Goal: Task Accomplishment & Management: Complete application form

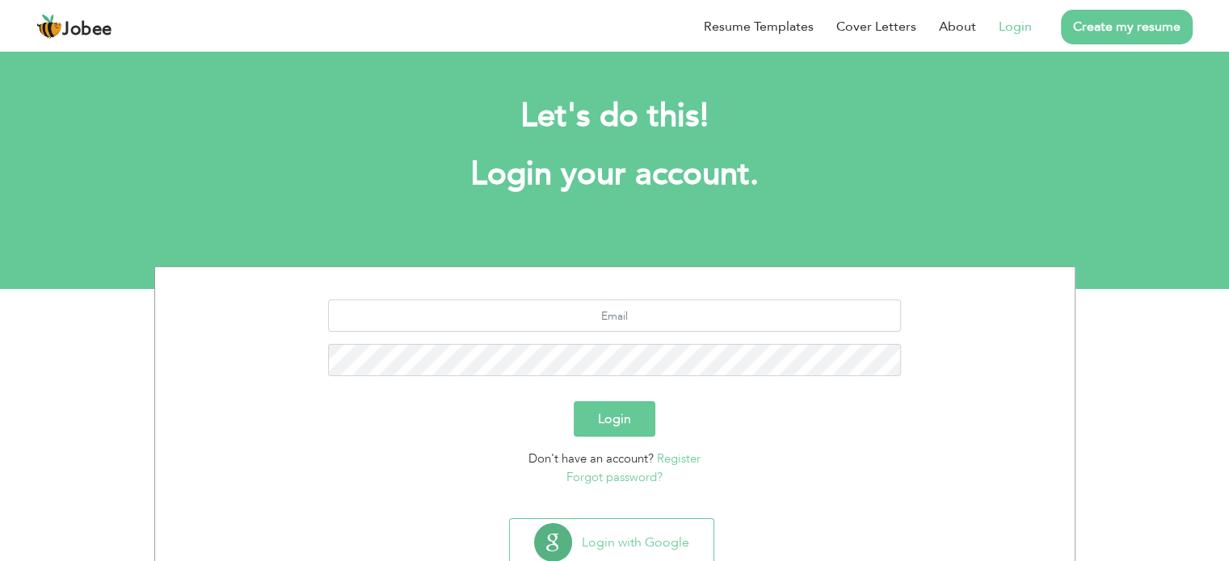
scroll to position [51, 0]
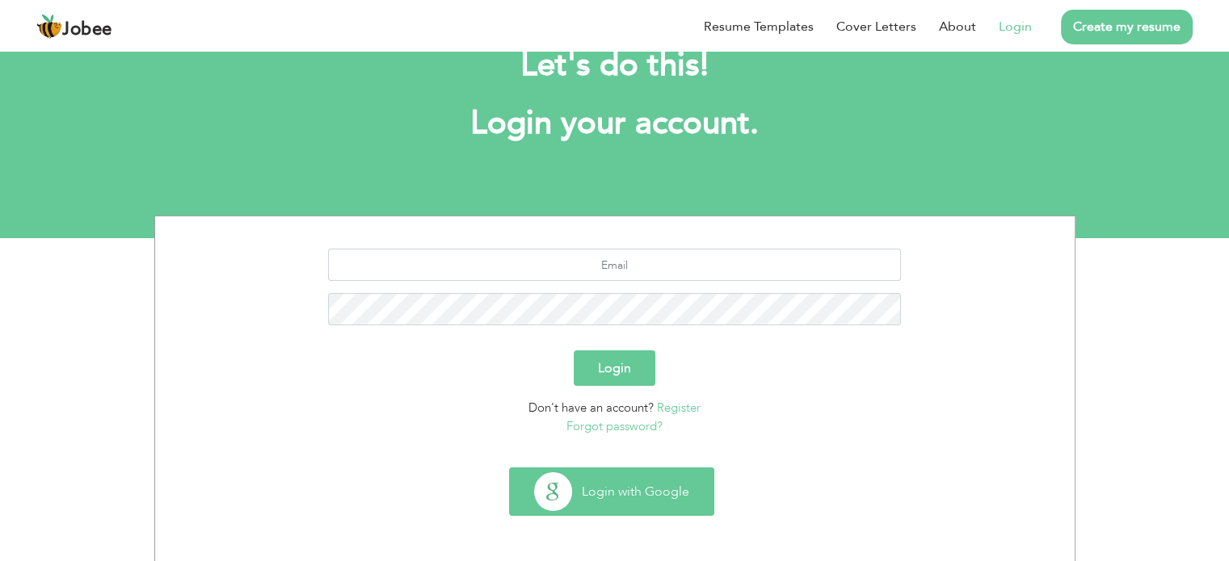
click at [627, 481] on button "Login with Google" at bounding box center [612, 491] width 204 height 47
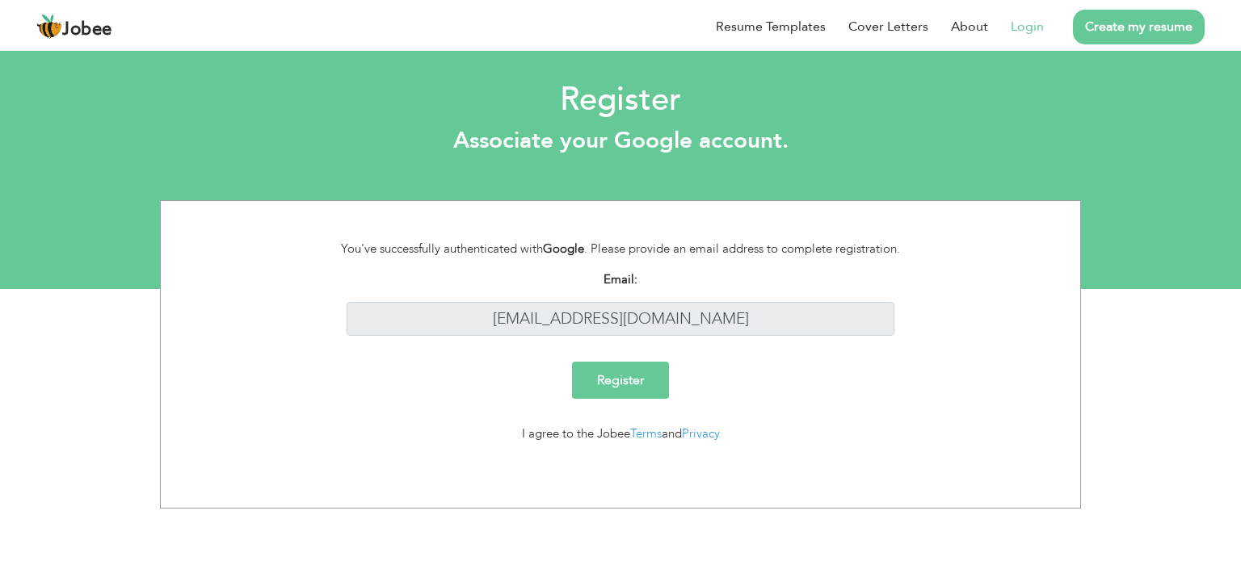
click at [644, 376] on input "Register" at bounding box center [620, 380] width 97 height 37
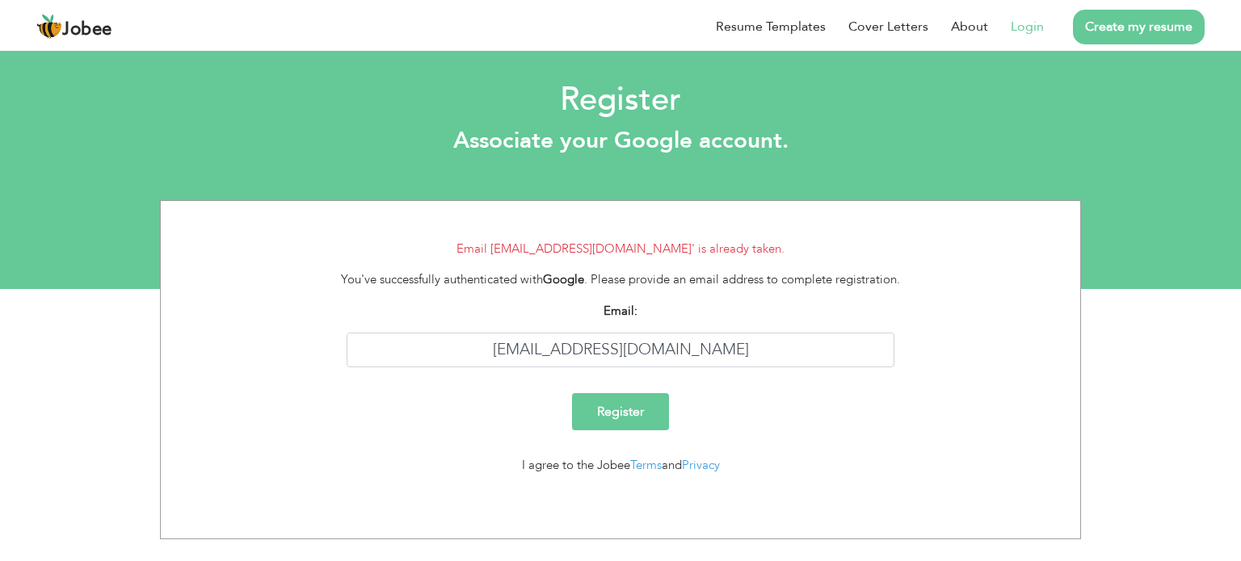
click at [1030, 23] on link "Login" at bounding box center [1026, 26] width 33 height 19
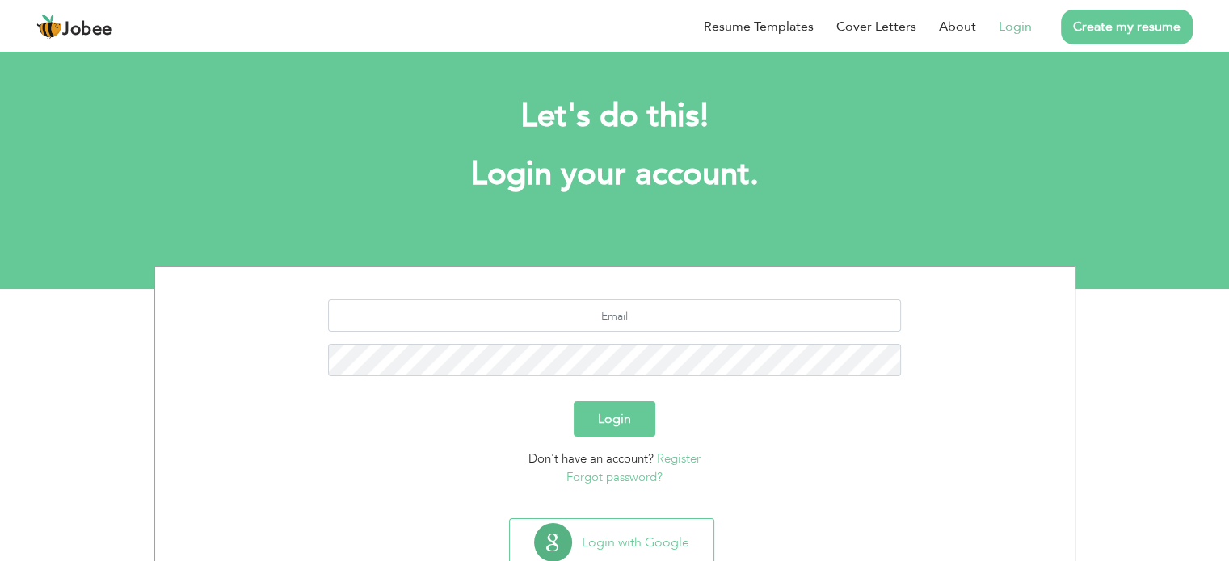
scroll to position [51, 0]
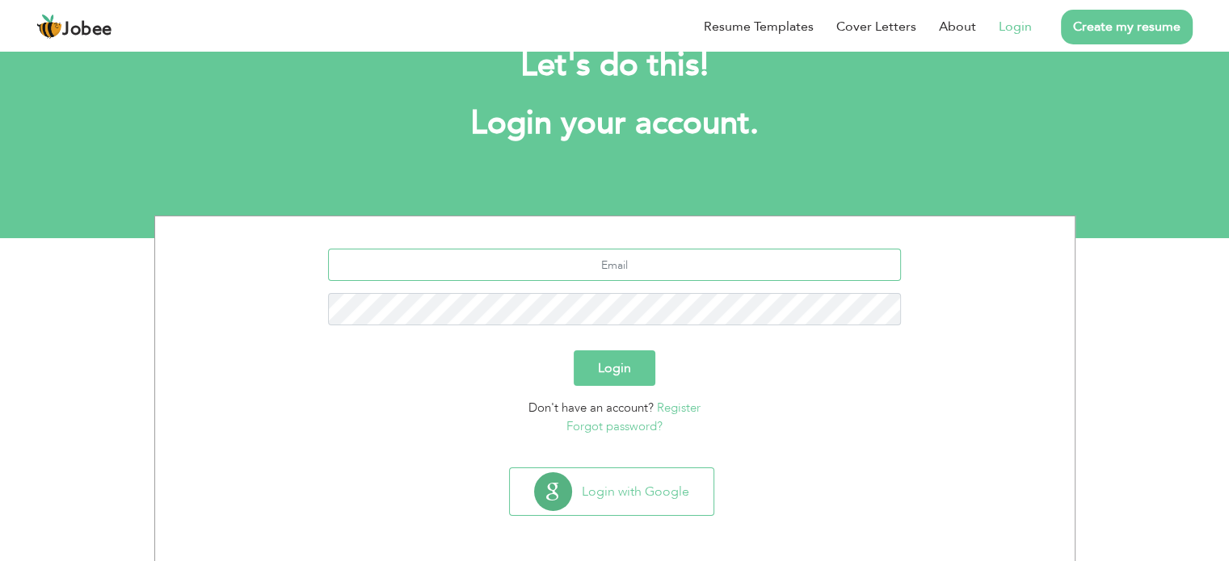
click at [649, 268] on input "text" at bounding box center [614, 265] width 573 height 32
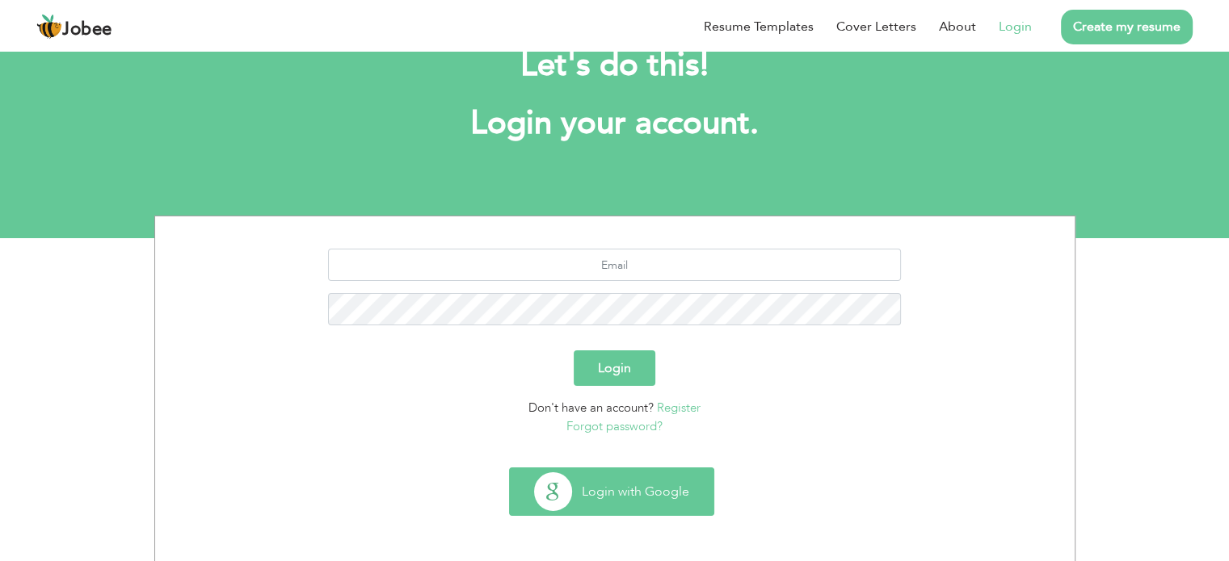
click at [582, 477] on button "Login with Google" at bounding box center [612, 491] width 204 height 47
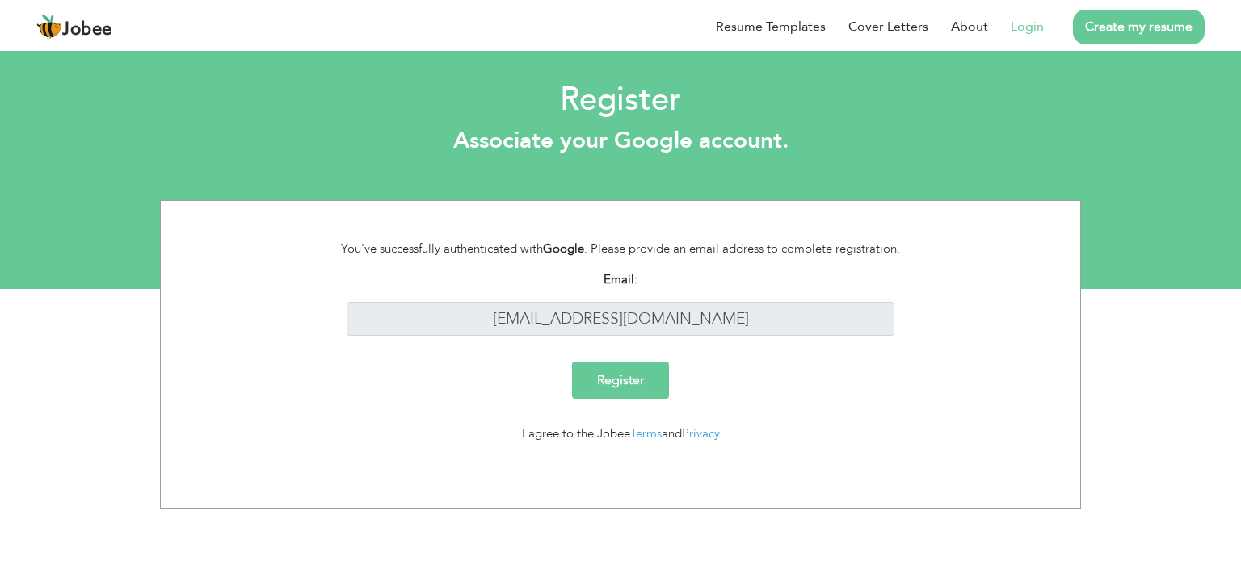
click at [601, 245] on div "You've successfully authenticated with Google . Please provide an email address…" at bounding box center [620, 249] width 597 height 19
click at [1038, 25] on link "Login" at bounding box center [1026, 26] width 33 height 19
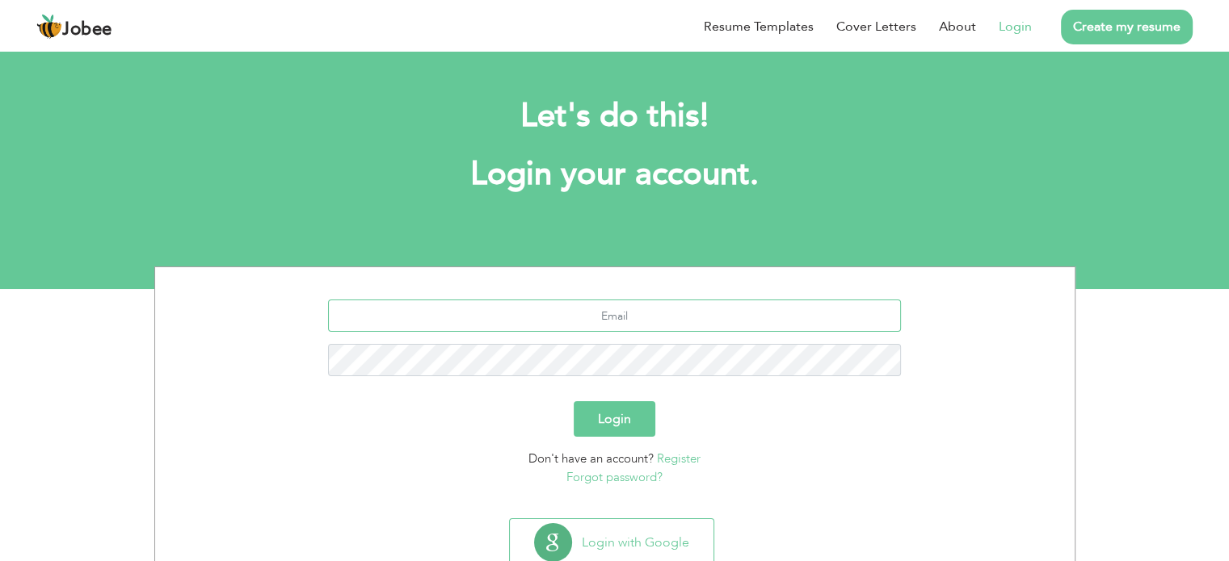
click at [584, 312] on input "text" at bounding box center [614, 316] width 573 height 32
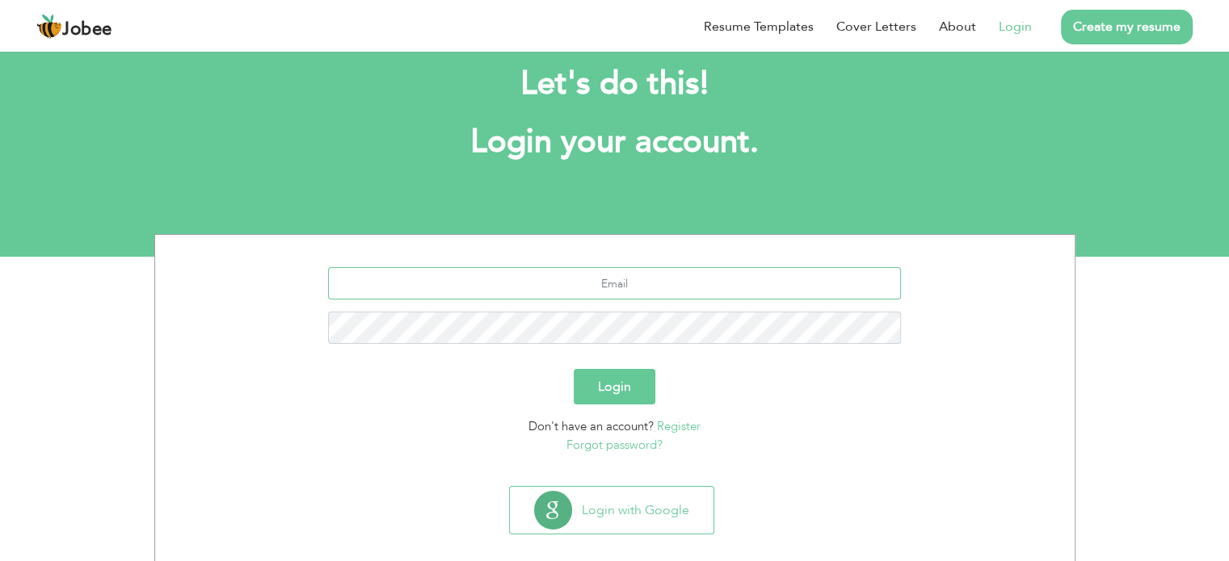
scroll to position [51, 0]
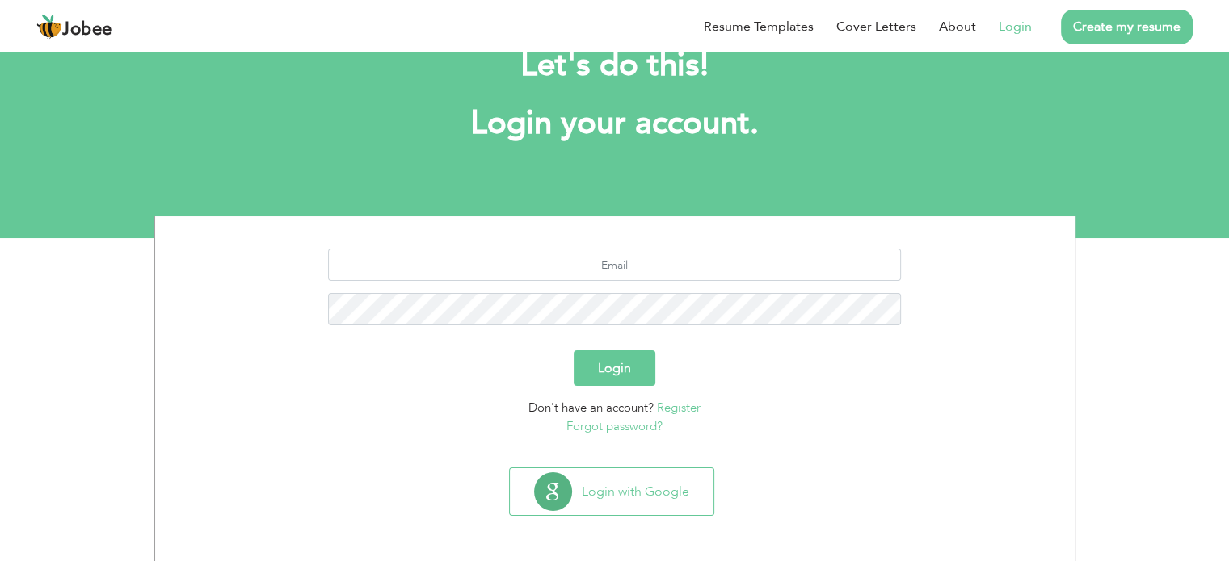
click at [1099, 25] on link "Create my resume" at bounding box center [1127, 27] width 132 height 35
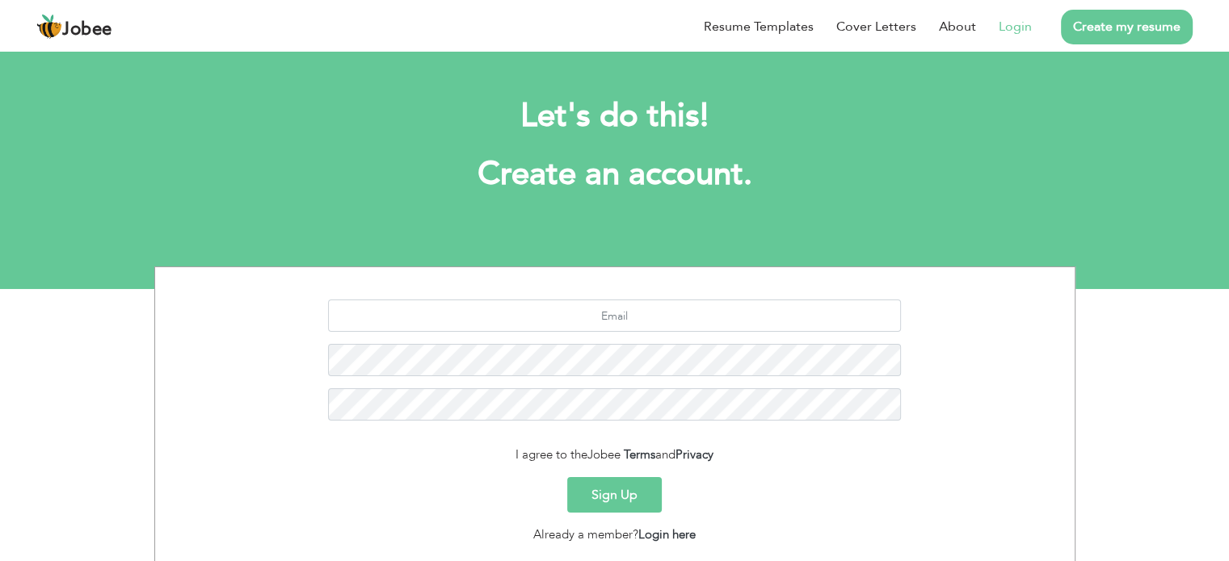
click at [1005, 34] on link "Login" at bounding box center [1014, 26] width 33 height 19
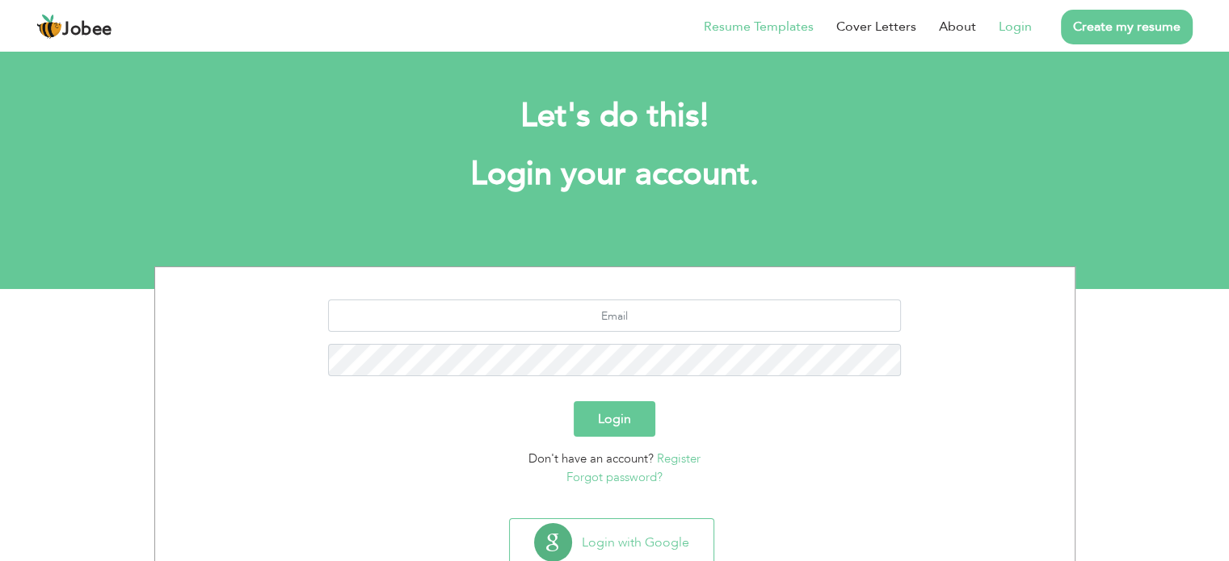
click at [770, 20] on link "Resume Templates" at bounding box center [759, 26] width 110 height 19
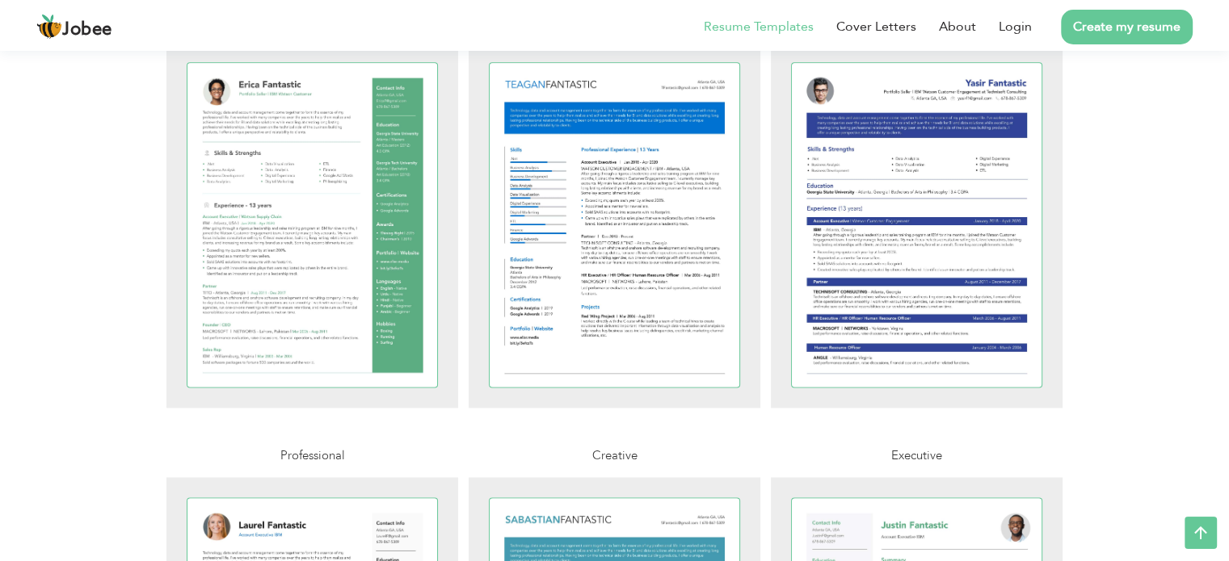
scroll to position [2181, 0]
click at [1035, 15] on li "Create my resume" at bounding box center [1111, 27] width 161 height 42
click at [1015, 33] on link "Login" at bounding box center [1014, 26] width 33 height 19
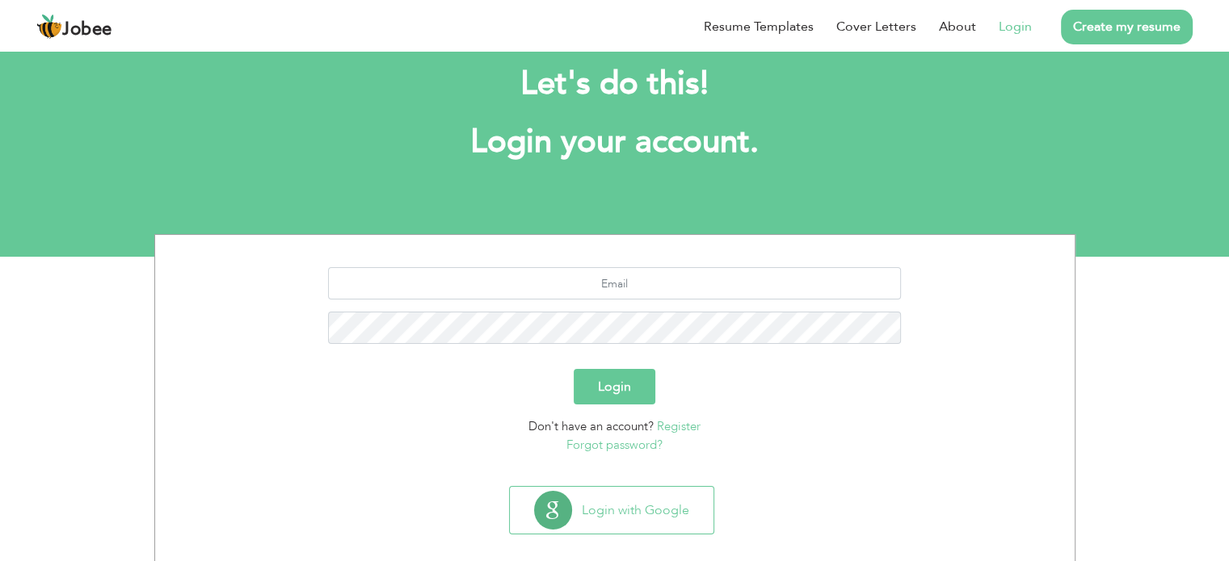
scroll to position [51, 0]
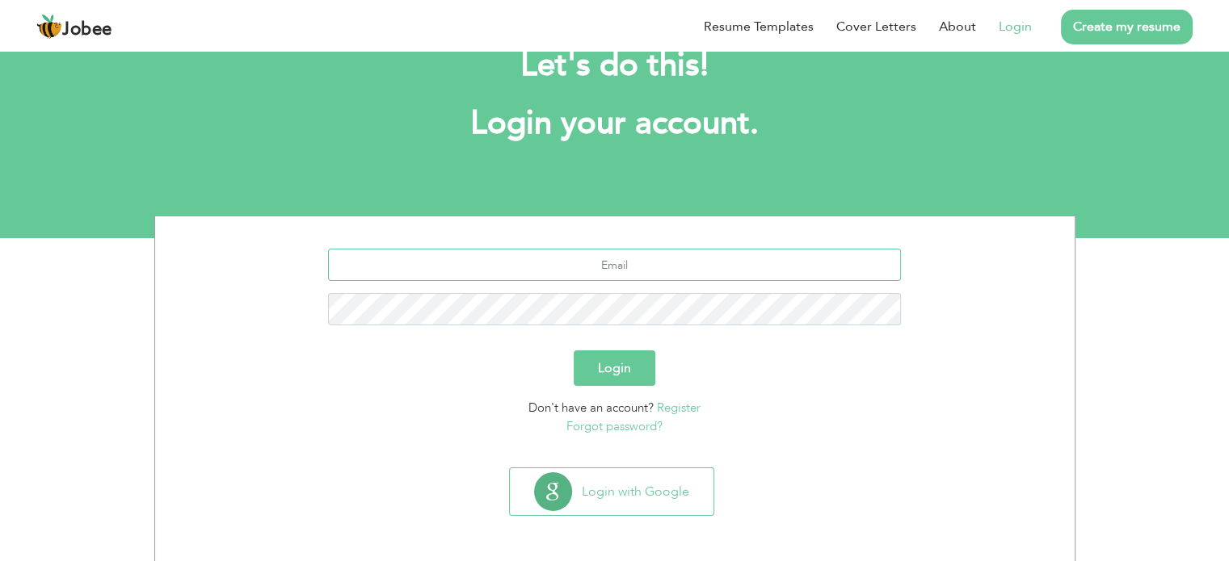
click at [675, 258] on input "text" at bounding box center [614, 265] width 573 height 32
type input "[EMAIL_ADDRESS][DOMAIN_NAME]"
click at [608, 423] on link "Forgot password?" at bounding box center [614, 426] width 96 height 16
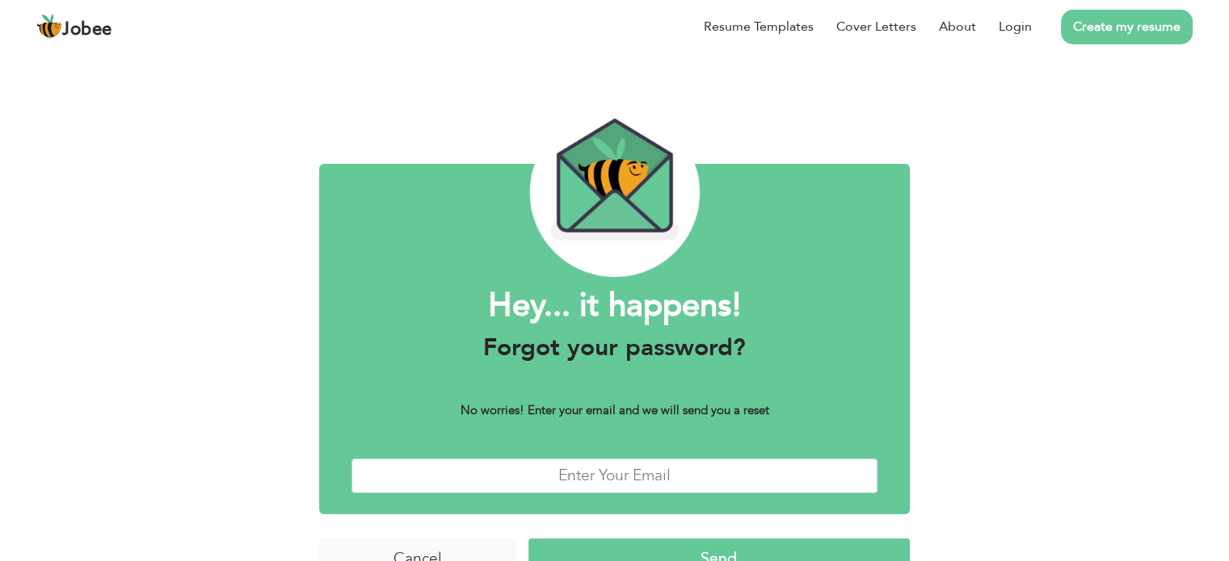
scroll to position [40, 0]
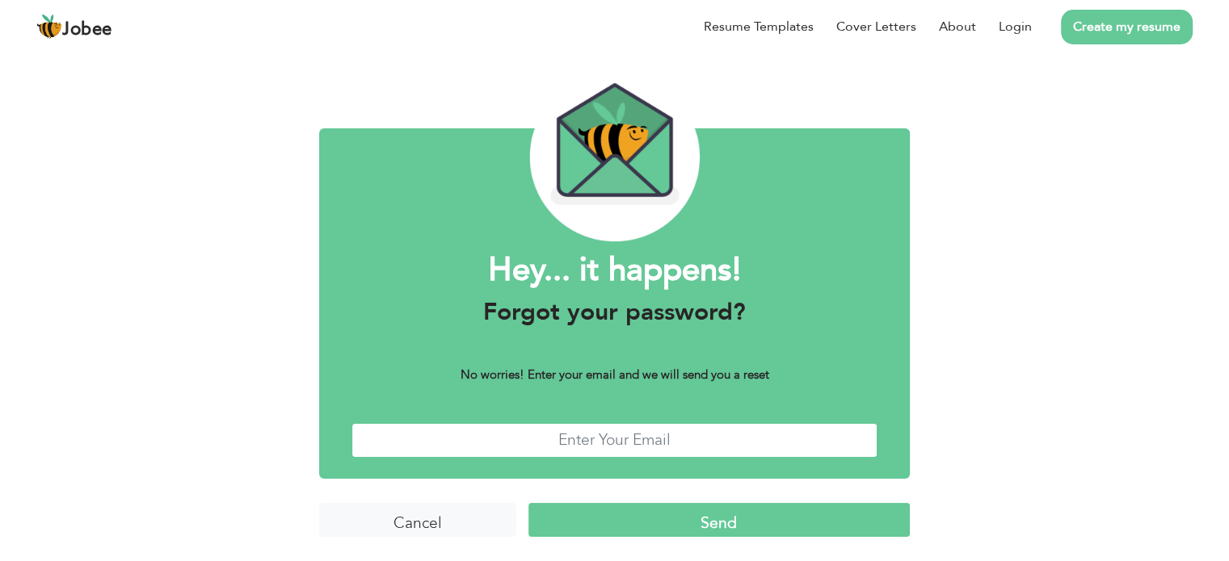
click at [603, 435] on input "text" at bounding box center [614, 440] width 526 height 35
type input "[EMAIL_ADDRESS][DOMAIN_NAME]"
click at [707, 523] on input "Send" at bounding box center [718, 520] width 381 height 35
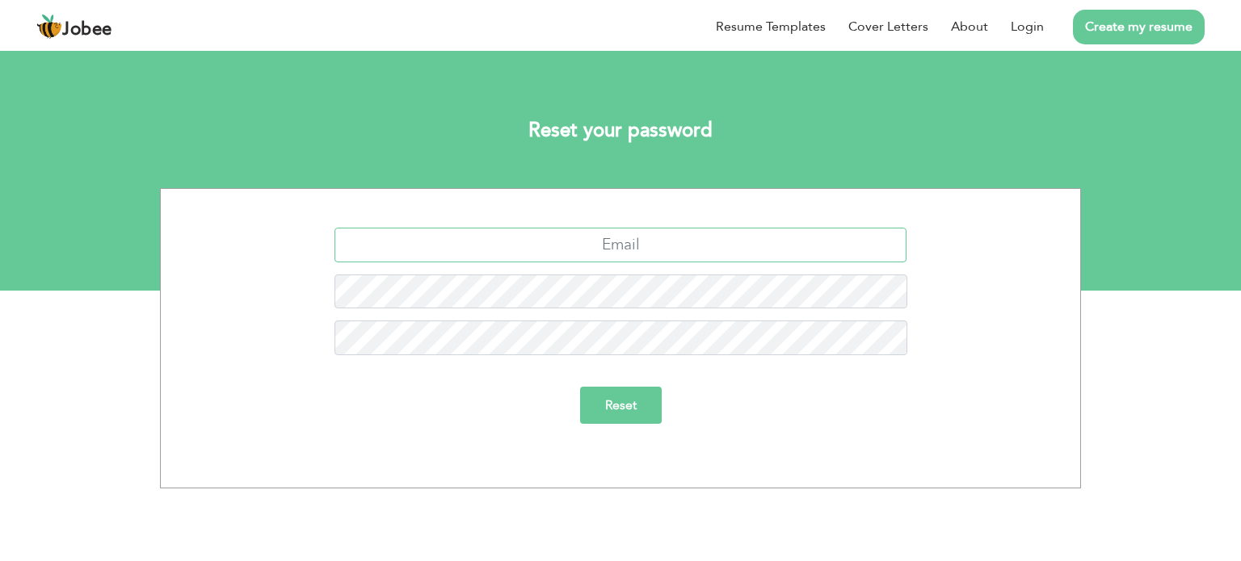
click at [666, 250] on input "text" at bounding box center [620, 245] width 573 height 35
type input "[EMAIL_ADDRESS][DOMAIN_NAME]"
click at [627, 416] on input "Reset" at bounding box center [621, 405] width 82 height 37
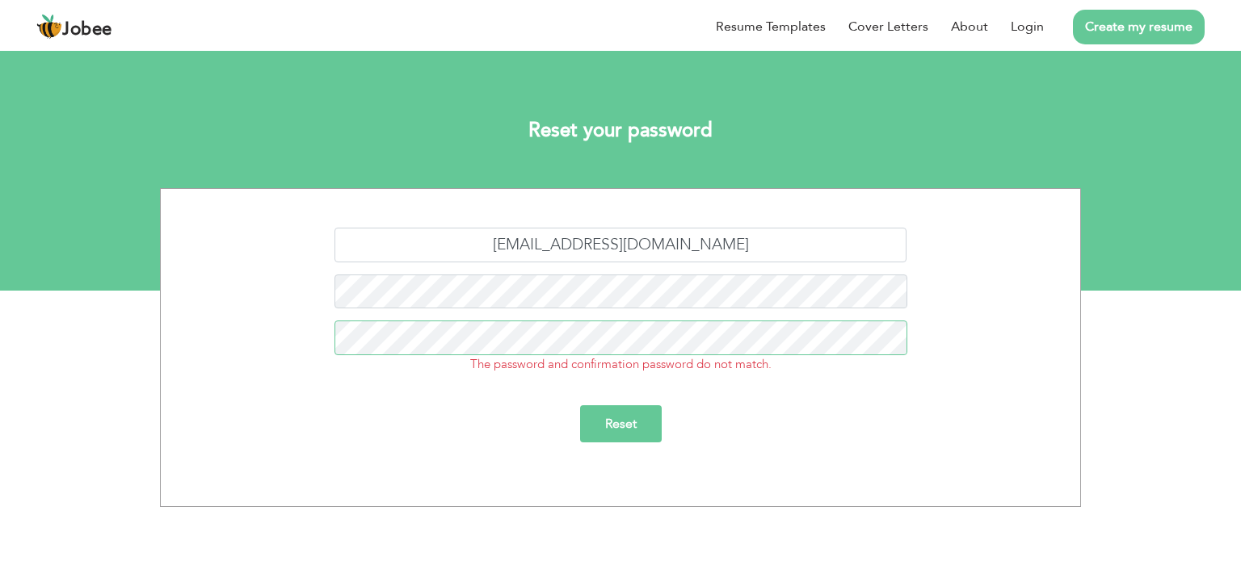
click at [580, 405] on input "Reset" at bounding box center [621, 423] width 82 height 37
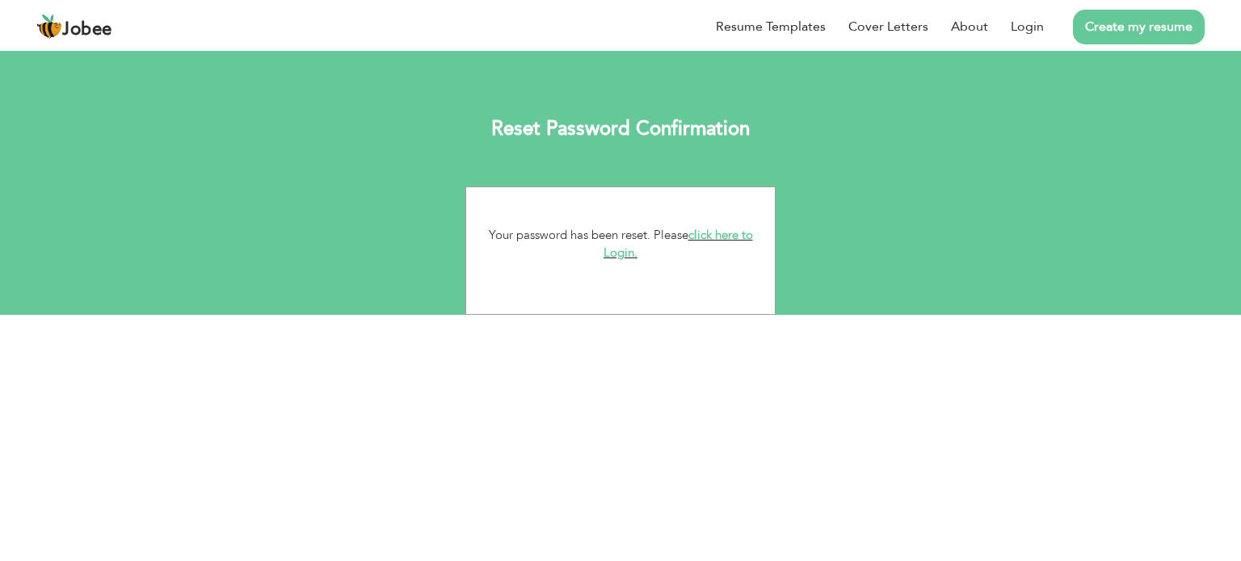
click at [711, 231] on link "click here to Login." at bounding box center [677, 244] width 149 height 35
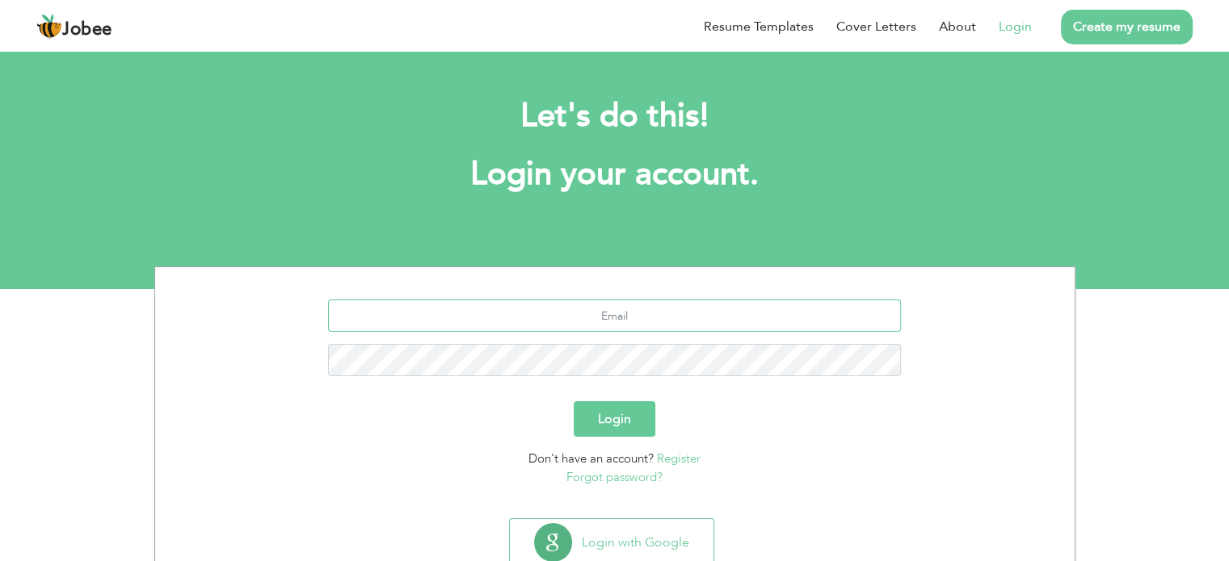
click at [649, 321] on input "text" at bounding box center [614, 316] width 573 height 32
type input "[EMAIL_ADDRESS][DOMAIN_NAME]"
click at [610, 405] on button "Login" at bounding box center [614, 419] width 82 height 36
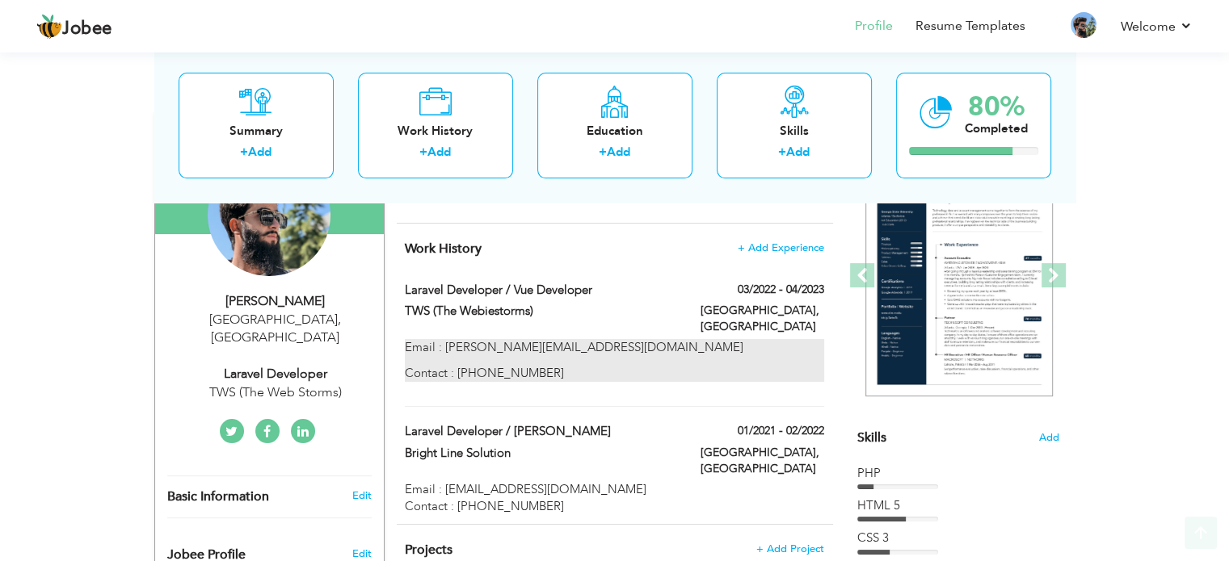
scroll to position [242, 0]
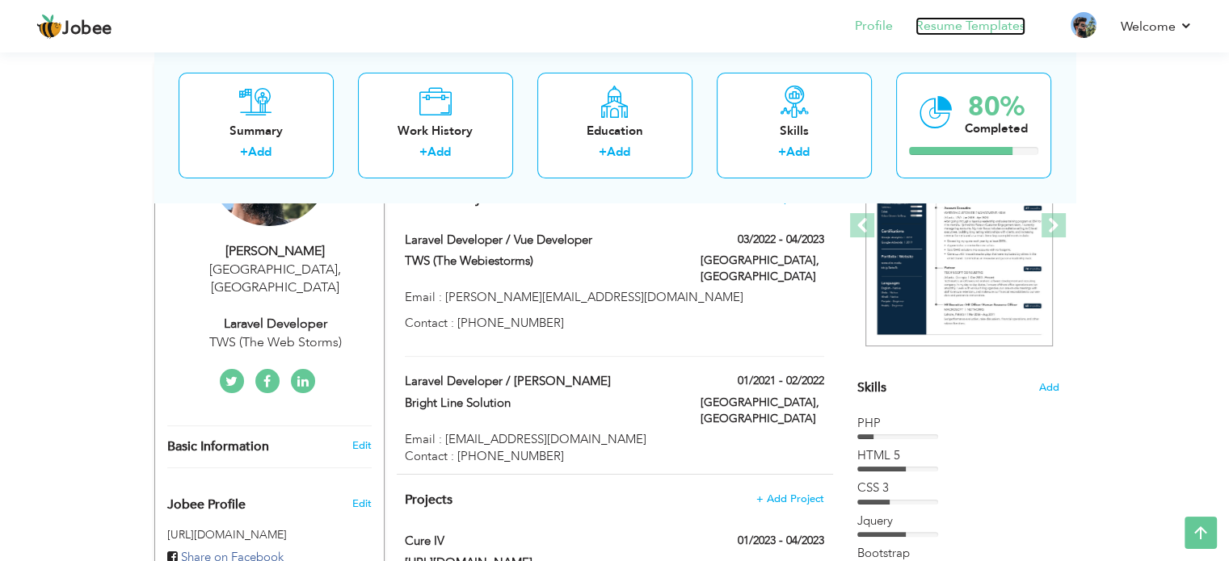
click at [973, 28] on link "Resume Templates" at bounding box center [970, 26] width 110 height 19
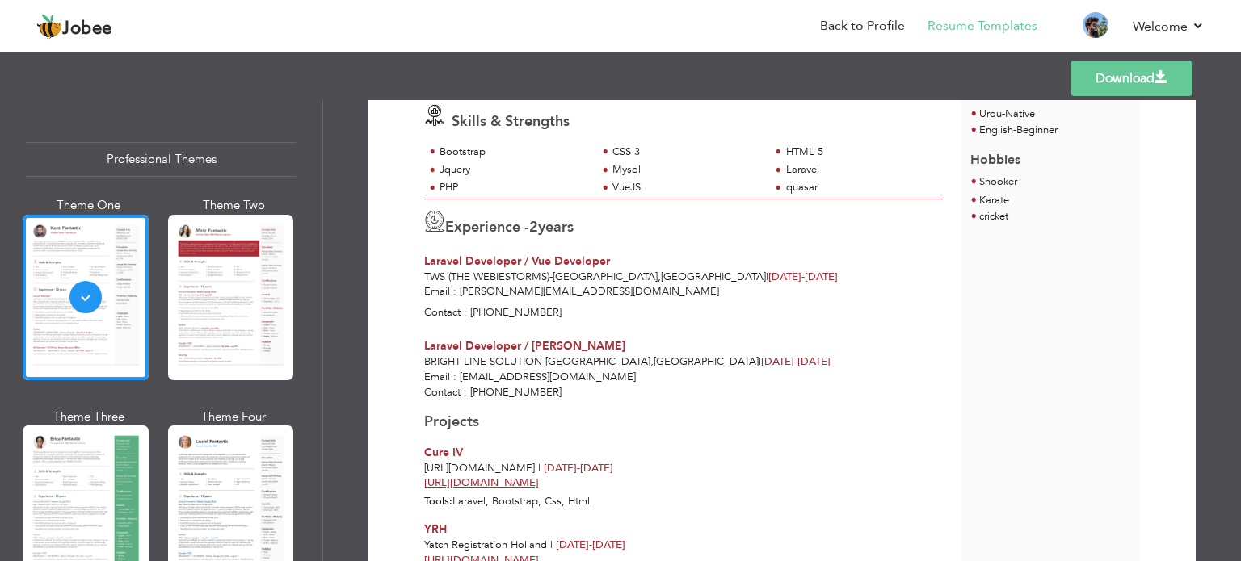
scroll to position [323, 0]
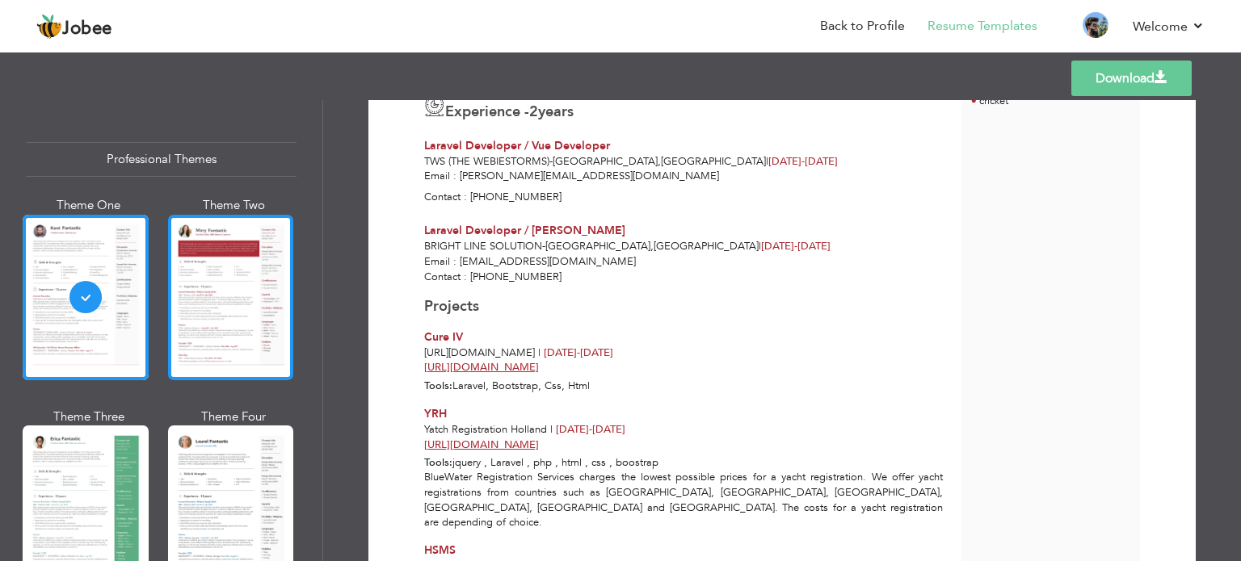
click at [239, 288] on div at bounding box center [231, 298] width 126 height 166
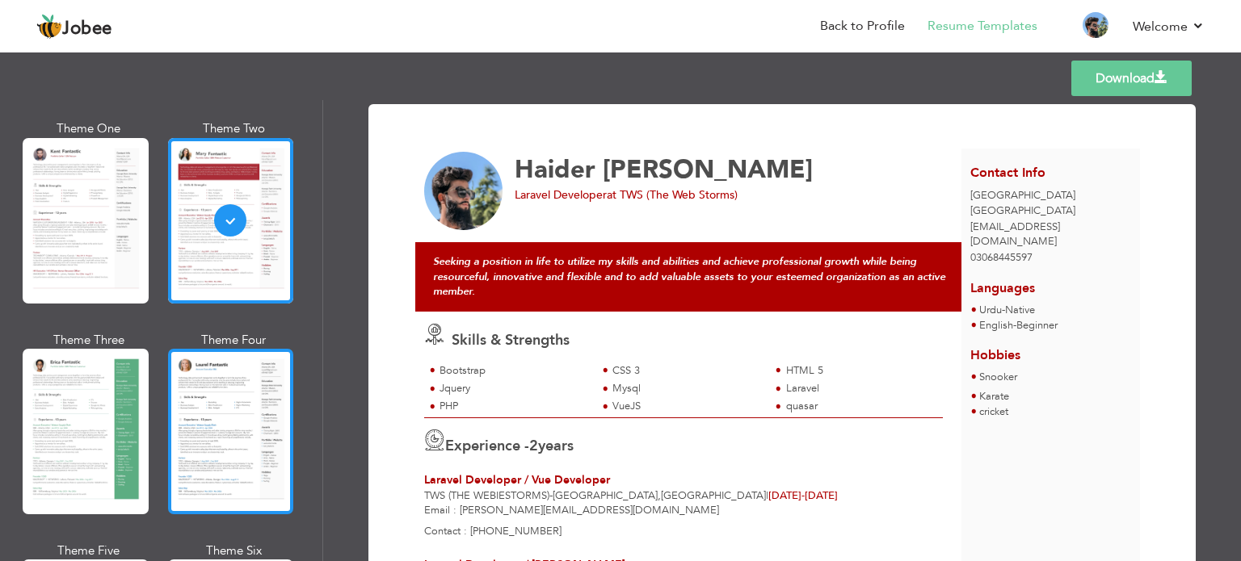
scroll to position [162, 0]
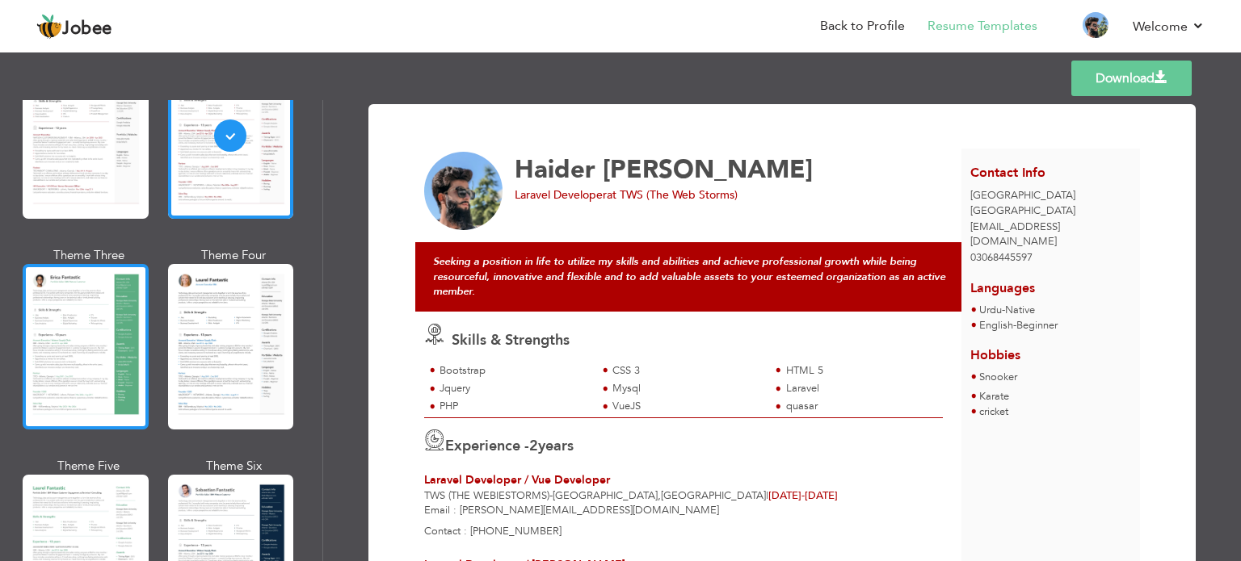
click at [129, 336] on div at bounding box center [86, 347] width 126 height 166
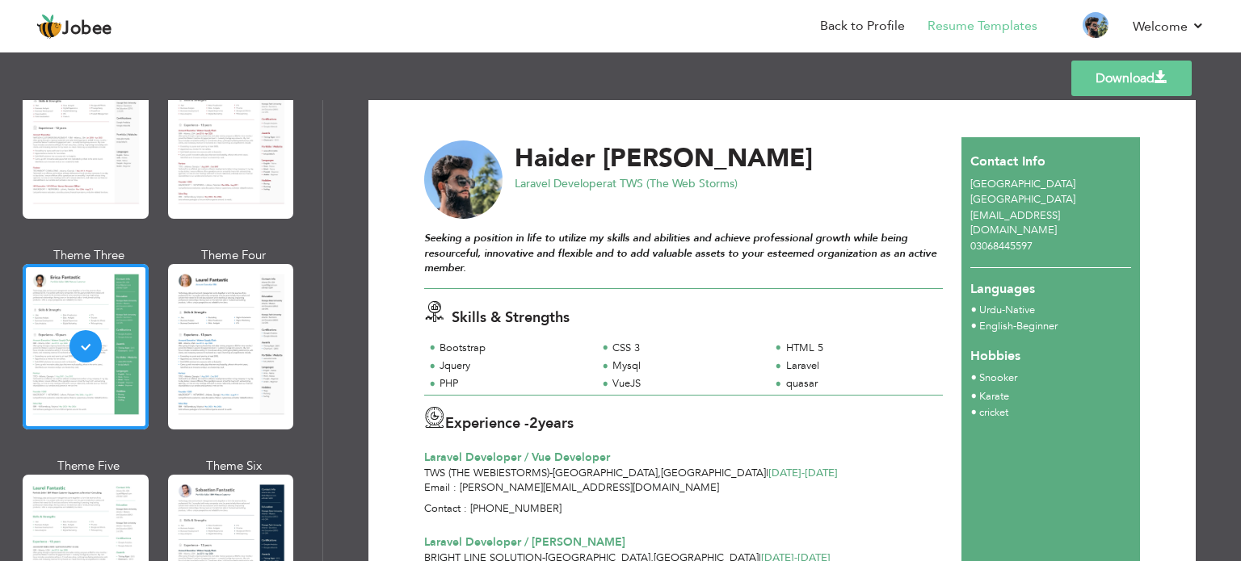
scroll to position [0, 0]
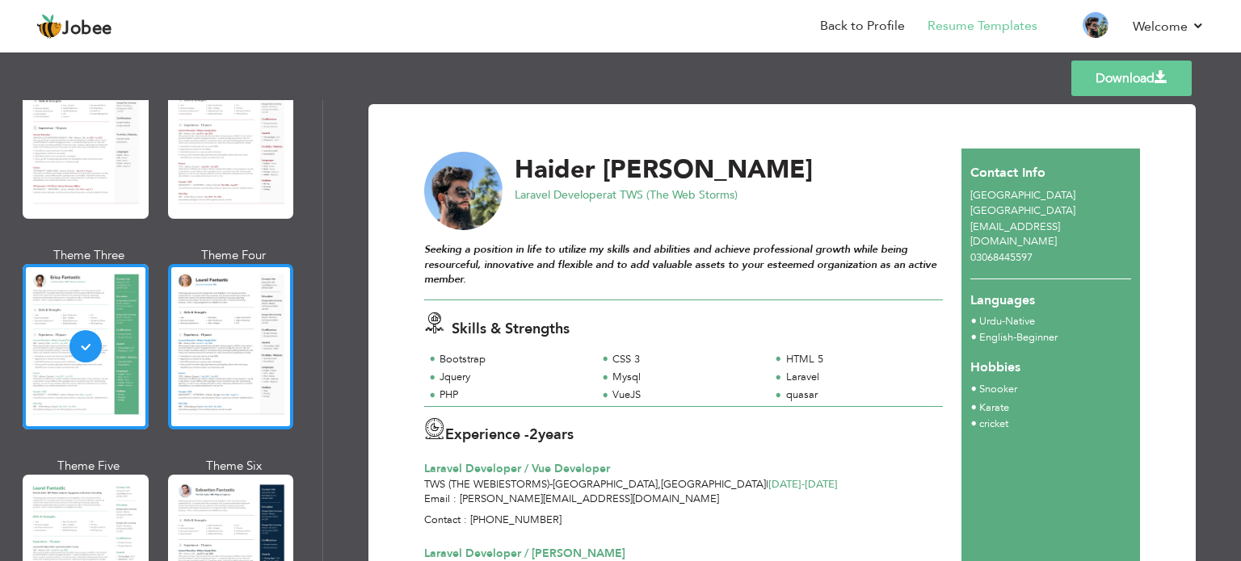
click at [217, 361] on div at bounding box center [231, 347] width 126 height 166
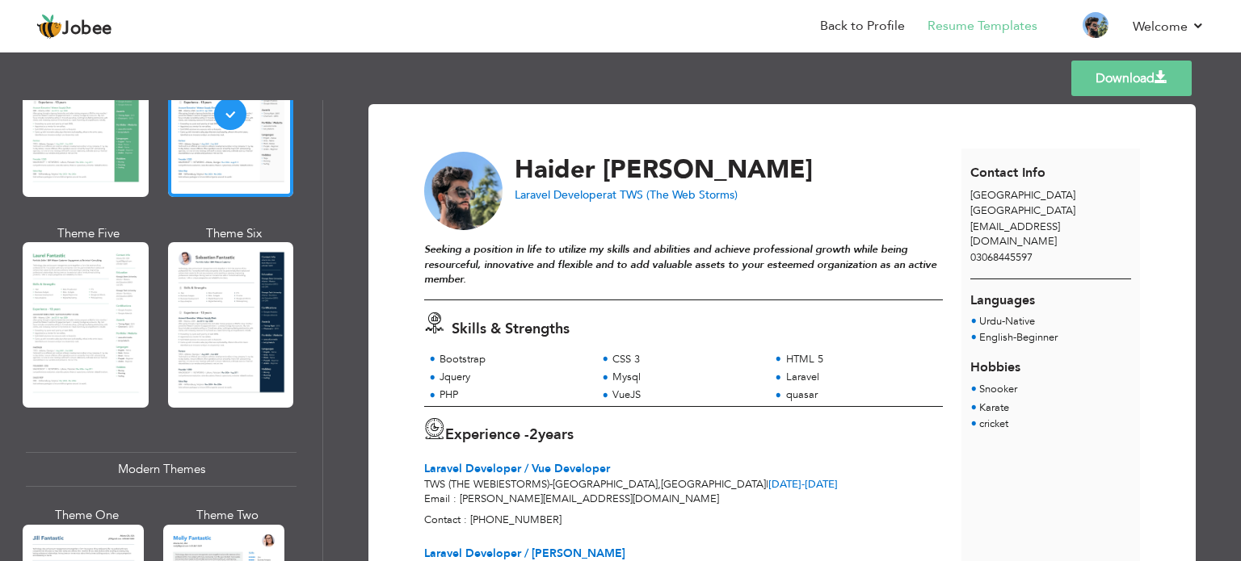
scroll to position [404, 0]
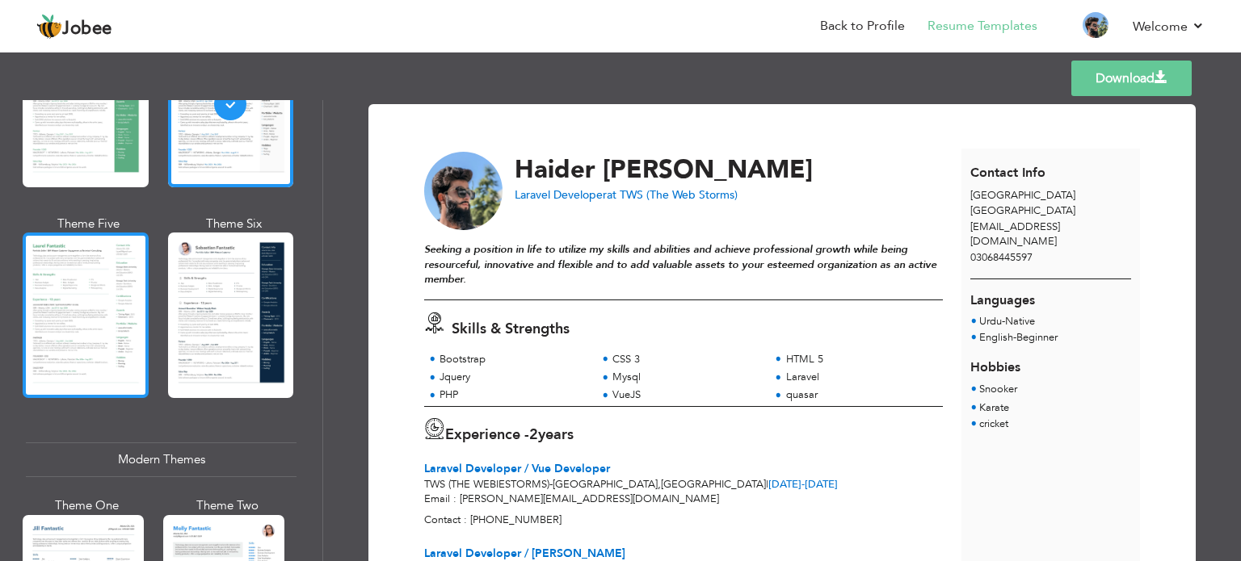
click at [79, 290] on div at bounding box center [86, 316] width 126 height 166
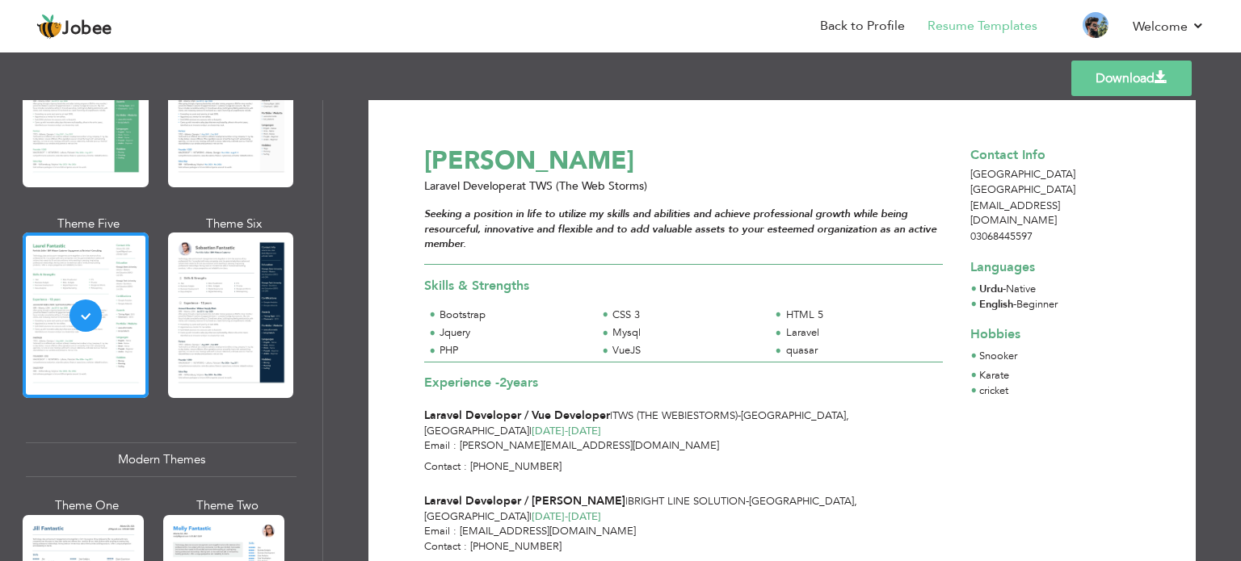
scroll to position [0, 0]
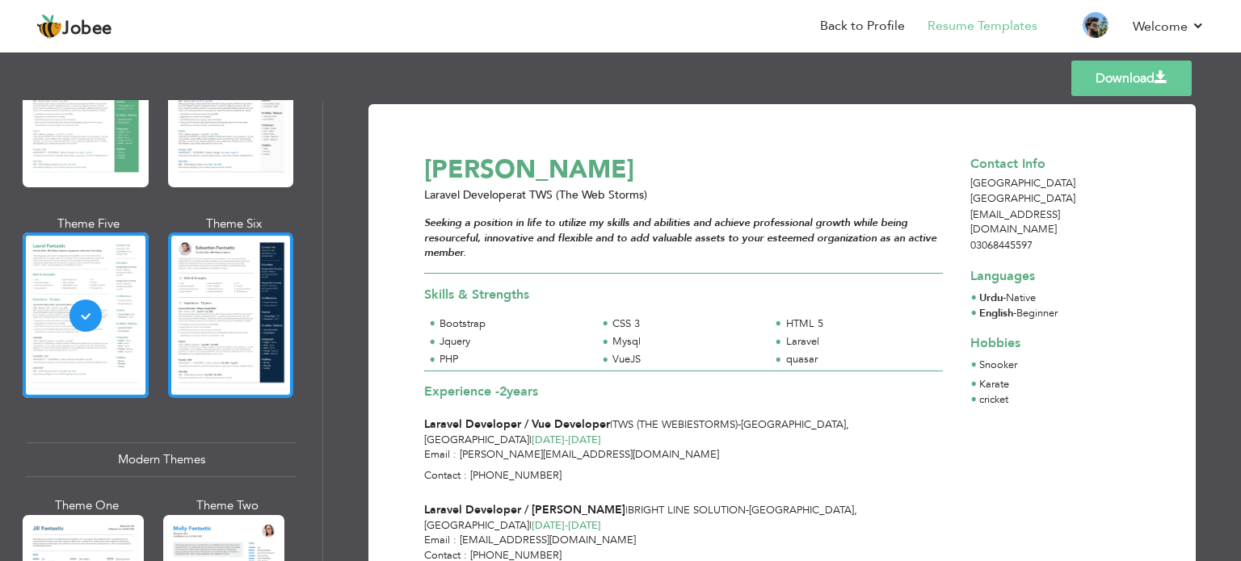
click at [204, 317] on div at bounding box center [231, 316] width 126 height 166
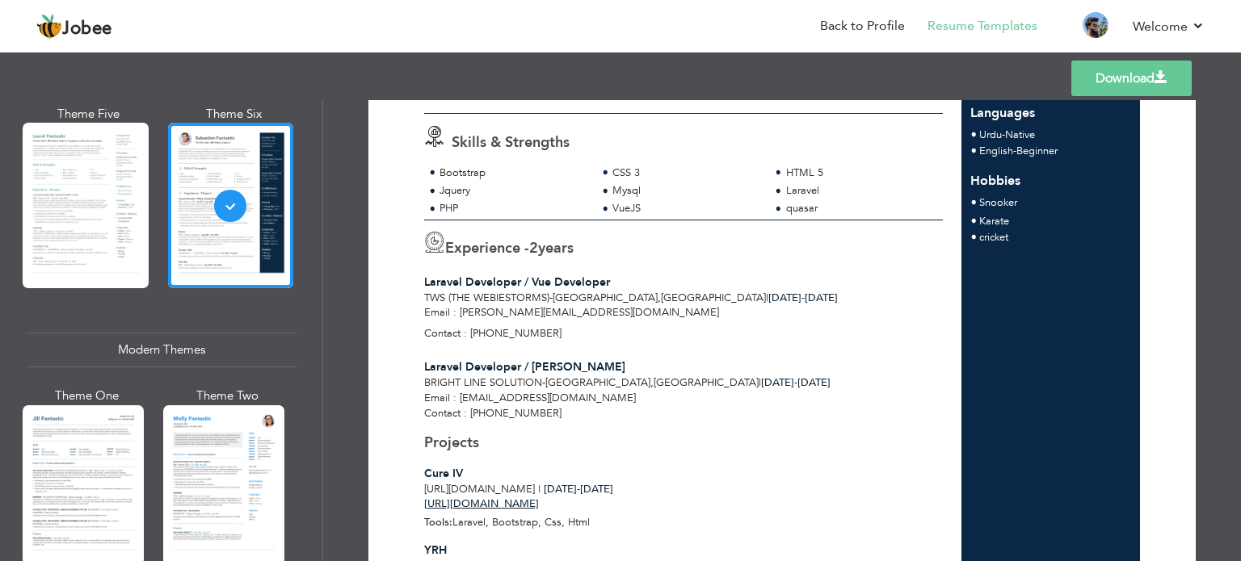
scroll to position [727, 0]
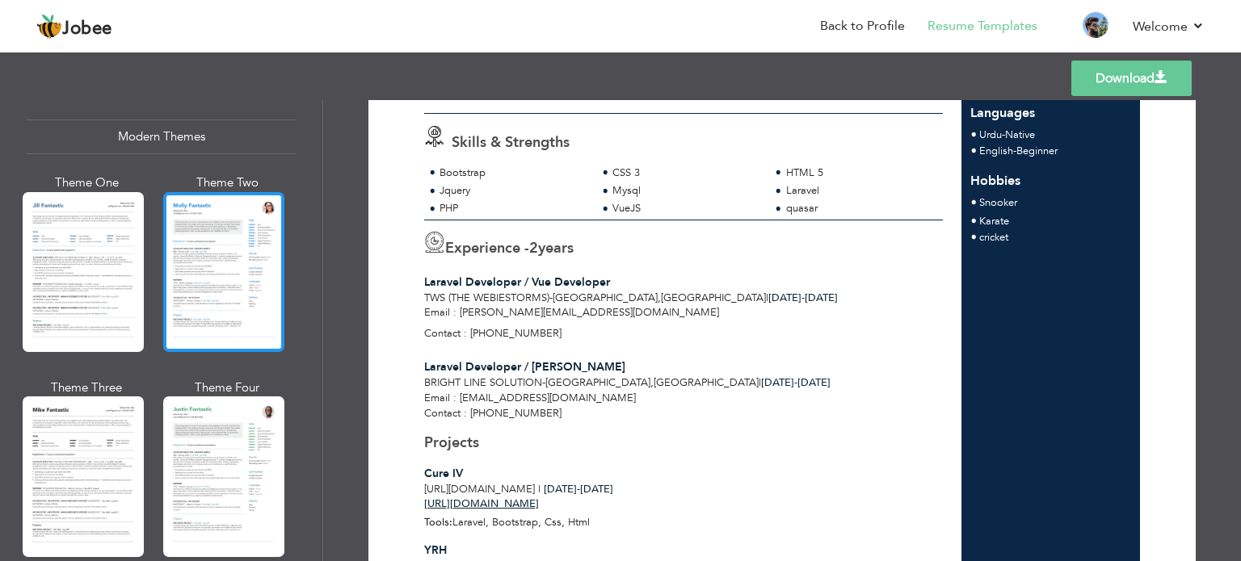
click at [201, 317] on div at bounding box center [223, 272] width 121 height 160
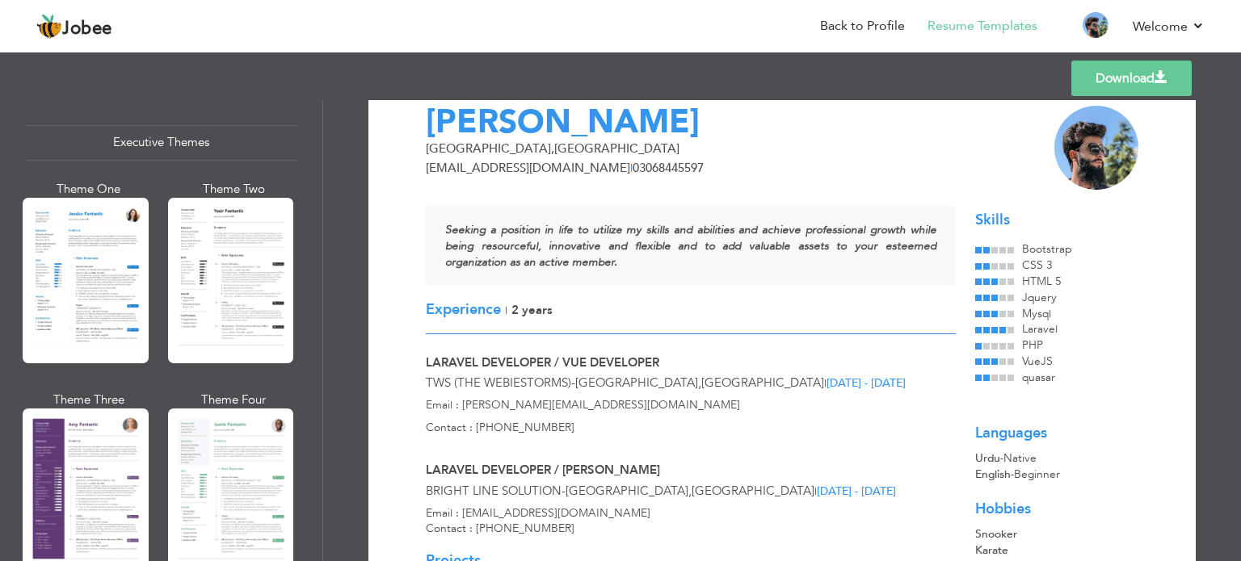
scroll to position [1212, 0]
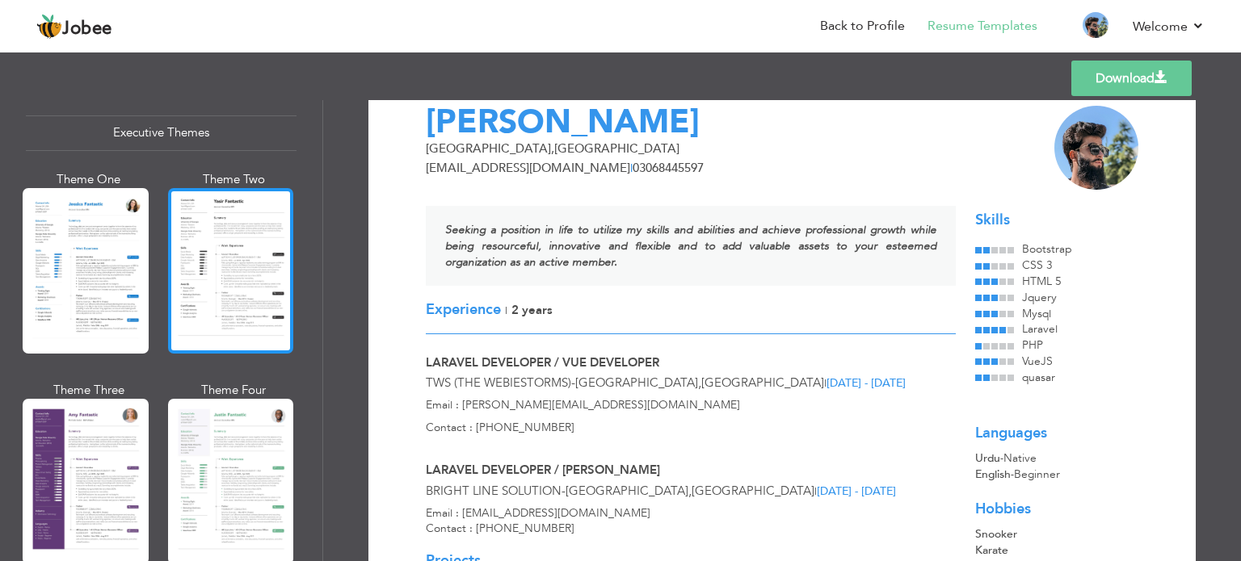
click at [208, 302] on div at bounding box center [231, 271] width 126 height 166
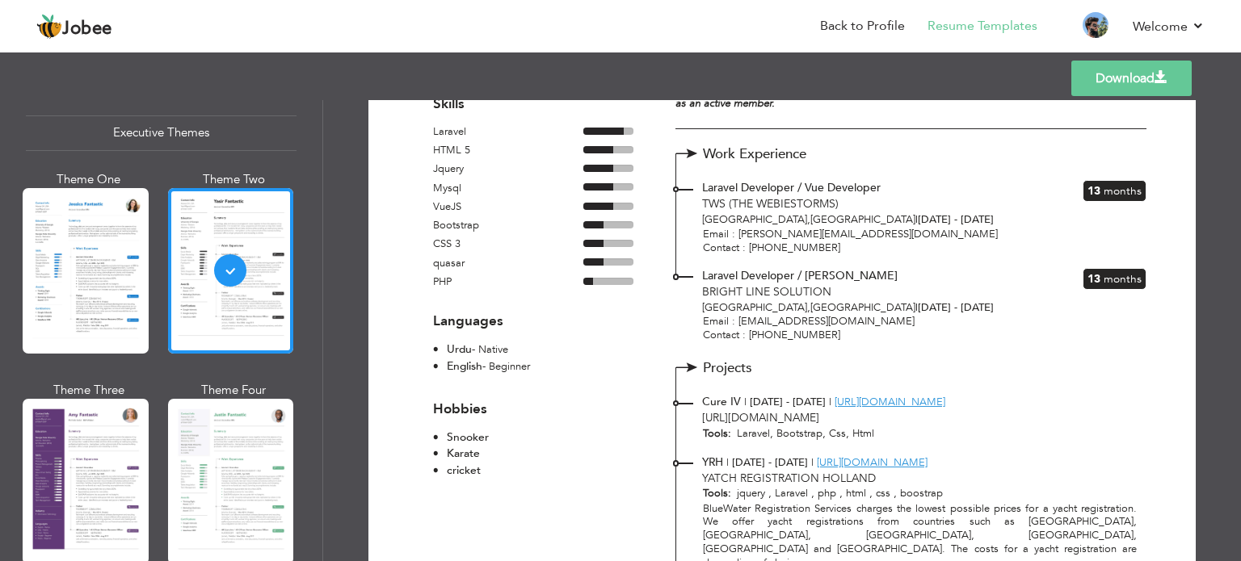
scroll to position [242, 0]
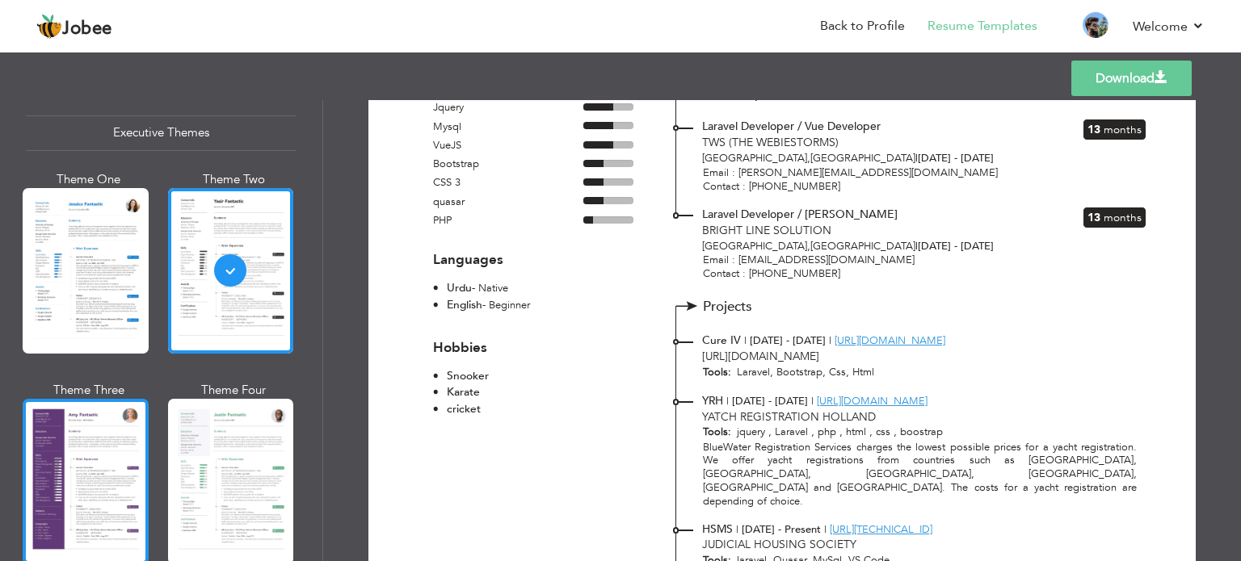
click at [85, 465] on div at bounding box center [86, 482] width 126 height 166
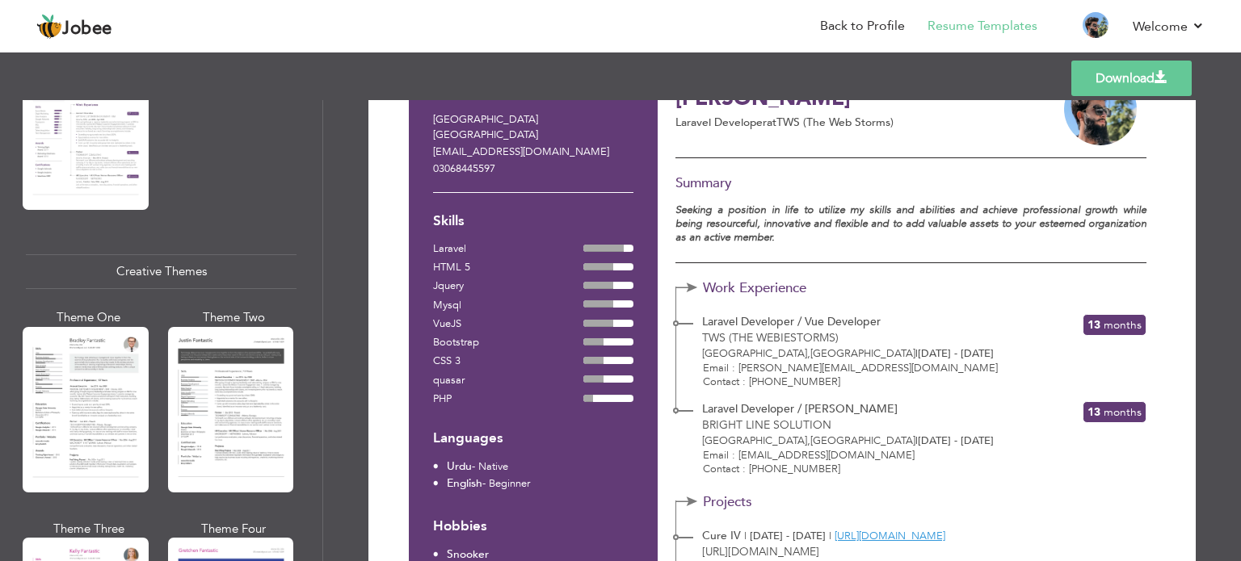
scroll to position [1777, 0]
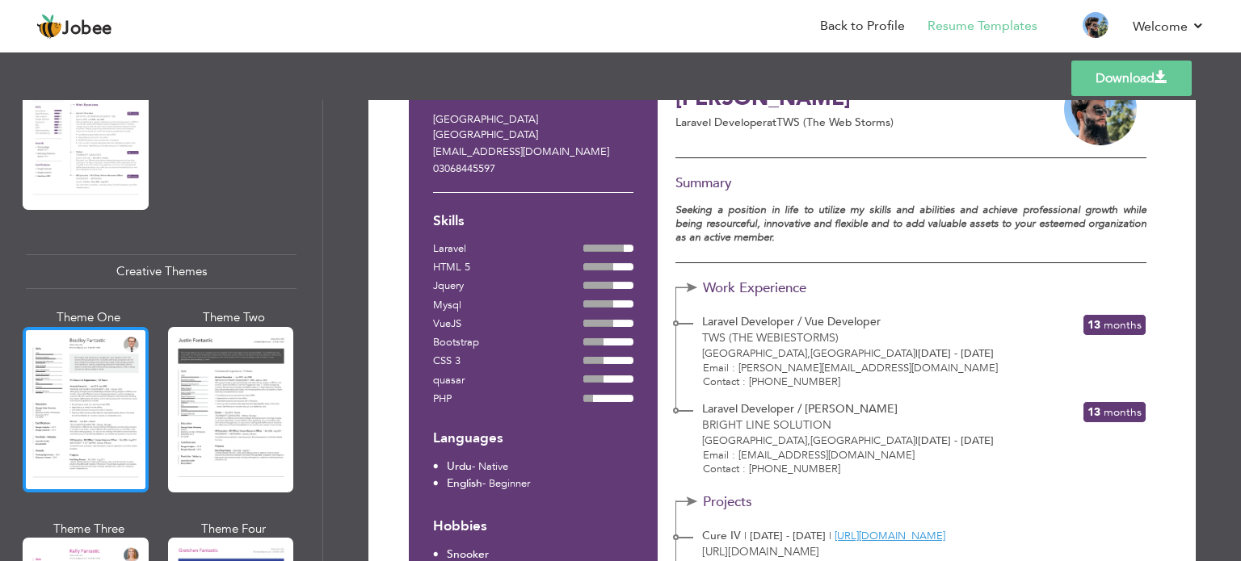
click at [94, 403] on div at bounding box center [86, 410] width 126 height 166
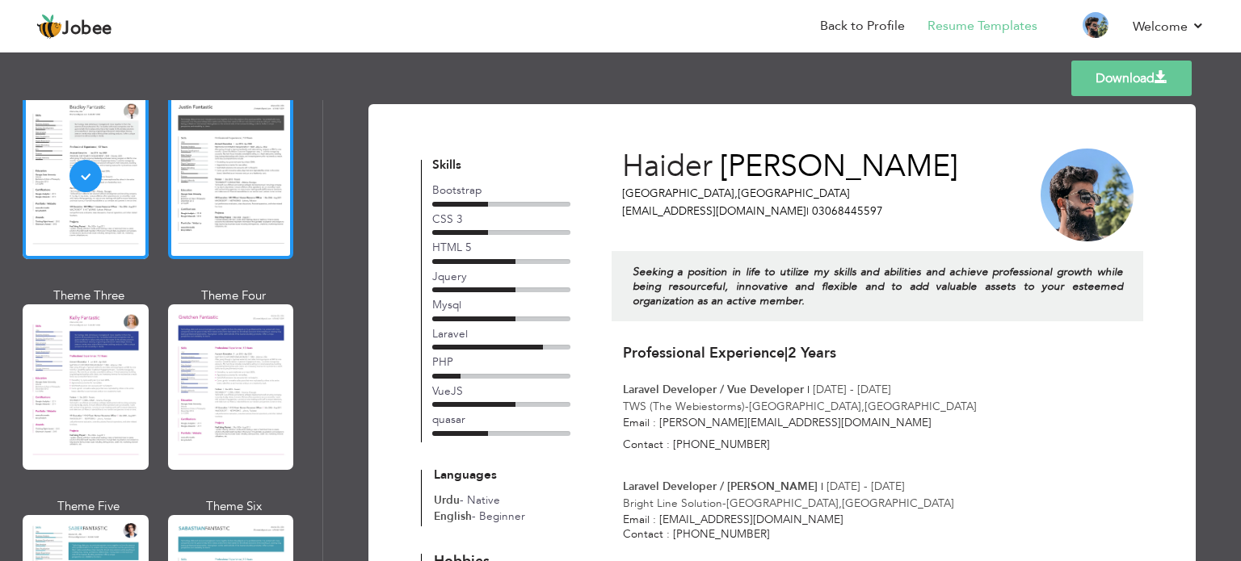
scroll to position [2019, 0]
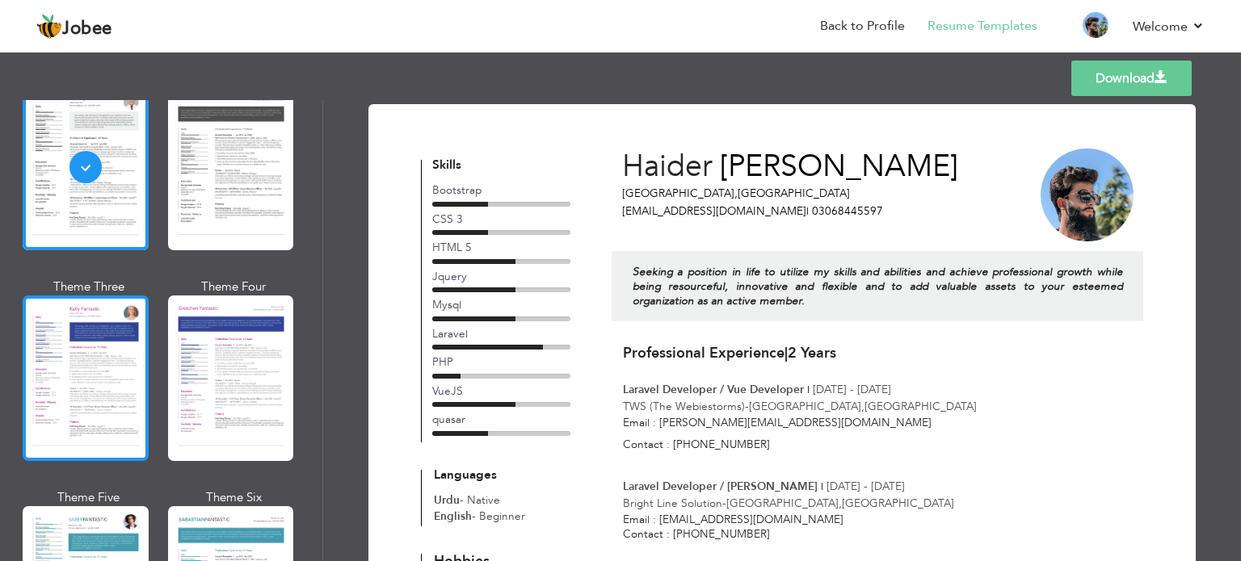
click at [137, 383] on div at bounding box center [86, 379] width 126 height 166
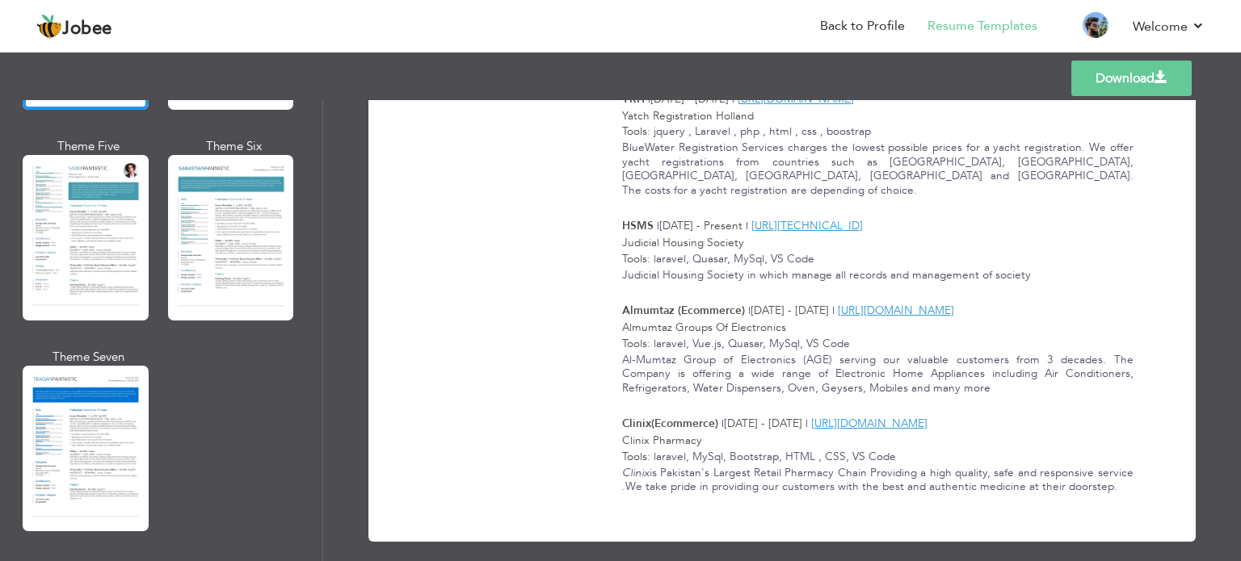
scroll to position [2342, 0]
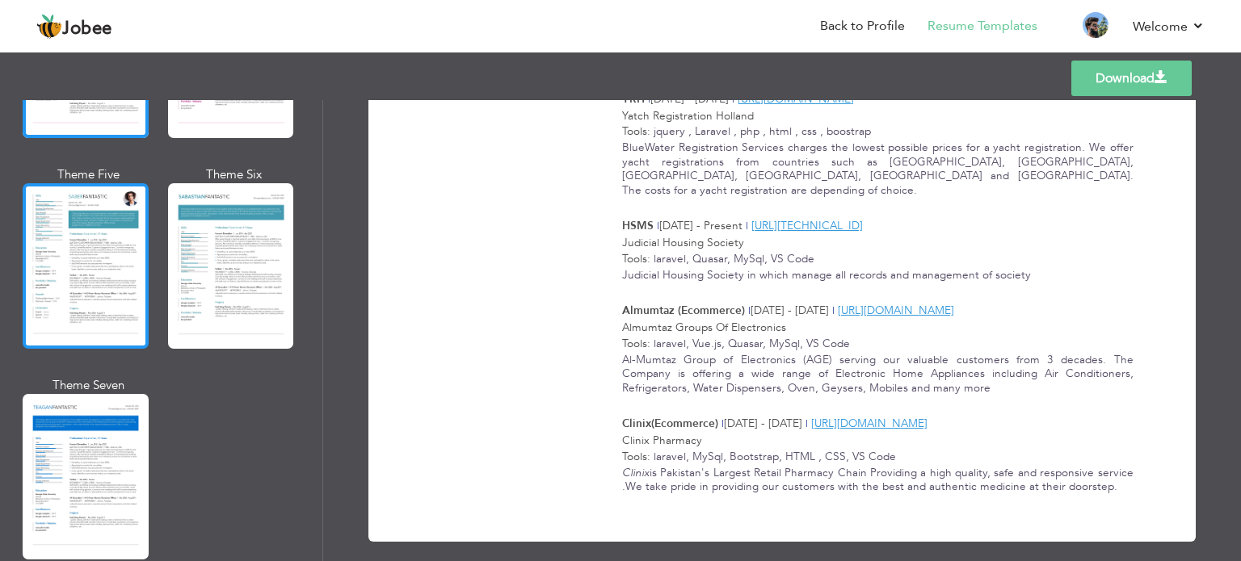
click at [109, 272] on div at bounding box center [86, 266] width 126 height 166
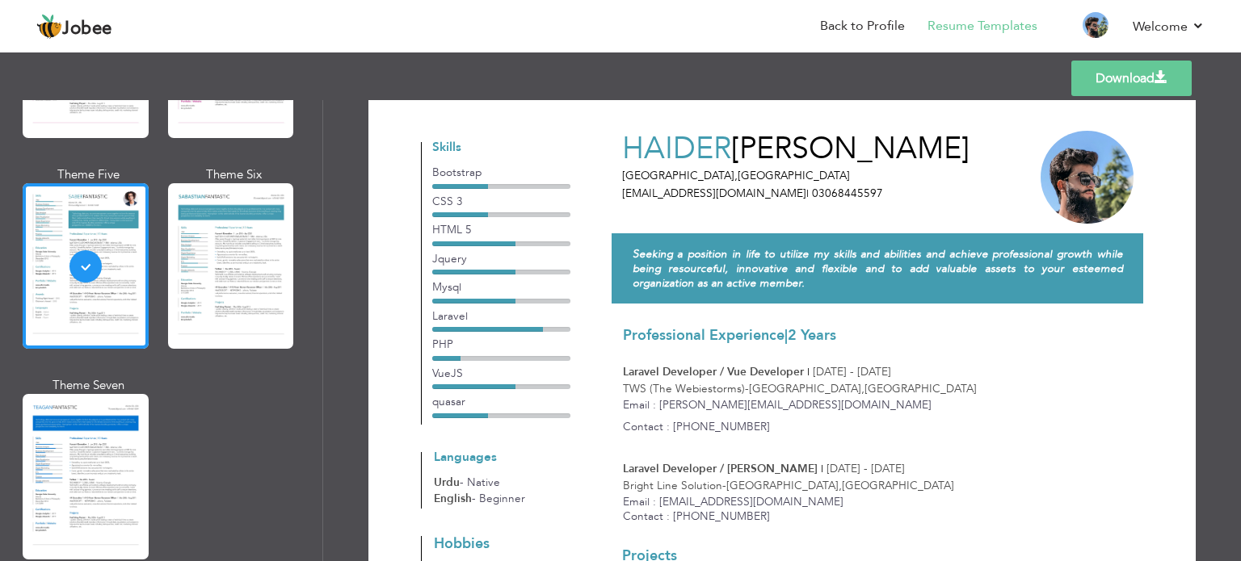
scroll to position [0, 0]
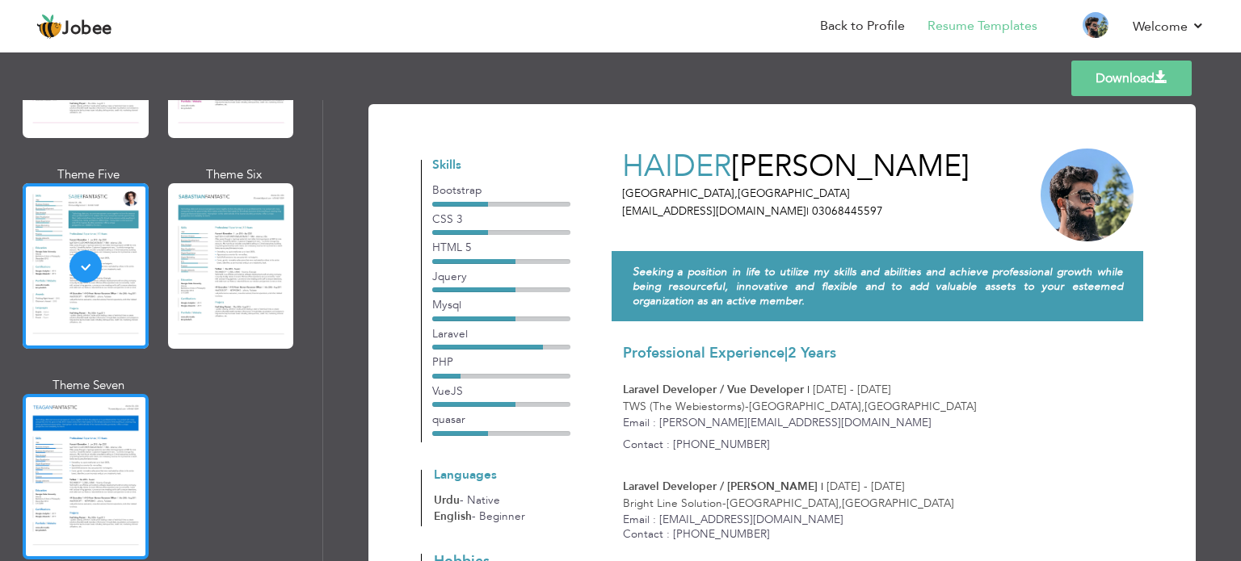
click at [58, 466] on div at bounding box center [86, 477] width 126 height 166
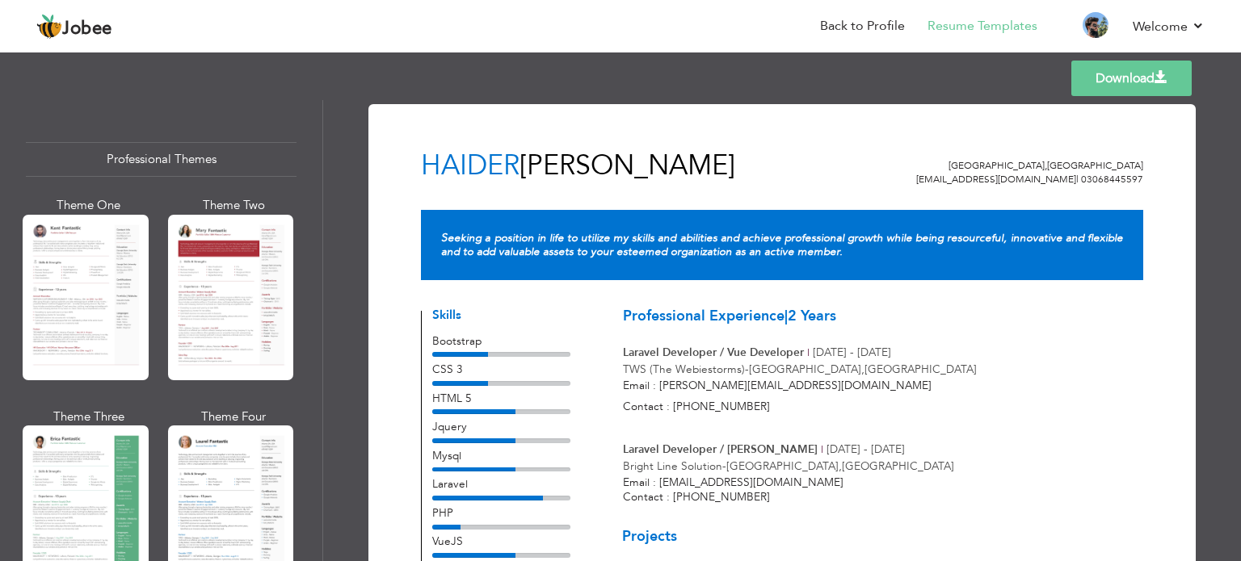
click at [218, 324] on div at bounding box center [231, 298] width 126 height 166
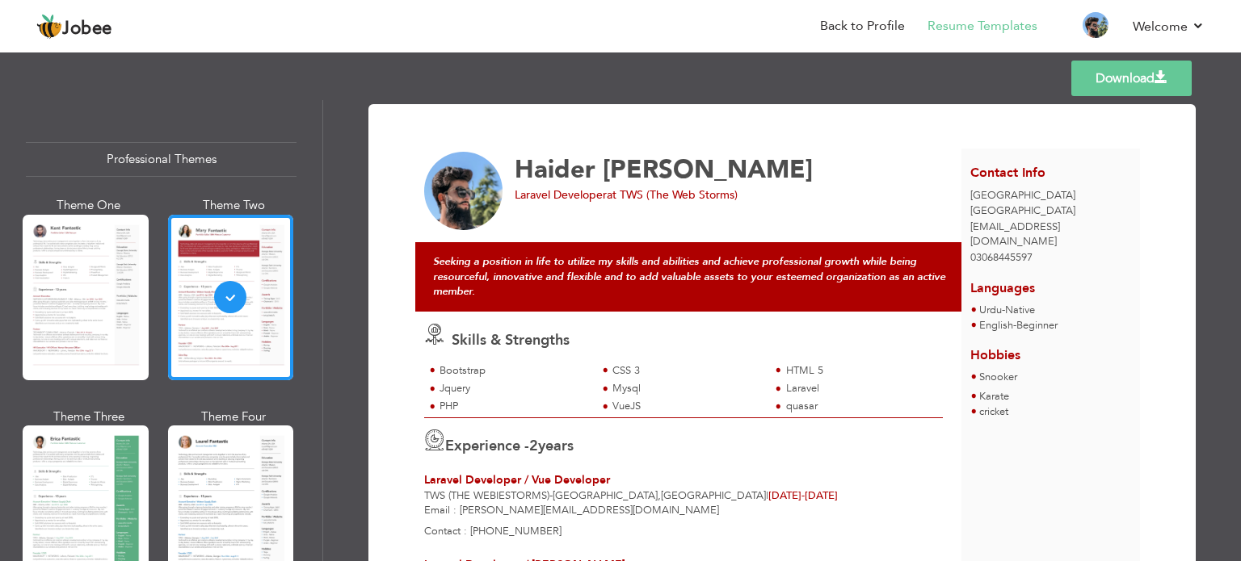
click at [761, 204] on div "Haider Ali Laravel Developer at TWS (The Web Storms)" at bounding box center [692, 191] width 555 height 79
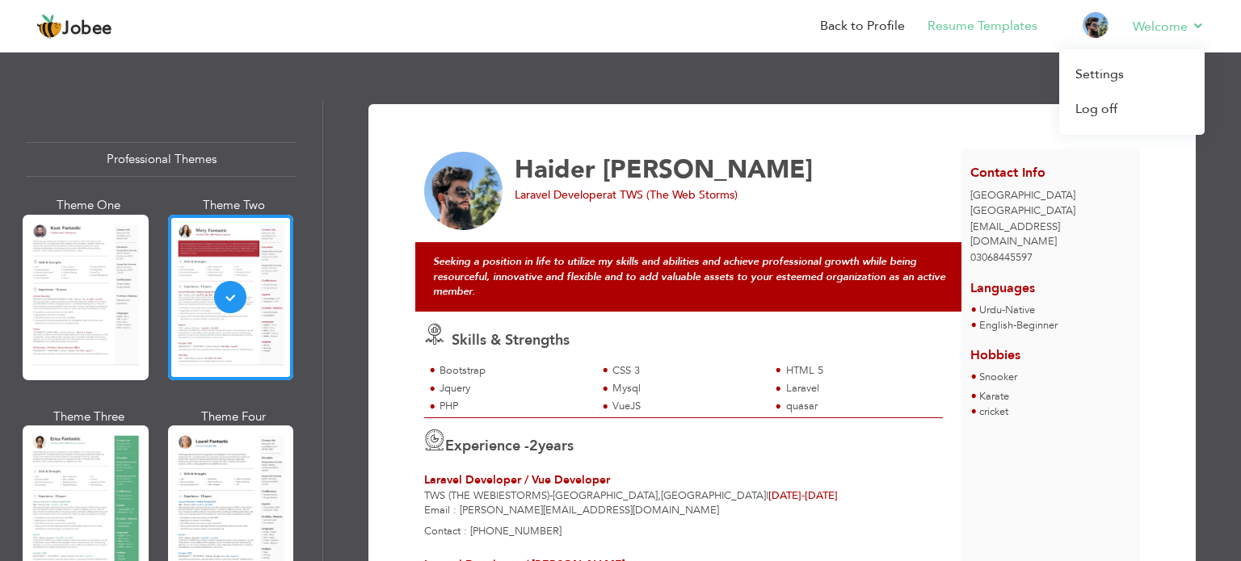
click at [1174, 37] on li "Welcome Settings Log off" at bounding box center [1157, 28] width 95 height 44
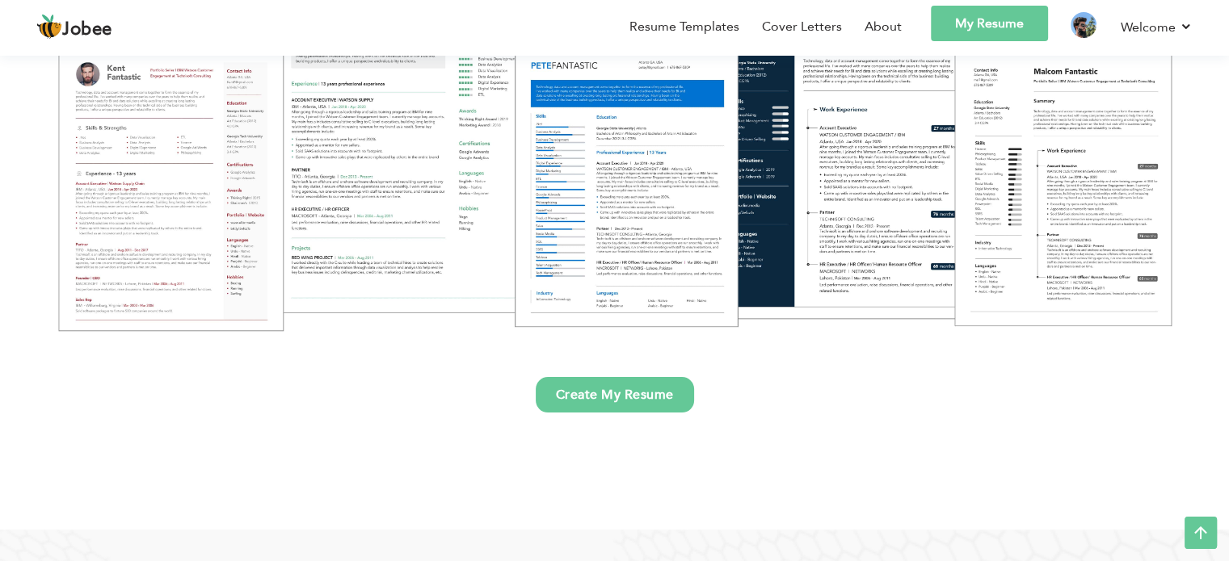
scroll to position [323, 0]
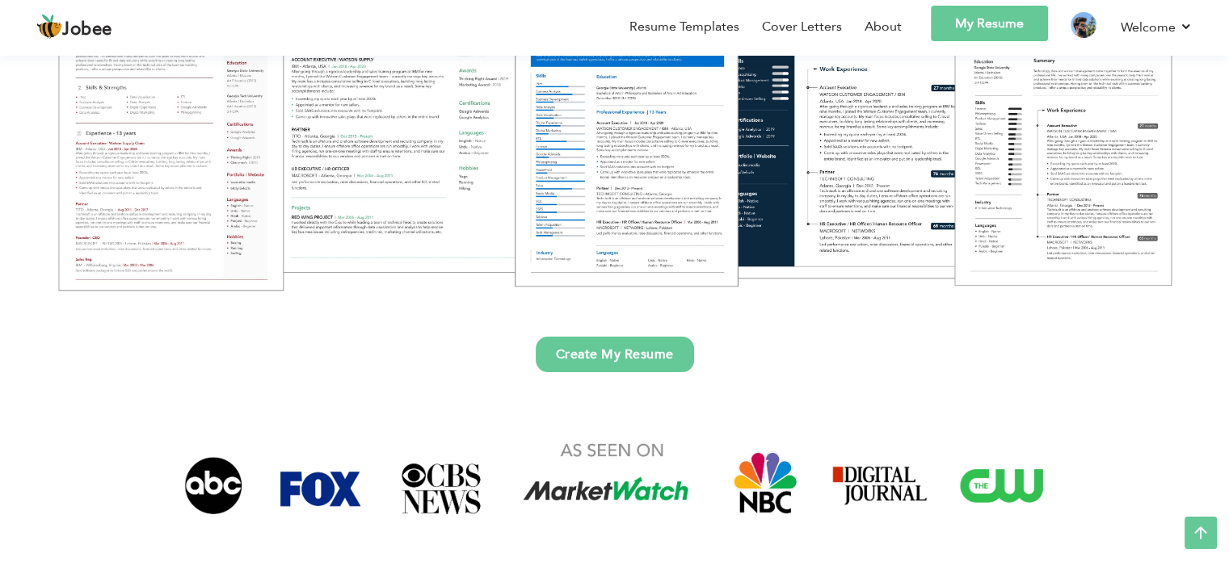
click at [599, 353] on link "Create My Resume" at bounding box center [615, 355] width 158 height 36
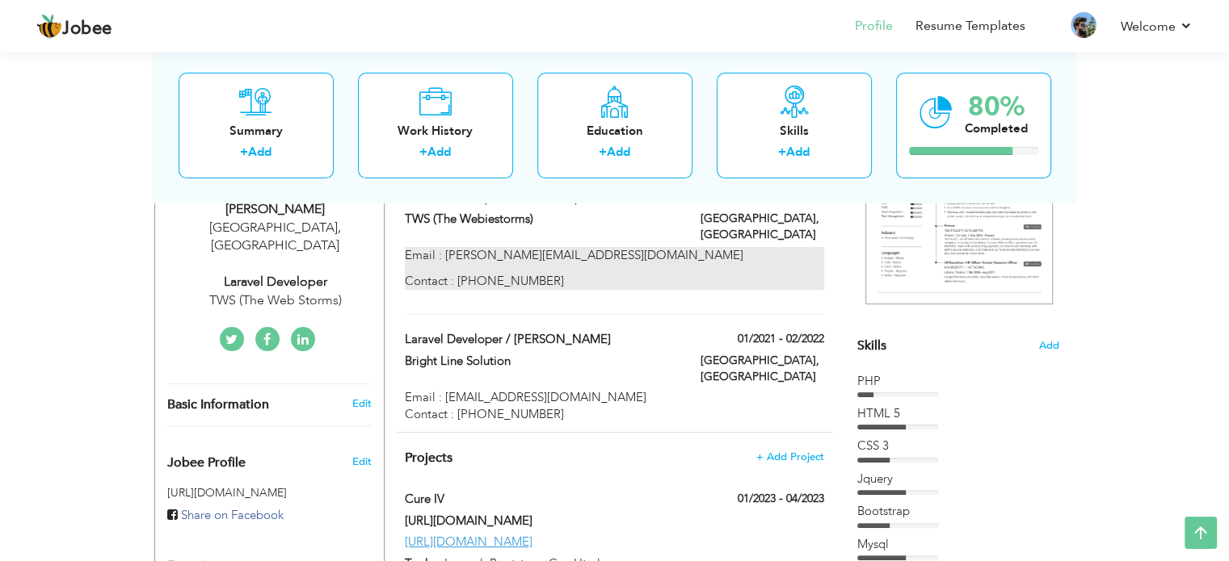
scroll to position [81, 0]
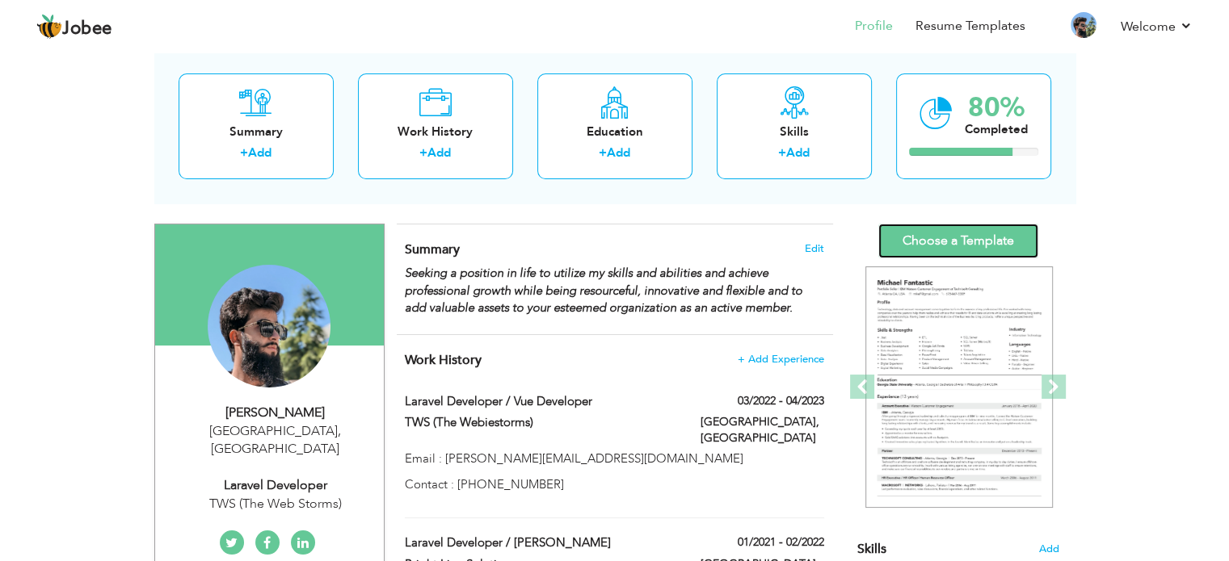
click at [977, 248] on link "Choose a Template" at bounding box center [958, 241] width 160 height 35
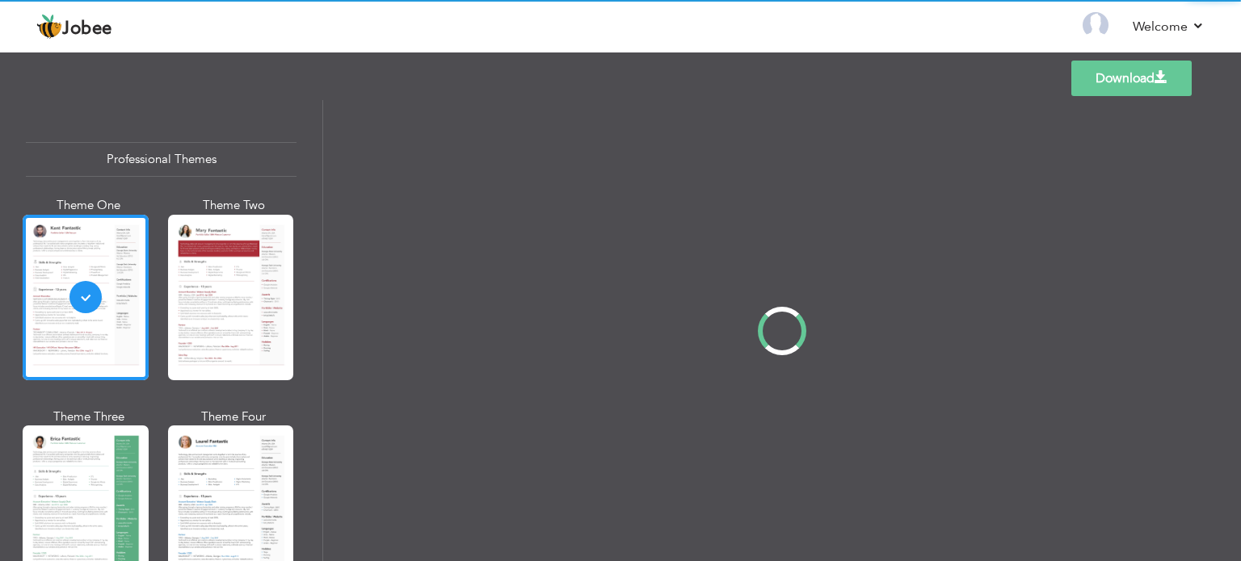
click at [239, 288] on div at bounding box center [231, 298] width 126 height 166
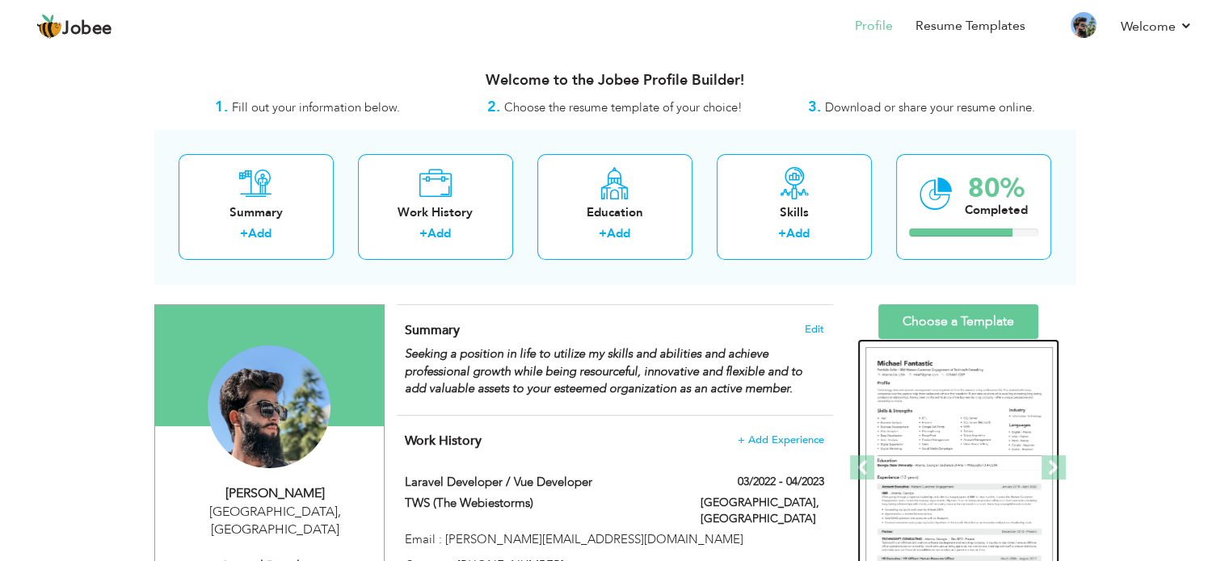
click at [972, 396] on img at bounding box center [958, 468] width 187 height 242
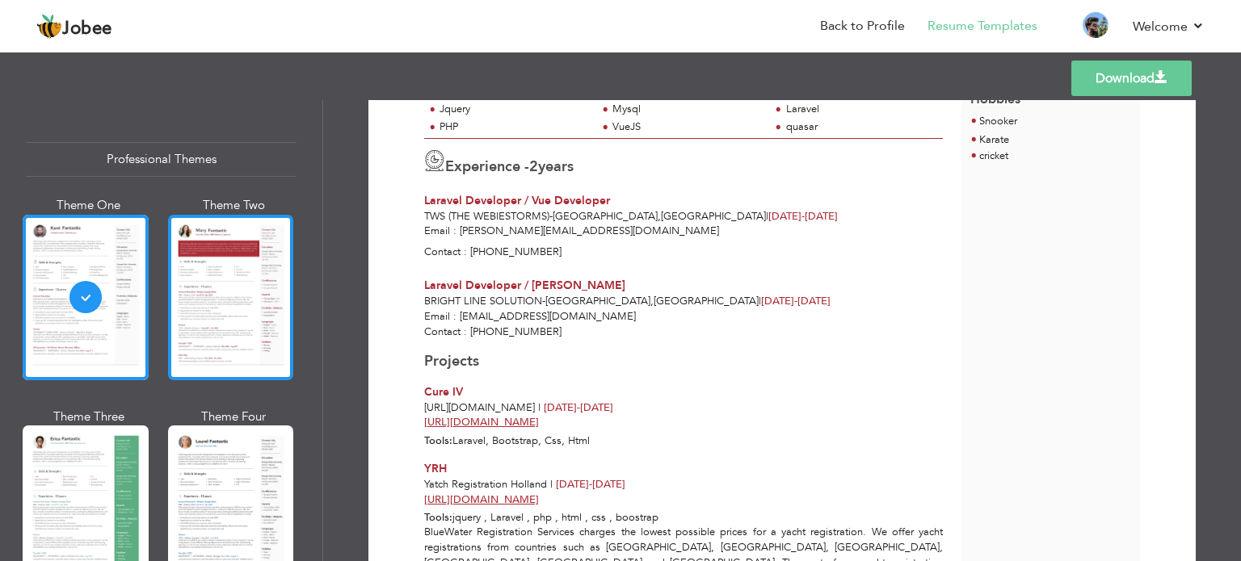
scroll to position [267, 0]
click at [191, 290] on div at bounding box center [231, 298] width 126 height 166
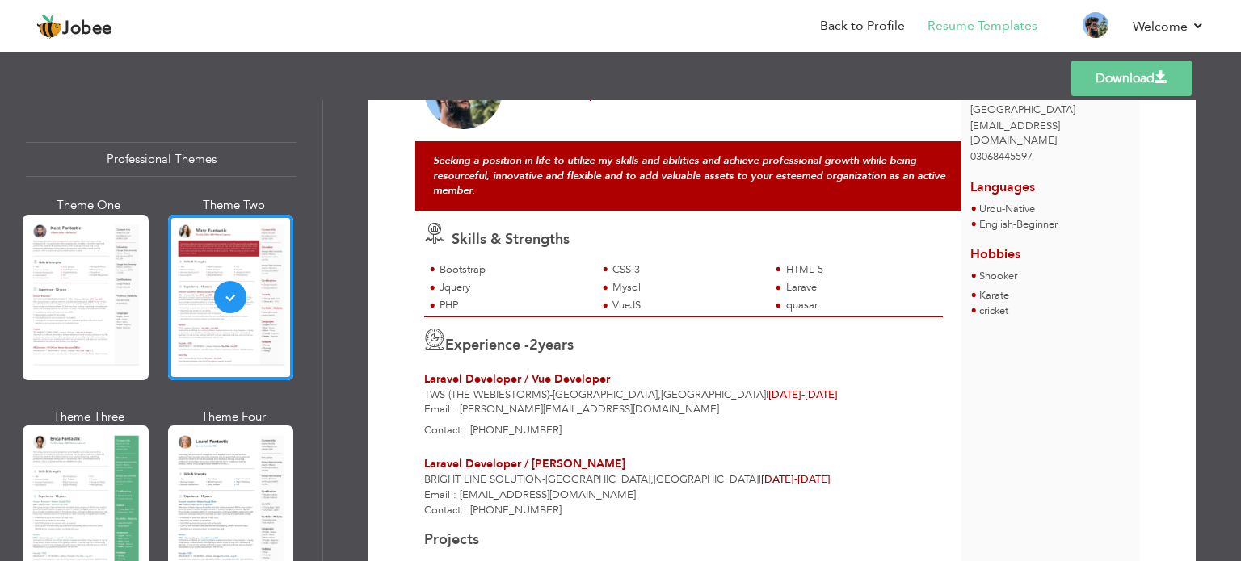
scroll to position [0, 0]
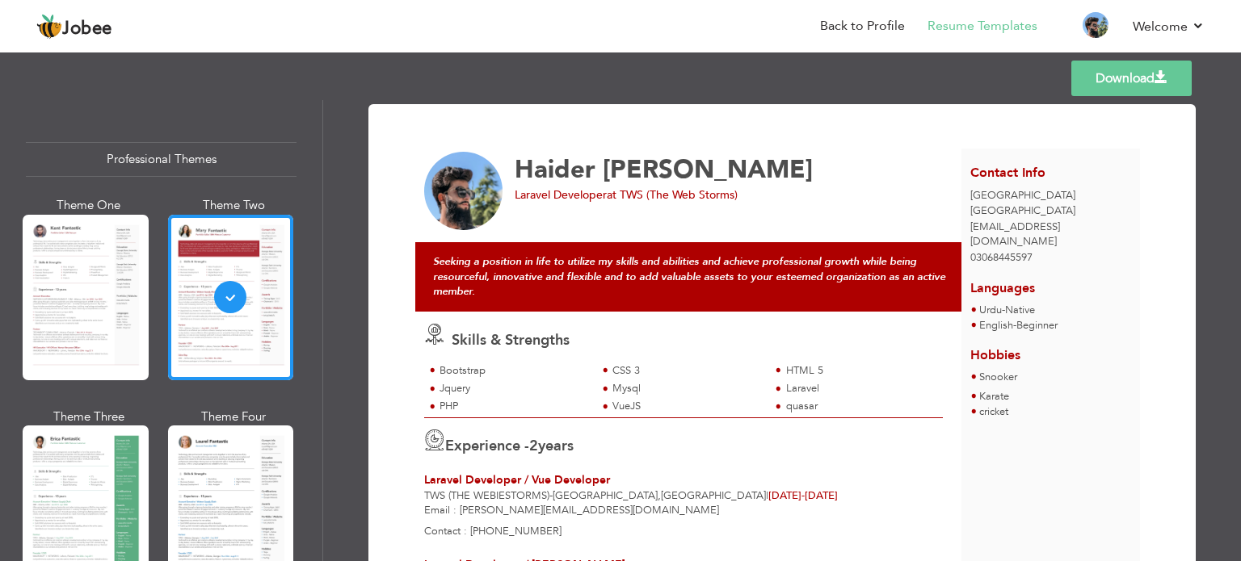
click at [741, 280] on em "Seeking a position in life to utilize my skills and abilities and achieve profe…" at bounding box center [689, 276] width 512 height 44
drag, startPoint x: 793, startPoint y: 263, endPoint x: 750, endPoint y: 197, distance: 78.6
click at [750, 196] on div "Laravel Developer at TWS (The Web Storms)" at bounding box center [723, 195] width 417 height 16
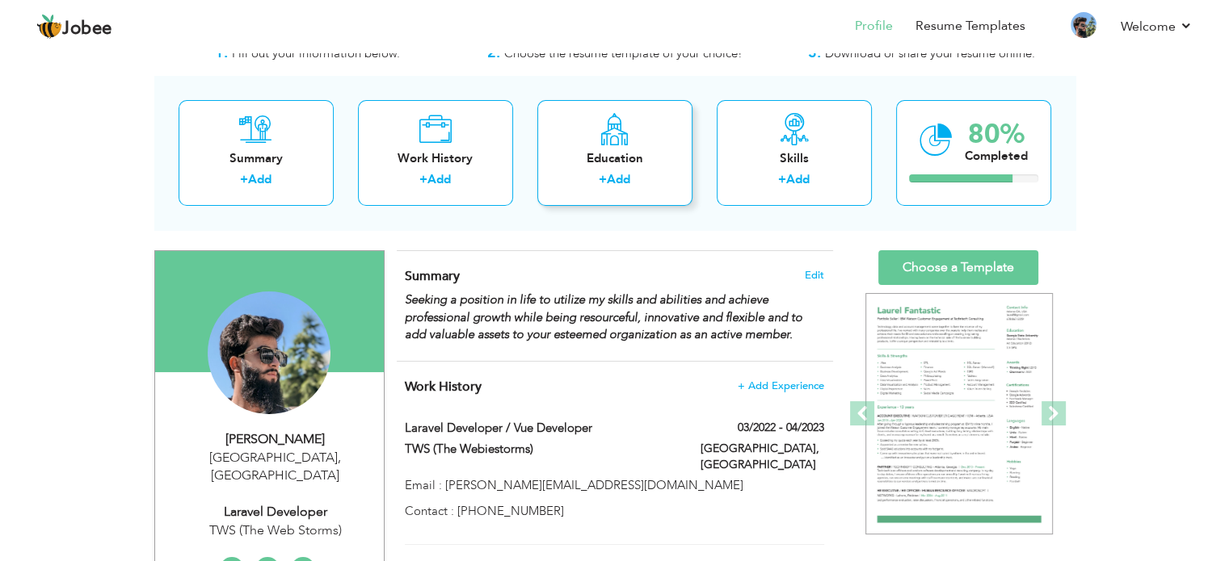
scroll to position [81, 0]
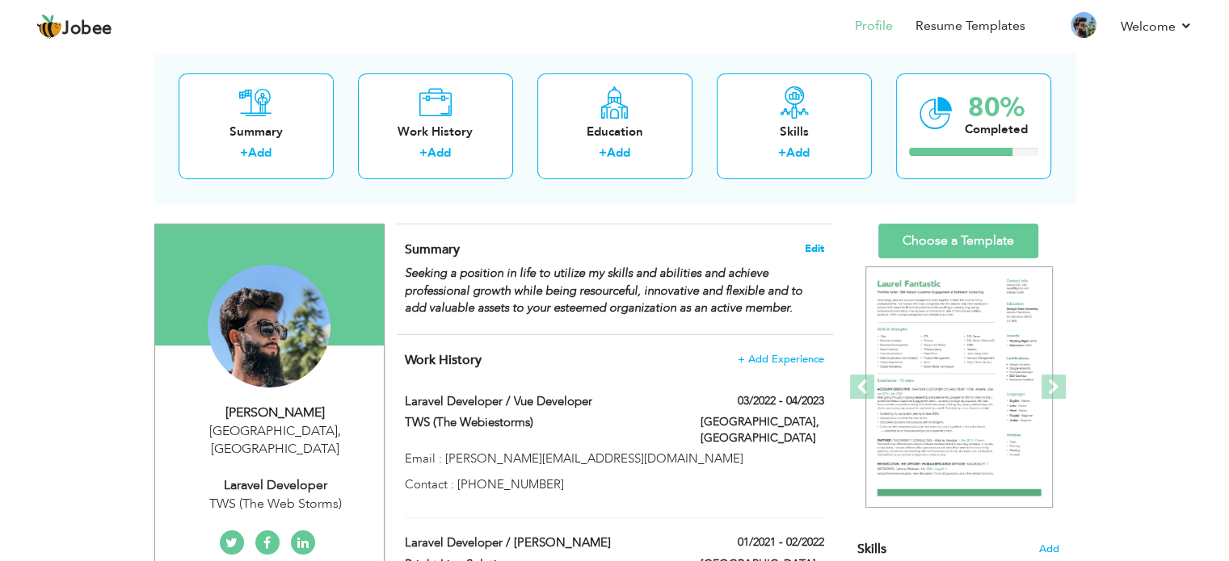
click at [812, 247] on span "Edit" at bounding box center [813, 248] width 19 height 11
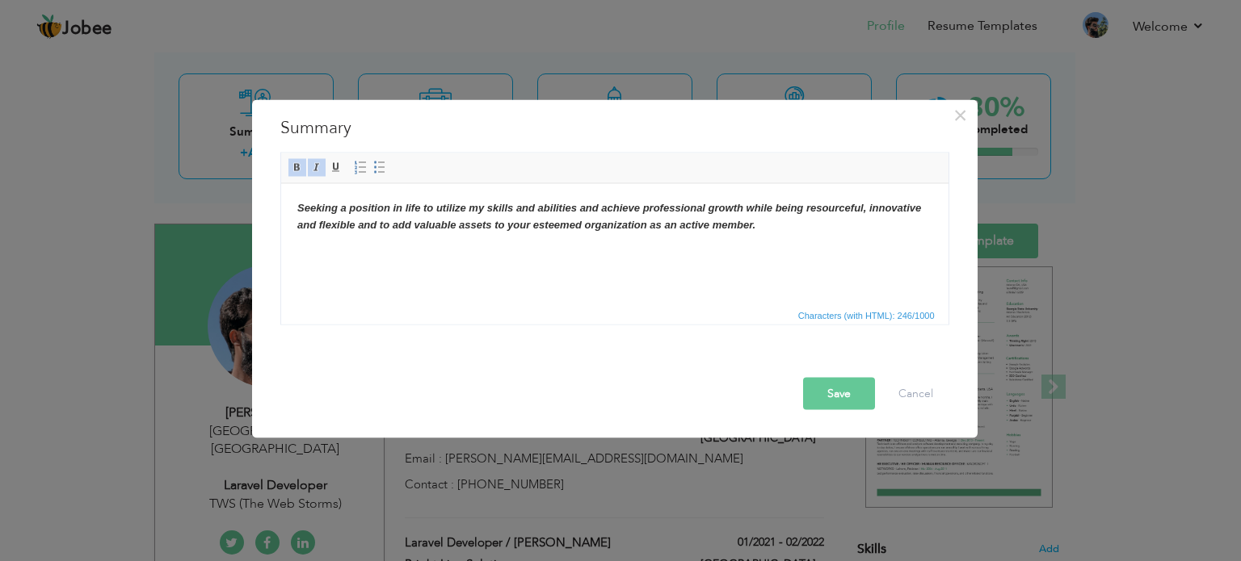
click at [420, 231] on body "Seeking a position in life to utilize my skills and abilities and achieve profe…" at bounding box center [613, 217] width 635 height 34
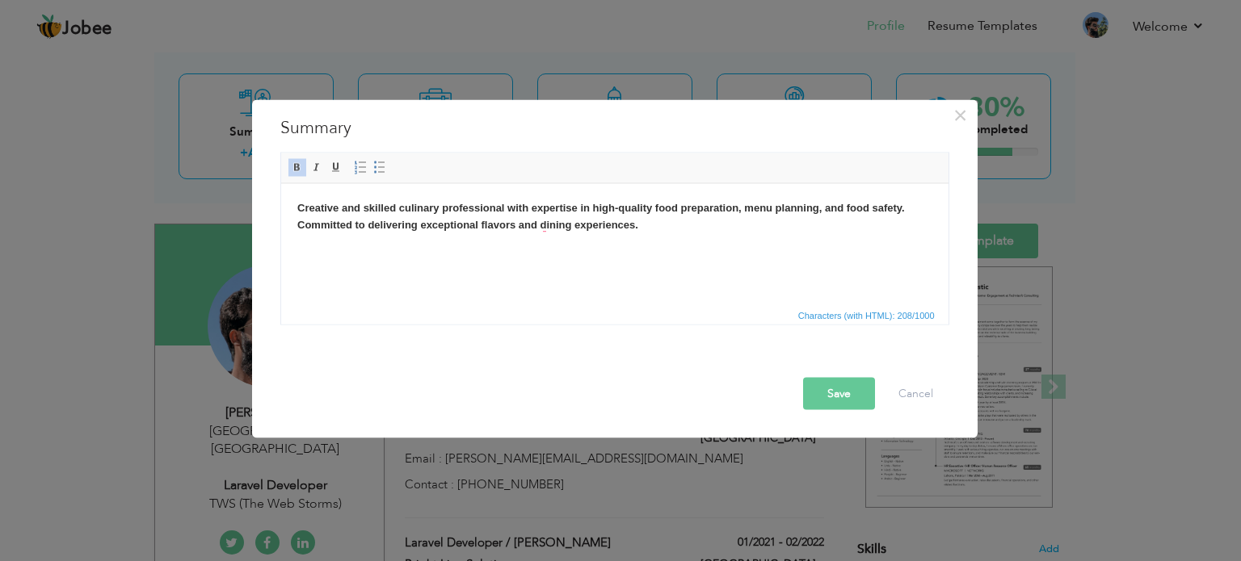
click at [471, 250] on html "Creative and skilled culinary professional with expertise in high-quality food …" at bounding box center [613, 216] width 667 height 66
click at [674, 232] on body "Creative and skilled culinary professional with expertise in high-quality food …" at bounding box center [613, 217] width 635 height 34
click at [852, 397] on button "Save" at bounding box center [839, 393] width 72 height 32
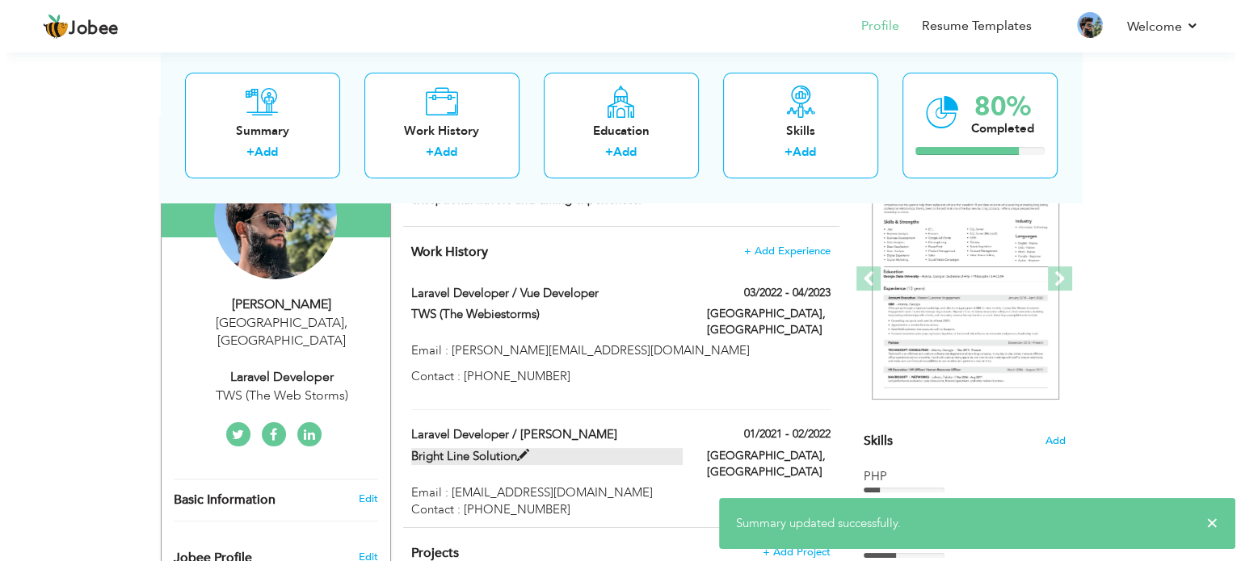
scroll to position [162, 0]
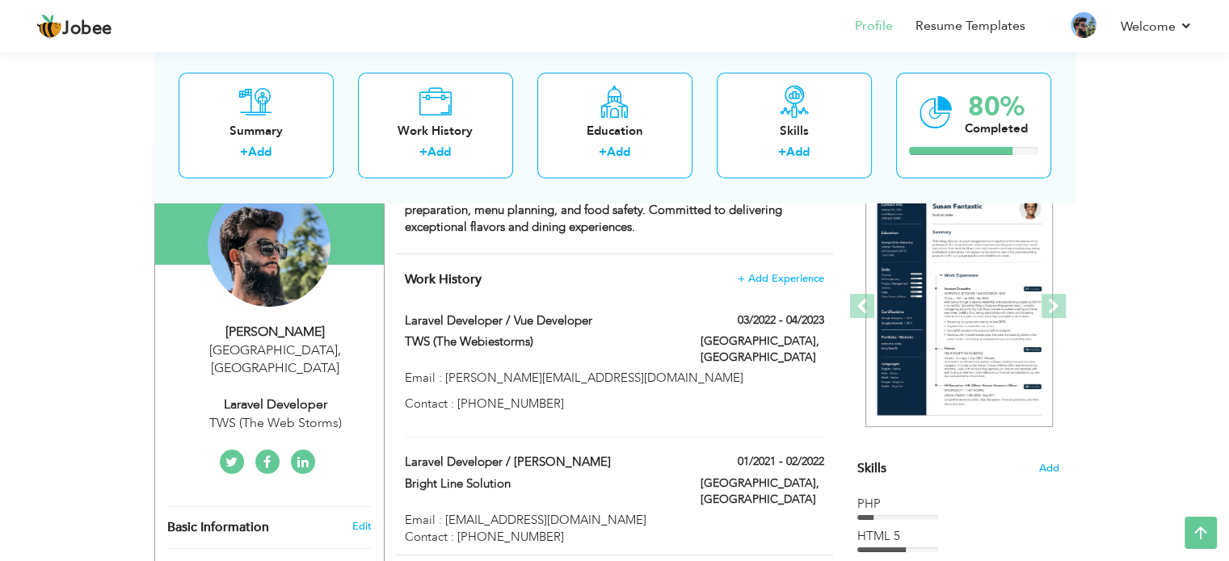
click at [293, 327] on div "Haider Ali" at bounding box center [275, 332] width 216 height 19
type input "Haider"
type input "Ali"
type input "03068445597"
select select "number:166"
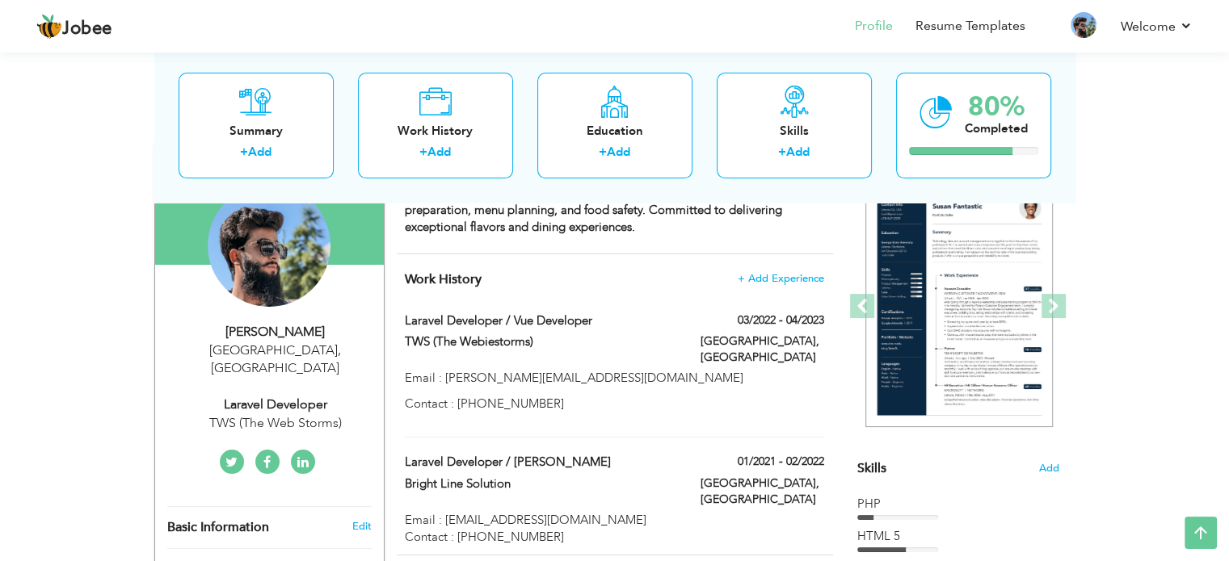
type input "[GEOGRAPHIC_DATA]"
select select "number:4"
type input "TWS (The Web Storms)"
type input "Laravel Developer"
type input "https://www.linkedin.com/in/haider-ali-b9649821a"
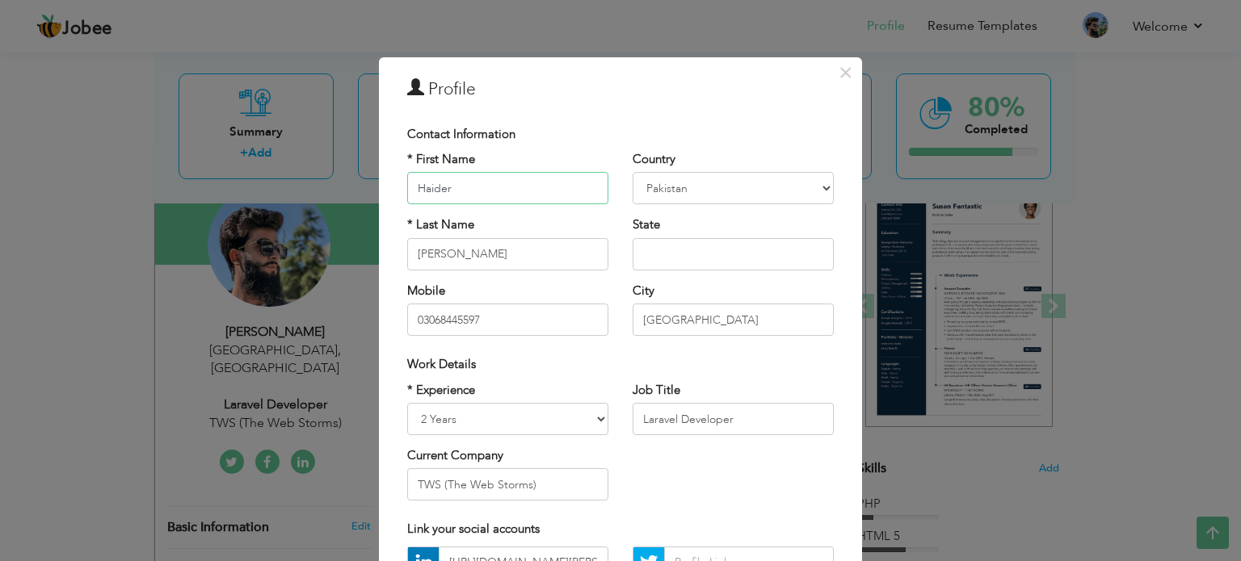
click at [496, 193] on input "Haider" at bounding box center [507, 188] width 201 height 32
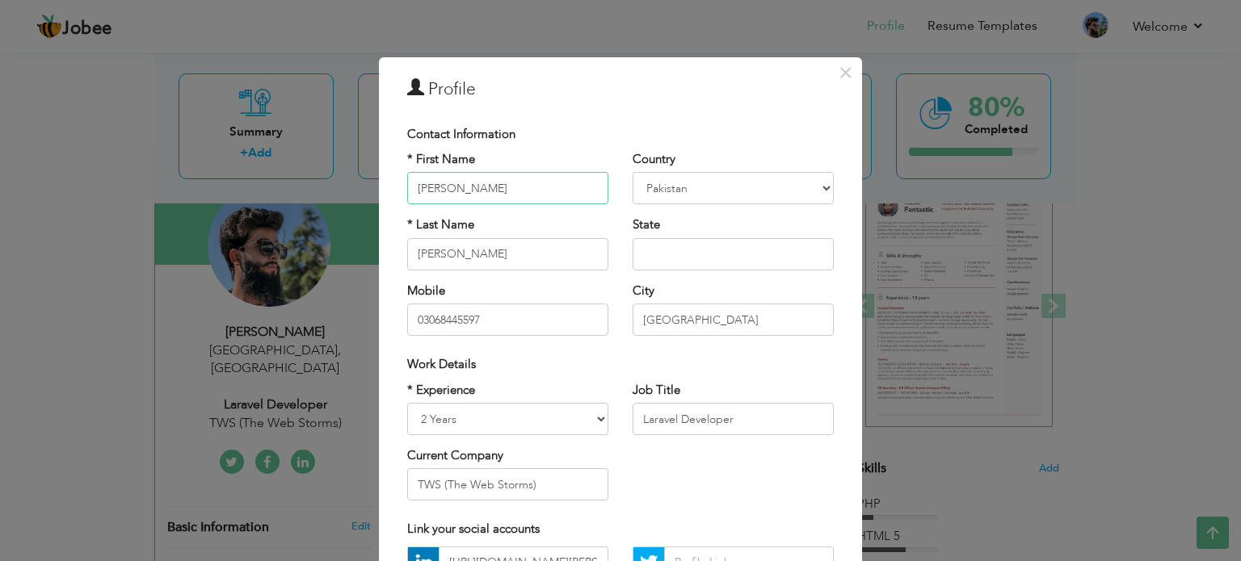
type input "[PERSON_NAME]"
type input "Moeez"
click at [693, 267] on input "text" at bounding box center [732, 254] width 201 height 32
click at [682, 316] on input "[GEOGRAPHIC_DATA]" at bounding box center [732, 320] width 201 height 32
click at [498, 319] on input "03068445597" at bounding box center [507, 320] width 201 height 32
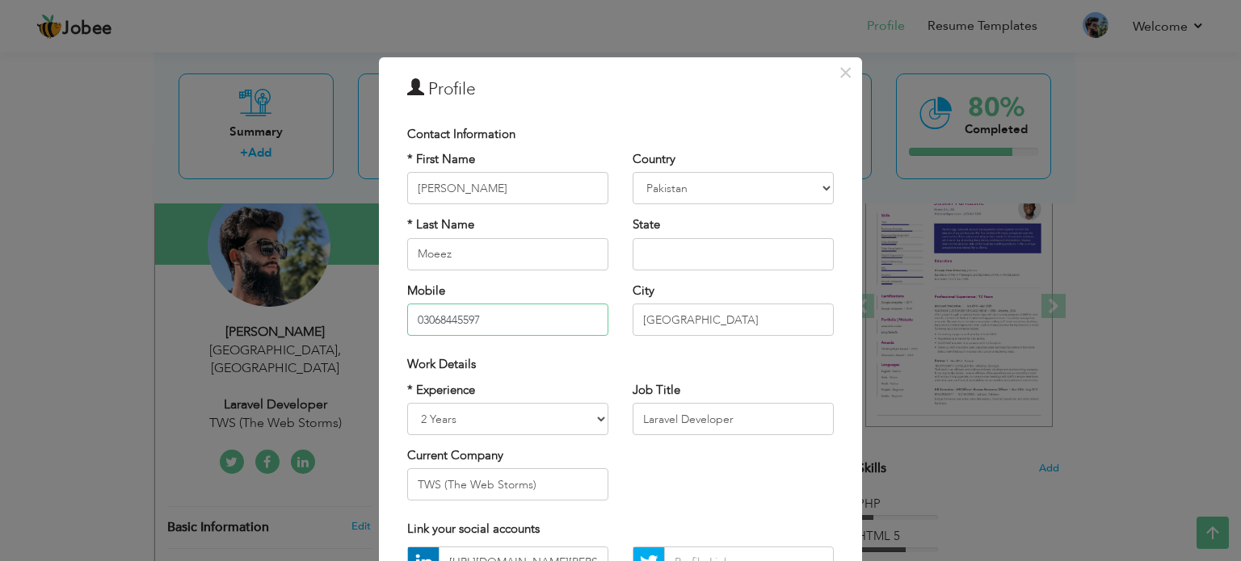
click at [498, 319] on input "03068445597" at bounding box center [507, 320] width 201 height 32
type input "03294035617"
click at [485, 410] on select "Entry Level Less than 1 Year 1 Year 2 Years 3 Years 4 Years 5 Years 6 Years 7 Y…" at bounding box center [507, 419] width 201 height 32
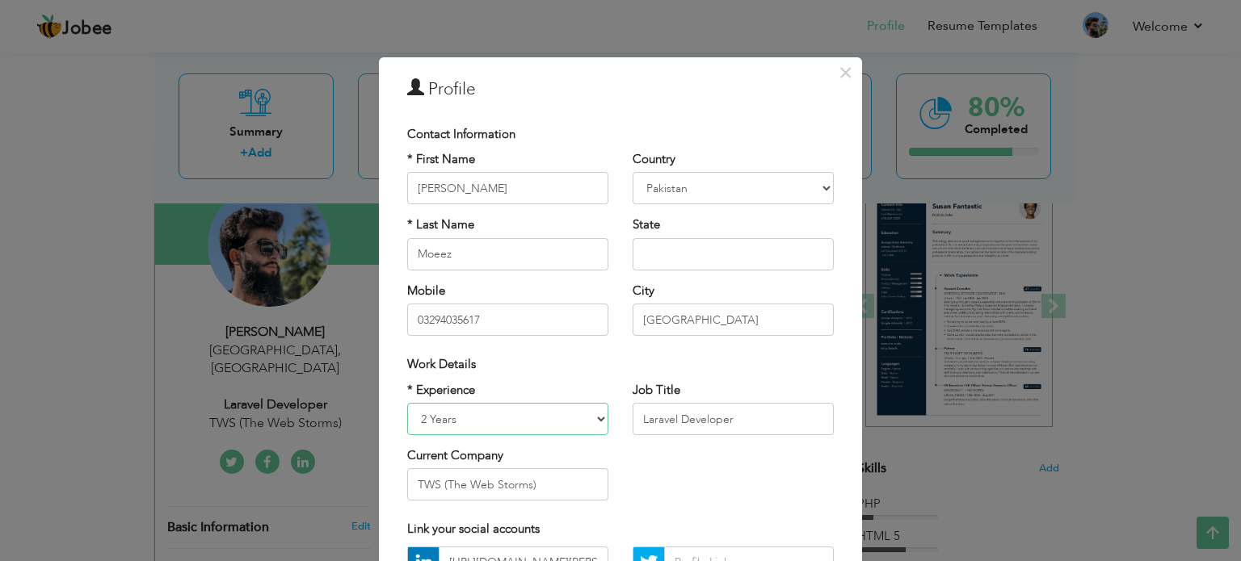
click at [407, 403] on select "Entry Level Less than 1 Year 1 Year 2 Years 3 Years 4 Years 5 Years 6 Years 7 Y…" at bounding box center [507, 419] width 201 height 32
click at [708, 418] on input "Laravel Developer" at bounding box center [732, 419] width 201 height 32
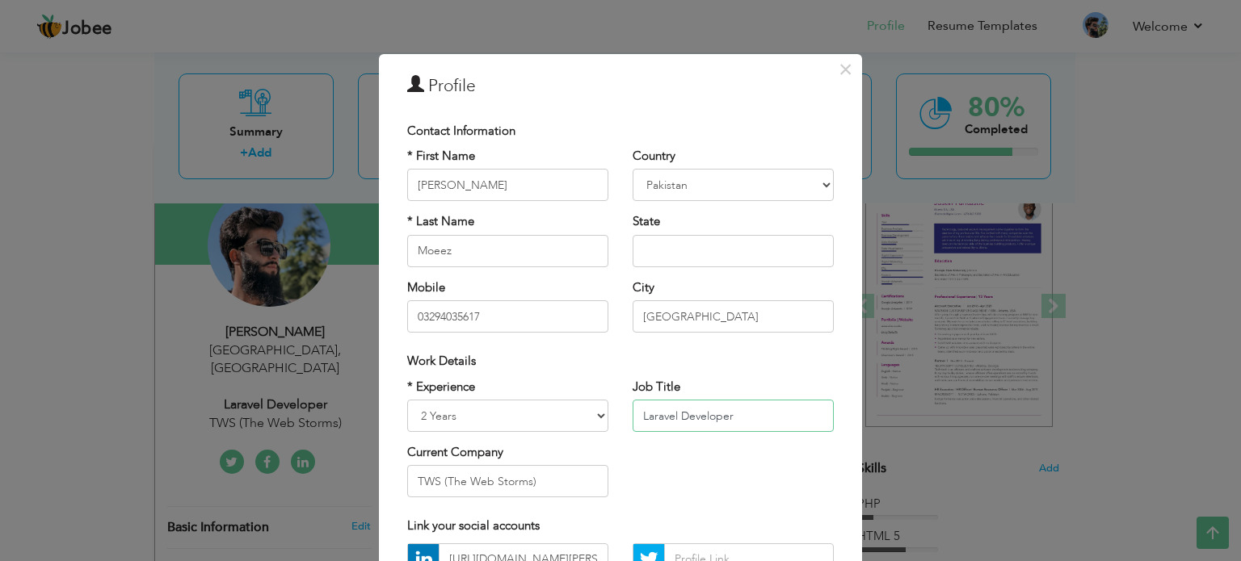
scroll to position [0, 0]
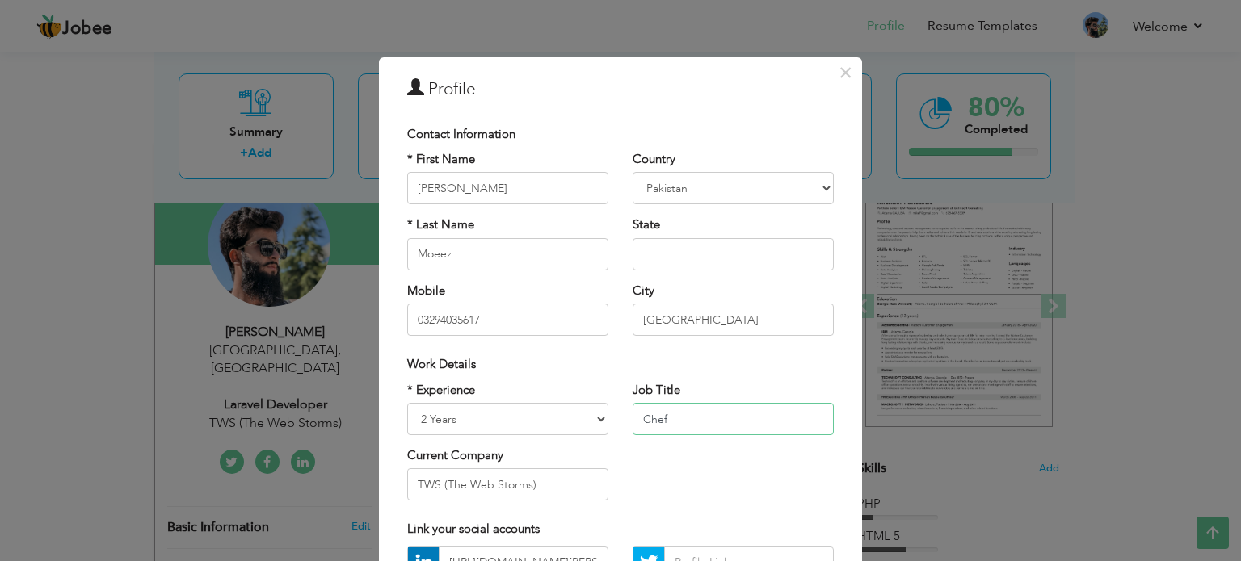
click at [699, 422] on input "Chef" at bounding box center [732, 419] width 201 height 32
paste input "Professional"
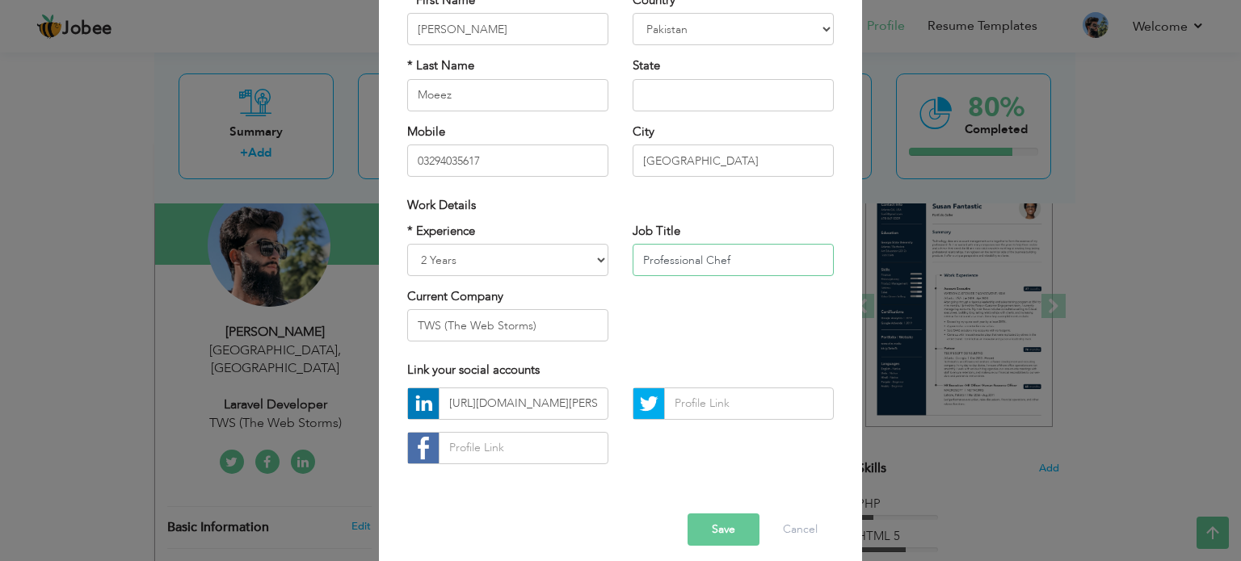
scroll to position [162, 0]
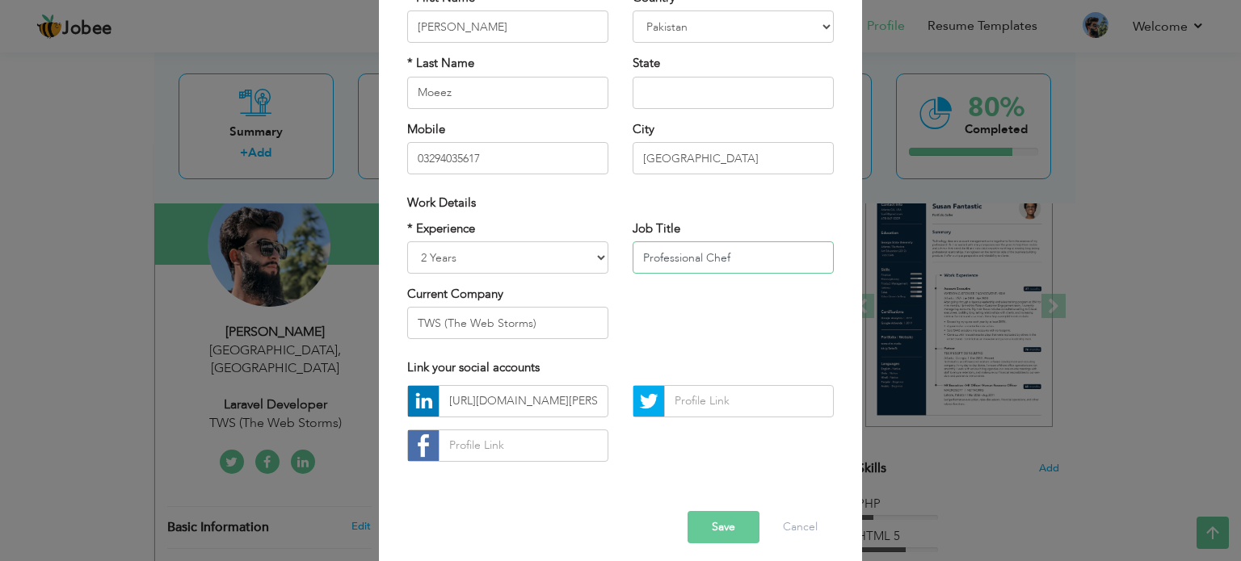
type input "Professional Chef"
click at [546, 323] on input "TWS (The Web Storms)" at bounding box center [507, 323] width 201 height 32
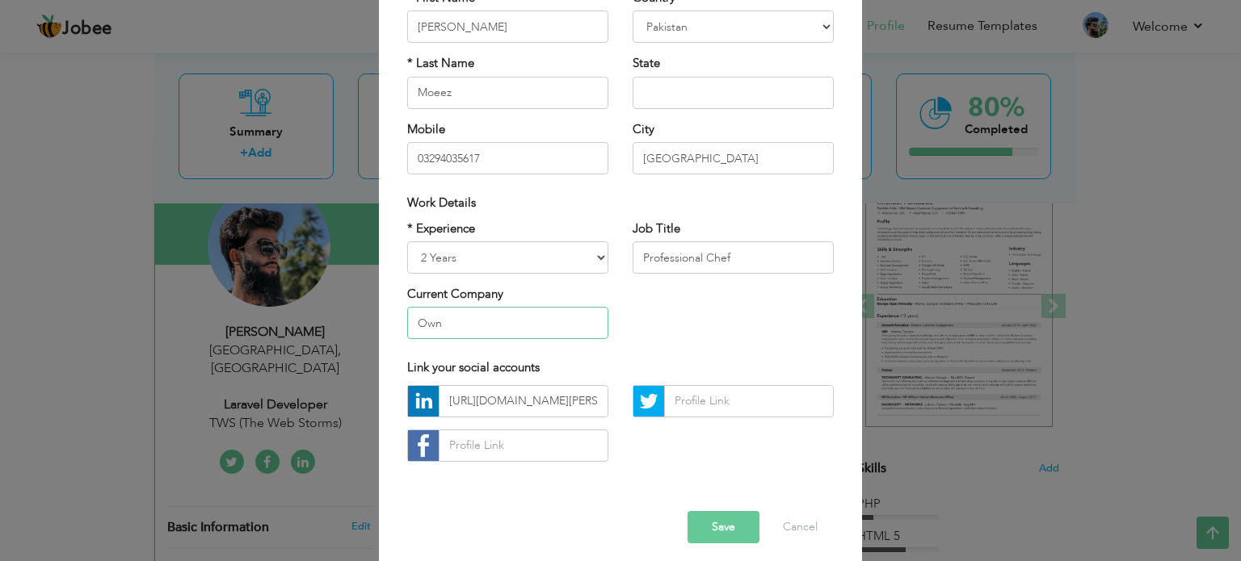
click at [494, 313] on input "Own" at bounding box center [507, 323] width 201 height 32
paste input "Burger Fusio"
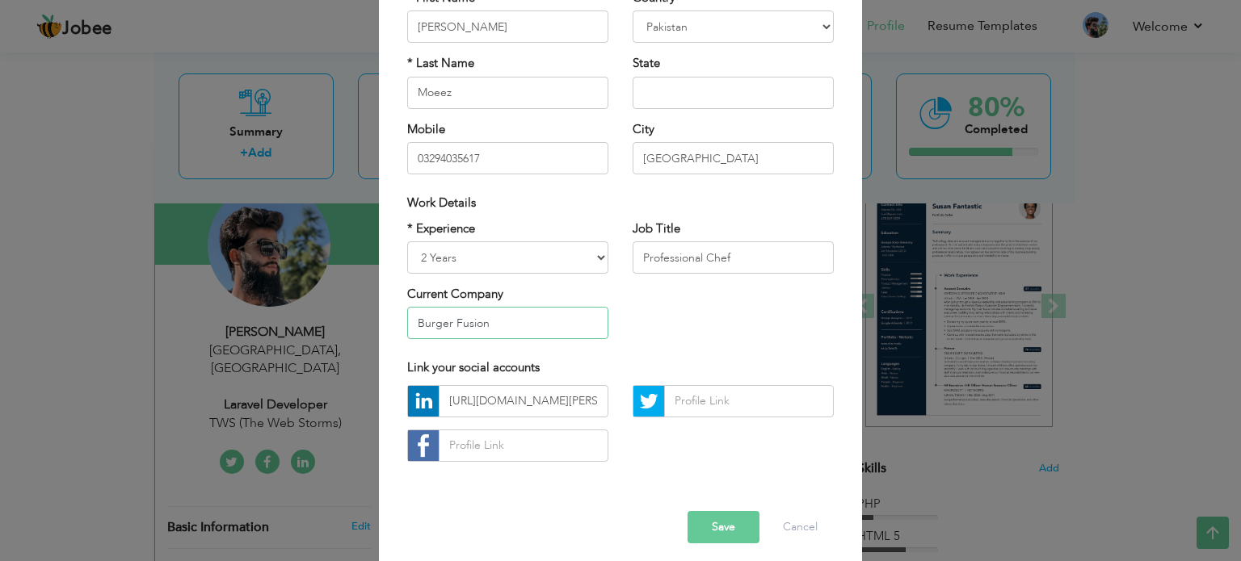
type input "Burger Fusion"
click at [557, 405] on input "https://www.linkedin.com/in/haider-ali-b9649821a" at bounding box center [524, 401] width 170 height 32
click at [540, 447] on input "text" at bounding box center [524, 446] width 170 height 32
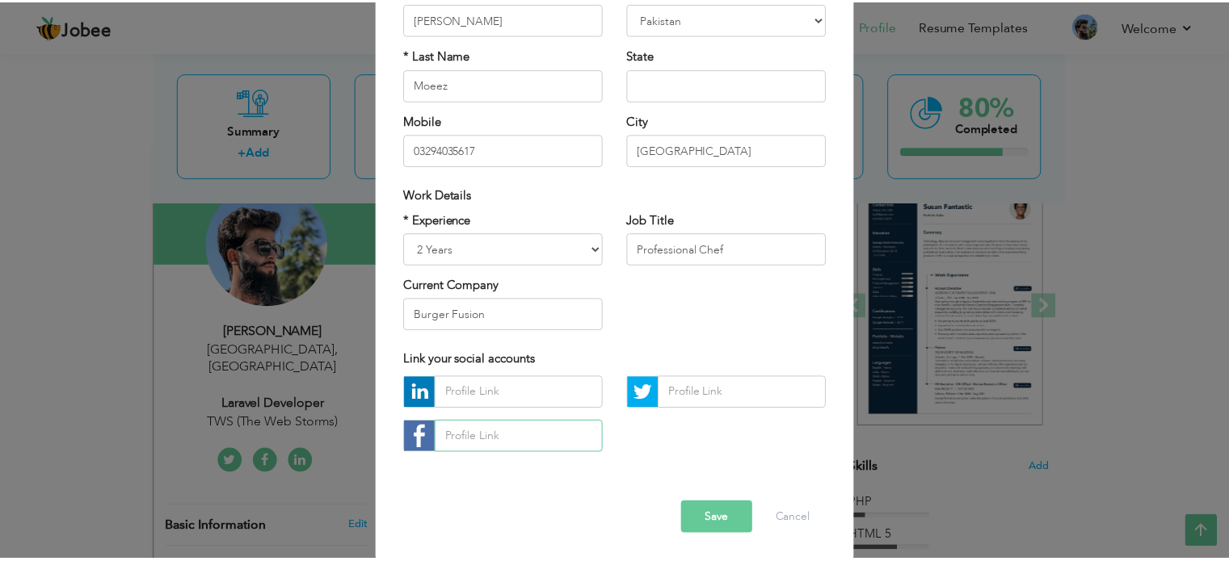
scroll to position [171, 0]
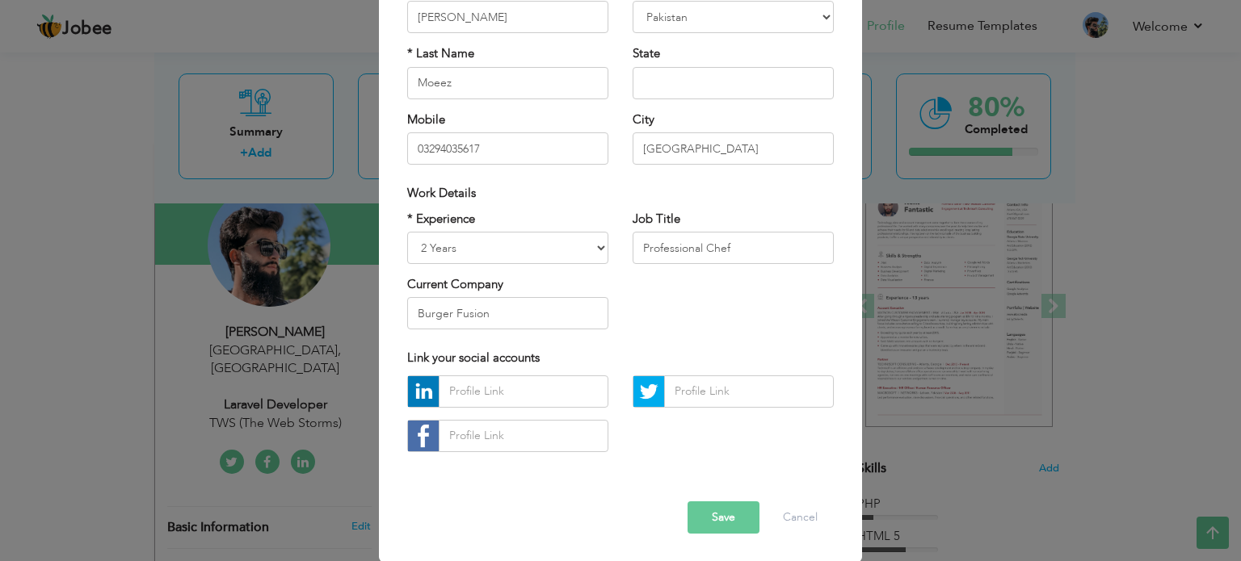
click at [646, 445] on div at bounding box center [620, 420] width 451 height 89
click at [711, 513] on button "Save" at bounding box center [723, 518] width 72 height 32
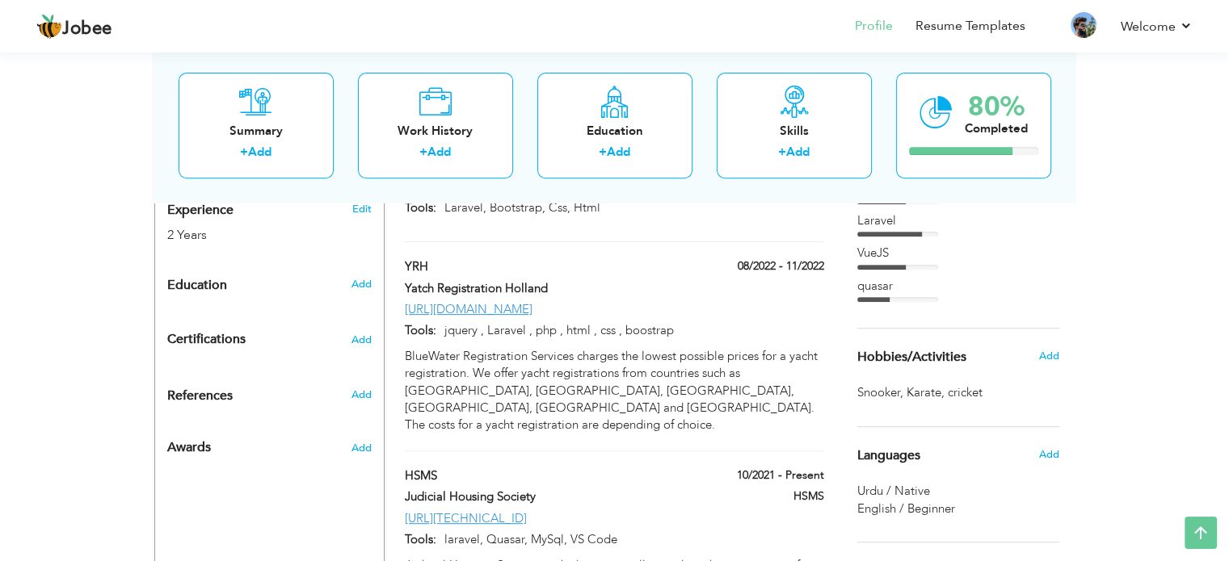
scroll to position [727, 0]
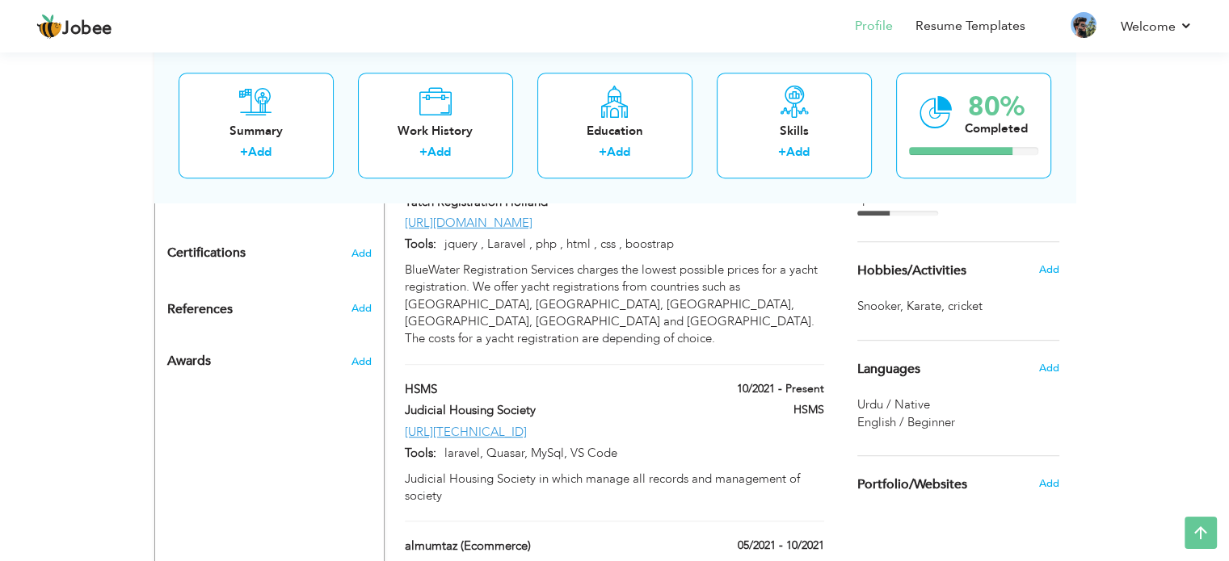
click at [960, 300] on span "cricket ," at bounding box center [966, 306] width 38 height 17
click at [943, 309] on span "," at bounding box center [942, 306] width 3 height 16
click at [959, 300] on span "cricket ," at bounding box center [966, 306] width 38 height 17
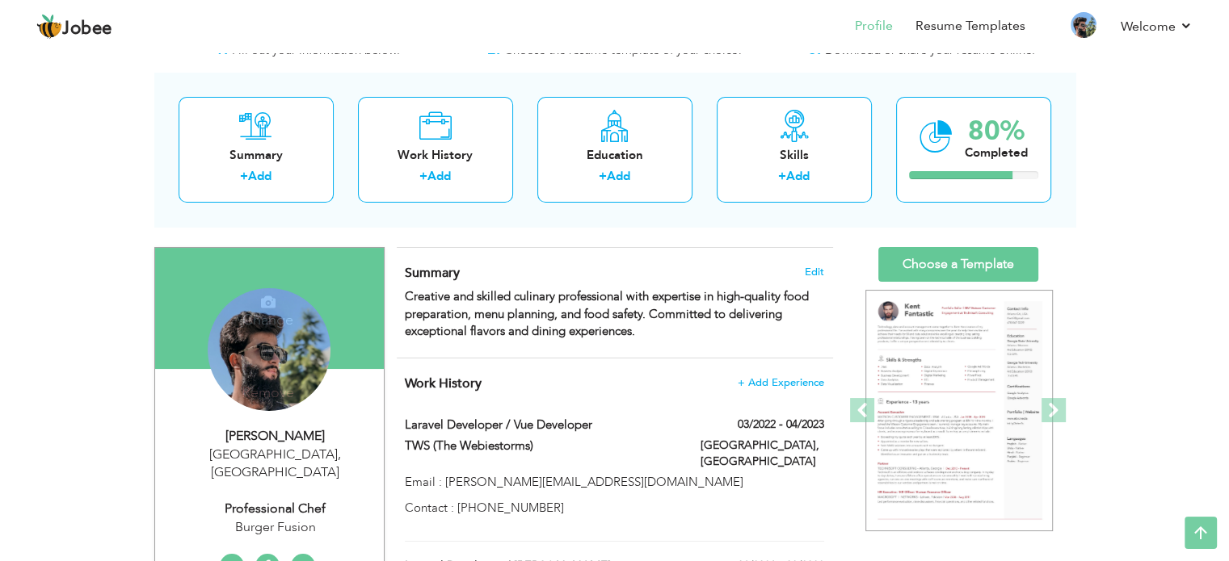
scroll to position [0, 0]
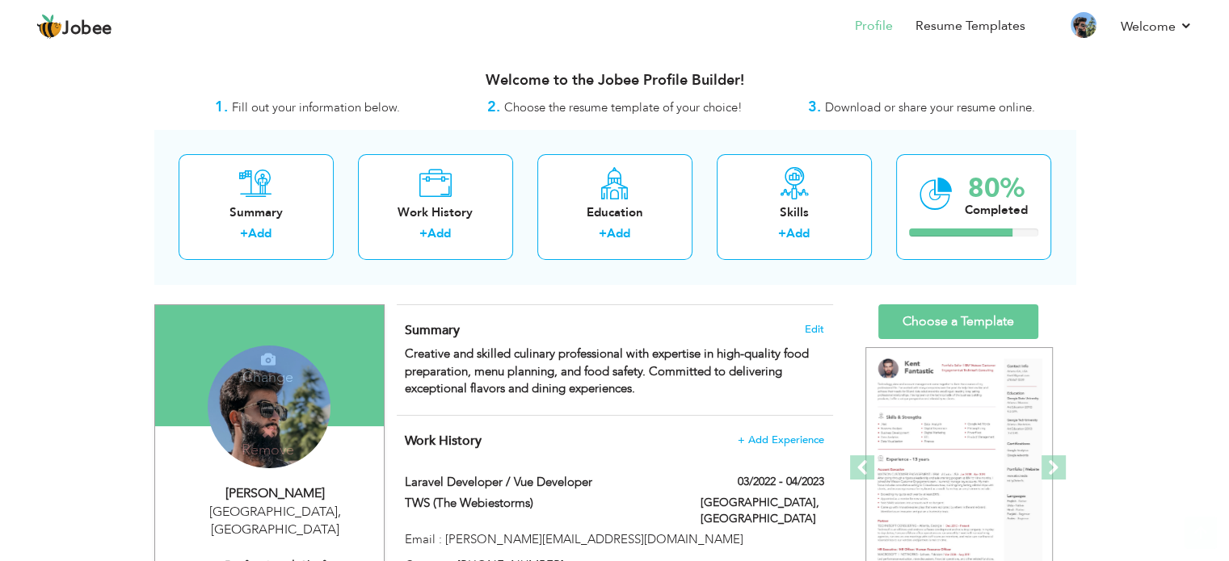
click at [271, 396] on div "Change Remove" at bounding box center [269, 407] width 123 height 123
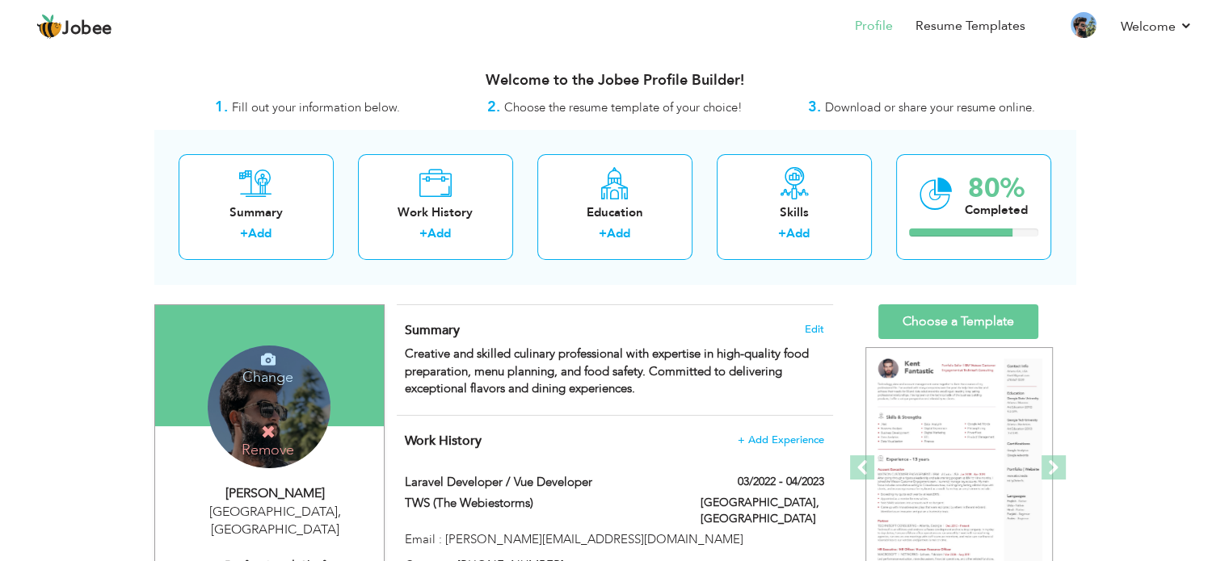
click at [284, 364] on h4 "Change" at bounding box center [268, 366] width 116 height 39
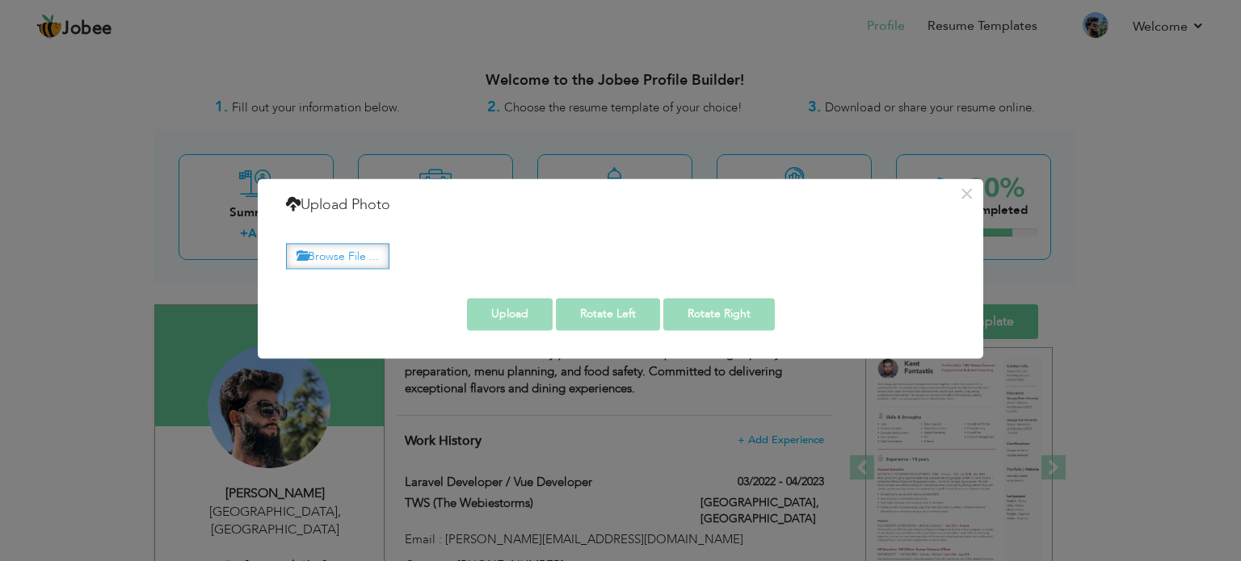
click at [349, 265] on label "Browse File ..." at bounding box center [337, 256] width 103 height 25
click at [0, 0] on input "Browse File ..." at bounding box center [0, 0] width 0 height 0
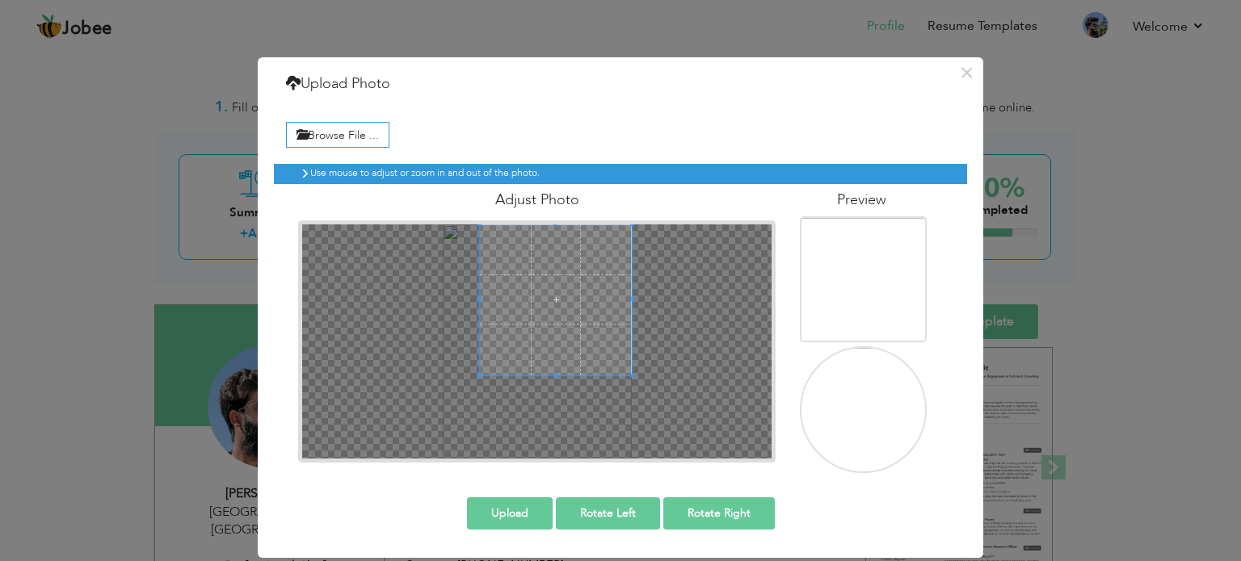
click at [636, 273] on div at bounding box center [536, 342] width 469 height 234
click at [629, 277] on div at bounding box center [555, 300] width 151 height 151
click at [708, 291] on div at bounding box center [536, 342] width 469 height 234
click at [633, 516] on button "Rotate Left" at bounding box center [608, 514] width 104 height 32
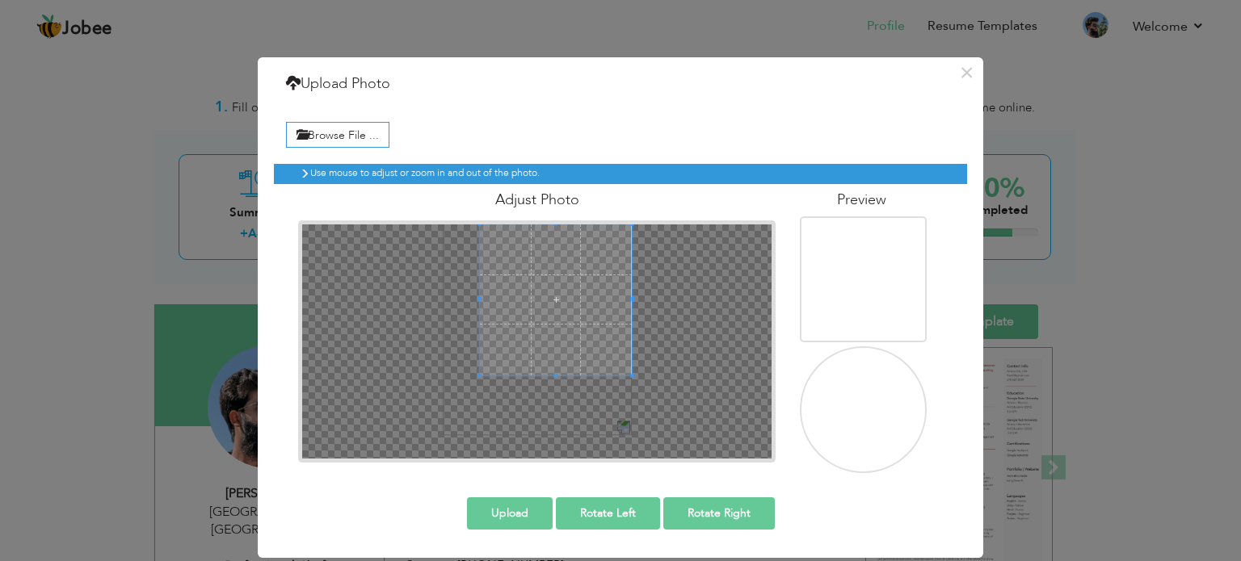
click at [633, 516] on button "Rotate Left" at bounding box center [608, 514] width 104 height 32
click at [515, 512] on button "Upload" at bounding box center [510, 514] width 86 height 32
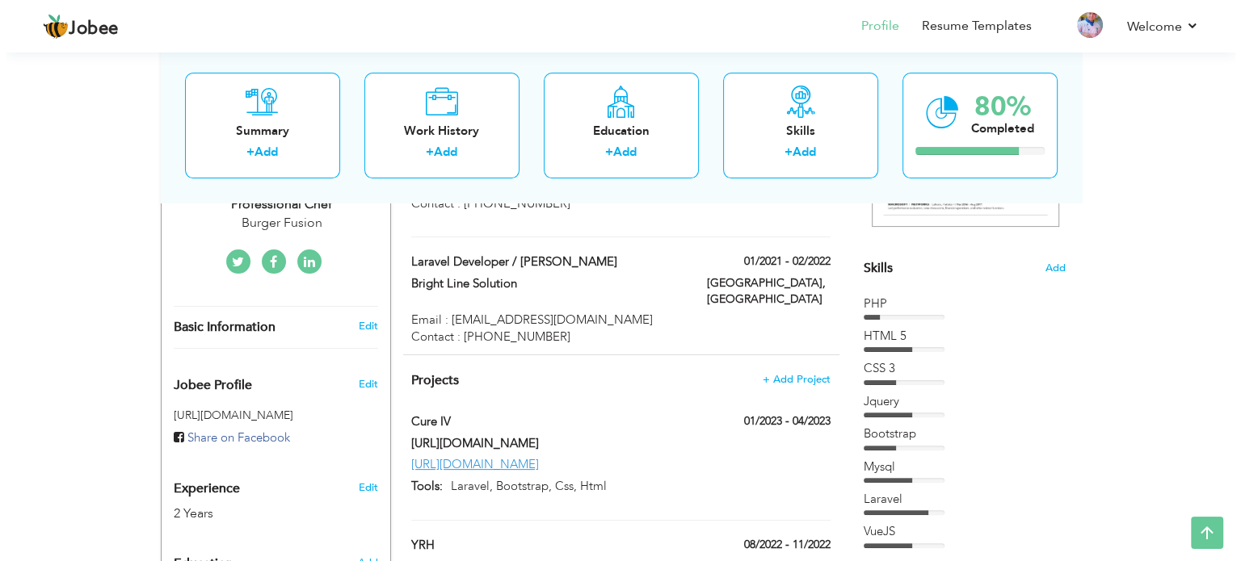
scroll to position [323, 0]
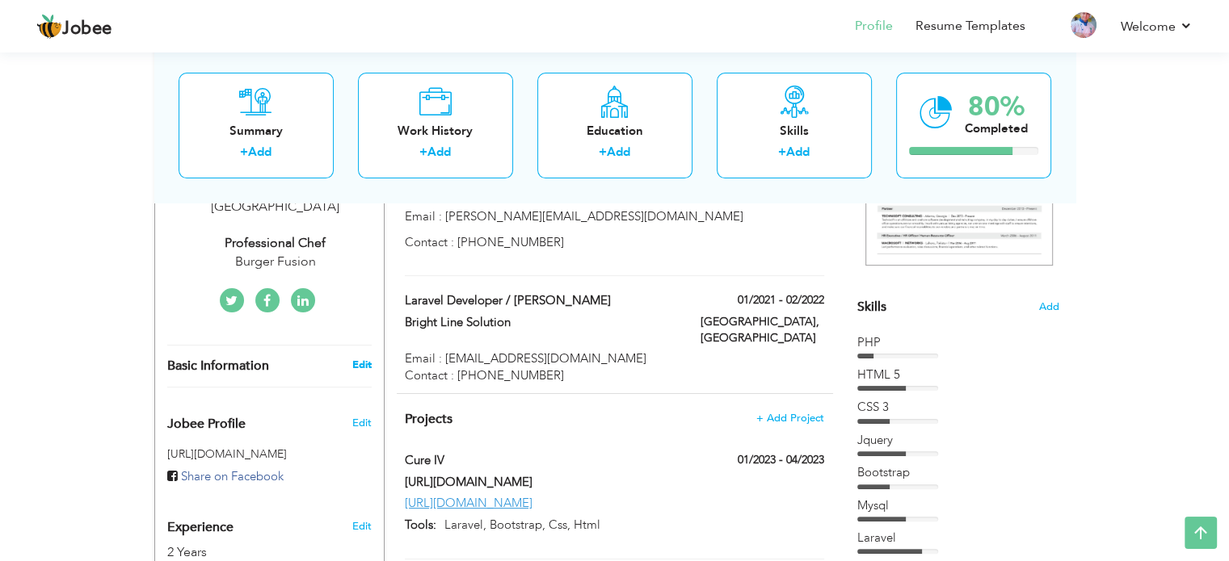
click at [363, 358] on link "Edit" at bounding box center [360, 365] width 19 height 15
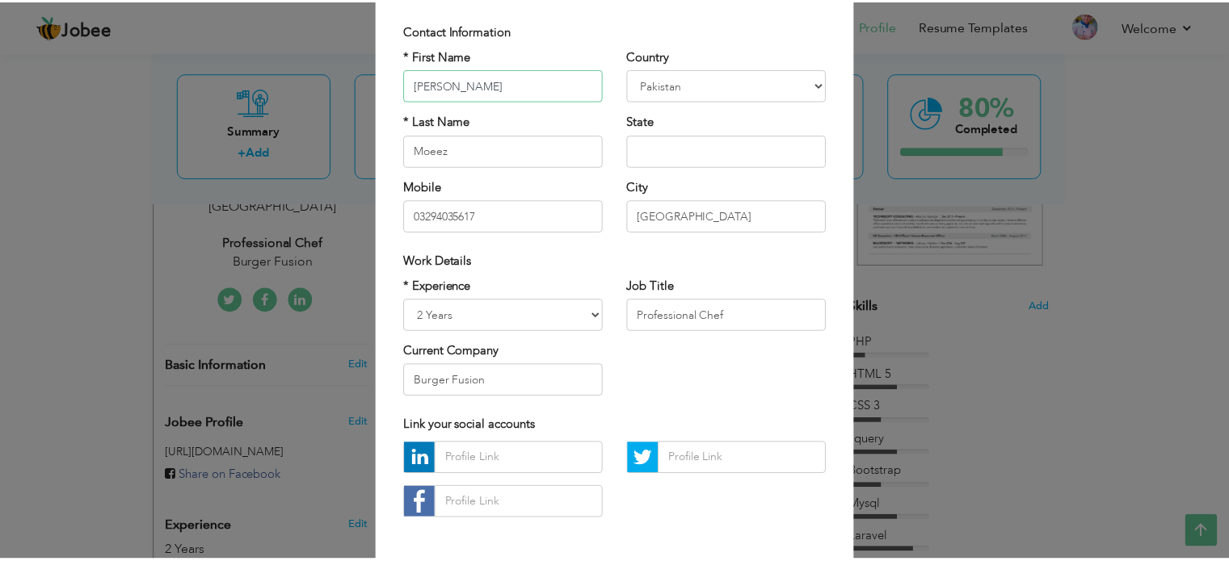
scroll to position [171, 0]
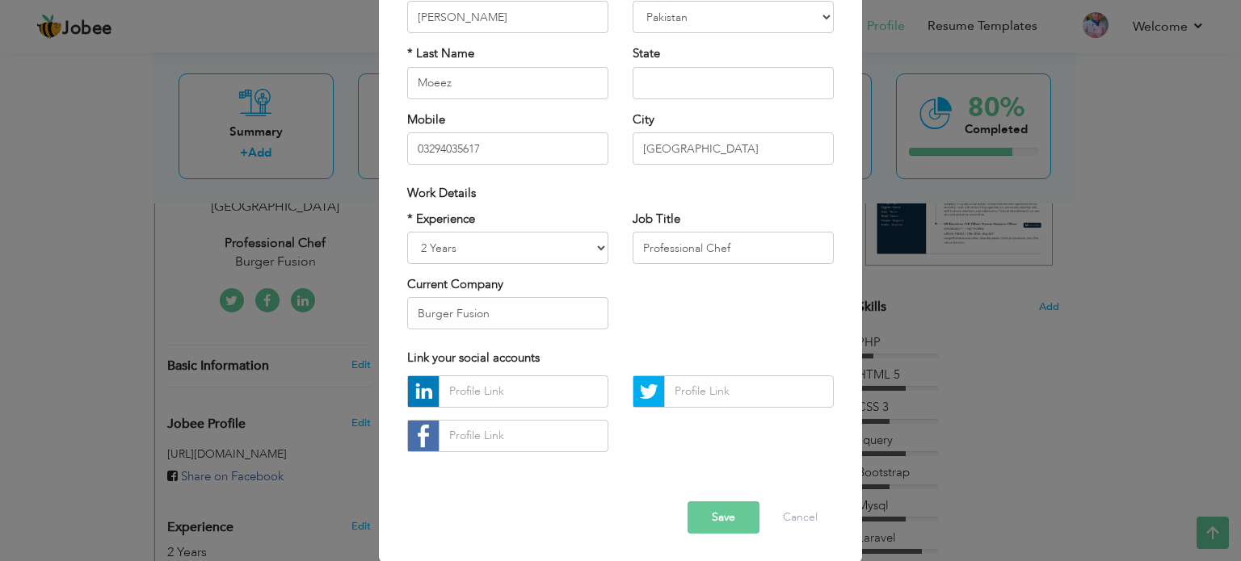
click at [126, 290] on div "× Profile Contact Information * First Name Abdul * Last Name Moeez" at bounding box center [620, 280] width 1241 height 561
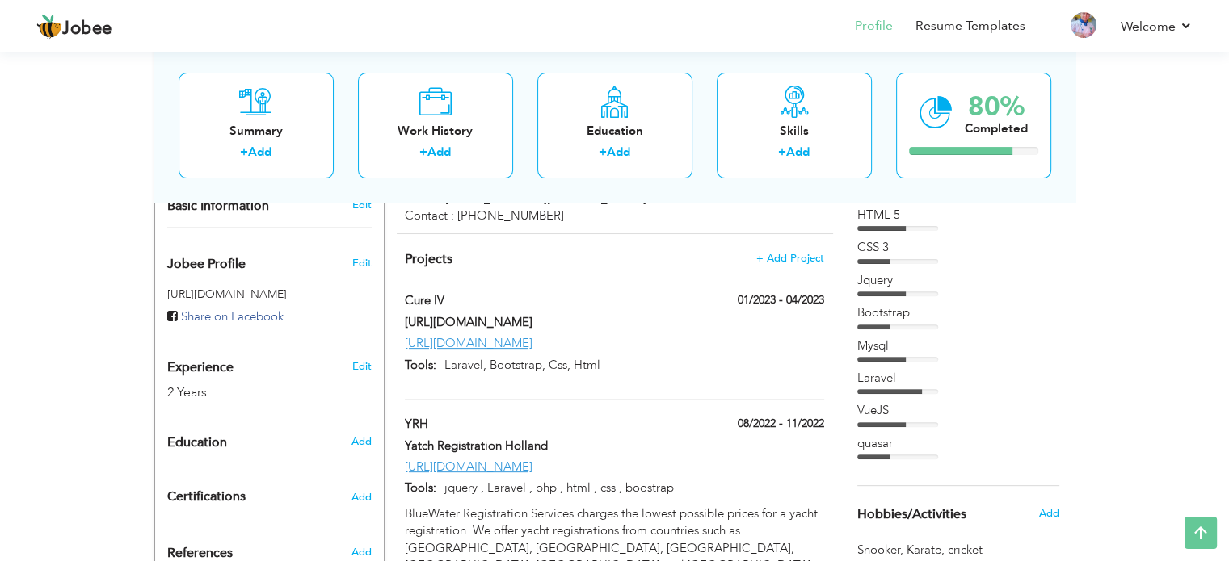
scroll to position [485, 0]
click at [363, 425] on div "Add" at bounding box center [364, 440] width 38 height 31
radio input "true"
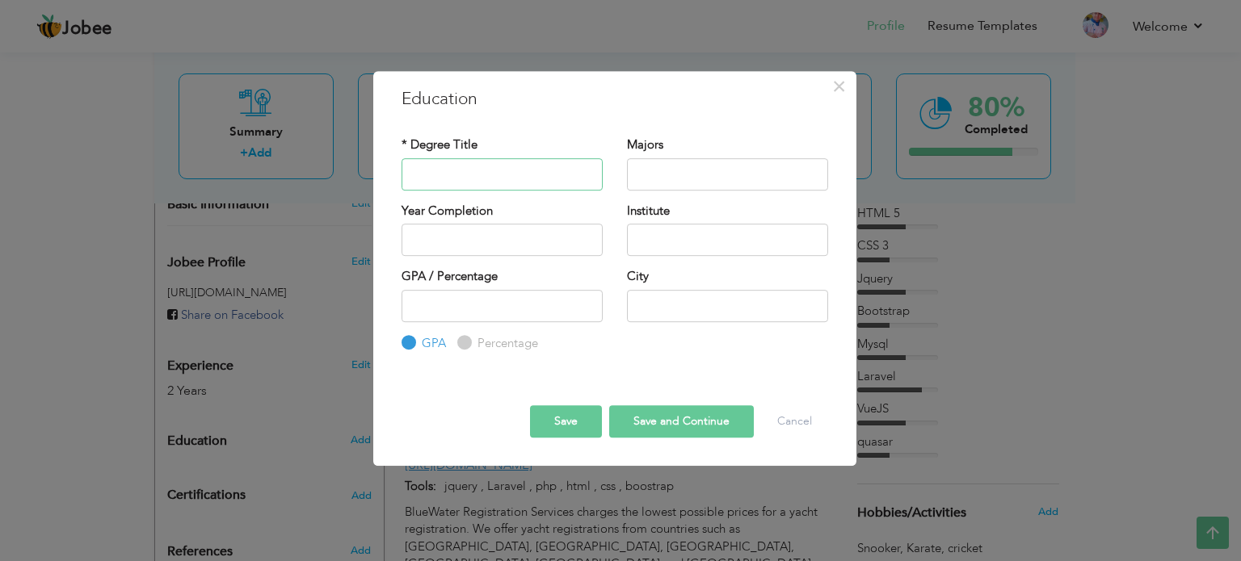
click at [494, 172] on input "text" at bounding box center [501, 174] width 201 height 32
click at [456, 176] on input "Culn" at bounding box center [501, 174] width 201 height 32
paste input "inary"
type input "r"
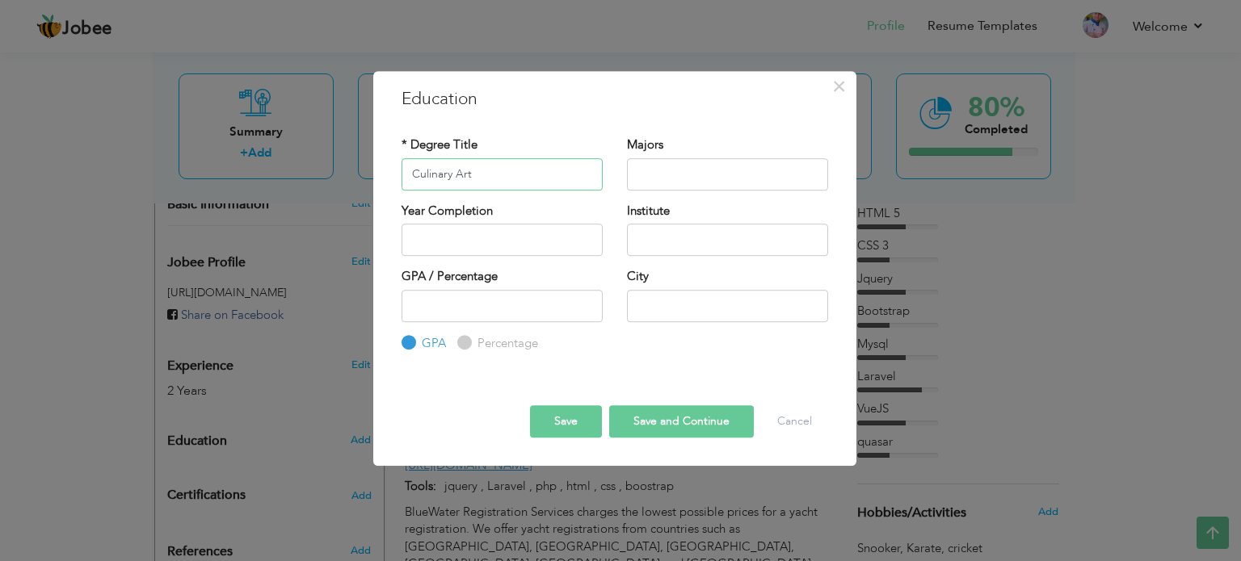
type input "Culinary Art"
click at [641, 172] on input "text" at bounding box center [727, 174] width 201 height 32
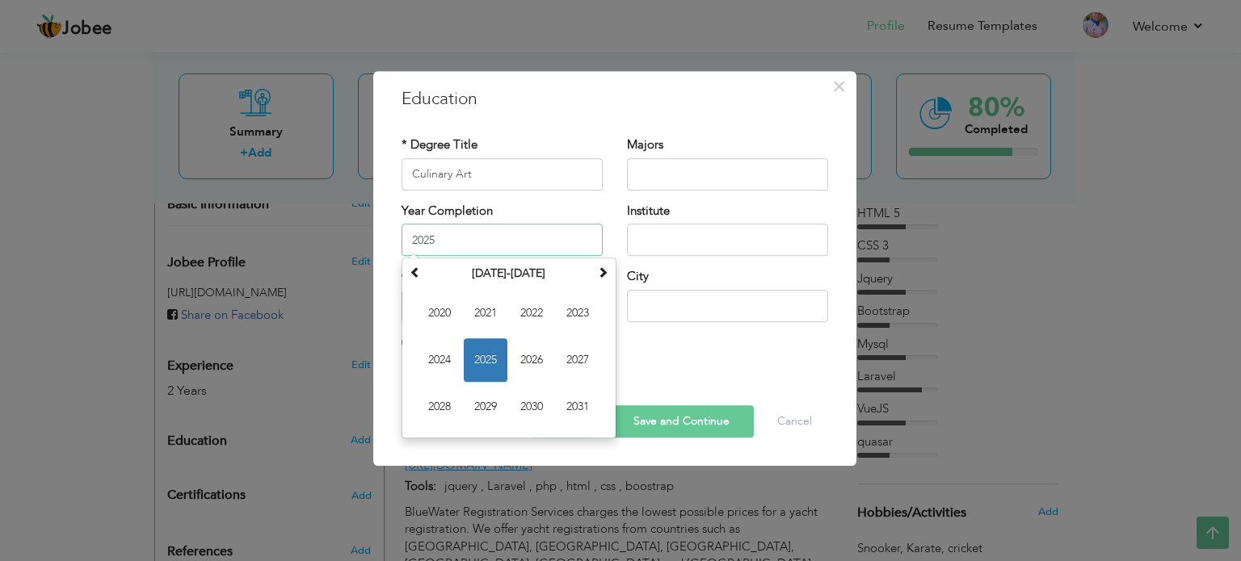
click at [473, 245] on input "2025" at bounding box center [501, 240] width 201 height 32
click at [452, 348] on span "2024" at bounding box center [440, 360] width 44 height 44
type input "2024"
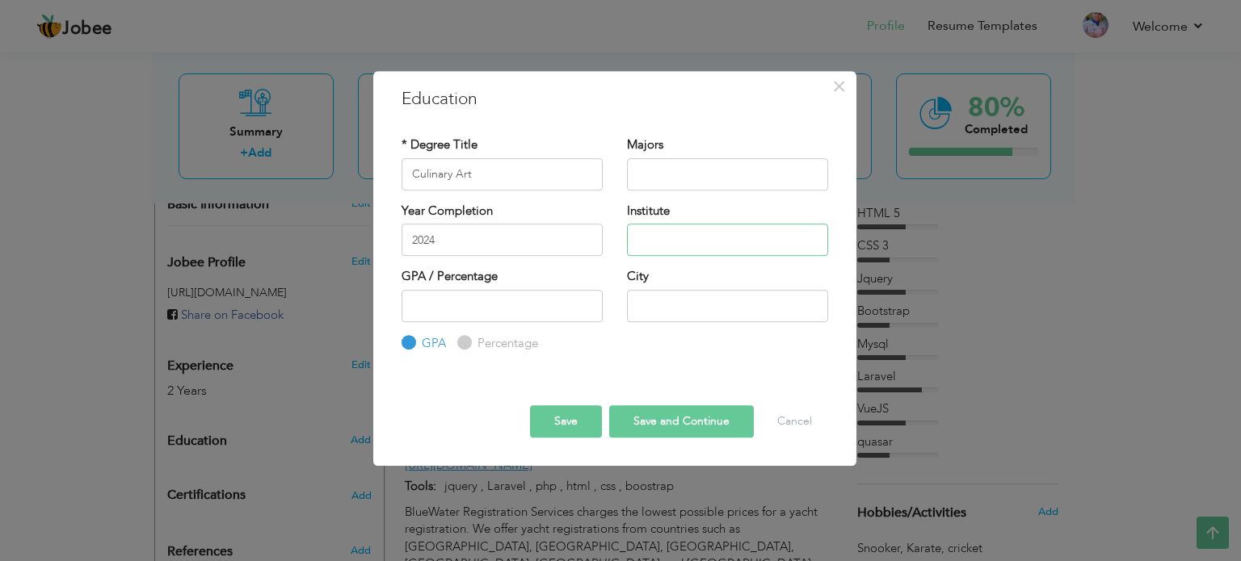
click at [666, 237] on input "text" at bounding box center [727, 240] width 201 height 32
type input "COTHM"
click at [488, 306] on input "number" at bounding box center [501, 306] width 201 height 32
click at [587, 308] on input "-1" at bounding box center [501, 306] width 201 height 32
click at [586, 300] on input "0" at bounding box center [501, 306] width 201 height 32
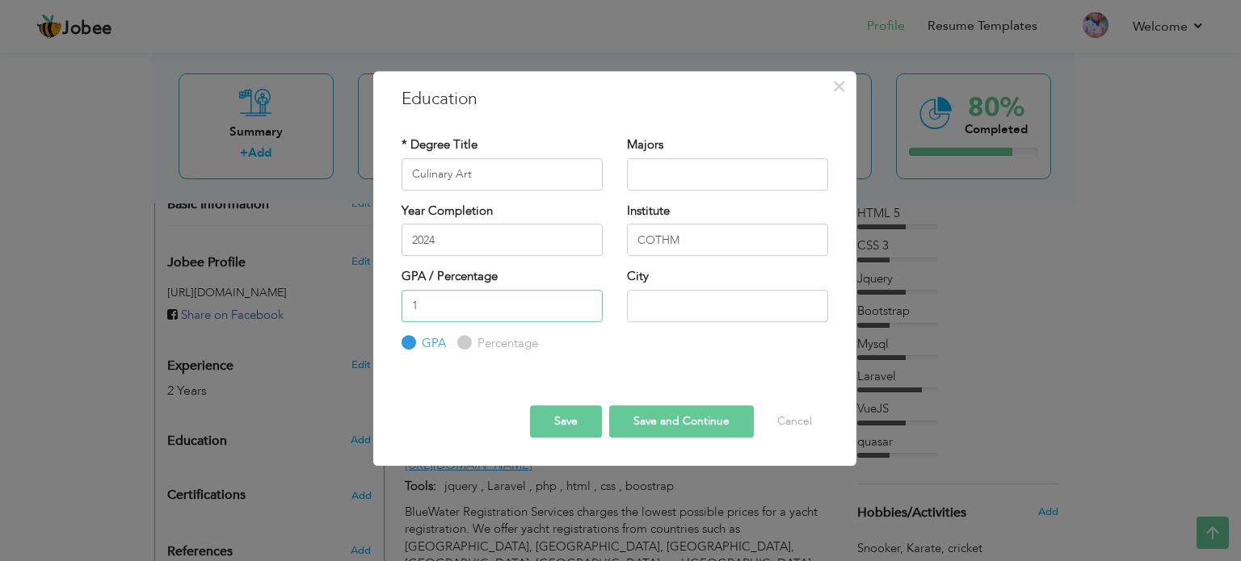
click at [586, 300] on input "1" at bounding box center [501, 306] width 201 height 32
type input "2"
click at [586, 300] on input "2" at bounding box center [501, 306] width 201 height 32
click at [504, 345] on label "Percentage" at bounding box center [505, 343] width 65 height 17
click at [468, 345] on input "Percentage" at bounding box center [462, 343] width 11 height 11
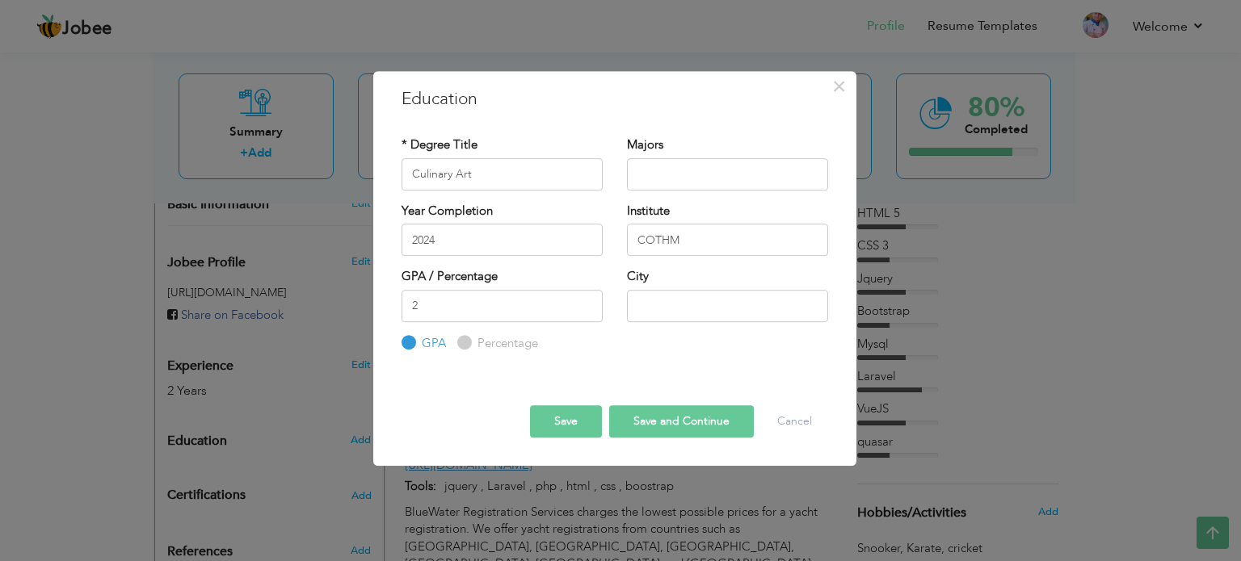
radio input "true"
click at [516, 308] on input "2" at bounding box center [501, 306] width 201 height 32
click at [581, 299] on input "3" at bounding box center [501, 306] width 201 height 32
click at [581, 299] on input "4" at bounding box center [501, 306] width 201 height 32
click at [581, 299] on input "5" at bounding box center [501, 306] width 201 height 32
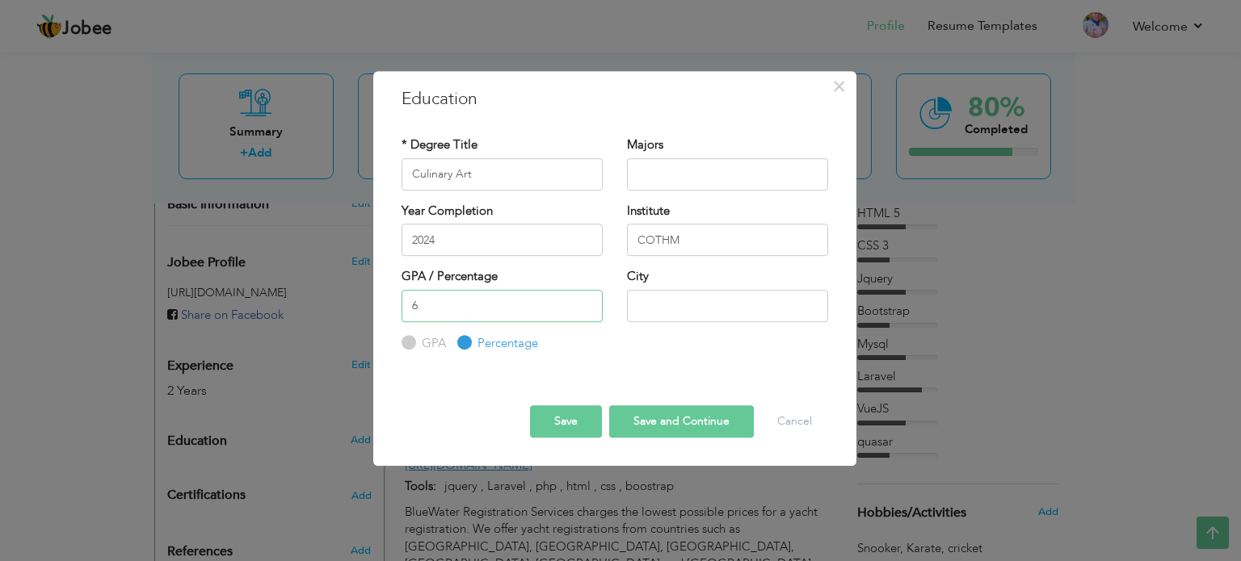
click at [581, 299] on input "6" at bounding box center [501, 306] width 201 height 32
click at [581, 299] on input "7" at bounding box center [501, 306] width 201 height 32
click at [581, 299] on input "8" at bounding box center [501, 306] width 201 height 32
click at [581, 299] on input "9" at bounding box center [501, 306] width 201 height 32
click at [581, 299] on input "10" at bounding box center [501, 306] width 201 height 32
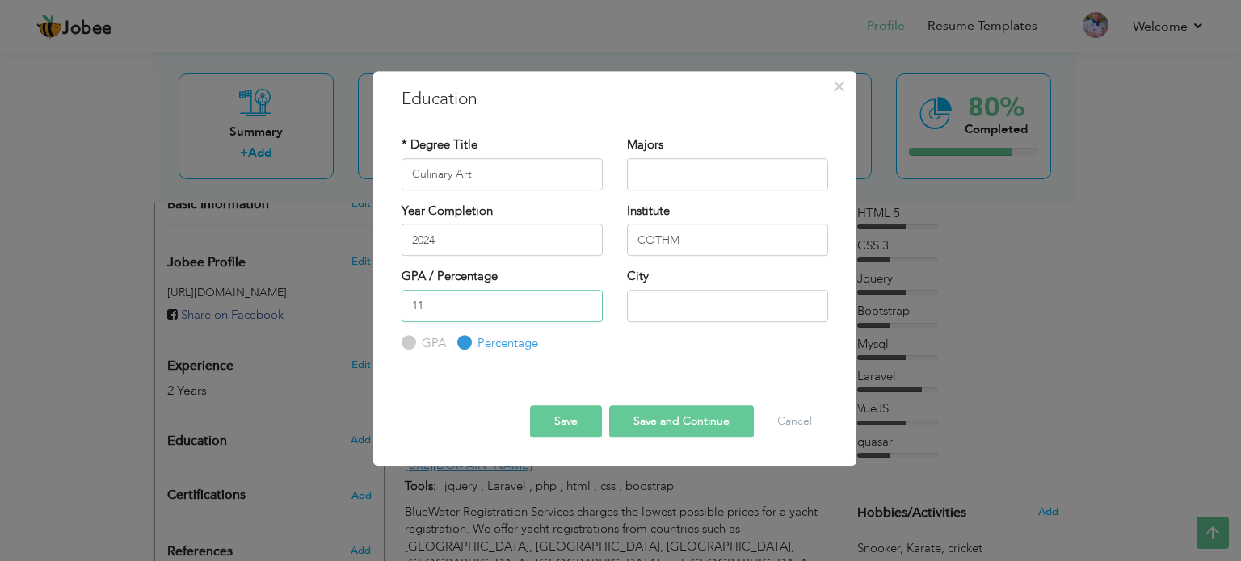
click at [582, 299] on input "11" at bounding box center [501, 306] width 201 height 32
click at [590, 313] on input "10" at bounding box center [501, 306] width 201 height 32
click at [589, 309] on input "9" at bounding box center [501, 306] width 201 height 32
click at [528, 303] on input "9" at bounding box center [501, 306] width 201 height 32
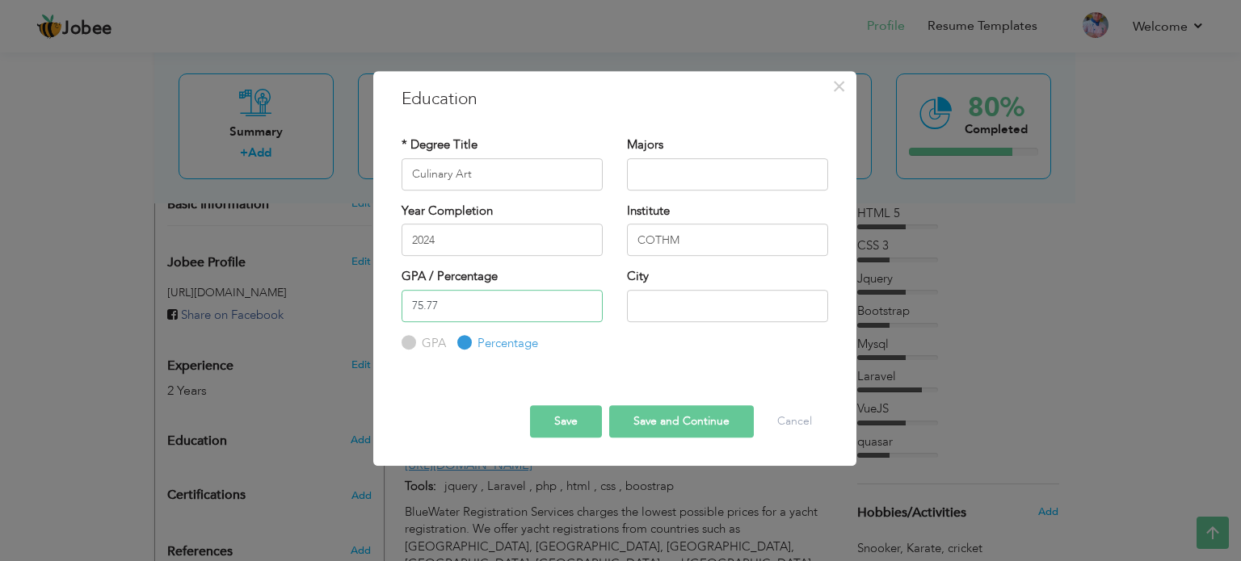
type input "75.77"
click at [720, 302] on input "text" at bounding box center [727, 306] width 201 height 32
type input "[GEOGRAPHIC_DATA]"
click at [687, 420] on button "Save and Continue" at bounding box center [681, 421] width 145 height 32
radio input "true"
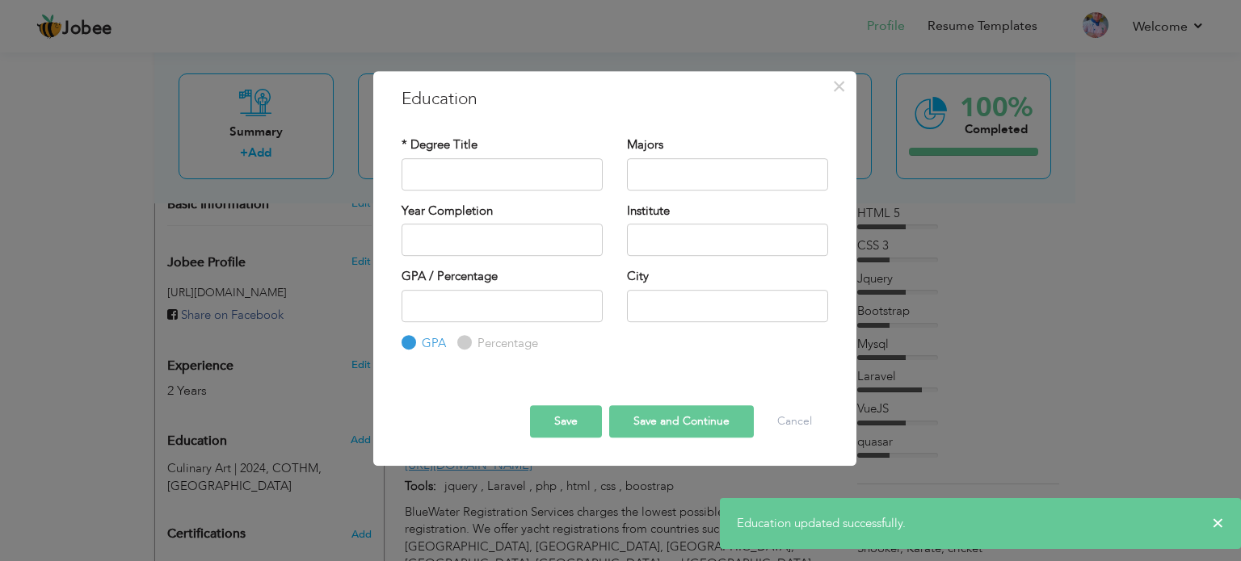
click at [1019, 275] on div "× Education * Degree Title Majors Year Completion Institute GPA" at bounding box center [620, 280] width 1241 height 561
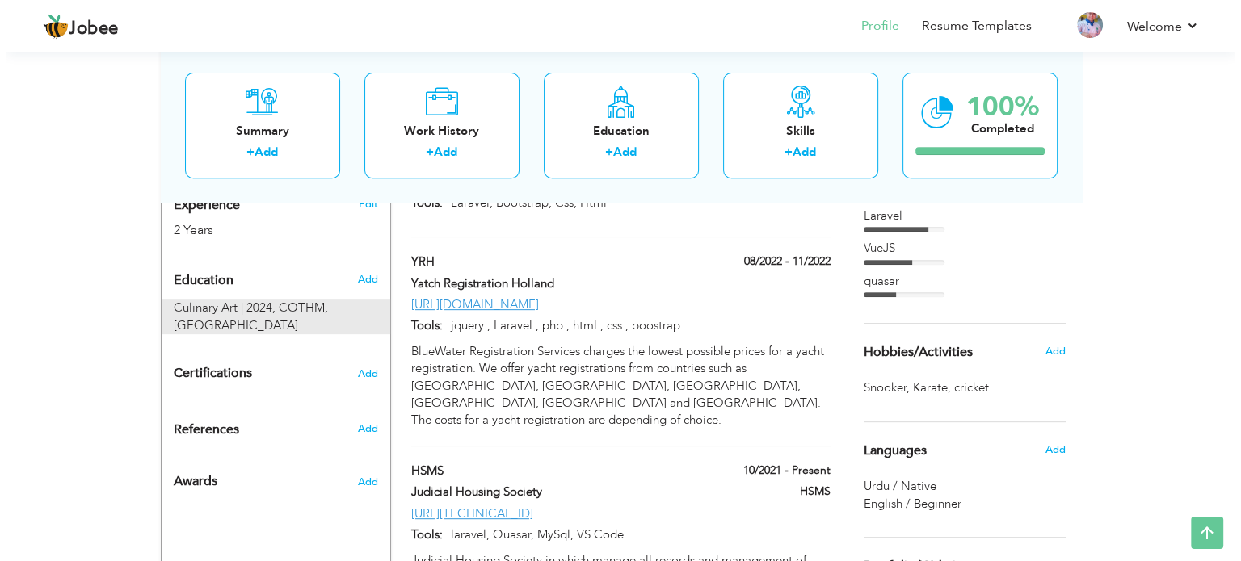
scroll to position [646, 0]
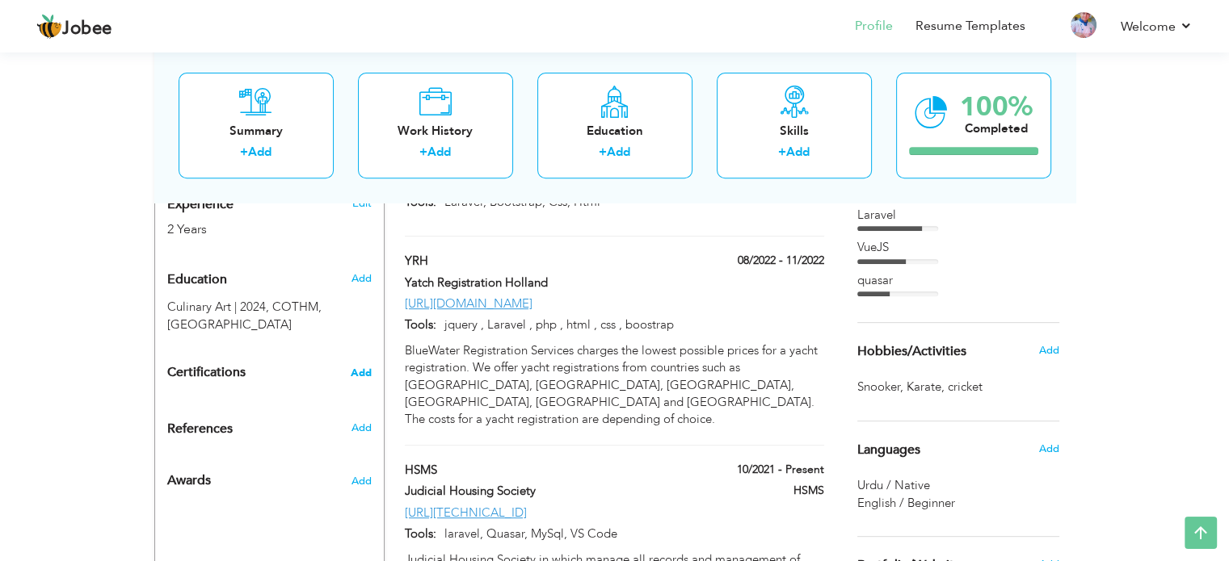
click at [363, 368] on span "Add" at bounding box center [361, 373] width 21 height 11
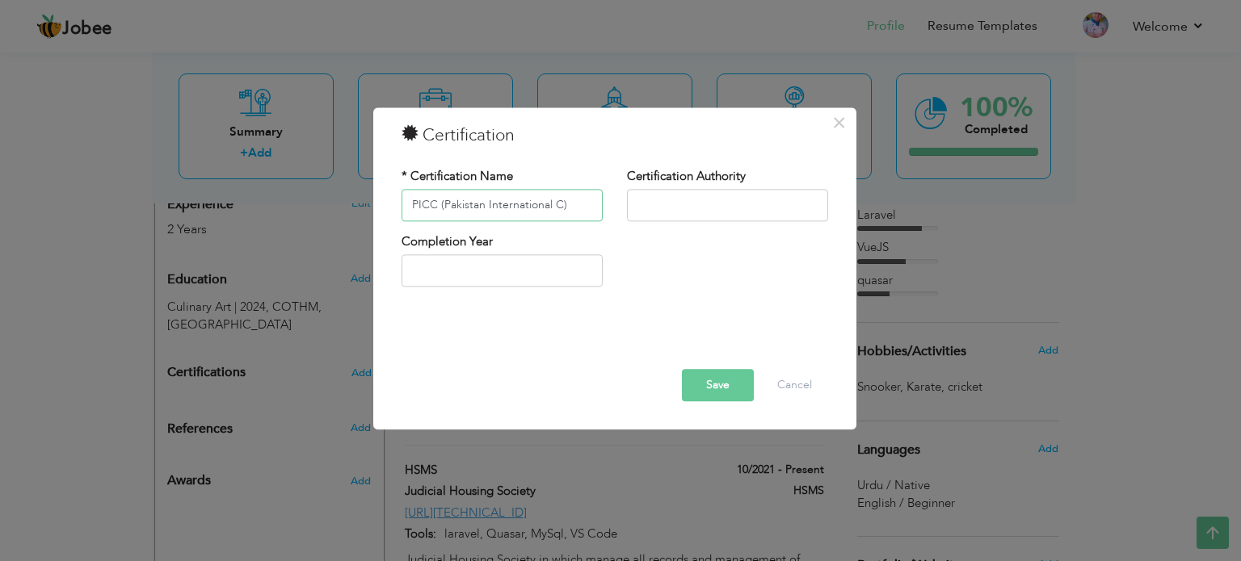
click at [559, 200] on input "PICC (Pakistan International C)" at bounding box center [501, 205] width 201 height 32
paste input "culinary"
type input "PICC (Pakistan International Culinary Championship)"
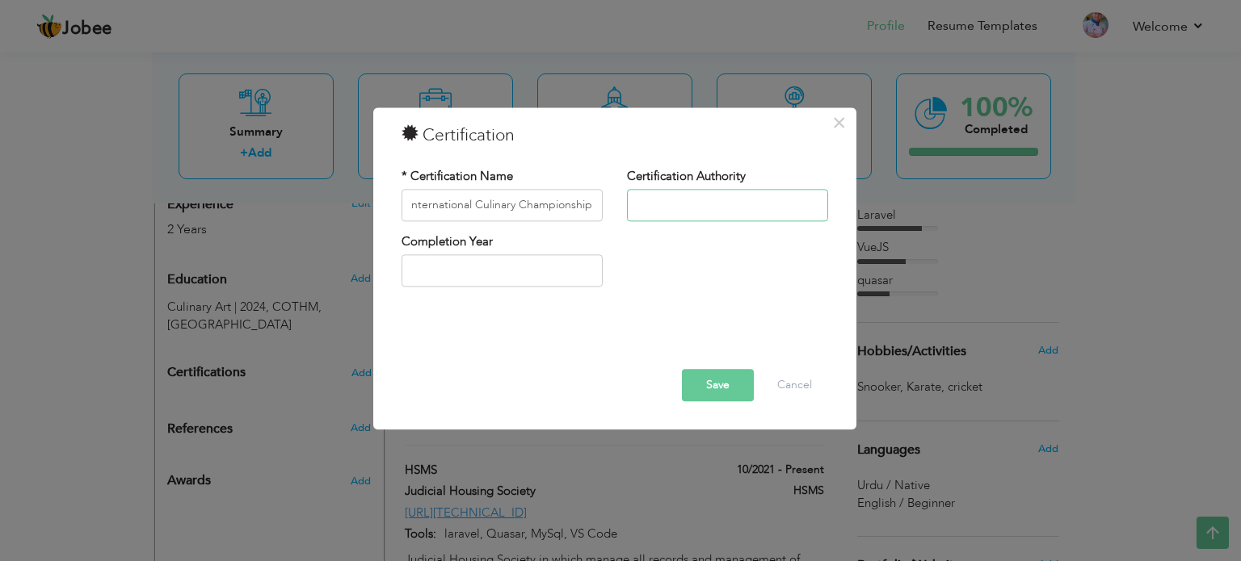
scroll to position [0, 0]
click at [688, 206] on input "text" at bounding box center [727, 205] width 201 height 32
drag, startPoint x: 746, startPoint y: 178, endPoint x: 636, endPoint y: 182, distance: 109.1
click at [636, 182] on div "Certification Authority" at bounding box center [727, 194] width 201 height 53
click at [670, 203] on input "text" at bounding box center [727, 205] width 201 height 32
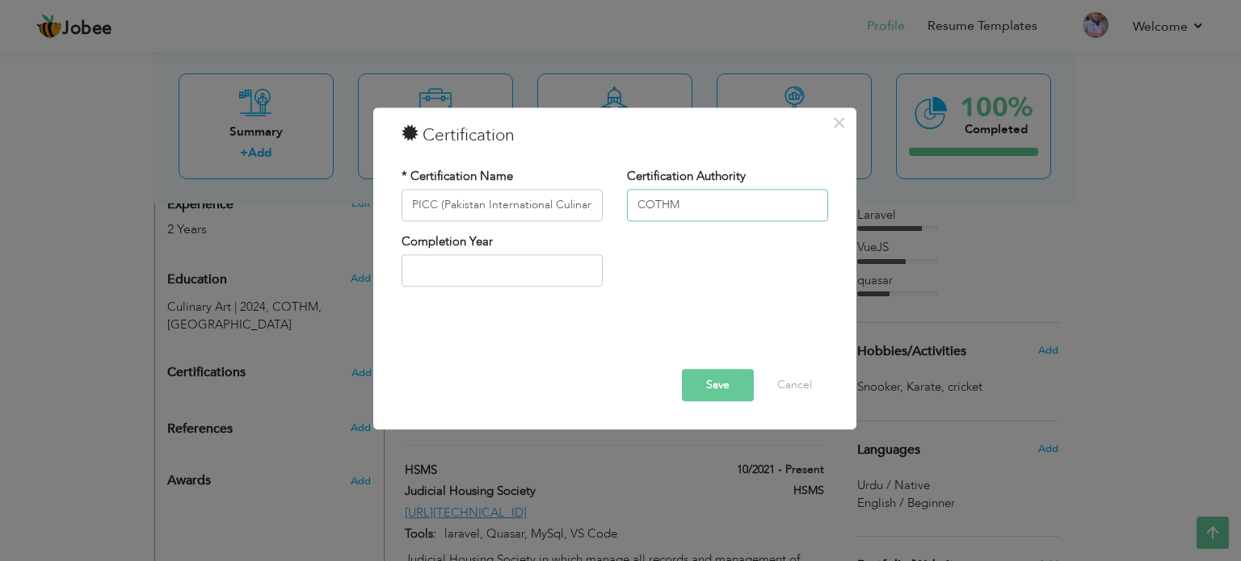
type input "COTHM"
click at [568, 253] on div "Completion Year" at bounding box center [501, 259] width 201 height 53
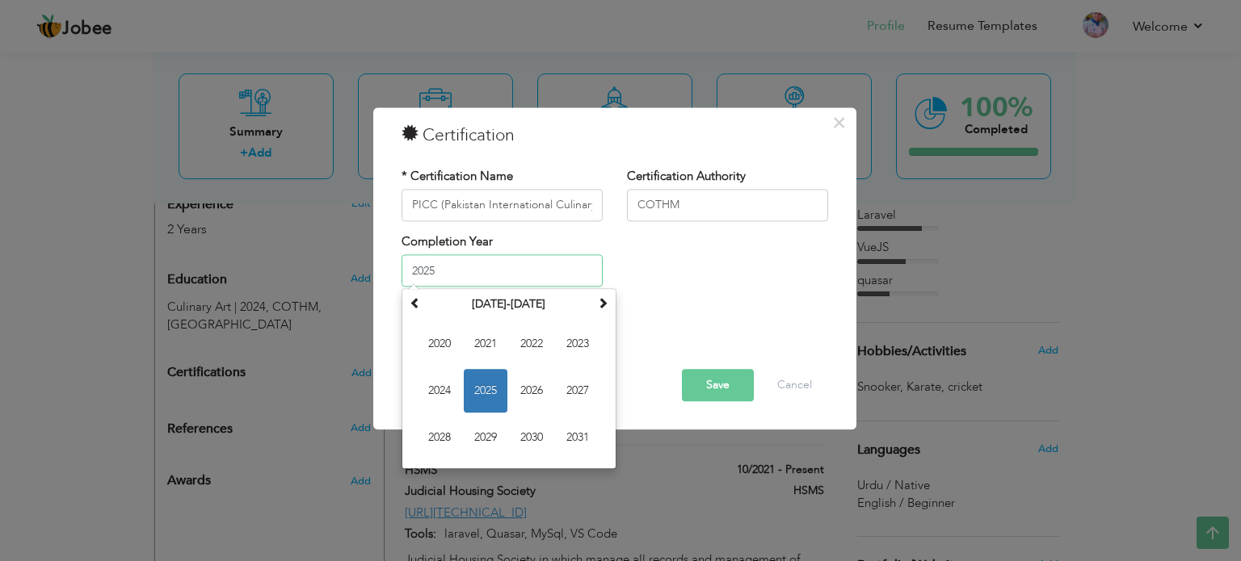
click at [543, 274] on input "2025" at bounding box center [501, 271] width 201 height 32
click at [591, 338] on span "2023" at bounding box center [578, 345] width 44 height 44
type input "2023"
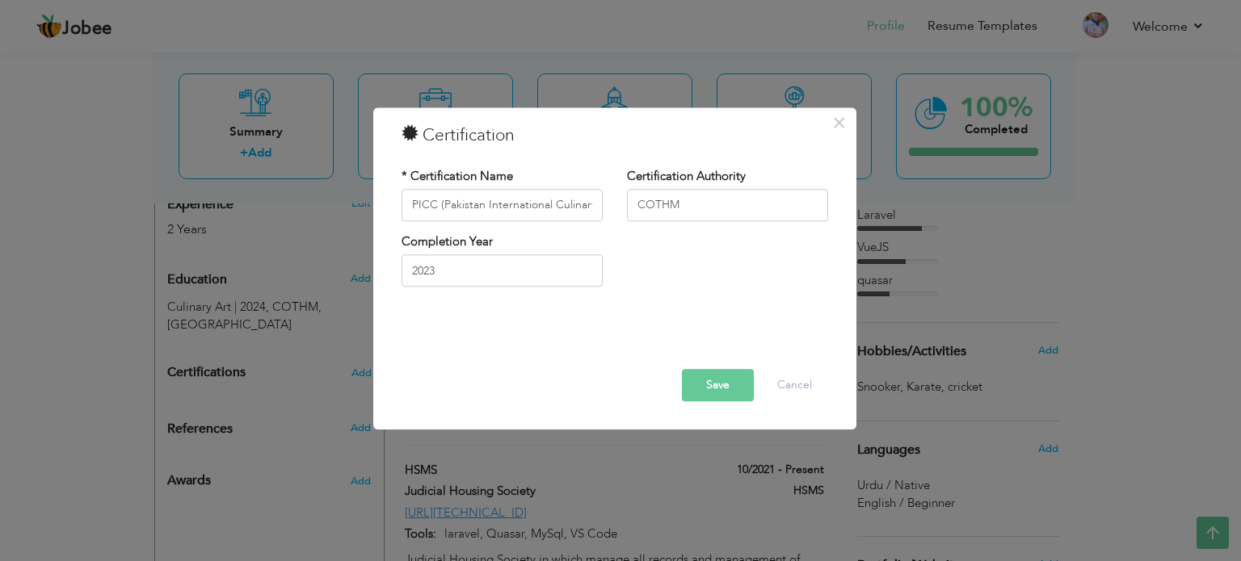
click at [717, 384] on button "Save" at bounding box center [718, 385] width 72 height 32
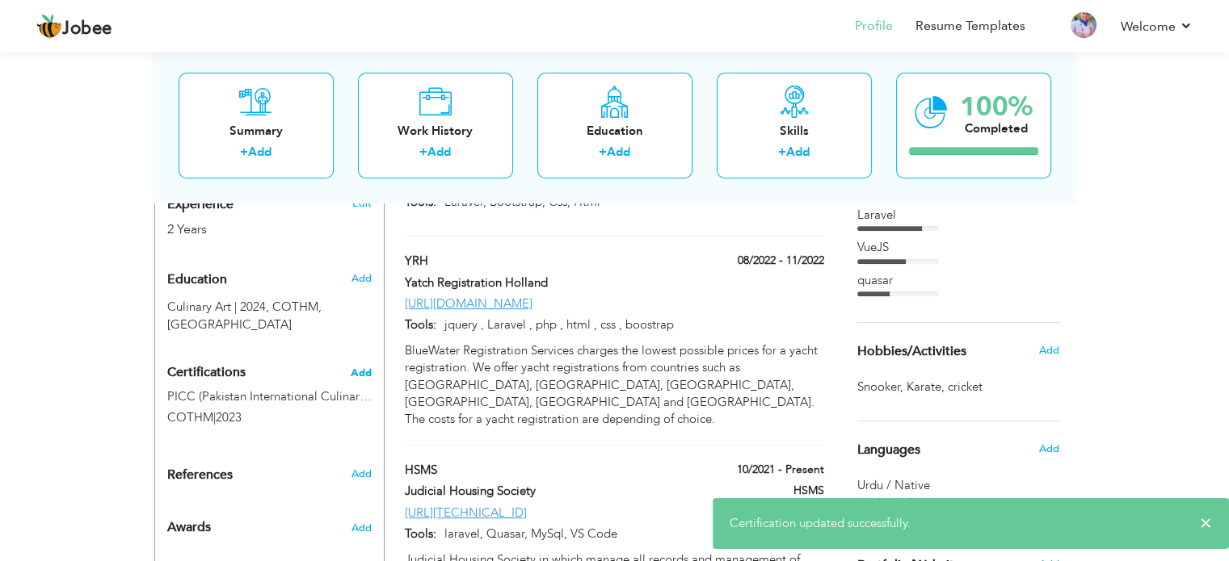
click at [356, 368] on span "Add" at bounding box center [361, 373] width 21 height 11
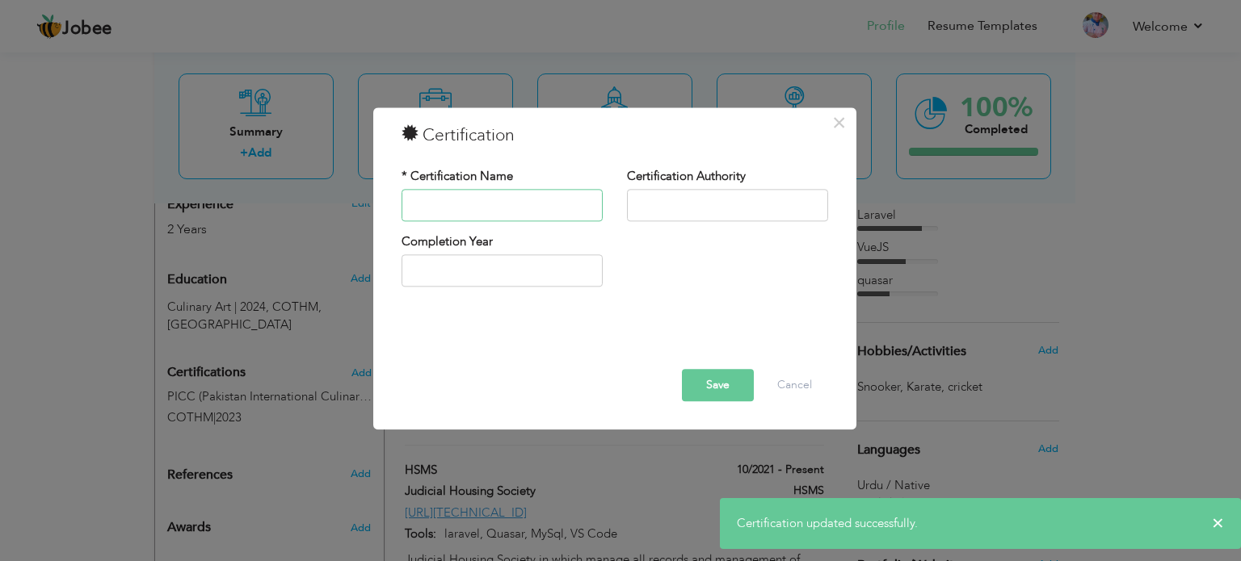
click at [525, 212] on input "text" at bounding box center [501, 205] width 201 height 32
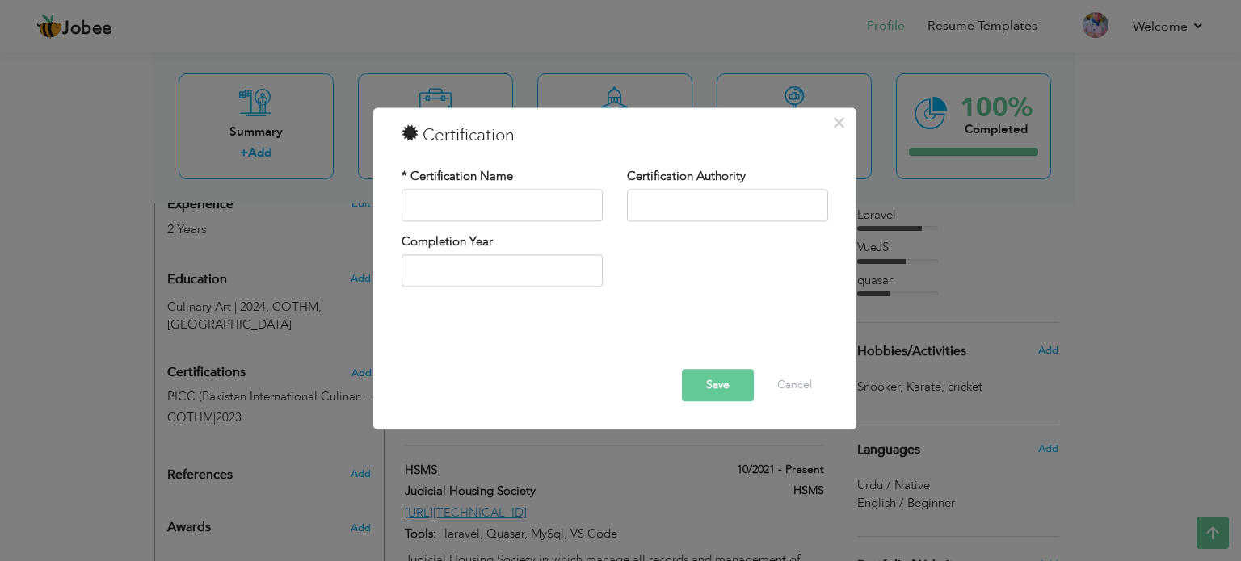
click at [68, 367] on div "× Certification * Certification Name Certification Authority Save" at bounding box center [620, 280] width 1241 height 561
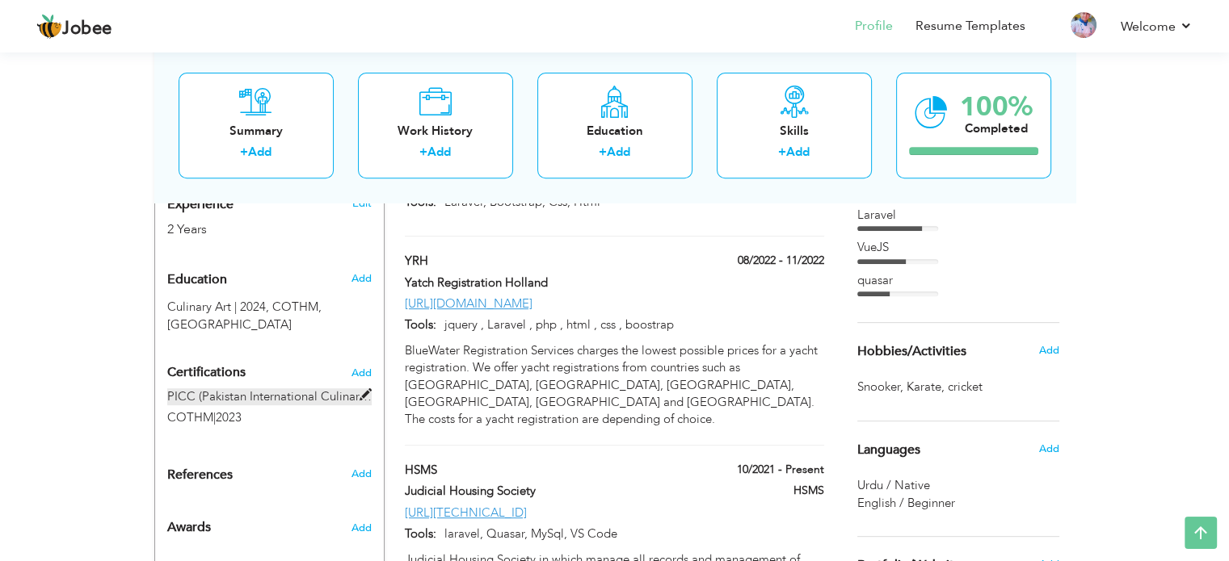
click at [363, 389] on span at bounding box center [365, 395] width 12 height 12
type input "PICC (Pakistan International Culinary Championship)"
type input "COTHM"
type input "2023"
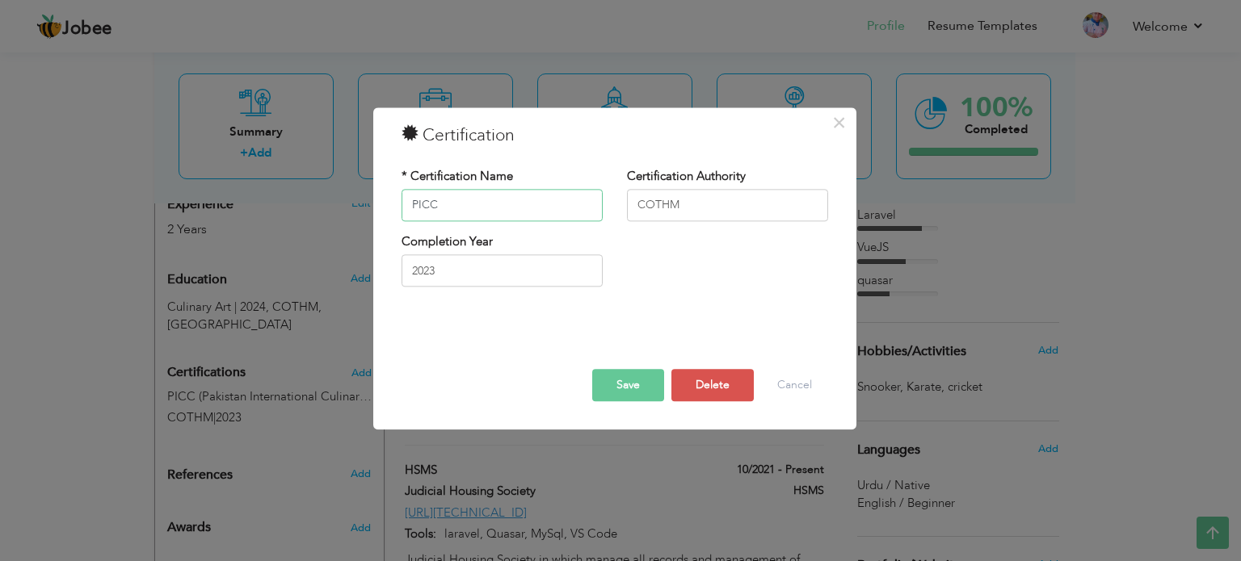
type input "PICC"
click at [604, 384] on button "Save" at bounding box center [628, 385] width 72 height 32
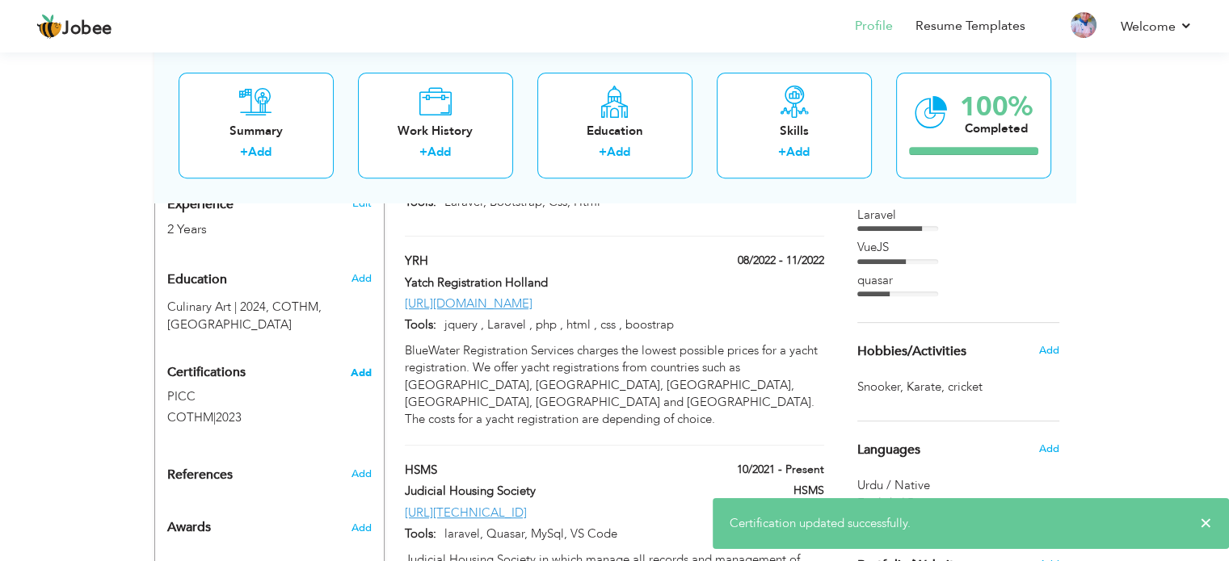
click at [359, 368] on span "Add" at bounding box center [361, 373] width 21 height 11
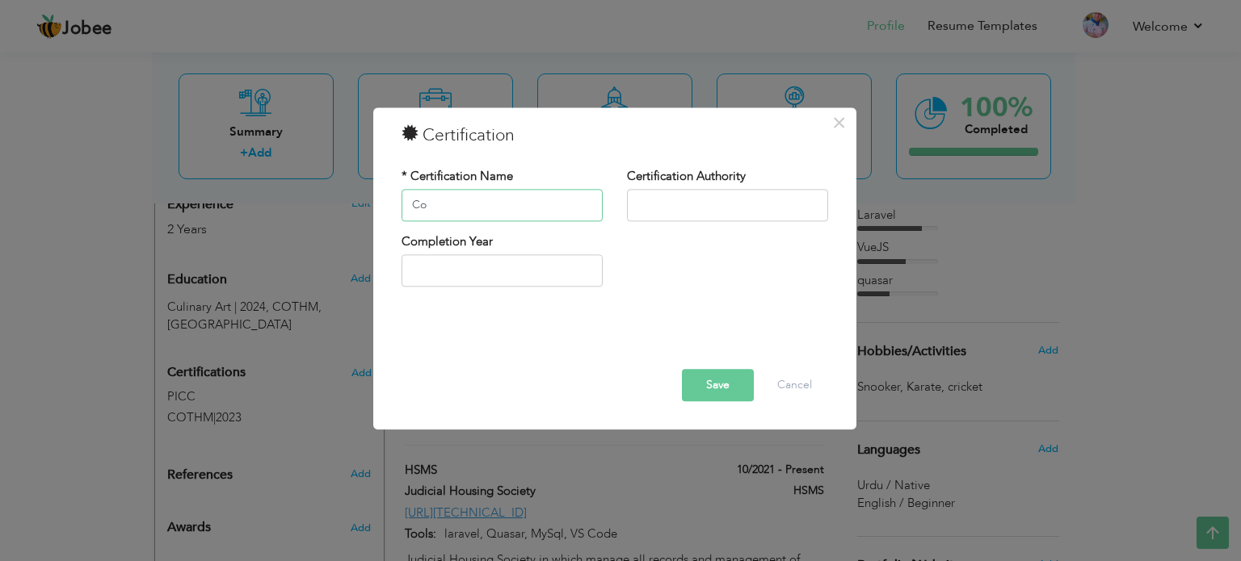
type input "C"
type input "Cake Competition"
type input "Chocolate Academy"
click at [473, 265] on input "text" at bounding box center [501, 271] width 201 height 32
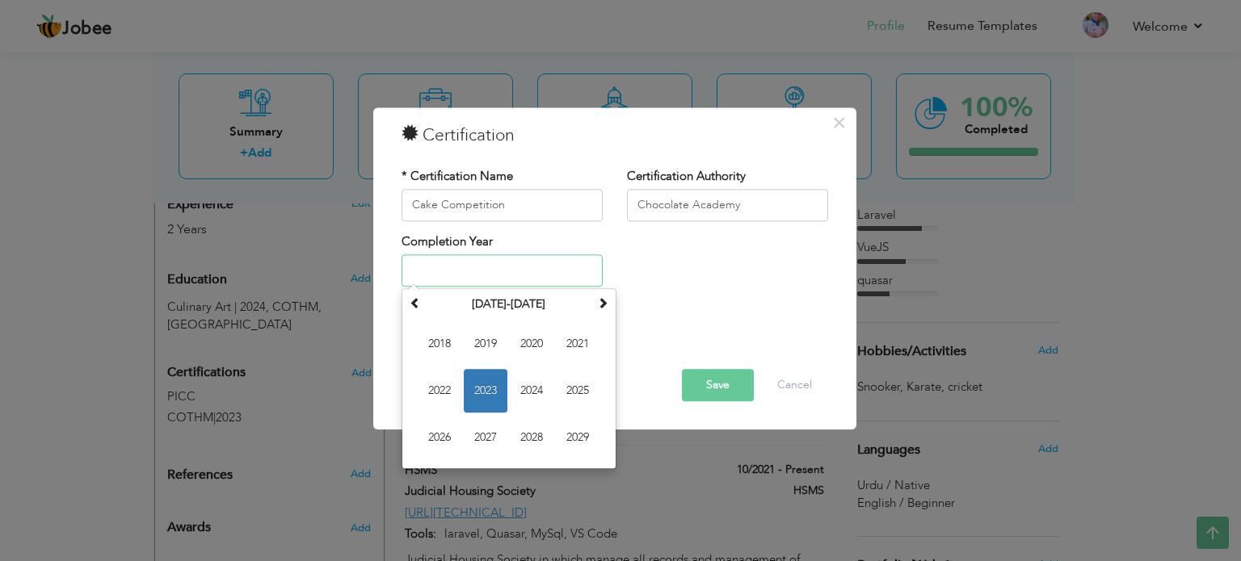
click at [504, 384] on span "2023" at bounding box center [486, 392] width 44 height 44
type input "2023"
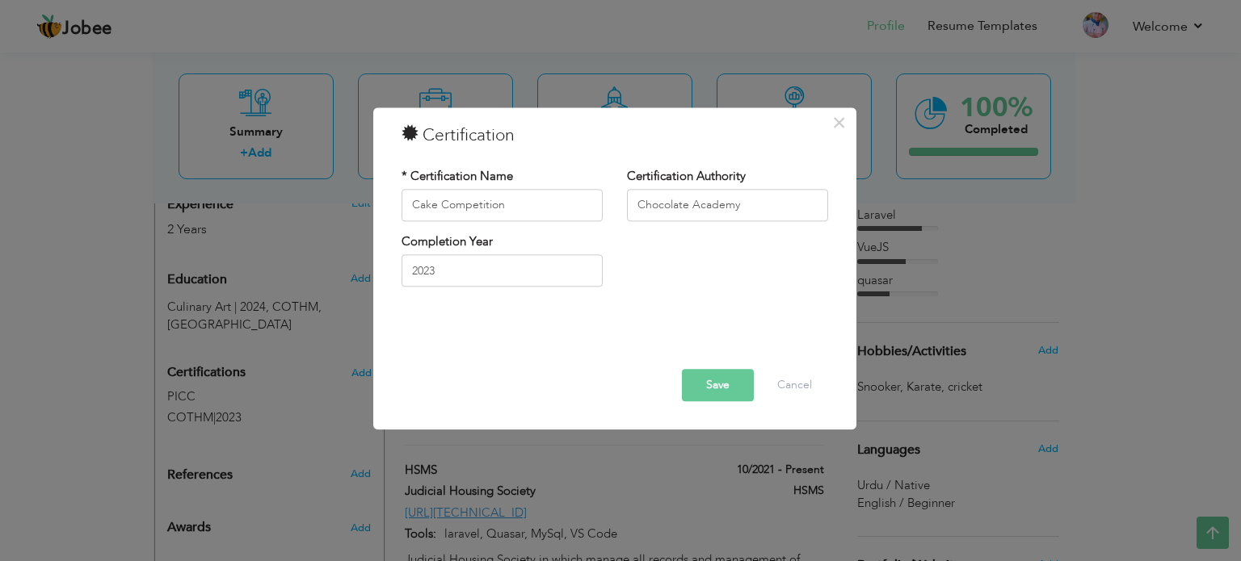
click at [714, 380] on button "Save" at bounding box center [718, 385] width 72 height 32
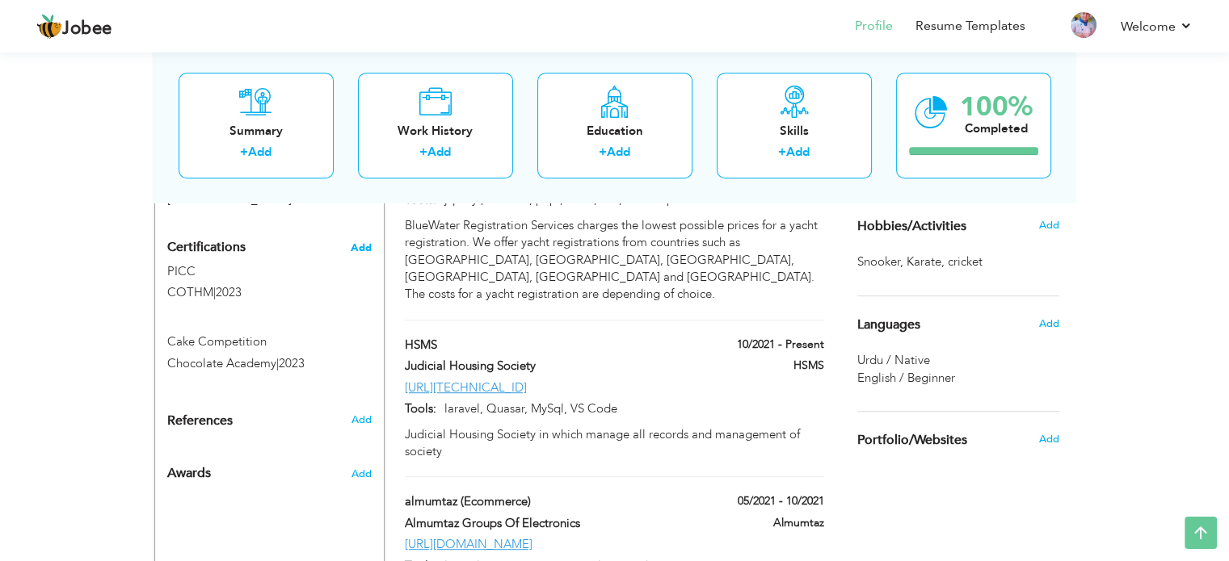
scroll to position [808, 0]
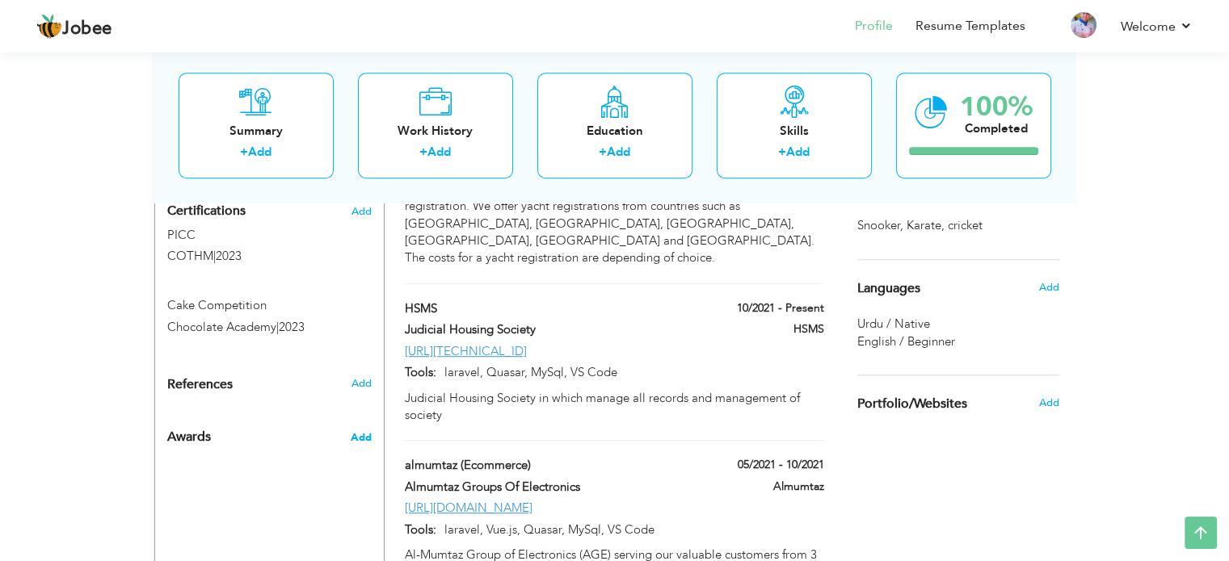
click at [364, 431] on span "Add" at bounding box center [360, 438] width 21 height 15
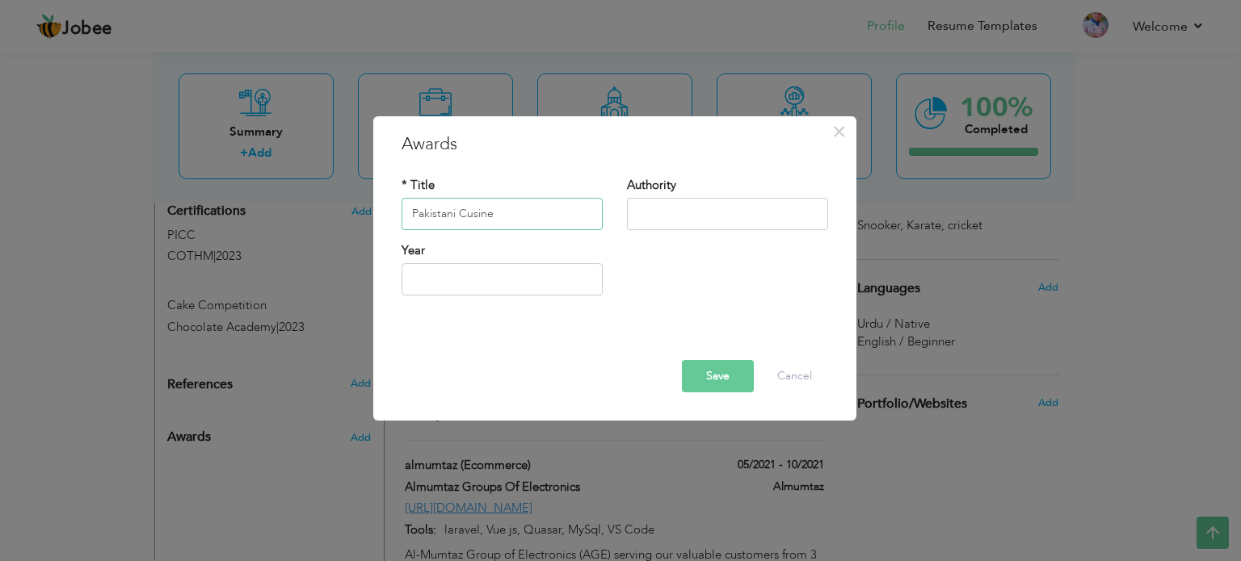
type input "Pakistani Cusine"
type input "COTHM"
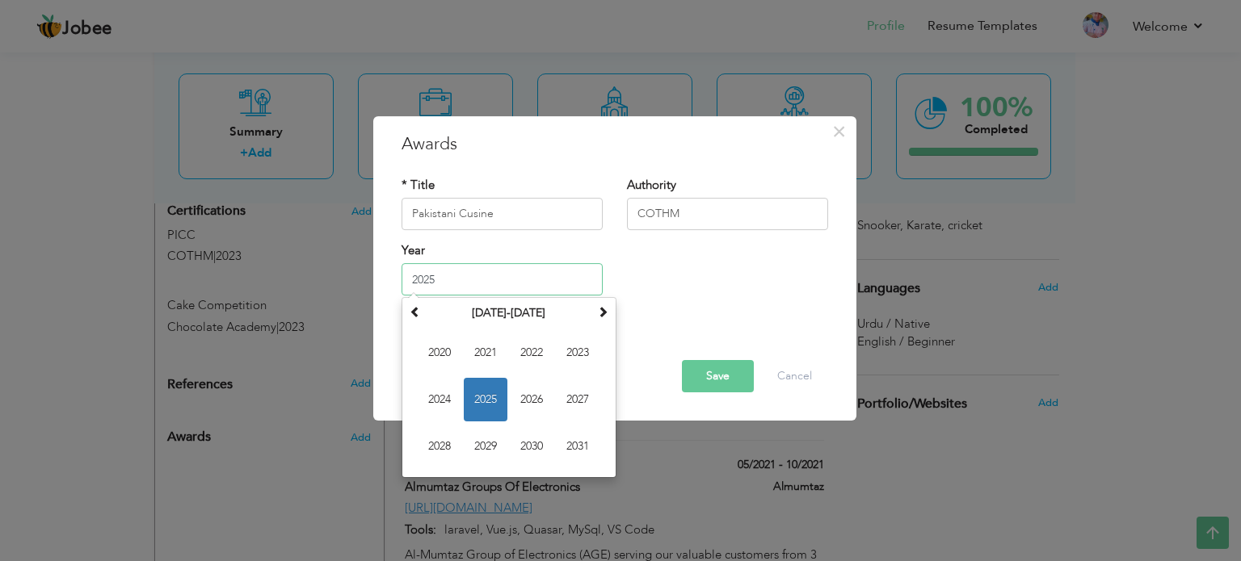
click at [589, 290] on input "2025" at bounding box center [501, 279] width 201 height 32
click at [439, 399] on span "2024" at bounding box center [440, 400] width 44 height 44
type input "2024"
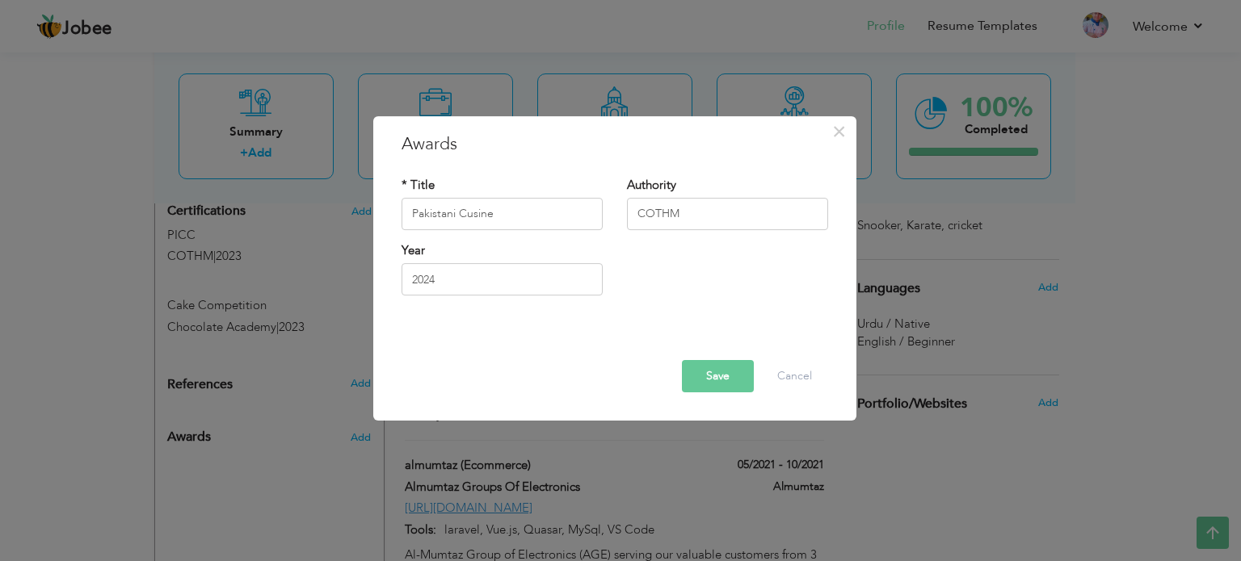
click at [711, 377] on button "Save" at bounding box center [718, 376] width 72 height 32
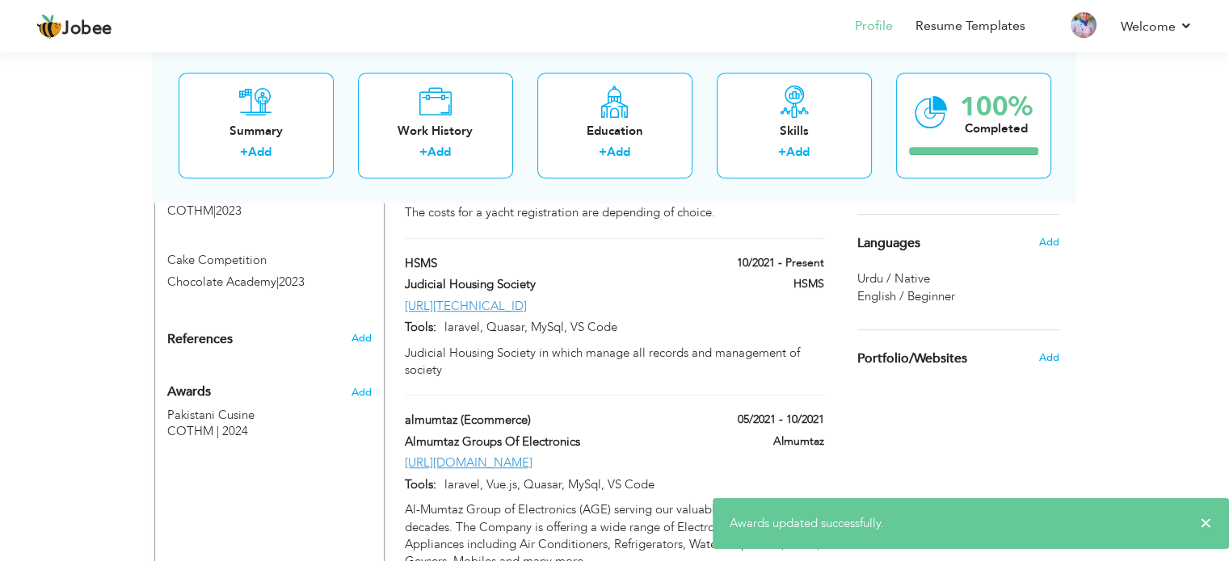
scroll to position [888, 0]
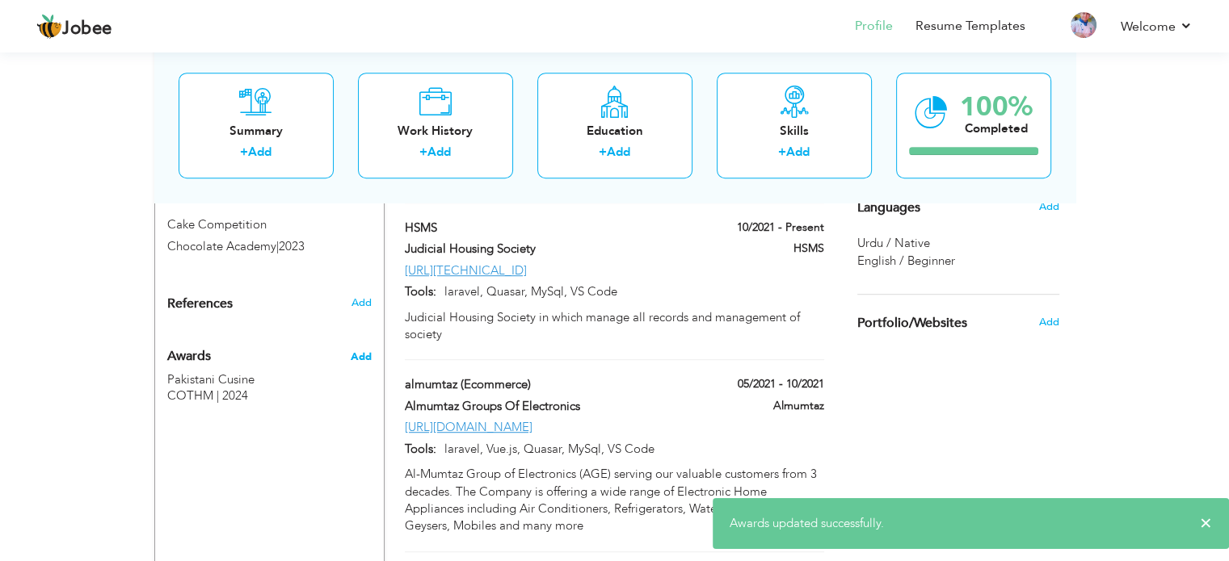
click at [357, 350] on span "Add" at bounding box center [360, 357] width 21 height 15
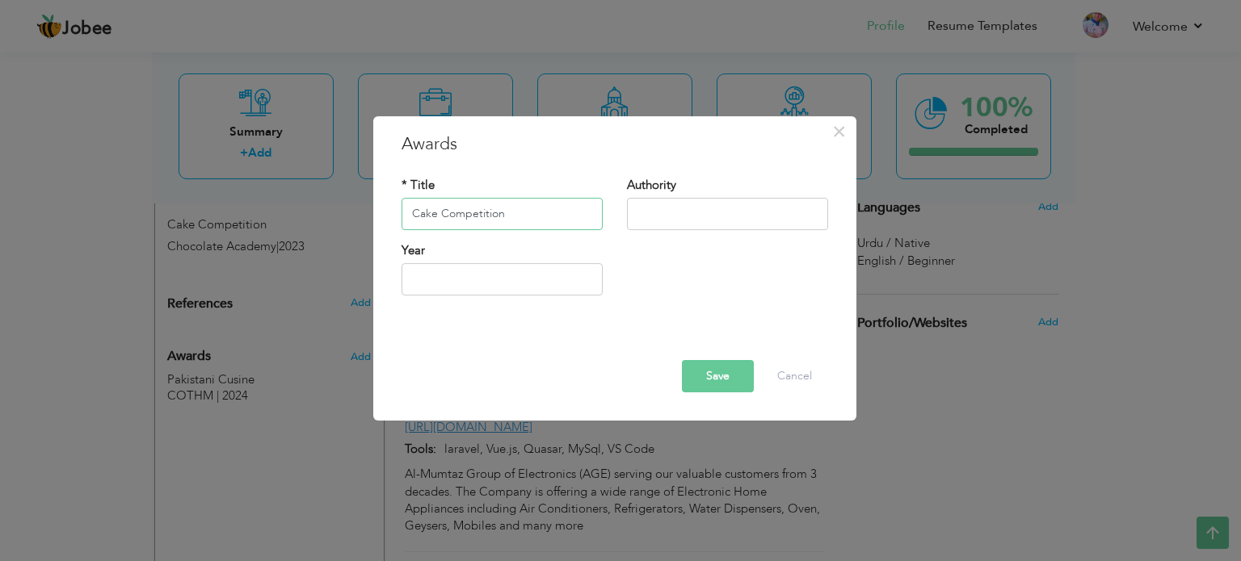
type input "Cake Competition"
click at [650, 208] on input "text" at bounding box center [727, 214] width 201 height 32
click at [270, 226] on div "× Awards * Title Cake Competition Authority Year Save Delete Cancel" at bounding box center [620, 280] width 1241 height 561
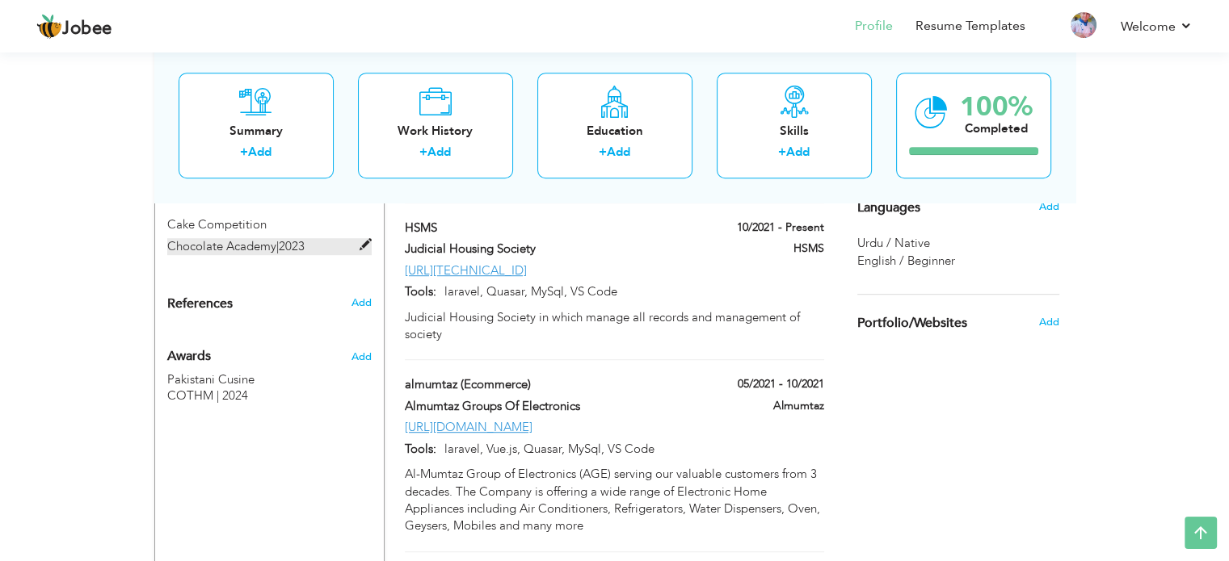
drag, startPoint x: 274, startPoint y: 228, endPoint x: 191, endPoint y: 226, distance: 83.2
click at [191, 238] on span "Chocolate Academy" at bounding box center [221, 246] width 109 height 16
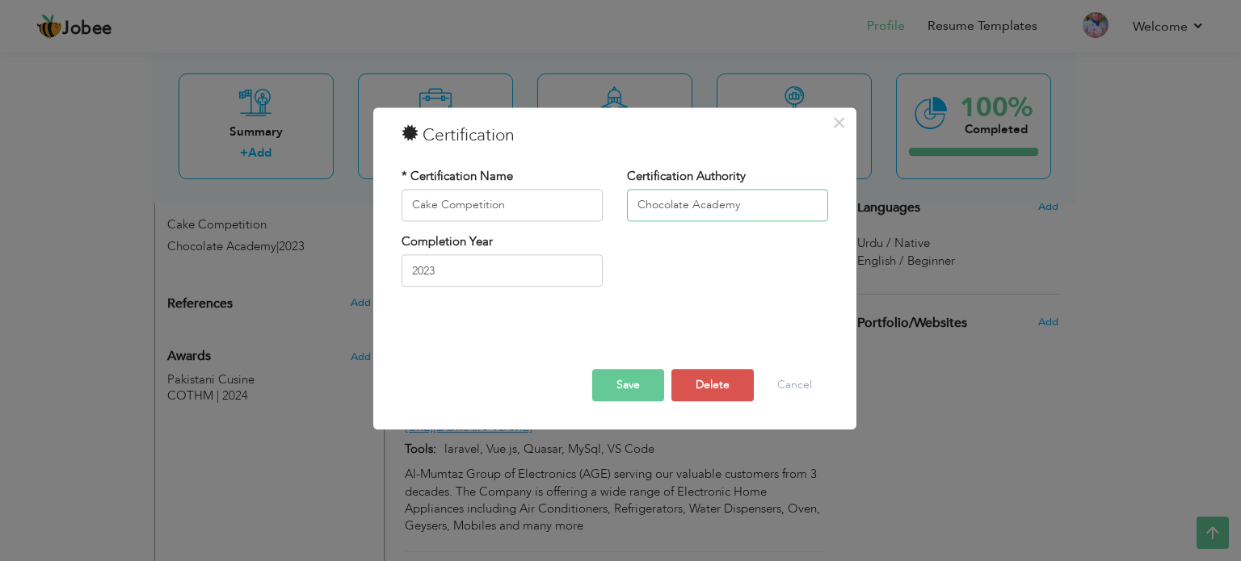
click at [702, 196] on input "Chocolate Academy" at bounding box center [727, 205] width 201 height 32
click at [810, 387] on button "Cancel" at bounding box center [794, 385] width 67 height 32
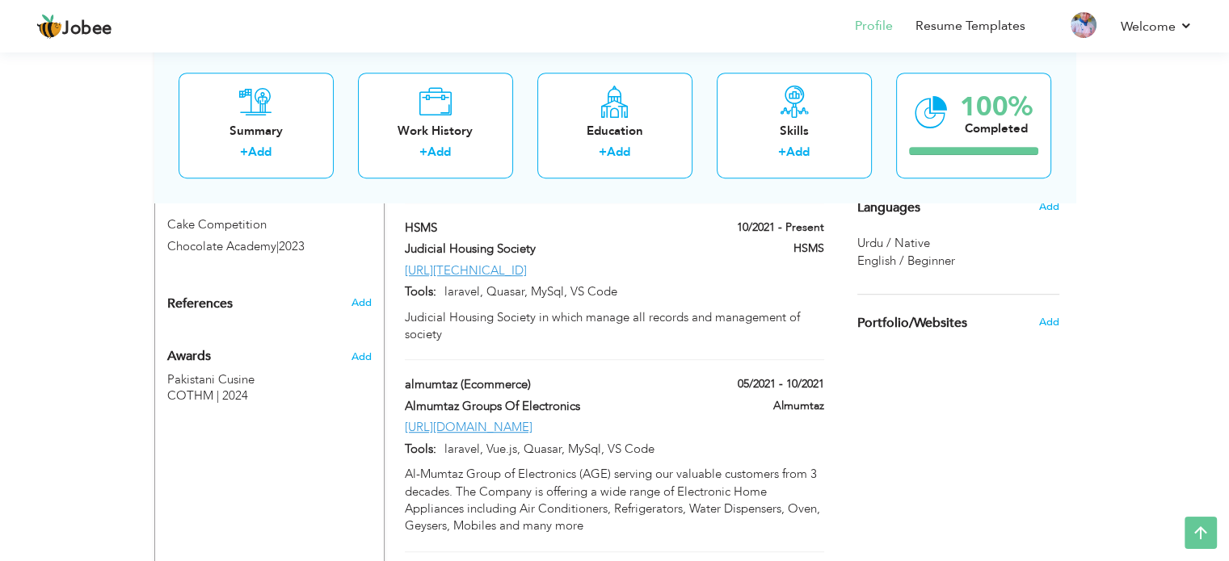
click at [376, 338] on div "Add" at bounding box center [364, 353] width 38 height 39
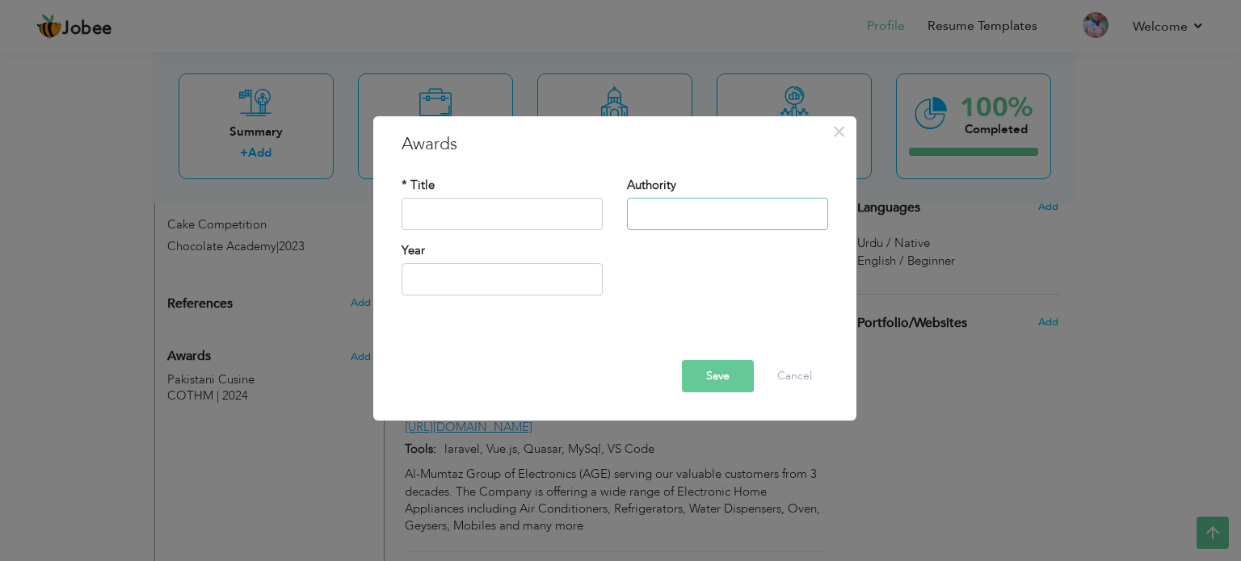
click at [654, 216] on input "text" at bounding box center [727, 214] width 201 height 32
paste input "Chocolate Academy"
type input "Chocolate Academy"
click at [491, 216] on input "text" at bounding box center [501, 214] width 201 height 32
type input "Cake Competition"
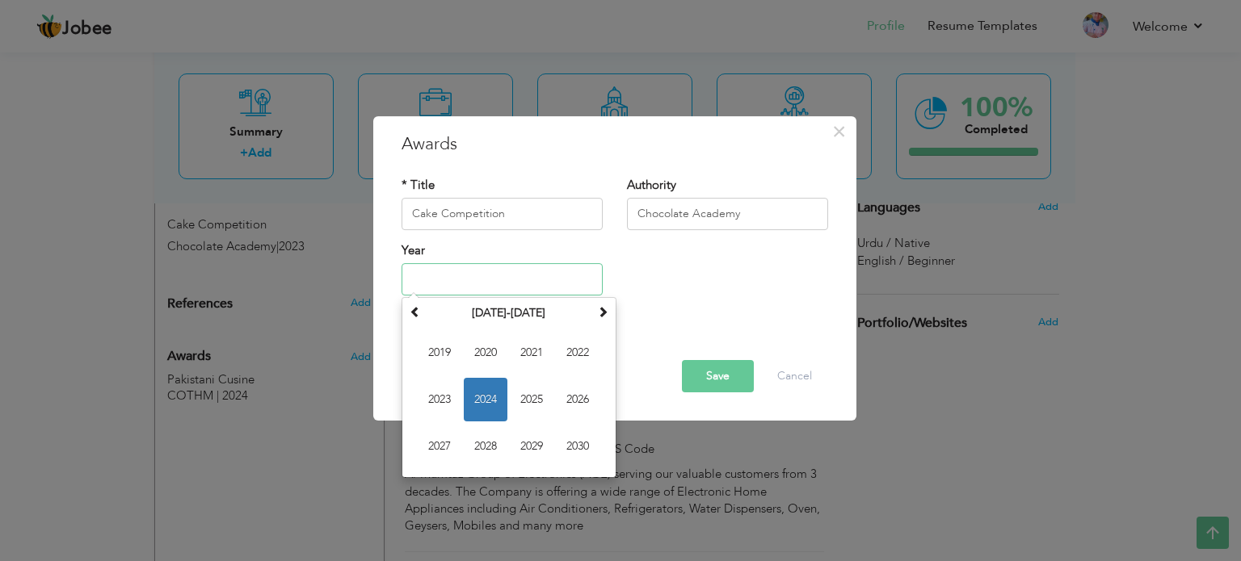
click at [457, 277] on input "text" at bounding box center [501, 279] width 201 height 32
click at [491, 395] on span "2024" at bounding box center [486, 400] width 44 height 44
click at [517, 277] on input "2024" at bounding box center [501, 279] width 201 height 32
click at [439, 405] on span "2023" at bounding box center [440, 400] width 44 height 44
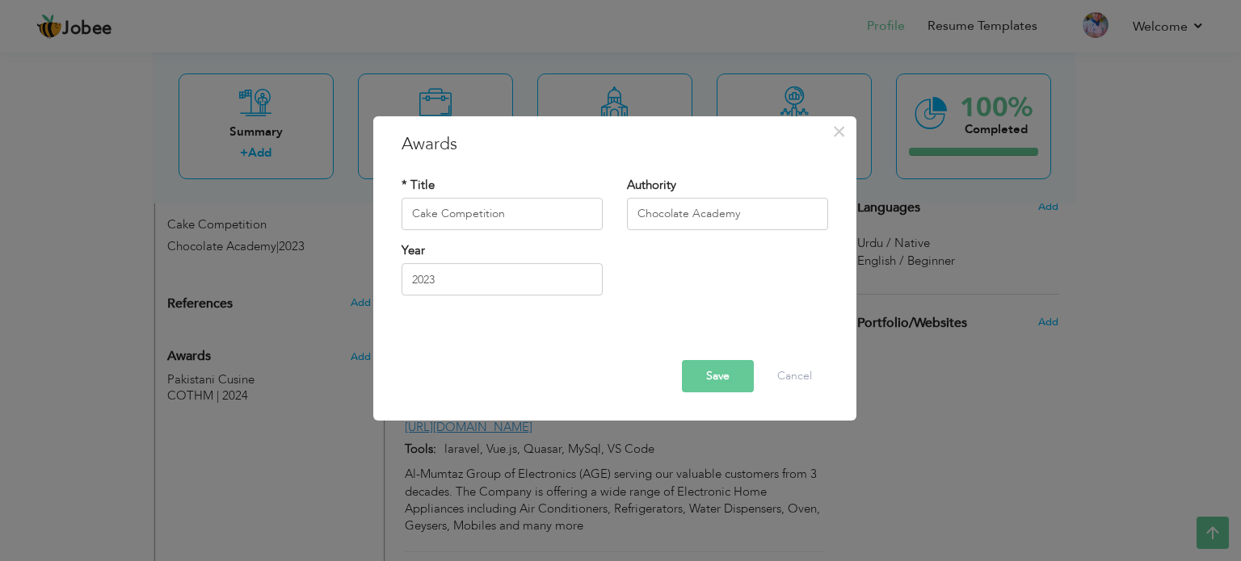
click at [543, 302] on div "Year 2023" at bounding box center [501, 274] width 225 height 65
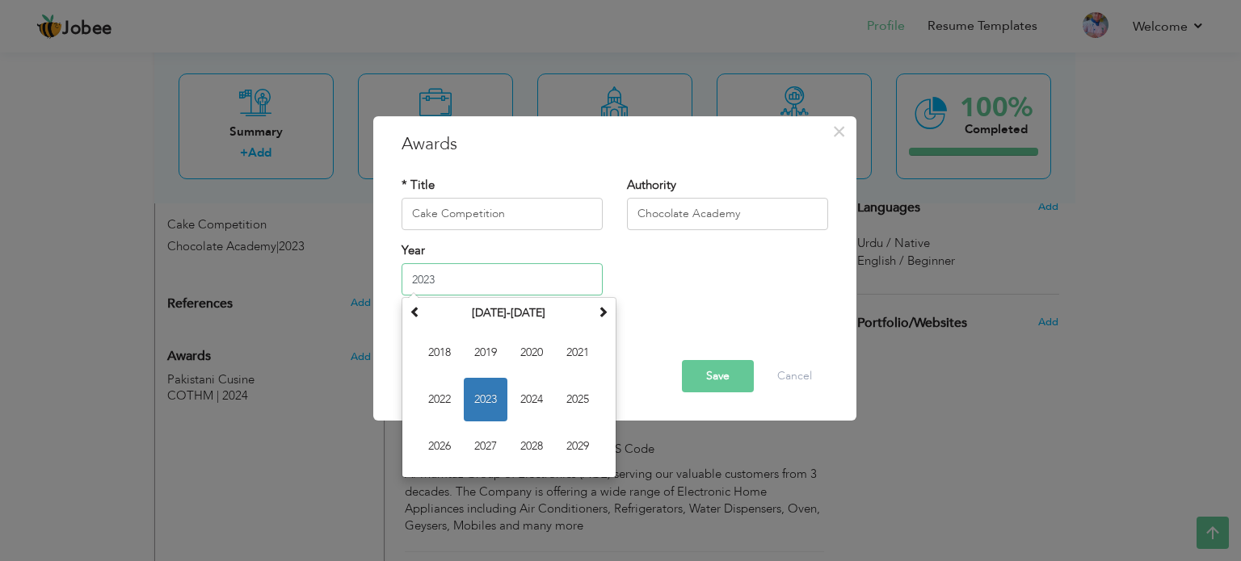
click at [565, 278] on input "2023" at bounding box center [501, 279] width 201 height 32
click at [522, 393] on span "2024" at bounding box center [532, 400] width 44 height 44
click at [501, 278] on input "2024" at bounding box center [501, 279] width 201 height 32
click at [439, 408] on span "2023" at bounding box center [440, 400] width 44 height 44
type input "2023"
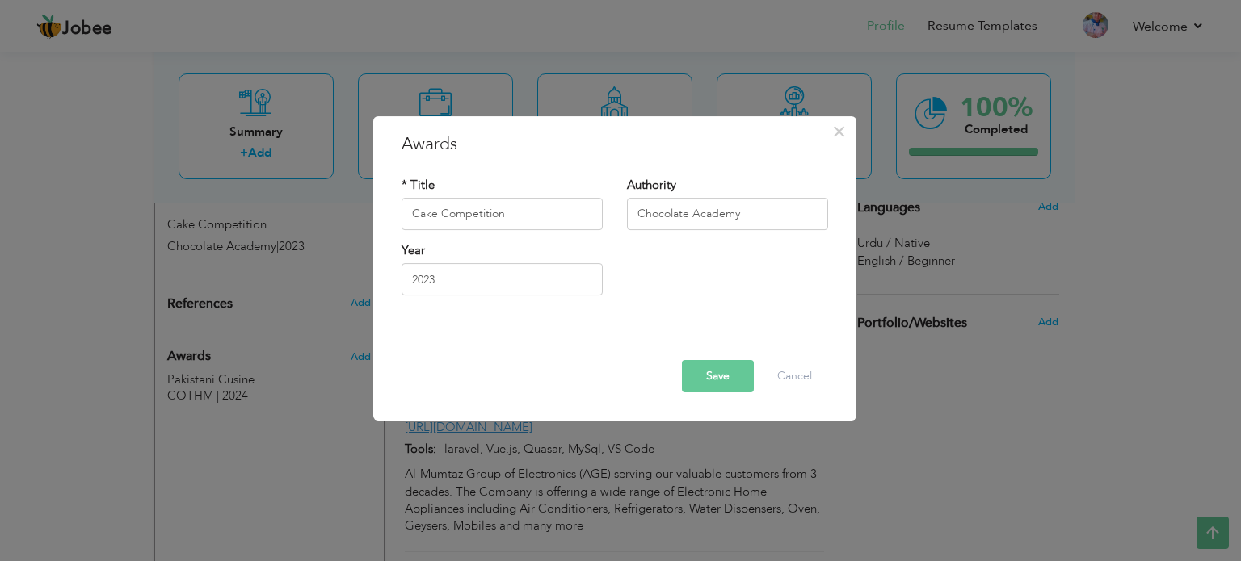
click at [707, 375] on button "Save" at bounding box center [718, 376] width 72 height 32
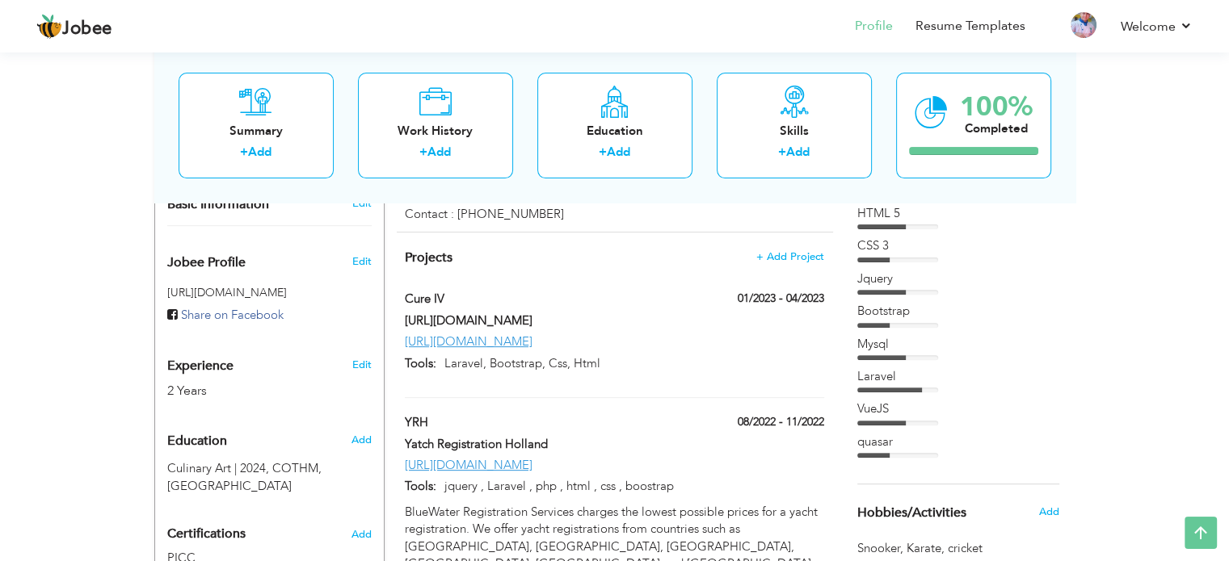
scroll to position [323, 0]
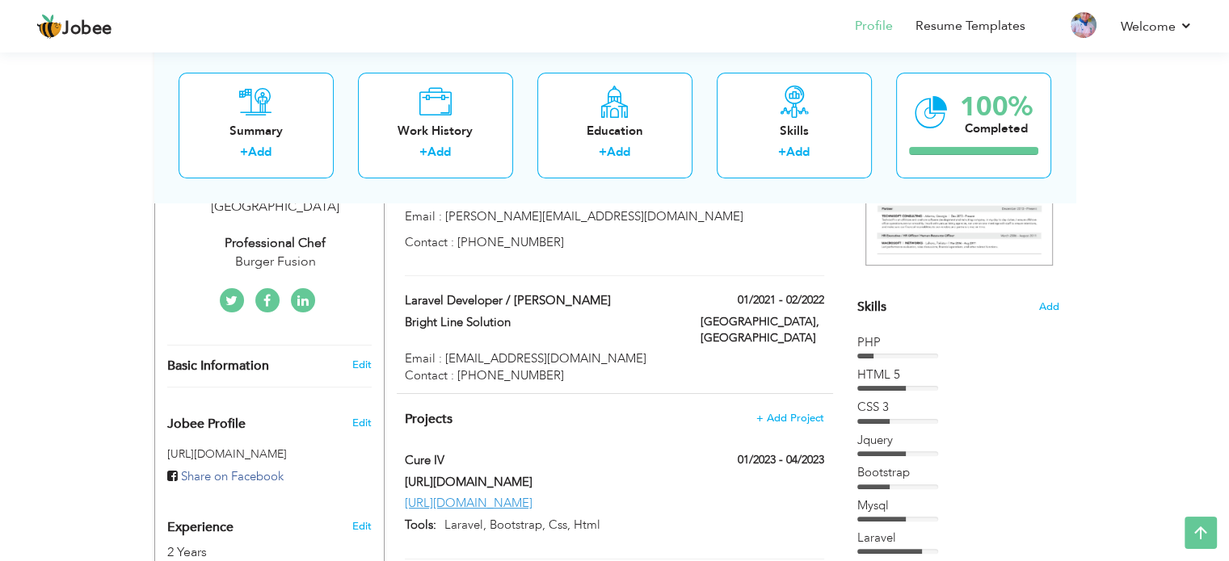
click at [876, 309] on span "Skills" at bounding box center [871, 307] width 29 height 18
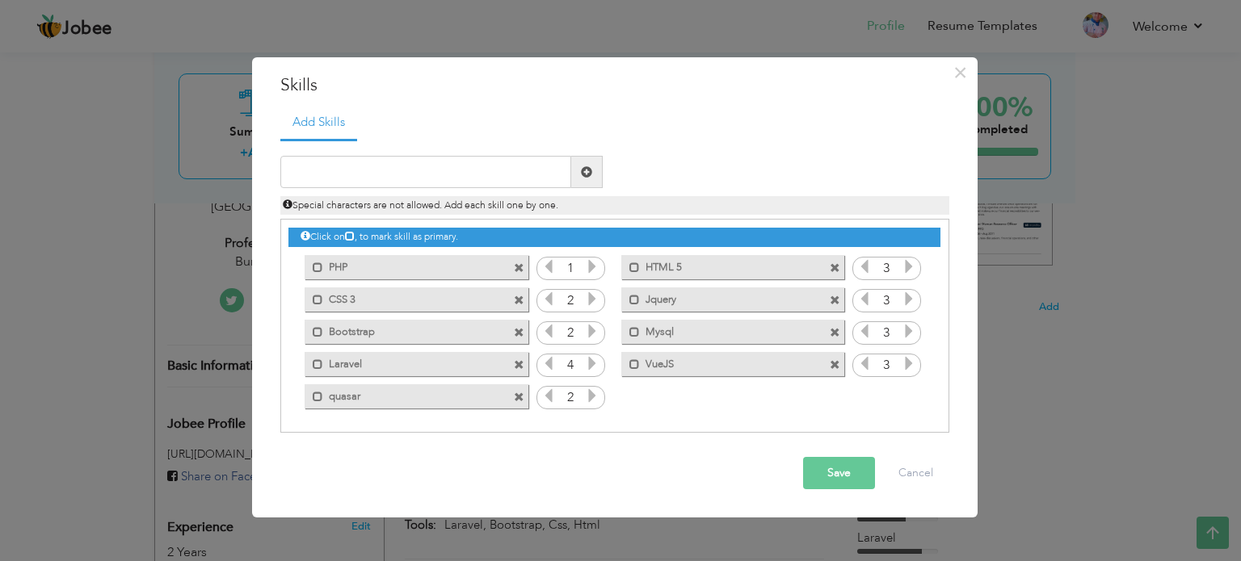
click at [518, 265] on span at bounding box center [519, 268] width 11 height 11
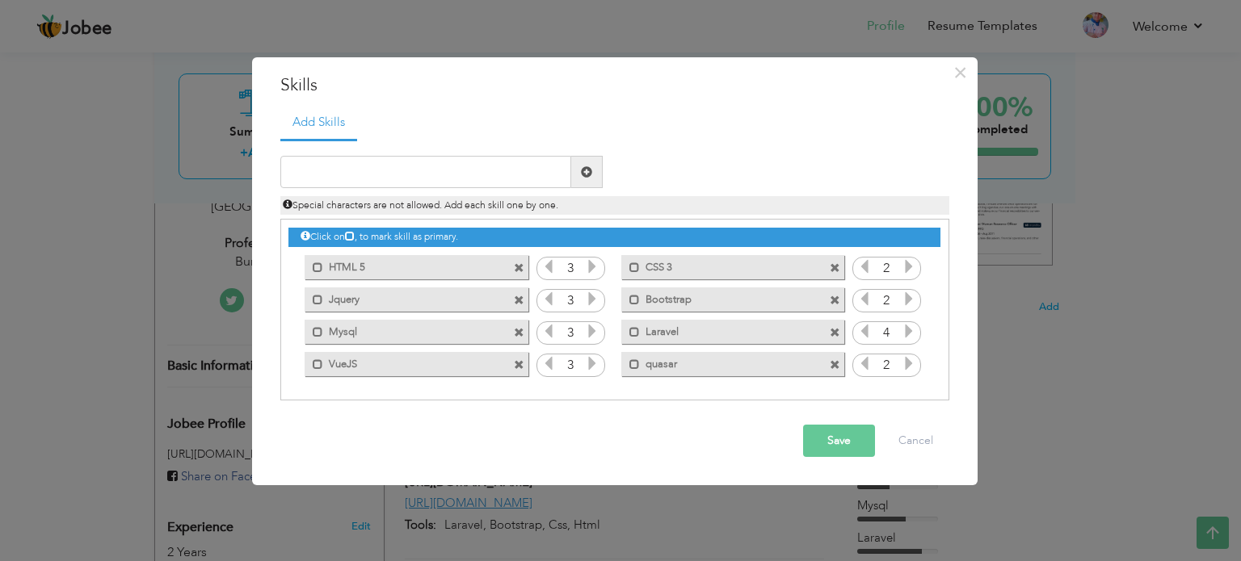
click at [518, 265] on span at bounding box center [519, 268] width 11 height 11
click at [830, 265] on span at bounding box center [835, 268] width 11 height 11
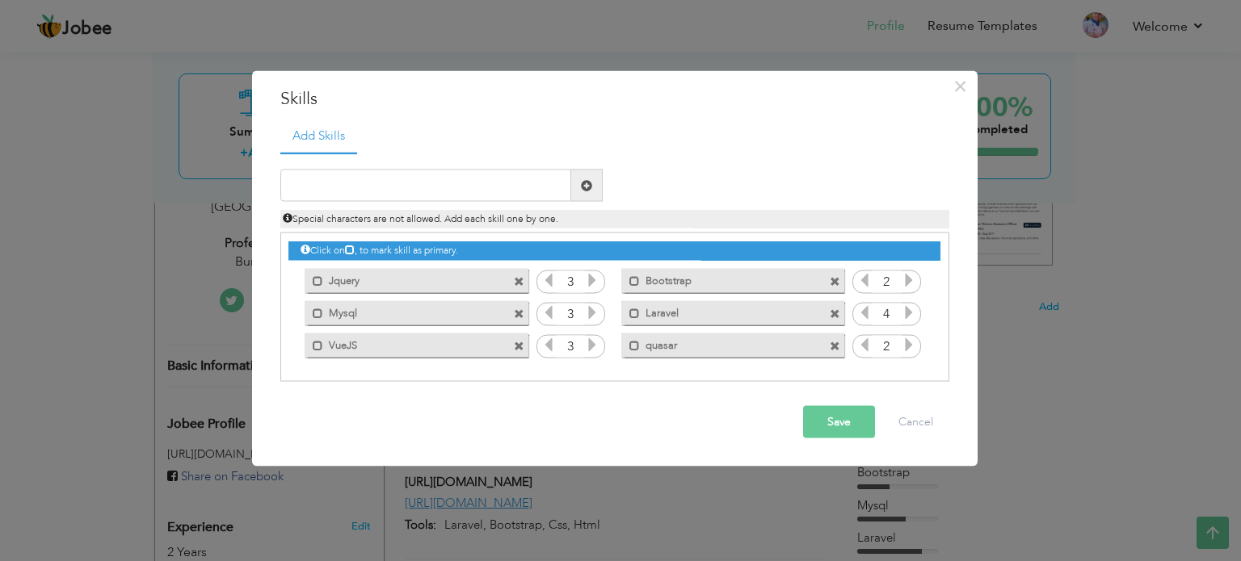
click at [518, 265] on div "Mark as primary skill. Jquery" at bounding box center [411, 280] width 247 height 32
click at [515, 293] on div "Mark as primary skill. Jquery" at bounding box center [411, 280] width 247 height 32
click at [518, 277] on span at bounding box center [519, 281] width 11 height 11
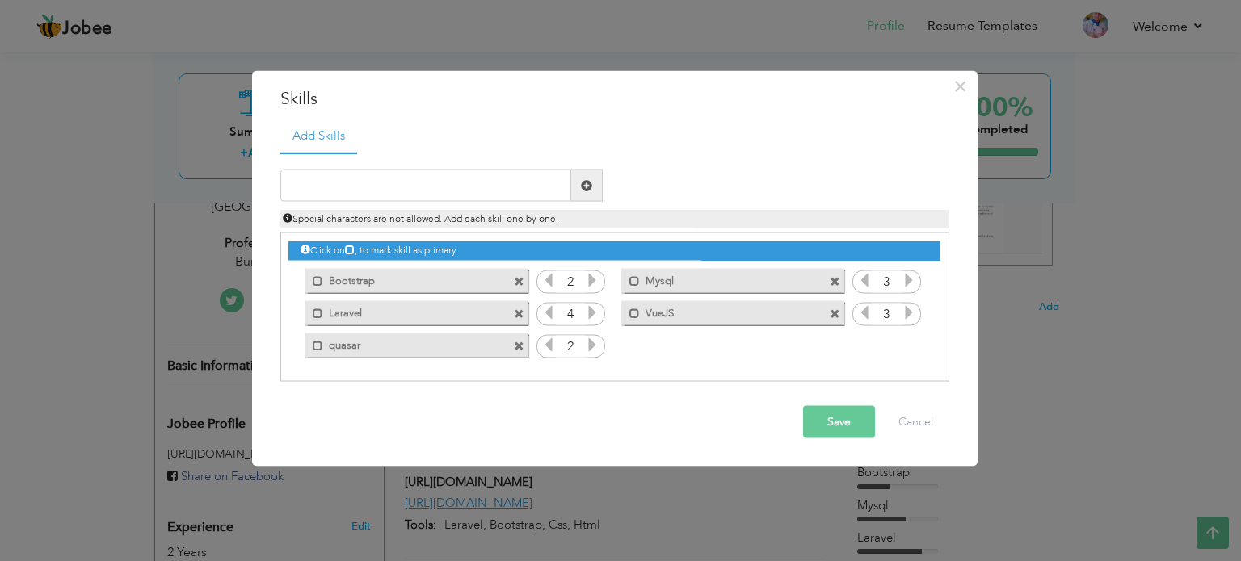
click at [518, 277] on span at bounding box center [519, 281] width 11 height 11
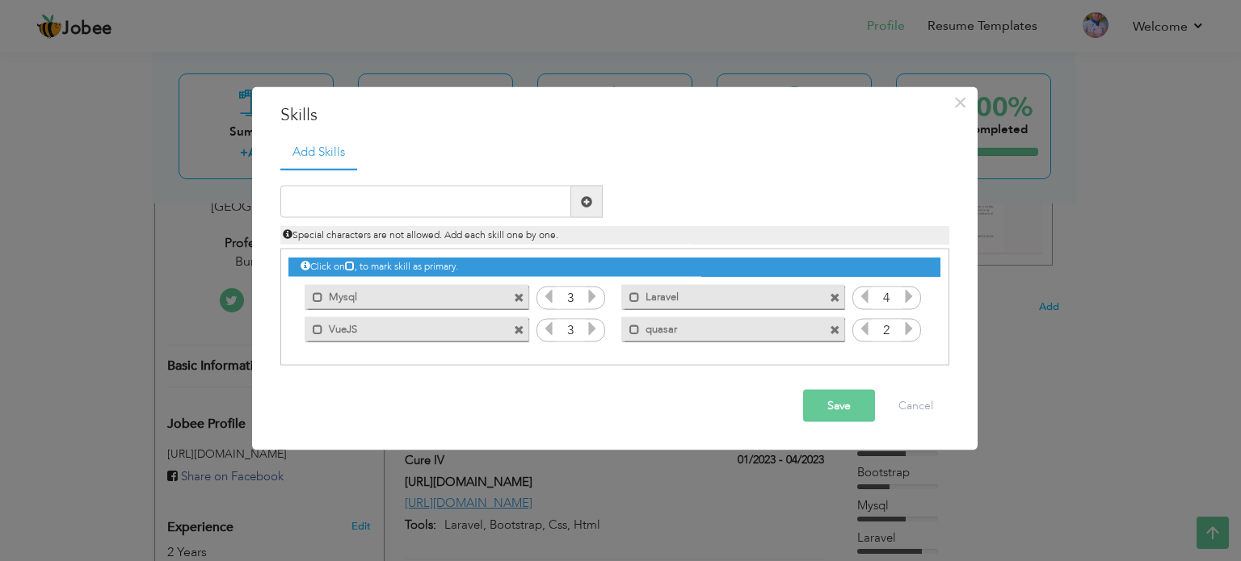
click at [518, 279] on div "Click on , to mark skill as primary. Mark as primary skill. PHP 1 HTML 5 3 CSS …" at bounding box center [613, 297] width 651 height 95
click at [518, 290] on span at bounding box center [521, 292] width 15 height 17
click at [517, 292] on span at bounding box center [519, 297] width 11 height 11
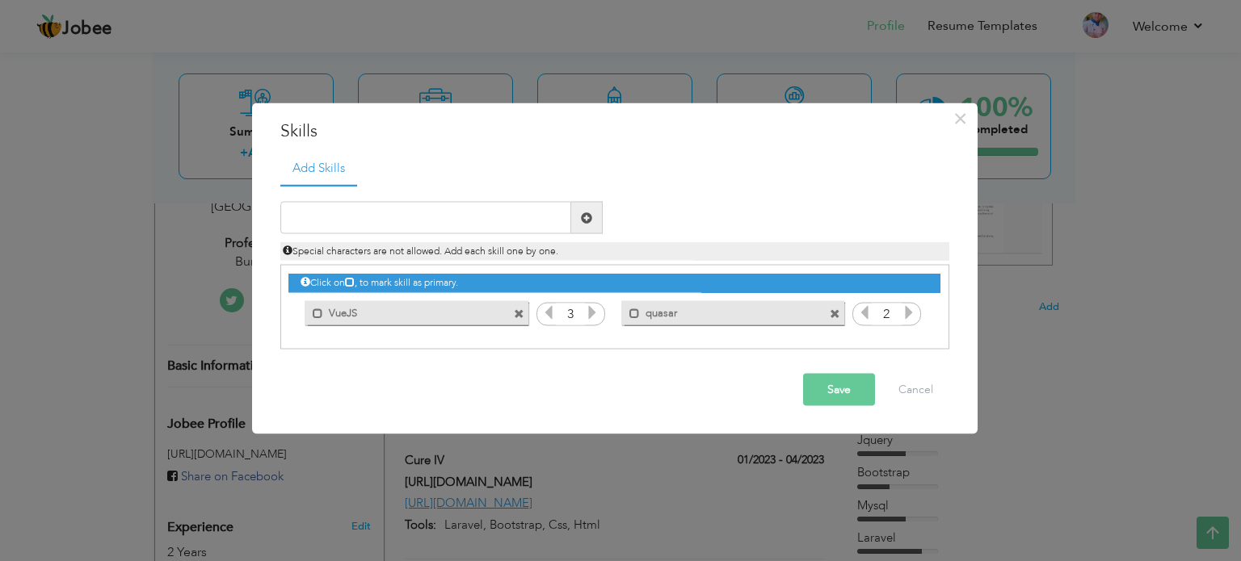
click at [516, 305] on span at bounding box center [521, 308] width 15 height 17
click at [516, 312] on span at bounding box center [519, 314] width 11 height 11
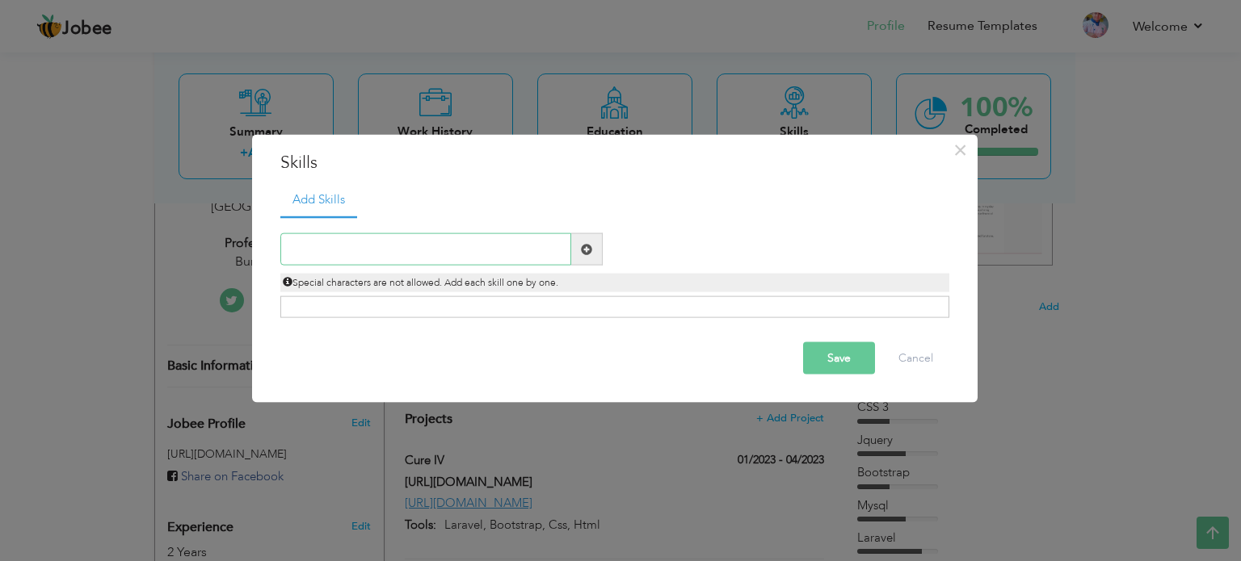
click at [359, 240] on input "text" at bounding box center [425, 249] width 291 height 32
paste input "Food Preparation & Presentation"
type input "Food Preparation & Presentation"
click at [588, 249] on span at bounding box center [586, 248] width 11 height 11
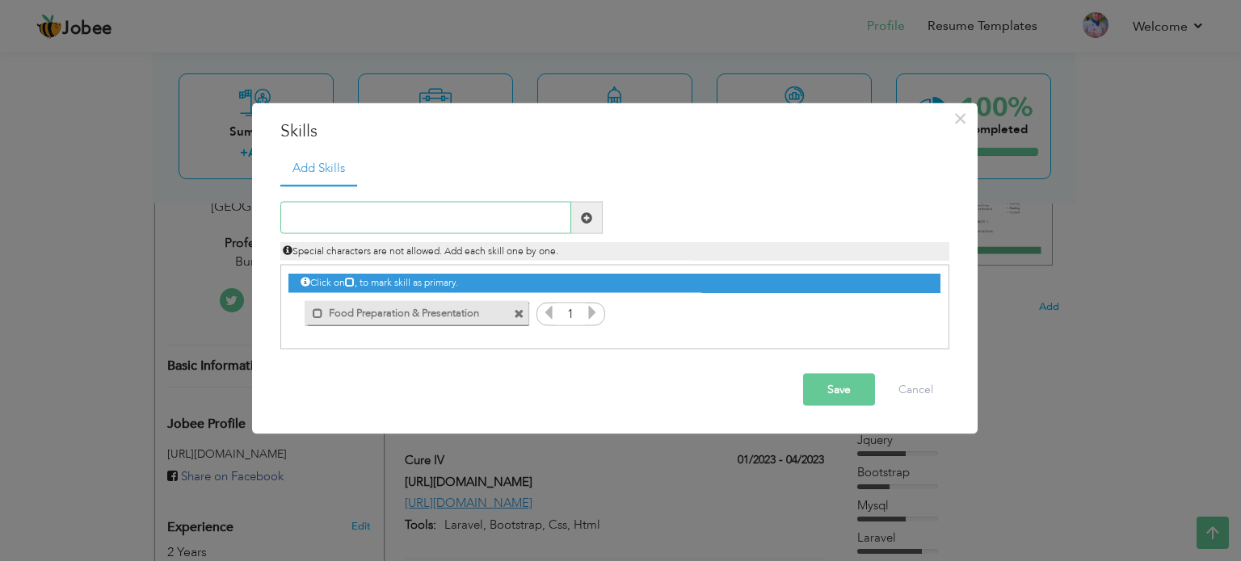
click at [507, 219] on input "text" at bounding box center [425, 218] width 291 height 32
paste input "Food Safety & Hygiene Compliance"
click at [565, 219] on input "Food Safety & Hygiene Compliance" at bounding box center [425, 218] width 291 height 32
type input "Food Safety & Hygiene Compliance"
click at [583, 213] on span at bounding box center [586, 217] width 11 height 11
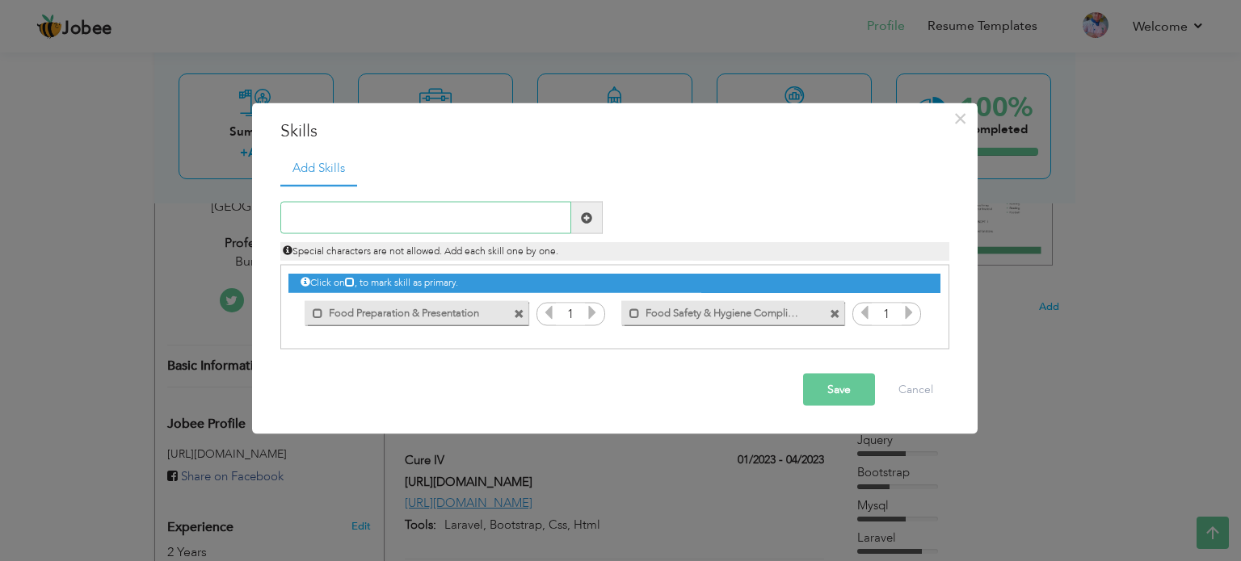
click at [499, 222] on input "text" at bounding box center [425, 218] width 291 height 32
paste input "Kitchen Management"
type input "Kitchen Management"
click at [596, 217] on span at bounding box center [587, 218] width 32 height 32
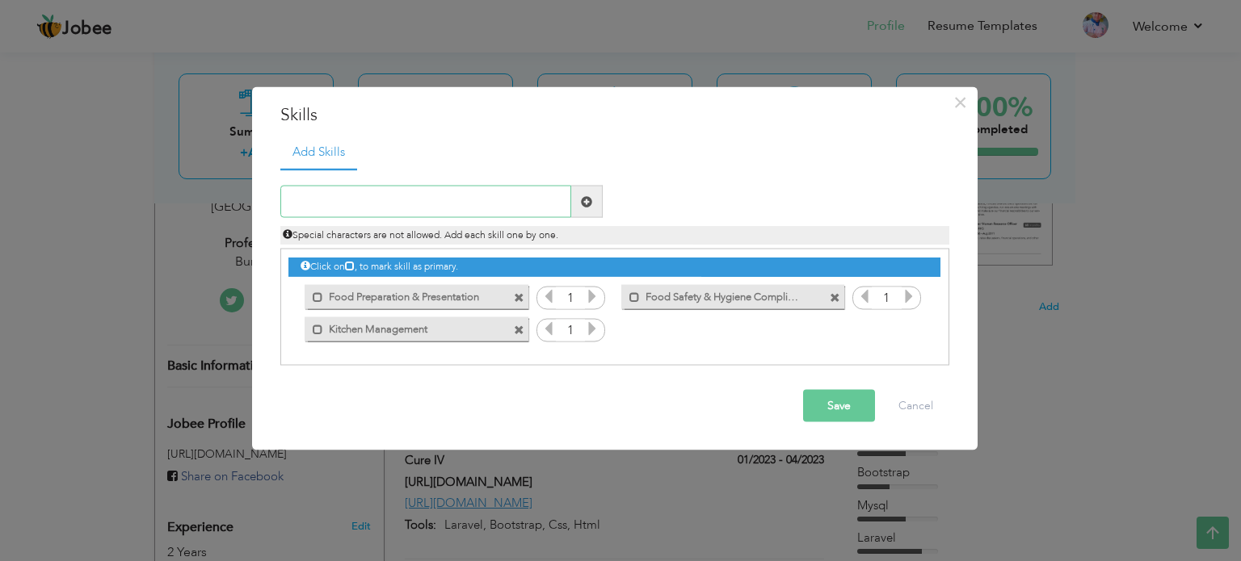
click at [415, 200] on input "text" at bounding box center [425, 202] width 291 height 32
paste input "Inventory Control"
type input "Inventory Control"
click at [582, 199] on span at bounding box center [586, 200] width 11 height 11
click at [477, 175] on div "Duplicate entry" at bounding box center [614, 267] width 669 height 198
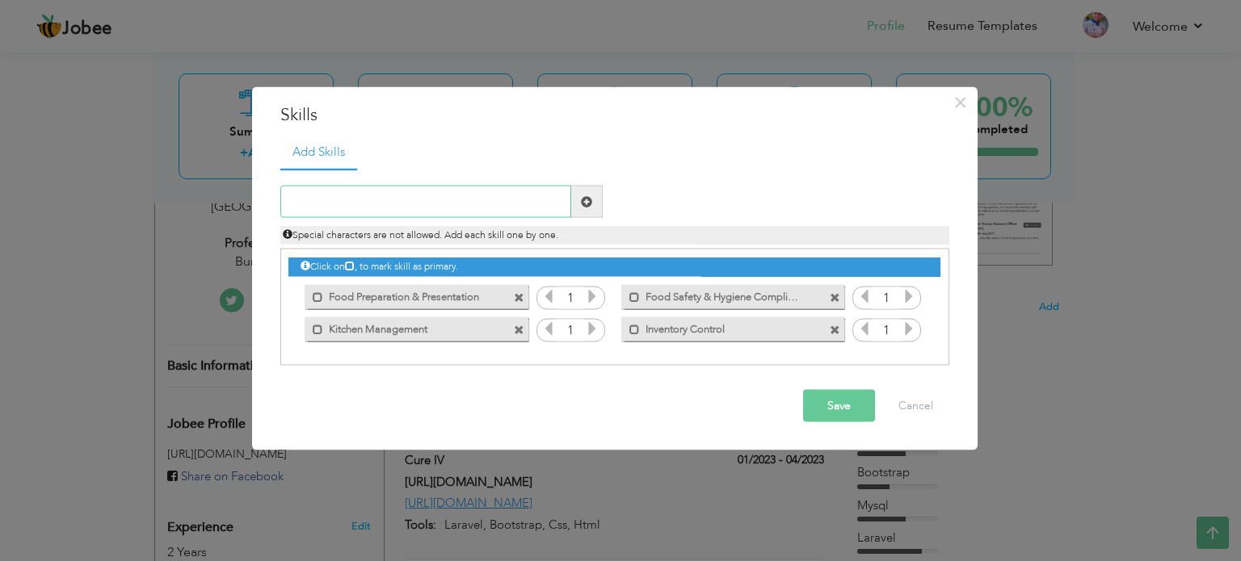
click at [468, 206] on input "text" at bounding box center [425, 202] width 291 height 32
paste input "Time Management"
type input "Time Management"
click at [594, 204] on span at bounding box center [587, 202] width 32 height 32
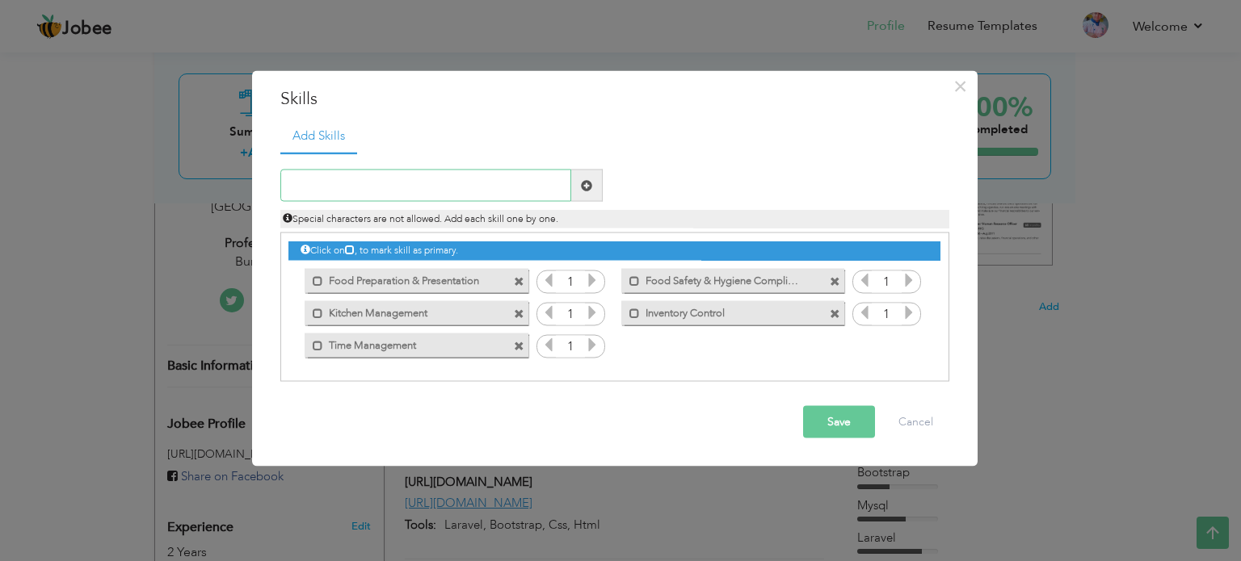
click at [387, 196] on input "text" at bounding box center [425, 186] width 291 height 32
paste input "Team Leadership"
type input "Team Leadership"
click at [596, 187] on span at bounding box center [587, 186] width 32 height 32
click at [491, 187] on input "text" at bounding box center [425, 186] width 291 height 32
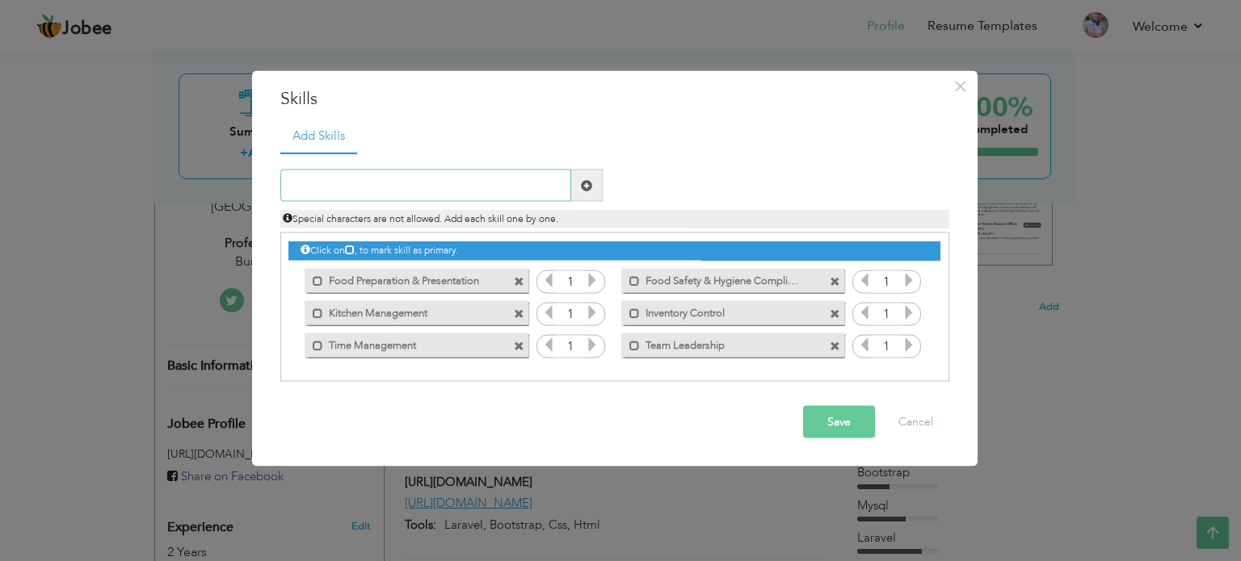
paste input "Quality Control"
type input "Quality Control"
click at [600, 183] on span at bounding box center [587, 186] width 32 height 32
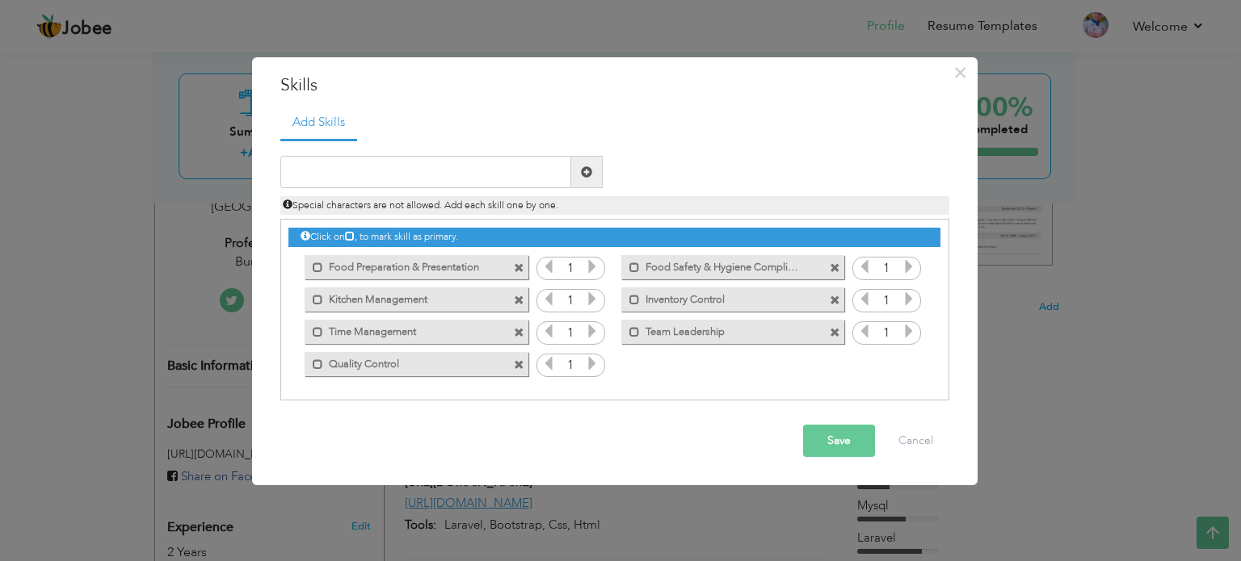
click at [438, 154] on div "Duplicate entry" at bounding box center [614, 270] width 669 height 263
click at [438, 161] on input "text" at bounding box center [425, 172] width 291 height 32
paste input "Grill & Frying Expertise"
type input "Grill & Frying Expertise"
drag, startPoint x: 586, startPoint y: 171, endPoint x: 561, endPoint y: 122, distance: 55.6
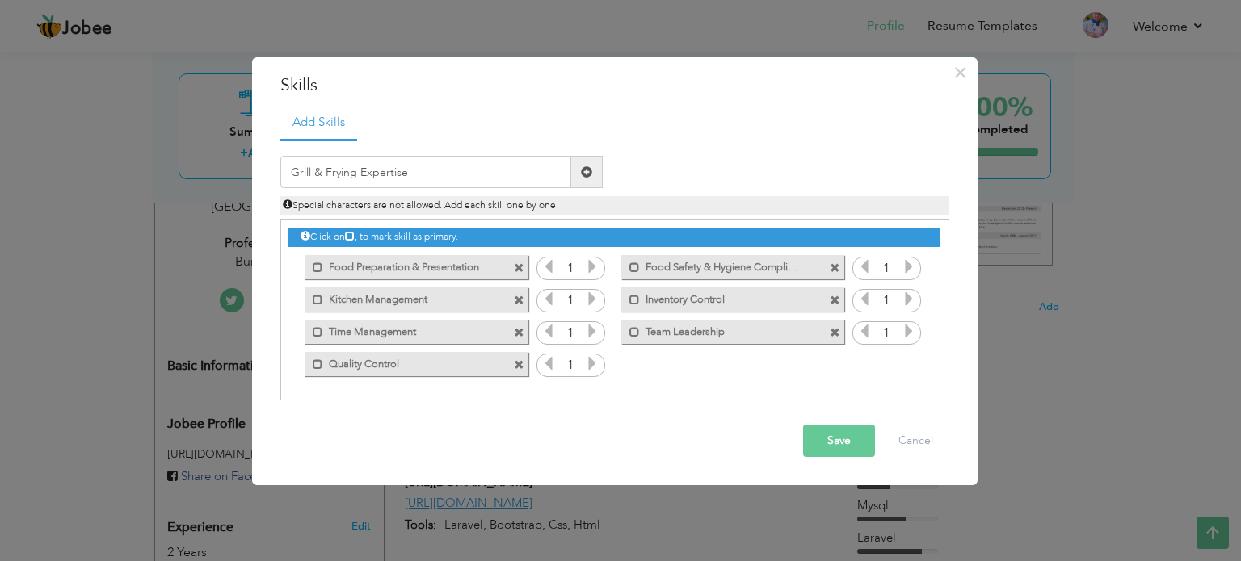
click at [585, 170] on span at bounding box center [586, 171] width 11 height 11
click at [425, 167] on input "text" at bounding box center [425, 172] width 291 height 32
paste input "Problem-Solving in High-Pressure Environments"
type input "Problem-Solving in High-Pressure Environments"
click at [591, 164] on span at bounding box center [587, 172] width 32 height 32
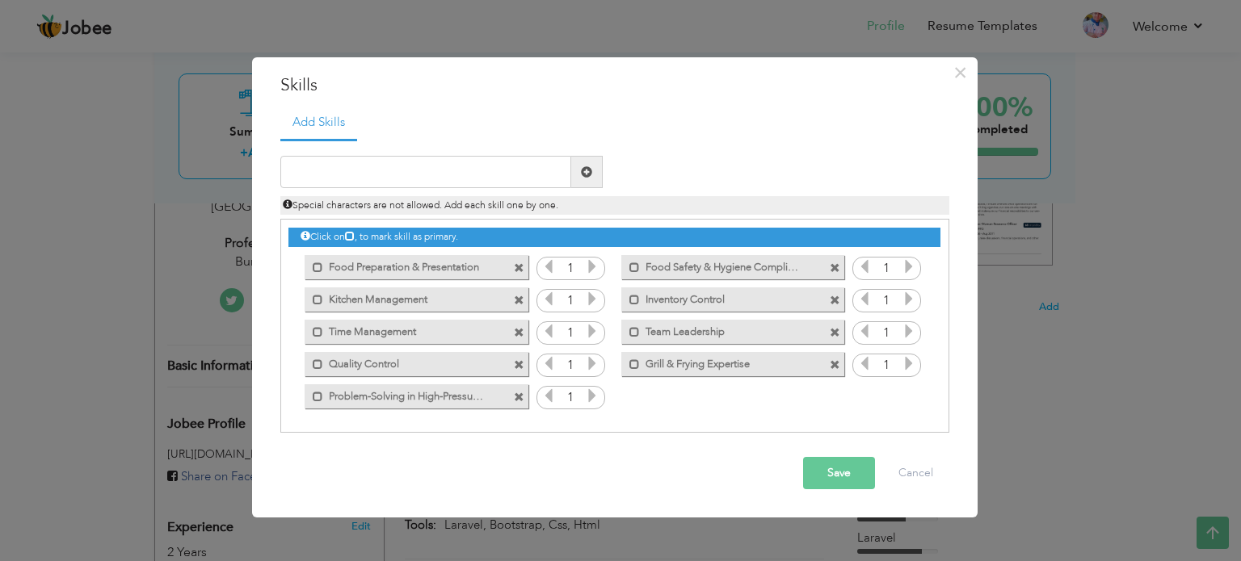
click at [590, 267] on icon at bounding box center [592, 266] width 15 height 15
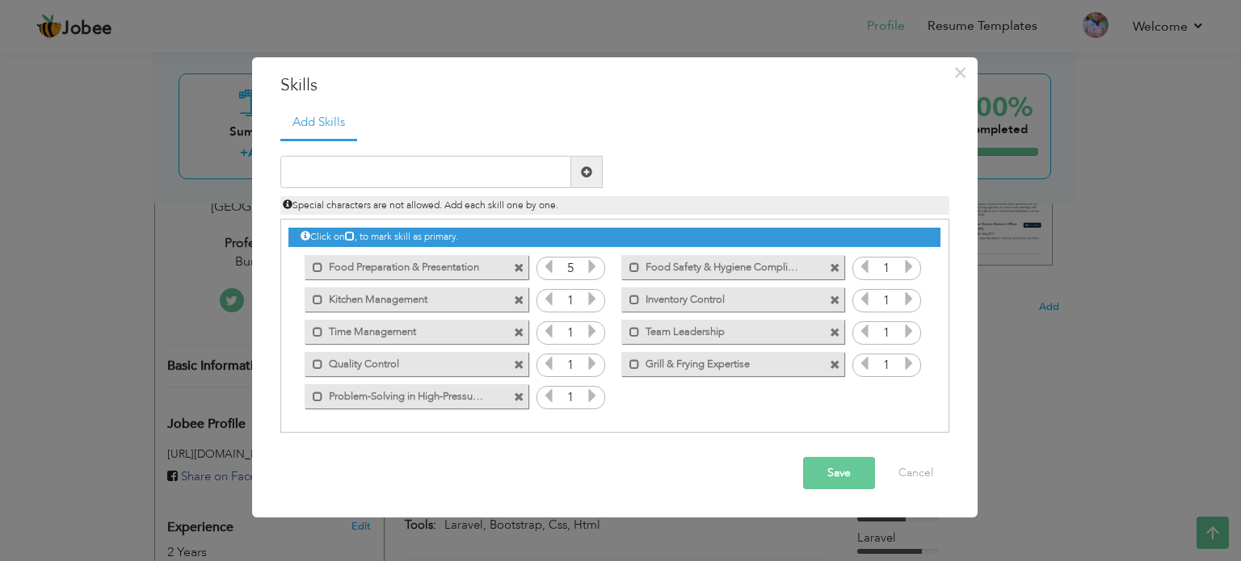
click at [590, 267] on icon at bounding box center [592, 266] width 15 height 15
click at [557, 270] on input "1" at bounding box center [571, 269] width 30 height 23
click at [548, 270] on icon at bounding box center [548, 266] width 15 height 15
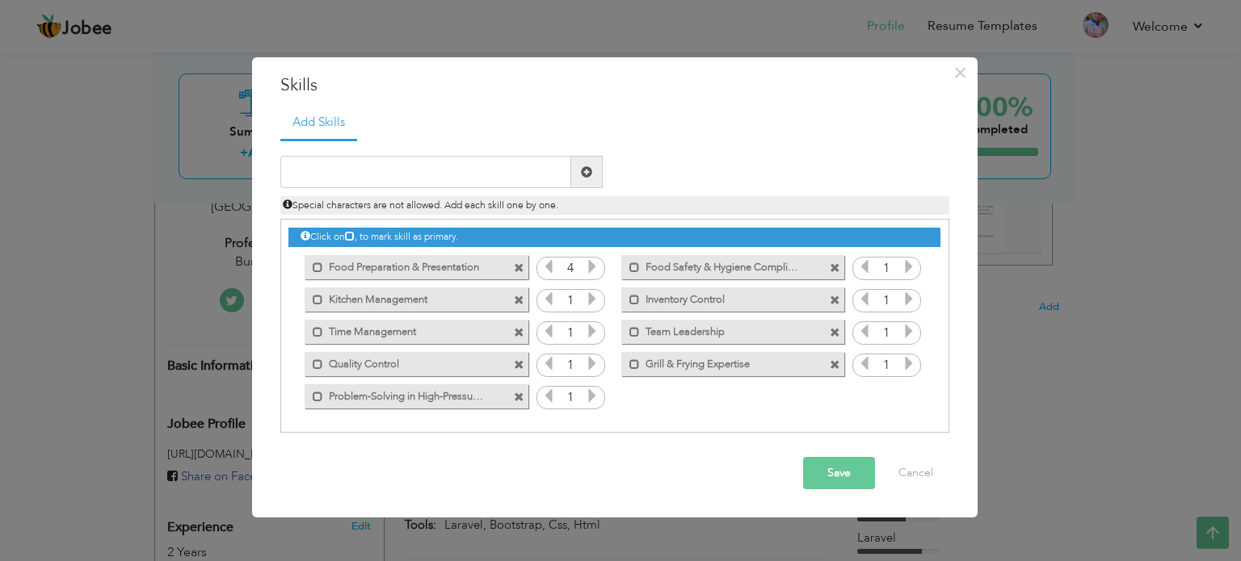
click at [914, 267] on icon at bounding box center [908, 266] width 15 height 15
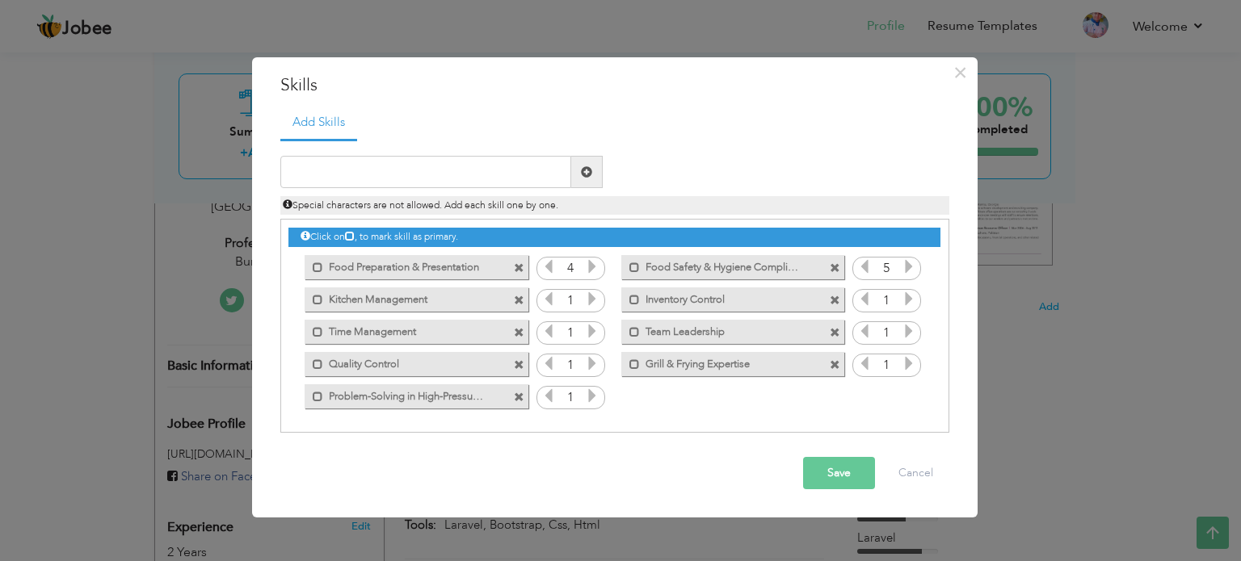
click at [590, 297] on icon at bounding box center [592, 299] width 15 height 15
click at [908, 293] on icon at bounding box center [908, 299] width 15 height 15
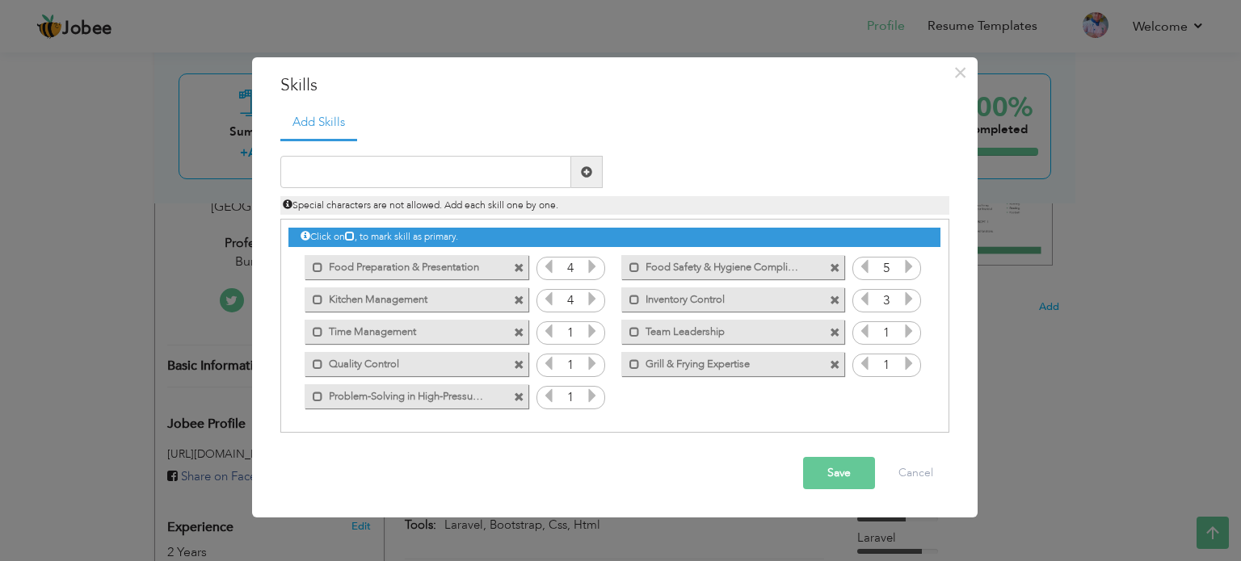
click at [914, 294] on icon at bounding box center [908, 299] width 15 height 15
click at [582, 332] on input "1" at bounding box center [571, 333] width 30 height 23
click at [593, 326] on icon at bounding box center [592, 331] width 15 height 15
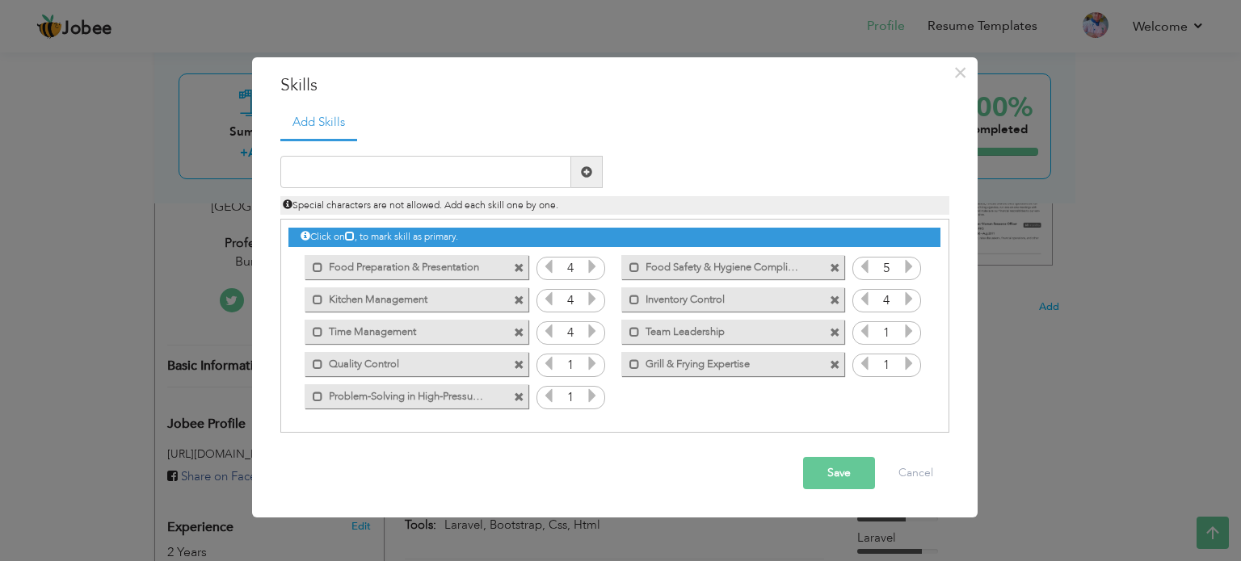
click at [593, 326] on icon at bounding box center [592, 331] width 15 height 15
click at [909, 330] on icon at bounding box center [908, 331] width 15 height 15
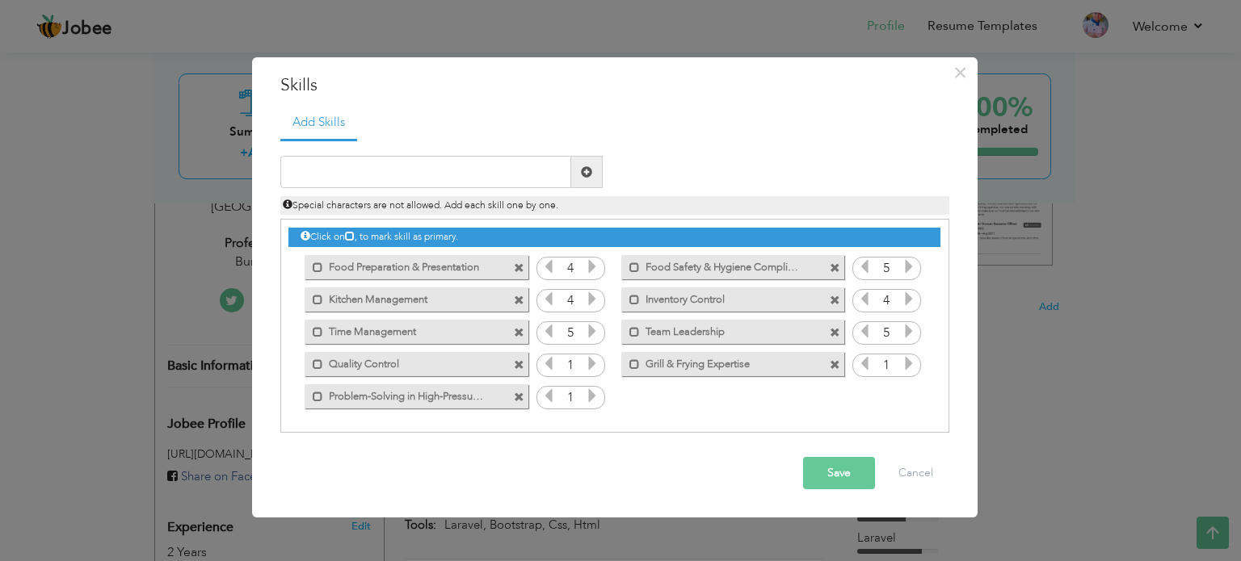
click at [598, 361] on icon at bounding box center [592, 363] width 15 height 15
click at [551, 356] on icon at bounding box center [548, 363] width 15 height 15
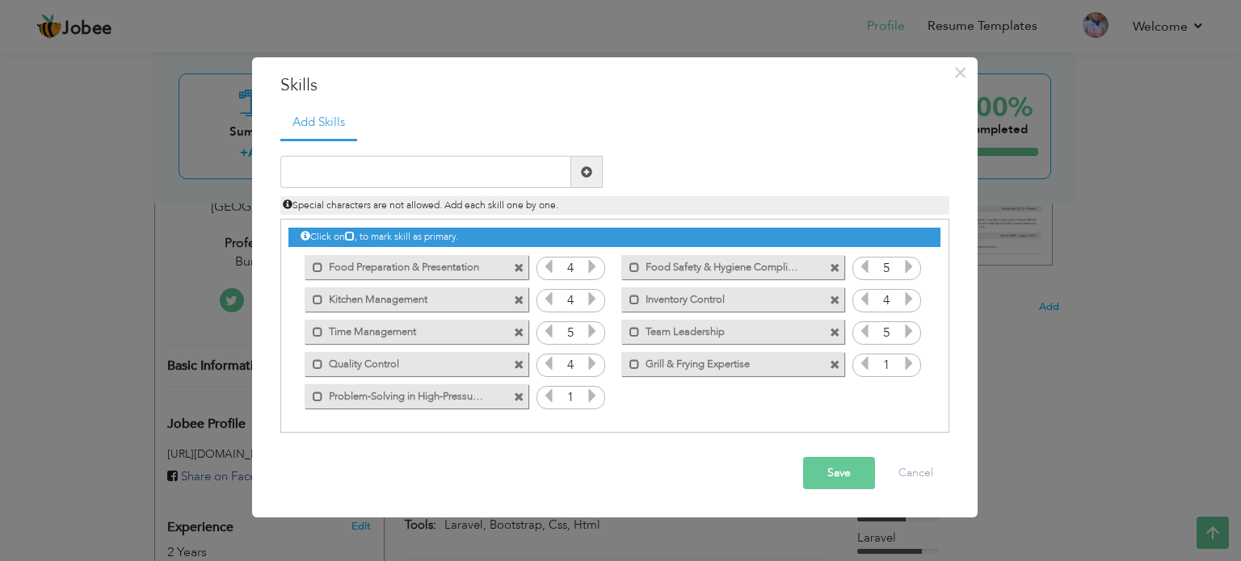
click at [904, 359] on icon at bounding box center [908, 363] width 15 height 15
click at [594, 396] on icon at bounding box center [592, 396] width 15 height 15
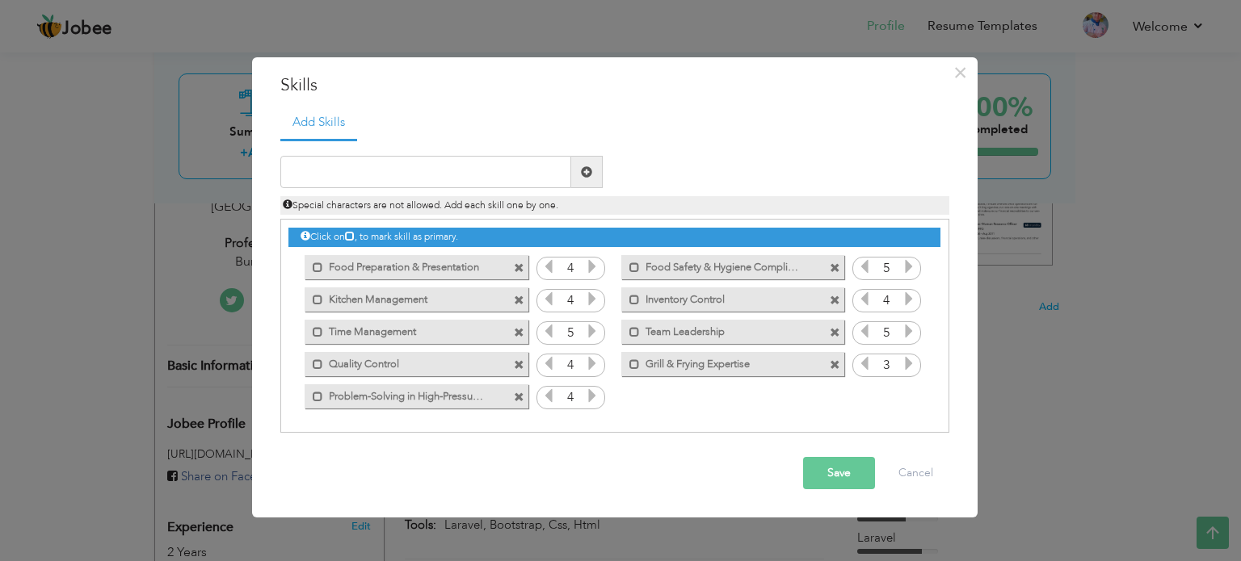
click at [842, 468] on button "Save" at bounding box center [839, 473] width 72 height 32
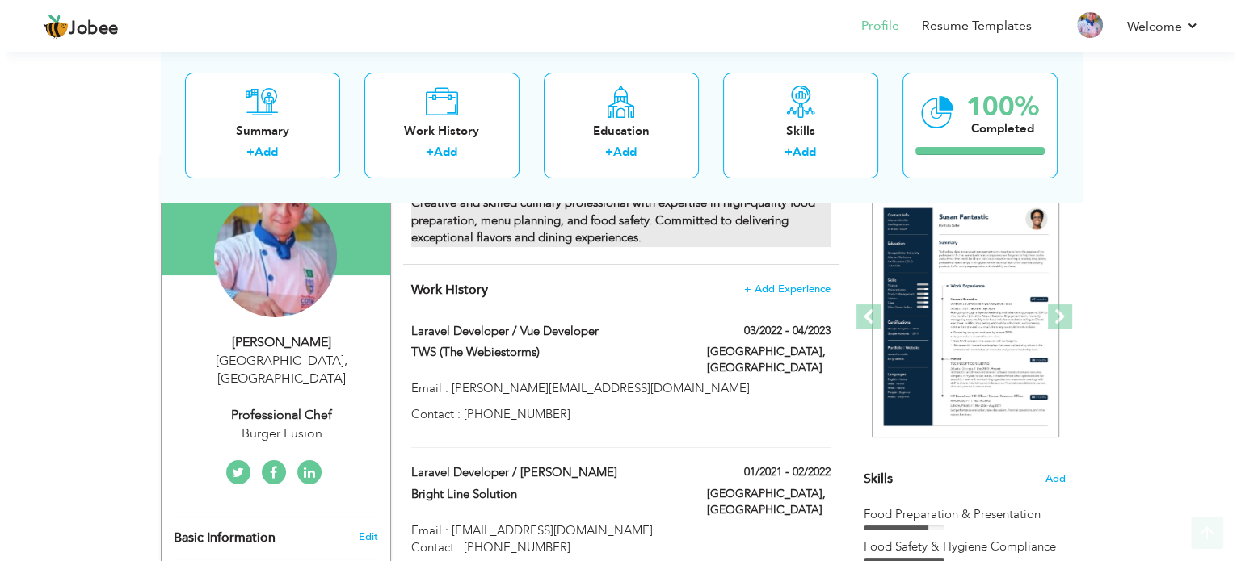
scroll to position [162, 0]
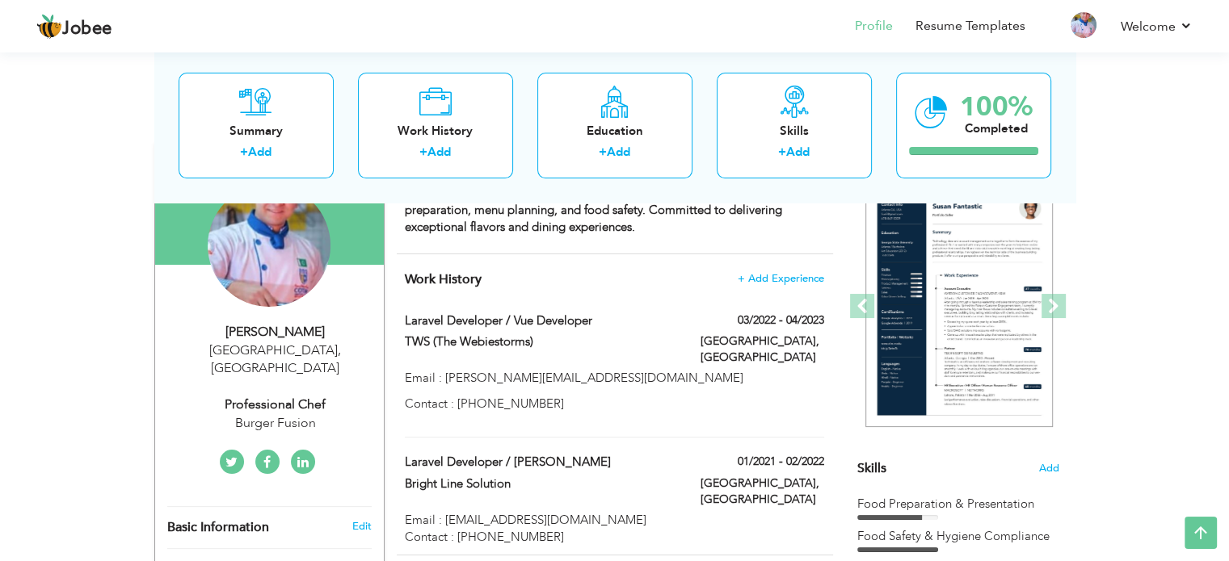
click at [708, 317] on div "03/2022 - 04/2023" at bounding box center [762, 323] width 148 height 20
type input "Laravel Developer / Vue Developer"
type input "TWS (The Webiestorms)"
type input "03/2022"
type input "04/2023"
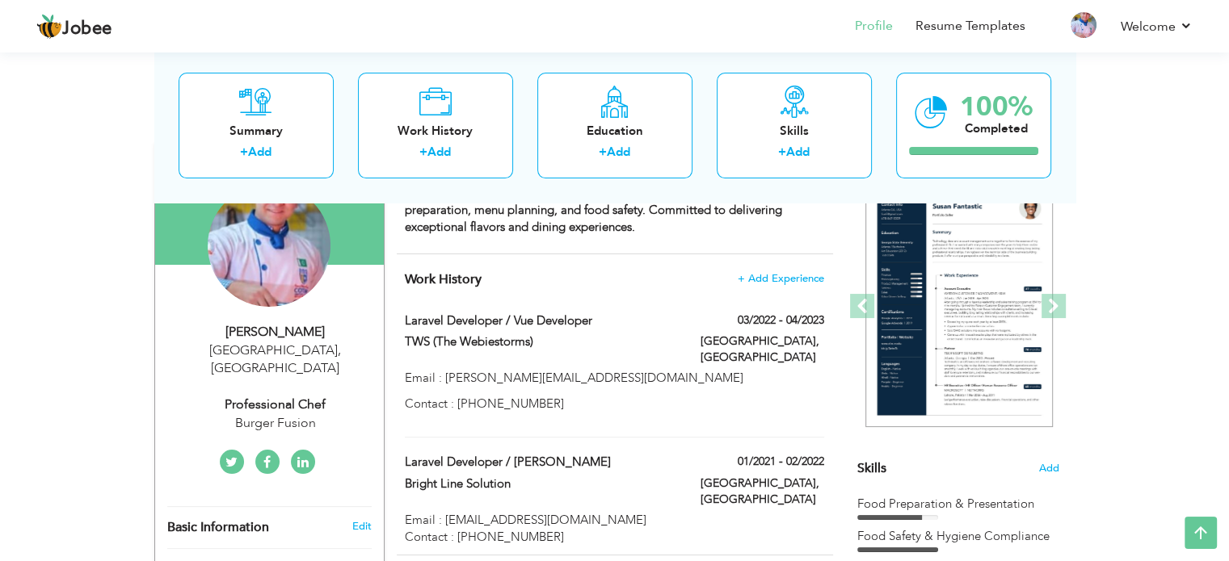
type input "[GEOGRAPHIC_DATA]"
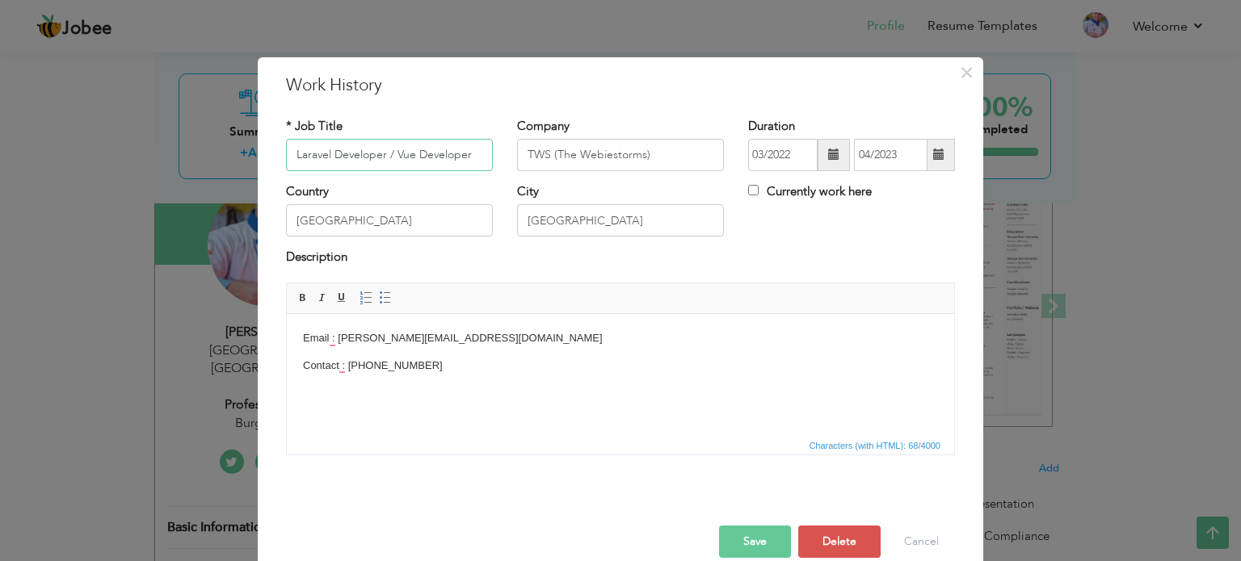
click at [459, 154] on input "Laravel Developer / Vue Developer" at bounding box center [389, 155] width 207 height 32
type input "C"
click at [589, 145] on input "TWS (The Webiestorms)" at bounding box center [620, 155] width 207 height 32
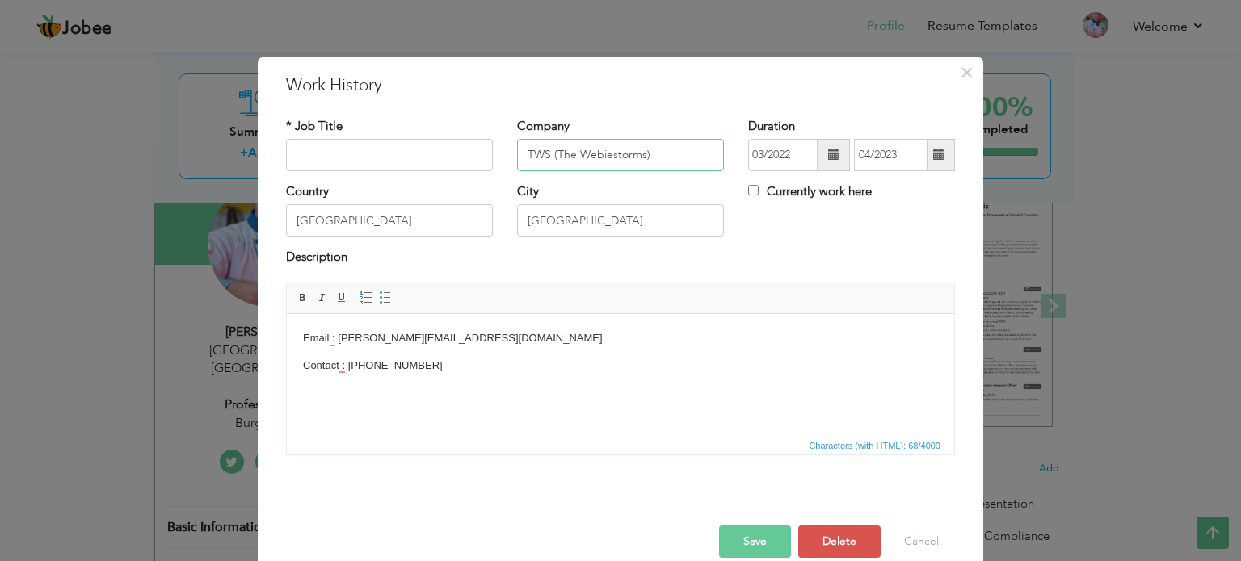
click at [589, 145] on input "TWS (The Webiestorms)" at bounding box center [620, 155] width 207 height 32
click at [376, 158] on input "text" at bounding box center [389, 155] width 207 height 32
click at [560, 154] on input "COTHM Kitchen" at bounding box center [620, 155] width 207 height 32
type input "COTHM Kitchen"
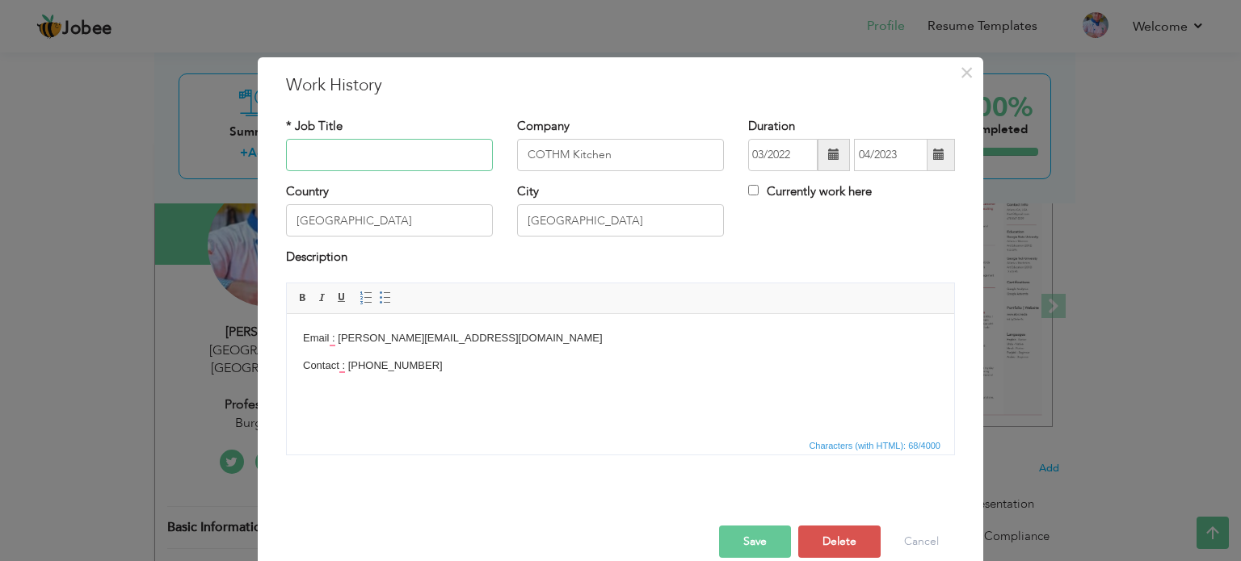
click at [381, 142] on input "text" at bounding box center [389, 155] width 207 height 32
click at [346, 154] on input "Chef Assisstant" at bounding box center [389, 155] width 207 height 32
type input "Chef Assistant"
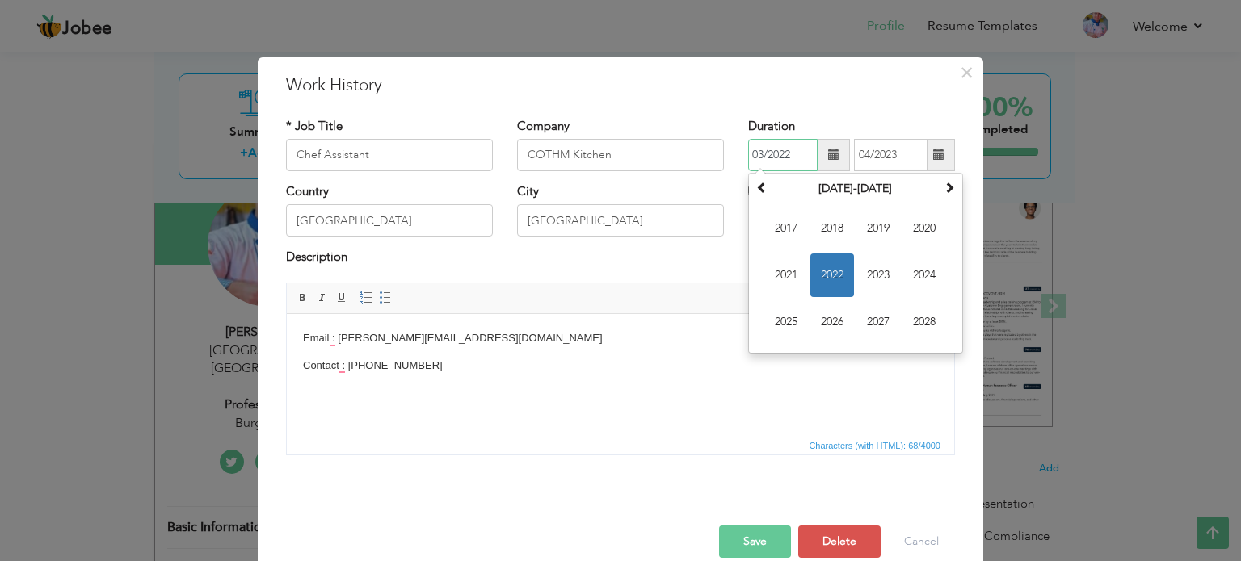
click at [783, 151] on input "03/2022" at bounding box center [782, 155] width 69 height 32
click at [762, 190] on th at bounding box center [761, 189] width 19 height 24
click at [940, 179] on th at bounding box center [948, 189] width 19 height 24
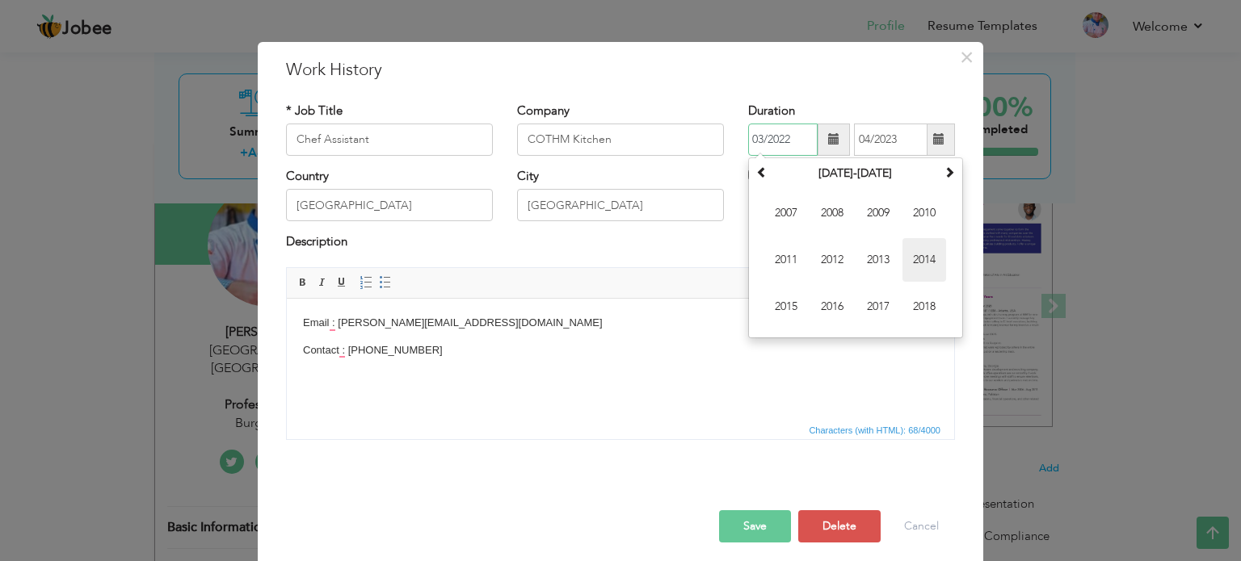
scroll to position [23, 0]
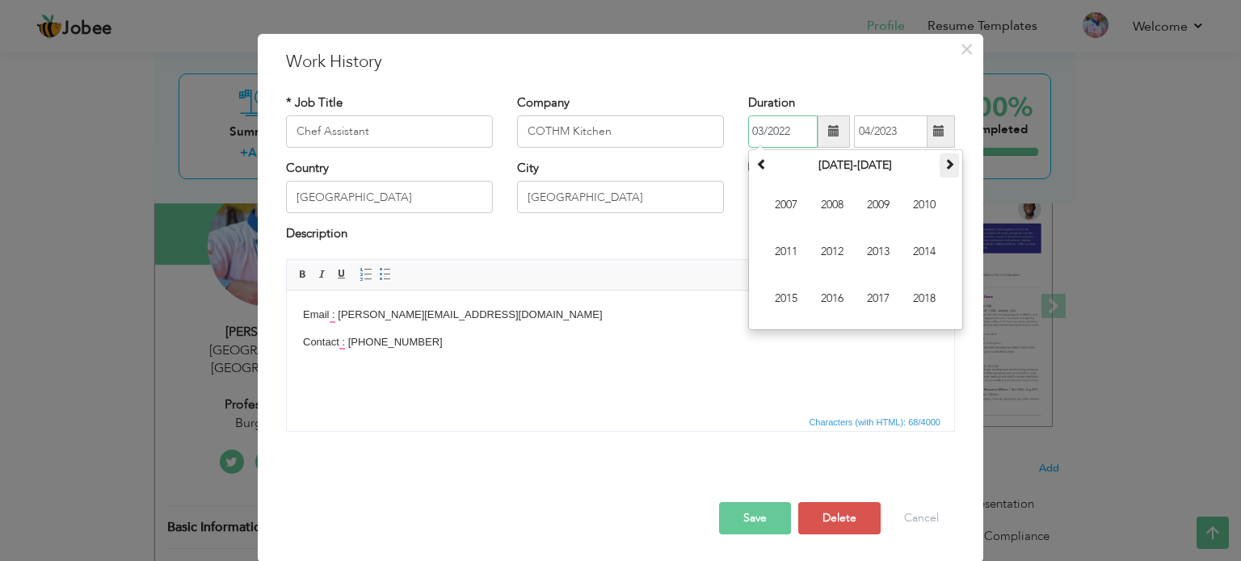
click at [952, 160] on th at bounding box center [948, 165] width 19 height 24
click at [830, 250] on span "2022" at bounding box center [832, 252] width 44 height 44
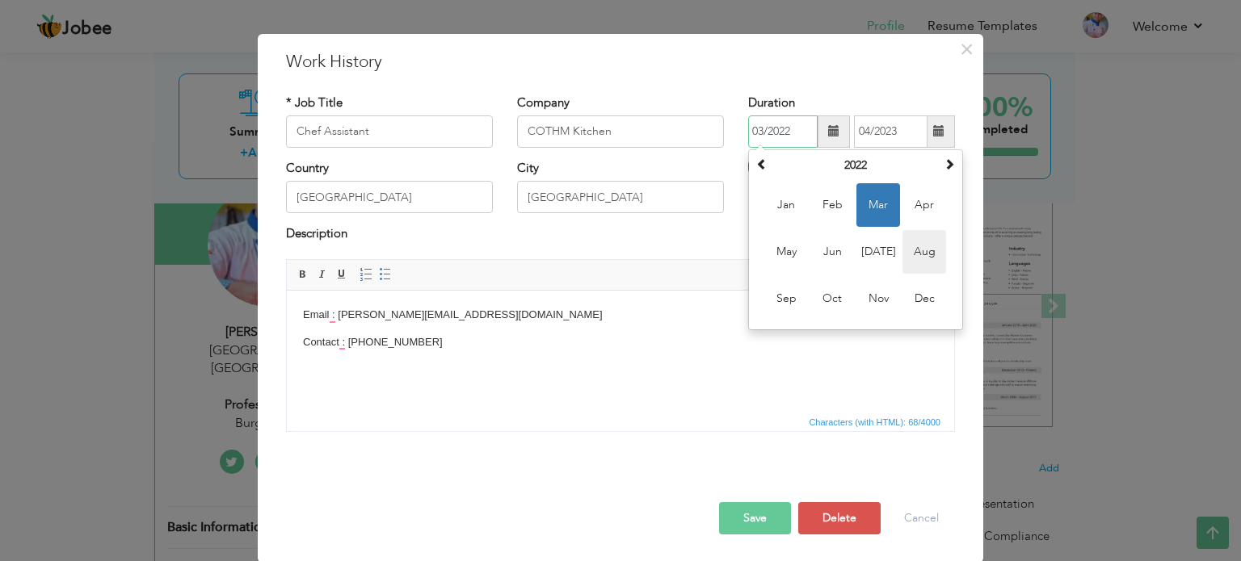
click at [924, 246] on span "Aug" at bounding box center [924, 252] width 44 height 44
type input "08/2022"
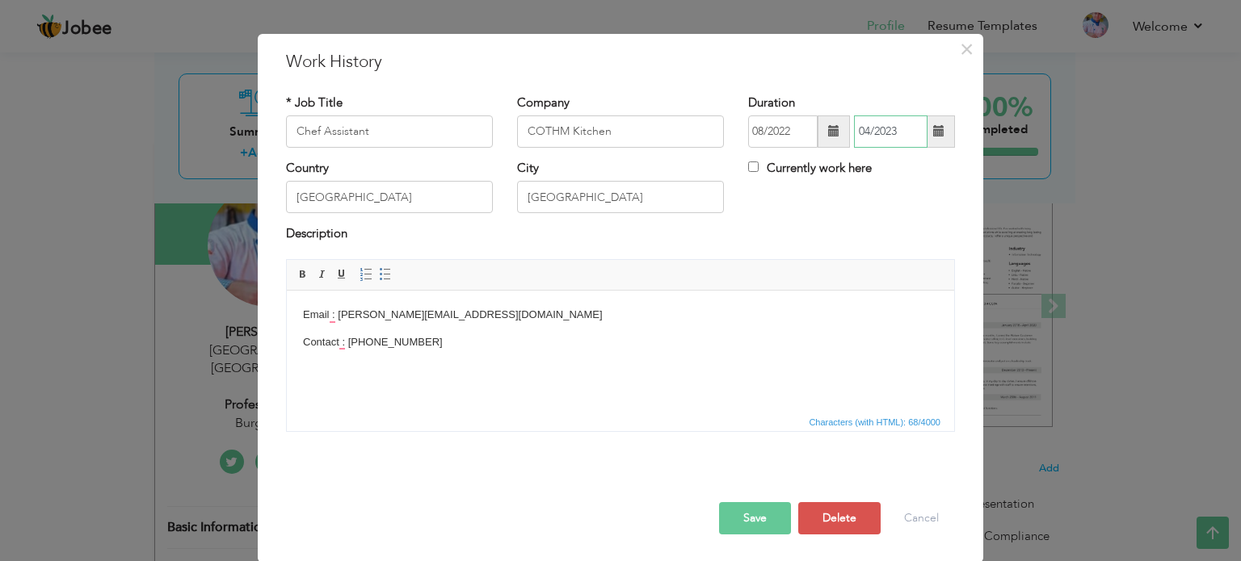
click at [908, 123] on input "04/2023" at bounding box center [891, 132] width 74 height 32
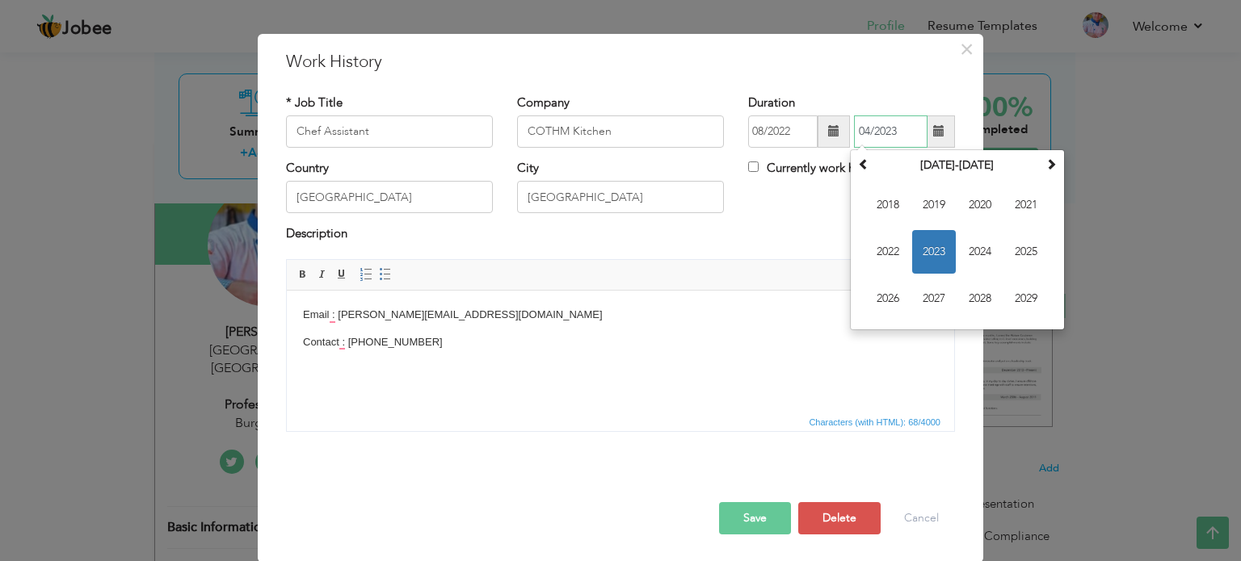
click at [937, 251] on span "2023" at bounding box center [934, 252] width 44 height 44
click at [882, 124] on input "04/2023" at bounding box center [891, 132] width 74 height 32
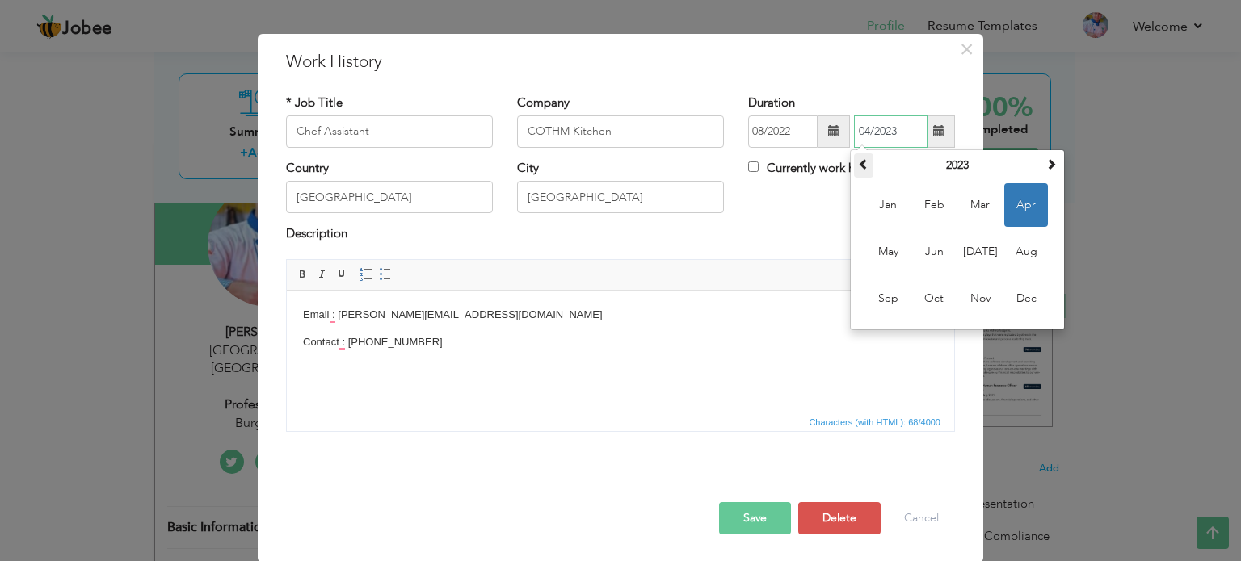
click at [854, 170] on th at bounding box center [863, 165] width 19 height 24
click at [1013, 294] on span "Dec" at bounding box center [1026, 299] width 44 height 44
type input "12/2022"
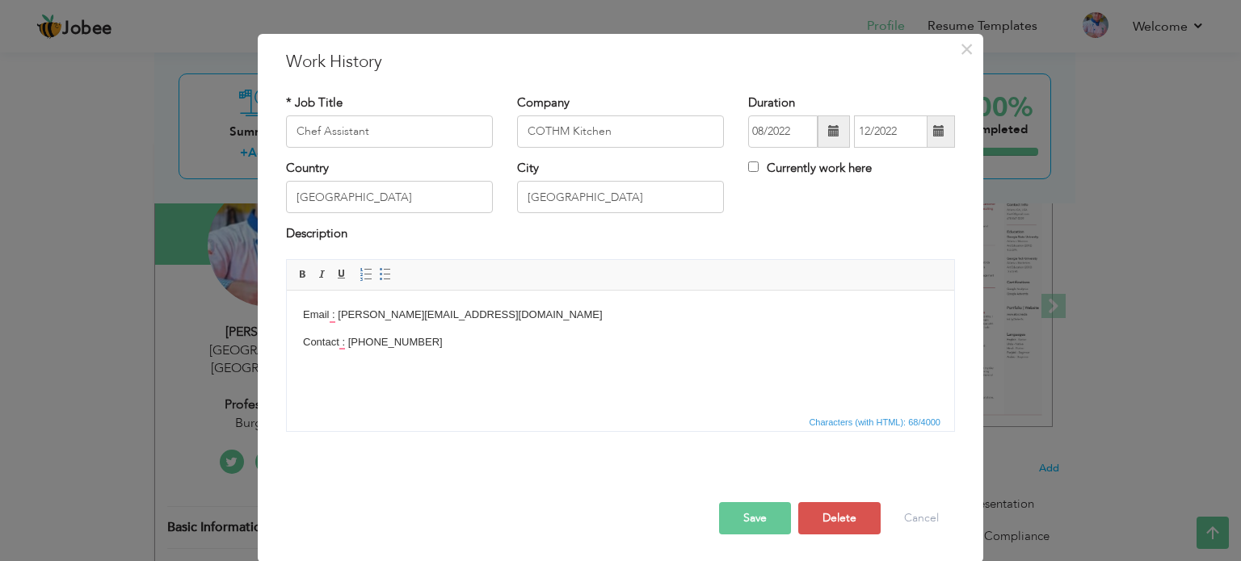
click at [864, 203] on div "Country Pakistan City Lahore Currently work here" at bounding box center [620, 192] width 693 height 65
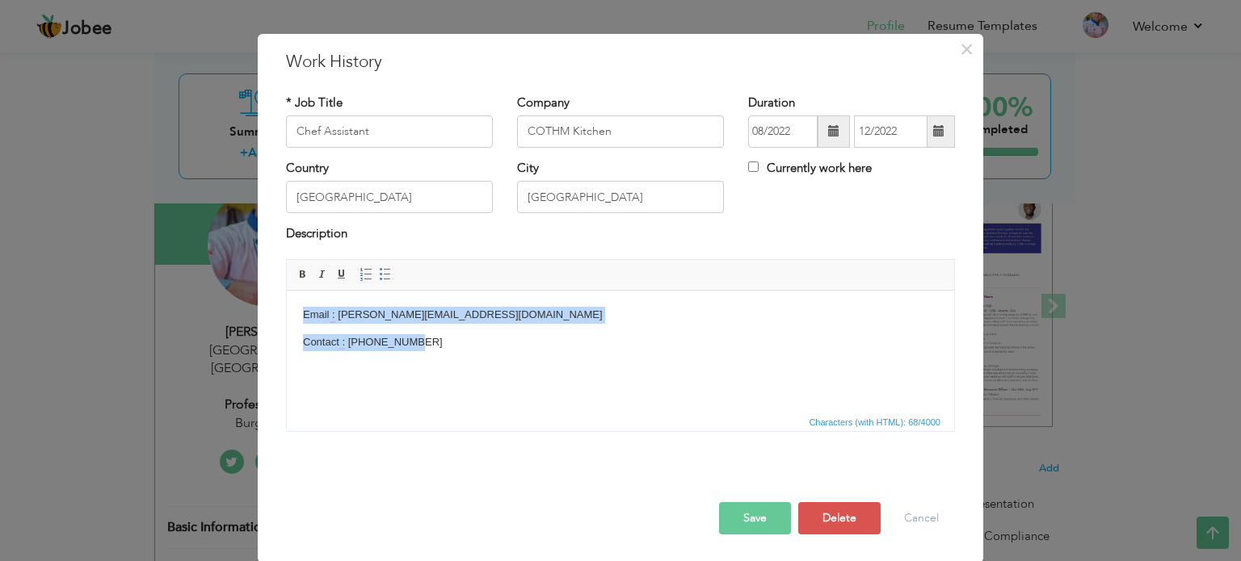
drag, startPoint x: 446, startPoint y: 361, endPoint x: 282, endPoint y: 293, distance: 177.5
click at [287, 293] on html "Email : muhammad@thewebstorms.com Contact : 03234564152" at bounding box center [620, 328] width 667 height 77
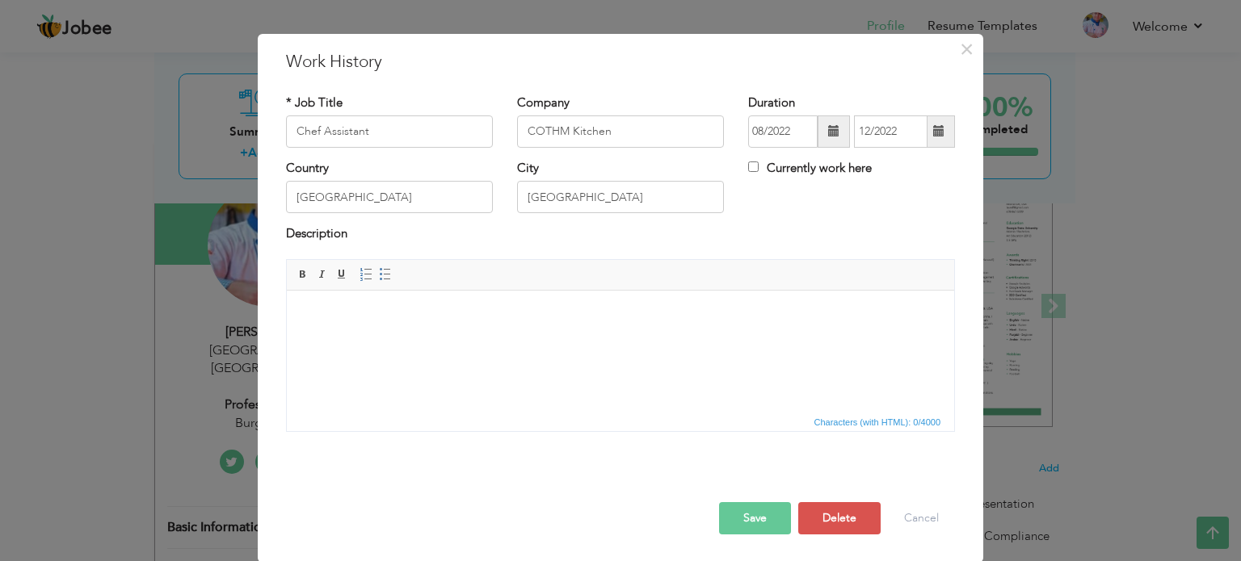
click at [727, 506] on button "Save" at bounding box center [755, 518] width 72 height 32
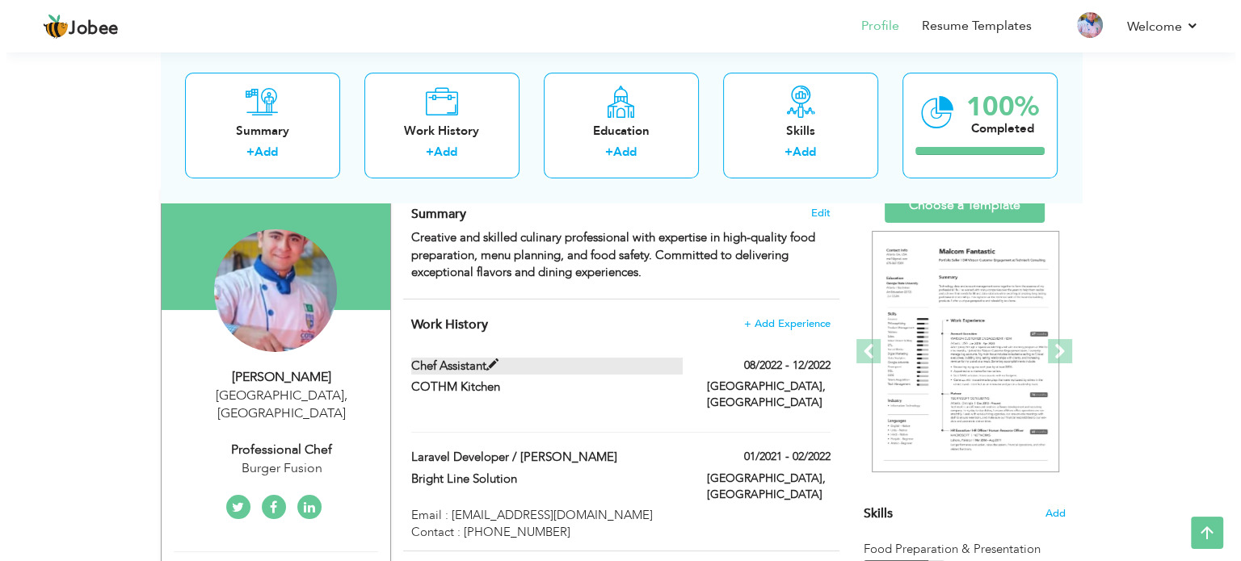
scroll to position [81, 0]
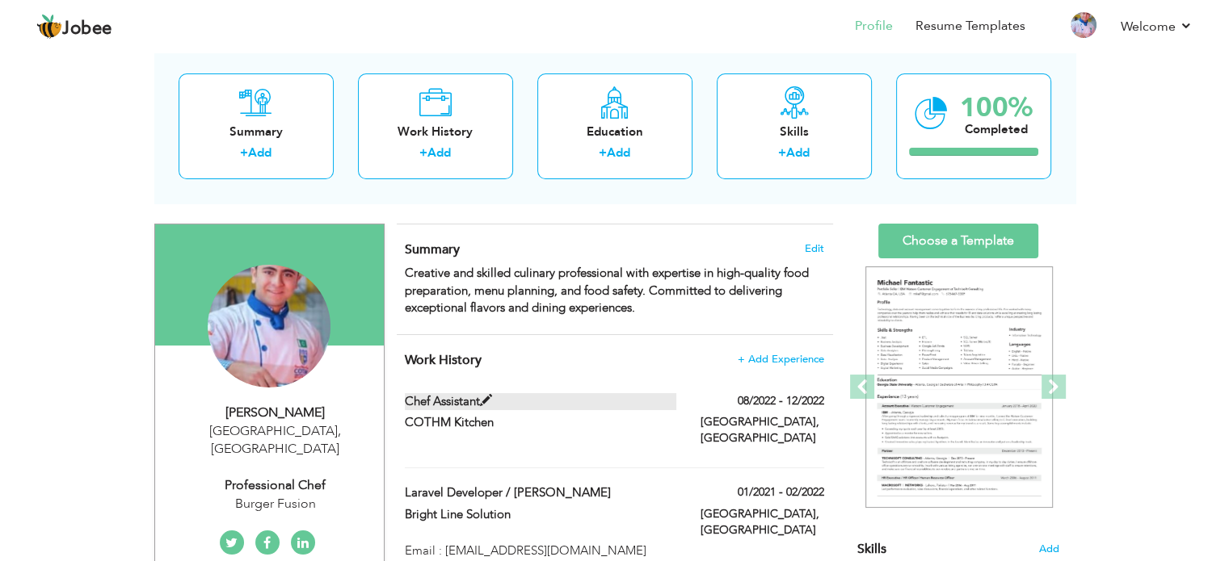
click at [630, 397] on label "Chef Assistant" at bounding box center [540, 401] width 271 height 17
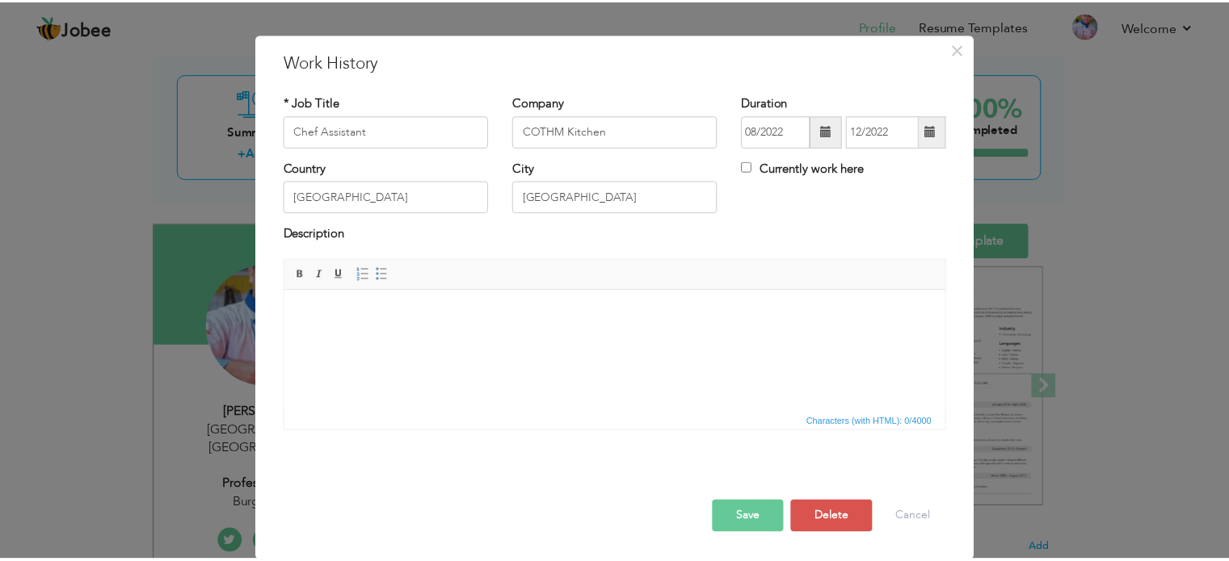
scroll to position [0, 0]
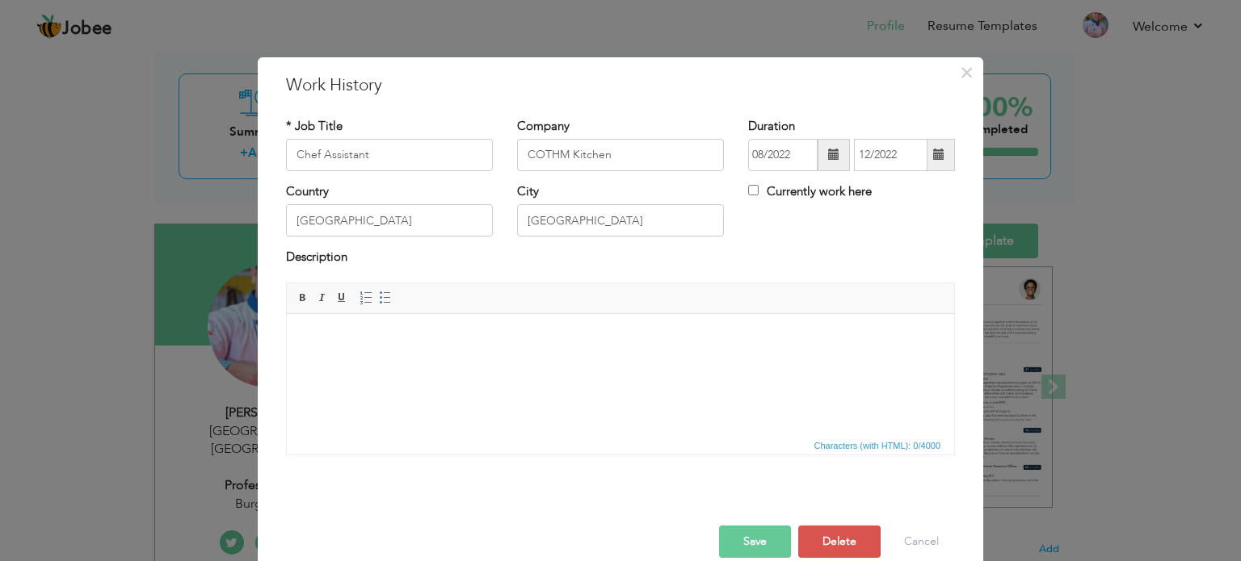
click at [464, 362] on html at bounding box center [620, 337] width 667 height 49
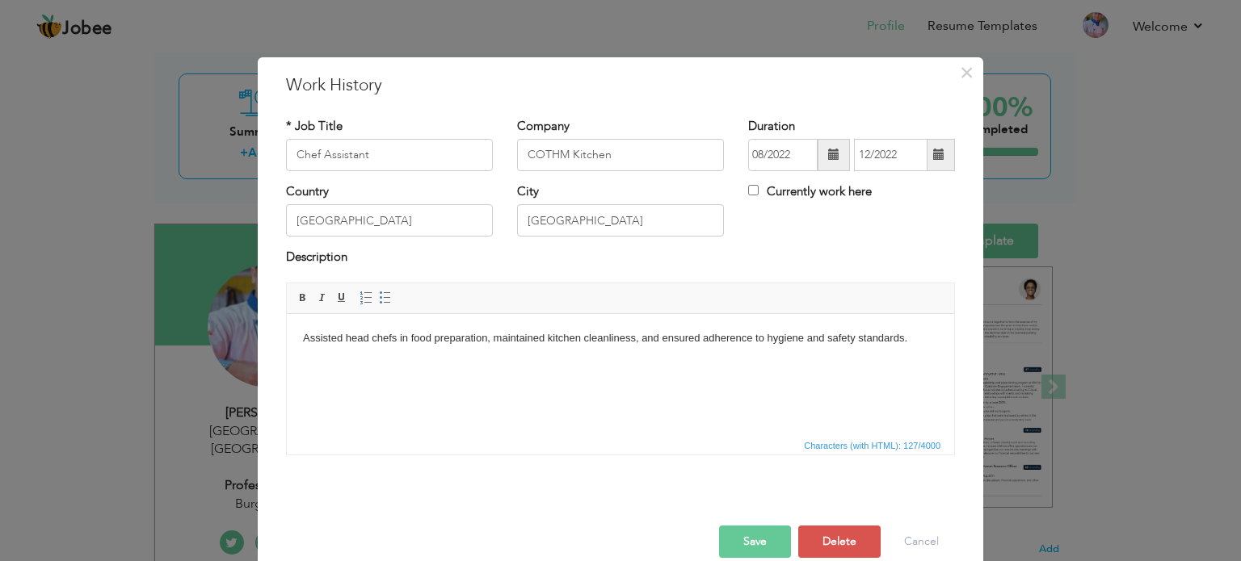
click at [435, 334] on body "Assisted head chefs in food preparation, maintained kitchen cleanliness, and en…" at bounding box center [620, 338] width 635 height 17
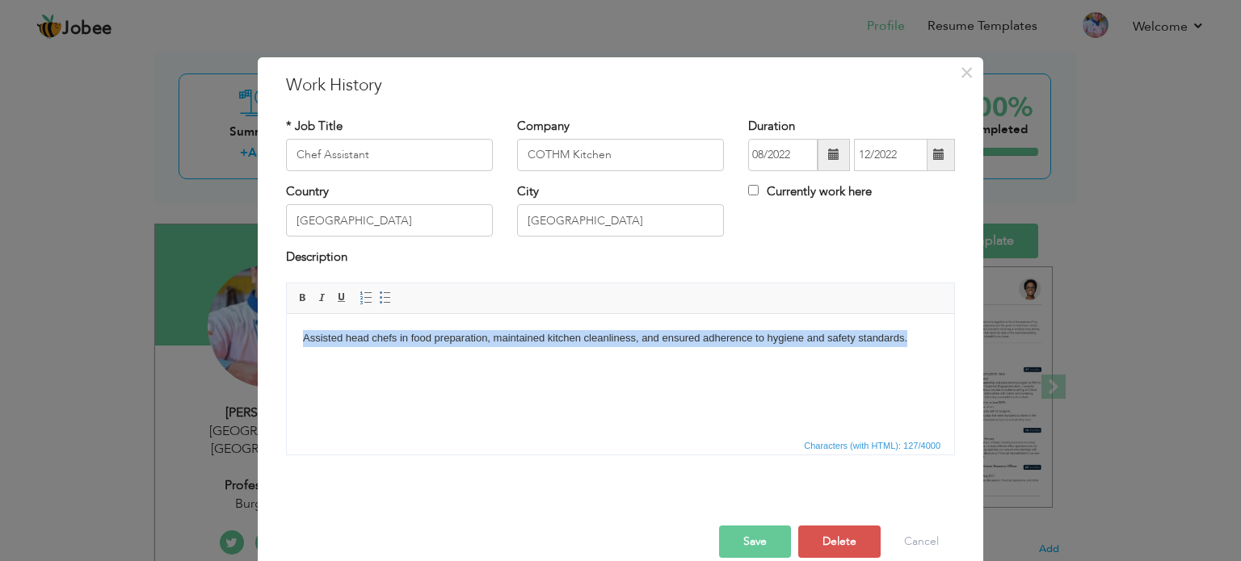
click at [435, 334] on body "Assisted head chefs in food preparation, maintained kitchen cleanliness, and en…" at bounding box center [620, 338] width 635 height 17
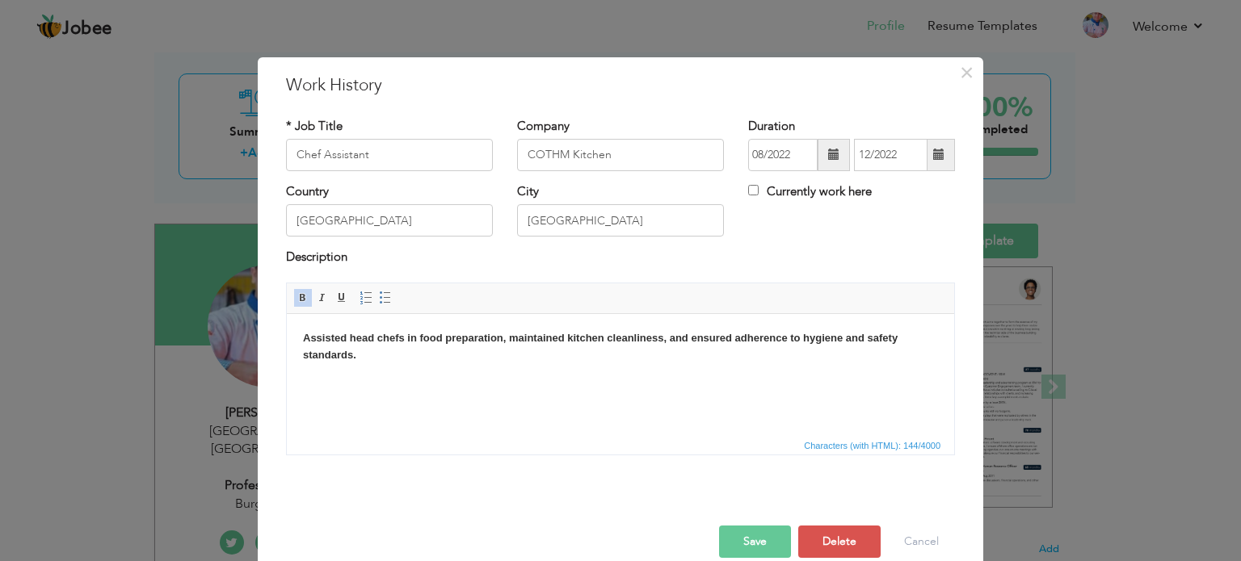
click at [445, 380] on html "Assisted head chefs in food preparation, maintained kitchen cleanliness, and en…" at bounding box center [620, 346] width 667 height 66
click at [745, 535] on button "Save" at bounding box center [755, 542] width 72 height 32
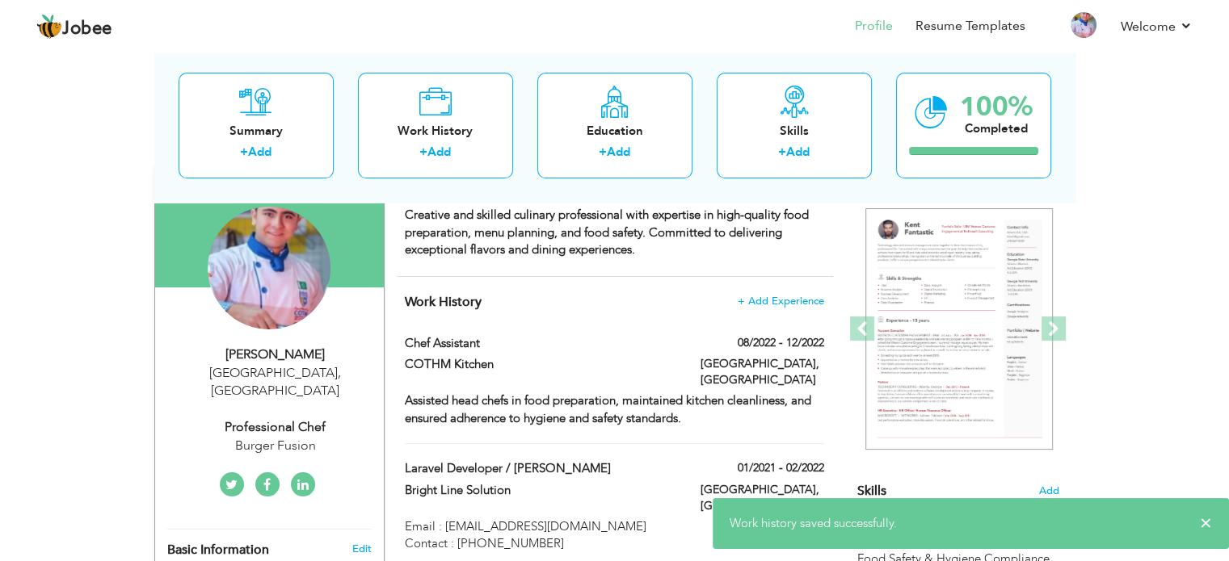
scroll to position [162, 0]
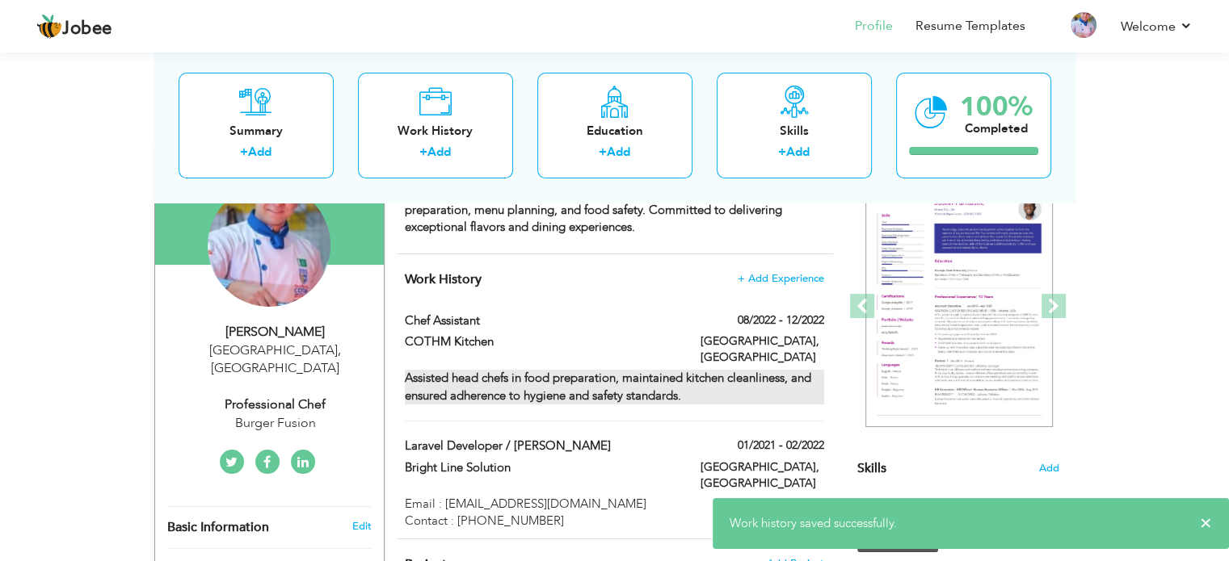
click at [472, 376] on strong "Assisted head chefs in food preparation, maintained kitchen cleanliness, and en…" at bounding box center [608, 386] width 406 height 33
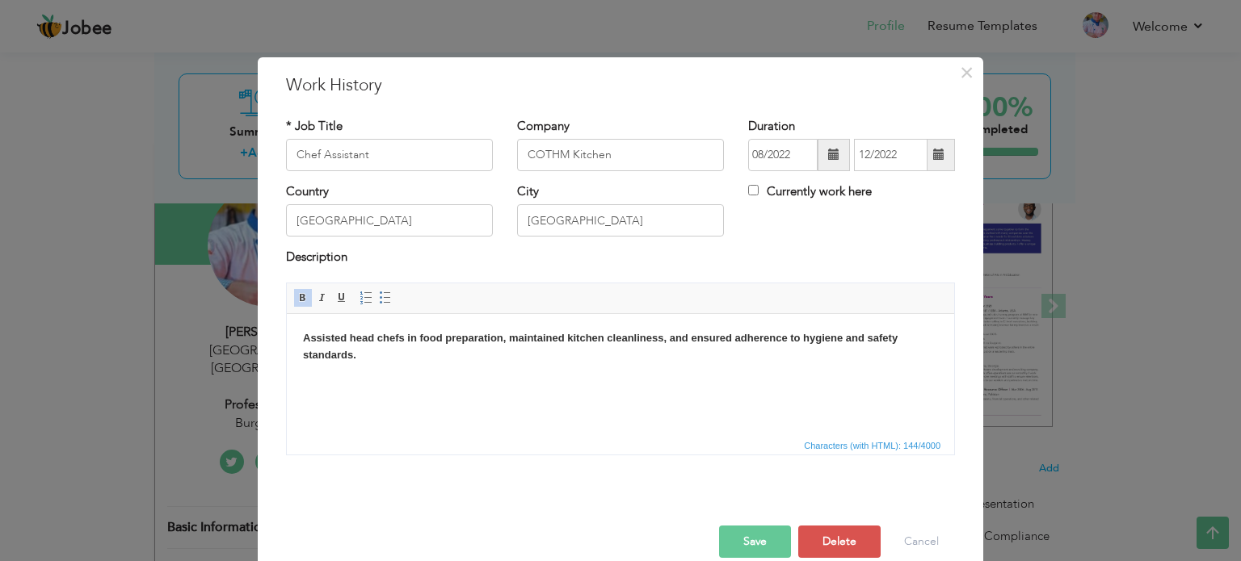
click at [439, 359] on body "Assisted head chefs in food preparation, maintained kitchen cleanliness, and en…" at bounding box center [620, 347] width 635 height 34
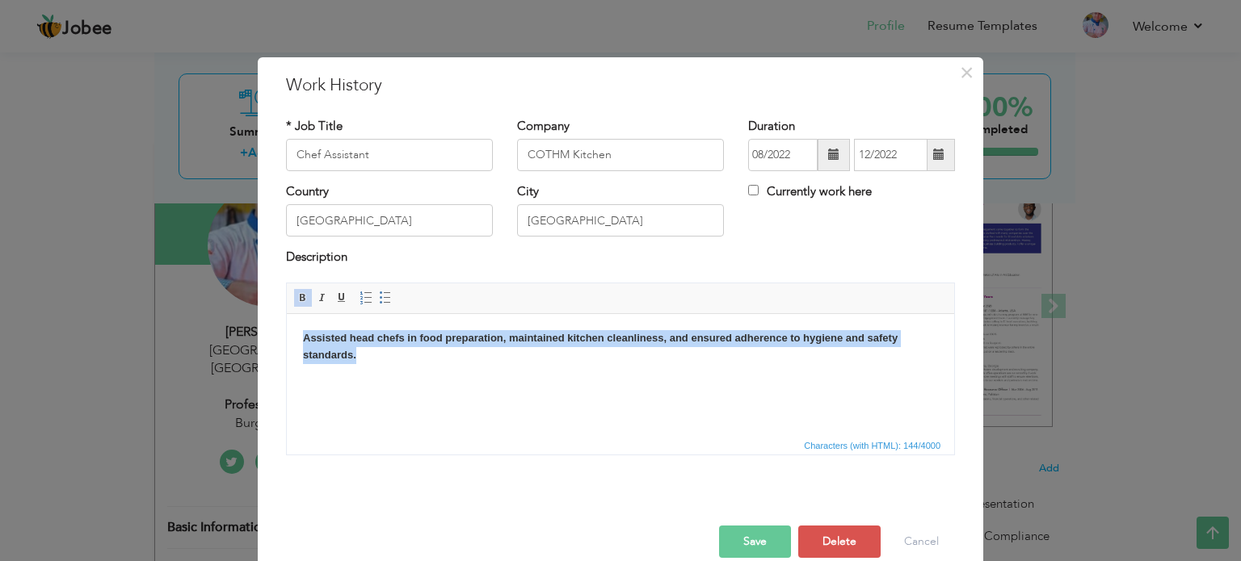
click at [439, 359] on body "Assisted head chefs in food preparation, maintained kitchen cleanliness, and en…" at bounding box center [620, 347] width 635 height 34
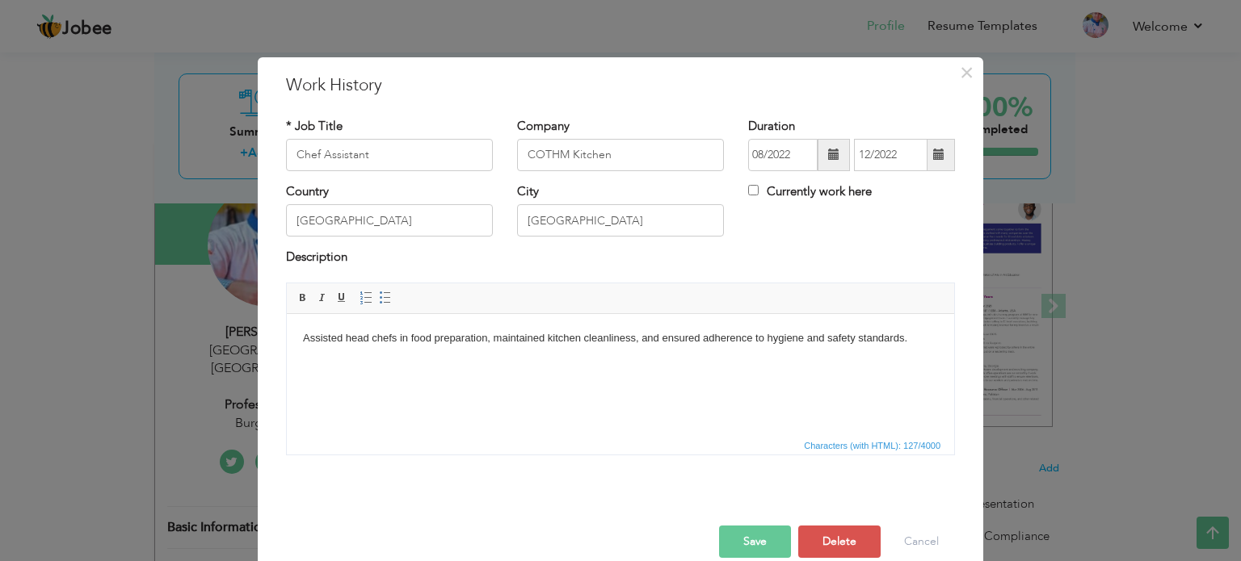
click at [760, 546] on button "Save" at bounding box center [755, 542] width 72 height 32
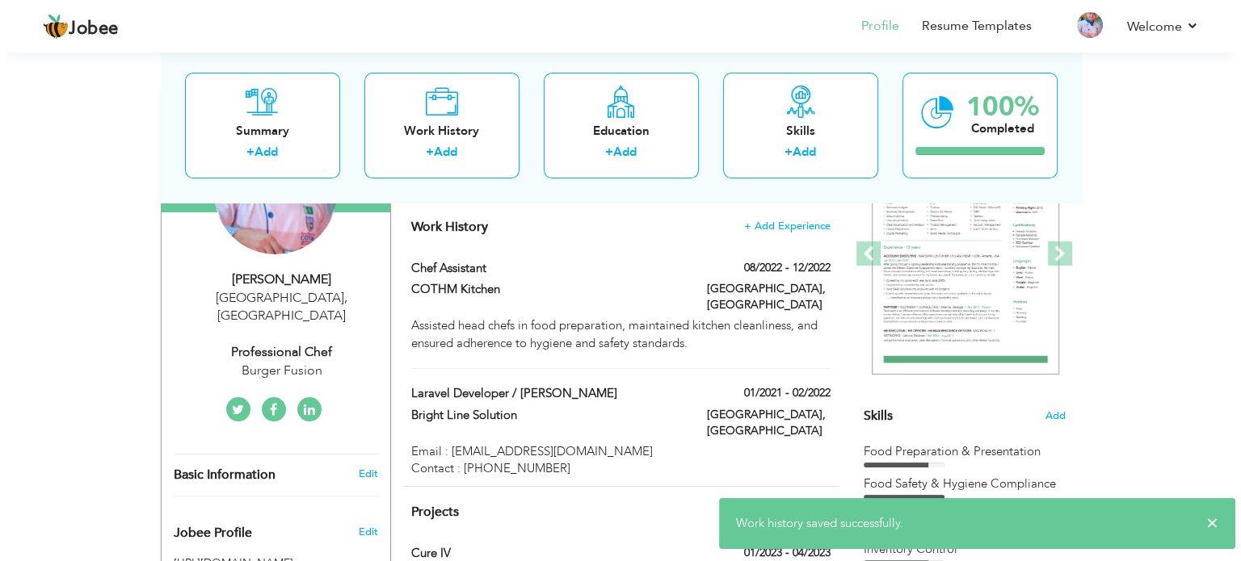
scroll to position [242, 0]
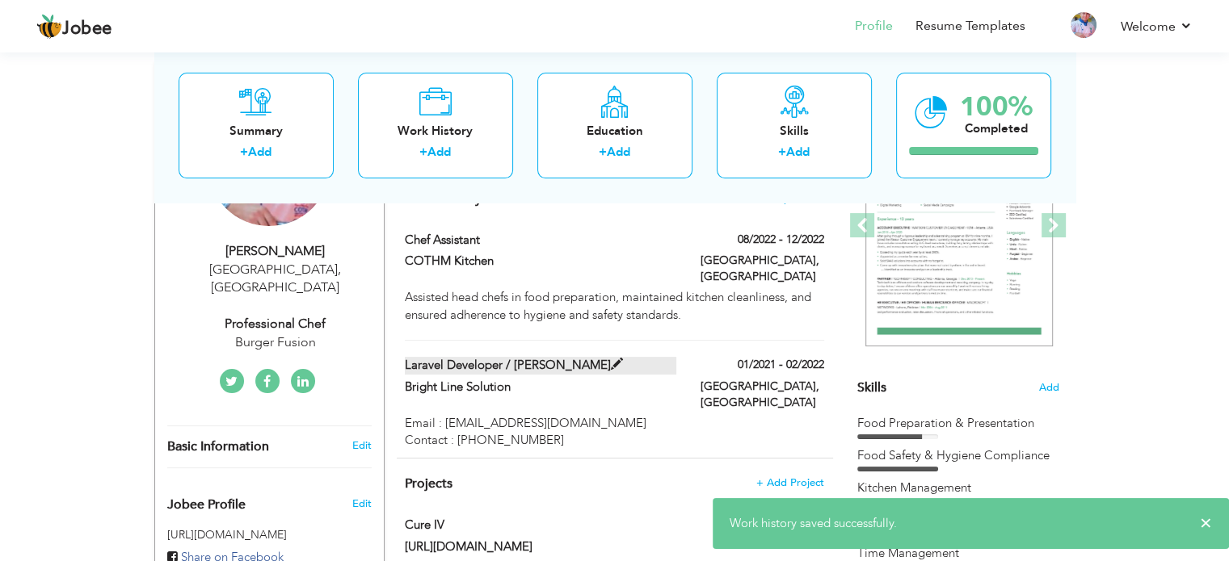
click at [655, 358] on label "Laravel Developer / VueJS Developer" at bounding box center [540, 365] width 271 height 17
type input "Laravel Developer / VueJS Developer"
type input "Bright Line Solution"
type input "01/2021"
type input "02/2022"
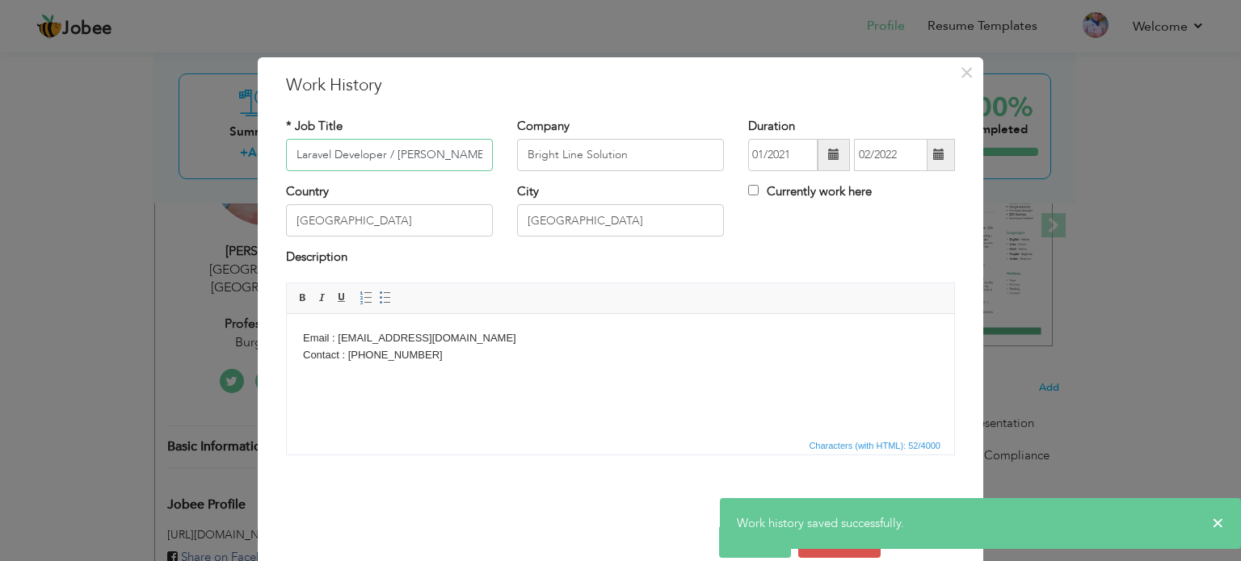
scroll to position [0, 0]
click at [434, 162] on input "Laravel Developer / VueJS Developer" at bounding box center [389, 155] width 207 height 32
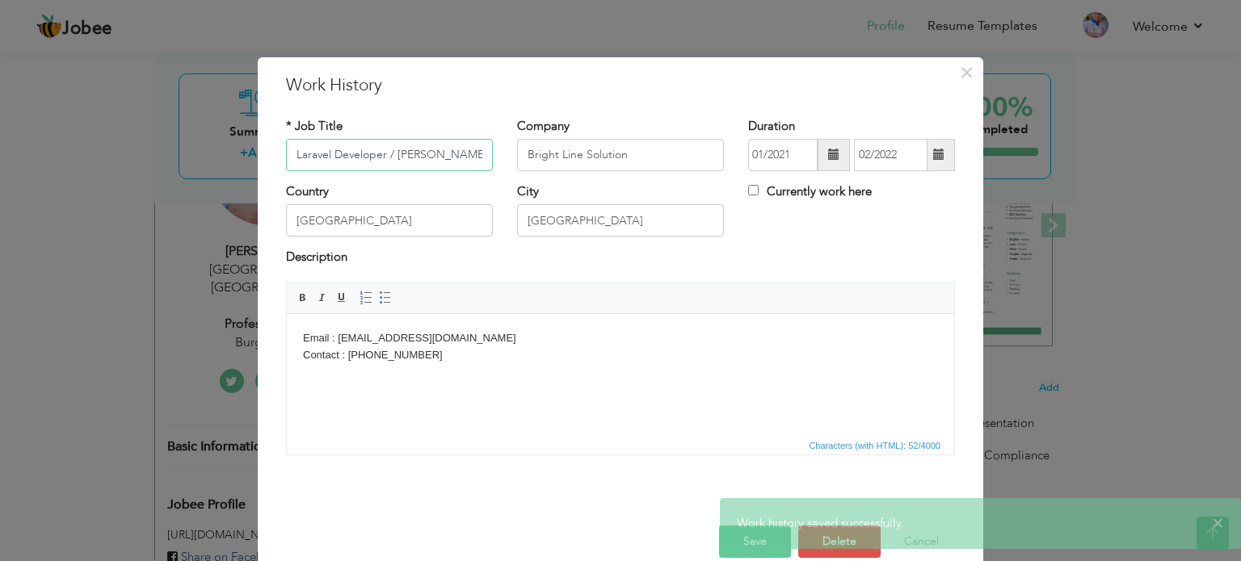
click at [435, 162] on input "Laravel Developer / VueJS Developer" at bounding box center [389, 155] width 207 height 32
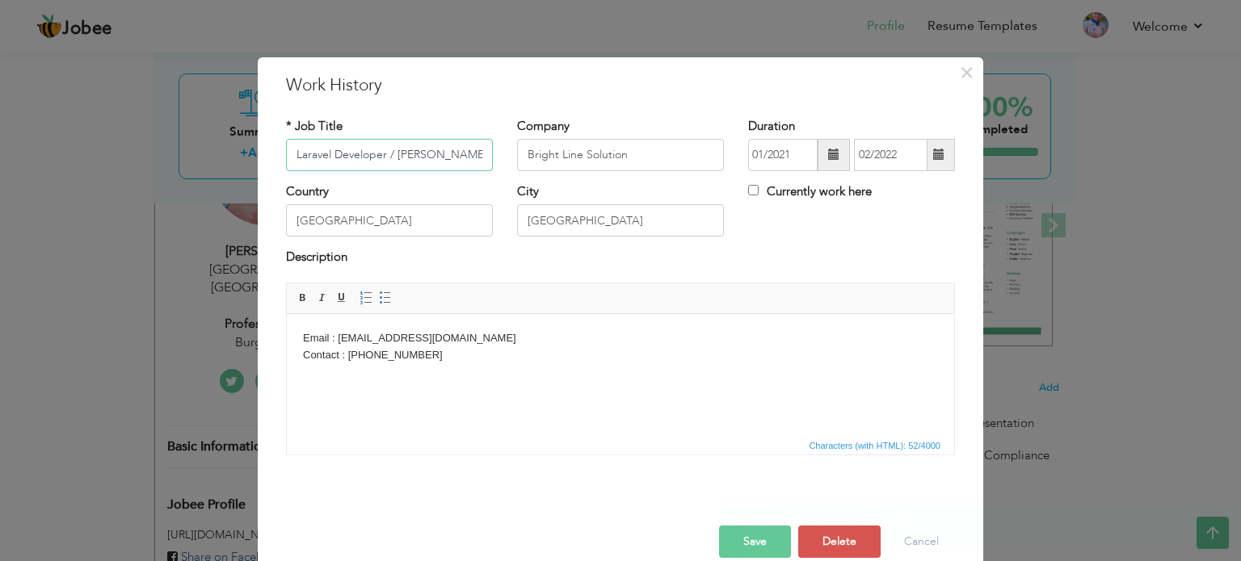
click at [435, 162] on input "Laravel Developer / VueJS Developer" at bounding box center [389, 155] width 207 height 32
click at [594, 158] on input "Bright Line Solution" at bounding box center [620, 155] width 207 height 32
type input "Cafe Beedar"
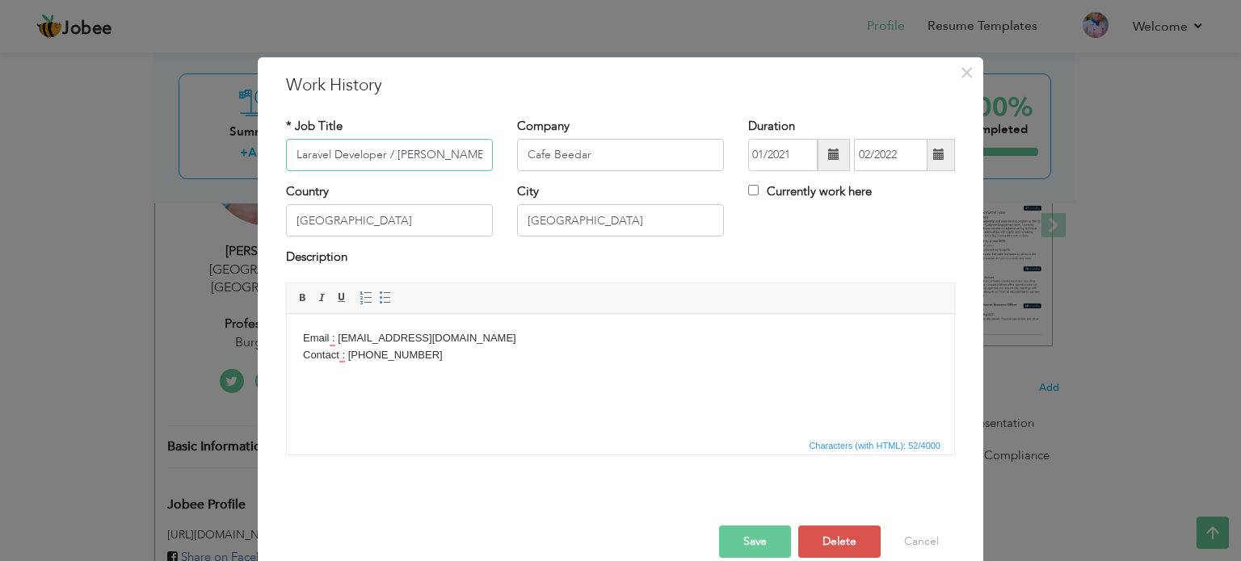
click at [461, 153] on input "Laravel Developer / VueJS Developer" at bounding box center [389, 155] width 207 height 32
type input "Cook"
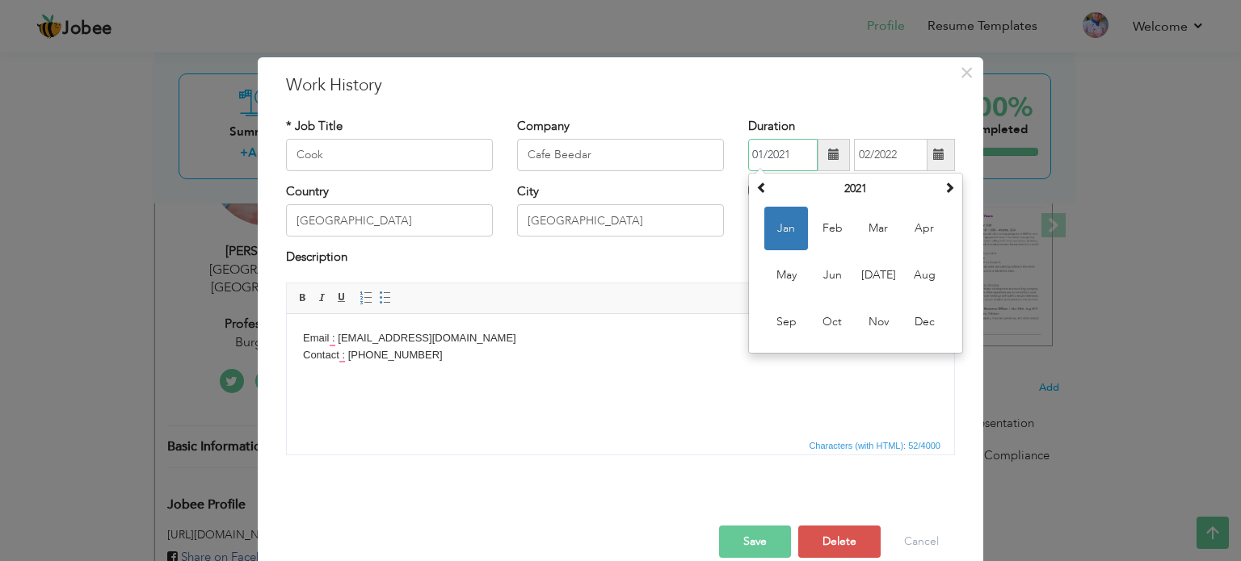
click at [759, 158] on input "01/2021" at bounding box center [782, 155] width 69 height 32
click at [949, 187] on th at bounding box center [948, 189] width 19 height 24
click at [759, 188] on span at bounding box center [761, 187] width 11 height 11
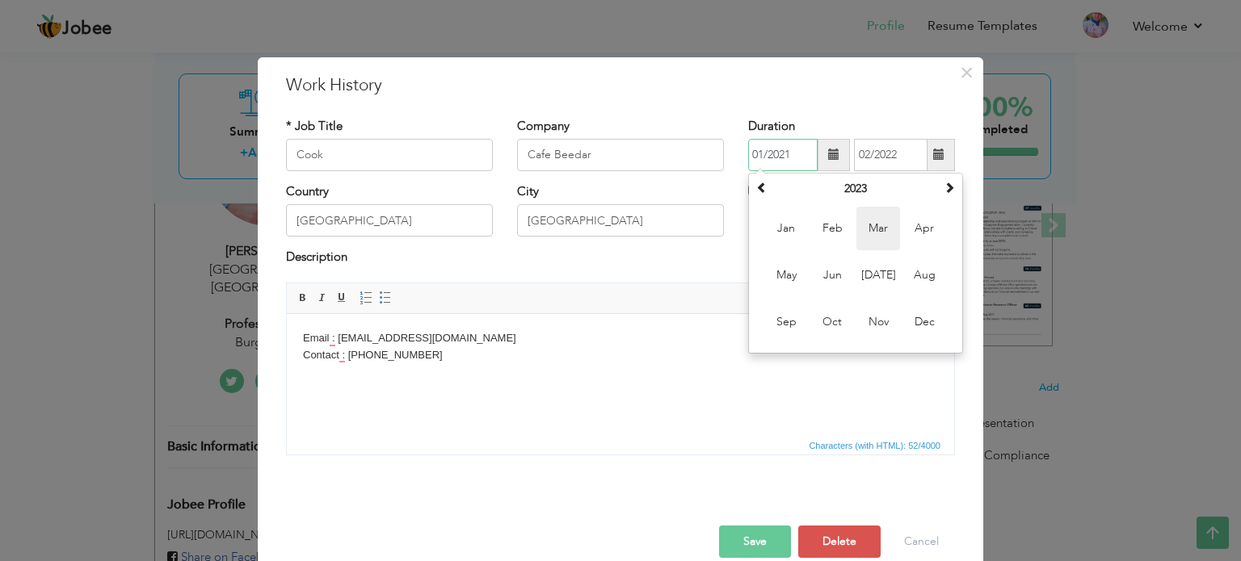
click at [860, 223] on span "Mar" at bounding box center [878, 229] width 44 height 44
type input "03/2023"
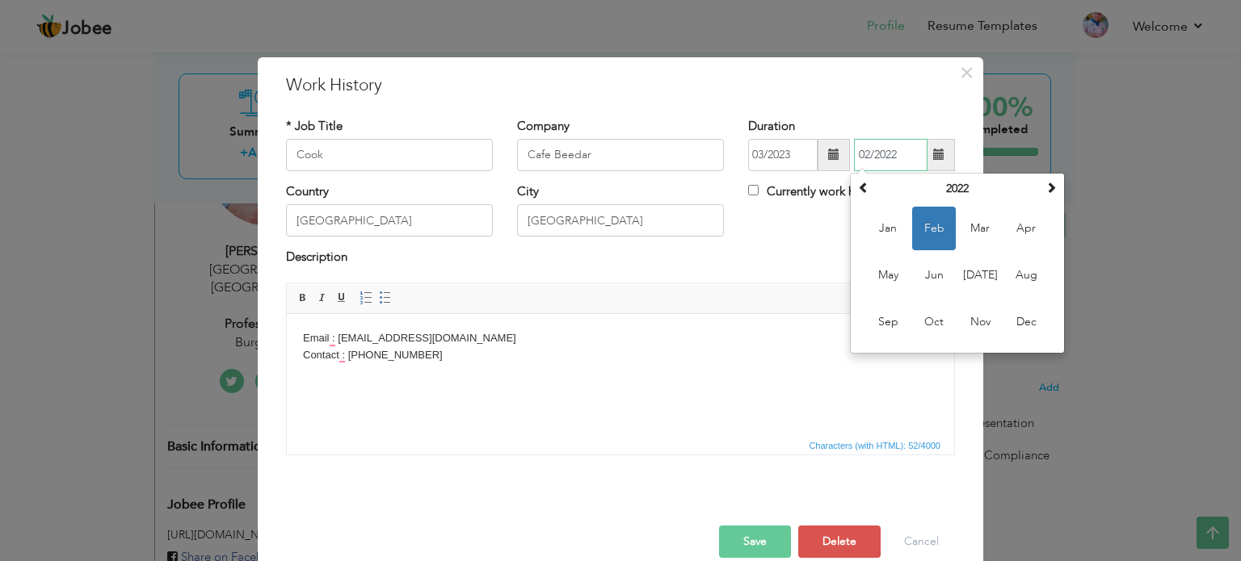
click at [894, 153] on input "02/2022" at bounding box center [891, 155] width 74 height 32
click at [1045, 187] on span at bounding box center [1050, 187] width 11 height 11
click at [1045, 186] on span at bounding box center [1050, 187] width 11 height 11
click at [858, 183] on span at bounding box center [863, 187] width 11 height 11
click at [1008, 234] on span "Apr" at bounding box center [1026, 229] width 44 height 44
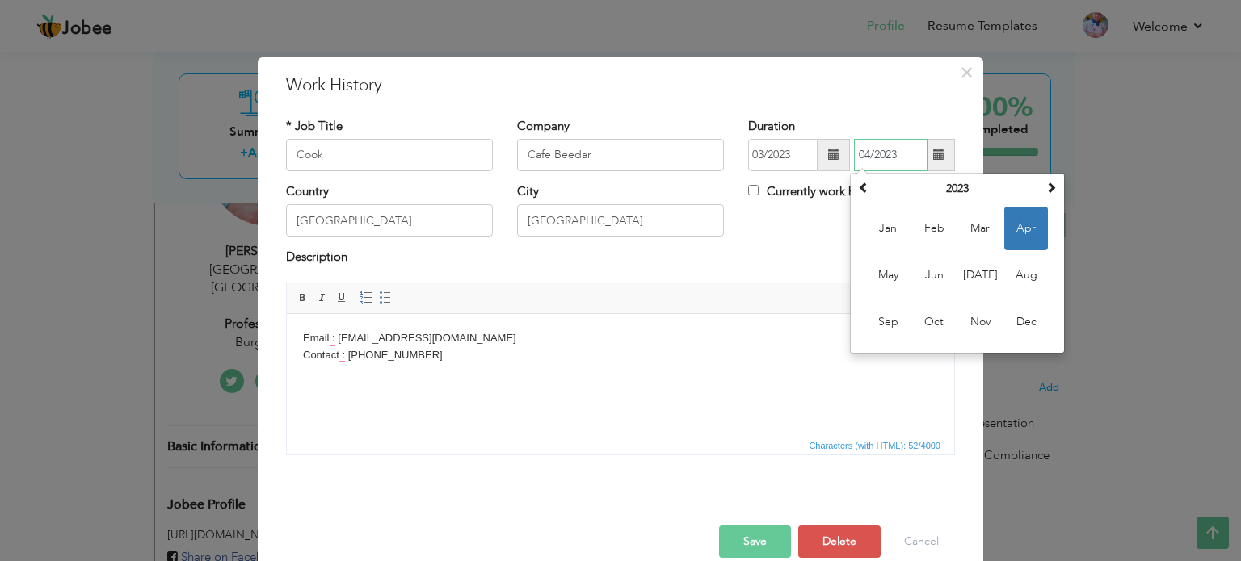
click at [895, 148] on input "04/2023" at bounding box center [891, 155] width 74 height 32
click at [926, 279] on span "Jun" at bounding box center [934, 276] width 44 height 44
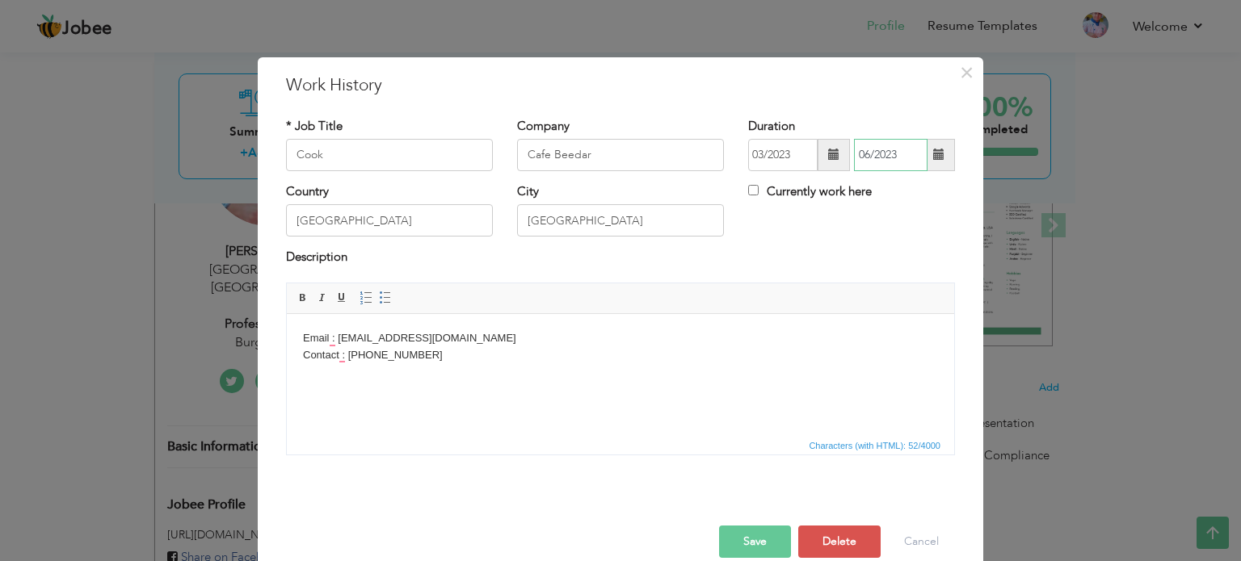
click at [887, 153] on input "06/2023" at bounding box center [891, 155] width 74 height 32
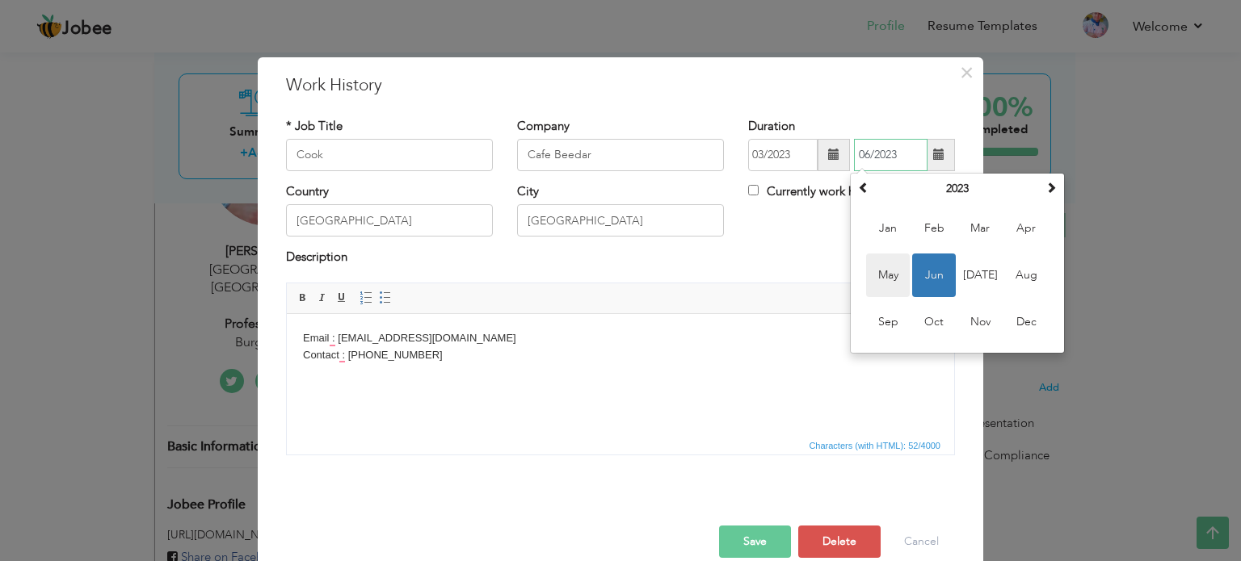
click at [884, 271] on span "May" at bounding box center [888, 276] width 44 height 44
type input "05/2023"
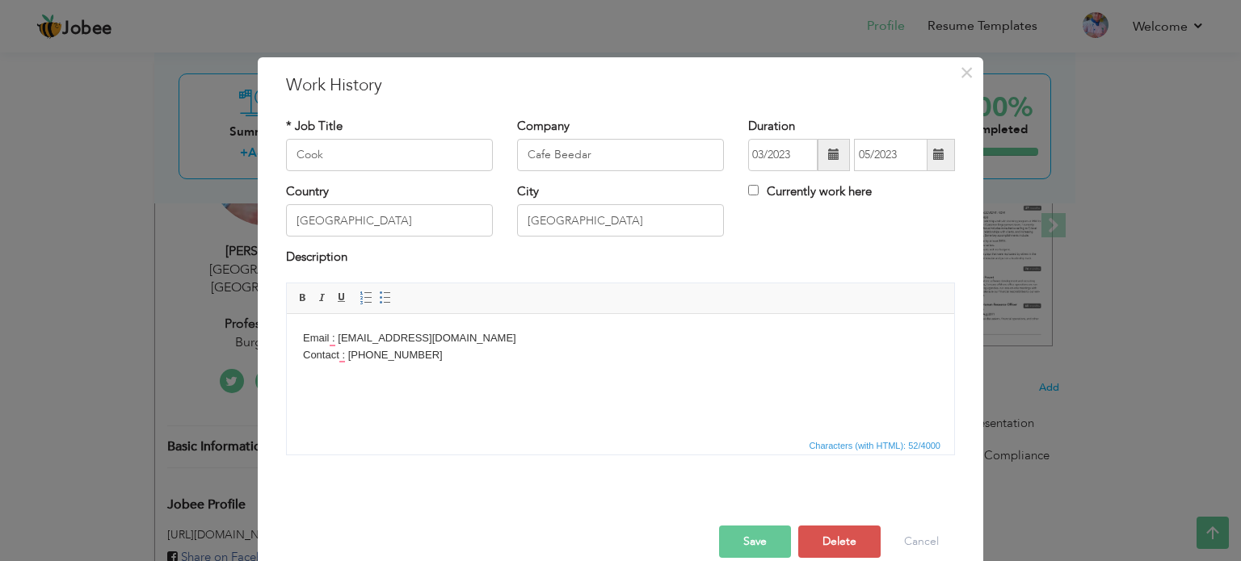
click at [466, 335] on body "Email : faisal@bls.com.pk Contact : 03344354598" at bounding box center [620, 347] width 635 height 34
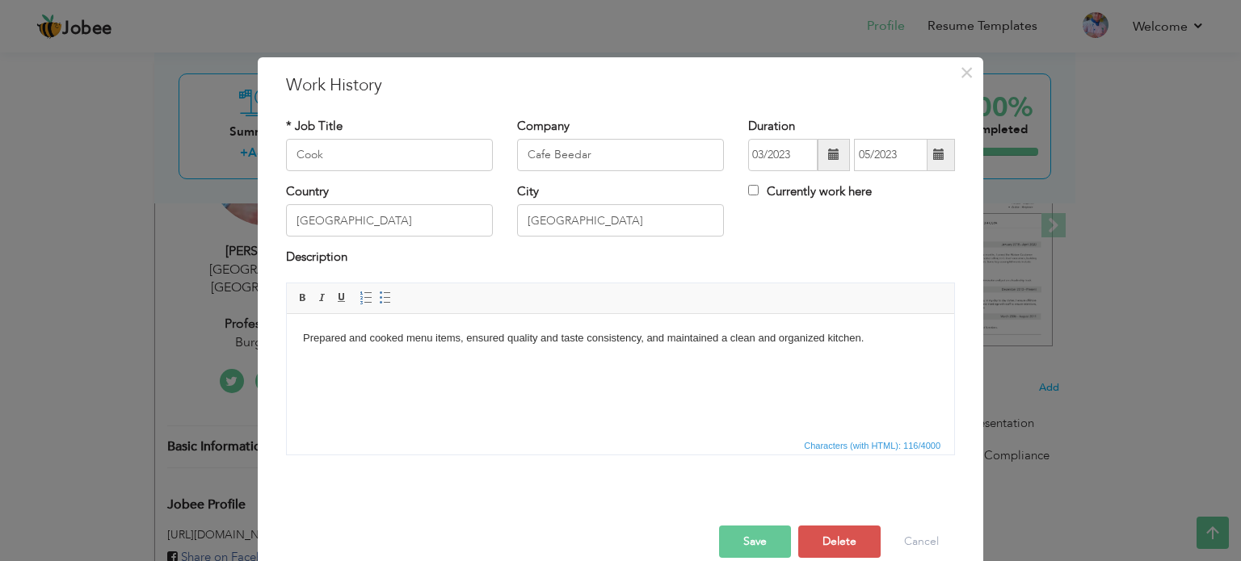
click at [751, 540] on button "Save" at bounding box center [755, 542] width 72 height 32
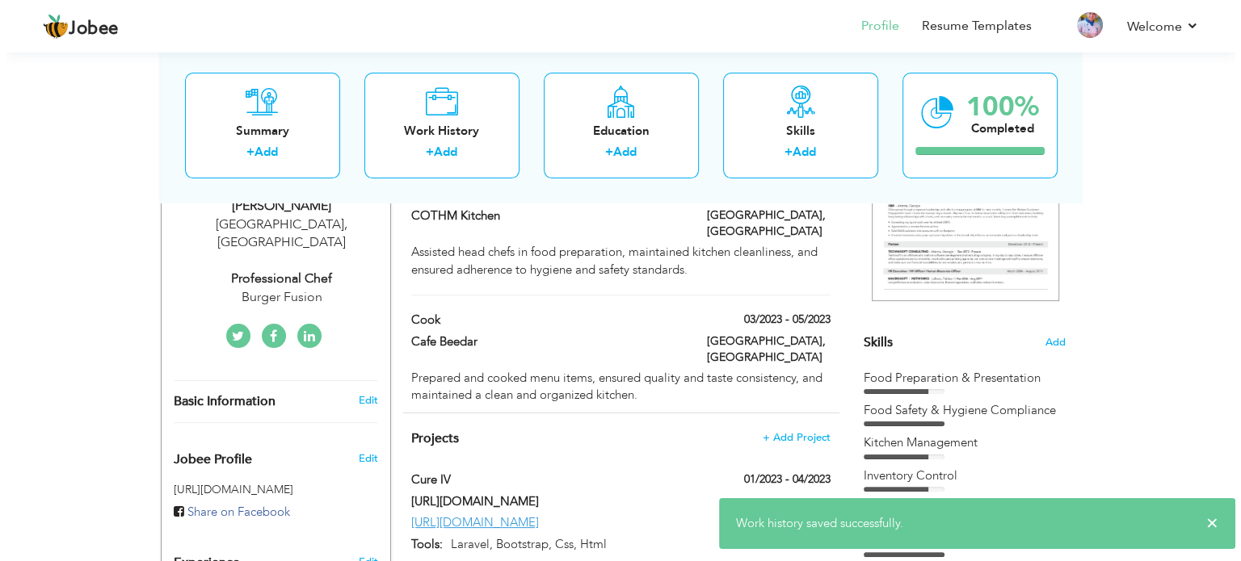
scroll to position [323, 0]
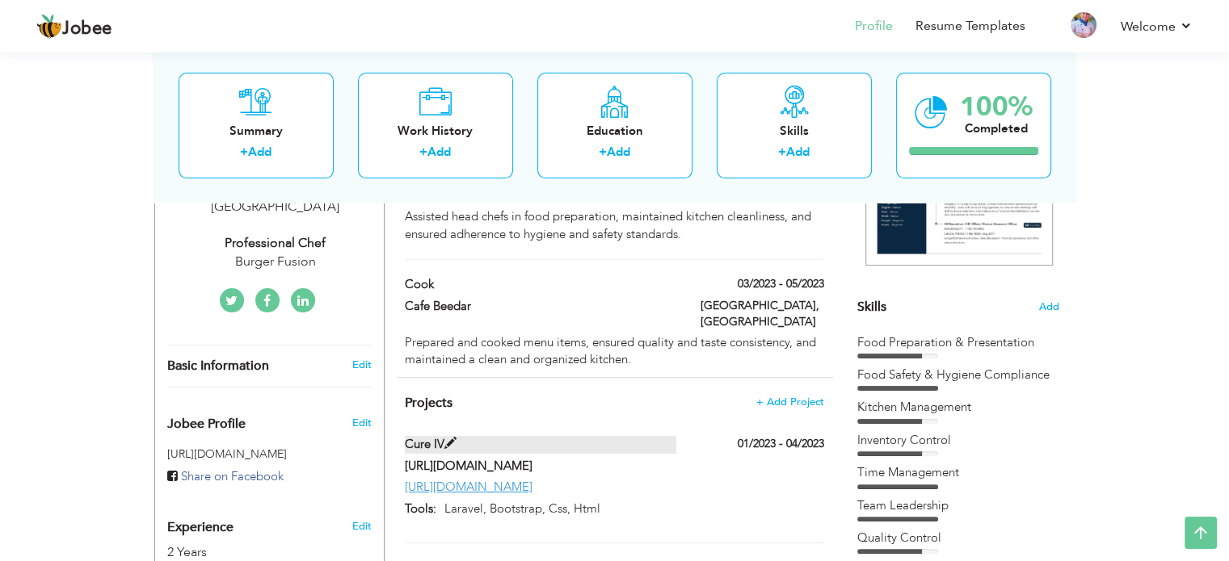
click at [541, 436] on label "Cure IV" at bounding box center [540, 444] width 271 height 17
type input "Cure IV"
type input "https://www.thewebstorms.com/"
type input "https://tools.thecureiv.com/"
type input "Laravel, Bootstrap, Css, Html"
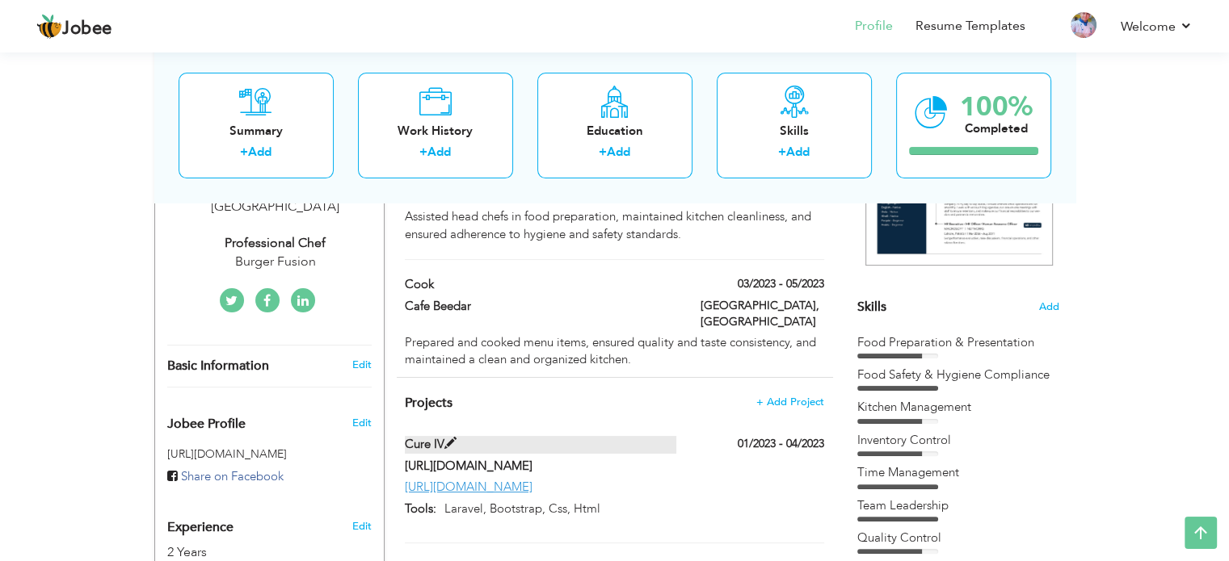
type input "01/2023"
type input "04/2023"
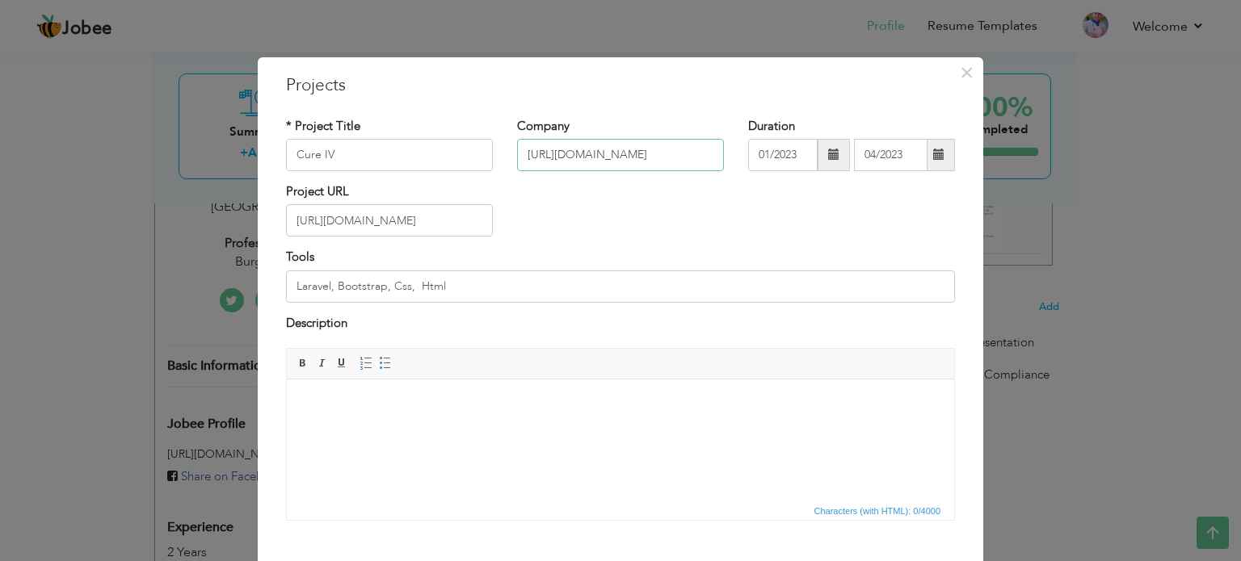
click at [559, 162] on input "https://www.thewebstorms.com/" at bounding box center [620, 155] width 207 height 32
type input "[PERSON_NAME]'s"
click at [431, 151] on input "Cure IV" at bounding box center [389, 155] width 207 height 32
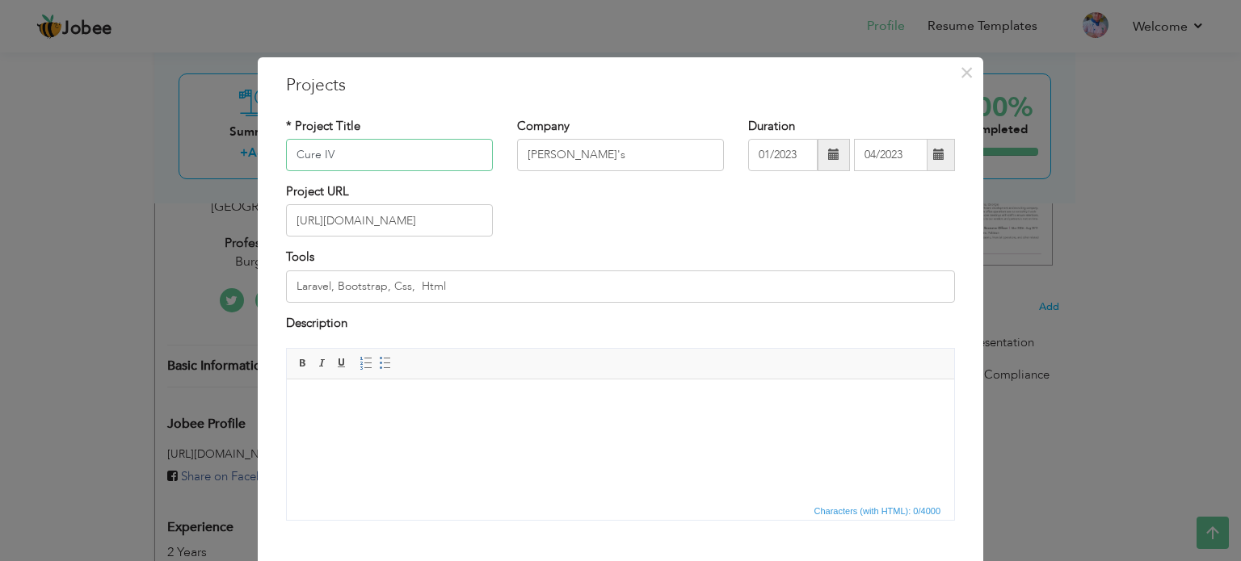
click at [431, 151] on input "Cure IV" at bounding box center [389, 155] width 207 height 32
type input "Cook"
click at [797, 152] on input "01/2023" at bounding box center [782, 155] width 69 height 32
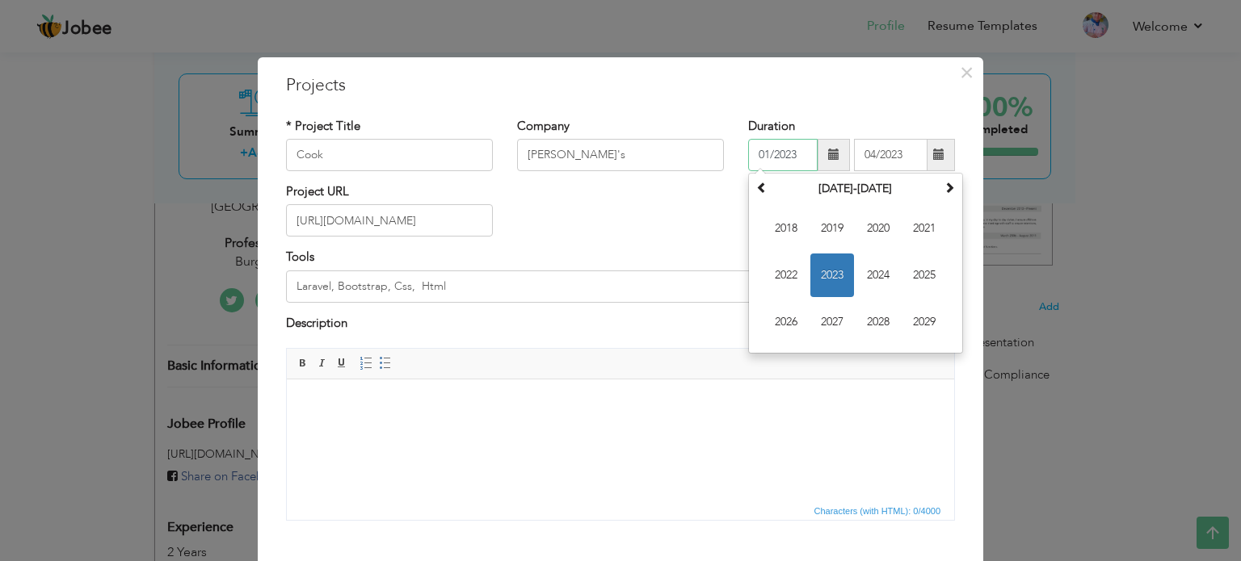
click at [777, 155] on input "01/2023" at bounding box center [782, 155] width 69 height 32
click at [758, 154] on input "01/2023" at bounding box center [782, 155] width 69 height 32
click at [757, 153] on input "01/2023" at bounding box center [782, 155] width 69 height 32
click at [792, 158] on input "01/2023" at bounding box center [782, 155] width 69 height 32
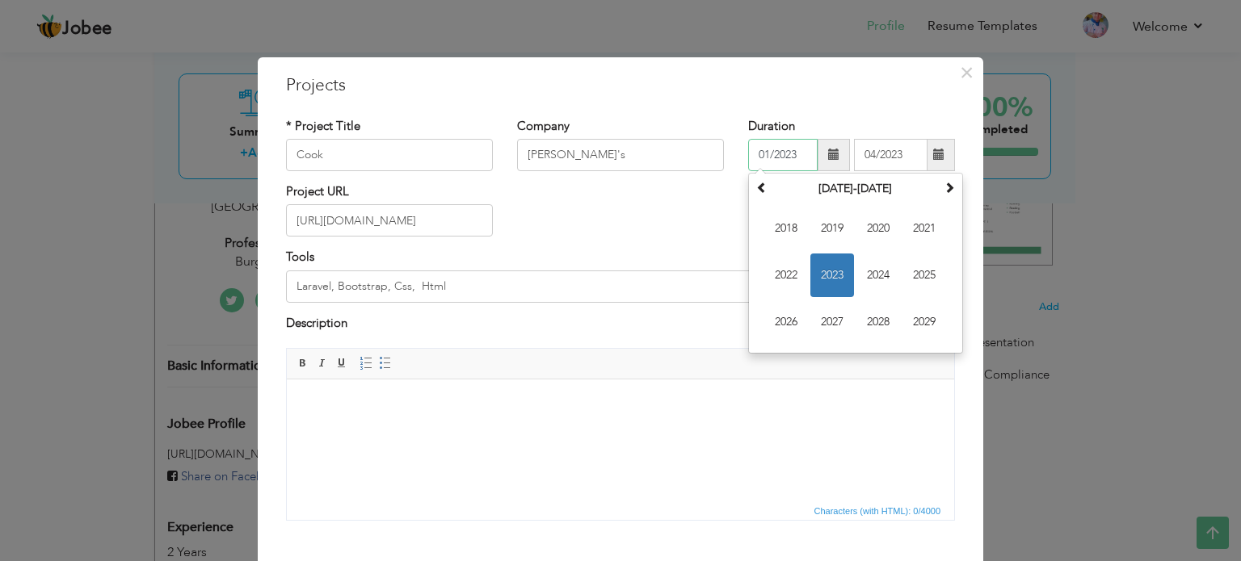
click at [828, 275] on span "2023" at bounding box center [832, 276] width 44 height 44
click at [842, 277] on span "Jun" at bounding box center [832, 276] width 44 height 44
type input "06/2023"
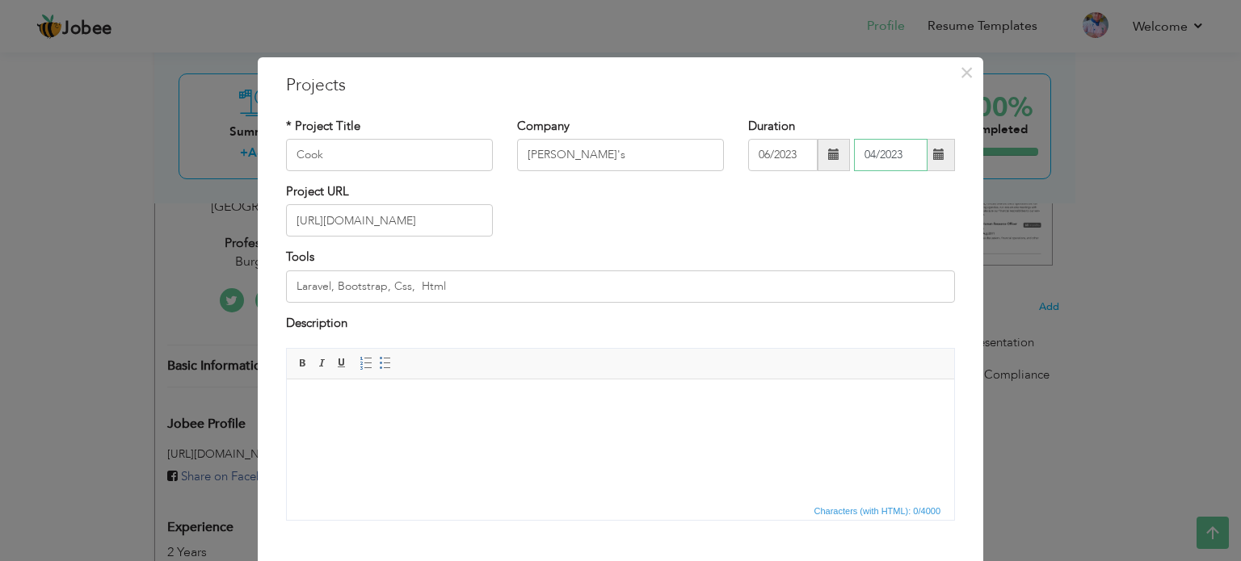
click at [901, 154] on input "04/2023" at bounding box center [891, 155] width 74 height 32
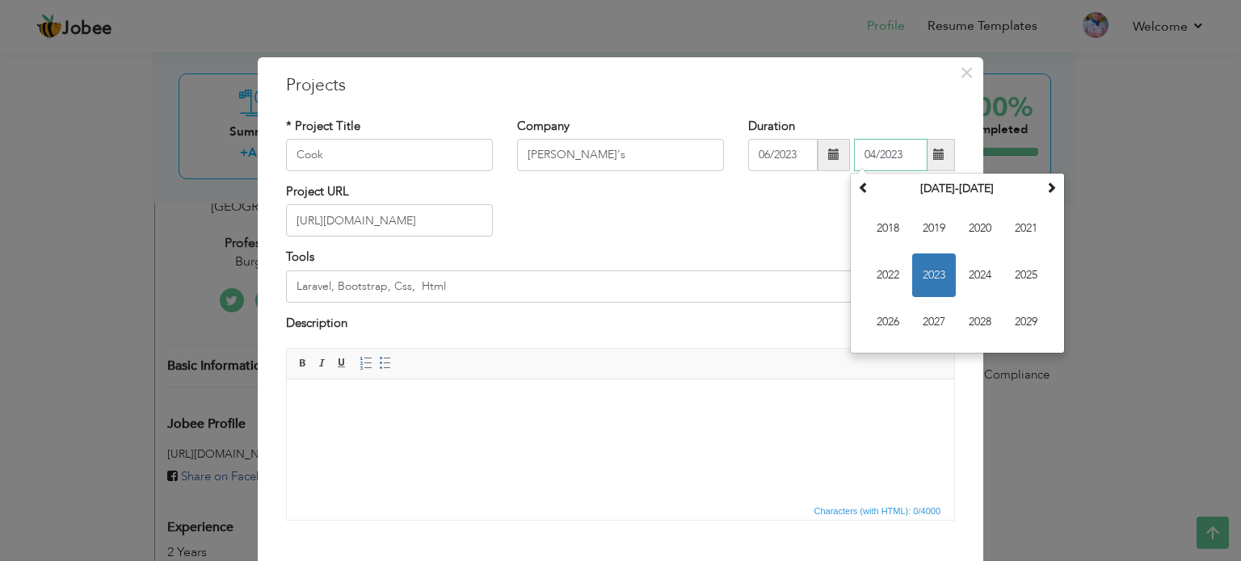
click at [928, 273] on span "2023" at bounding box center [934, 276] width 44 height 44
click at [1020, 279] on span "Aug" at bounding box center [1026, 276] width 44 height 44
type input "08/2023"
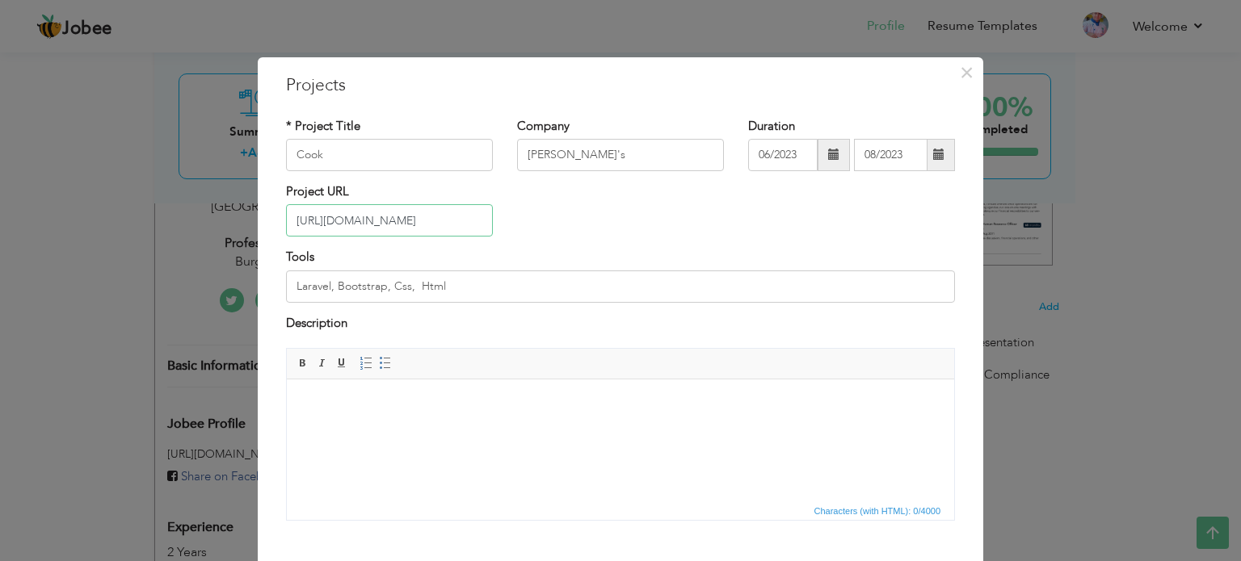
click at [446, 222] on input "https://tools.thecureiv.com/" at bounding box center [389, 220] width 207 height 32
click at [475, 298] on input "Laravel, Bootstrap, Css, Html" at bounding box center [620, 287] width 669 height 32
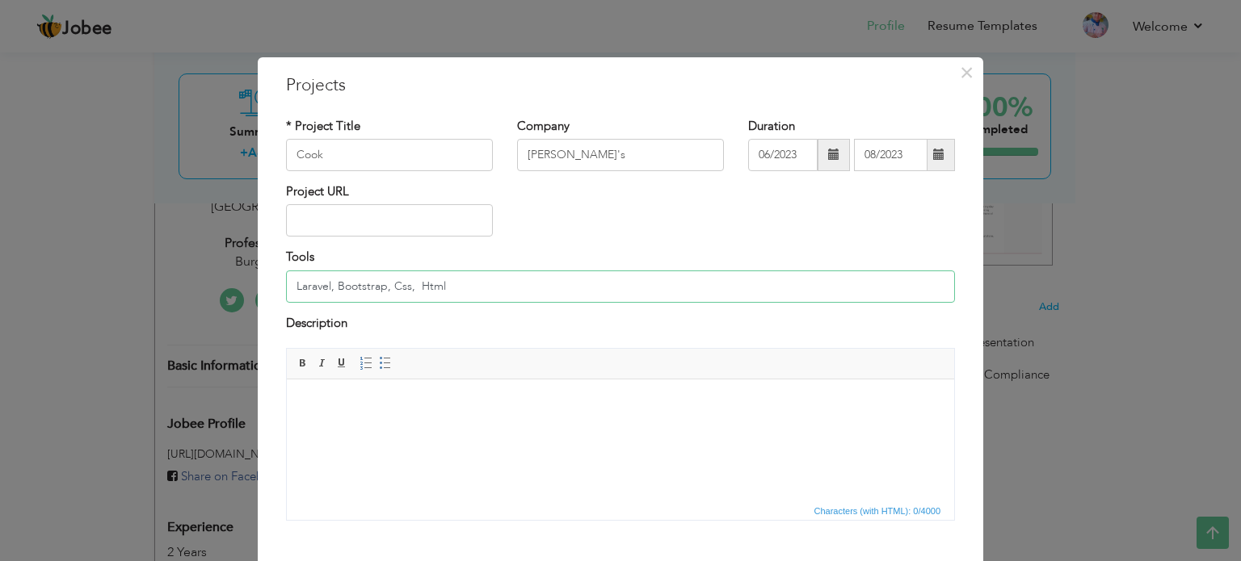
click at [475, 298] on input "Laravel, Bootstrap, Css, Html" at bounding box center [620, 287] width 669 height 32
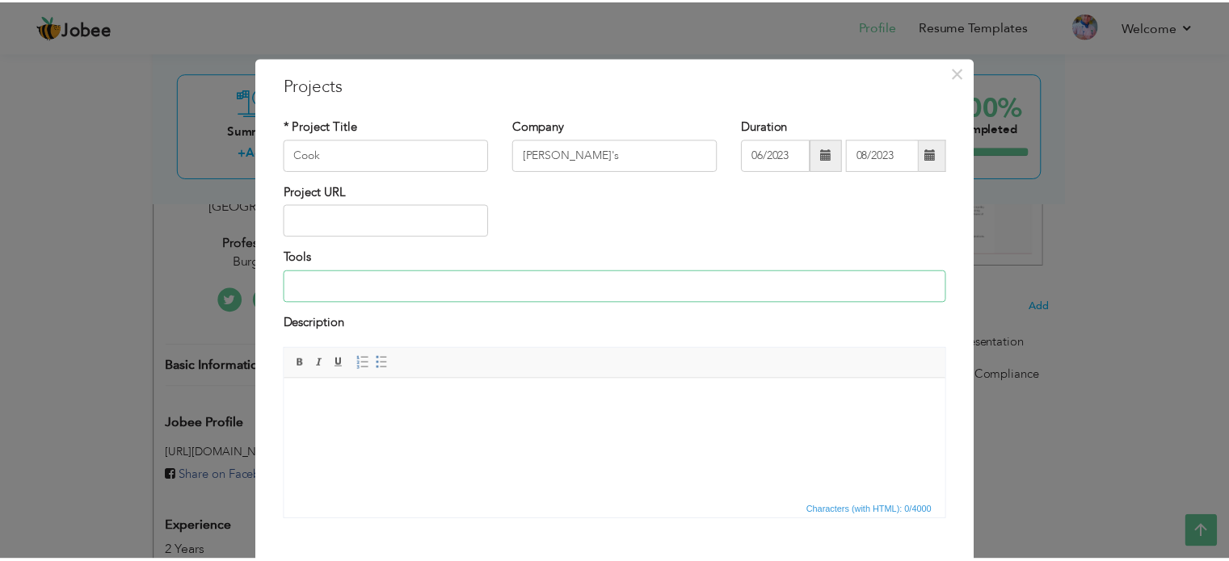
scroll to position [90, 0]
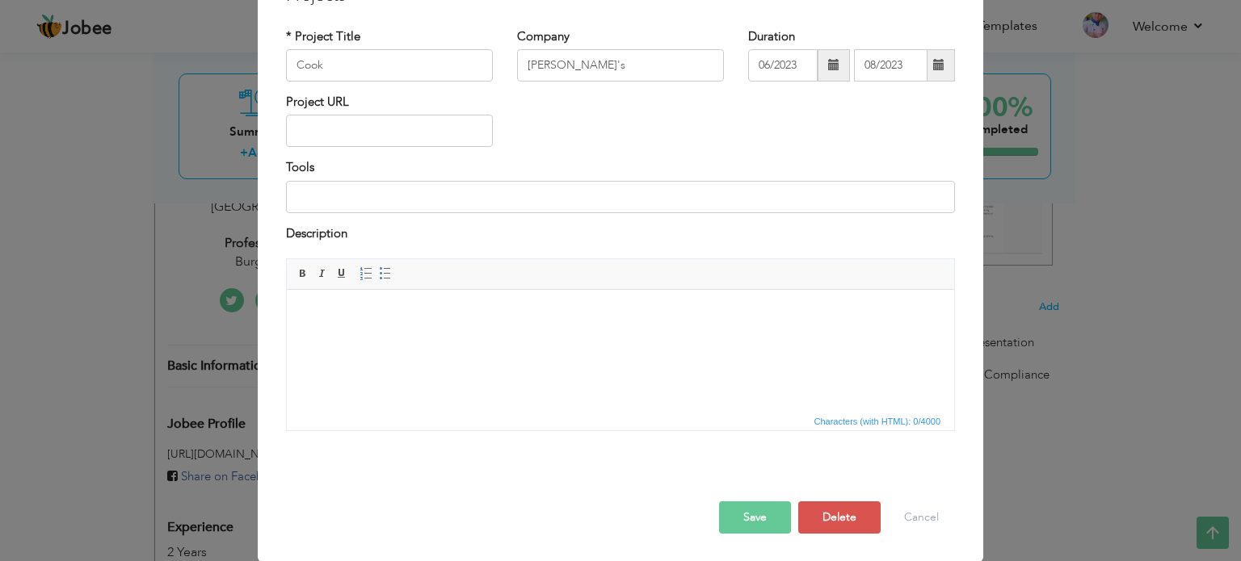
click at [577, 322] on html at bounding box center [620, 314] width 667 height 49
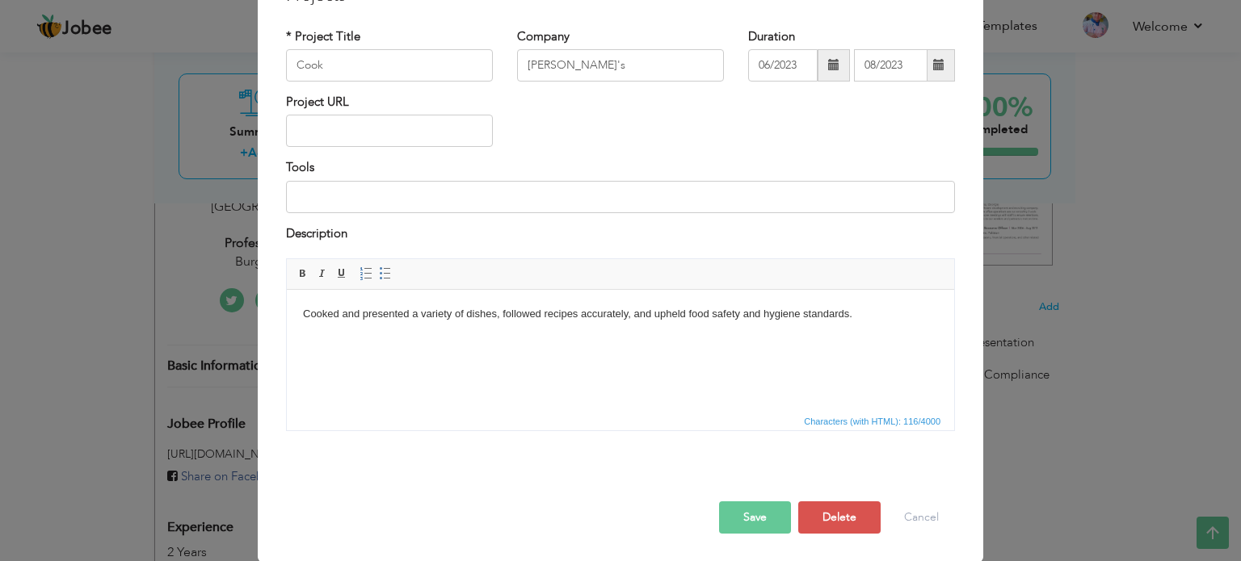
click at [736, 502] on button "Save" at bounding box center [755, 518] width 72 height 32
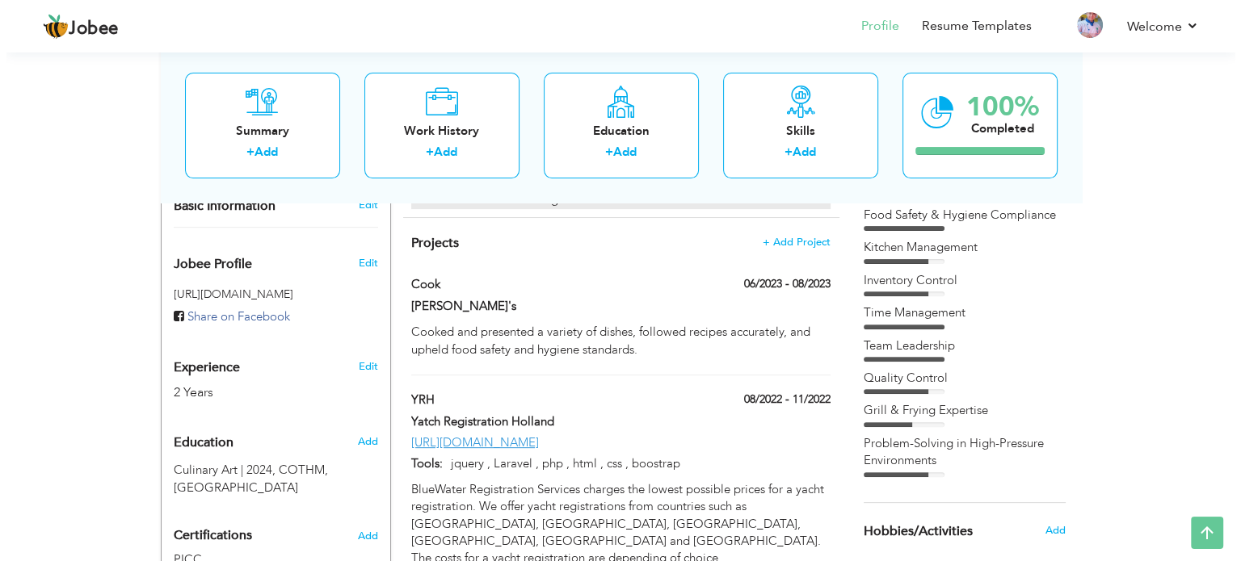
scroll to position [485, 0]
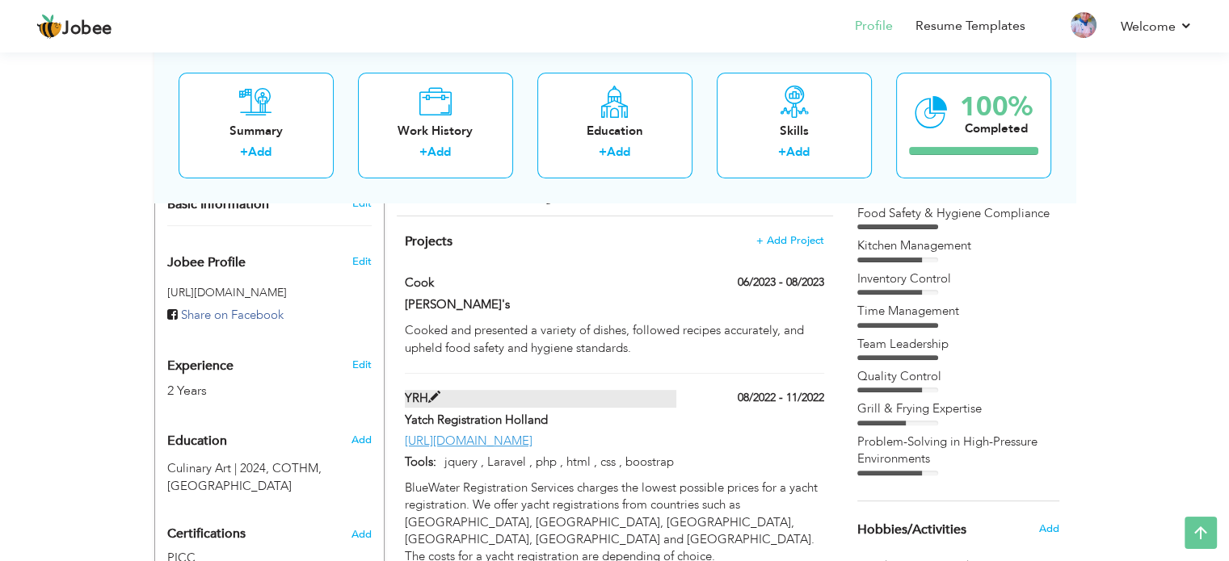
click at [670, 390] on label "YRH" at bounding box center [540, 398] width 271 height 17
type input "YRH"
type input "Yatch Registration Holland"
type input "https://yachtregistration.center/"
type input "jquery , Laravel , php , html , css , boostrap"
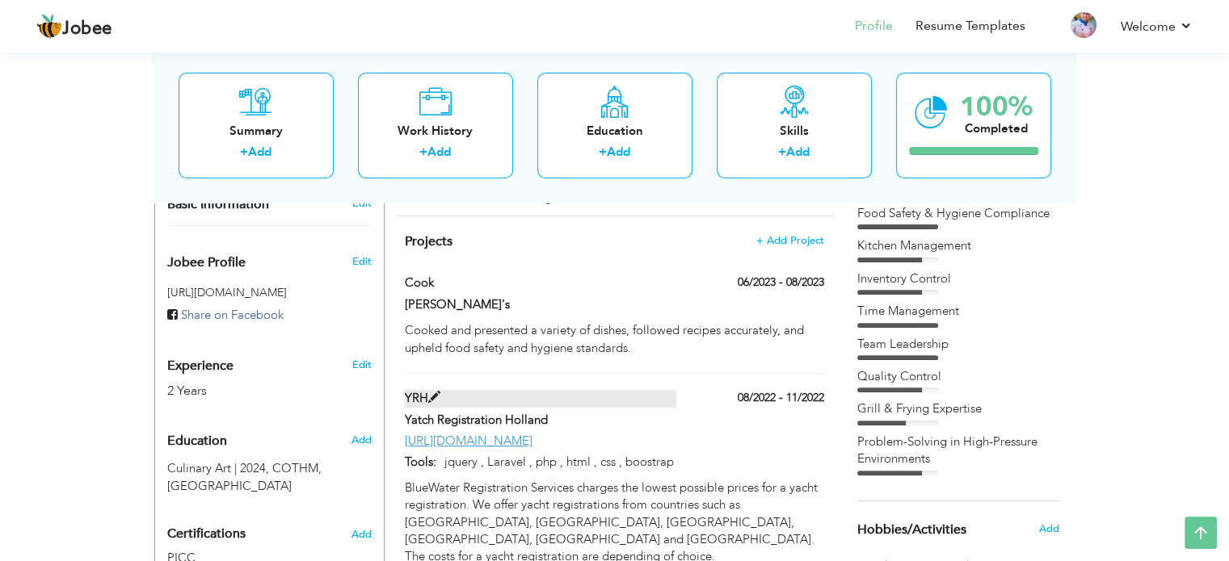
type input "08/2022"
type input "11/2022"
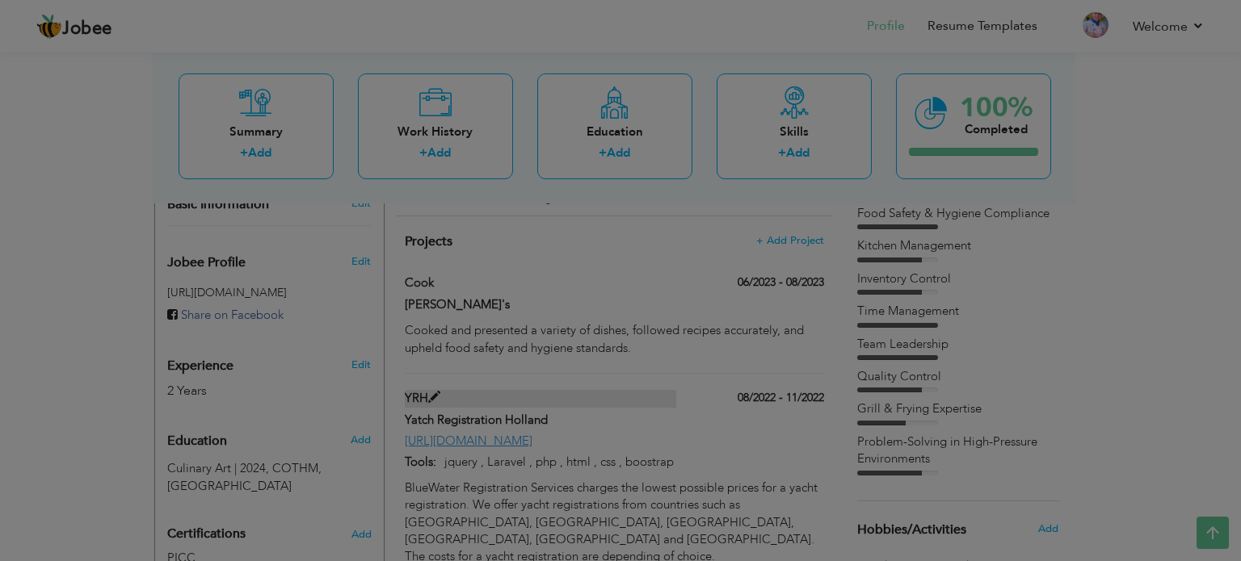
scroll to position [0, 0]
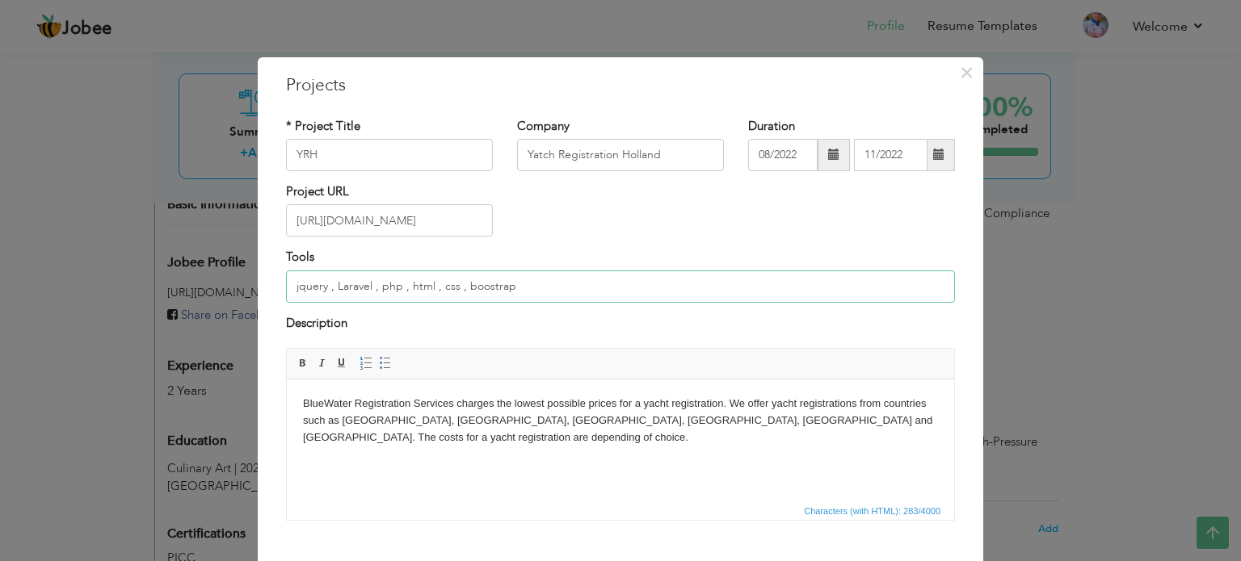
click at [473, 277] on input "jquery , Laravel , php , html , css , boostrap" at bounding box center [620, 287] width 669 height 32
click at [426, 218] on input "https://yachtregistration.center/" at bounding box center [389, 220] width 207 height 32
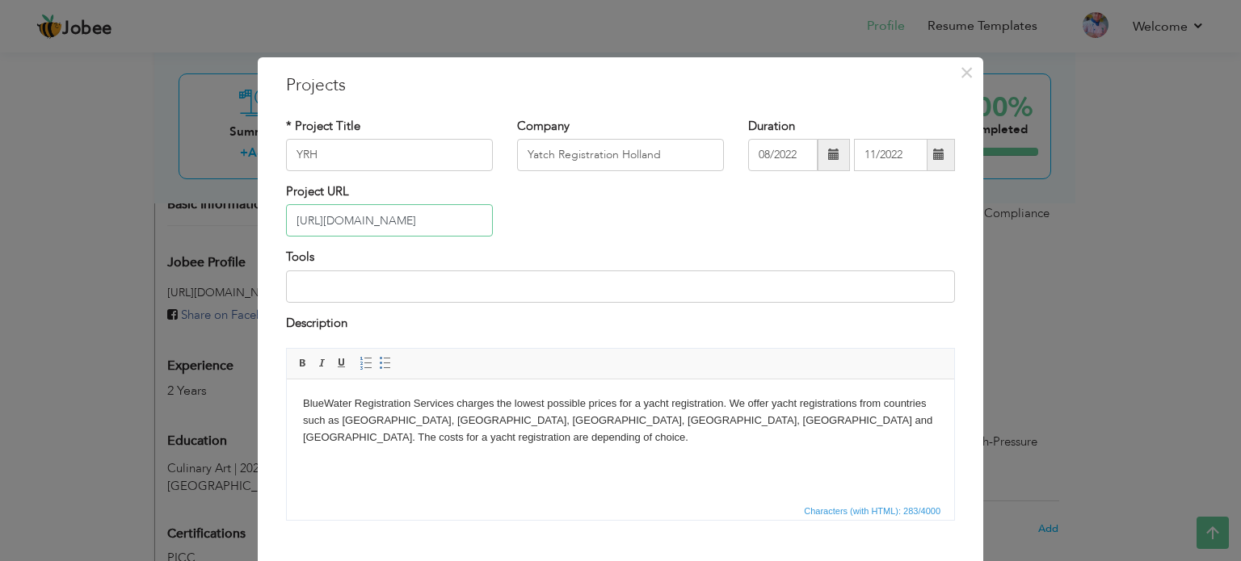
click at [426, 218] on input "https://yachtregistration.center/" at bounding box center [389, 220] width 207 height 32
click at [417, 130] on div "* Project Title YRH" at bounding box center [389, 144] width 207 height 53
click at [543, 132] on label "Company" at bounding box center [543, 126] width 53 height 17
drag, startPoint x: 543, startPoint y: 132, endPoint x: 549, endPoint y: 147, distance: 15.9
click at [549, 147] on div "Company Yatch Registration Holland" at bounding box center [620, 144] width 207 height 53
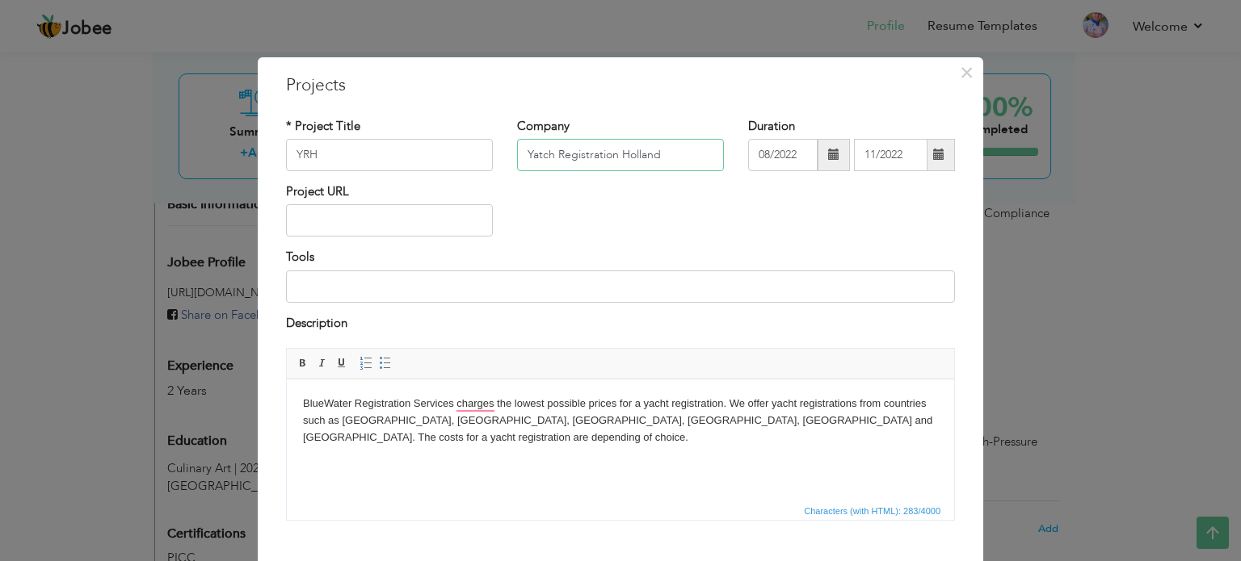
click at [558, 158] on input "Yatch Registration Holland" at bounding box center [620, 155] width 207 height 32
type input "ZORO Burger"
click at [439, 161] on input "YRH" at bounding box center [389, 155] width 207 height 32
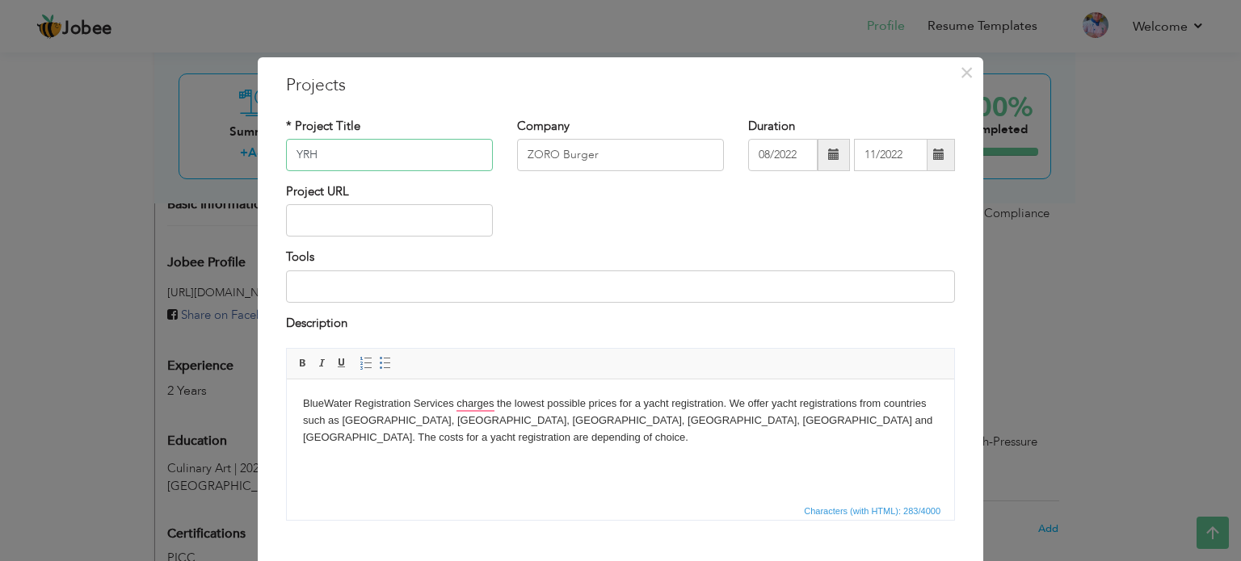
click at [439, 161] on input "YRH" at bounding box center [389, 155] width 207 height 32
type input "Team Work"
click at [793, 141] on input "08/2022" at bounding box center [782, 155] width 69 height 32
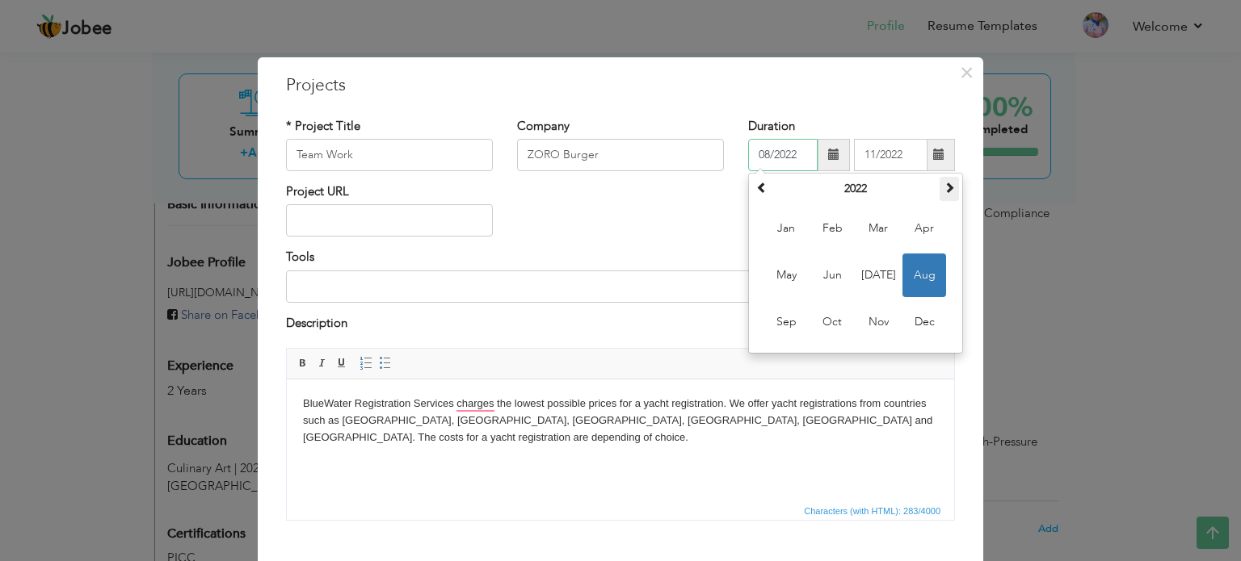
click at [944, 184] on span at bounding box center [948, 187] width 11 height 11
click at [943, 187] on span at bounding box center [948, 187] width 11 height 11
click at [869, 229] on span "Mar" at bounding box center [878, 229] width 44 height 44
type input "03/2024"
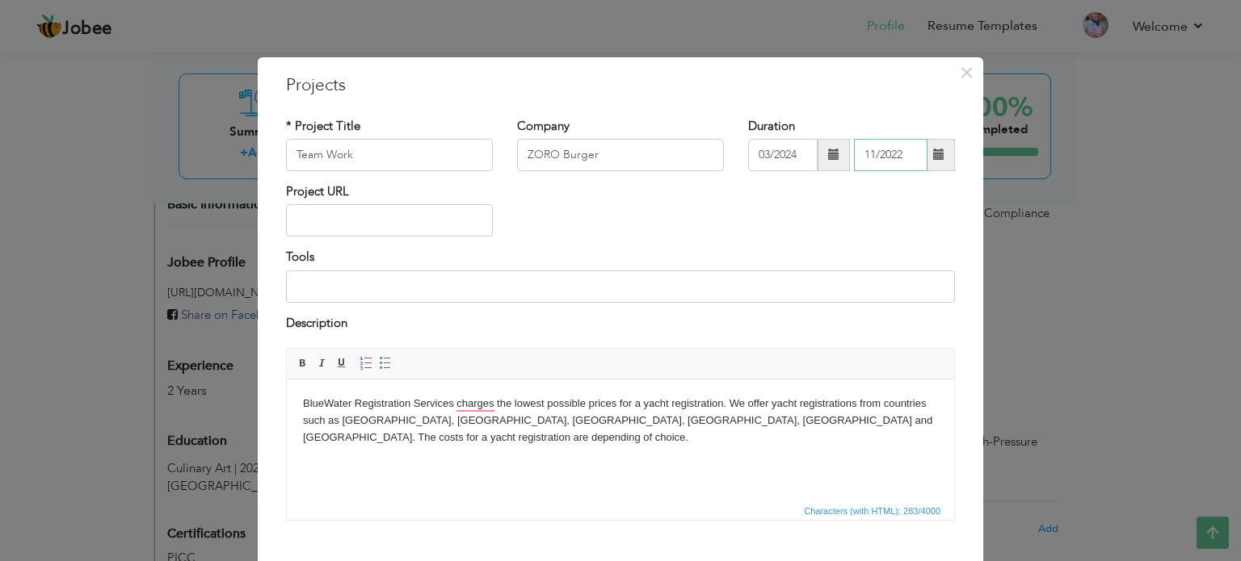
click at [888, 165] on input "11/2022" at bounding box center [891, 155] width 74 height 32
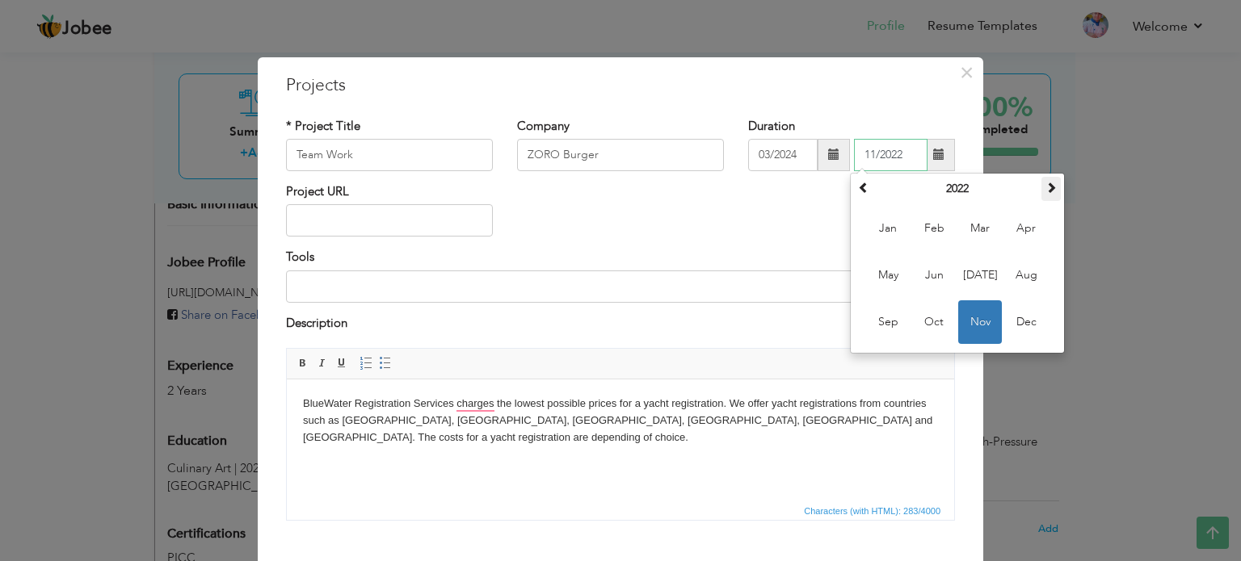
click at [1052, 189] on th at bounding box center [1050, 189] width 19 height 24
click at [918, 271] on span "Jun" at bounding box center [934, 276] width 44 height 44
type input "06/2024"
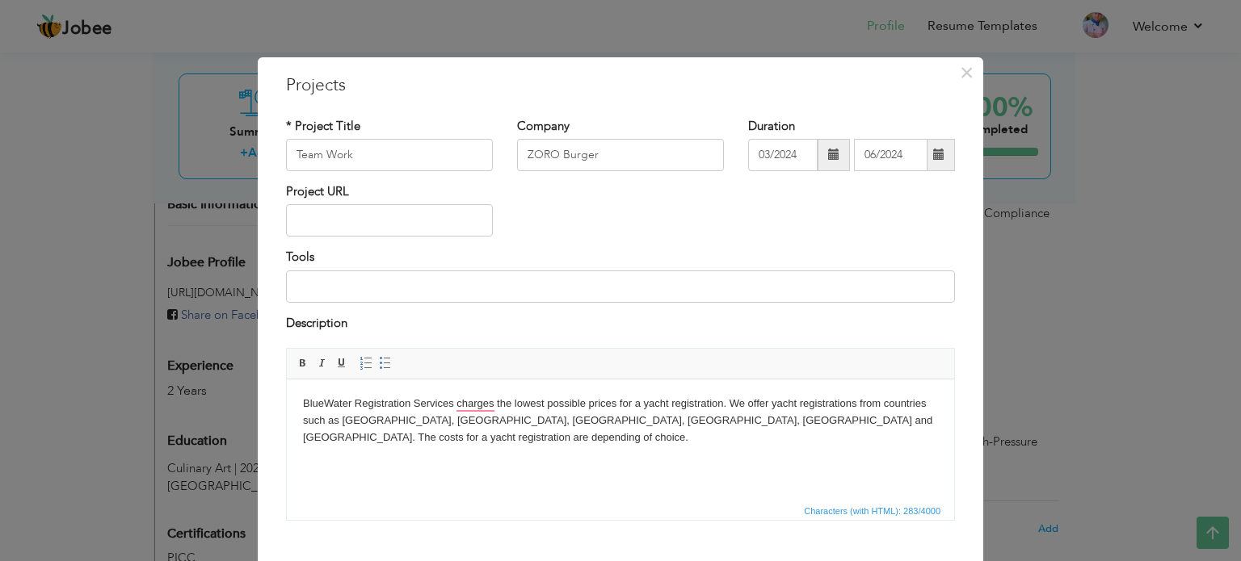
click at [458, 451] on html "BlueWater Registration Services charges the lowest possible prices for a yacht …" at bounding box center [620, 421] width 667 height 82
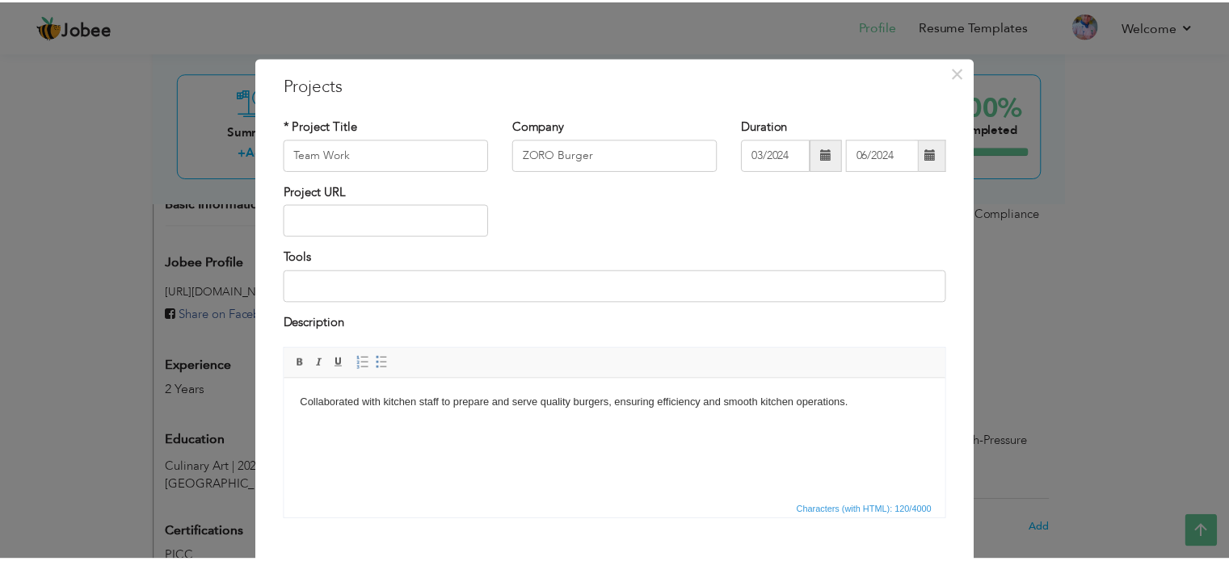
scroll to position [90, 0]
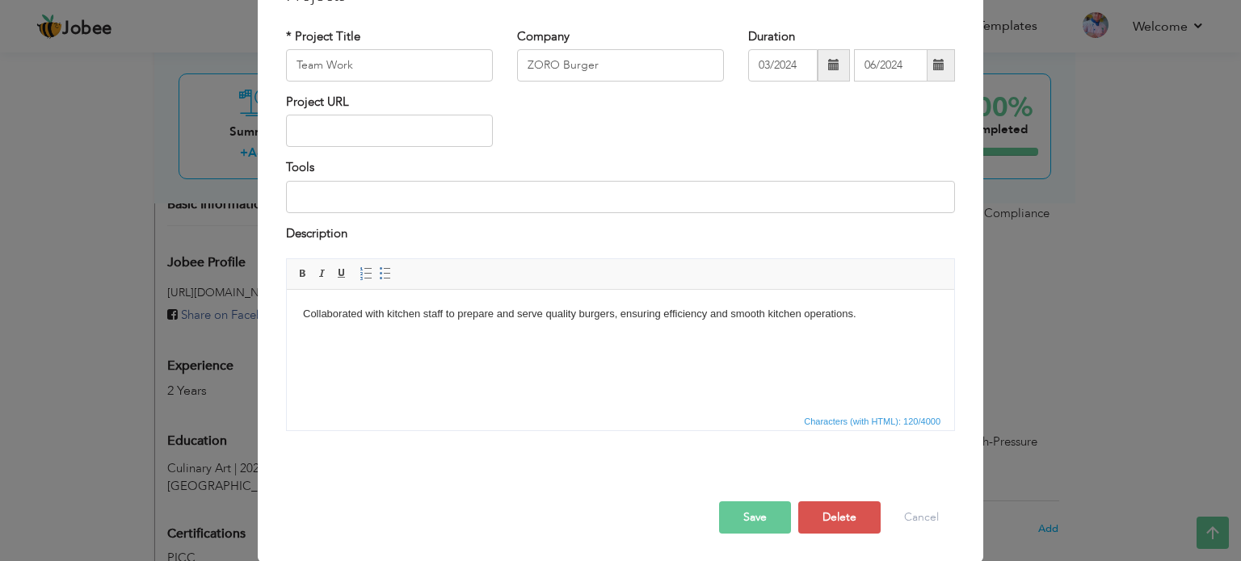
click at [737, 519] on button "Save" at bounding box center [755, 518] width 72 height 32
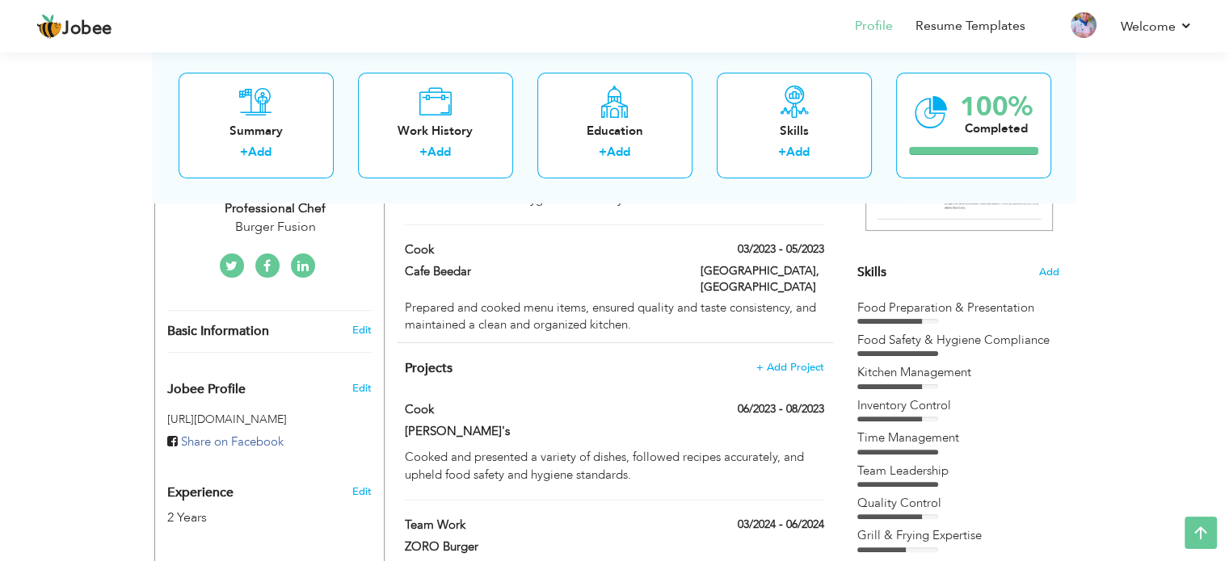
scroll to position [81, 0]
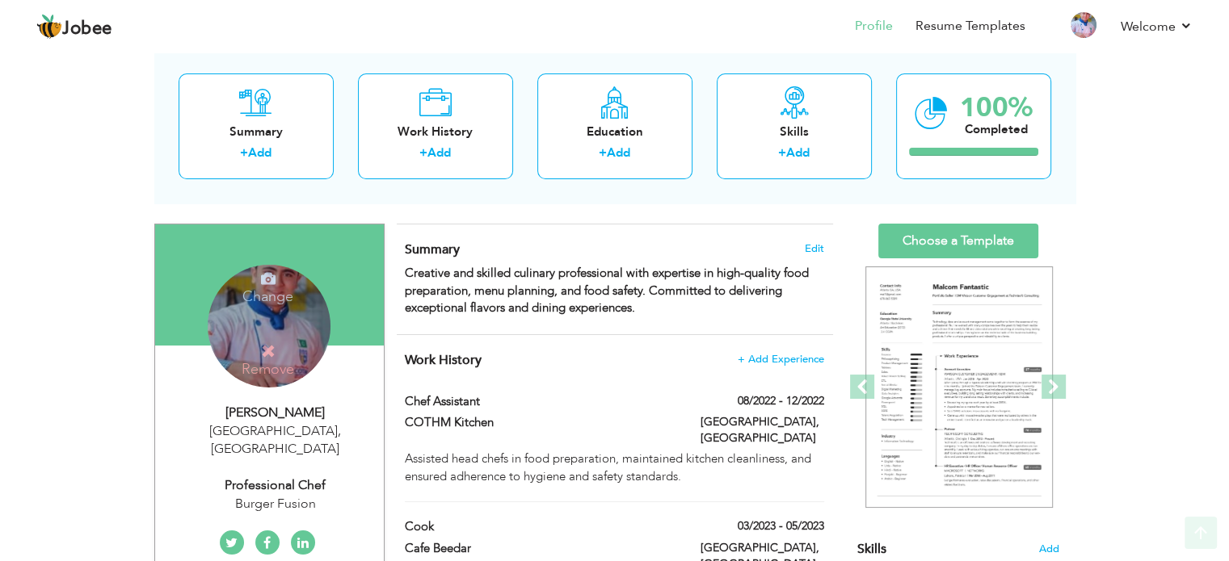
click at [271, 363] on h4 "Remove" at bounding box center [268, 360] width 116 height 35
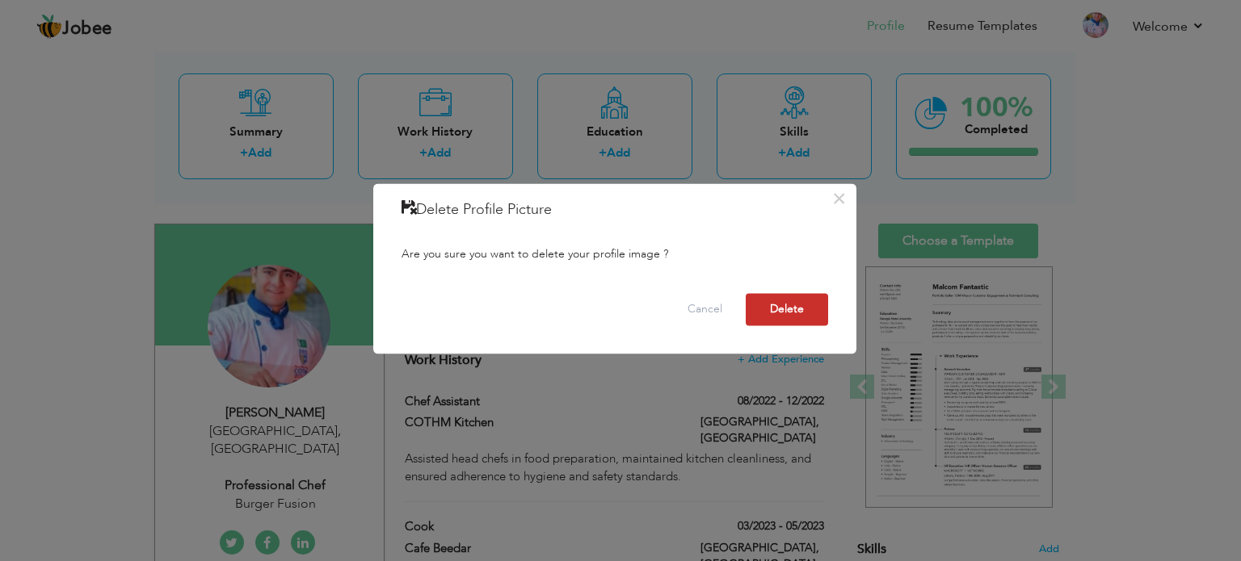
click at [782, 300] on button "Delete" at bounding box center [787, 309] width 82 height 32
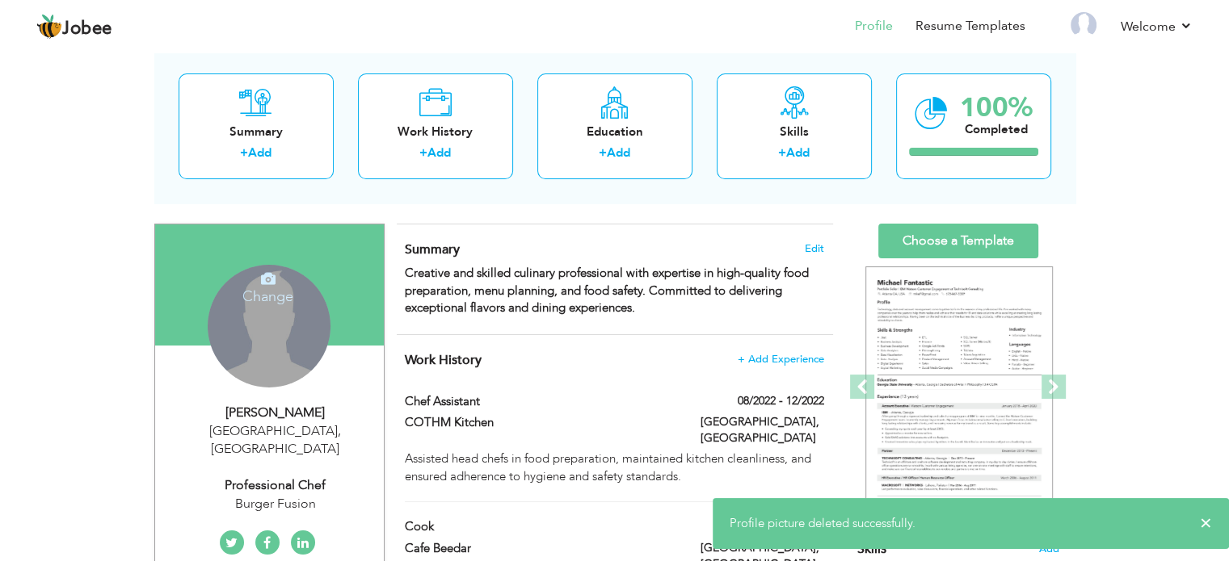
click at [281, 307] on div "Change Remove" at bounding box center [269, 326] width 123 height 123
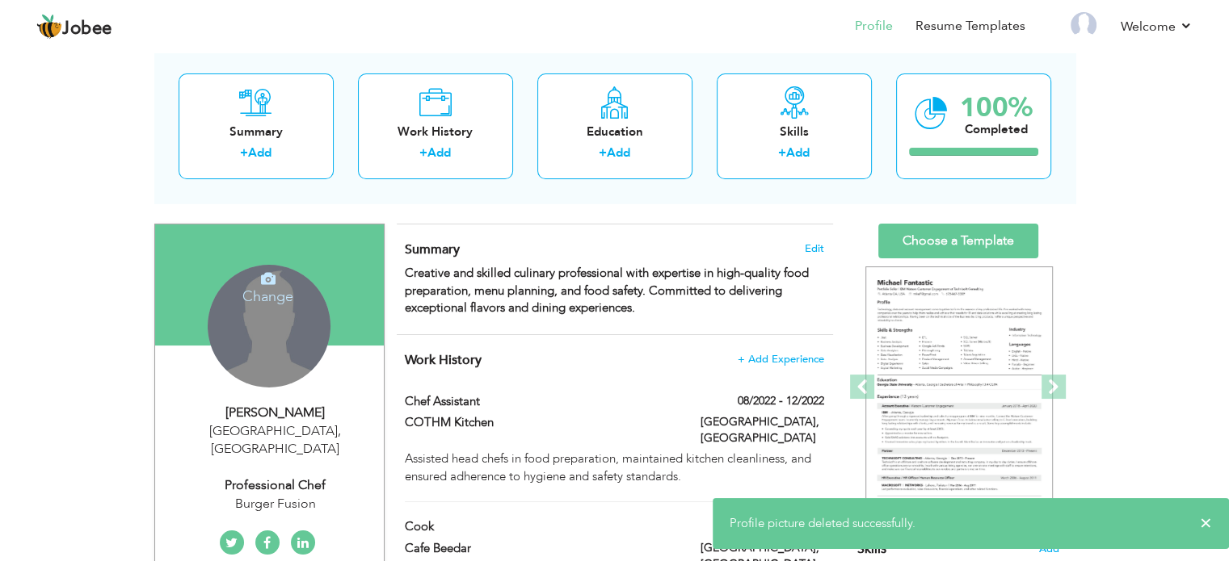
click at [265, 275] on icon at bounding box center [268, 278] width 15 height 15
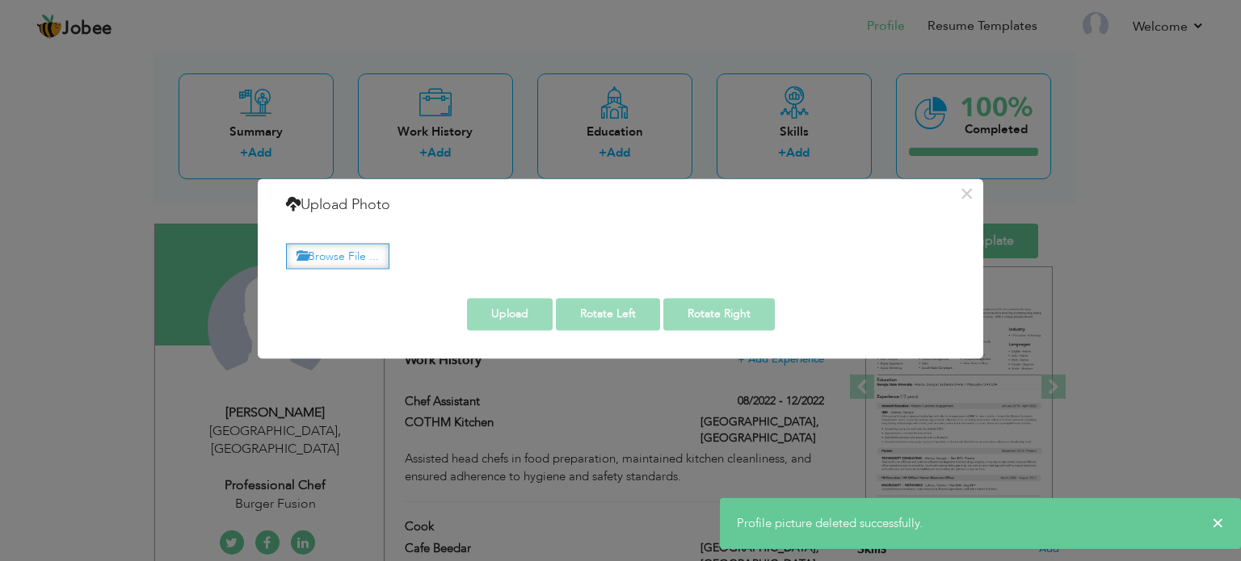
click at [305, 244] on label "Browse File ..." at bounding box center [337, 256] width 103 height 25
click at [0, 0] on input "Browse File ..." at bounding box center [0, 0] width 0 height 0
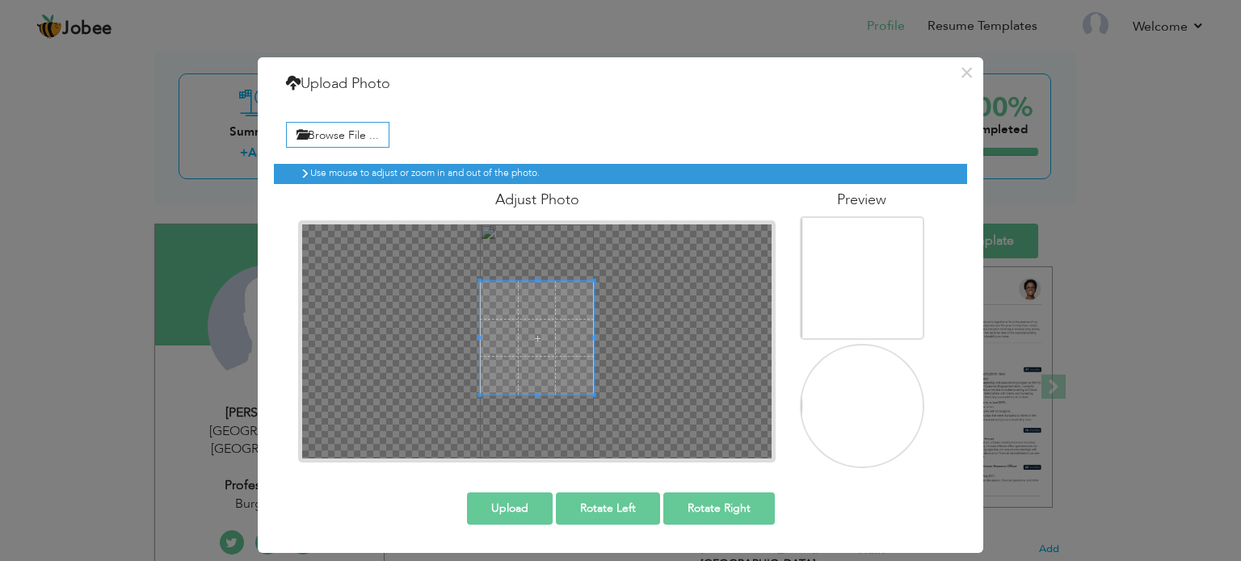
click at [562, 347] on span at bounding box center [537, 338] width 114 height 114
click at [509, 505] on button "Upload" at bounding box center [510, 509] width 86 height 32
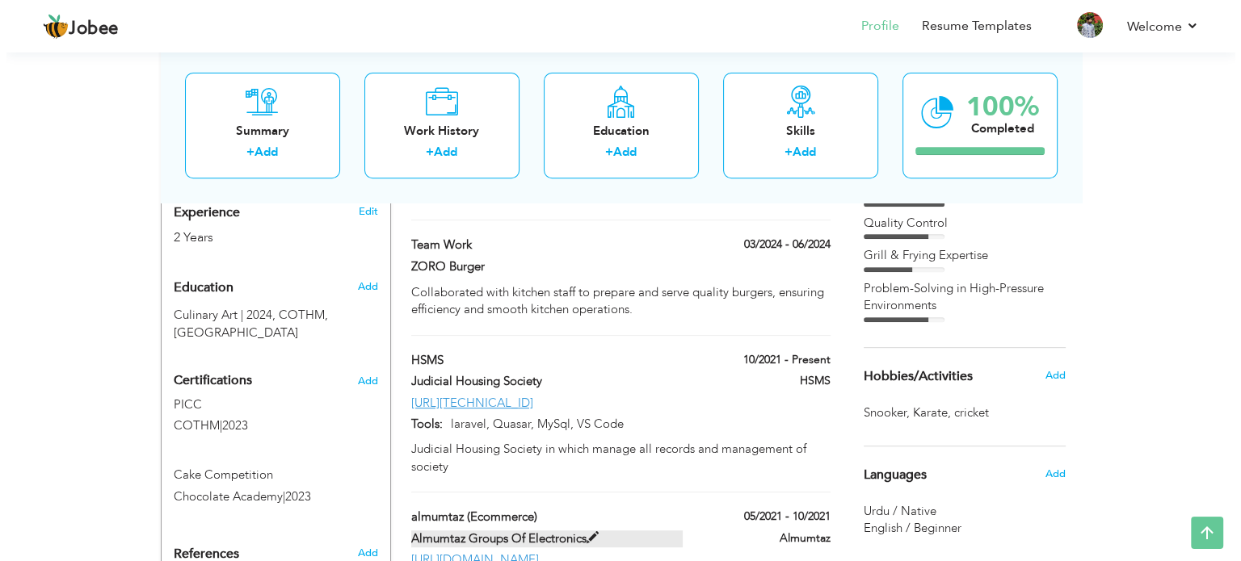
scroll to position [565, 0]
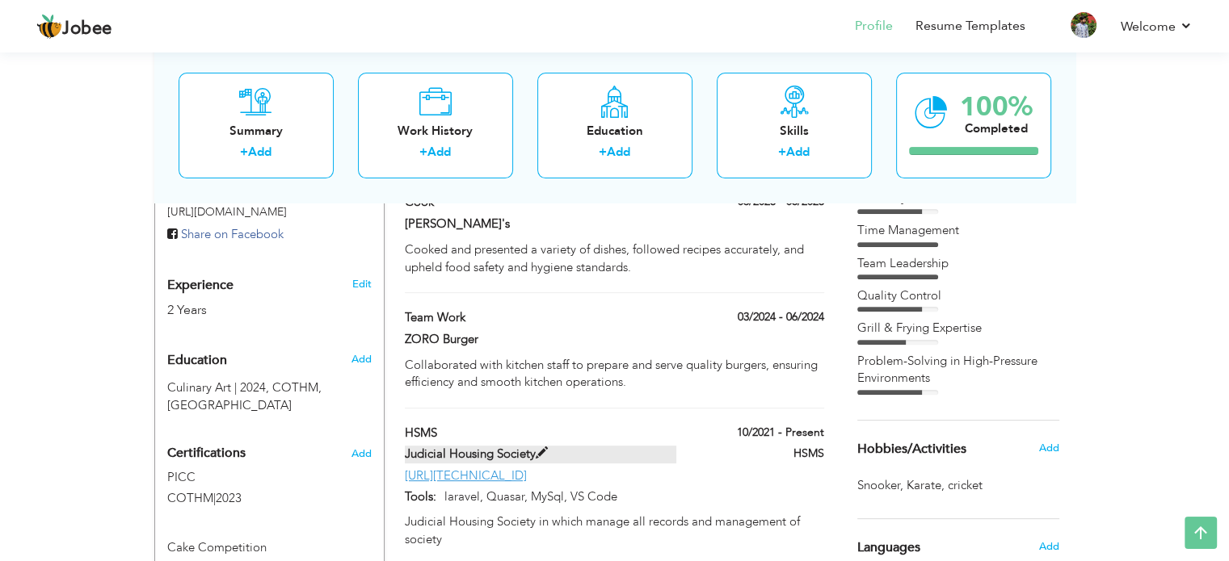
click at [649, 446] on label "Judicial Housing Society" at bounding box center [540, 454] width 271 height 17
type input "HSMS"
type input "Judicial Housing Society"
type input "http://167.86.111.249/hsms"
type input "laravel, Quasar, MySql, VS Code"
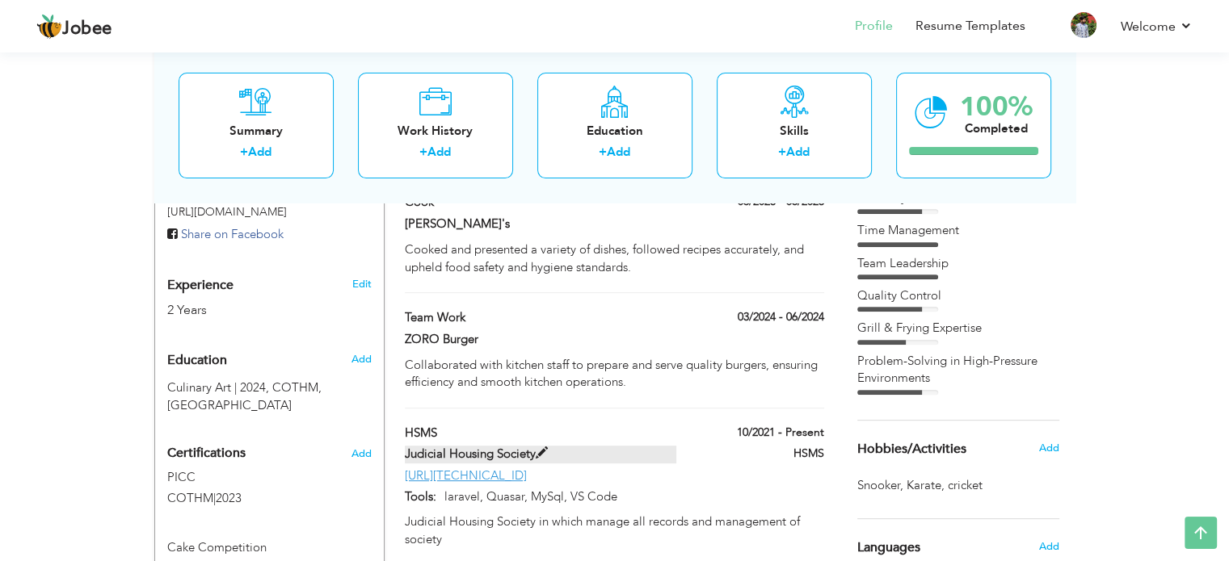
type input "10/2021"
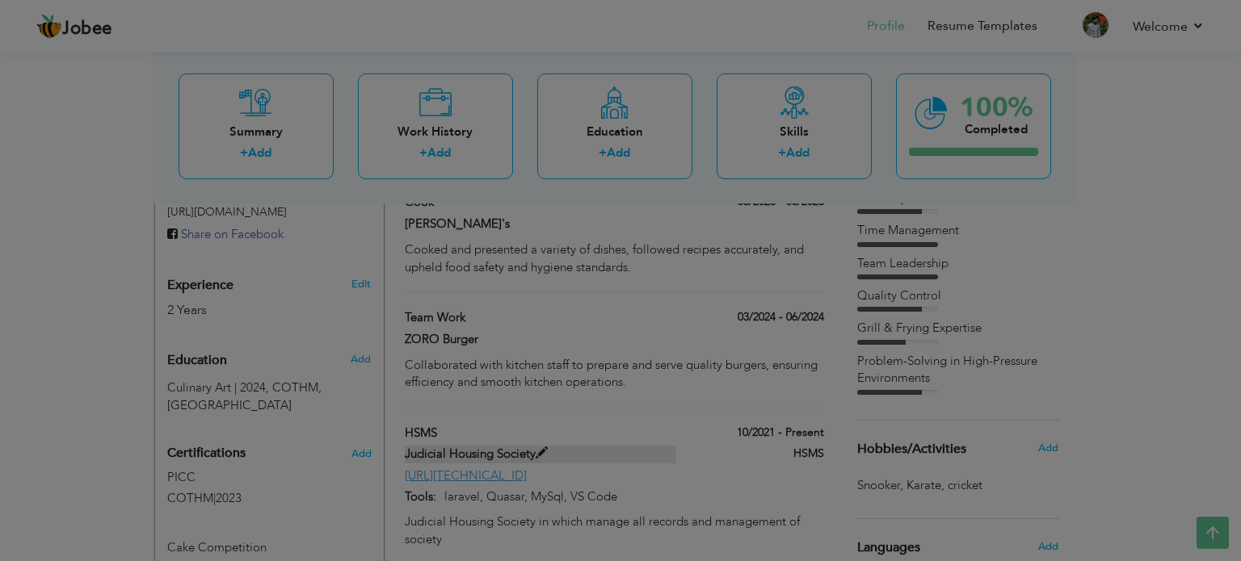
scroll to position [0, 0]
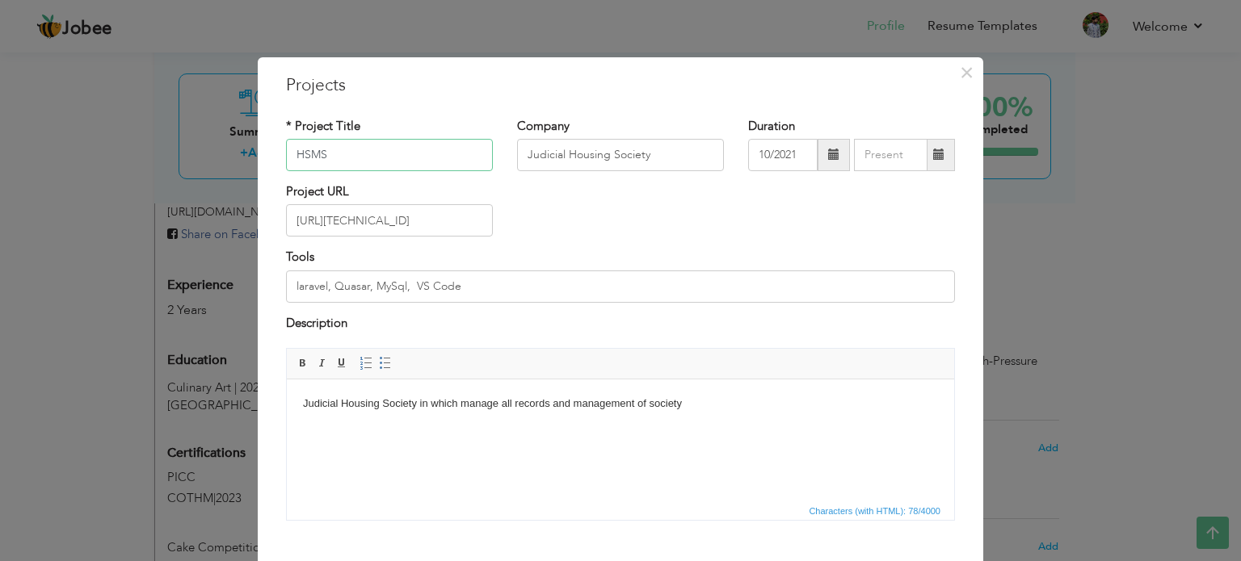
click at [372, 150] on input "HSMS" at bounding box center [389, 155] width 207 height 32
type input "OWNER"
click at [566, 161] on input "Judicial Housing Society" at bounding box center [620, 155] width 207 height 32
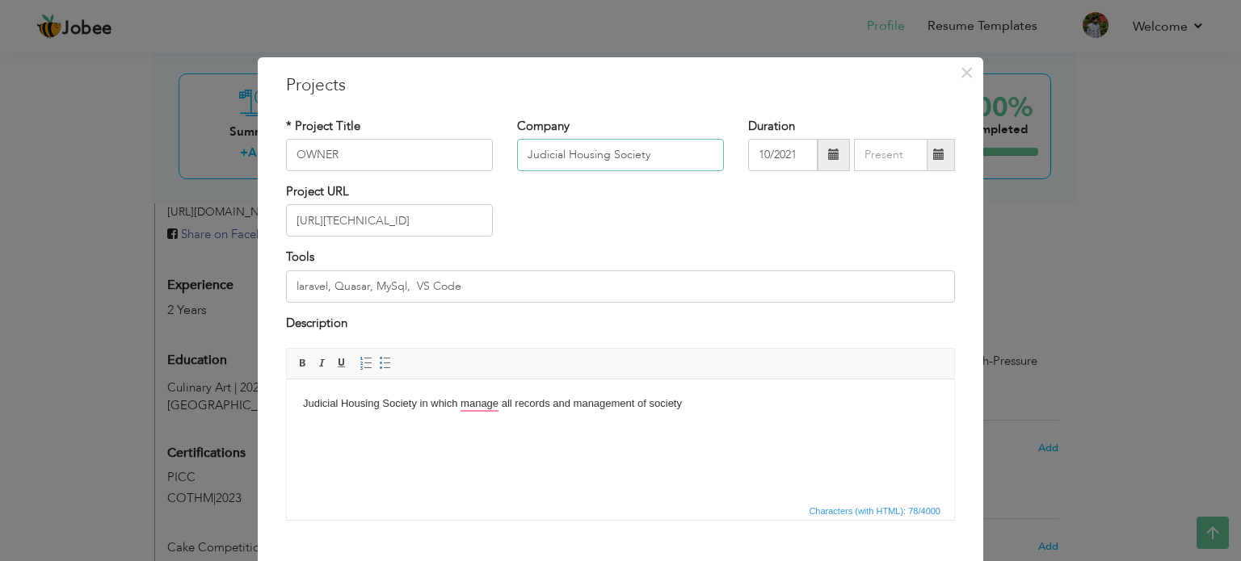
click at [566, 161] on input "Judicial Housing Society" at bounding box center [620, 155] width 207 height 32
type input "BURGER FUSION"
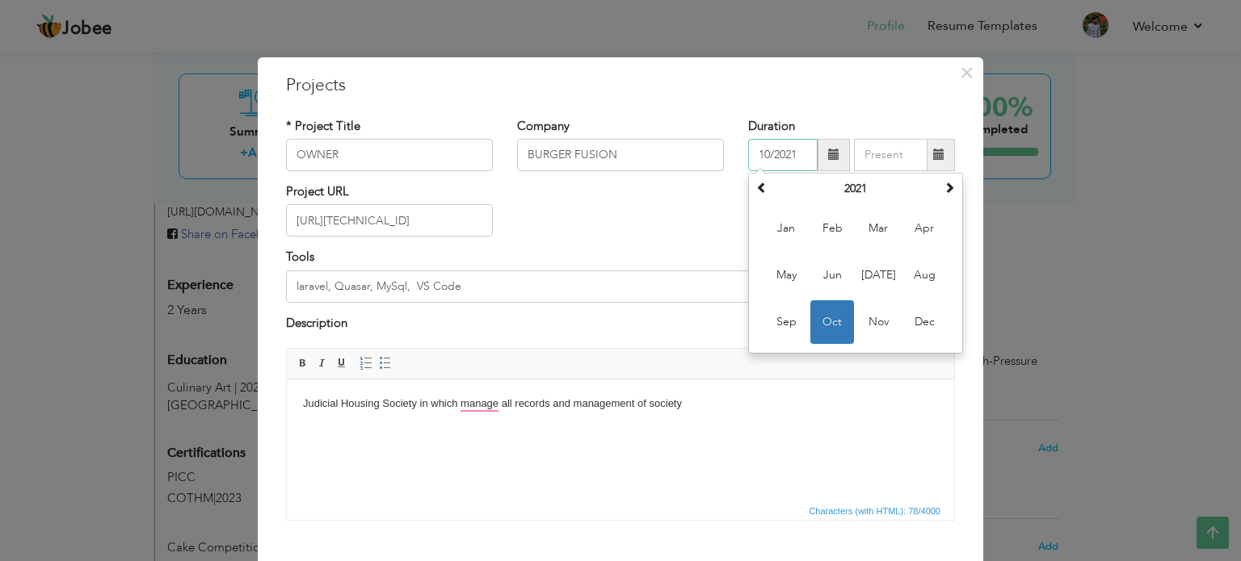
click at [779, 162] on input "10/2021" at bounding box center [782, 155] width 69 height 32
click at [945, 185] on span at bounding box center [948, 187] width 11 height 11
click at [911, 271] on span "Aug" at bounding box center [924, 276] width 44 height 44
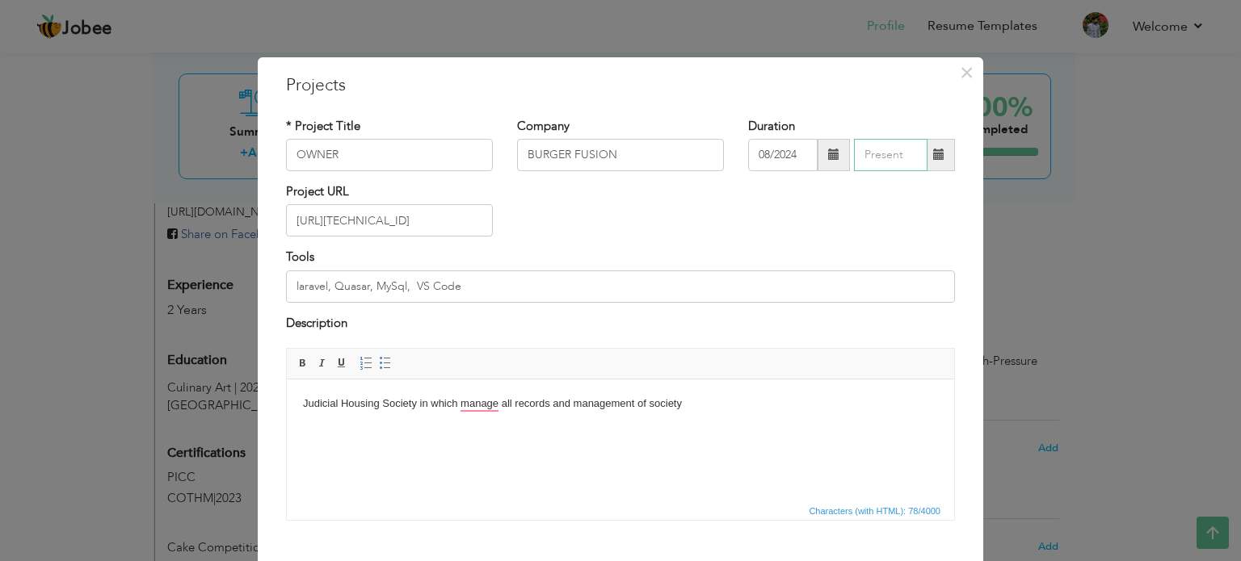
click at [894, 149] on input "text" at bounding box center [891, 155] width 74 height 32
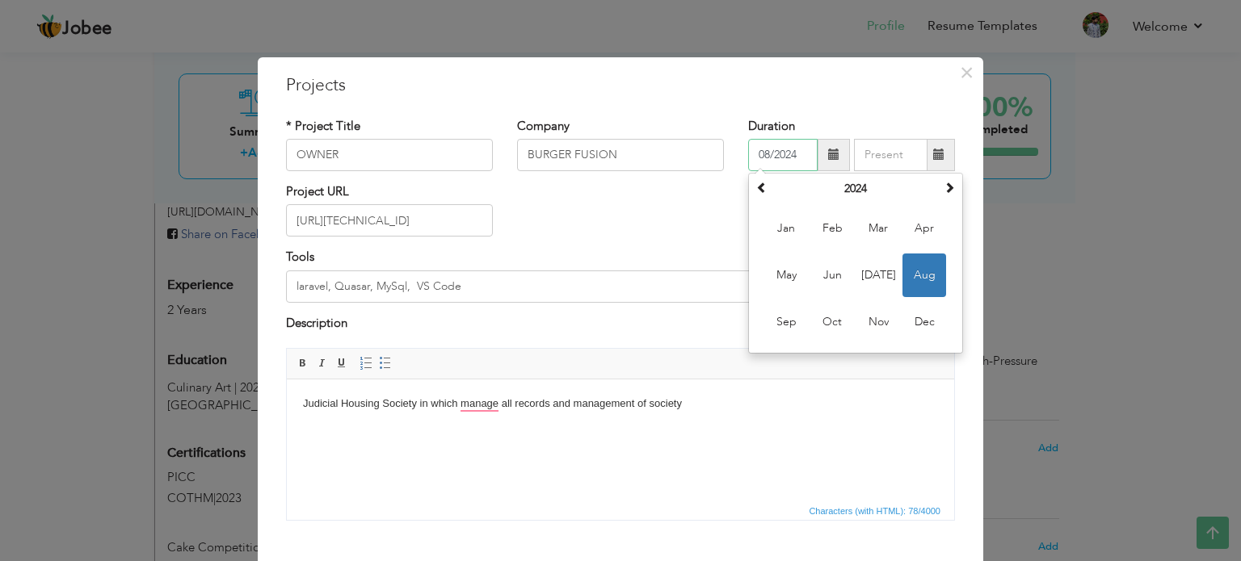
click at [778, 146] on input "08/2024" at bounding box center [782, 155] width 69 height 32
click at [909, 334] on span "Dec" at bounding box center [924, 322] width 44 height 44
type input "12/2024"
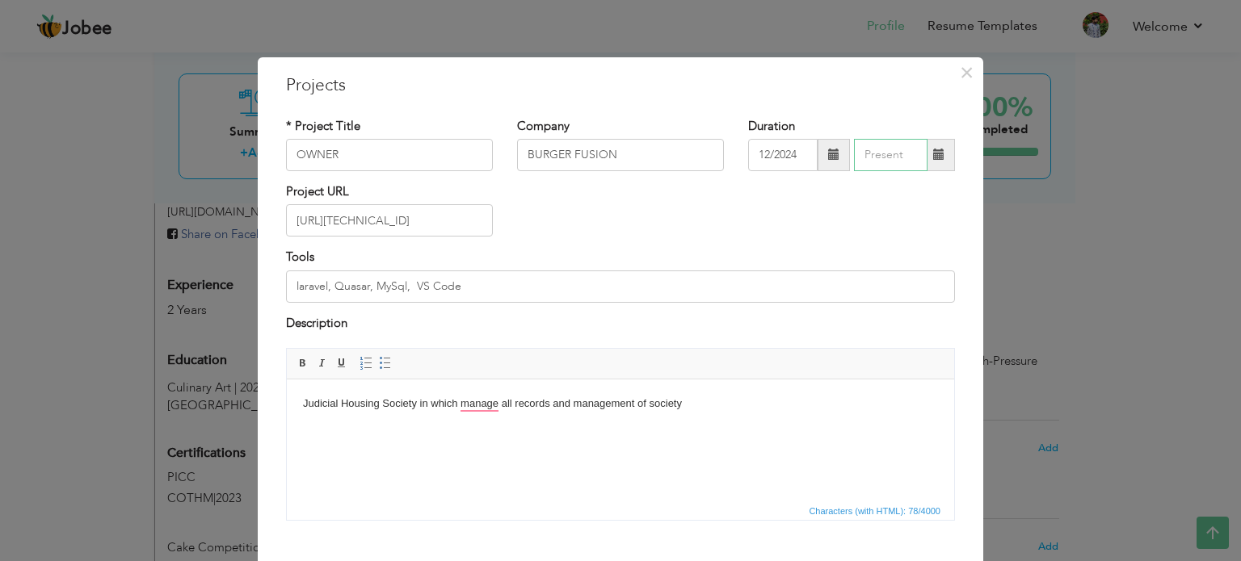
click at [897, 151] on input "text" at bounding box center [891, 155] width 74 height 32
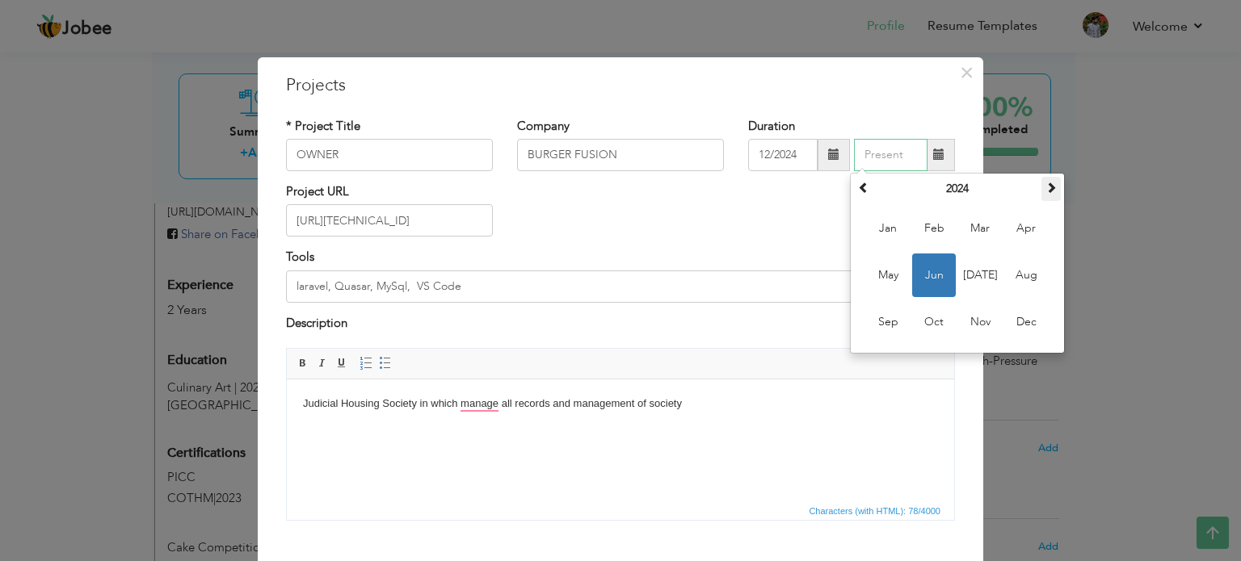
click at [1050, 188] on th at bounding box center [1050, 189] width 19 height 24
click at [981, 279] on span "Jul" at bounding box center [980, 276] width 44 height 44
type input "07/2025"
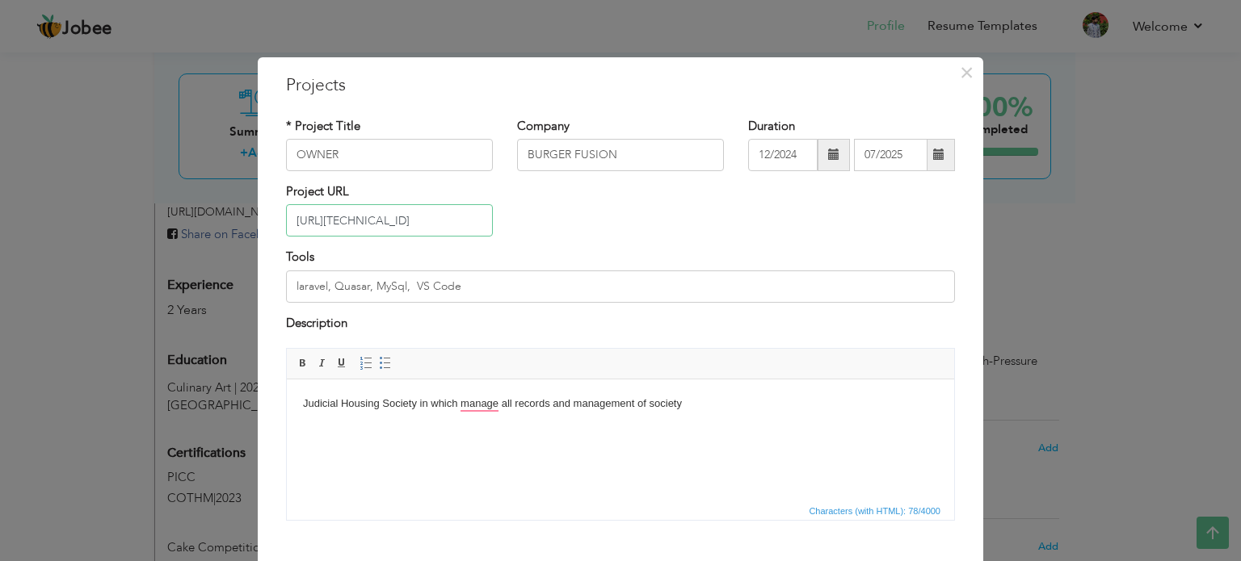
click at [452, 216] on input "http://167.86.111.249/hsms" at bounding box center [389, 220] width 207 height 32
click at [402, 284] on input "laravel, Quasar, MySql, VS Code" at bounding box center [620, 287] width 669 height 32
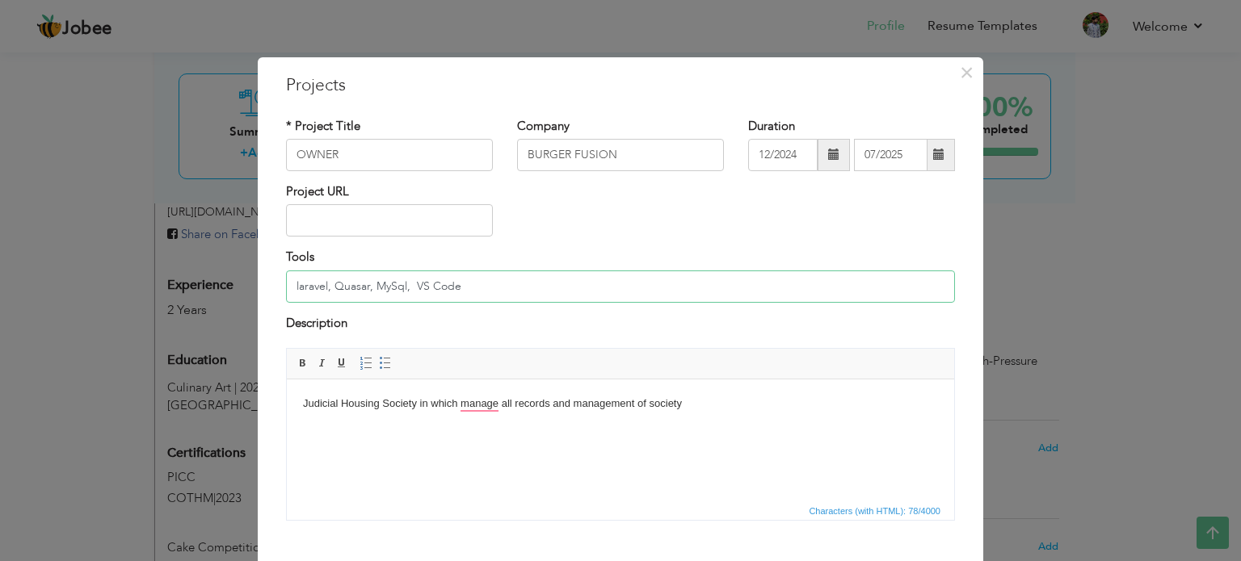
click at [402, 284] on input "laravel, Quasar, MySql, VS Code" at bounding box center [620, 287] width 669 height 32
click at [439, 429] on html "Judicial Housing Society in which manage all records and management of society" at bounding box center [620, 404] width 667 height 49
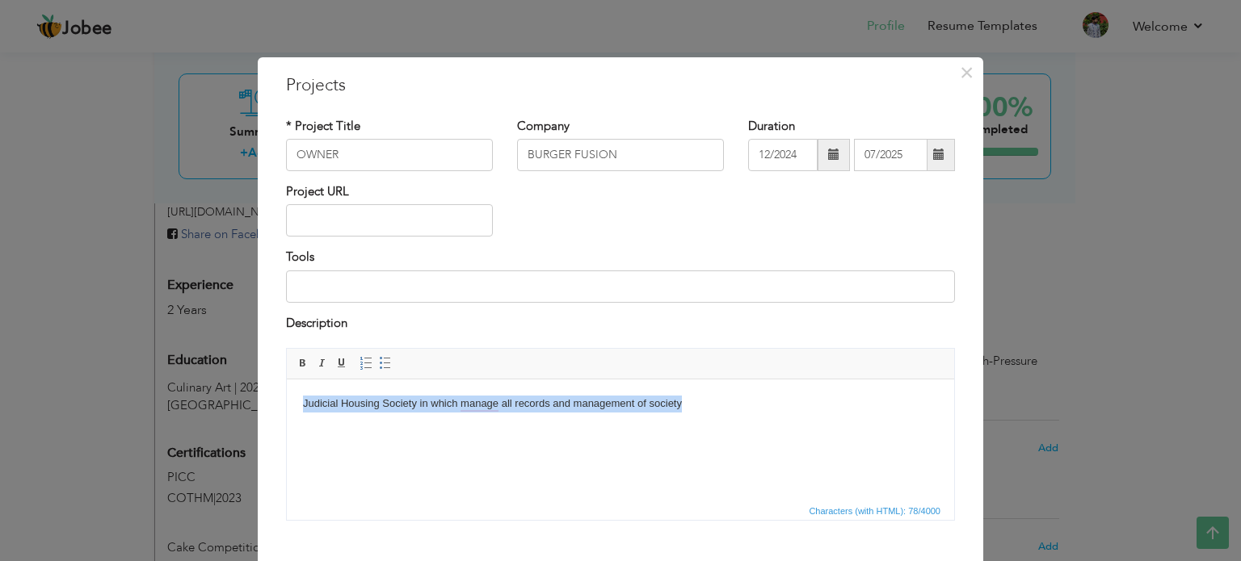
paste body
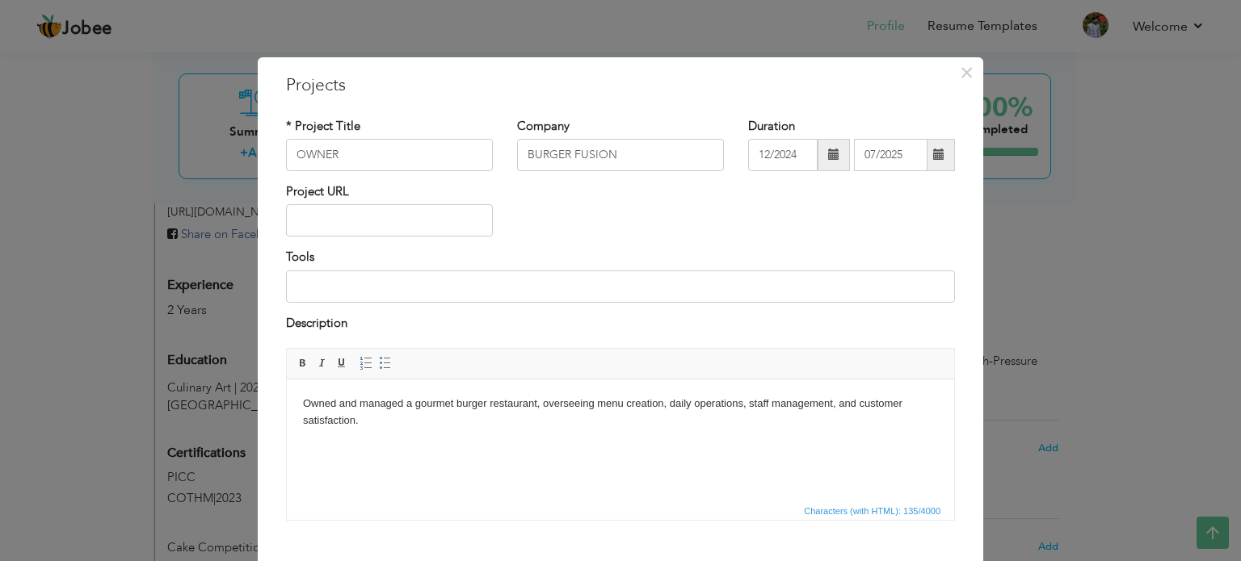
click at [435, 407] on body "Owned and managed a gourmet burger restaurant, overseeing menu creation, daily …" at bounding box center [620, 413] width 635 height 34
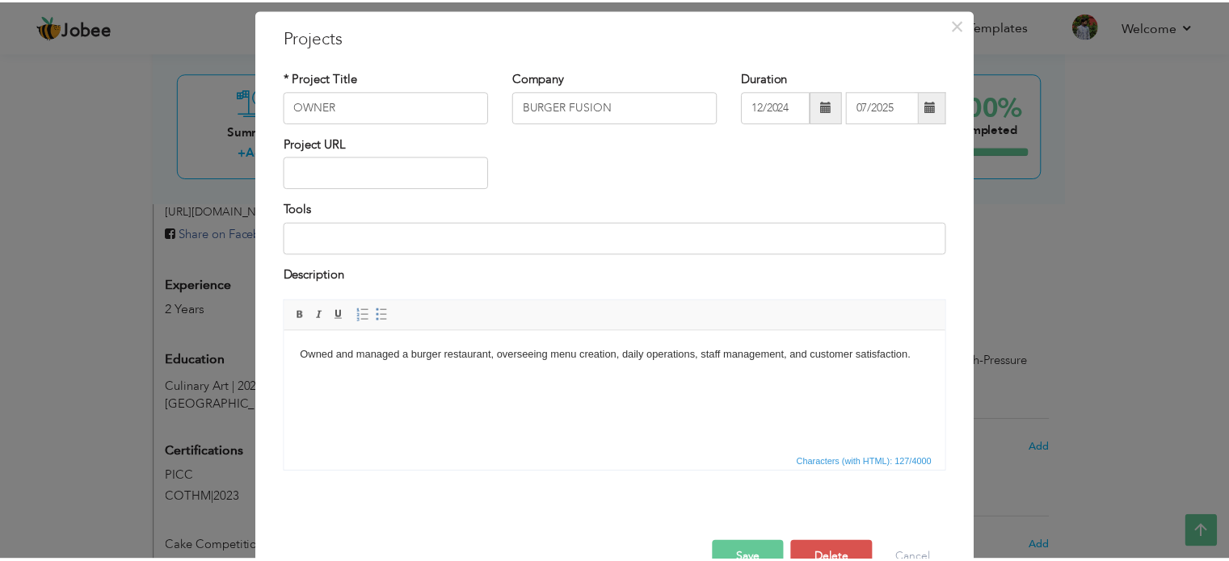
scroll to position [90, 0]
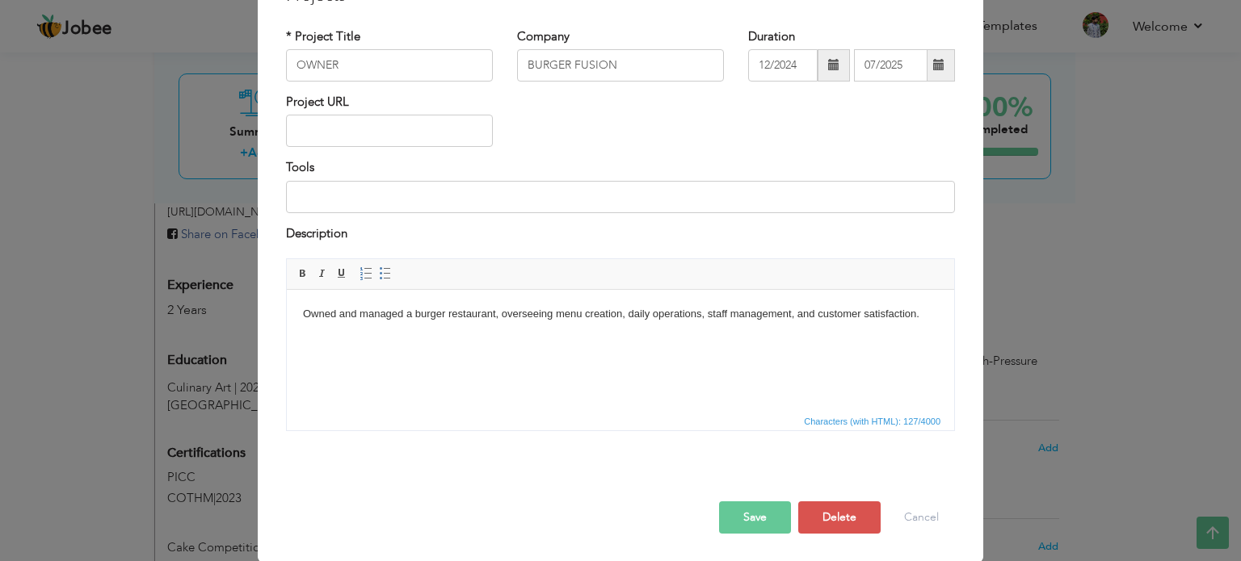
click at [744, 506] on button "Save" at bounding box center [755, 518] width 72 height 32
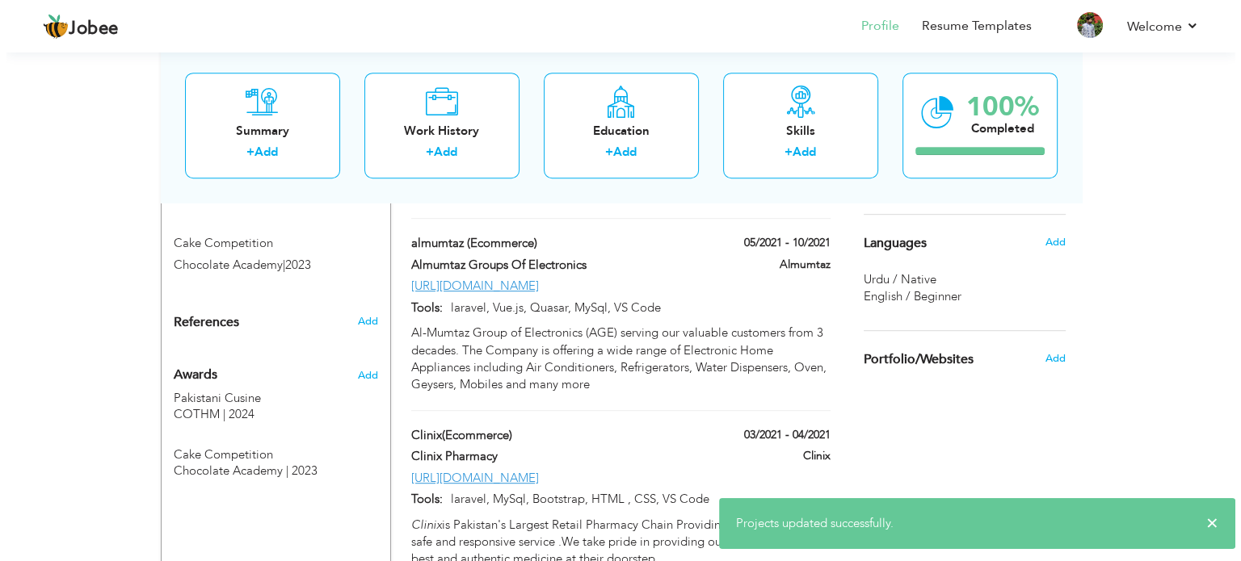
scroll to position [897, 0]
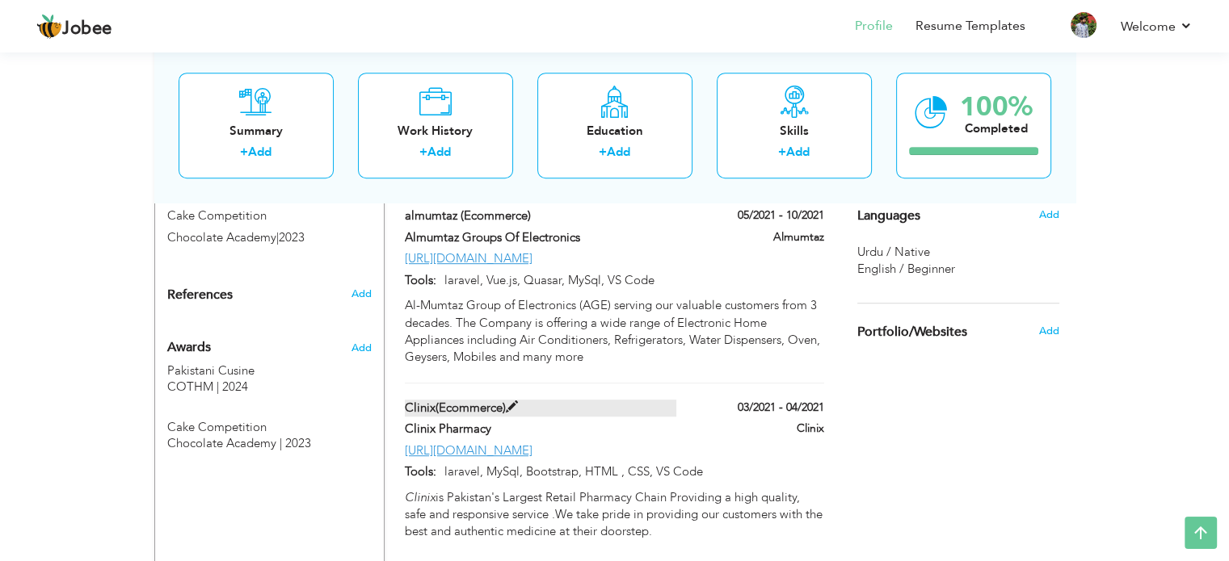
click at [667, 400] on label "Clinix(Ecommerce)" at bounding box center [540, 408] width 271 height 17
type input "Clinix(Ecommerce)"
type input "Clinix Pharmacy"
type input "https://admin.clinix.com.pk/login"
type input "laravel, MySql, Bootstrap, HTML , CSS, VS Code"
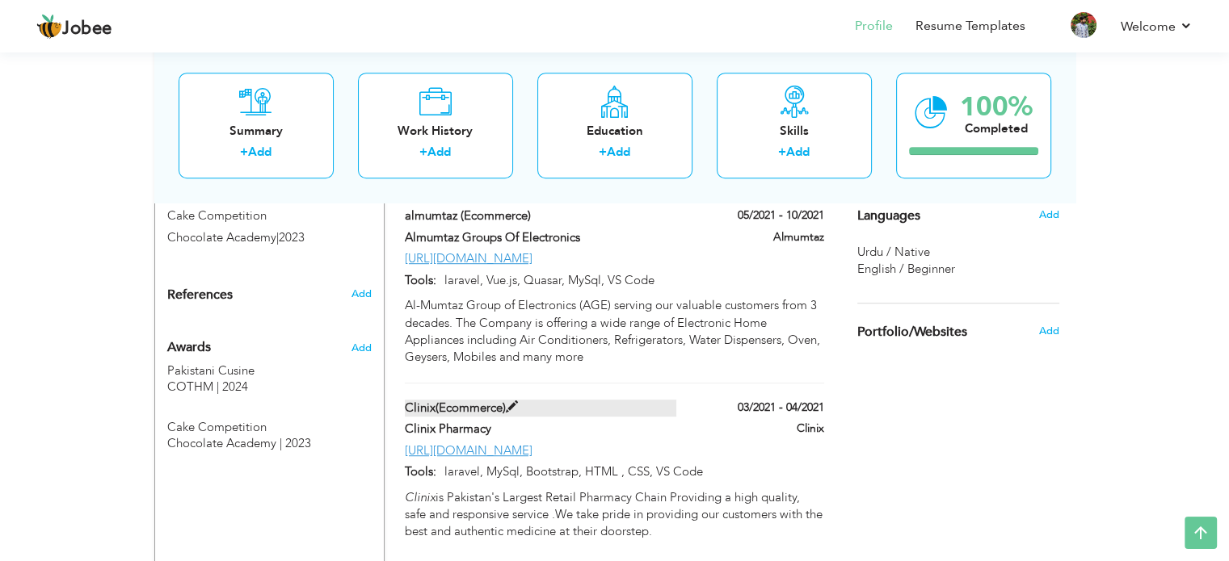
type input "03/2021"
type input "04/2021"
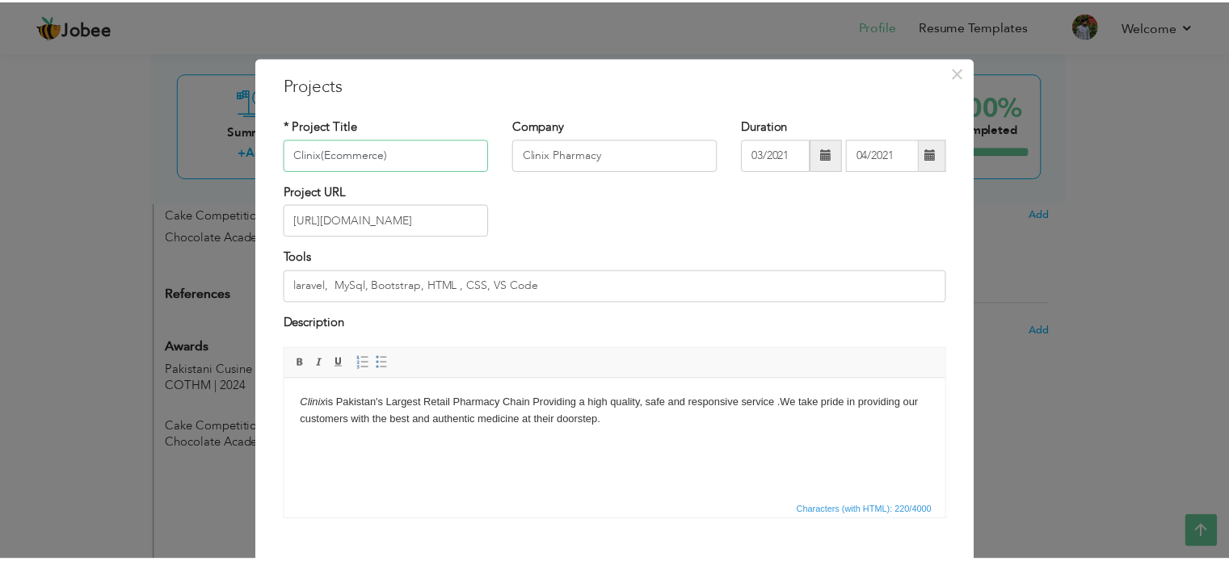
scroll to position [90, 0]
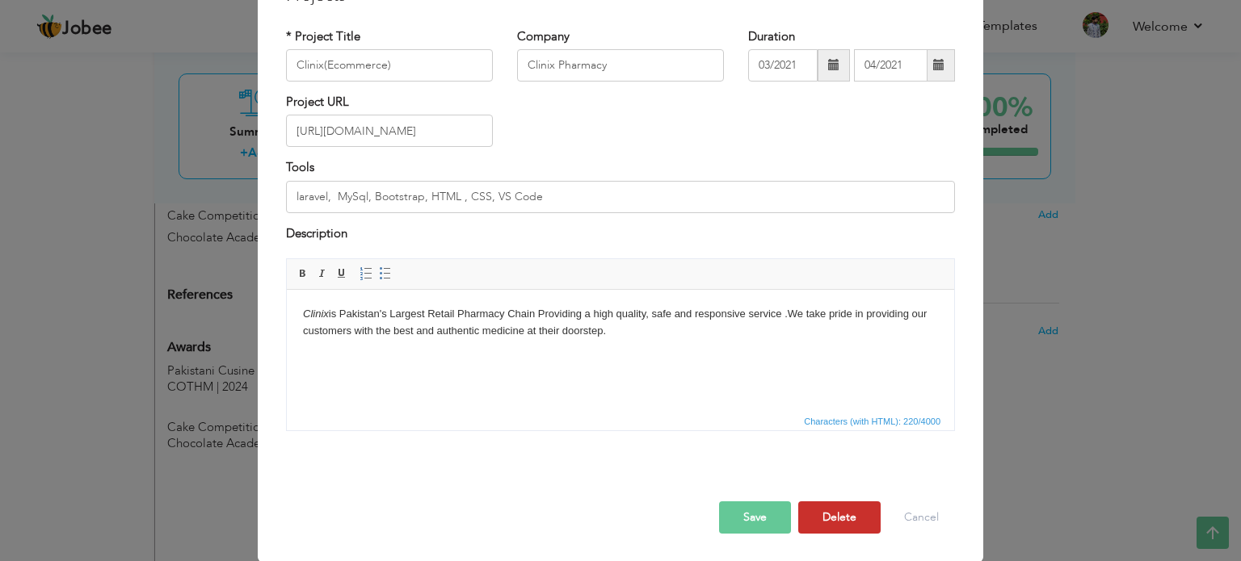
click at [804, 515] on button "Delete" at bounding box center [839, 518] width 82 height 32
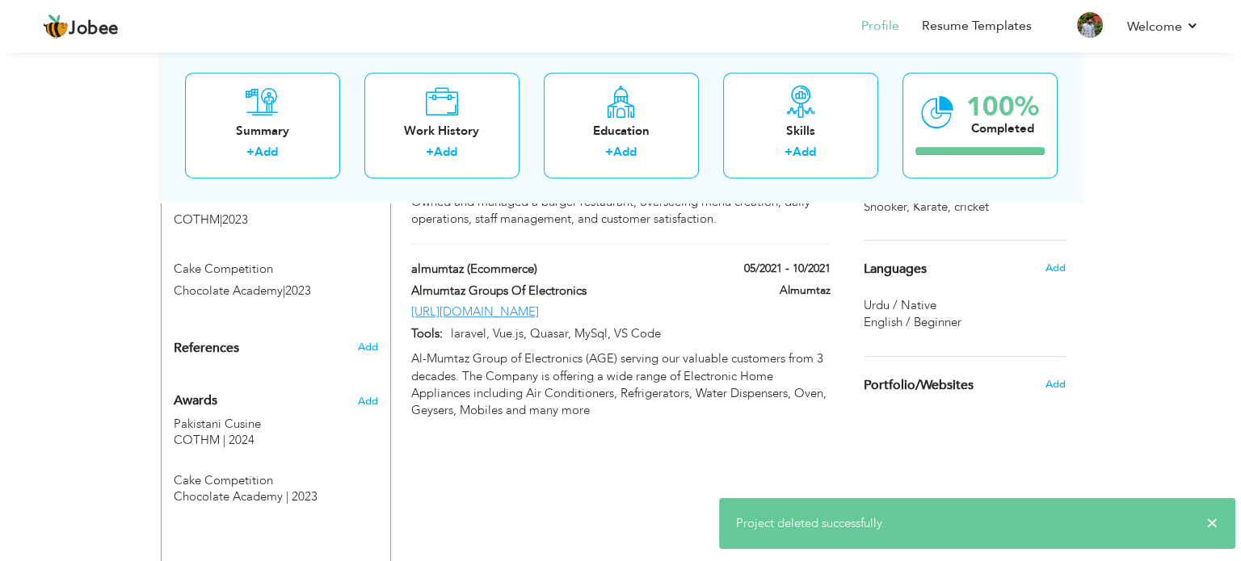
scroll to position [817, 0]
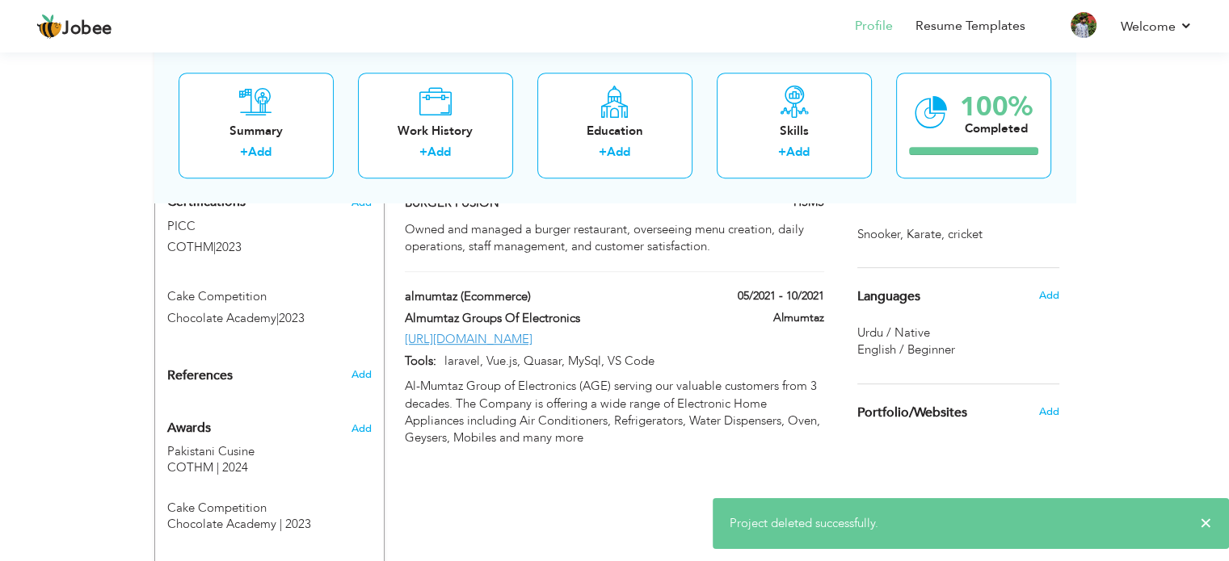
click at [672, 331] on div "https://almumtaz.com.pk/#/" at bounding box center [614, 339] width 443 height 17
type input "almumtaz (Ecommerce)"
type input "Almumtaz Groups Of Electronics"
type input "https://almumtaz.com.pk/#/"
type input "laravel, Vue.js, Quasar, MySql, VS Code"
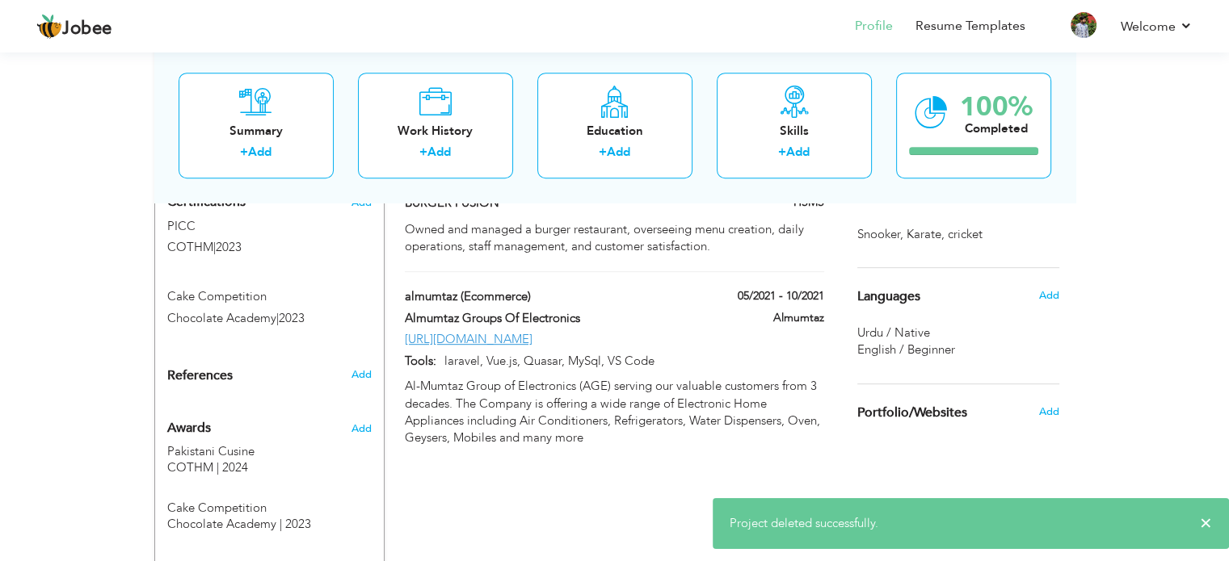
type input "05/2021"
type input "10/2021"
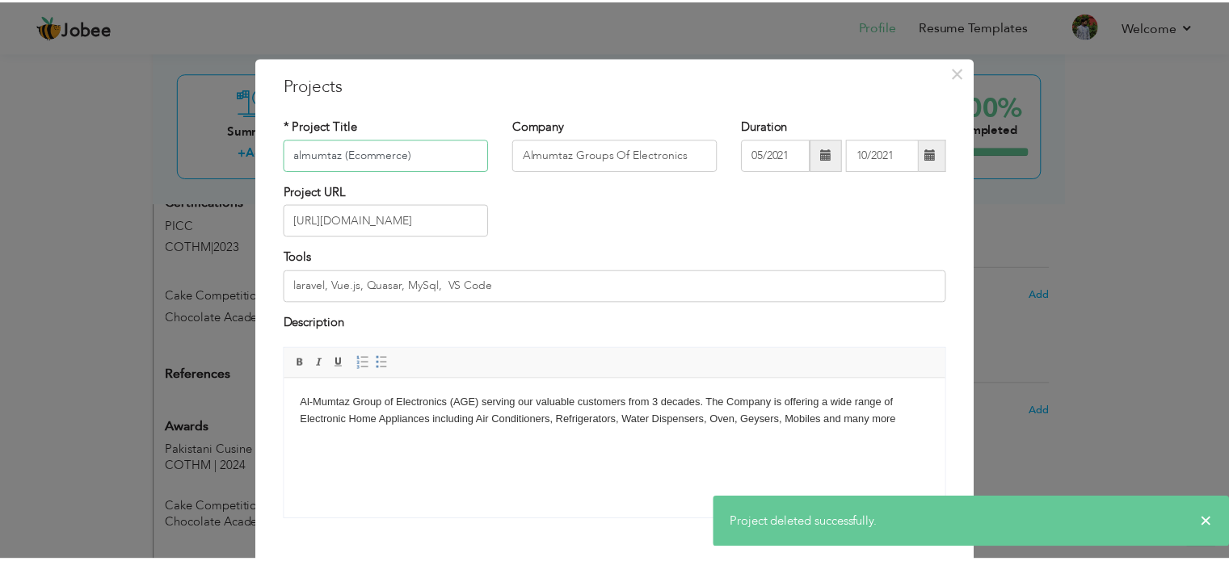
scroll to position [90, 0]
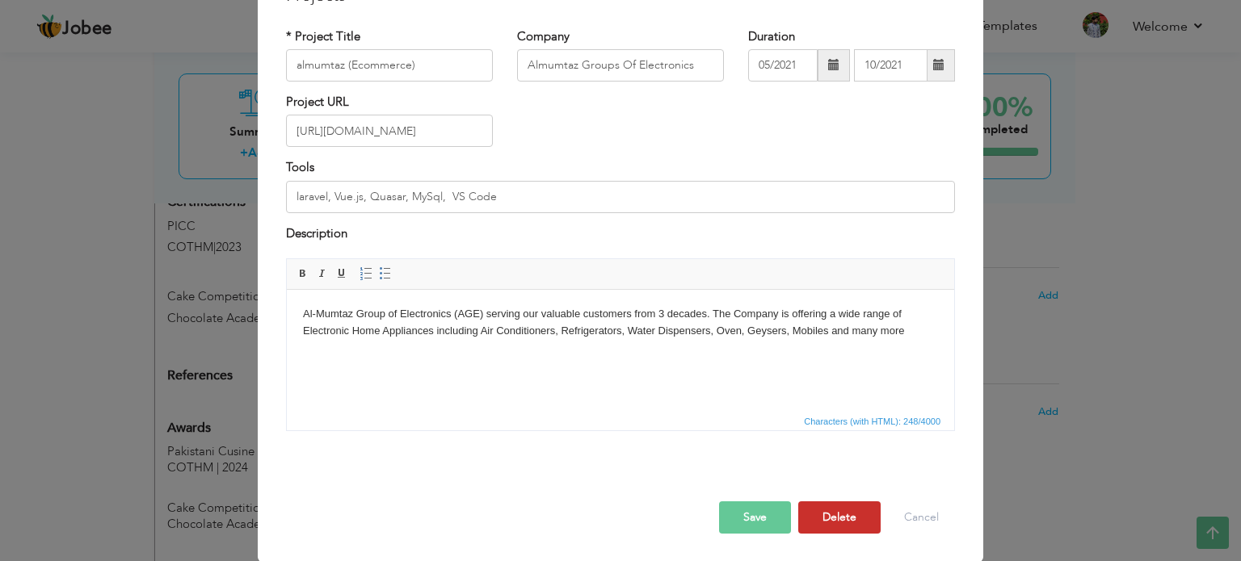
click at [851, 527] on button "Delete" at bounding box center [839, 518] width 82 height 32
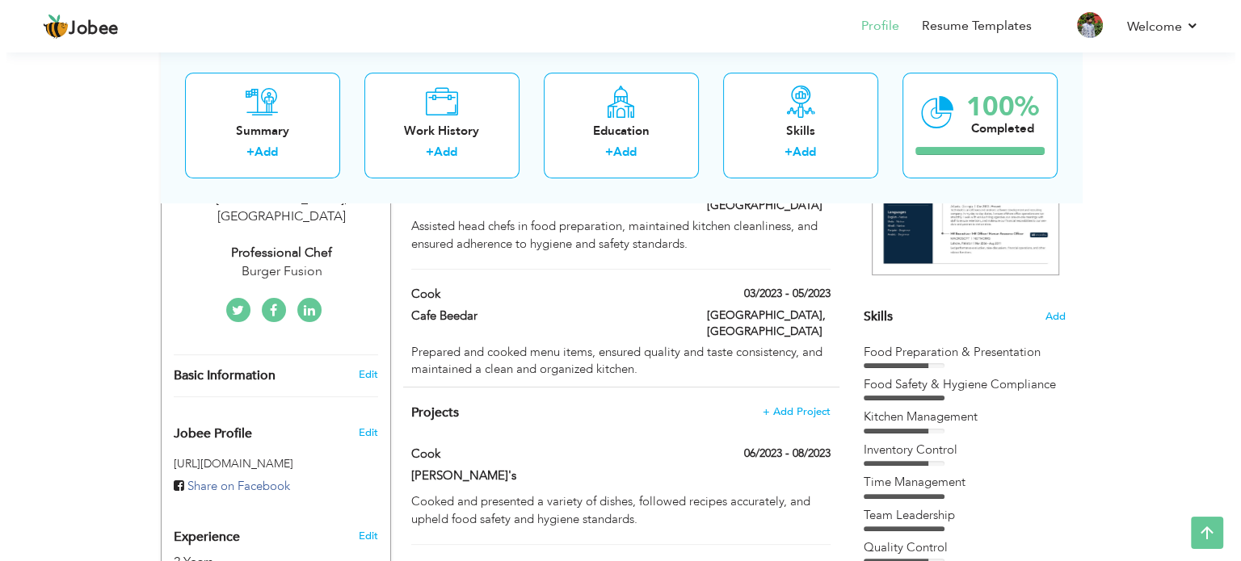
scroll to position [332, 0]
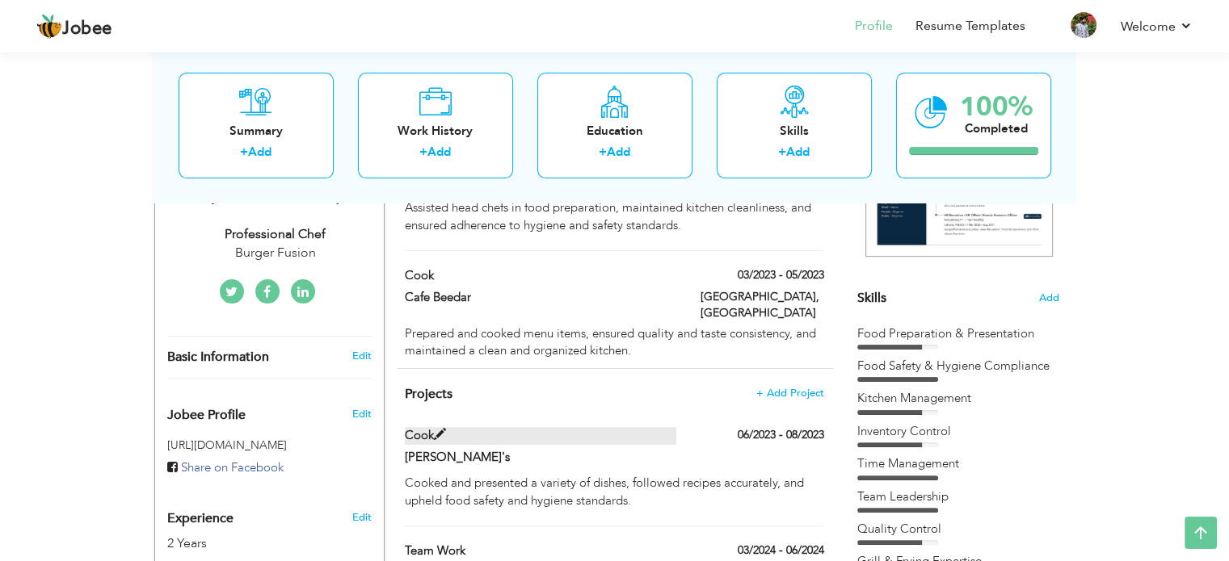
click at [503, 427] on label "Cook" at bounding box center [540, 435] width 271 height 17
type input "Cook"
type input "[PERSON_NAME]'s"
type input "06/2023"
type input "08/2023"
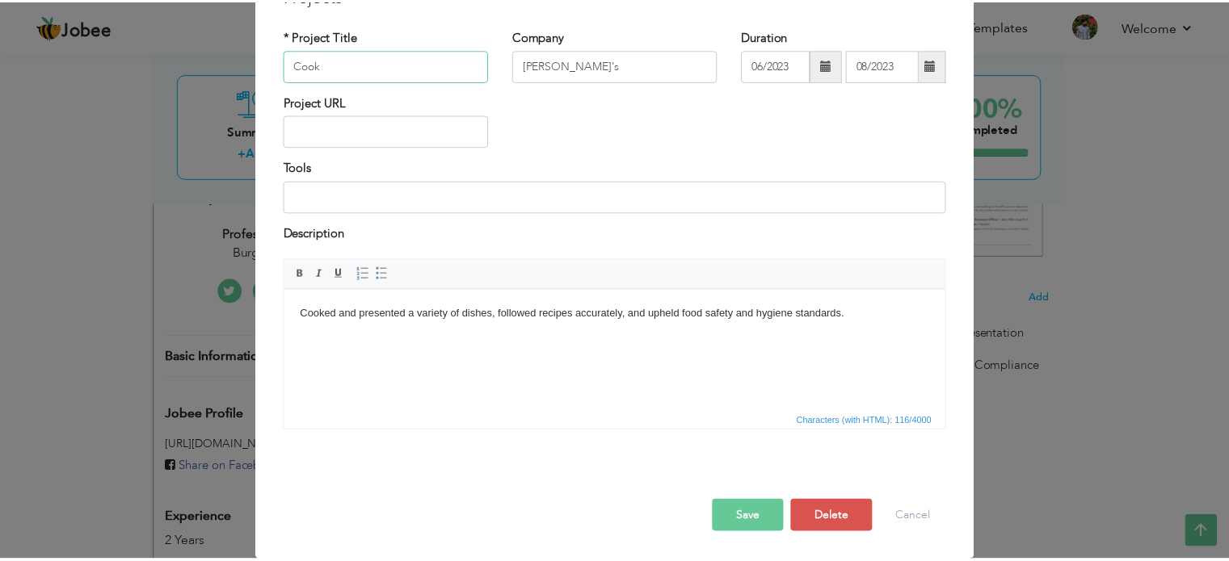
scroll to position [0, 0]
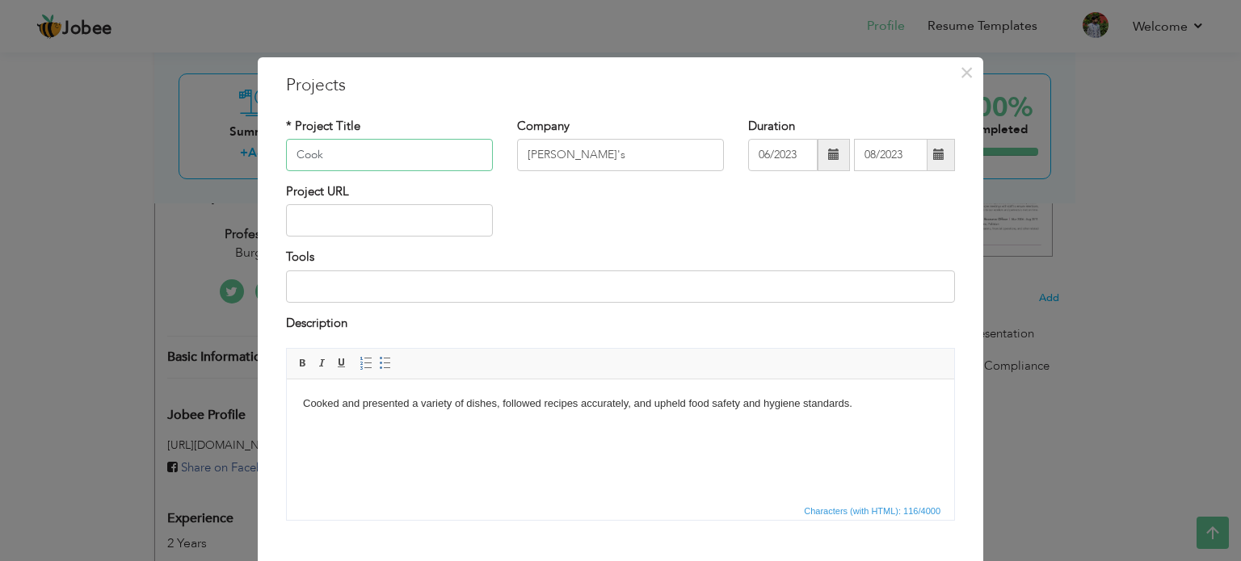
click at [449, 153] on input "Cook" at bounding box center [389, 155] width 207 height 32
click at [580, 151] on input "[PERSON_NAME]'s" at bounding box center [620, 155] width 207 height 32
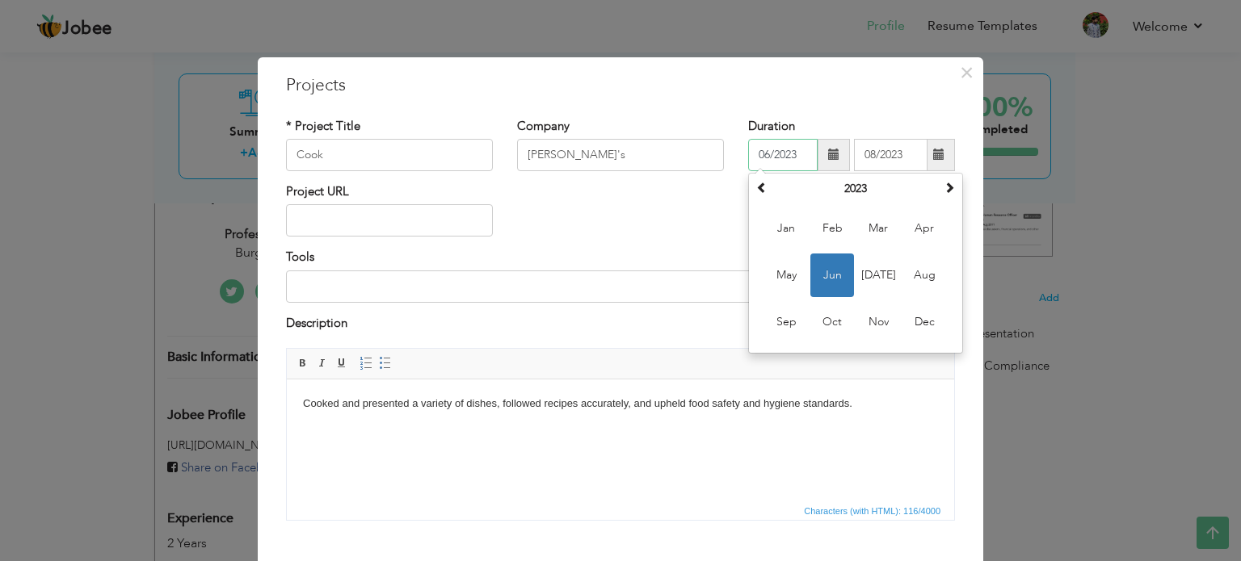
click at [759, 143] on input "06/2023" at bounding box center [782, 155] width 69 height 32
paste input "[PERSON_NAME]'s"
type input "06/2023"
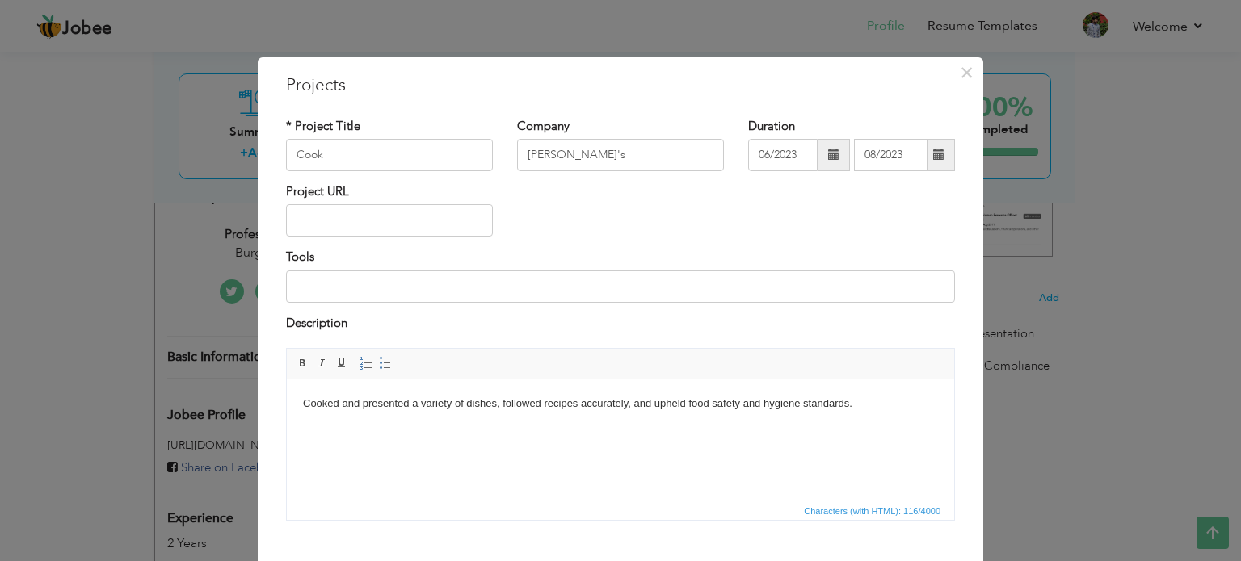
click at [900, 135] on div "Duration 06/2023 08/2023" at bounding box center [851, 144] width 207 height 53
click at [900, 134] on div "Duration 06/2023 08/2023" at bounding box center [851, 144] width 207 height 53
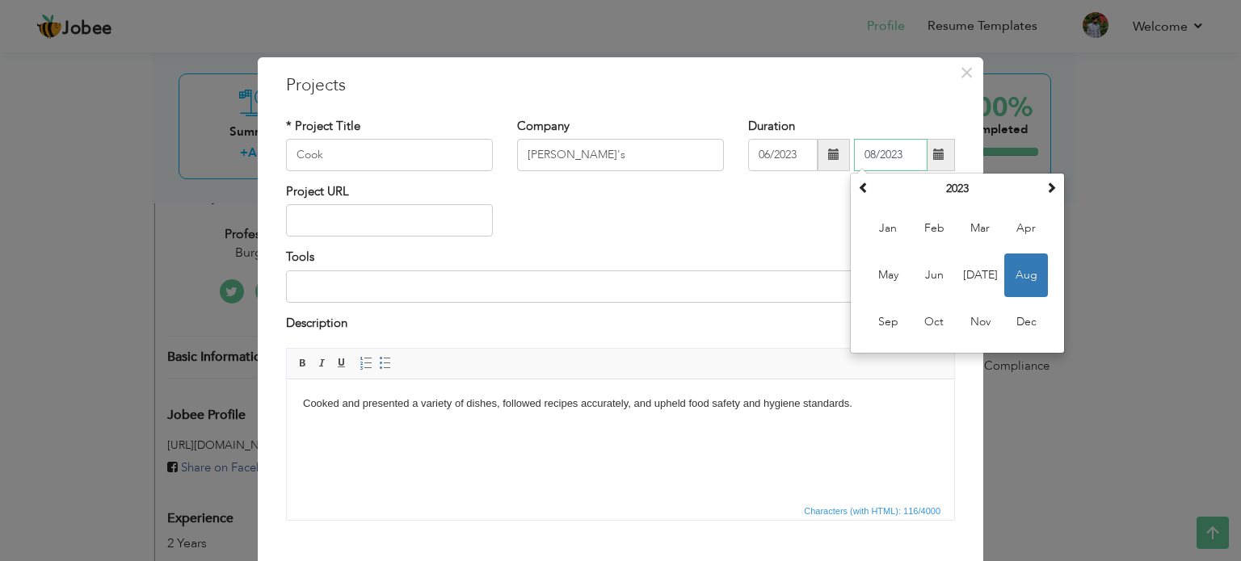
click at [890, 148] on input "08/2023" at bounding box center [891, 155] width 74 height 32
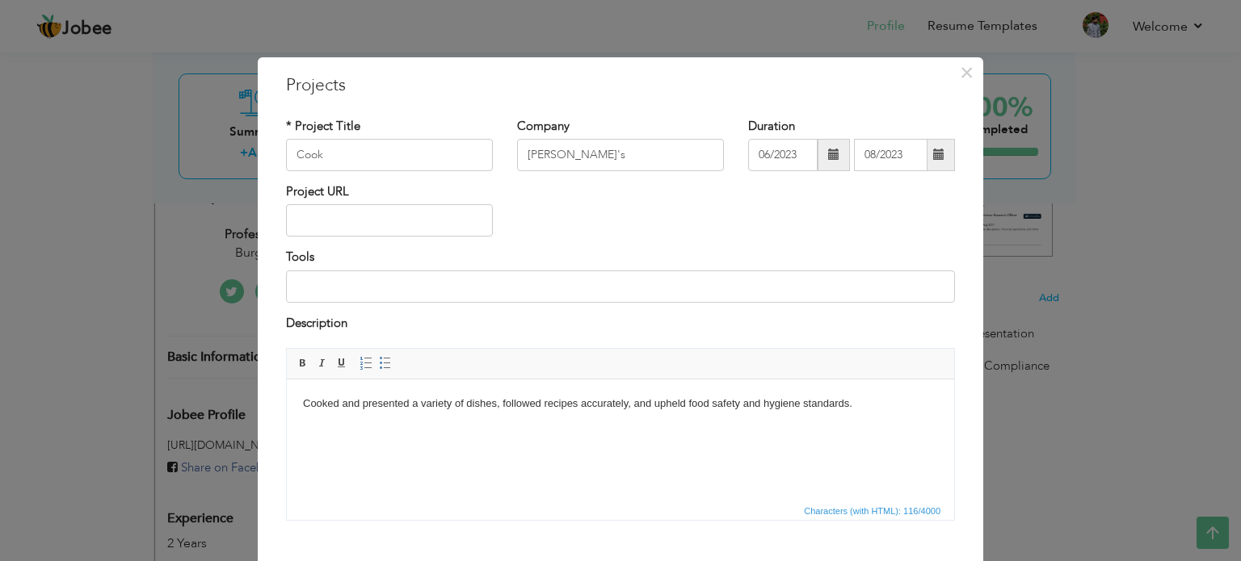
click at [481, 405] on body "Cooked and presented a variety of dishes, followed recipes accurately, and uphe…" at bounding box center [620, 404] width 635 height 17
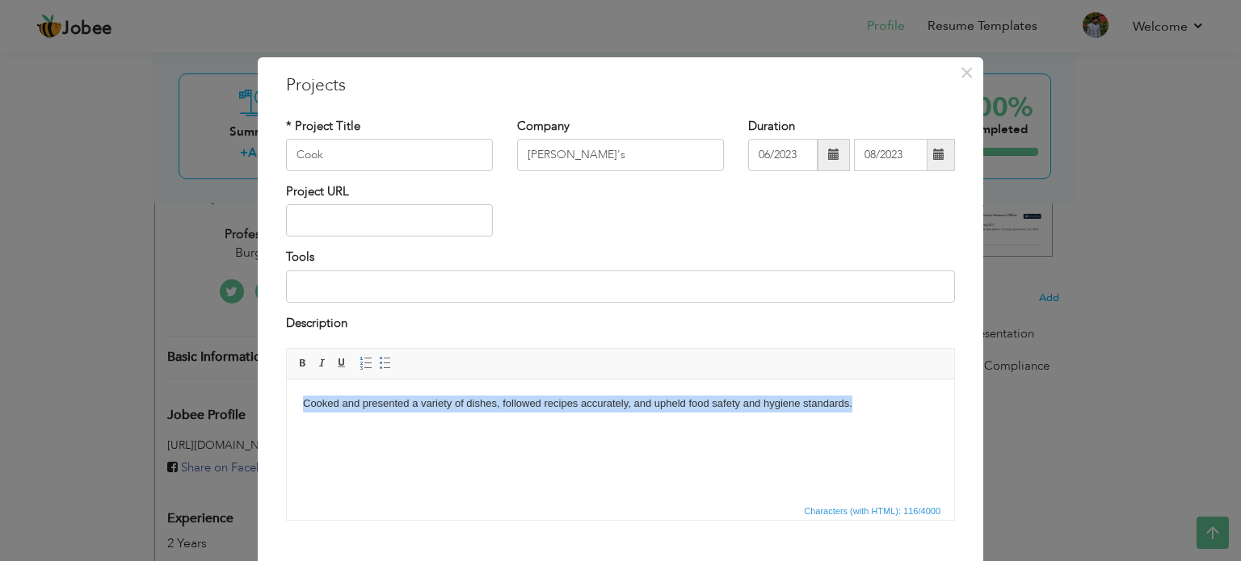
click at [481, 405] on body "Cooked and presented a variety of dishes, followed recipes accurately, and uphe…" at bounding box center [620, 404] width 635 height 17
copy body "Cooked and presented a variety of dishes, followed recipes accurately, and uphe…"
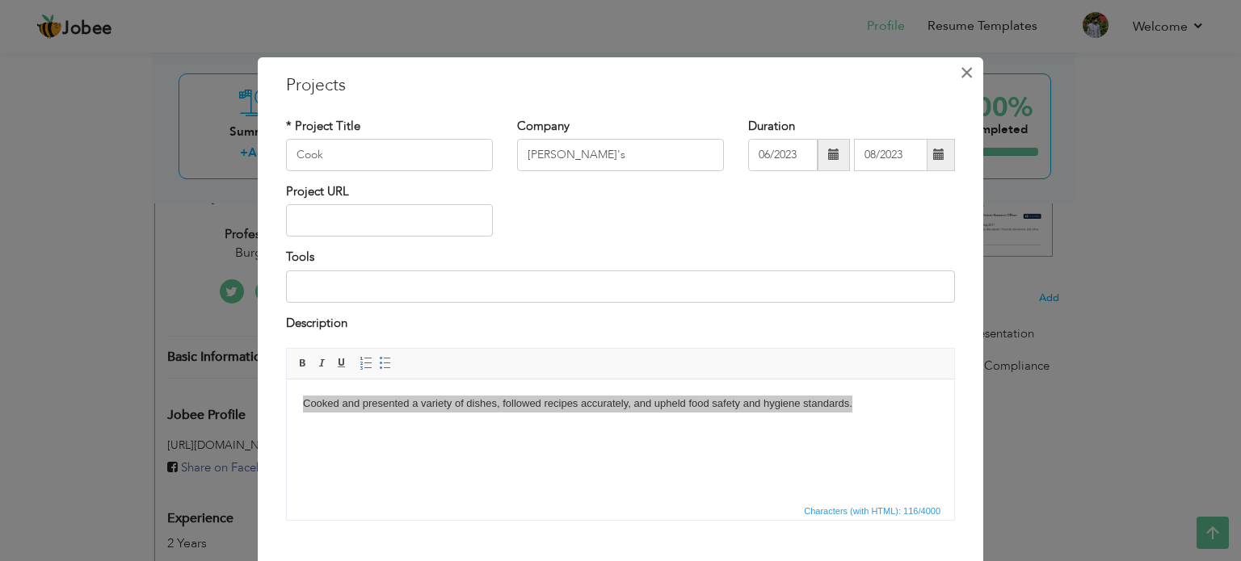
click at [965, 65] on span "×" at bounding box center [967, 72] width 14 height 29
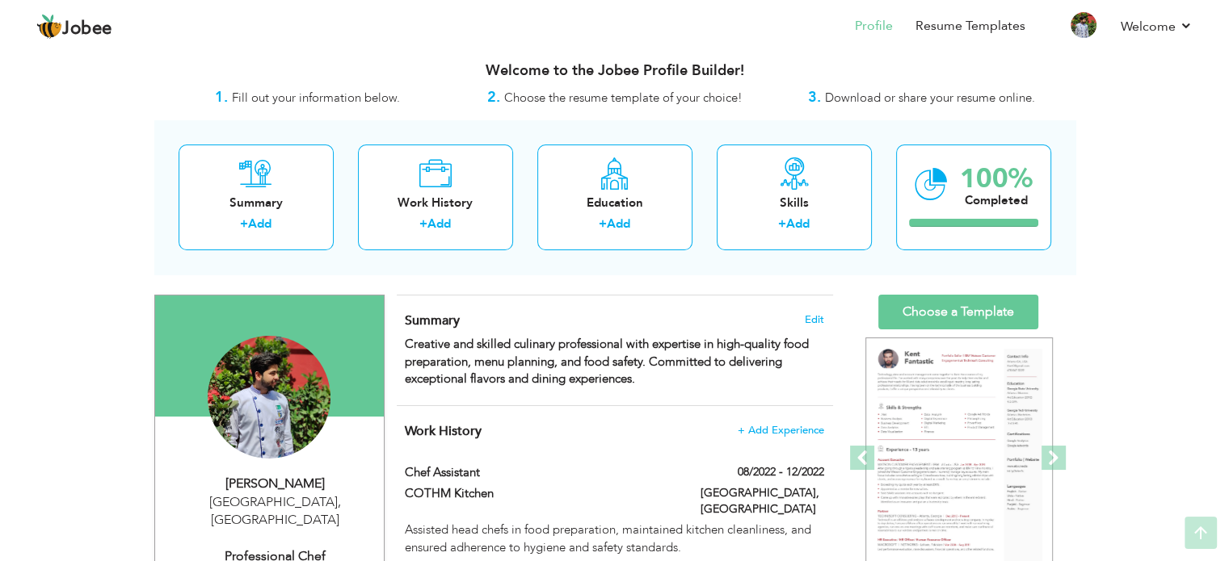
scroll to position [9, 0]
click at [782, 428] on span "+ Add Experience" at bounding box center [780, 431] width 87 height 11
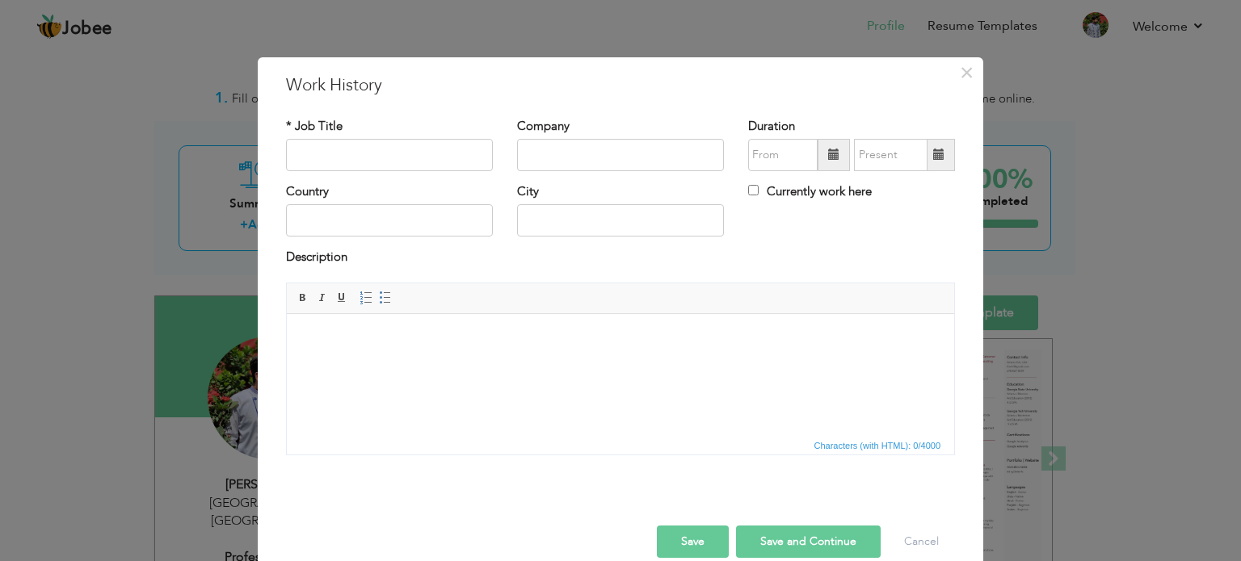
click at [452, 363] on html at bounding box center [620, 337] width 667 height 49
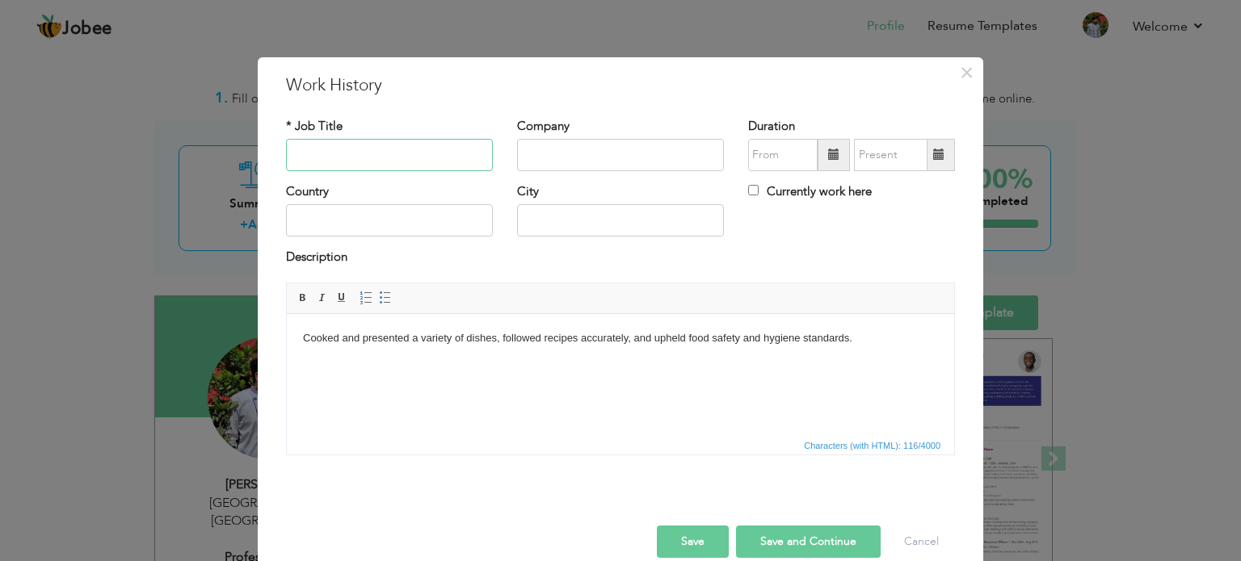
click at [366, 152] on input "text" at bounding box center [389, 155] width 207 height 32
paste input "Cook"
type input "Cook"
click at [570, 170] on div "Company" at bounding box center [620, 150] width 231 height 65
click at [594, 154] on input "text" at bounding box center [620, 155] width 207 height 32
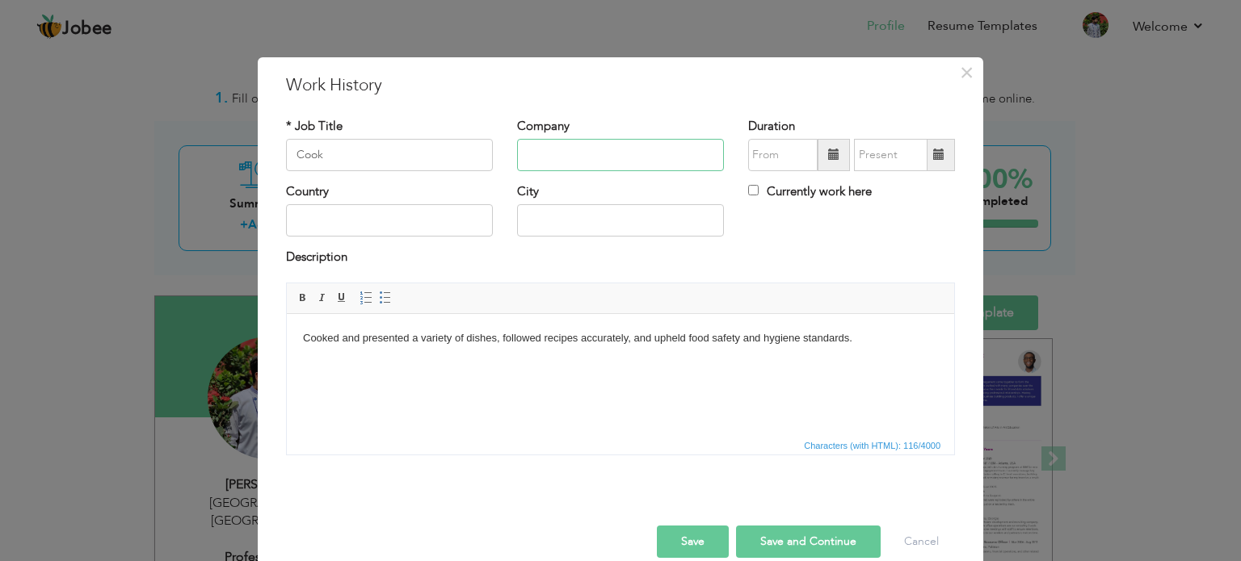
paste input "[PERSON_NAME]'s"
type input "[PERSON_NAME]'s"
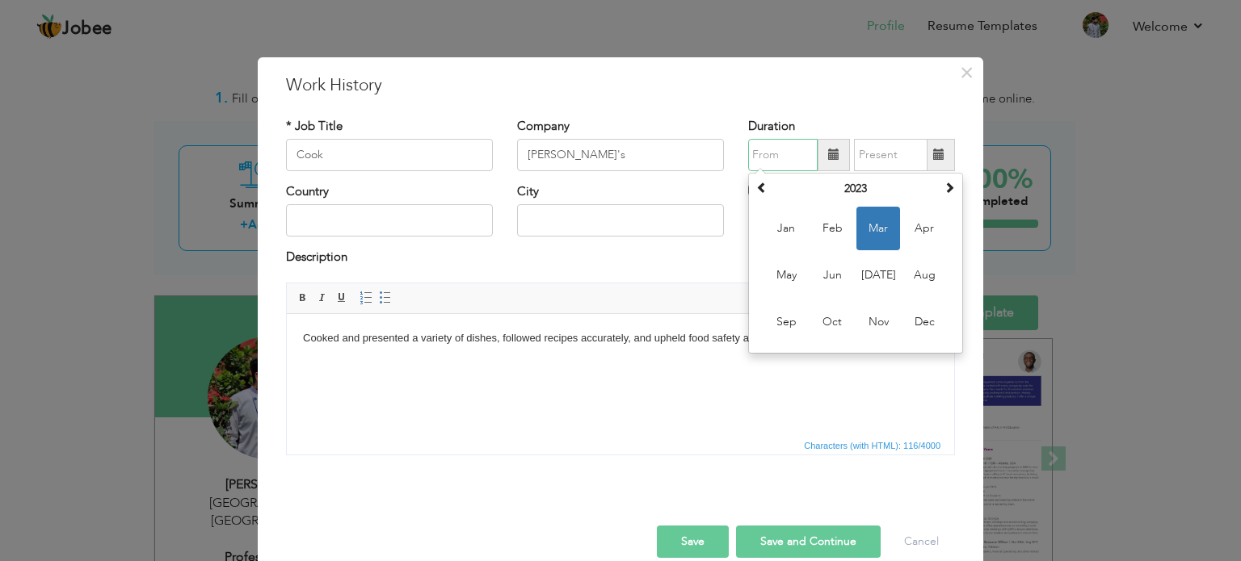
click at [762, 145] on input "text" at bounding box center [782, 155] width 69 height 32
paste input "06/2023"
type input "06/2023"
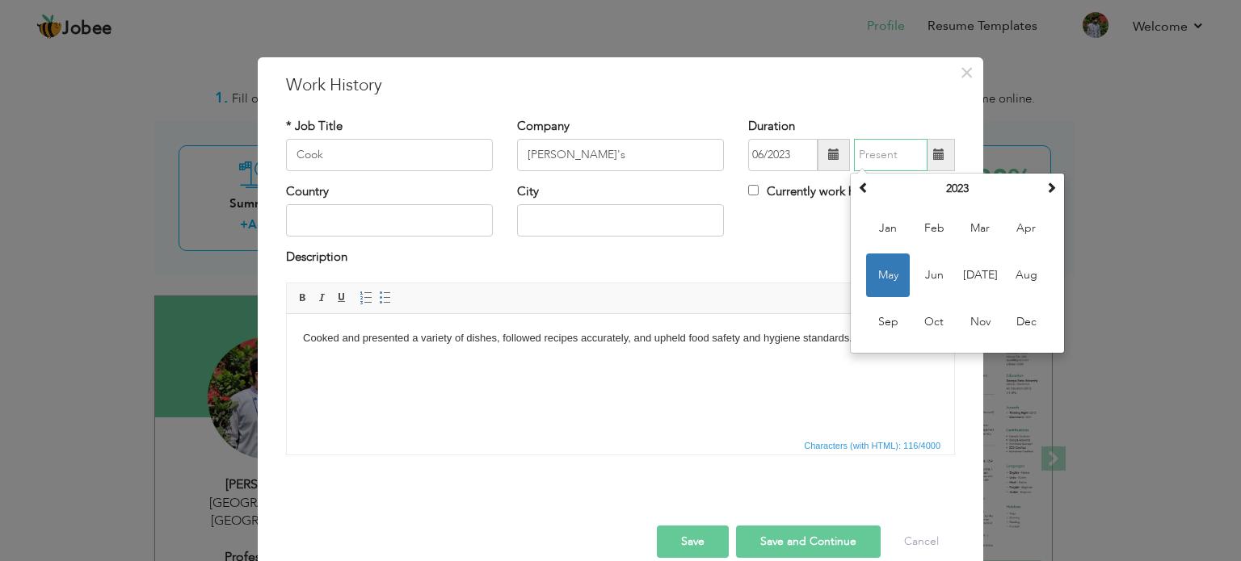
click at [906, 158] on input "text" at bounding box center [891, 155] width 74 height 32
paste input "08/2023"
type input "08/2023"
click at [800, 221] on div "Country City Currently work here" at bounding box center [620, 215] width 693 height 65
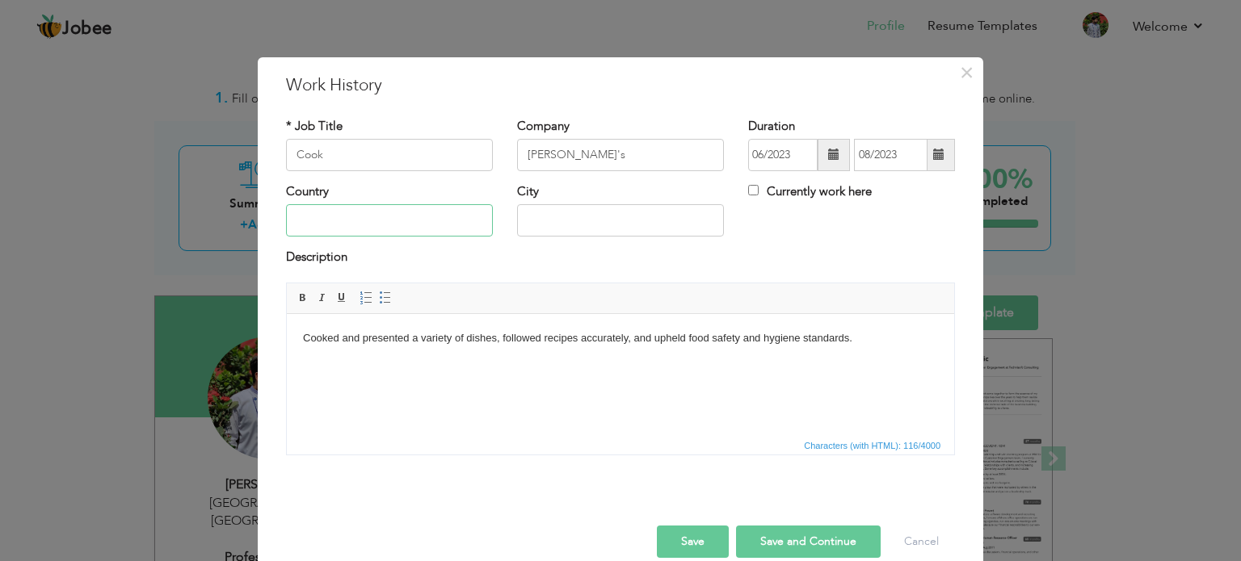
click at [423, 212] on input "text" at bounding box center [389, 220] width 207 height 32
type input "[GEOGRAPHIC_DATA]"
click at [677, 534] on button "Save" at bounding box center [693, 542] width 72 height 32
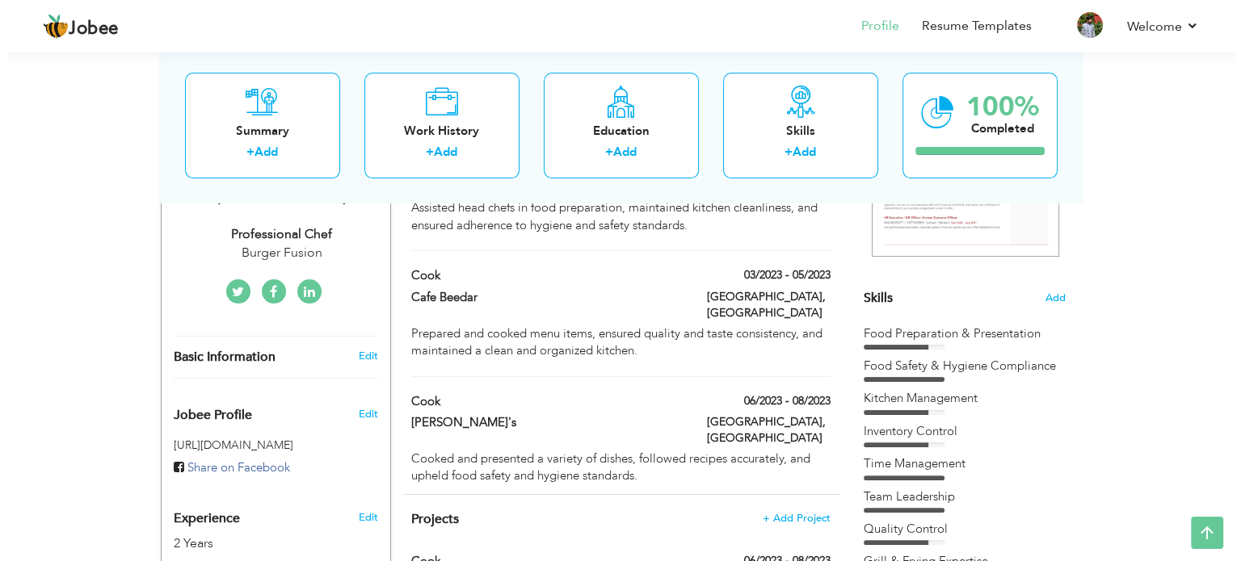
scroll to position [413, 0]
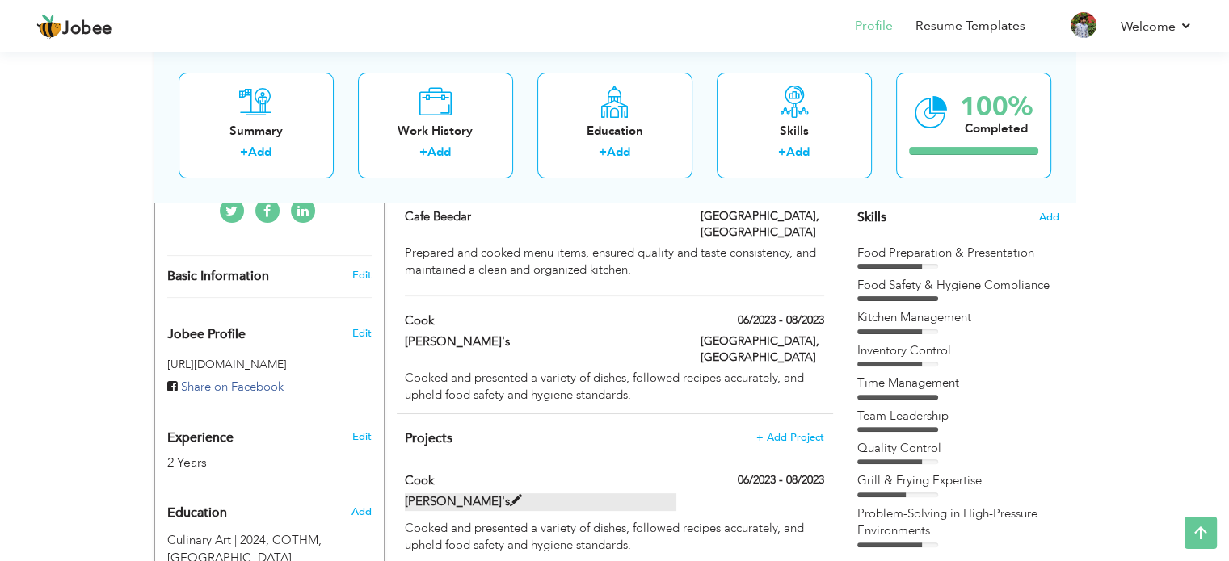
click at [613, 494] on label "[PERSON_NAME]'s" at bounding box center [540, 502] width 271 height 17
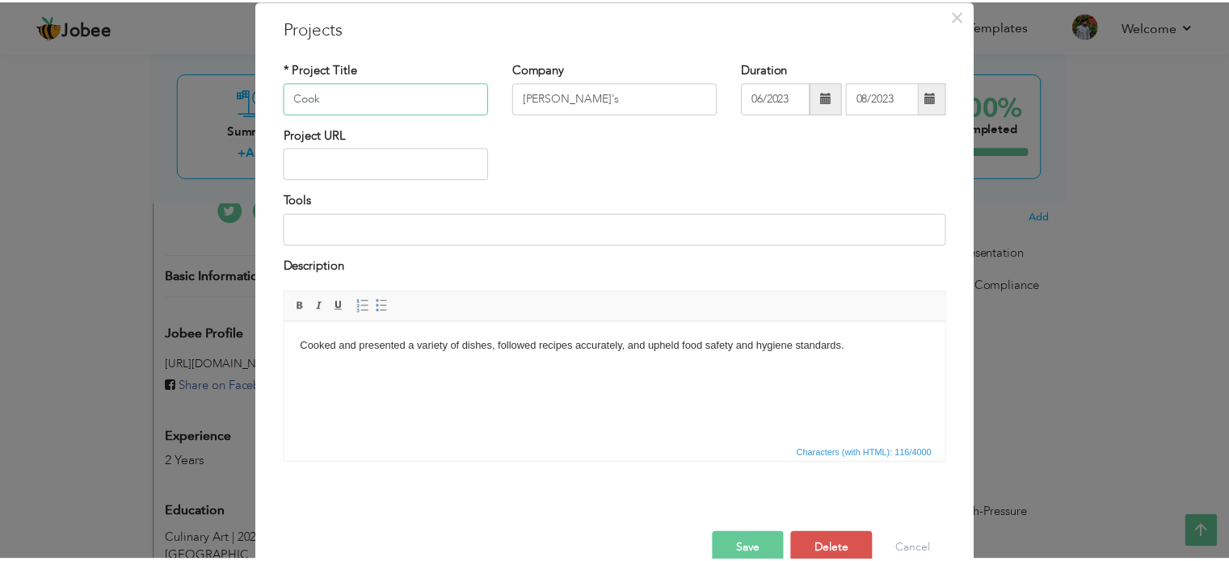
scroll to position [90, 0]
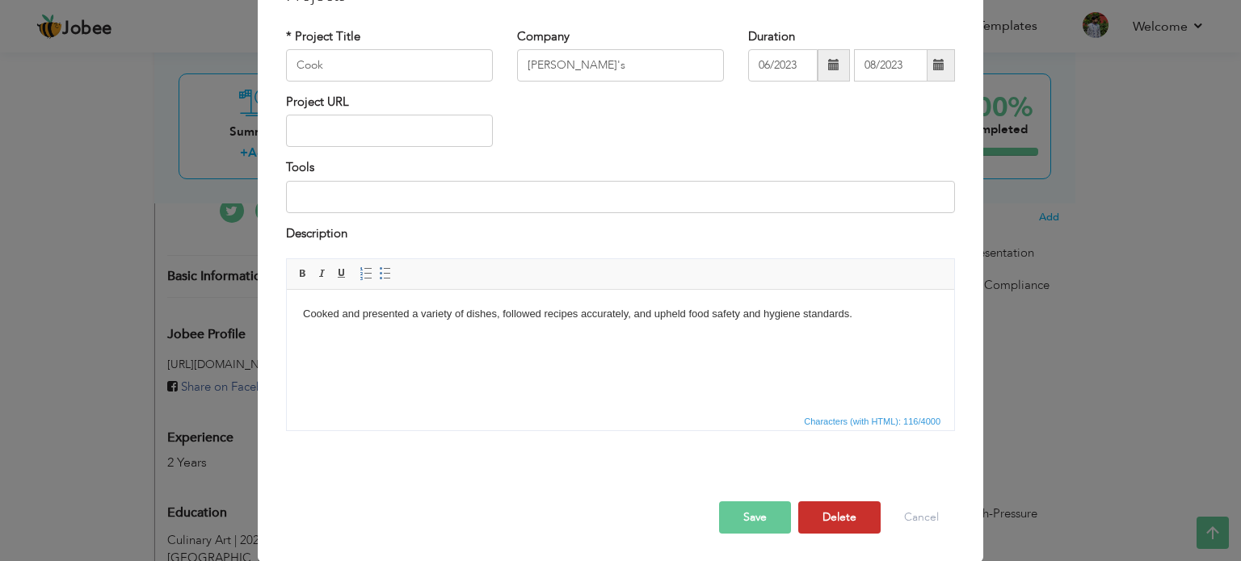
click at [853, 511] on button "Delete" at bounding box center [839, 518] width 82 height 32
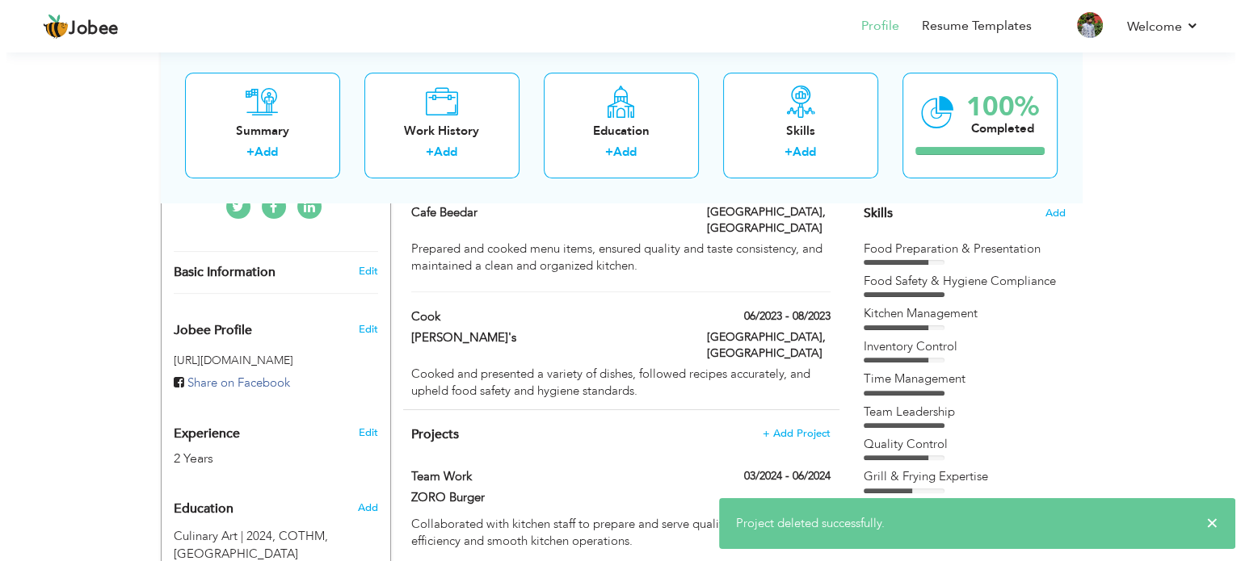
scroll to position [574, 0]
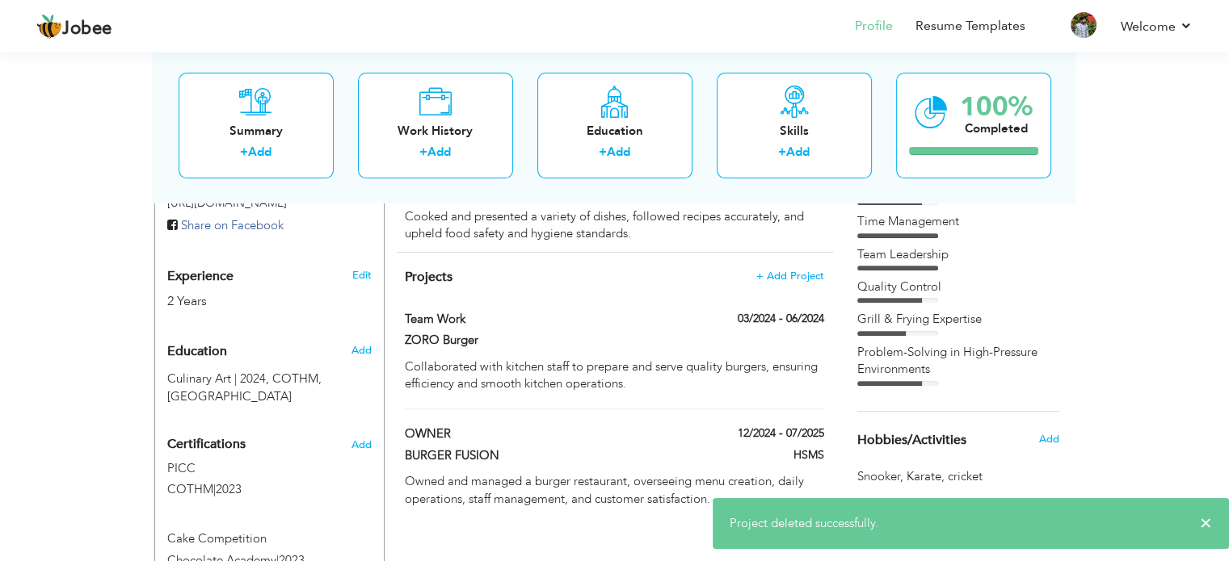
click at [523, 311] on div "Team Work" at bounding box center [541, 321] width 296 height 21
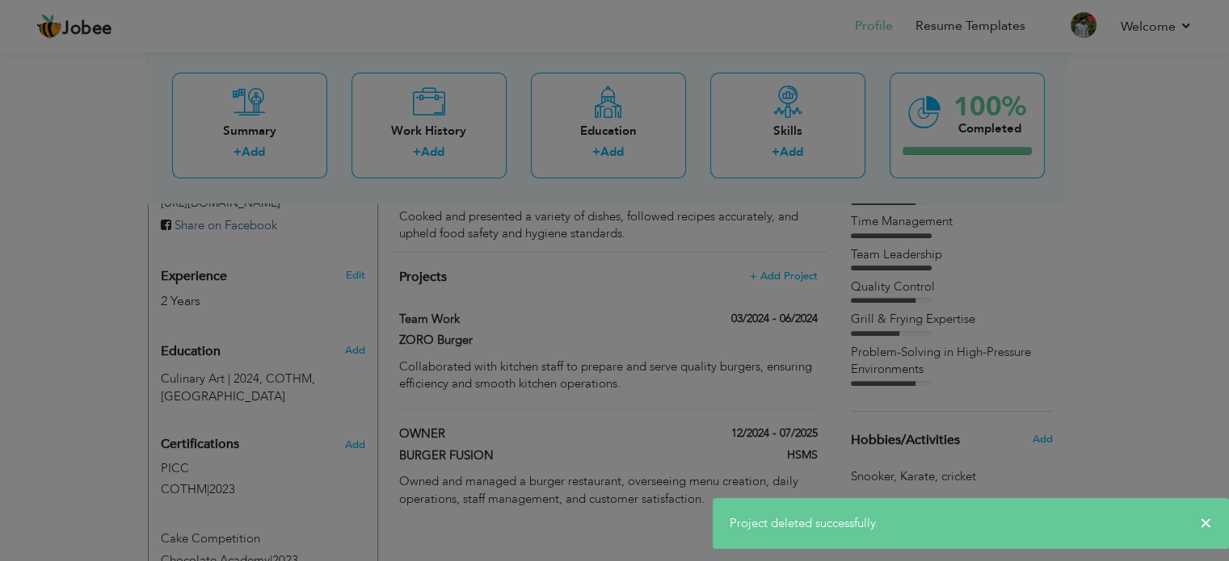
type input "Team Work"
type input "ZORO Burger"
type input "03/2024"
type input "06/2024"
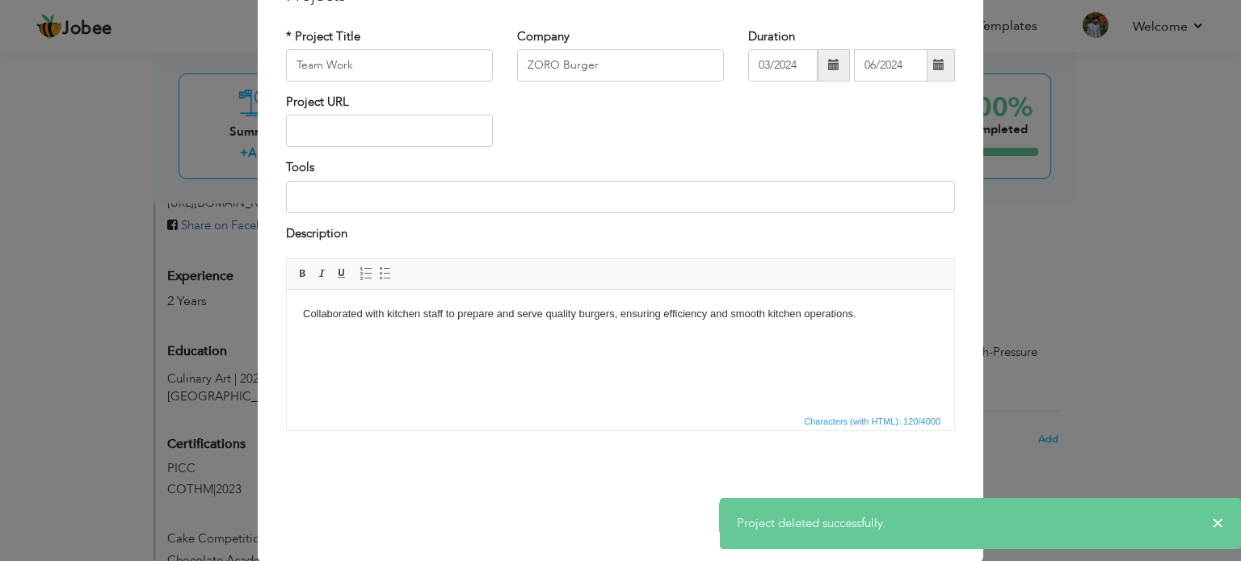
scroll to position [0, 0]
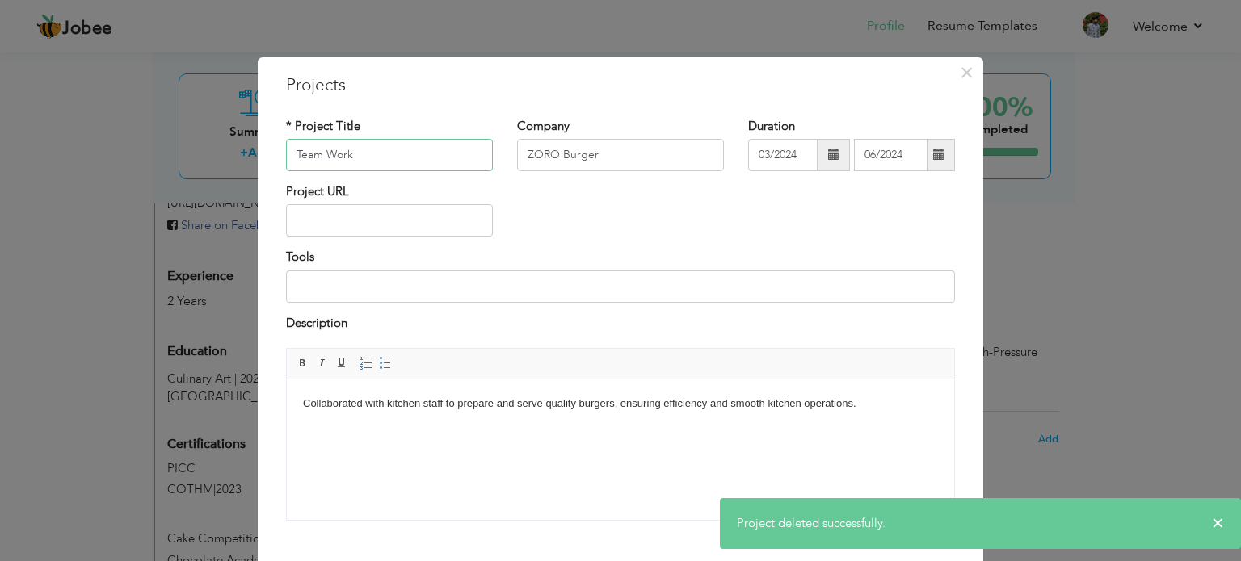
click at [448, 155] on input "Team Work" at bounding box center [389, 155] width 207 height 32
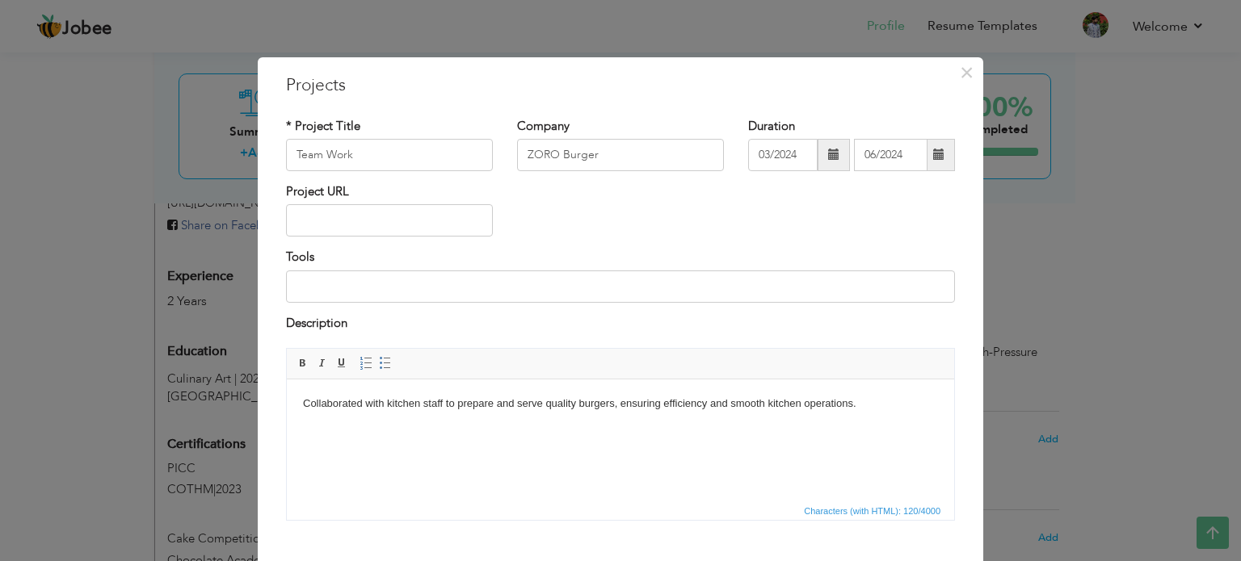
click at [590, 125] on div "Company ZORO Burger" at bounding box center [620, 144] width 207 height 53
click at [581, 162] on input "ZORO Burger" at bounding box center [620, 155] width 207 height 32
click at [795, 161] on input "03/2024" at bounding box center [782, 155] width 69 height 32
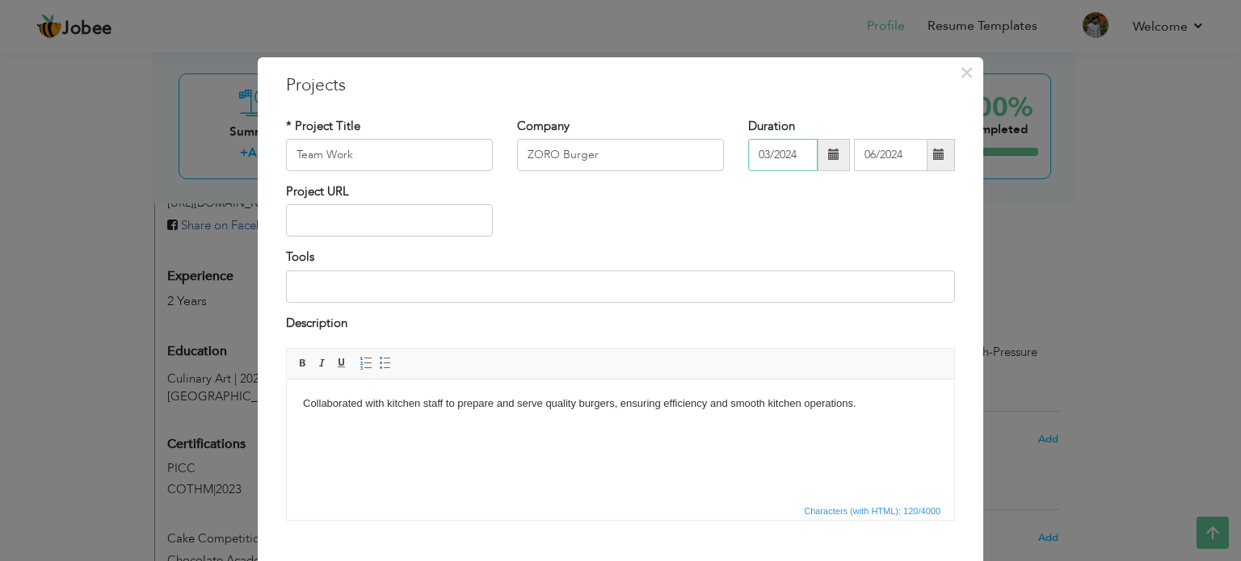
click at [795, 161] on input "03/2024" at bounding box center [782, 155] width 69 height 32
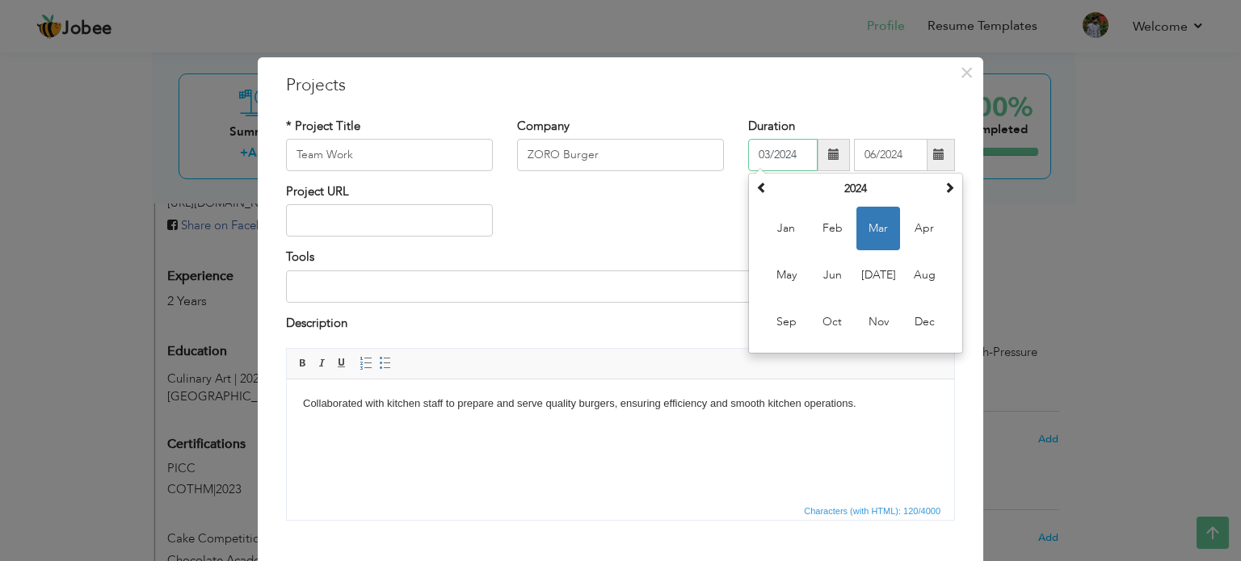
click at [795, 161] on input "03/2024" at bounding box center [782, 155] width 69 height 32
click at [788, 158] on input "03/2024" at bounding box center [782, 155] width 69 height 32
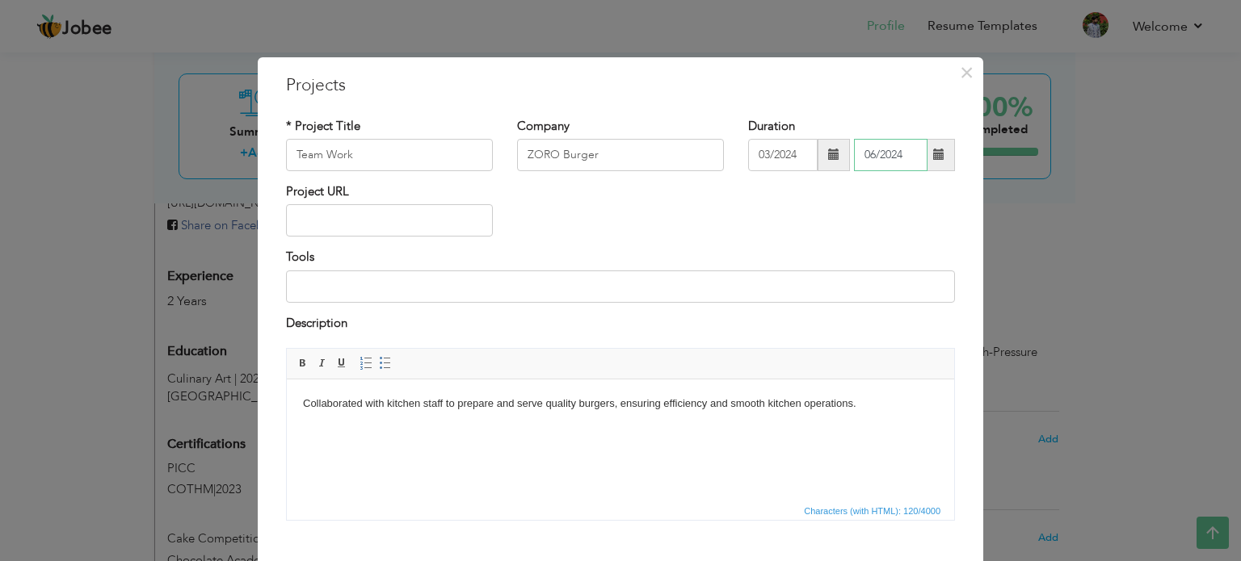
click at [880, 146] on input "06/2024" at bounding box center [891, 155] width 74 height 32
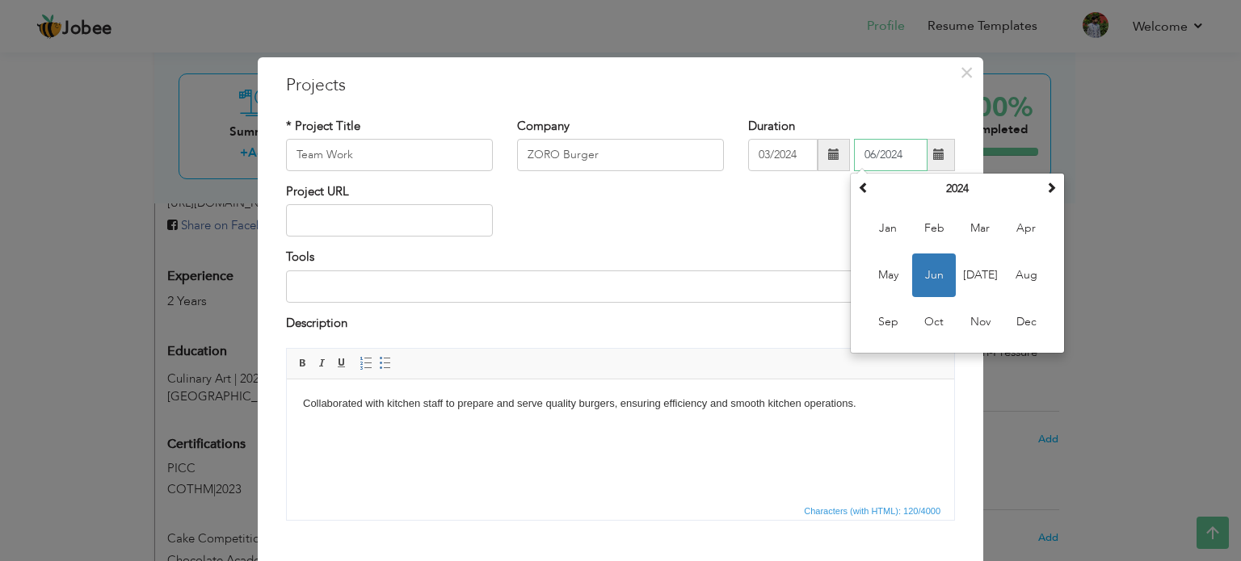
click at [880, 146] on input "06/2024" at bounding box center [891, 155] width 74 height 32
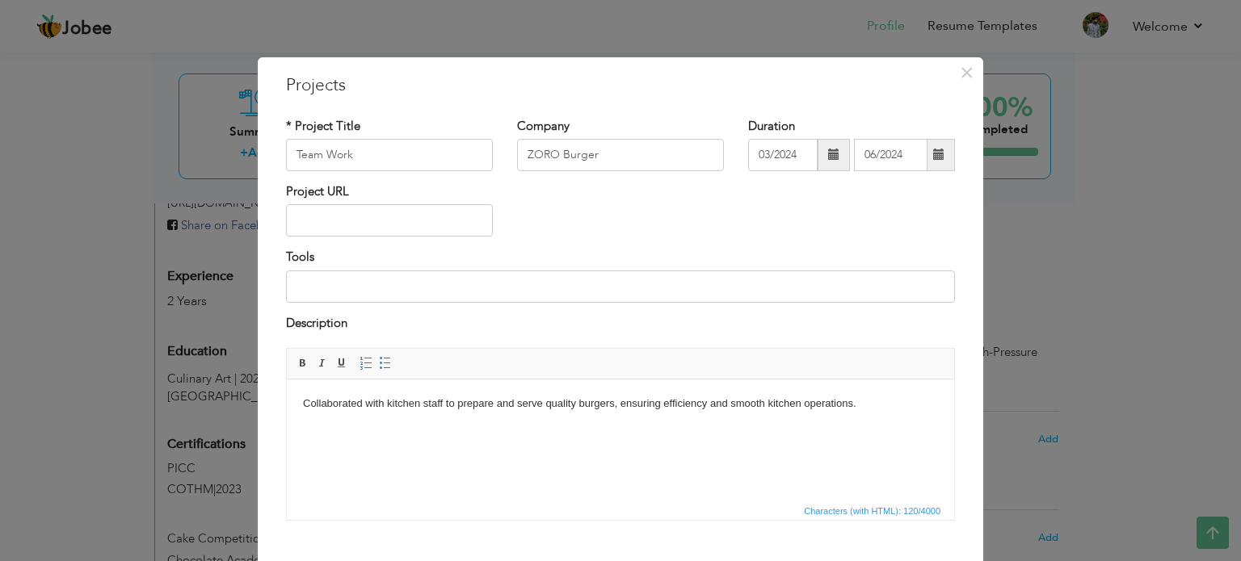
click at [523, 412] on html "Collaborated with kitchen staff to prepare and serve quality burgers, ensuring …" at bounding box center [620, 404] width 667 height 49
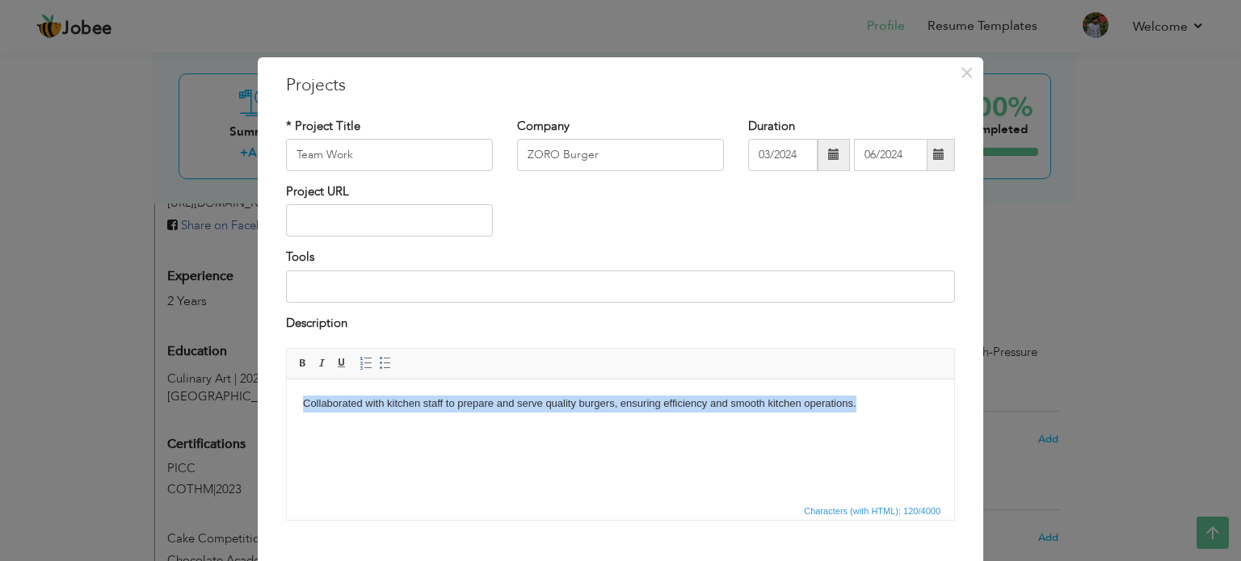
click at [523, 412] on html "Collaborated with kitchen staff to prepare and serve quality burgers, ensuring …" at bounding box center [620, 404] width 667 height 49
copy body "Collaborated with kitchen staff to prepare and serve quality burgers, ensuring …"
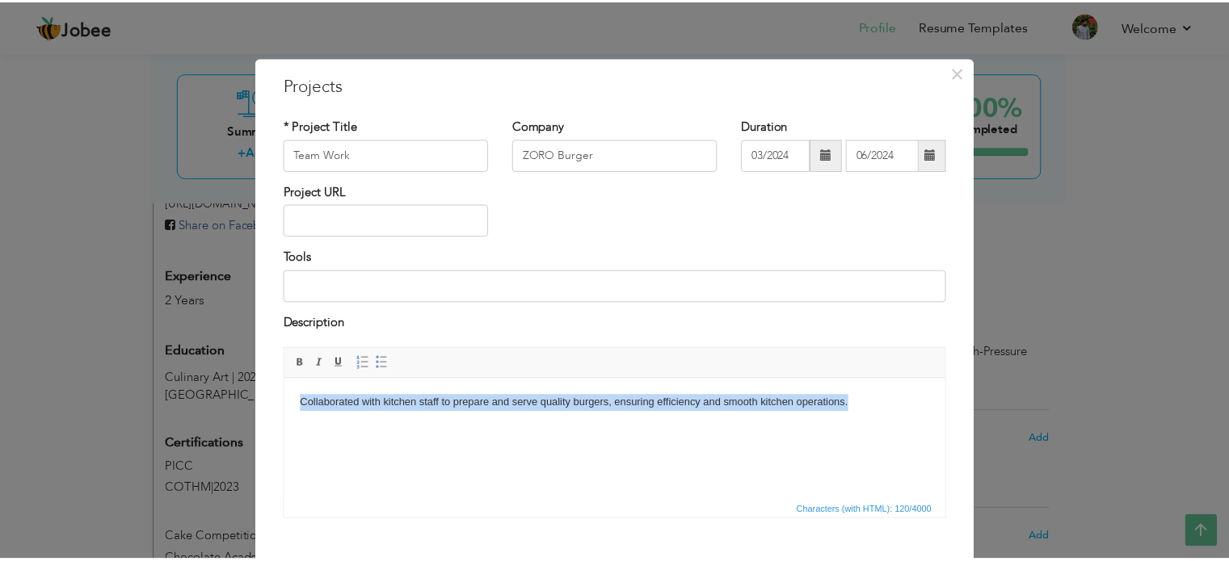
scroll to position [90, 0]
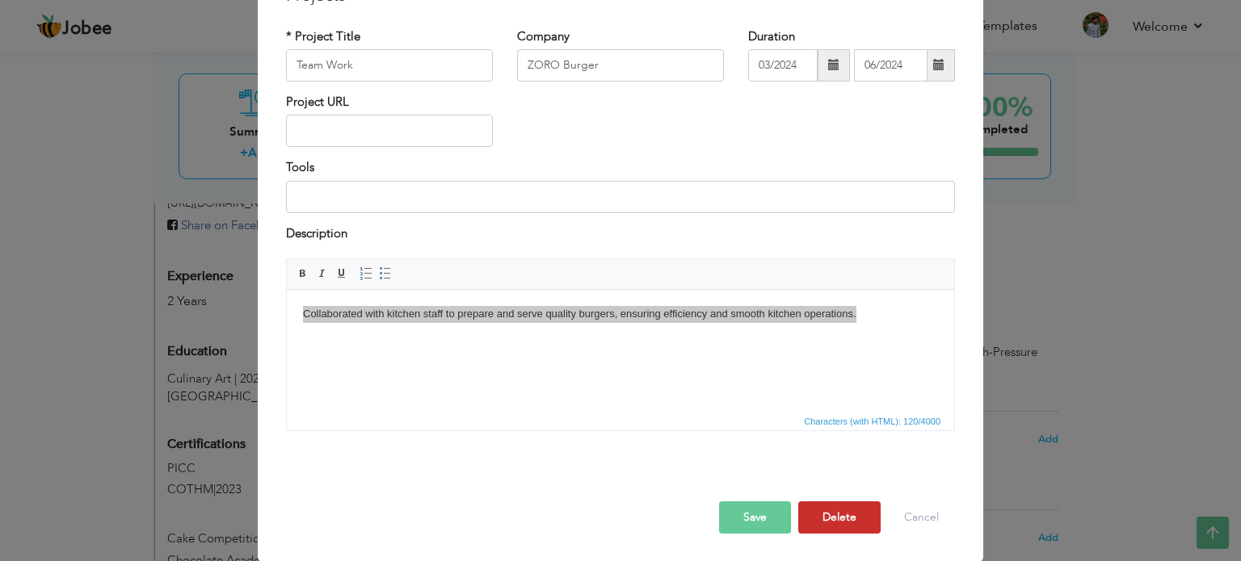
click at [836, 509] on button "Delete" at bounding box center [839, 518] width 82 height 32
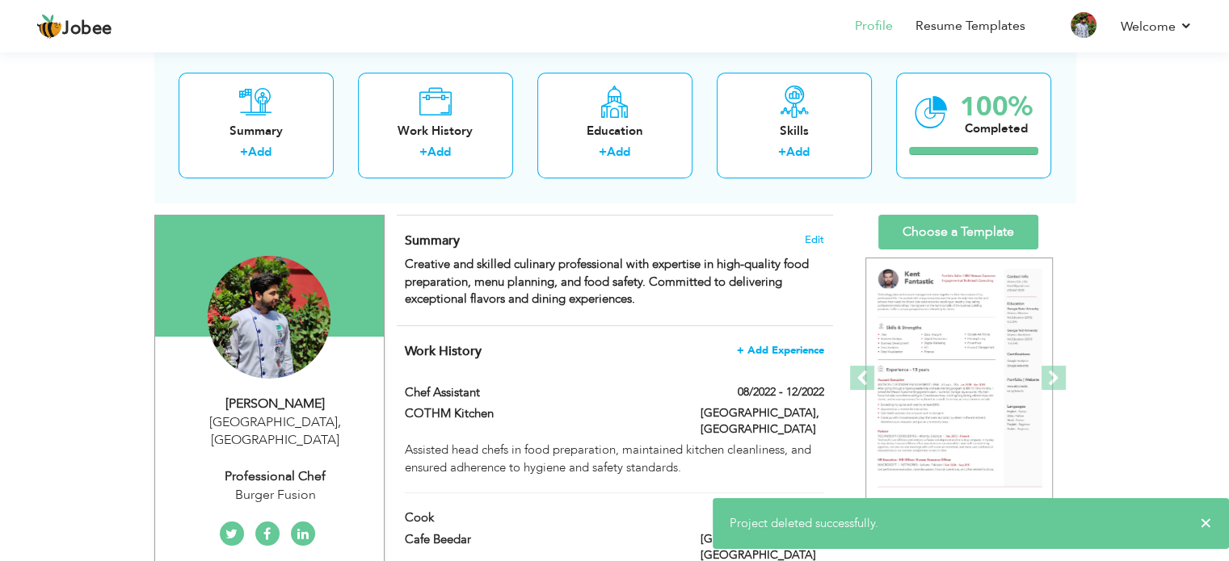
click at [792, 347] on span "+ Add Experience" at bounding box center [780, 350] width 87 height 11
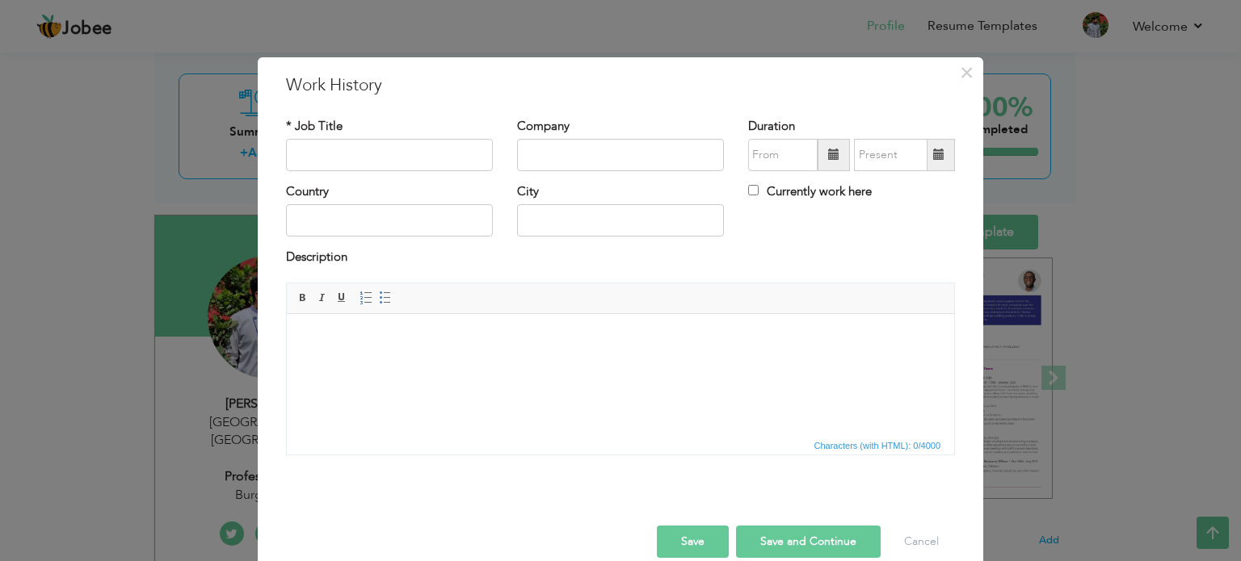
click at [422, 313] on html at bounding box center [620, 337] width 667 height 49
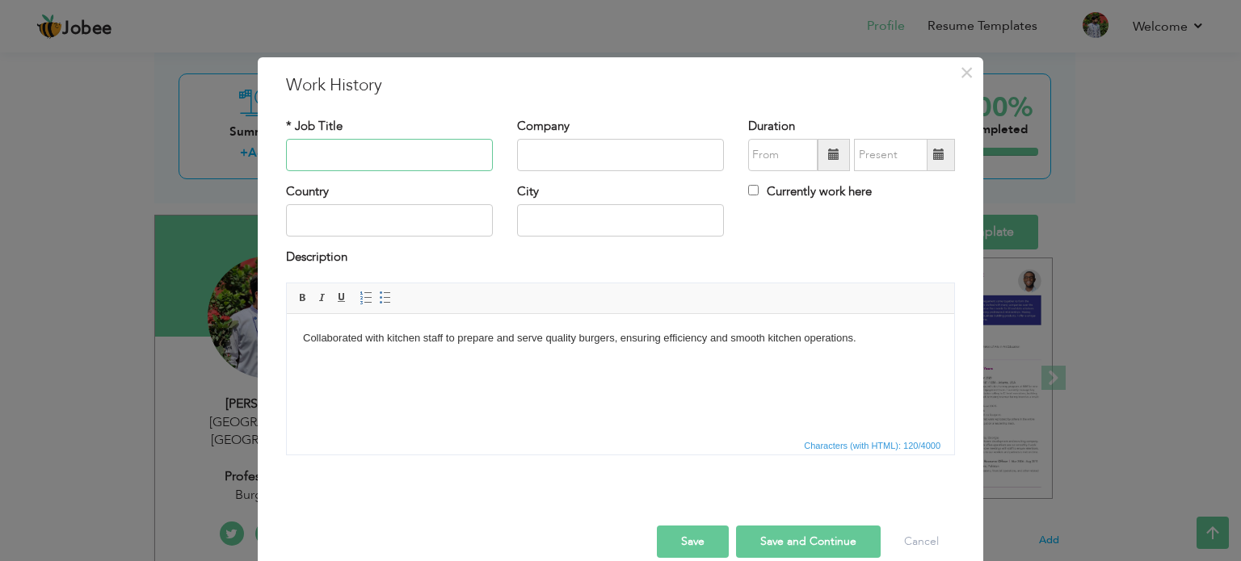
click at [316, 161] on input "text" at bounding box center [389, 155] width 207 height 32
paste input "Team Work"
type input "Team Work"
click at [610, 139] on input "text" at bounding box center [620, 155] width 207 height 32
paste input "ZORO Burger"
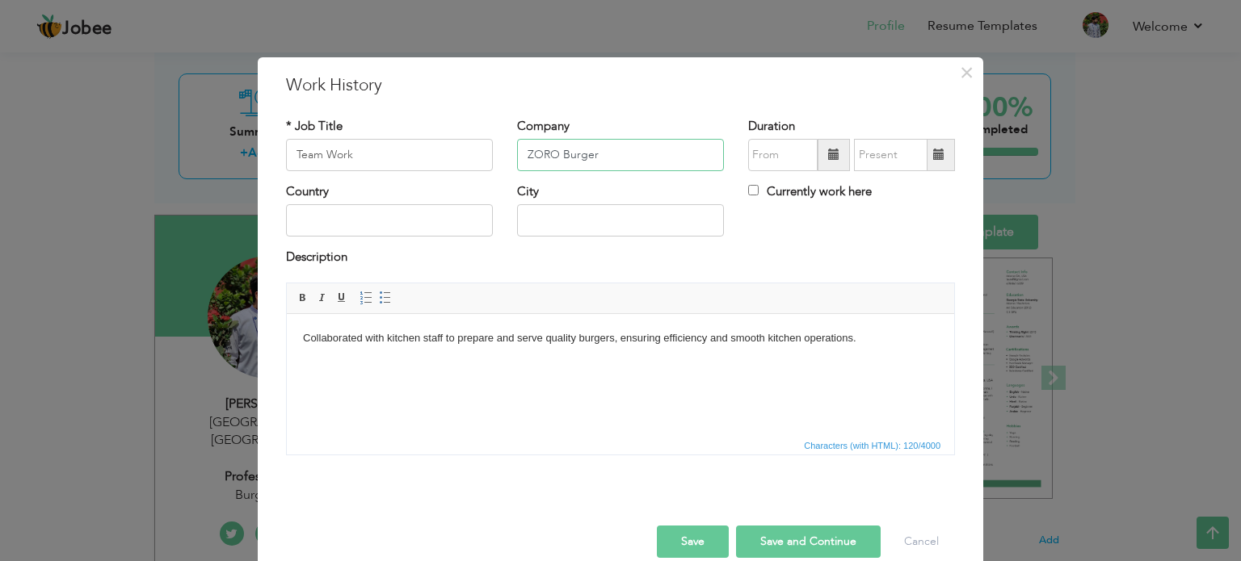
type input "ZORO Burger"
click at [764, 167] on input "text" at bounding box center [782, 155] width 69 height 32
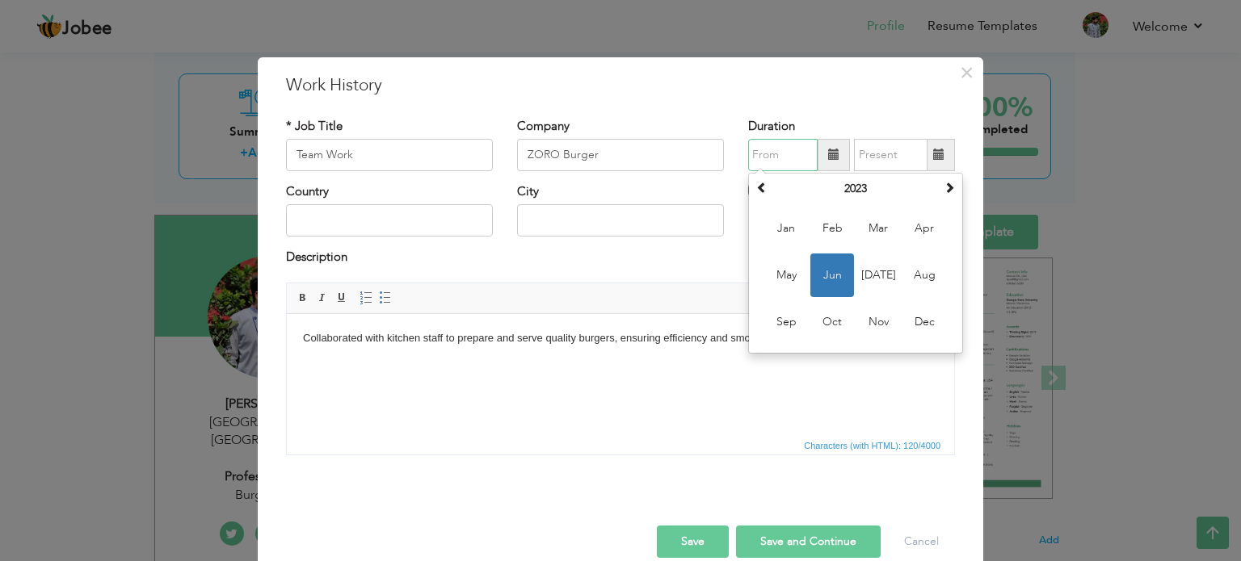
paste input "03/2024"
type input "03/2024"
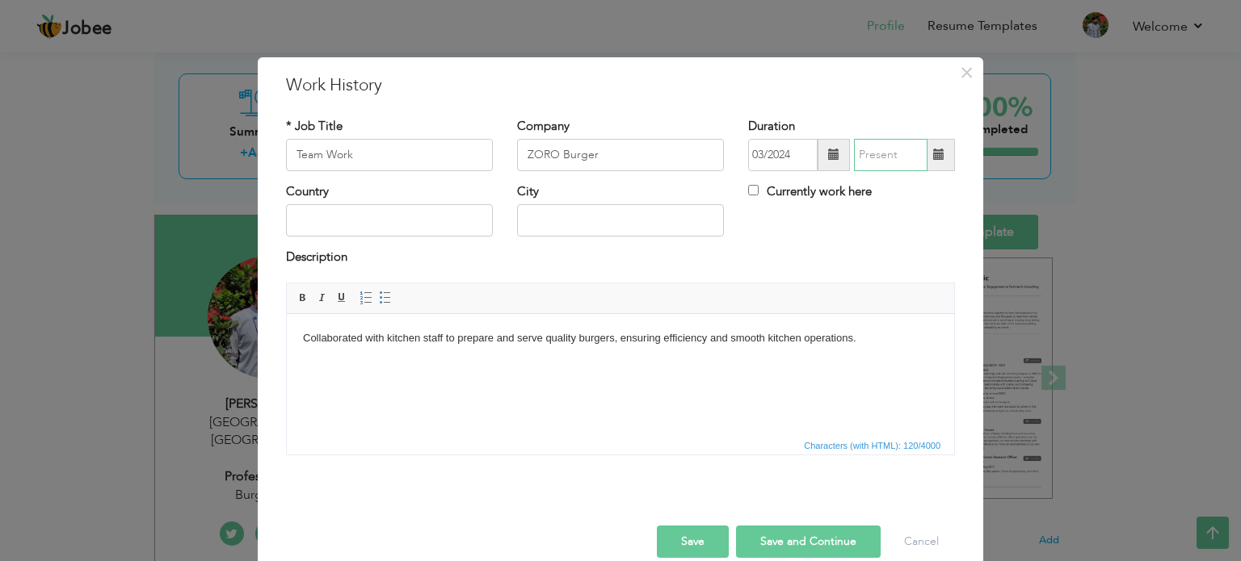
click at [872, 154] on input "text" at bounding box center [891, 155] width 74 height 32
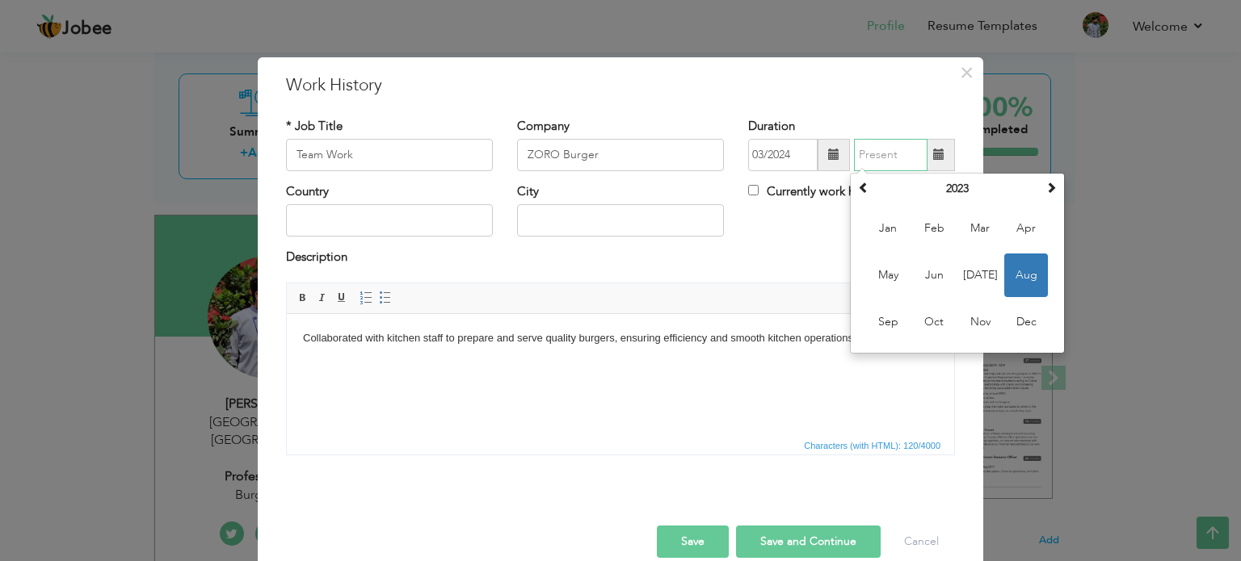
paste input "06/2024"
type input "06/2024"
click at [500, 267] on div "Description" at bounding box center [620, 259] width 669 height 21
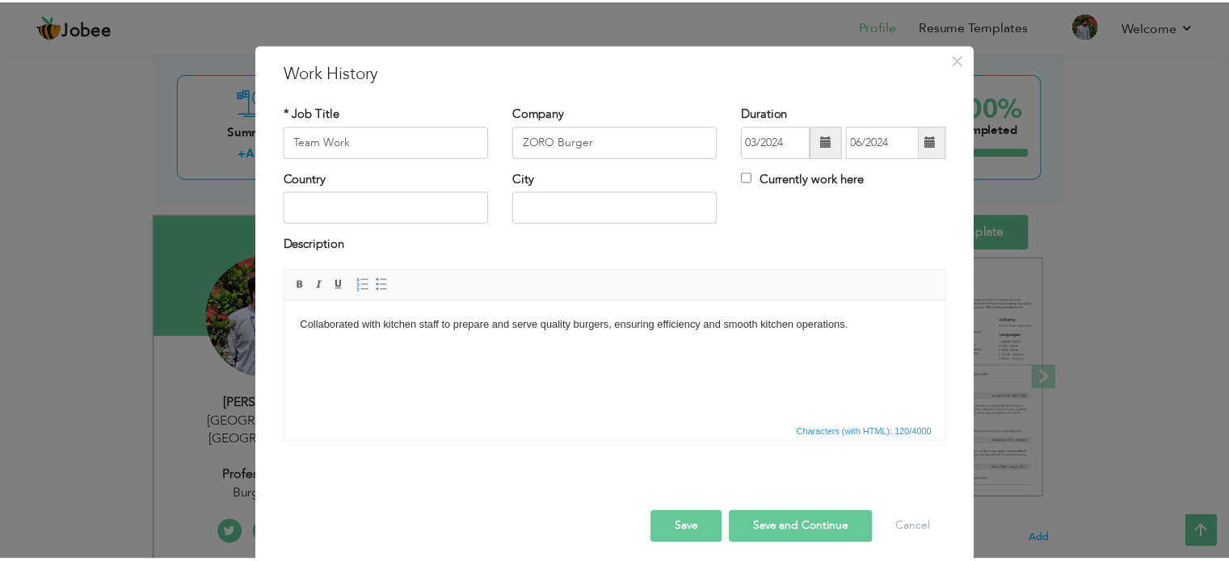
scroll to position [23, 0]
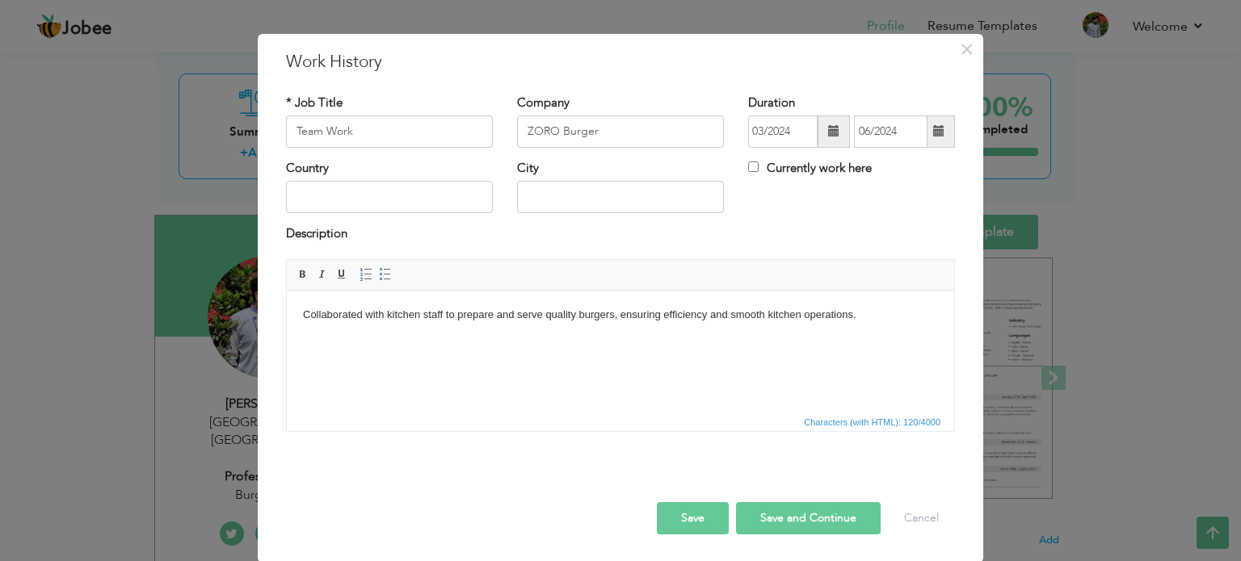
click at [700, 526] on button "Save" at bounding box center [693, 518] width 72 height 32
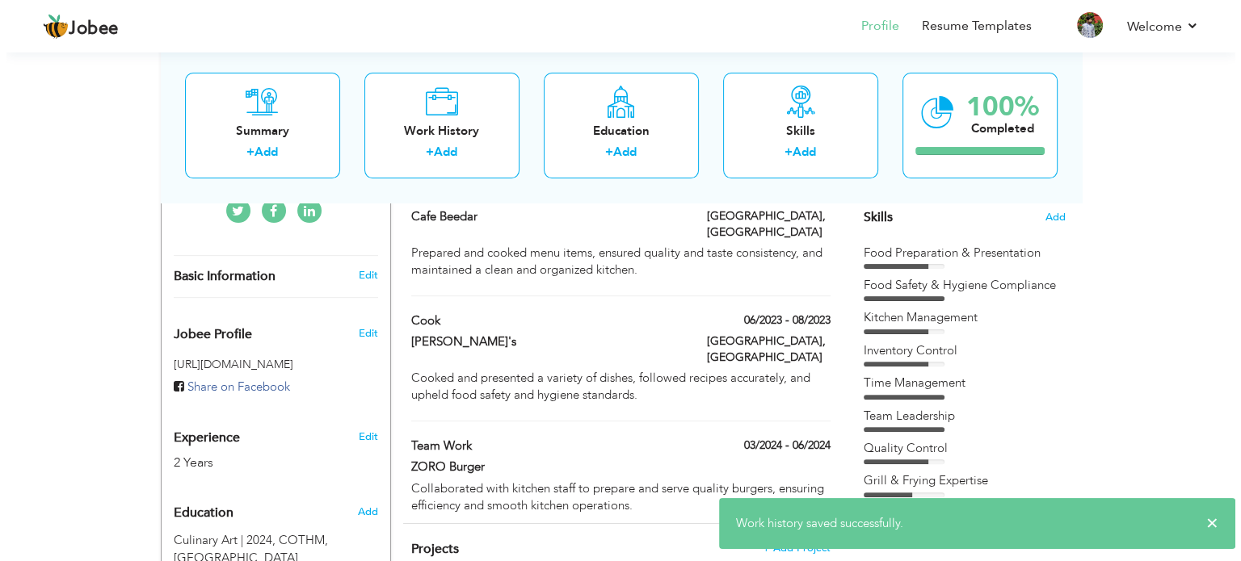
scroll to position [494, 0]
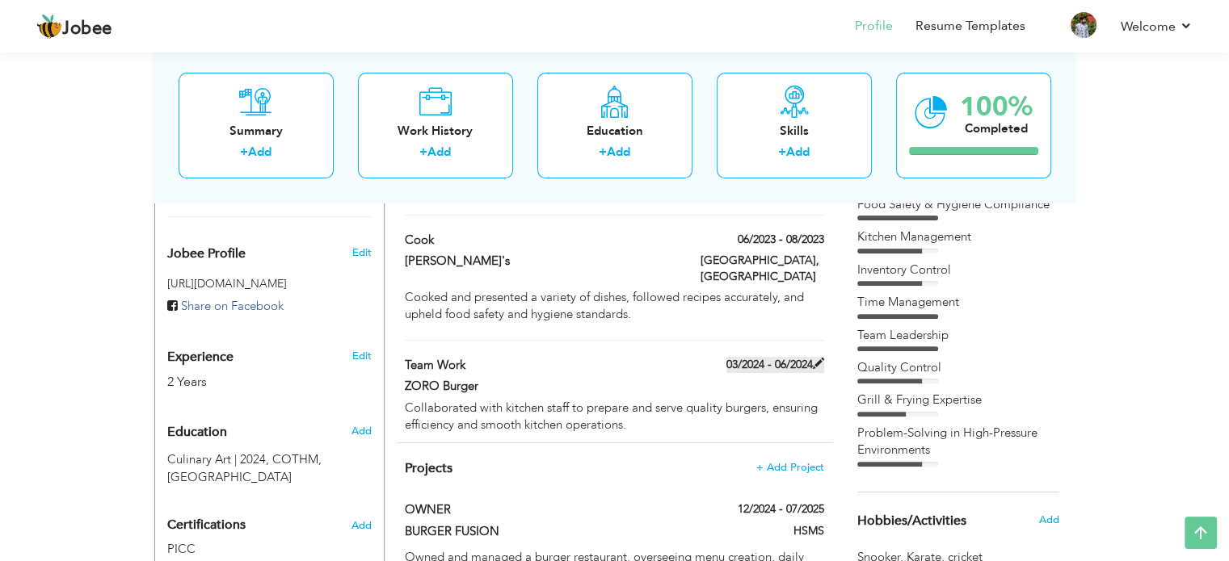
click at [733, 357] on label "03/2024 - 06/2024" at bounding box center [775, 365] width 98 height 16
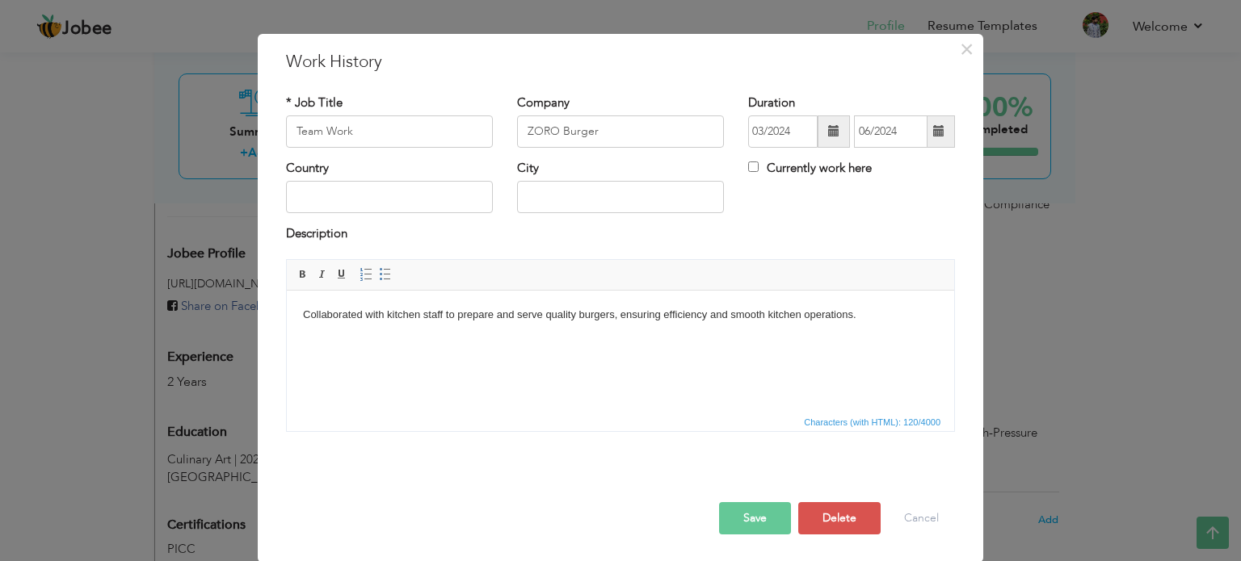
scroll to position [0, 0]
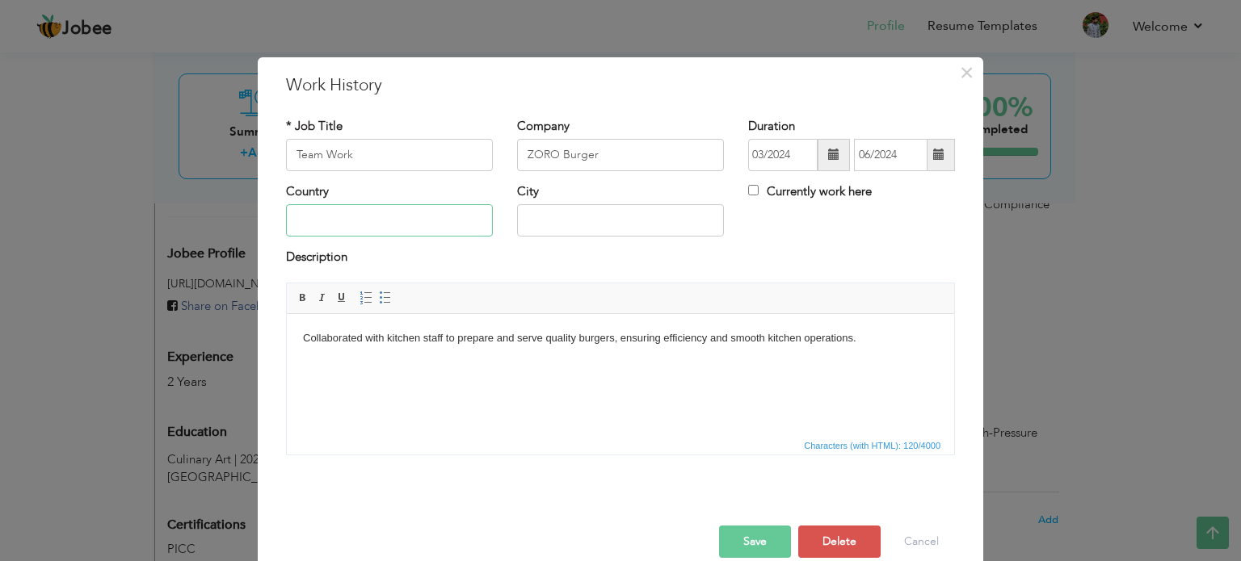
click at [321, 206] on input "text" at bounding box center [389, 220] width 207 height 32
type input "[GEOGRAPHIC_DATA]"
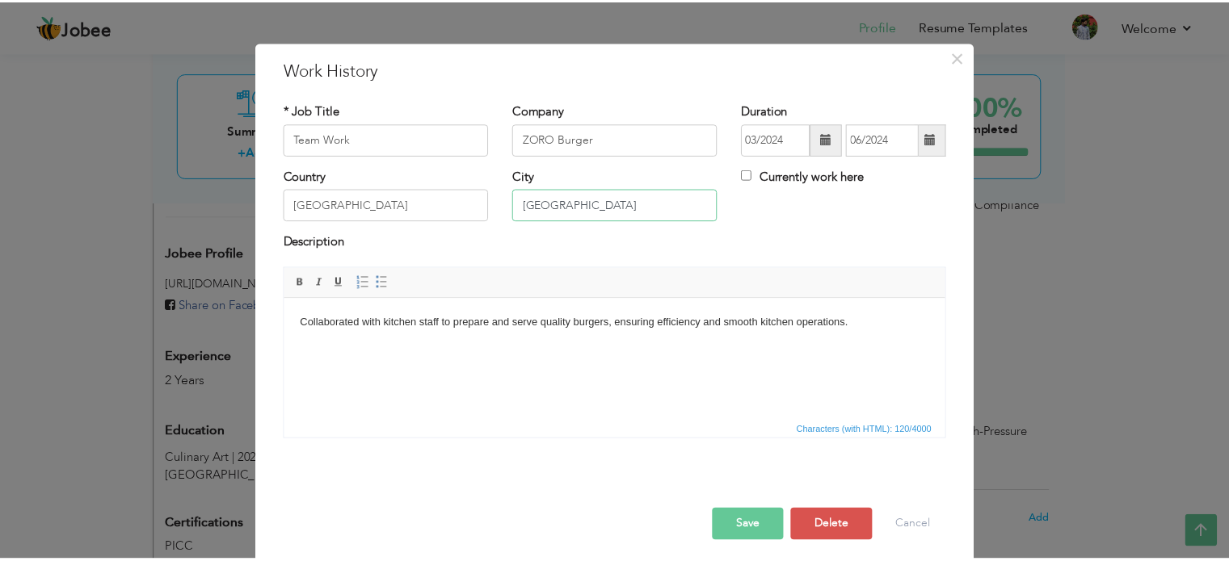
scroll to position [23, 0]
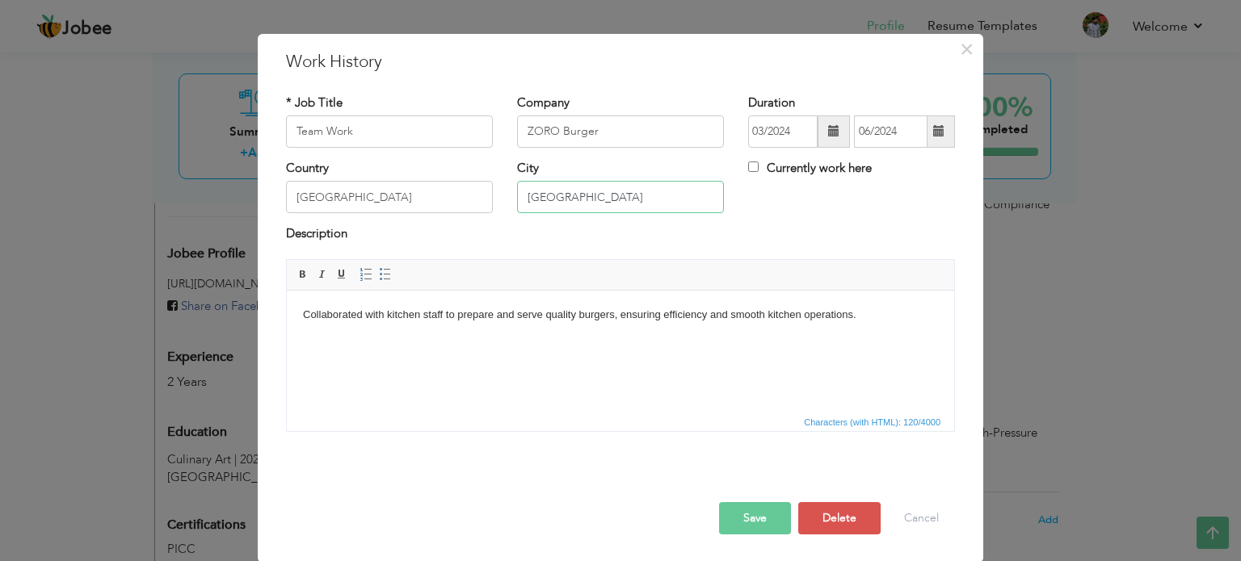
type input "[GEOGRAPHIC_DATA]"
click at [763, 517] on button "Save" at bounding box center [755, 518] width 72 height 32
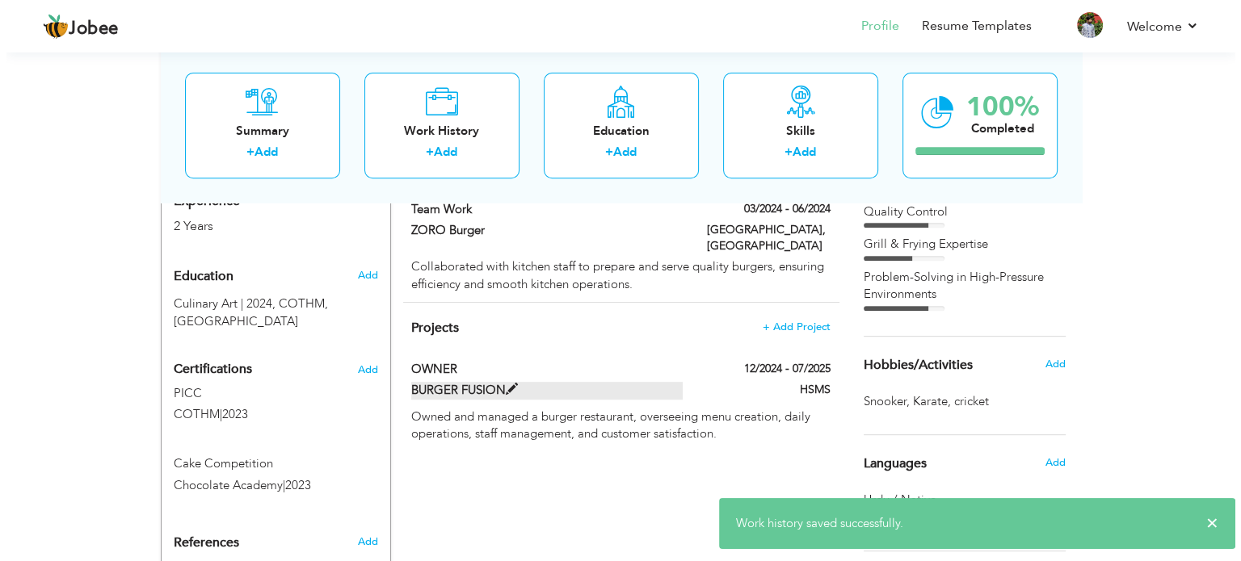
scroll to position [655, 0]
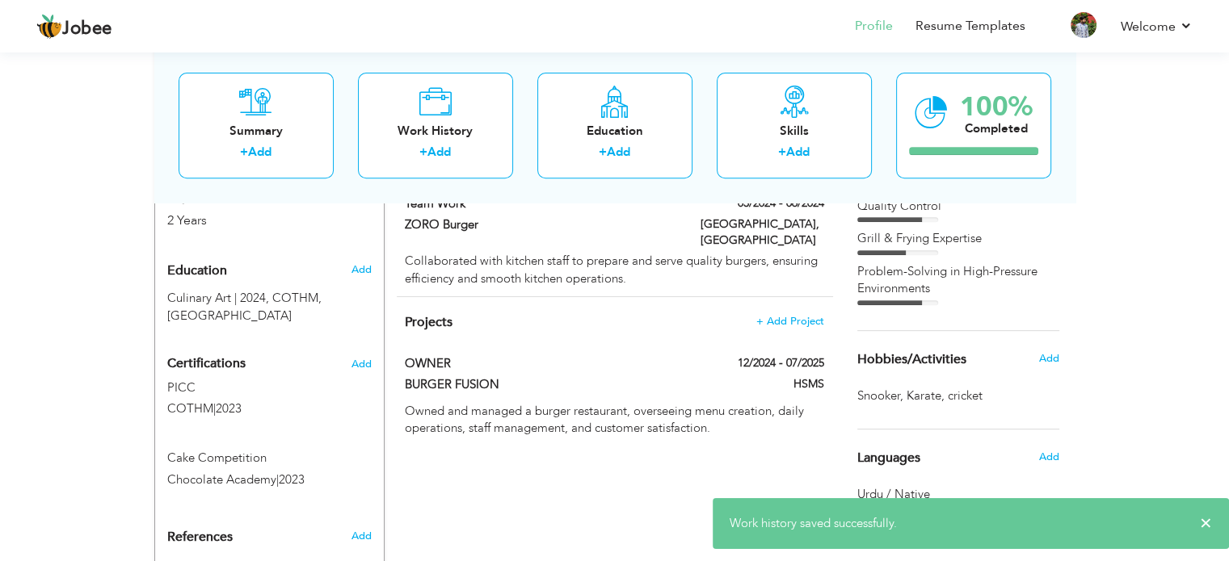
click at [439, 355] on div "OWNER" at bounding box center [541, 365] width 296 height 21
type input "OWNER"
type input "BURGER FUSION"
type input "12/2024"
type input "07/2025"
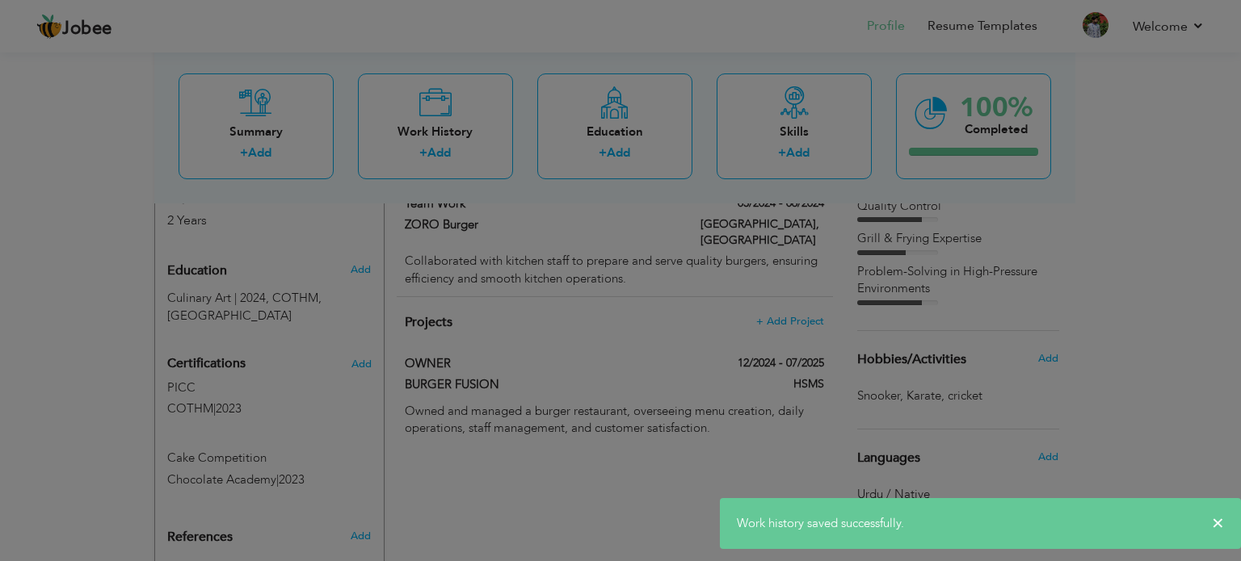
scroll to position [0, 0]
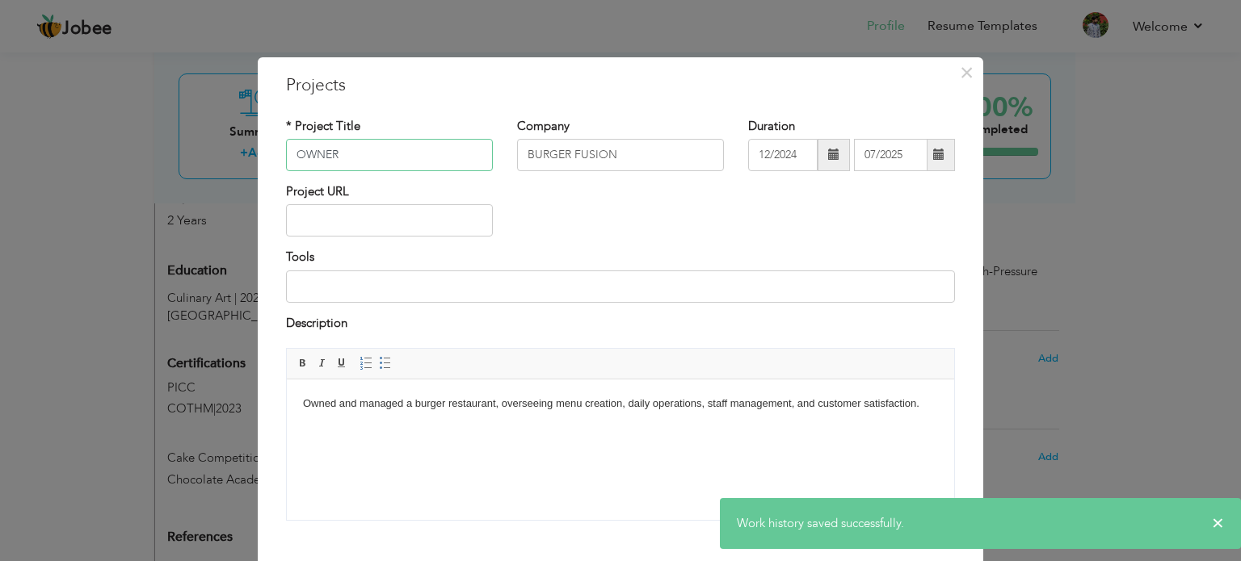
click at [401, 158] on input "OWNER" at bounding box center [389, 155] width 207 height 32
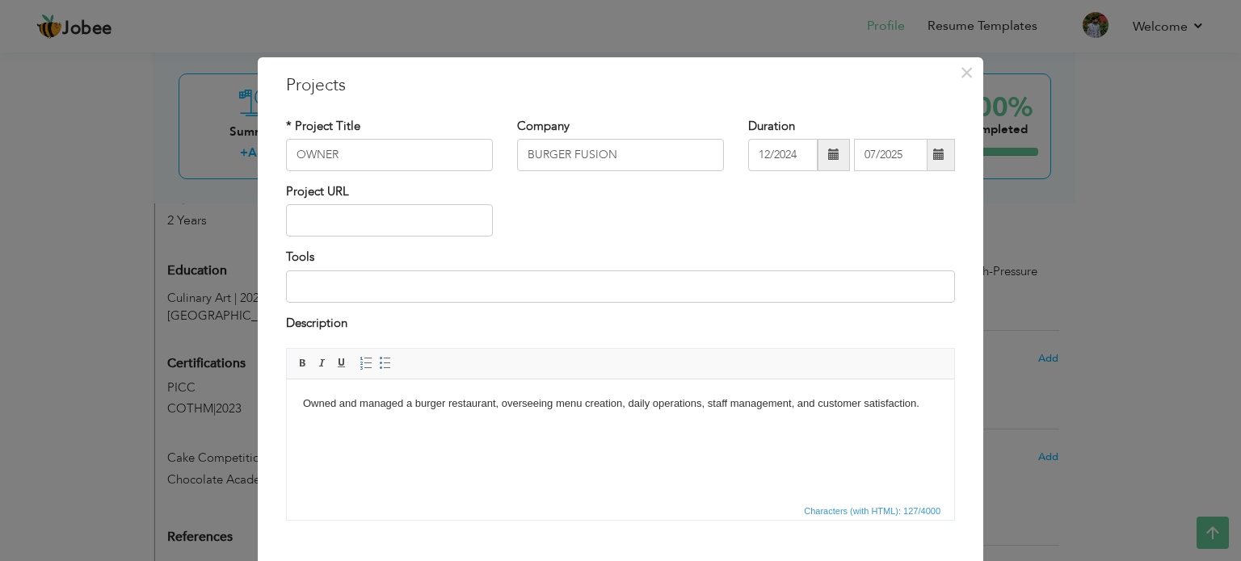
click at [586, 138] on div "Company BURGER FUSION" at bounding box center [620, 144] width 207 height 53
drag, startPoint x: 586, startPoint y: 138, endPoint x: 583, endPoint y: 149, distance: 10.8
click at [583, 149] on div "Company BURGER FUSION" at bounding box center [620, 144] width 207 height 53
click at [583, 149] on input "BURGER FUSION" at bounding box center [620, 155] width 207 height 32
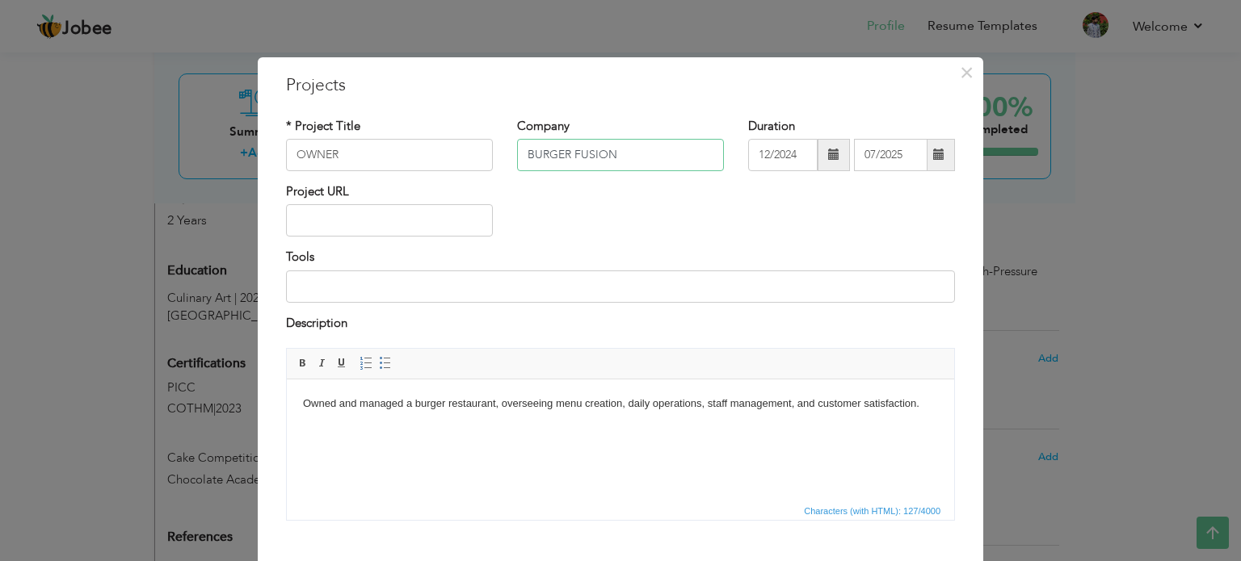
click at [583, 149] on input "BURGER FUSION" at bounding box center [620, 155] width 207 height 32
click at [791, 158] on input "12/2024" at bounding box center [782, 155] width 69 height 32
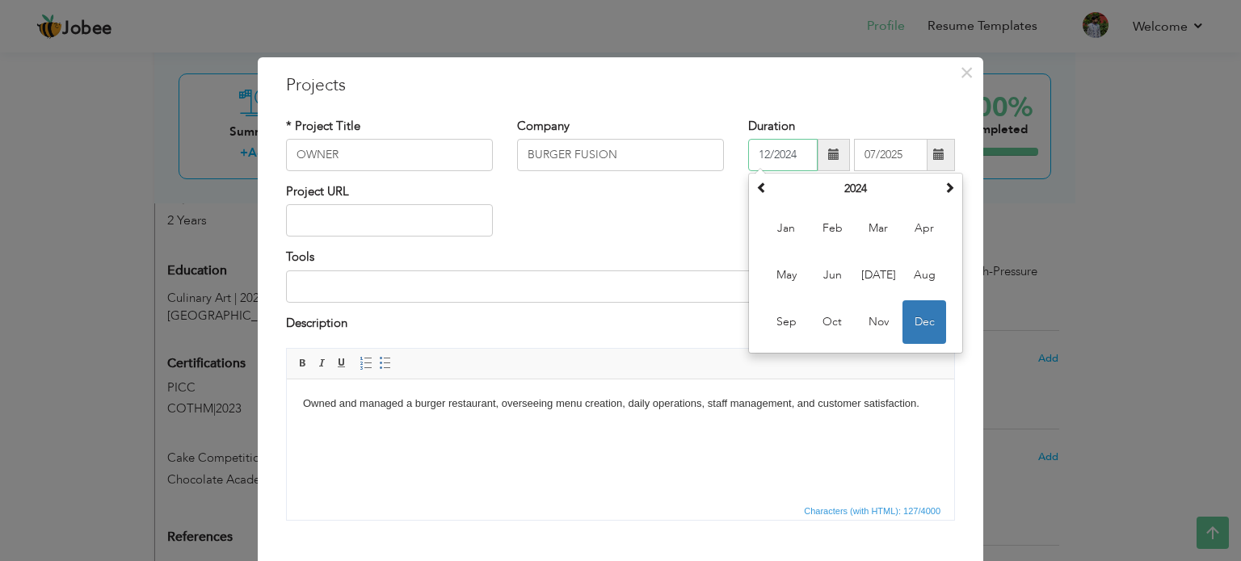
click at [791, 158] on input "12/2024" at bounding box center [782, 155] width 69 height 32
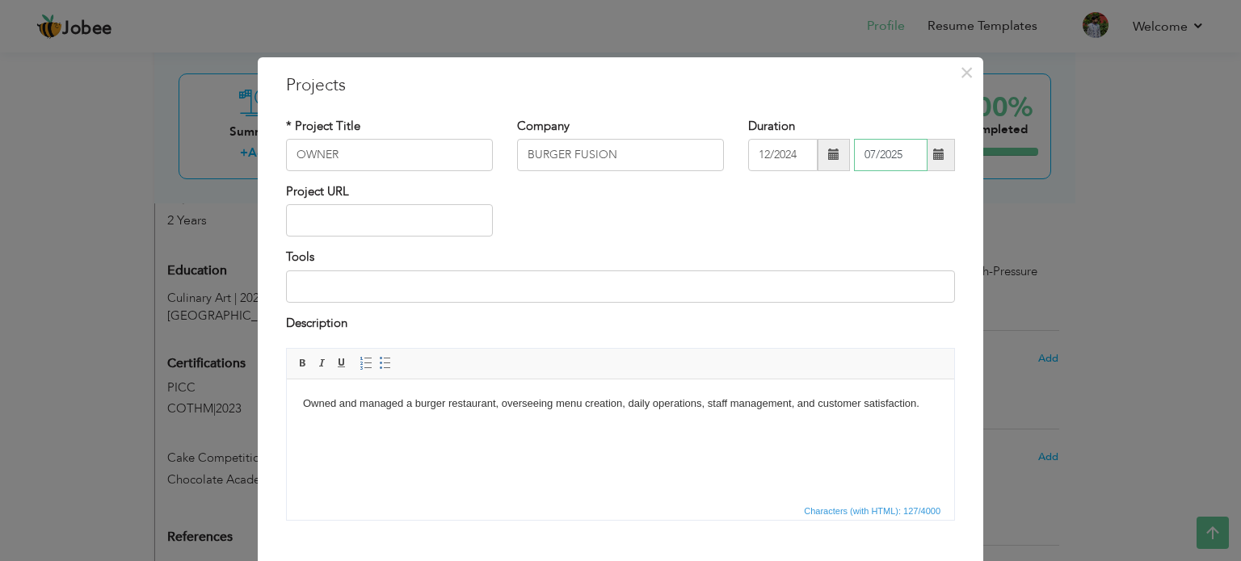
click at [860, 164] on input "07/2025" at bounding box center [891, 155] width 74 height 32
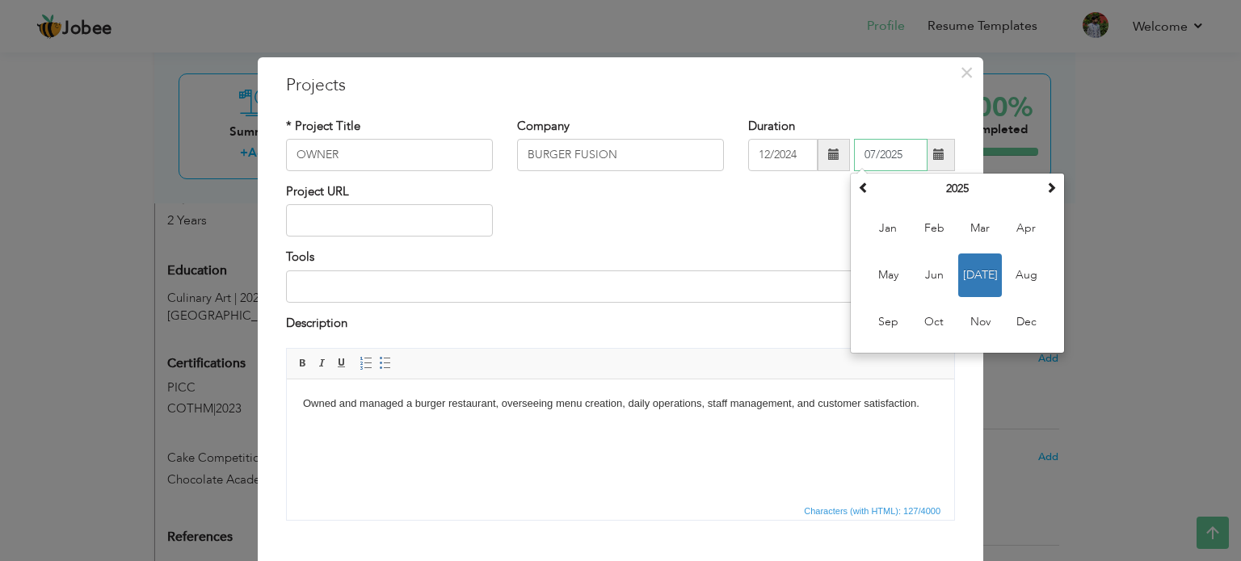
click at [860, 164] on input "07/2025" at bounding box center [891, 155] width 74 height 32
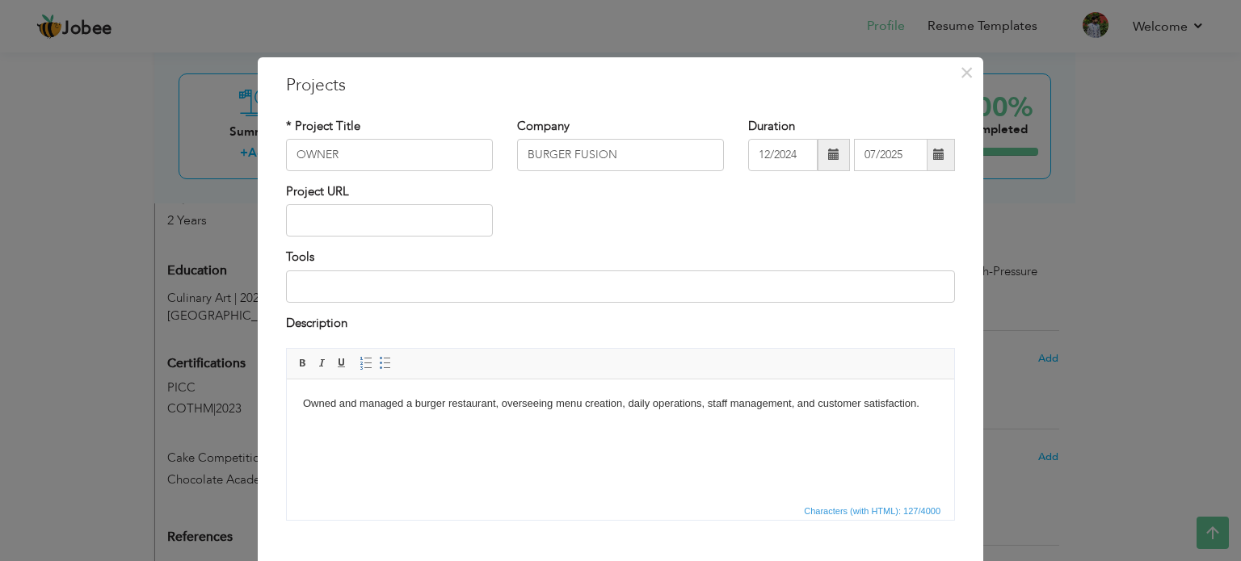
click at [506, 410] on body "Owned and managed a burger restaurant, overseeing menu creation, daily operatio…" at bounding box center [620, 404] width 635 height 17
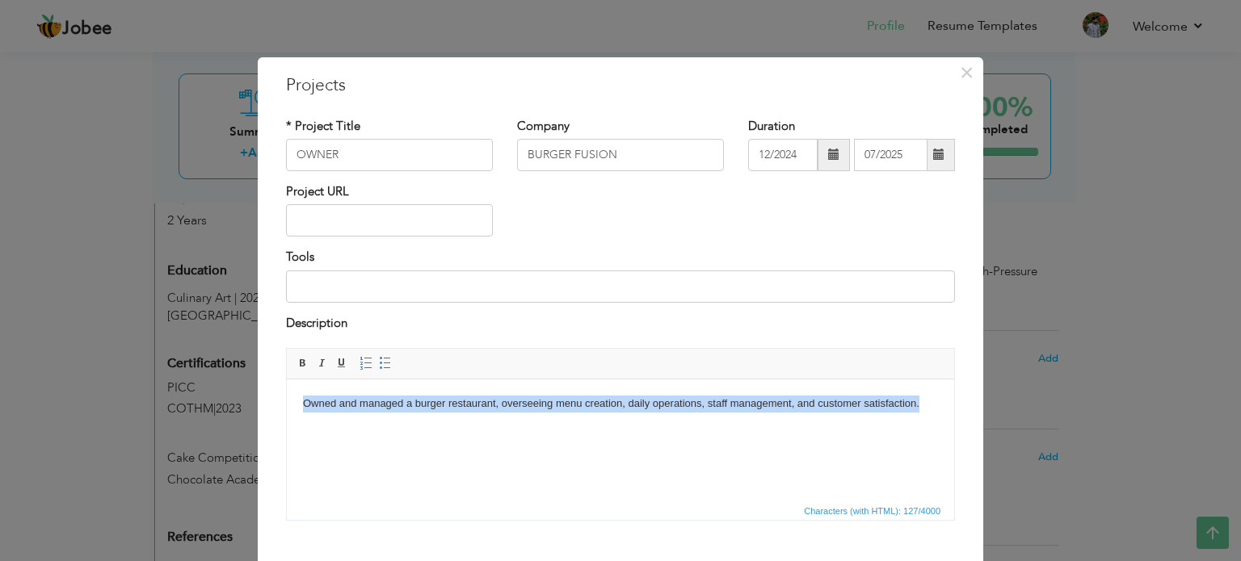
click at [506, 410] on body "Owned and managed a burger restaurant, overseeing menu creation, daily operatio…" at bounding box center [620, 404] width 635 height 17
copy body "Owned and managed a burger restaurant, overseeing menu creation, daily operatio…"
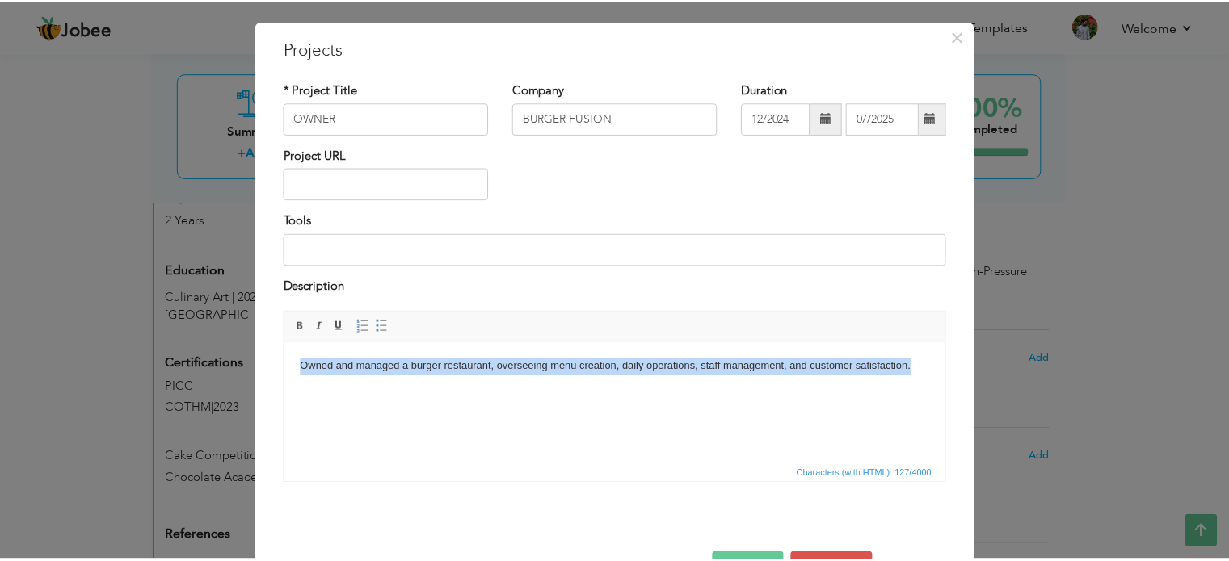
scroll to position [90, 0]
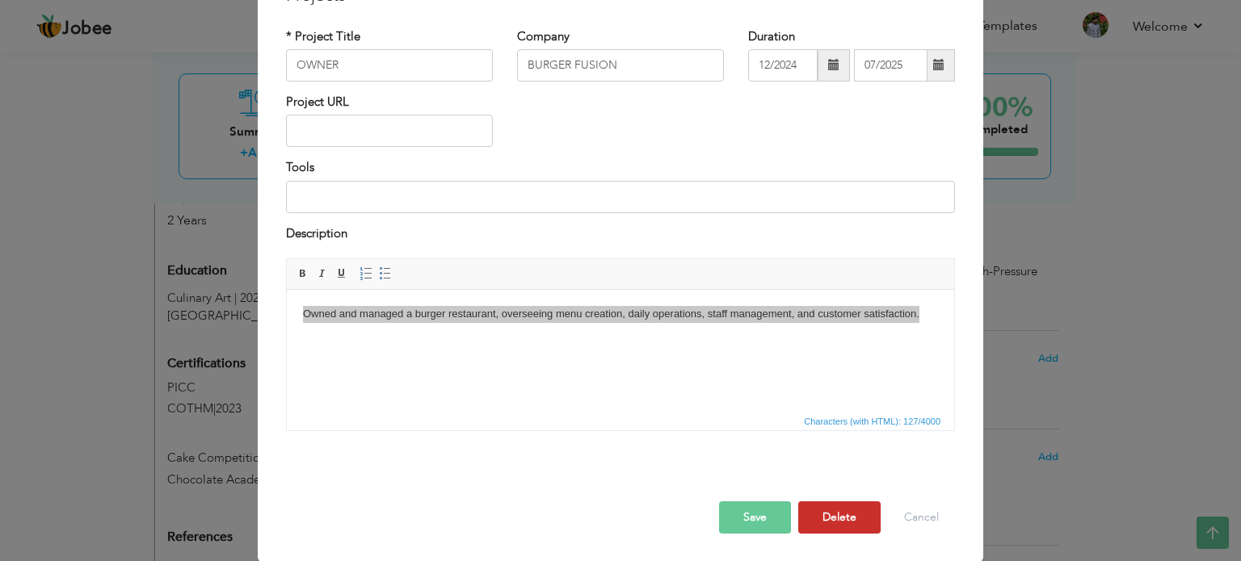
click at [820, 510] on button "Delete" at bounding box center [839, 518] width 82 height 32
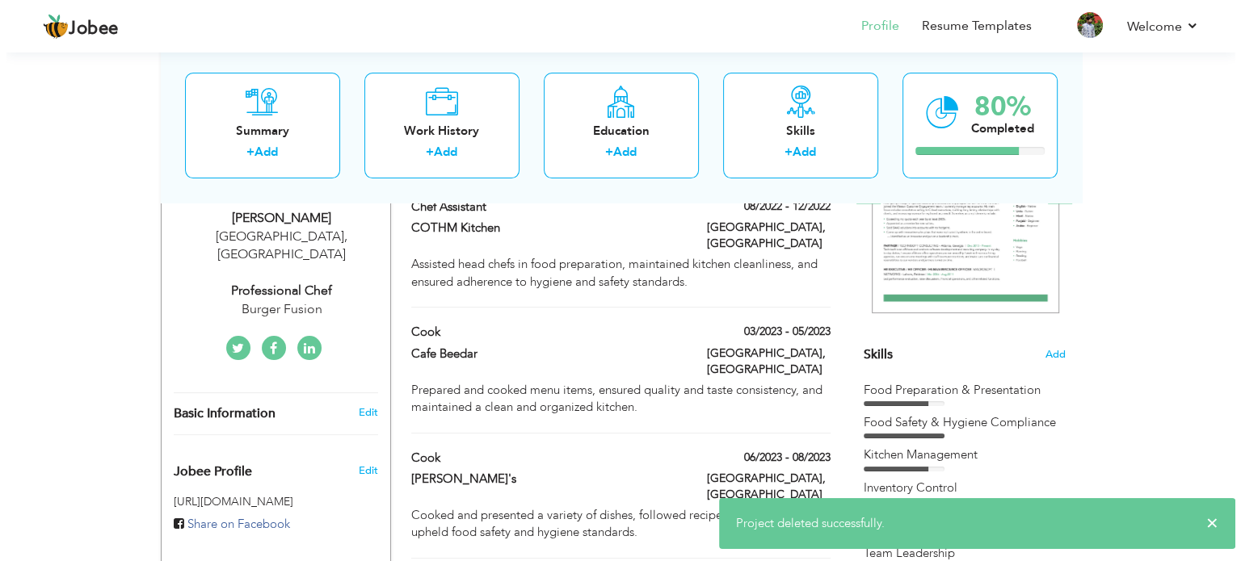
scroll to position [170, 0]
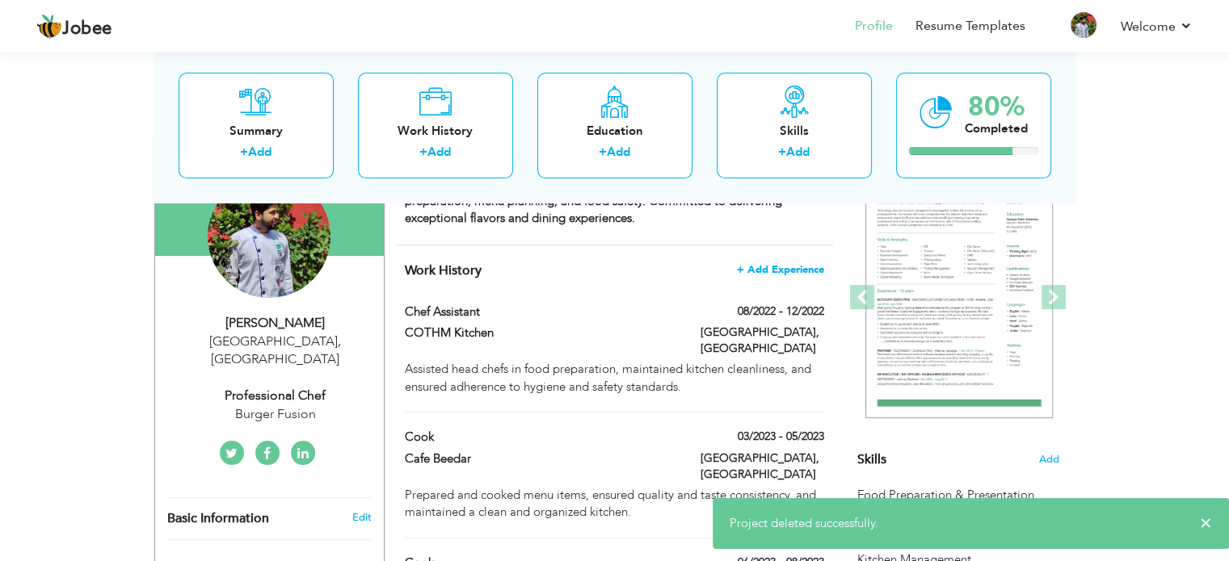
click at [808, 268] on span "+ Add Experience" at bounding box center [780, 269] width 87 height 11
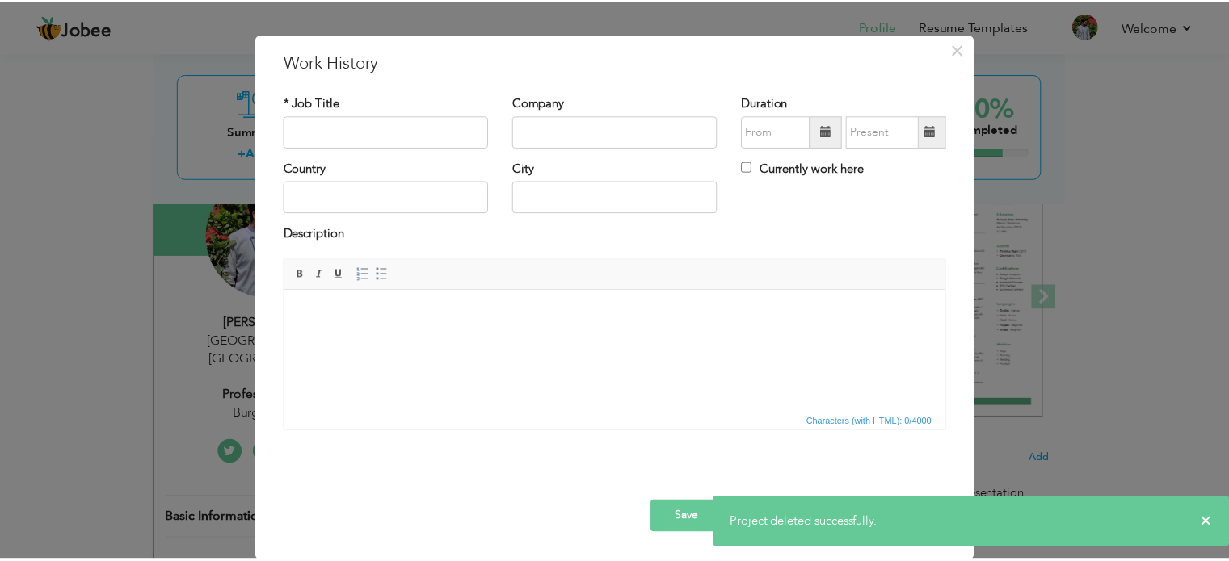
scroll to position [0, 0]
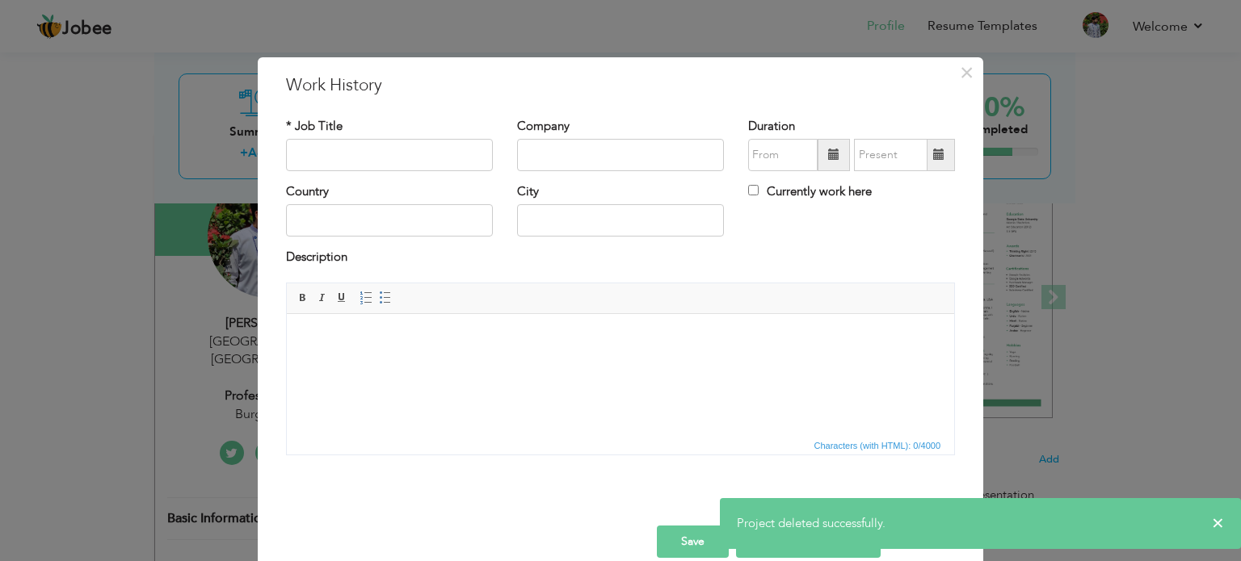
click at [443, 363] on html at bounding box center [620, 337] width 667 height 49
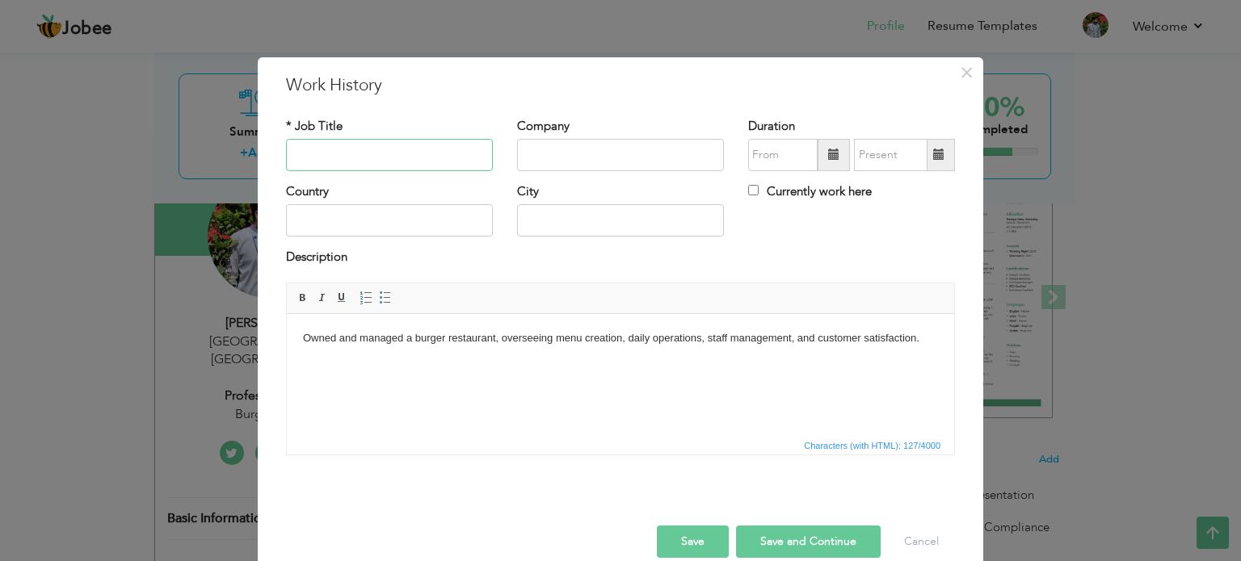
click at [347, 145] on input "text" at bounding box center [389, 155] width 207 height 32
type input "OWNER"
click at [570, 135] on div "Company" at bounding box center [620, 144] width 207 height 53
click at [543, 174] on div "Company" at bounding box center [620, 150] width 231 height 65
click at [553, 158] on input "text" at bounding box center [620, 155] width 207 height 32
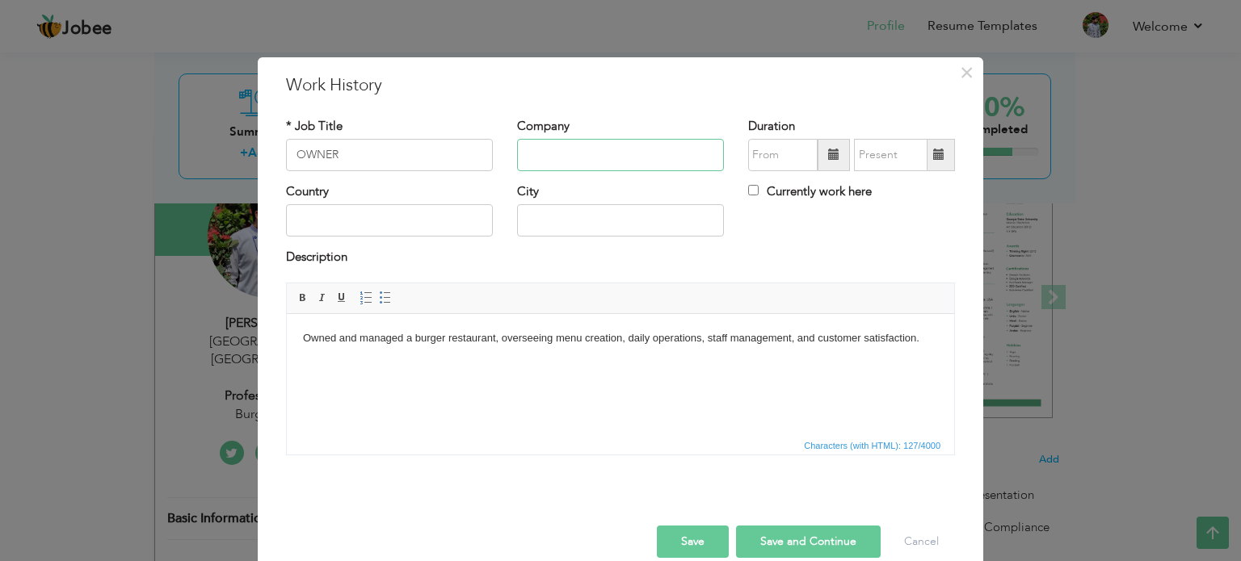
paste input "BURGER FUSION"
type input "BURGER FUSION"
click at [766, 172] on div "Duration Currently work here" at bounding box center [851, 150] width 231 height 65
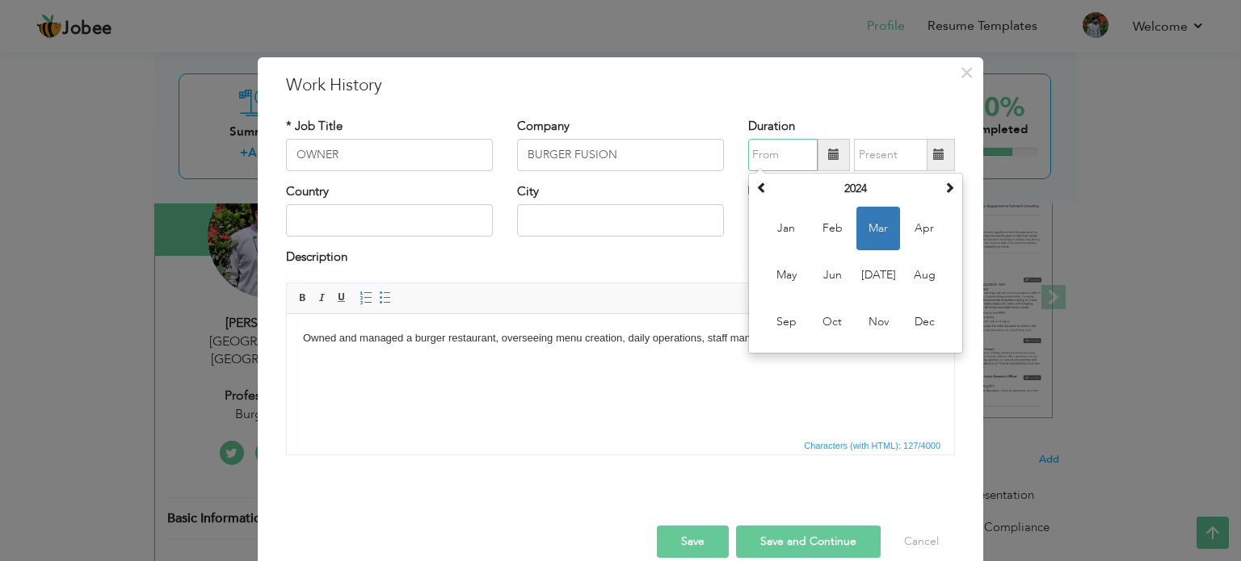
click at [769, 167] on input "text" at bounding box center [782, 155] width 69 height 32
paste input "12/2024"
type input "12/2024"
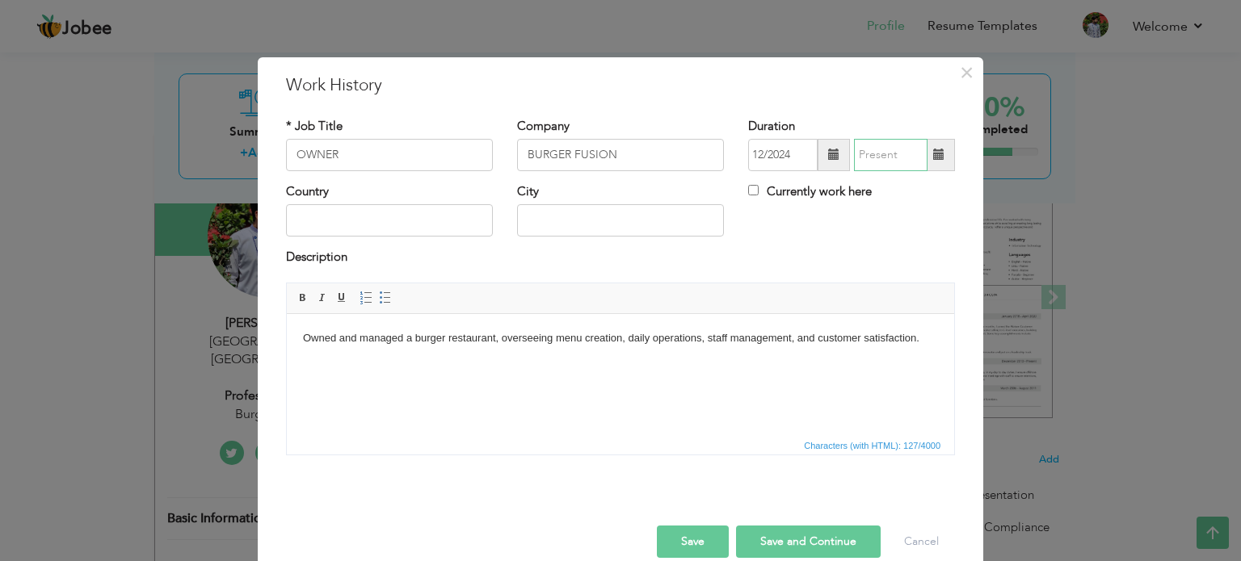
click at [892, 157] on input "text" at bounding box center [891, 155] width 74 height 32
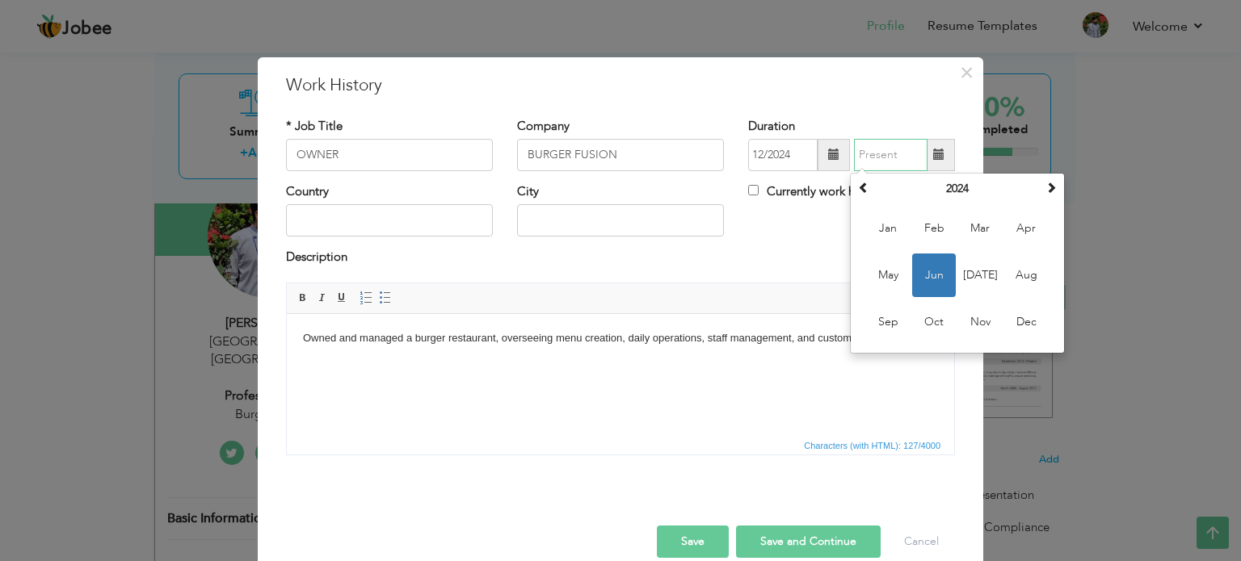
paste input "07/2025"
type input "07/2025"
click at [748, 193] on input "Currently work here" at bounding box center [753, 190] width 11 height 11
checkbox input "true"
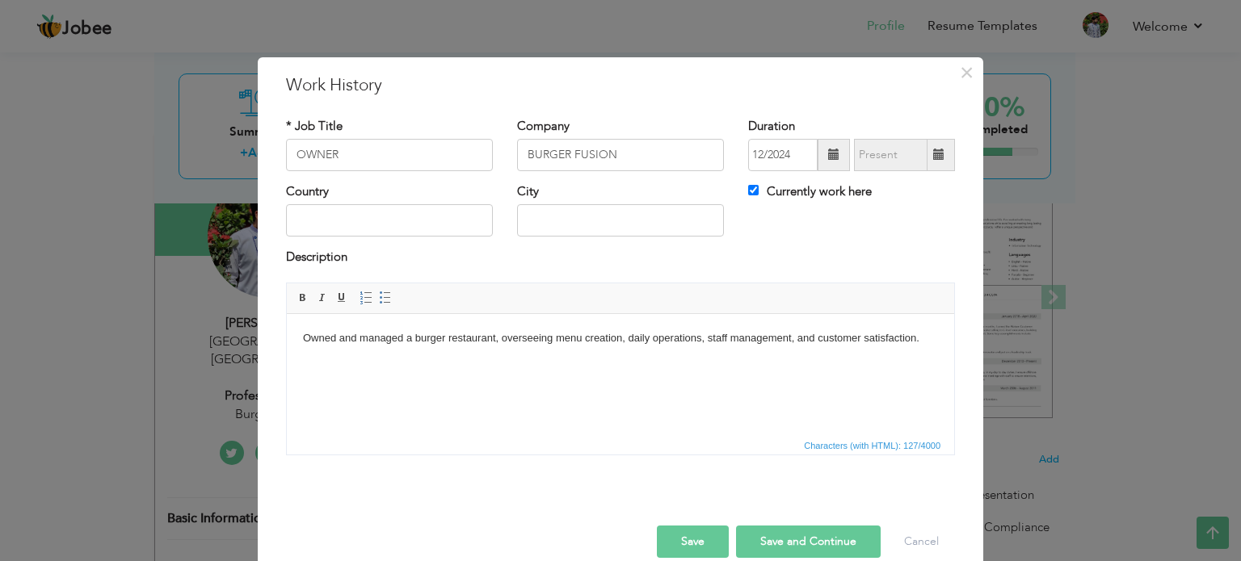
click at [843, 203] on div "Currently work here" at bounding box center [851, 193] width 207 height 21
click at [771, 183] on label "Currently work here" at bounding box center [810, 191] width 124 height 17
click at [758, 185] on input "Currently work here" at bounding box center [753, 190] width 11 height 11
checkbox input "false"
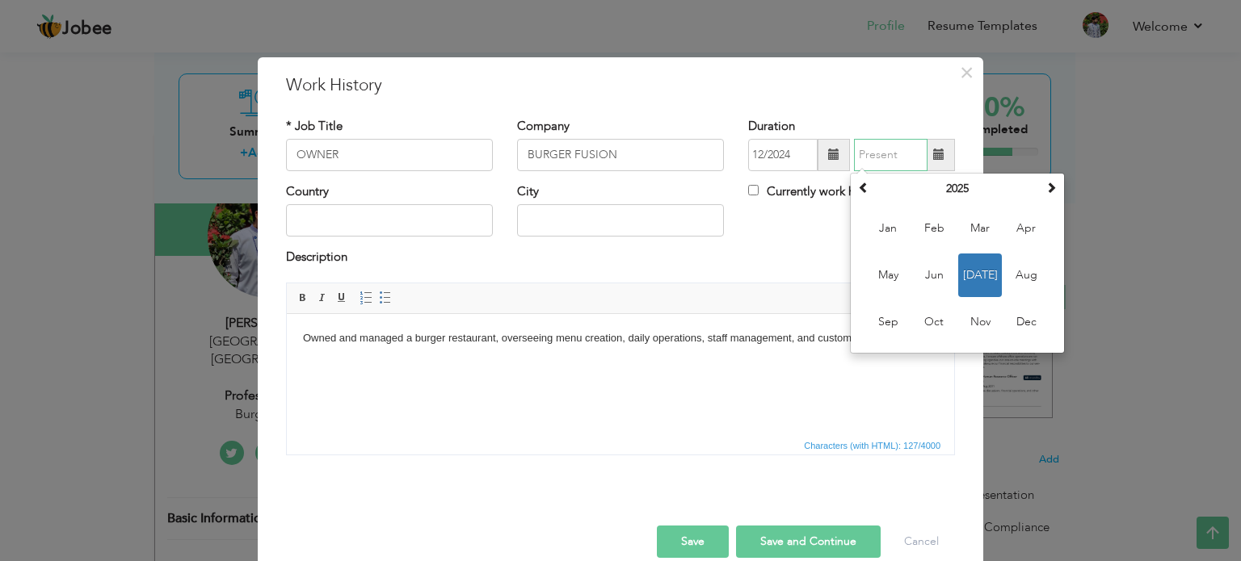
click at [884, 145] on input "text" at bounding box center [891, 155] width 74 height 32
paste input "07/2025"
type input "07/2025"
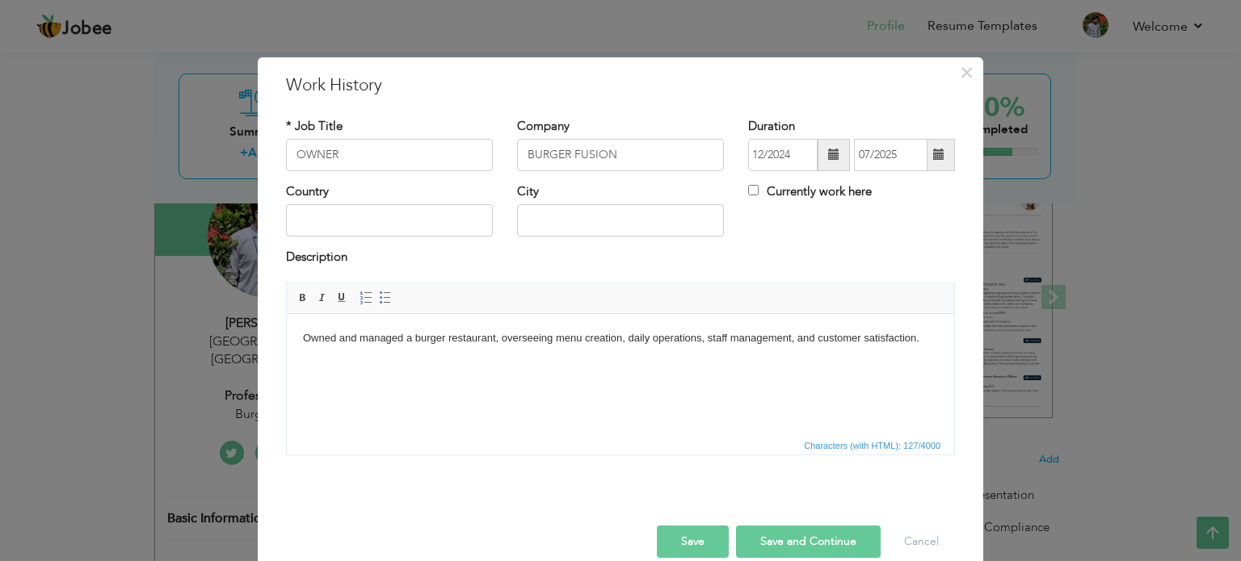
click at [883, 100] on div "× Work History * Job Title OWNER Company BURGER FUSION Duration 12/2024 07/2025…" at bounding box center [620, 321] width 725 height 529
click at [430, 209] on input "text" at bounding box center [389, 220] width 207 height 32
type input "[GEOGRAPHIC_DATA]"
click at [678, 552] on button "Save" at bounding box center [693, 542] width 72 height 32
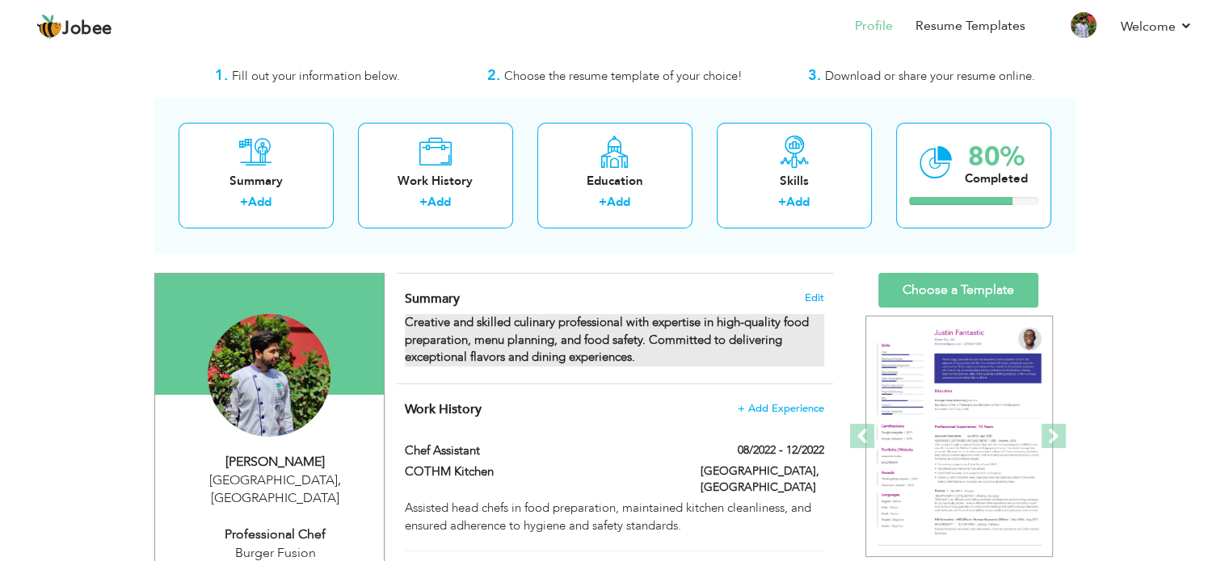
scroll to position [485, 0]
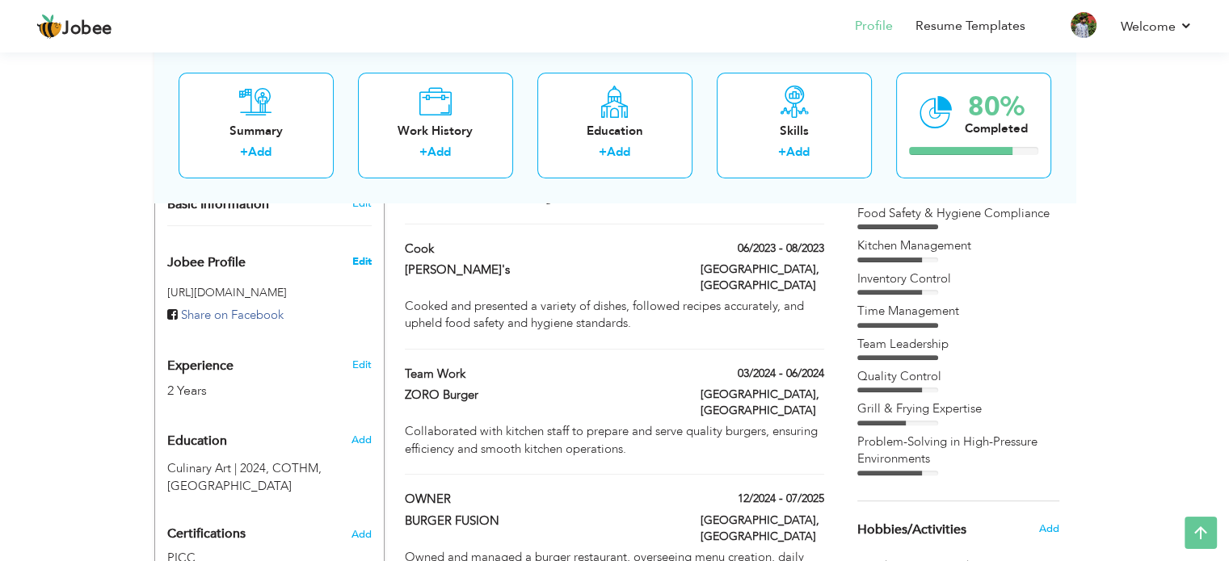
click at [359, 254] on span "Edit" at bounding box center [360, 261] width 19 height 15
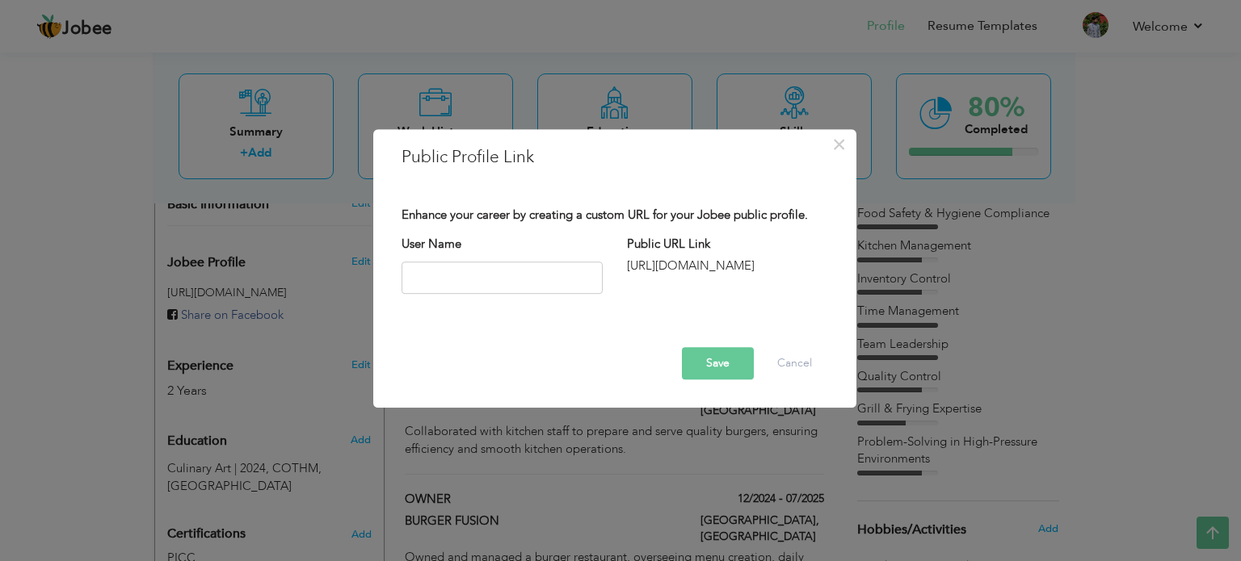
drag, startPoint x: 727, startPoint y: 262, endPoint x: 673, endPoint y: 276, distance: 56.0
click at [673, 276] on div "Enhance your career by creating a custom URL for your Jobee public profile. Use…" at bounding box center [614, 265] width 451 height 116
click at [694, 263] on div "http://jobee.io/profile/" at bounding box center [727, 266] width 201 height 17
click at [775, 359] on button "Cancel" at bounding box center [794, 363] width 67 height 32
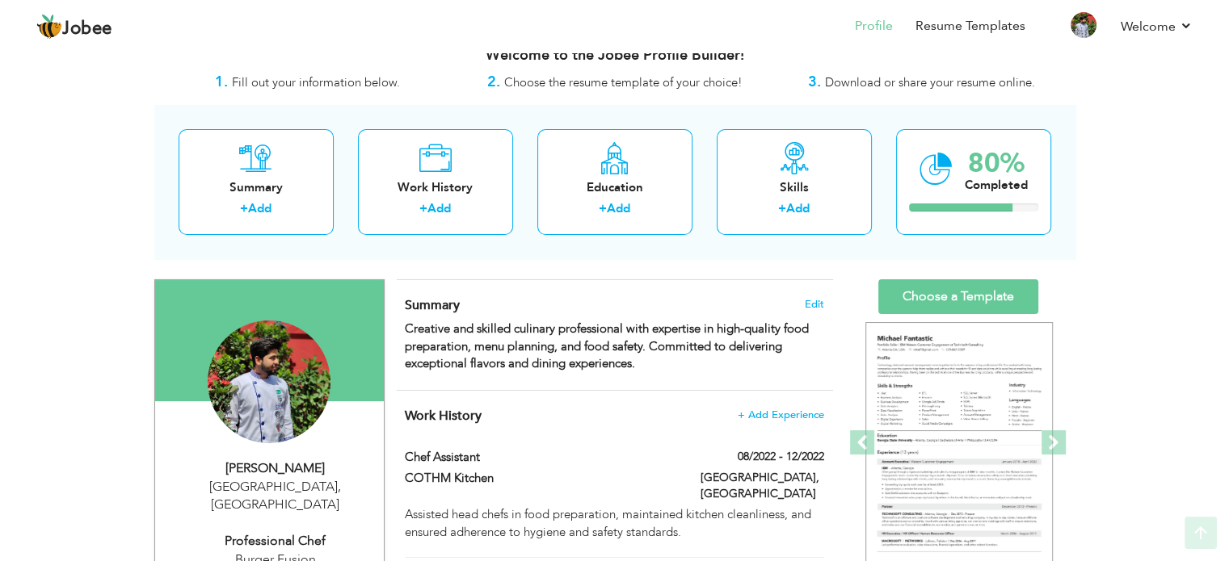
scroll to position [0, 0]
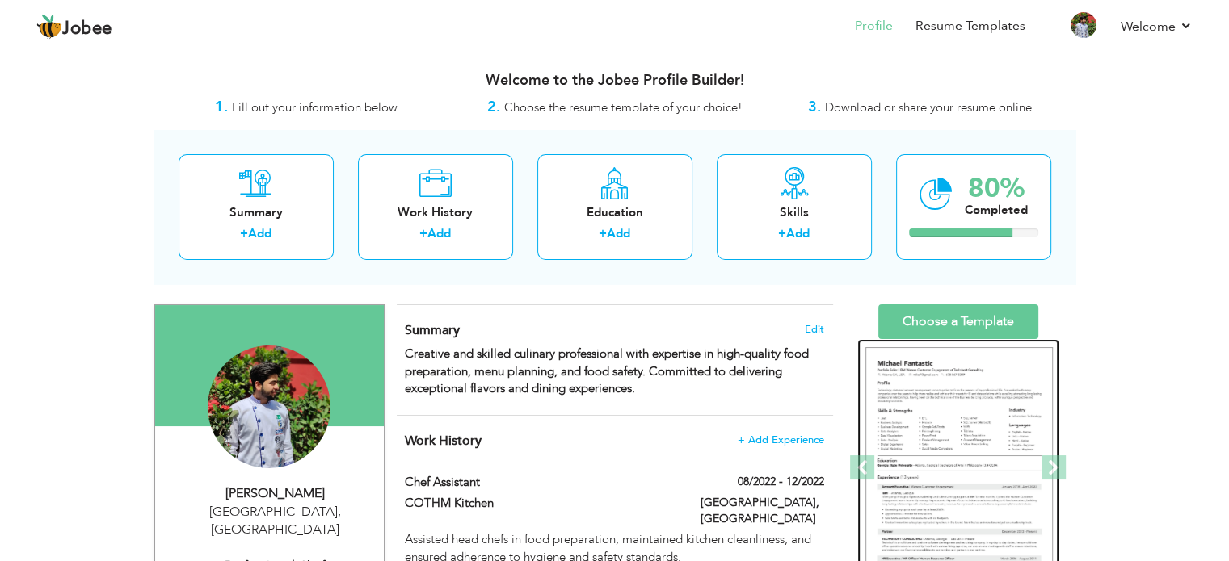
click at [965, 423] on img at bounding box center [958, 468] width 187 height 242
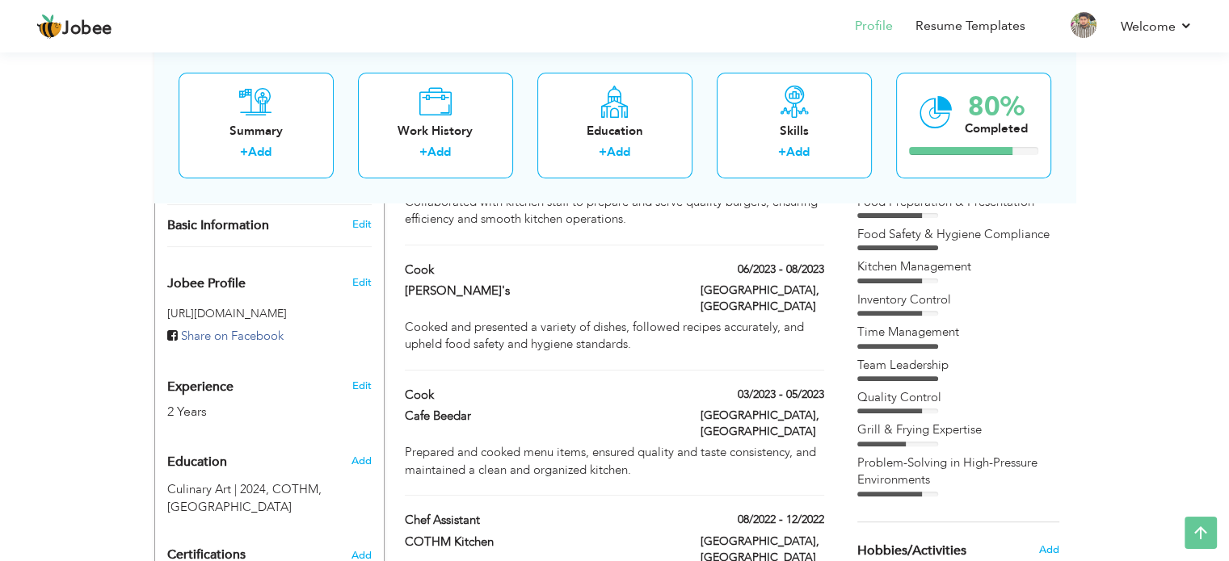
scroll to position [727, 0]
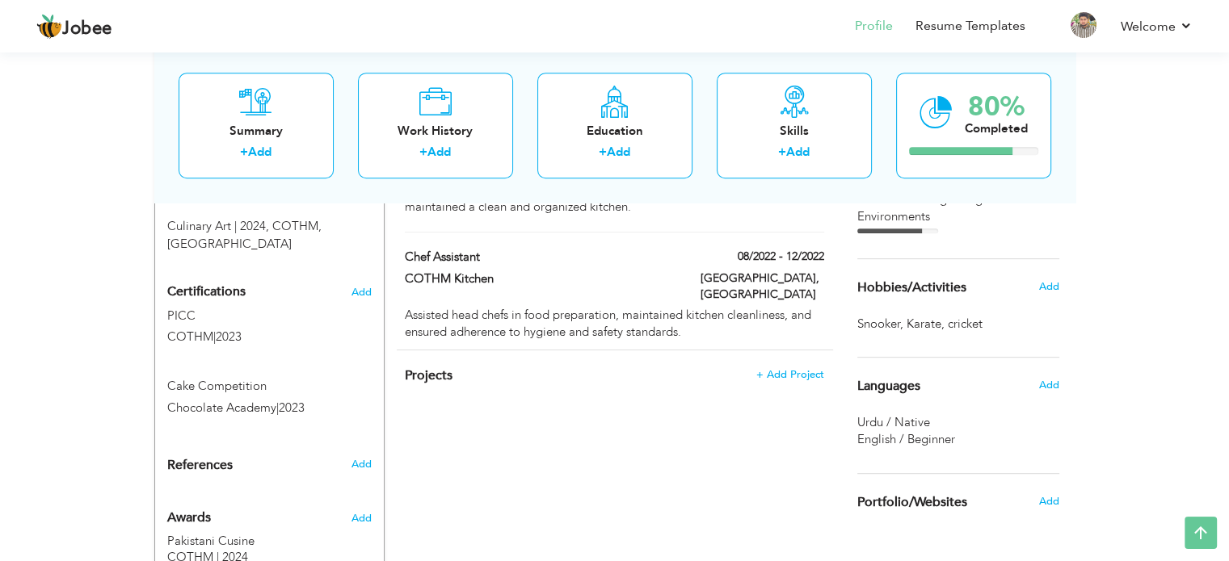
click at [994, 316] on div "Snooker , Karate , cricket ," at bounding box center [958, 324] width 202 height 17
click at [965, 325] on span "cricket ," at bounding box center [966, 324] width 38 height 17
click at [994, 305] on div "Hobbies/Activities Add" at bounding box center [958, 287] width 226 height 57
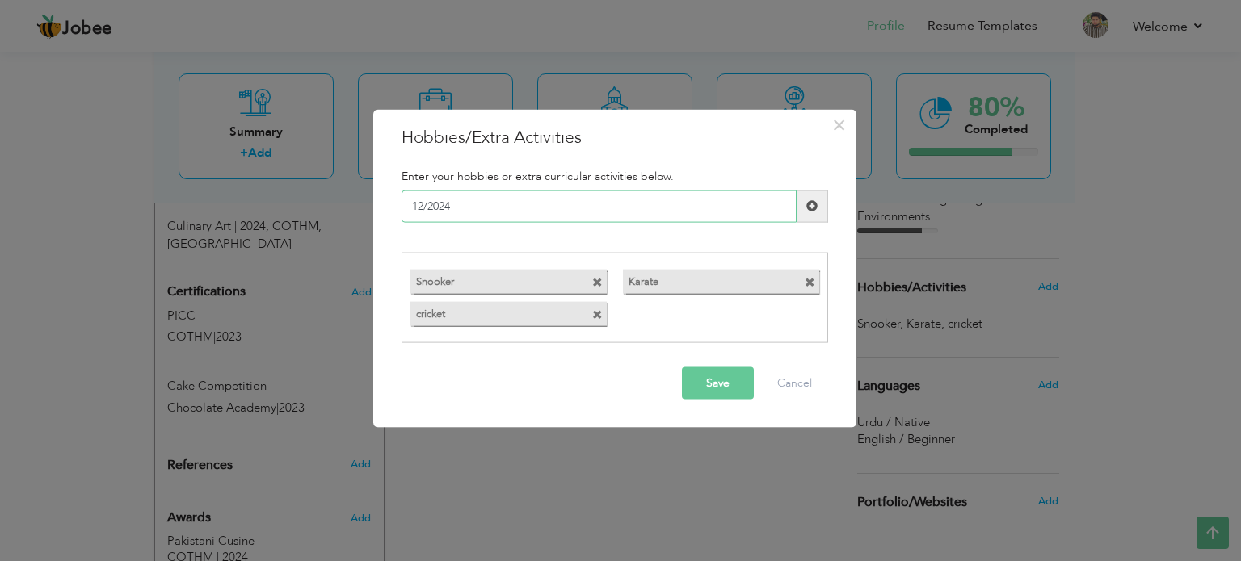
click at [633, 200] on input "12/2024" at bounding box center [598, 206] width 395 height 32
click at [600, 317] on span at bounding box center [597, 315] width 11 height 11
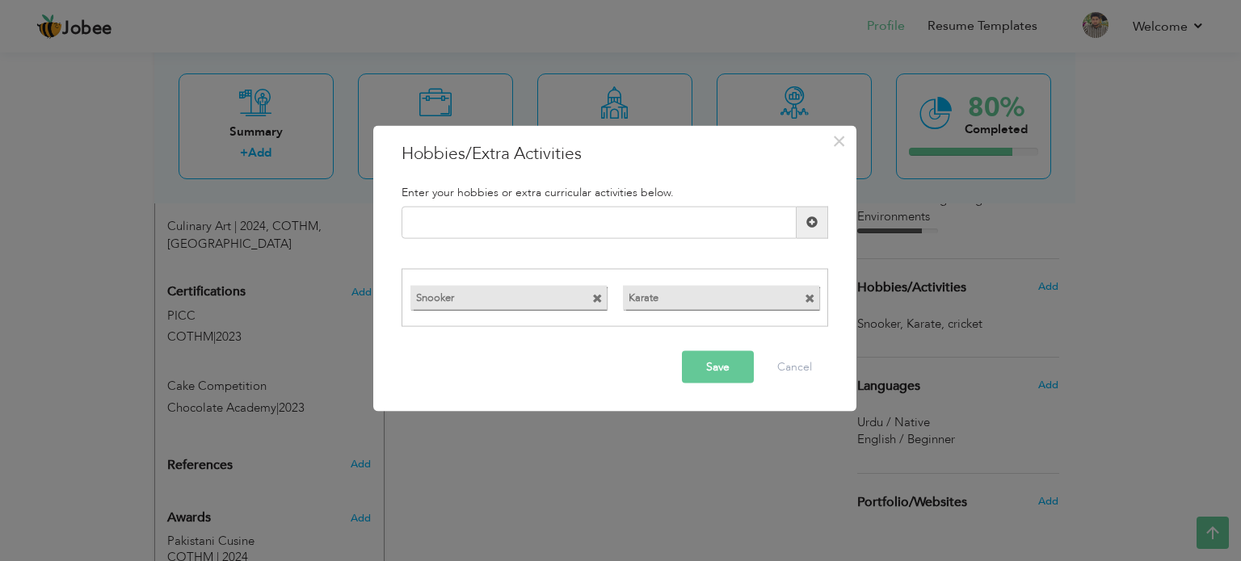
click at [807, 296] on span at bounding box center [809, 299] width 11 height 11
click at [749, 221] on input "text" at bounding box center [598, 222] width 395 height 32
click at [504, 207] on input "Bad" at bounding box center [598, 222] width 395 height 32
paste input "badminton"
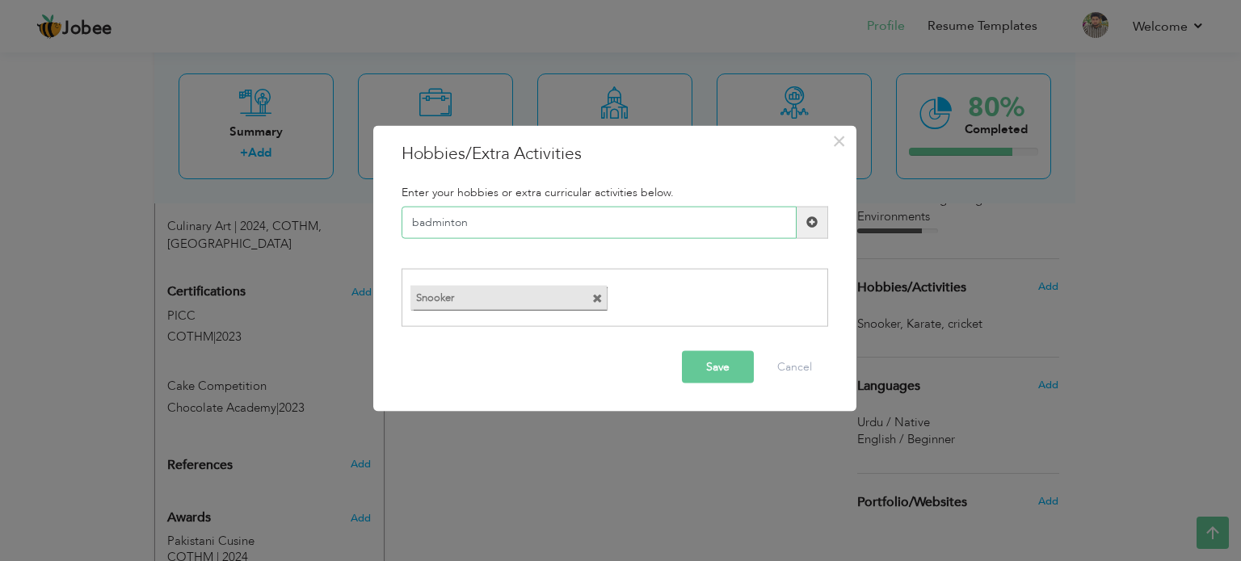
type input "badminton"
click at [717, 362] on button "Save" at bounding box center [718, 367] width 72 height 32
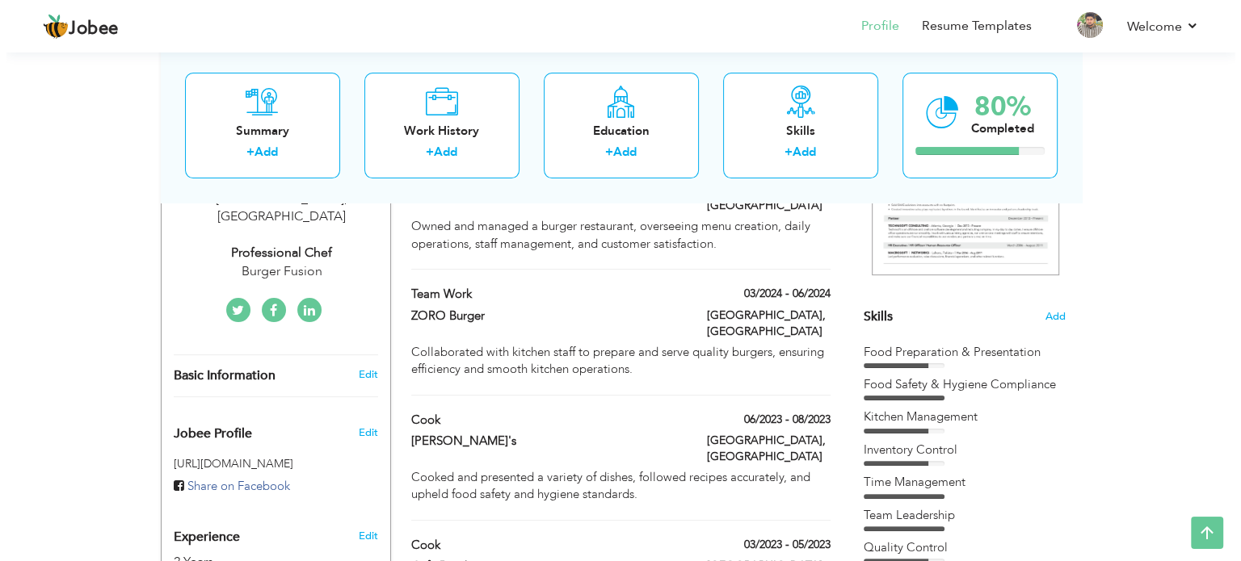
scroll to position [342, 0]
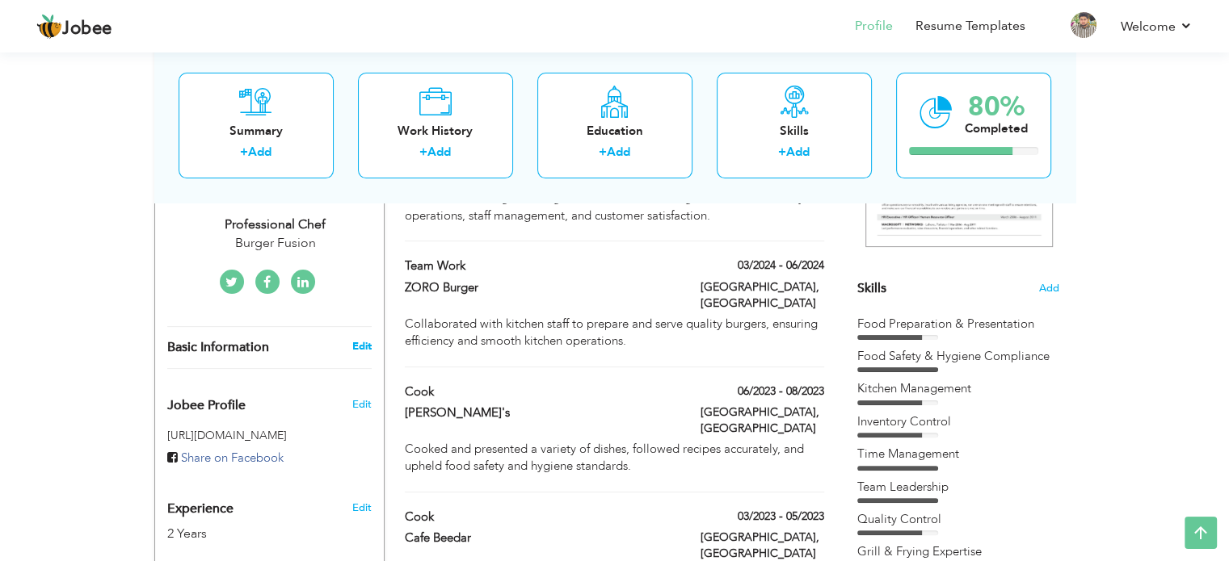
click at [367, 339] on link "Edit" at bounding box center [360, 346] width 19 height 15
select select "number:166"
select select "number:4"
type input "Burger Fusion"
type input "Professional Chef"
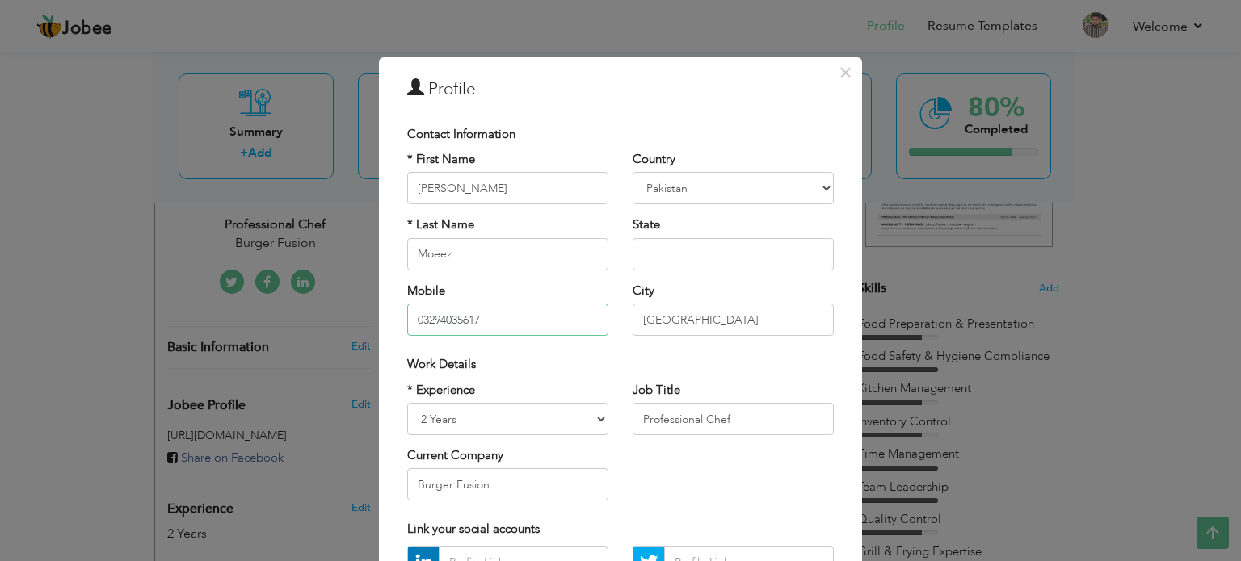
click at [497, 311] on input "03294035617" at bounding box center [507, 320] width 201 height 32
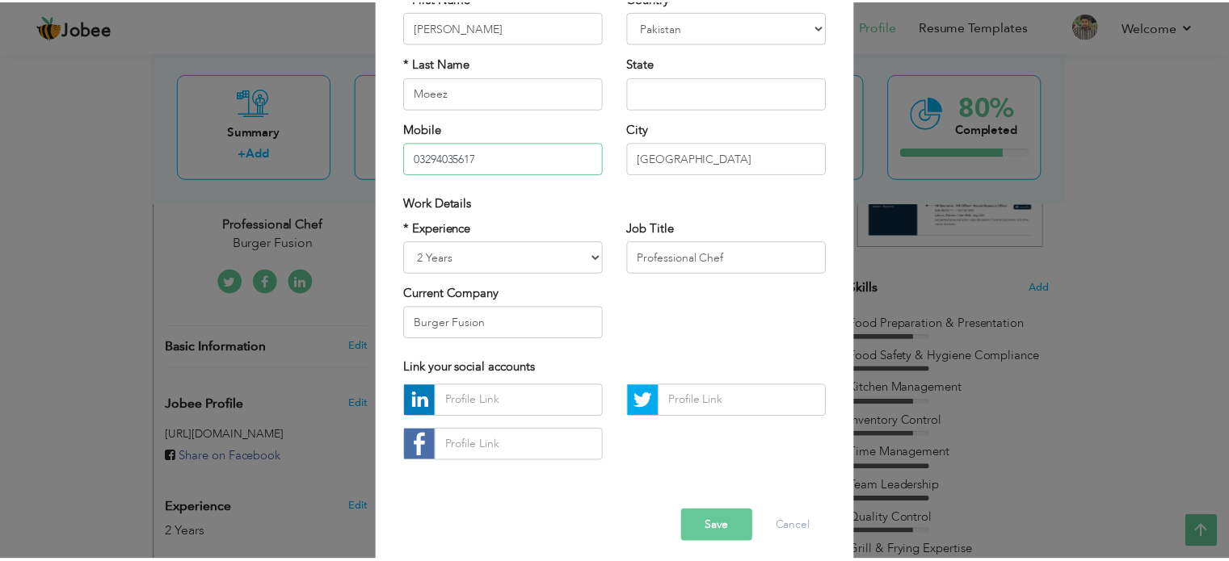
scroll to position [171, 0]
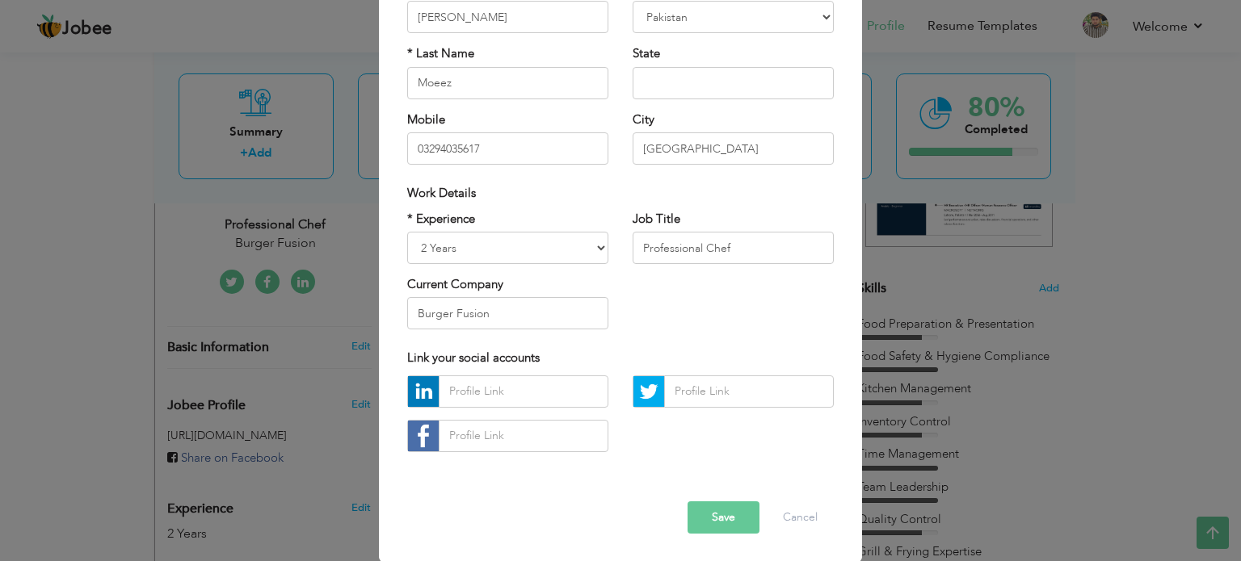
click at [731, 519] on button "Save" at bounding box center [723, 518] width 72 height 32
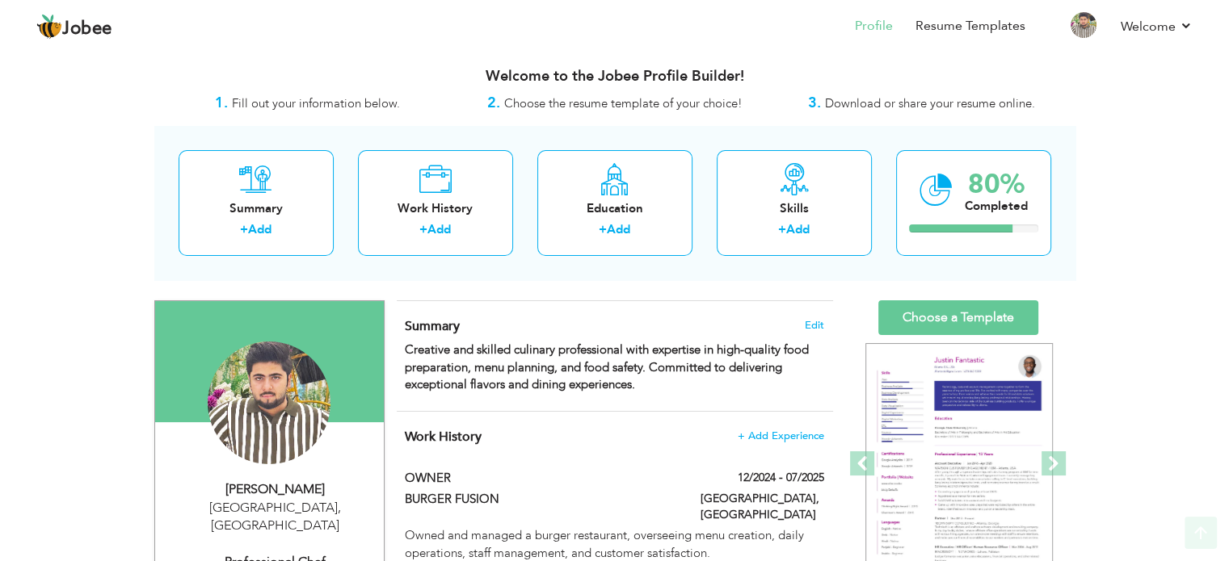
scroll to position [0, 0]
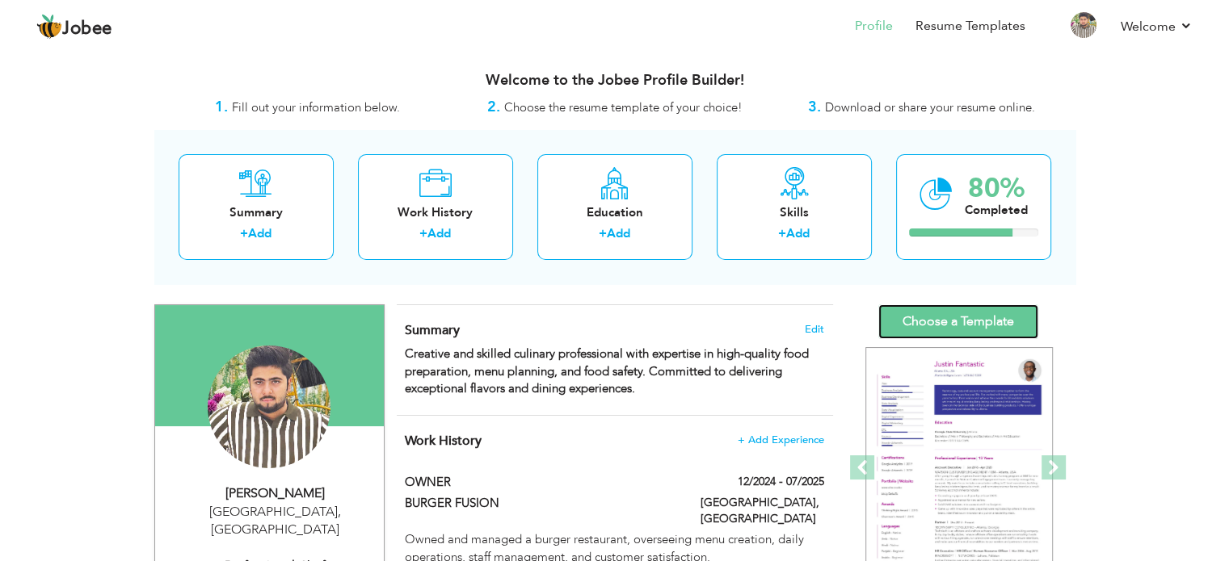
click at [955, 319] on link "Choose a Template" at bounding box center [958, 322] width 160 height 35
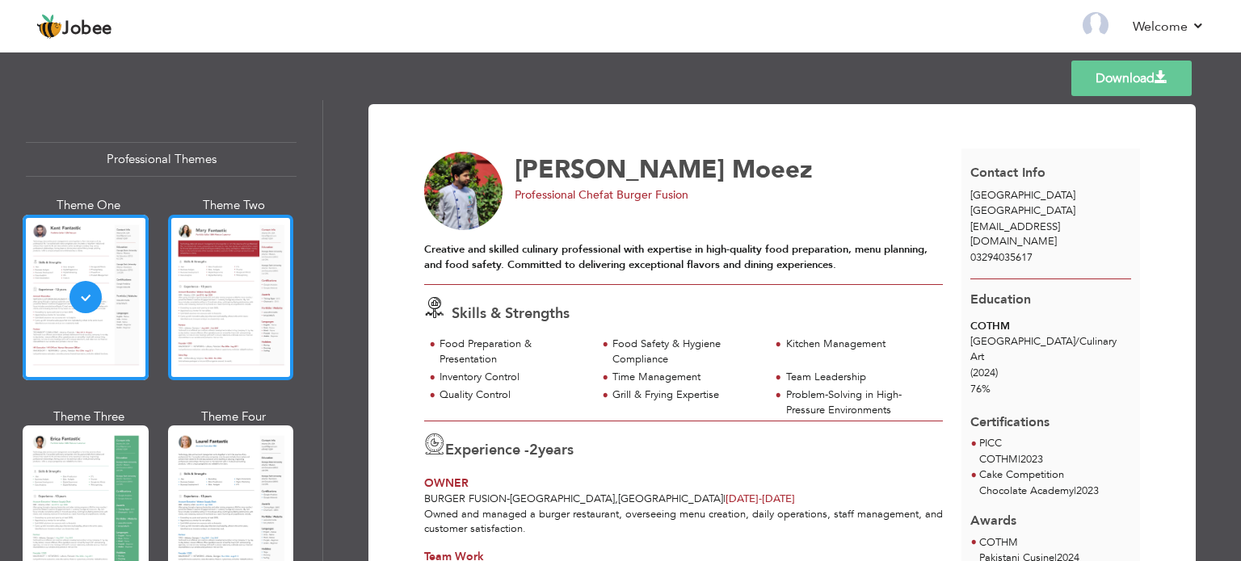
click at [255, 284] on div at bounding box center [231, 298] width 126 height 166
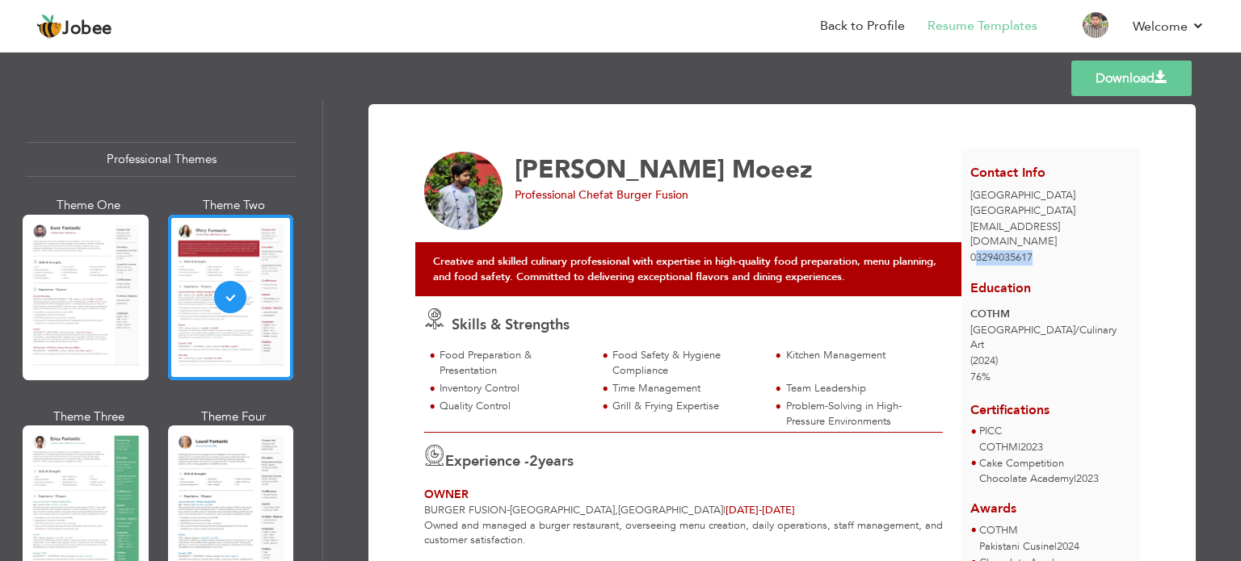
drag, startPoint x: 974, startPoint y: 240, endPoint x: 1038, endPoint y: 242, distance: 63.8
click at [1038, 250] on div "03294035617" at bounding box center [1050, 257] width 179 height 15
click at [1039, 250] on div "03294035617" at bounding box center [1050, 257] width 179 height 15
drag, startPoint x: 1037, startPoint y: 242, endPoint x: 977, endPoint y: 251, distance: 61.3
click at [977, 251] on div "Contact Info [GEOGRAPHIC_DATA] [GEOGRAPHIC_DATA] [EMAIL_ADDRESS][DOMAIN_NAME] 0…" at bounding box center [1050, 208] width 179 height 119
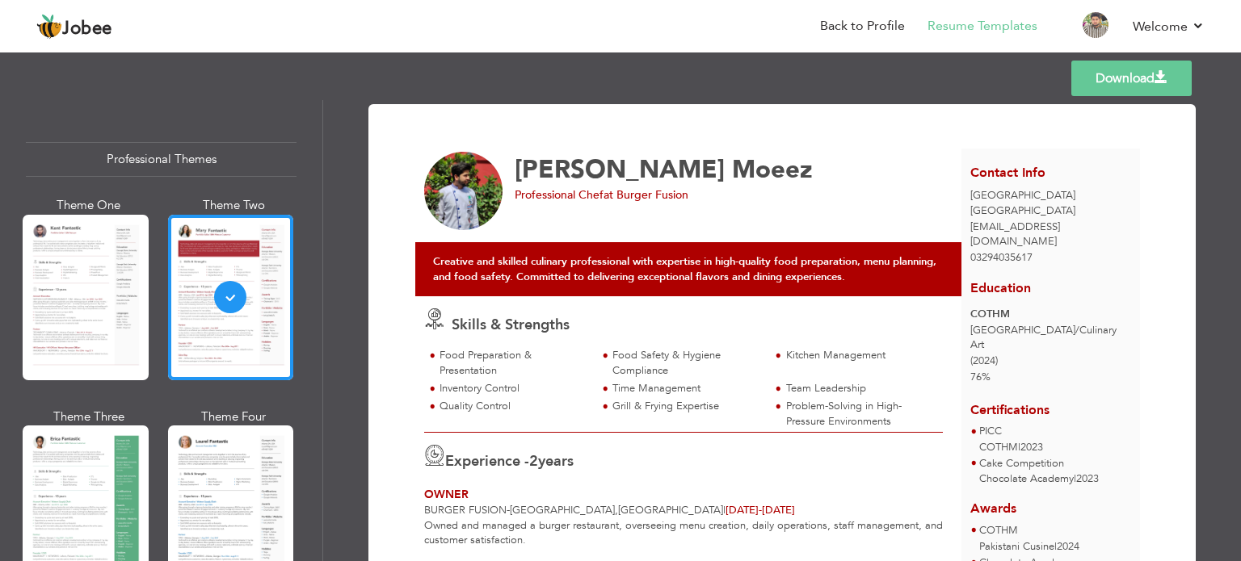
click at [990, 226] on span "[EMAIL_ADDRESS][DOMAIN_NAME]" at bounding box center [1015, 235] width 90 height 30
click at [943, 206] on div "[PERSON_NAME] Professional Chef at Burger Fusion" at bounding box center [692, 191] width 555 height 79
click at [990, 220] on span "[EMAIL_ADDRESS][DOMAIN_NAME]" at bounding box center [1015, 235] width 90 height 30
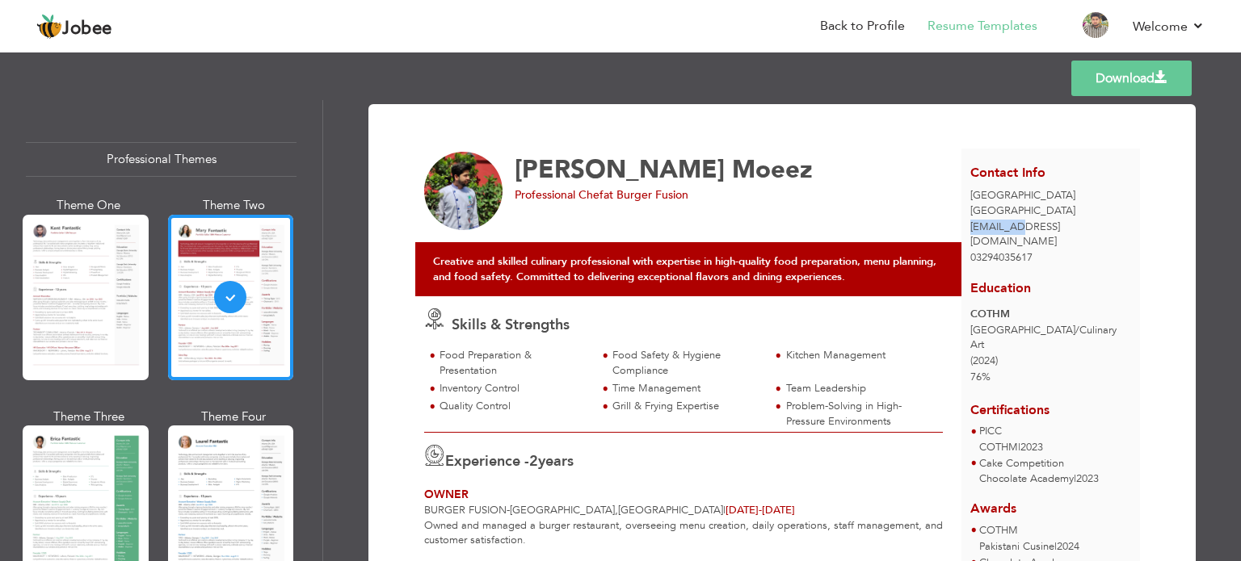
click at [990, 220] on span "[EMAIL_ADDRESS][DOMAIN_NAME]" at bounding box center [1015, 235] width 90 height 30
click at [950, 200] on div "[PERSON_NAME] Professional Chef at Burger Fusion" at bounding box center [692, 191] width 555 height 79
click at [615, 191] on span "at Burger Fusion" at bounding box center [645, 194] width 85 height 15
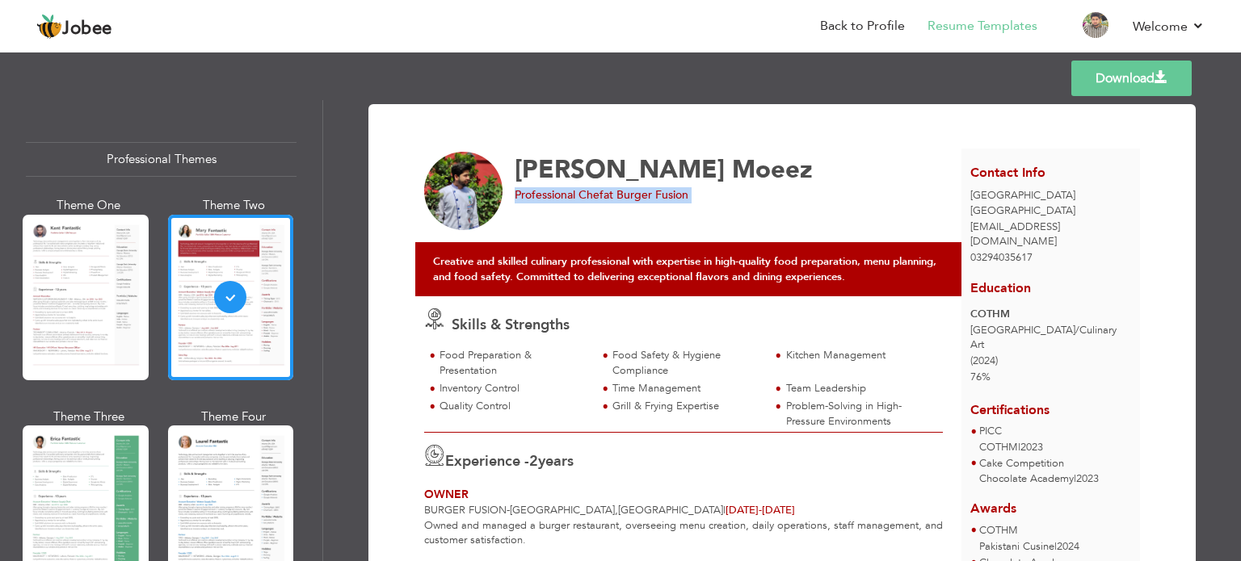
click at [617, 187] on span "at Burger Fusion" at bounding box center [645, 194] width 85 height 15
click at [732, 178] on span "Moeez" at bounding box center [772, 170] width 81 height 34
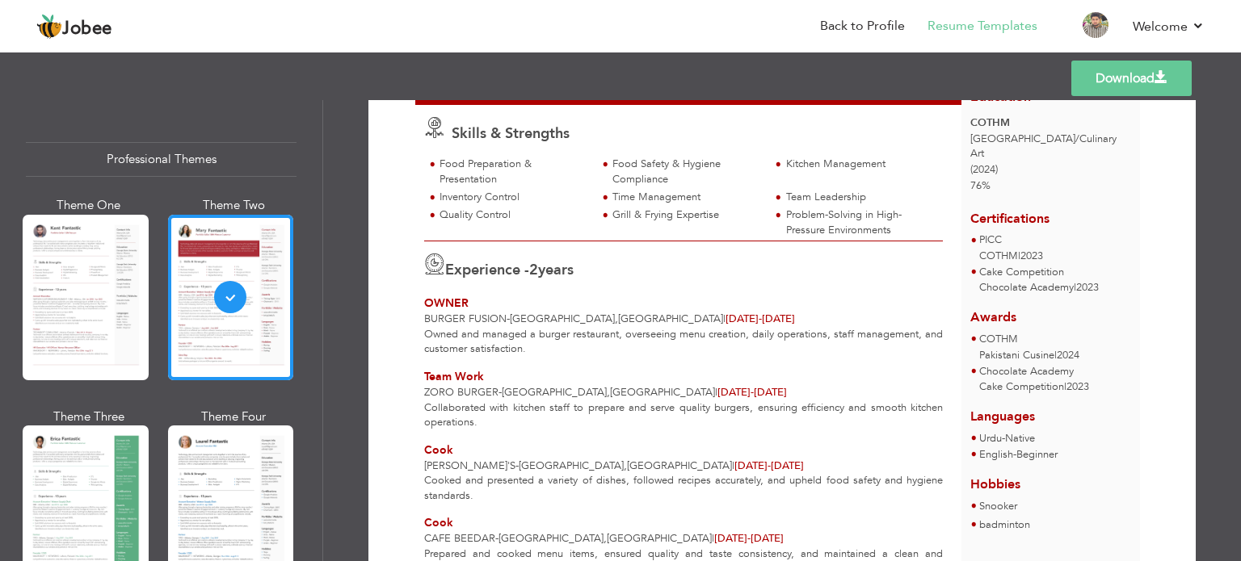
scroll to position [242, 0]
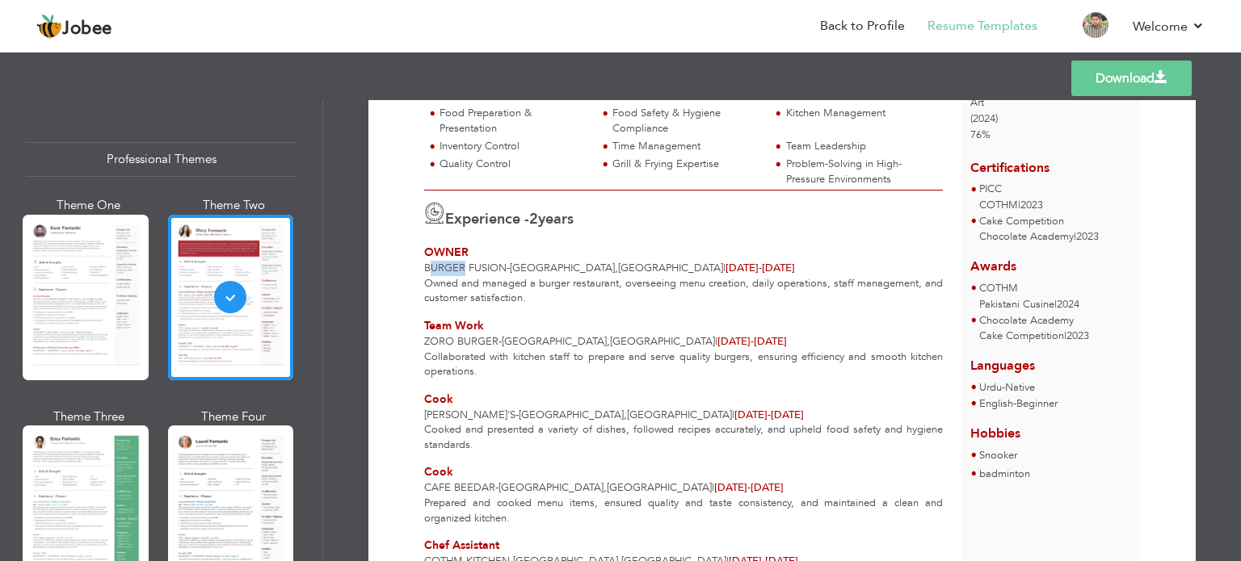
drag, startPoint x: 426, startPoint y: 264, endPoint x: 536, endPoint y: 258, distance: 110.8
click at [462, 265] on span "BURGER FUSION" at bounding box center [465, 268] width 82 height 15
click at [595, 252] on div "OWNER" at bounding box center [683, 253] width 519 height 16
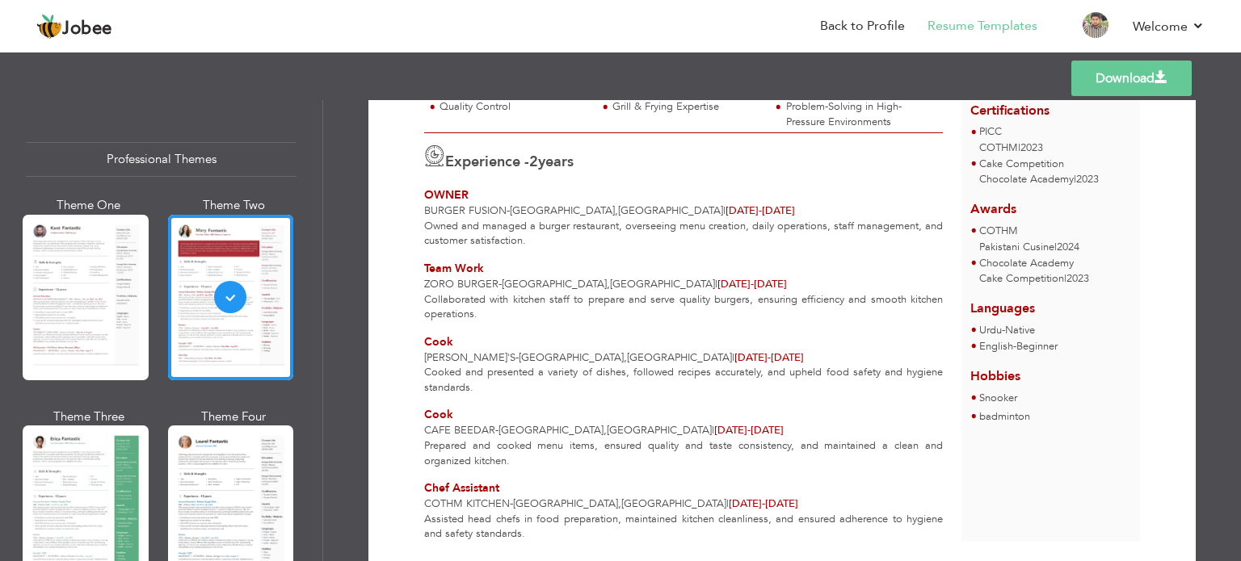
scroll to position [275, 0]
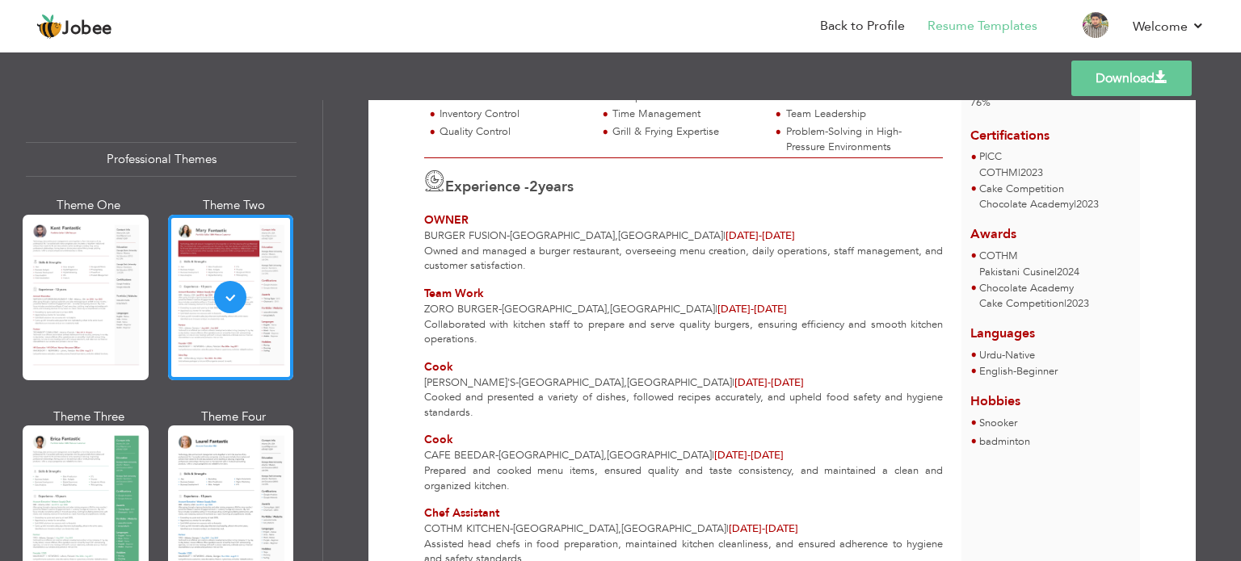
click at [90, 282] on div at bounding box center [86, 298] width 126 height 166
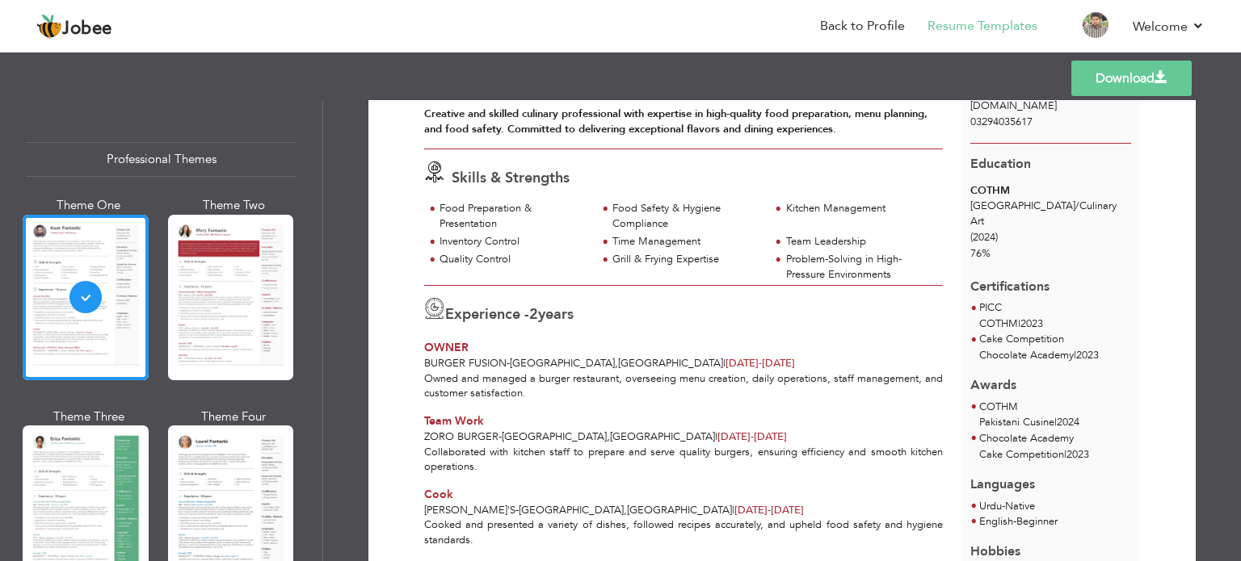
scroll to position [102, 0]
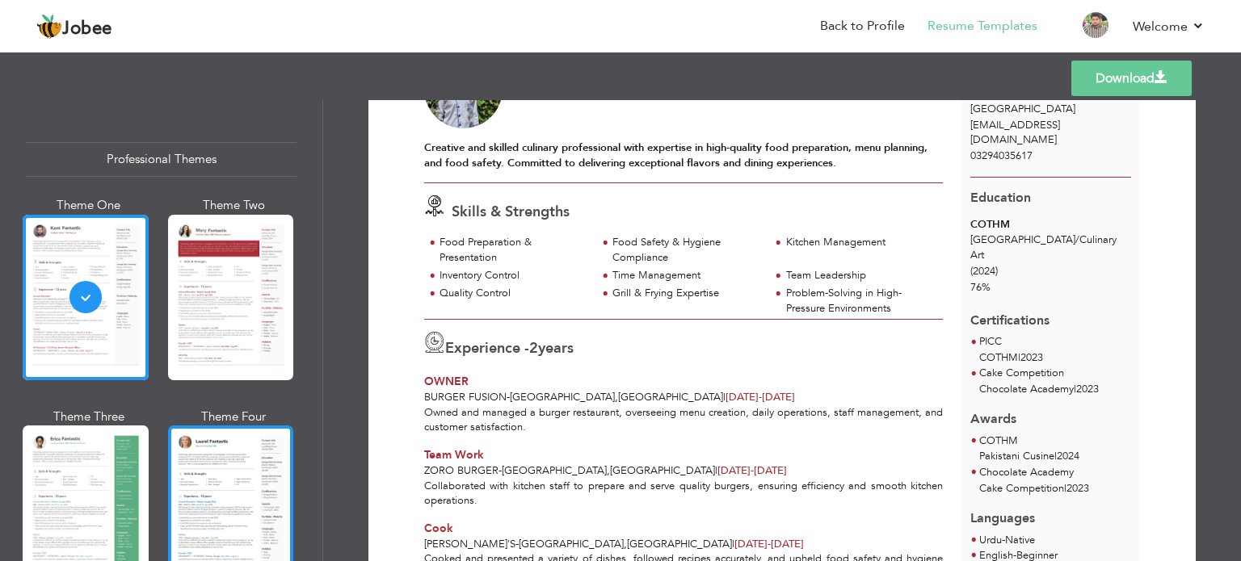
click at [226, 457] on div at bounding box center [231, 509] width 126 height 166
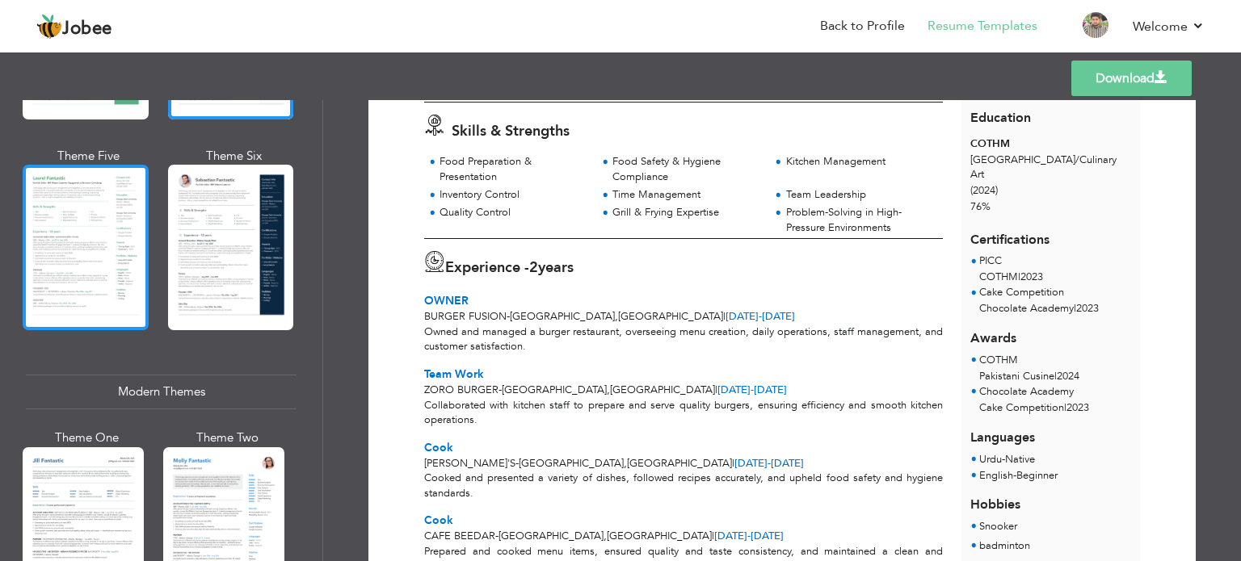
scroll to position [485, 0]
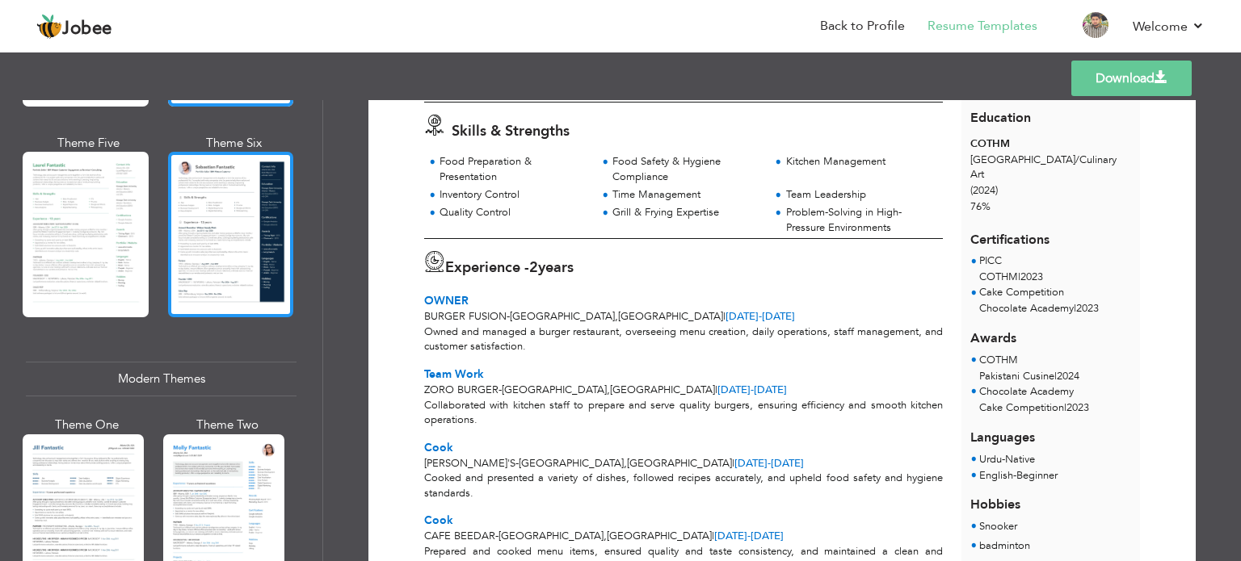
click at [188, 225] on div at bounding box center [231, 235] width 126 height 166
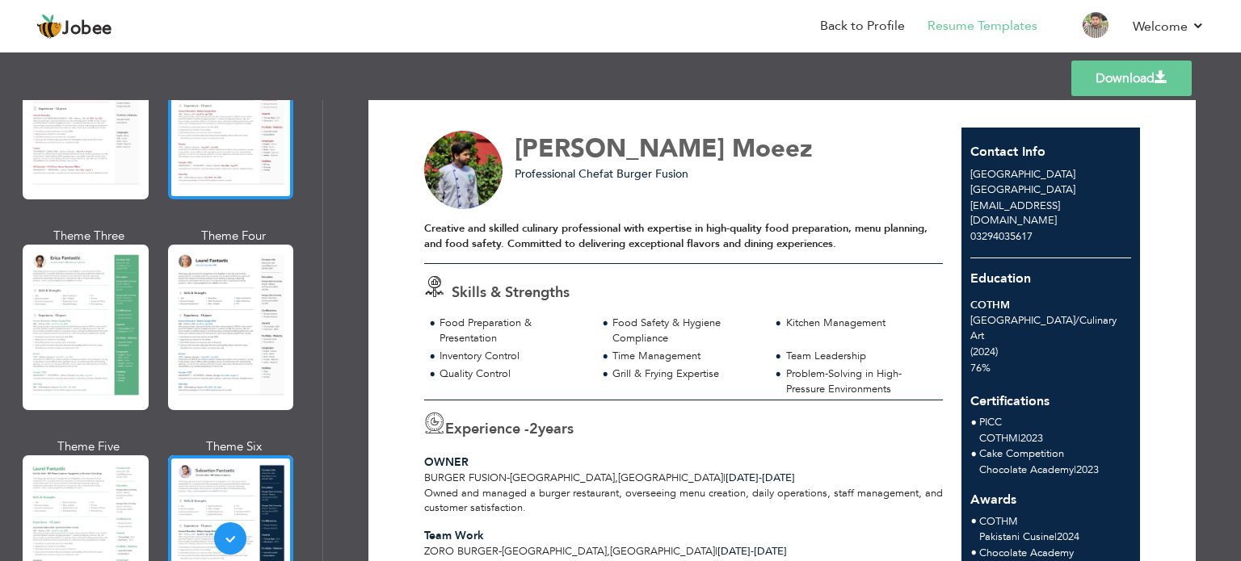
scroll to position [0, 0]
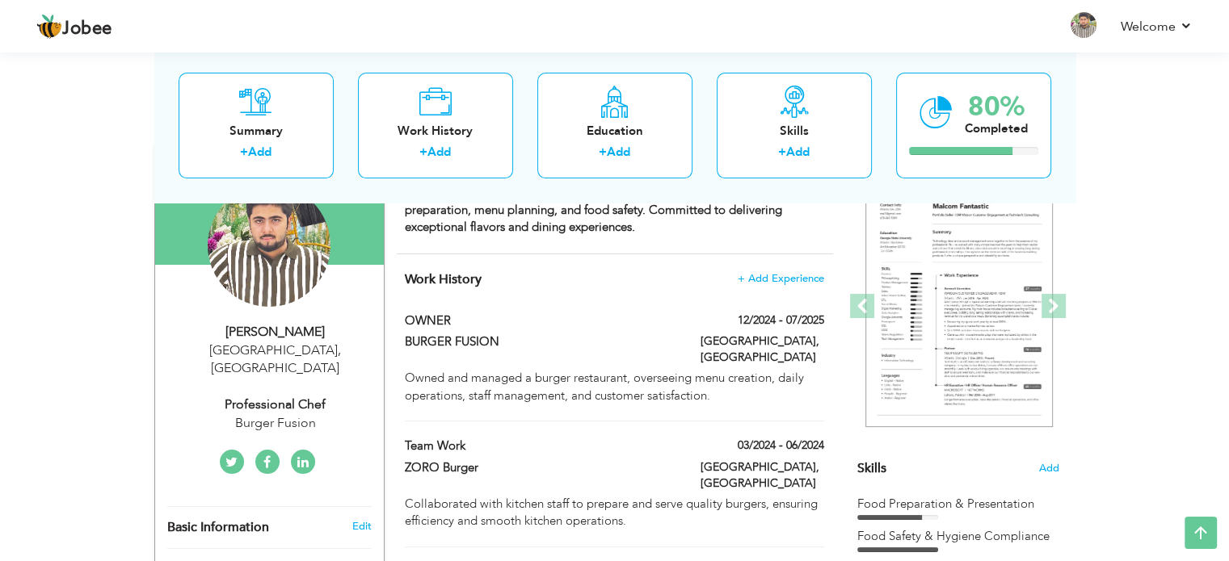
scroll to position [81, 0]
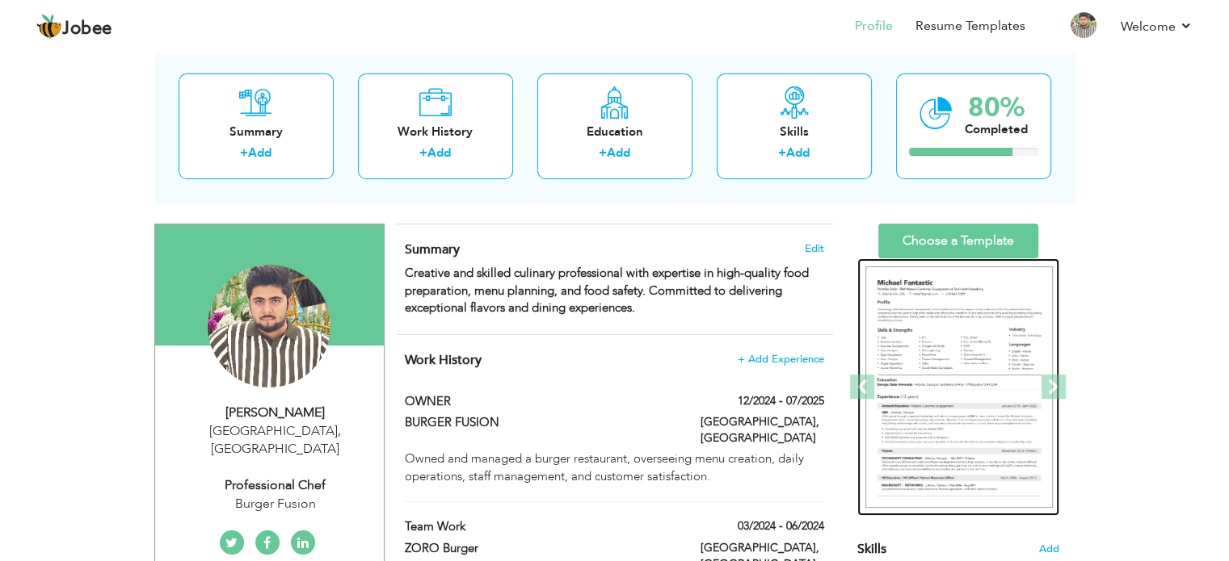
click at [983, 339] on img at bounding box center [958, 388] width 187 height 242
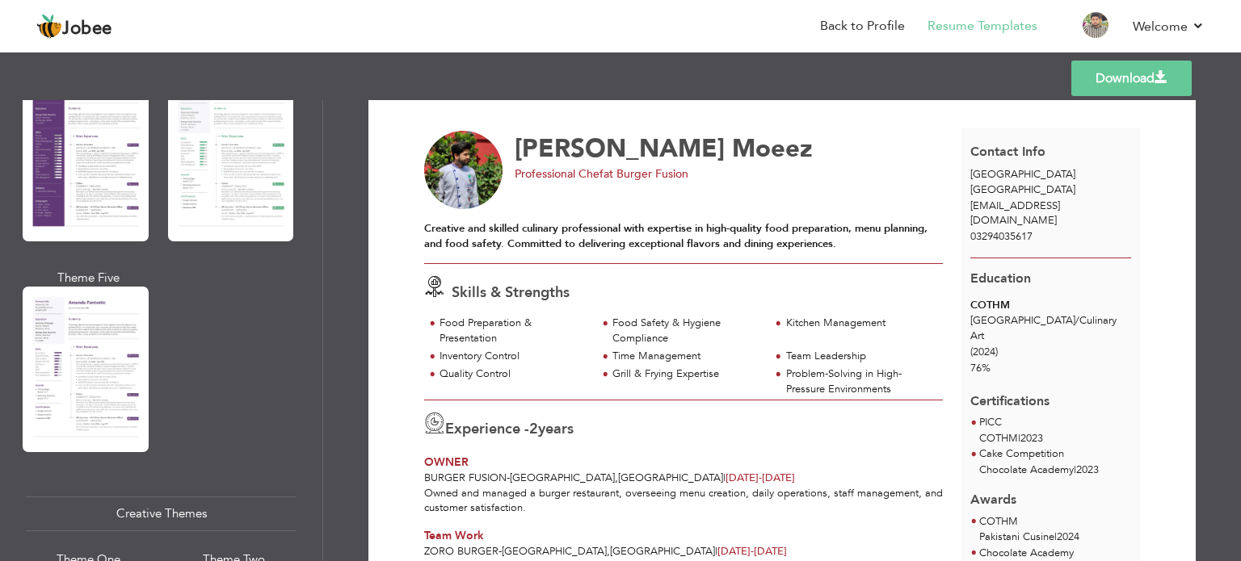
scroll to position [1373, 0]
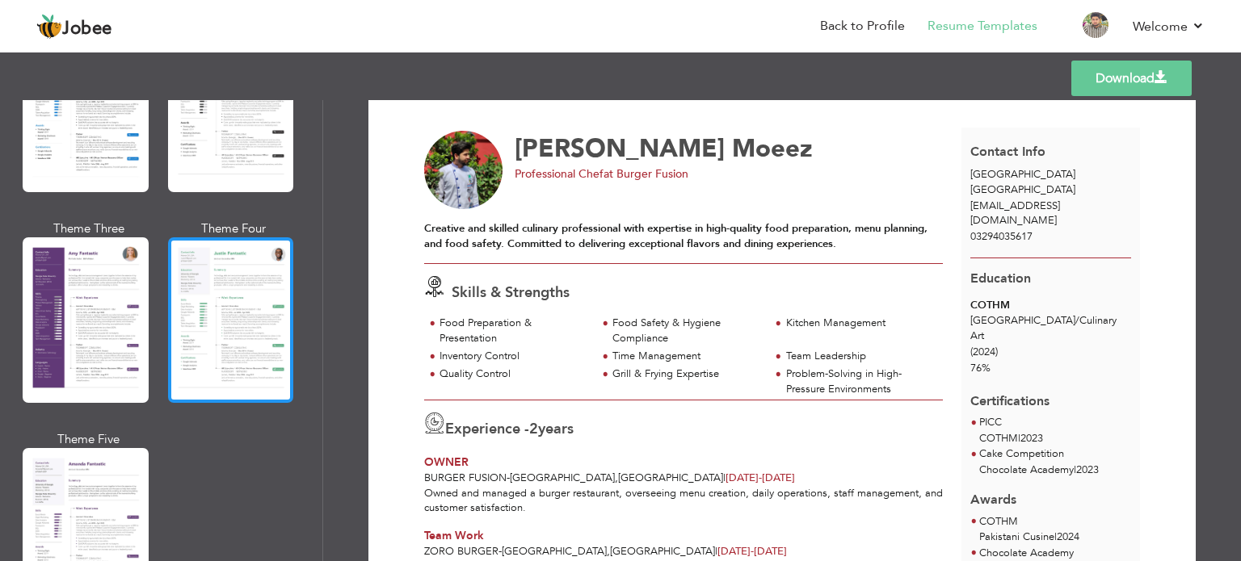
click at [234, 273] on div at bounding box center [231, 320] width 126 height 166
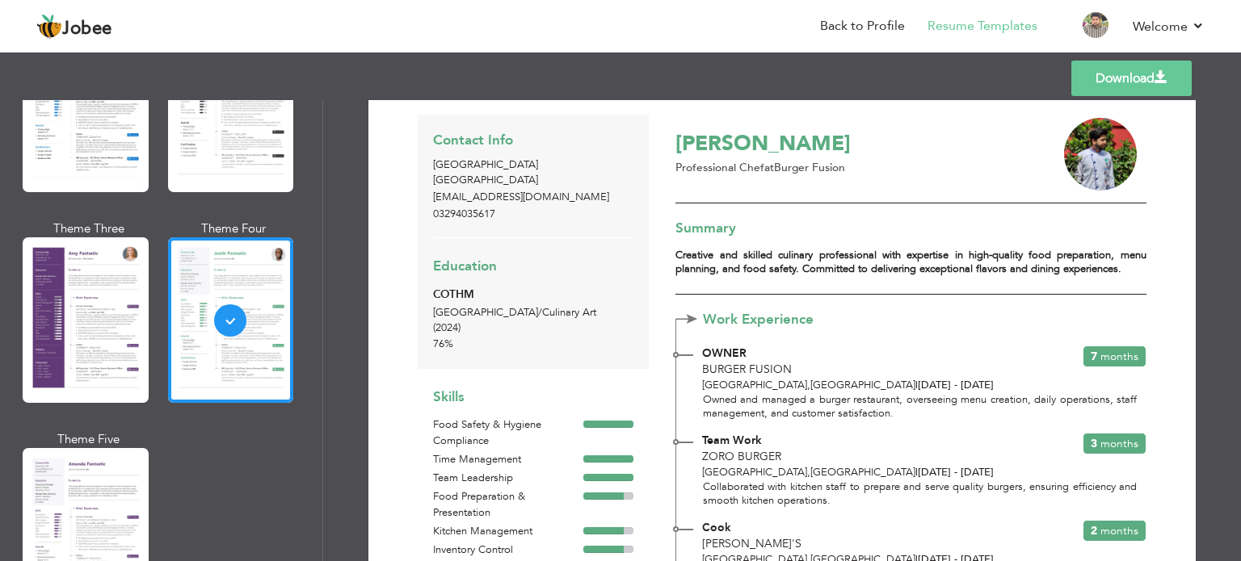
scroll to position [0, 0]
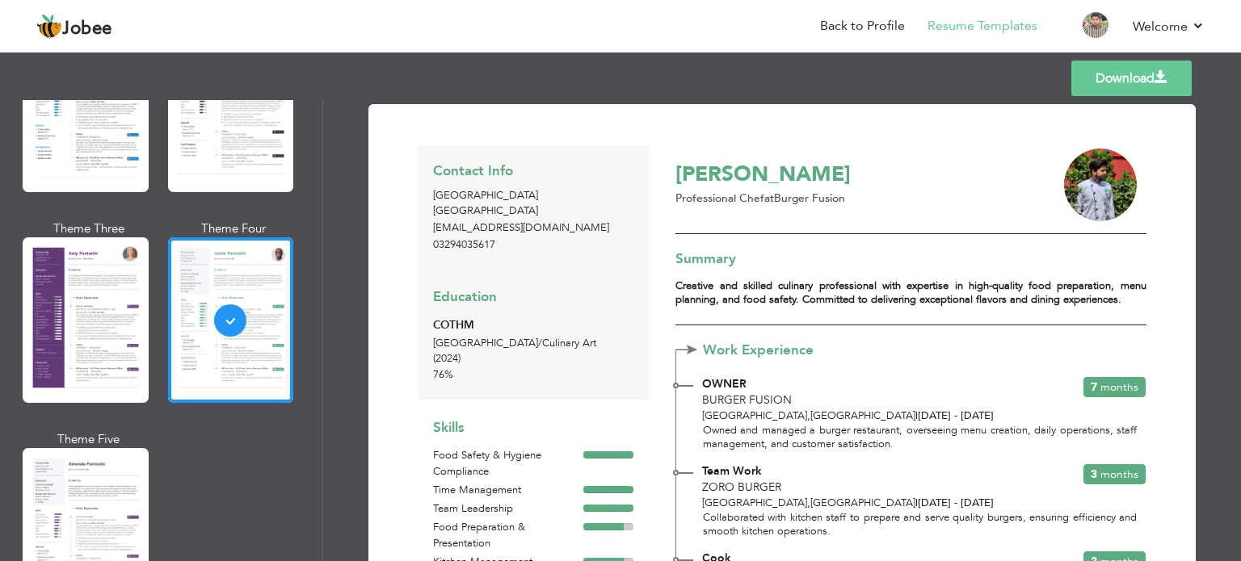
click at [501, 228] on p "[EMAIL_ADDRESS][DOMAIN_NAME]" at bounding box center [533, 229] width 200 height 16
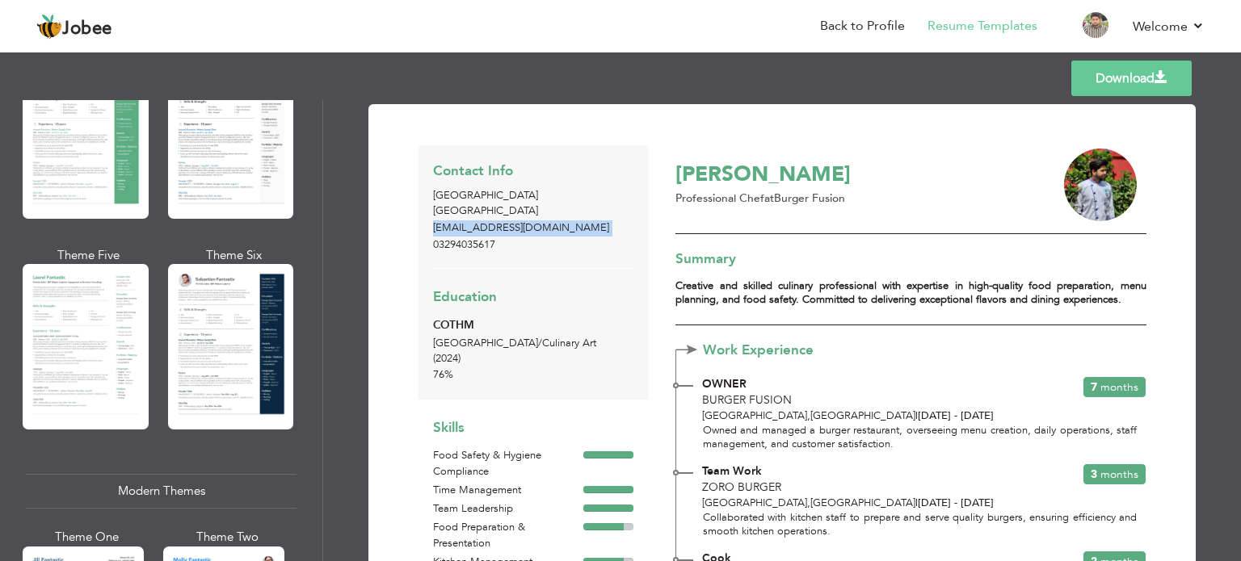
scroll to position [242, 0]
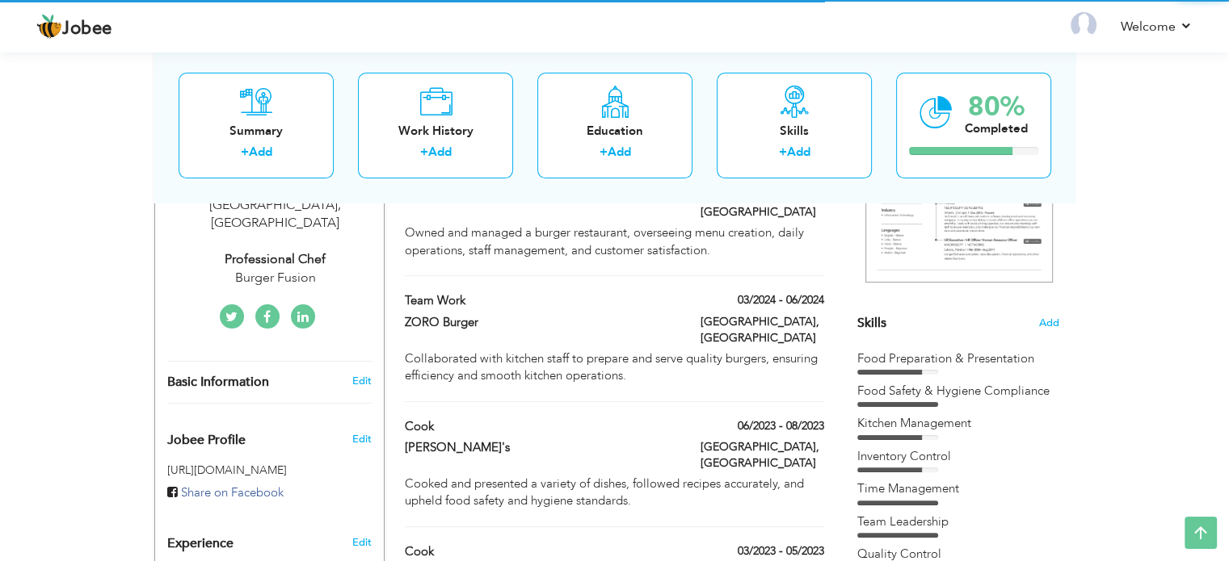
scroll to position [81, 0]
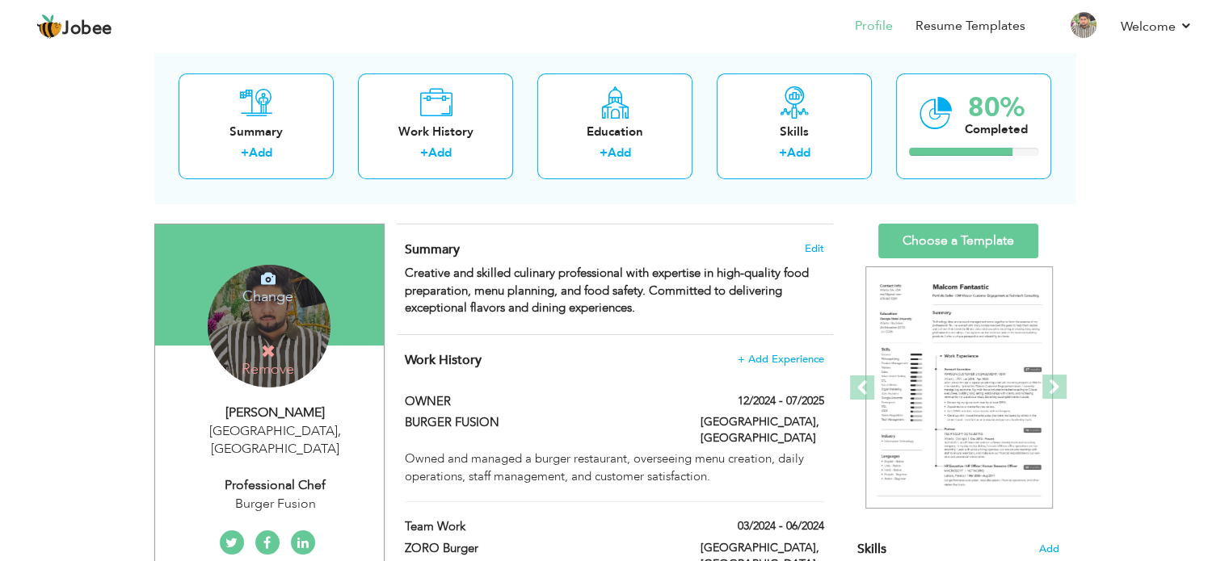
click at [272, 292] on h4 "Change" at bounding box center [268, 286] width 116 height 39
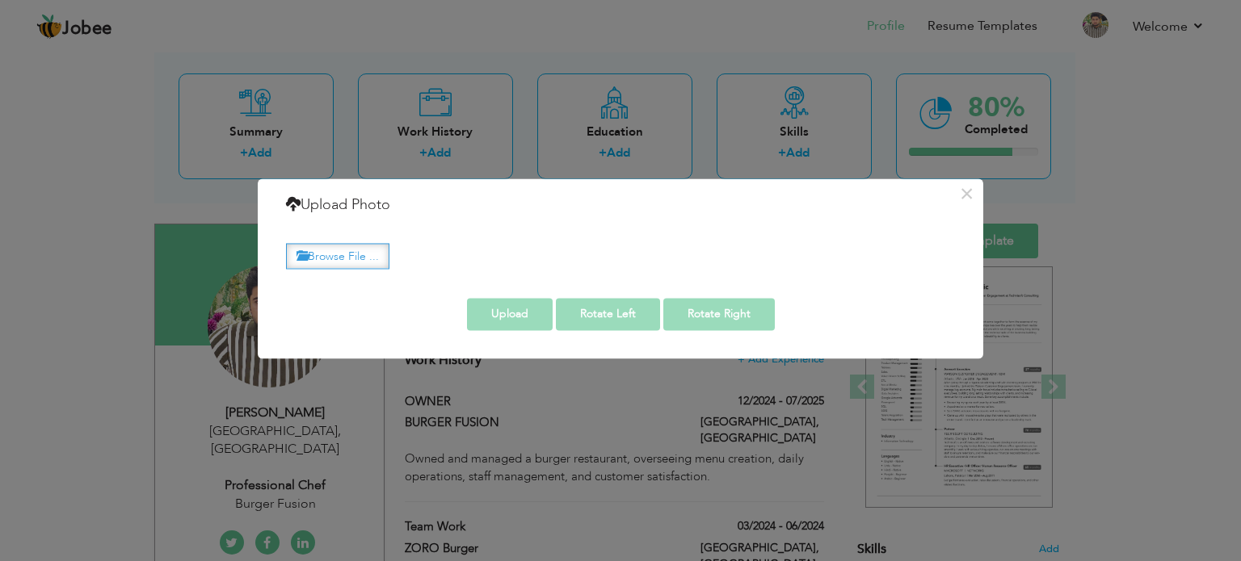
click at [335, 261] on label "Browse File ..." at bounding box center [337, 256] width 103 height 25
click at [0, 0] on input "Browse File ..." at bounding box center [0, 0] width 0 height 0
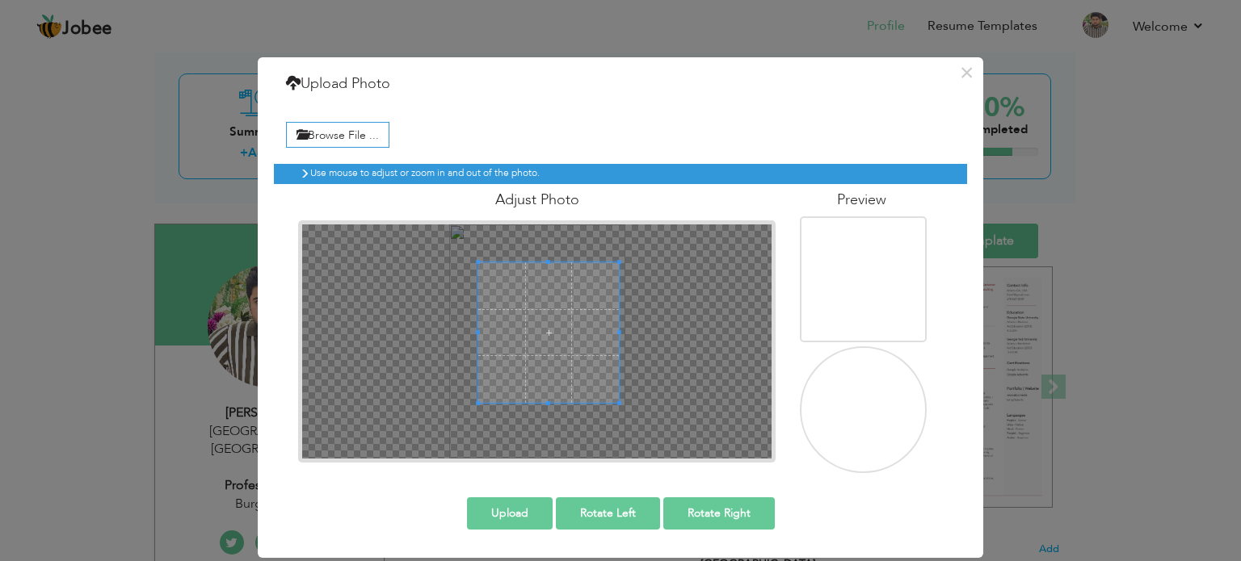
click at [585, 322] on span at bounding box center [548, 333] width 141 height 141
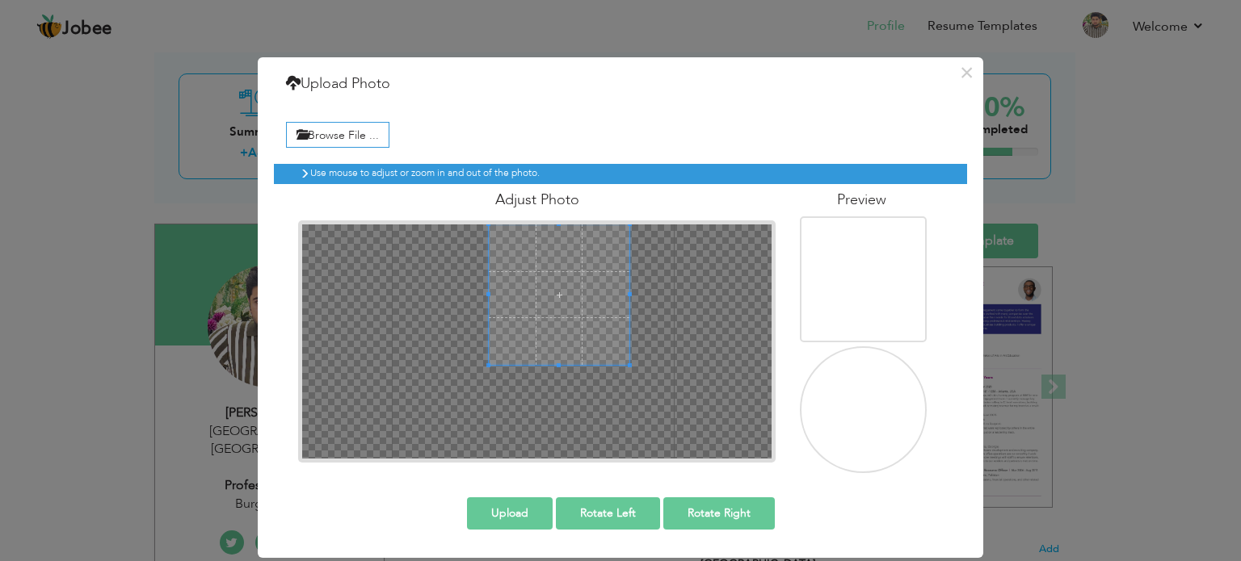
click at [582, 259] on span at bounding box center [559, 295] width 141 height 141
click at [544, 298] on span at bounding box center [560, 295] width 141 height 141
click at [546, 269] on span at bounding box center [562, 295] width 141 height 141
click at [566, 285] on span at bounding box center [560, 295] width 141 height 141
click at [520, 530] on div "Upload Rotate Left Rotate Right" at bounding box center [620, 513] width 717 height 57
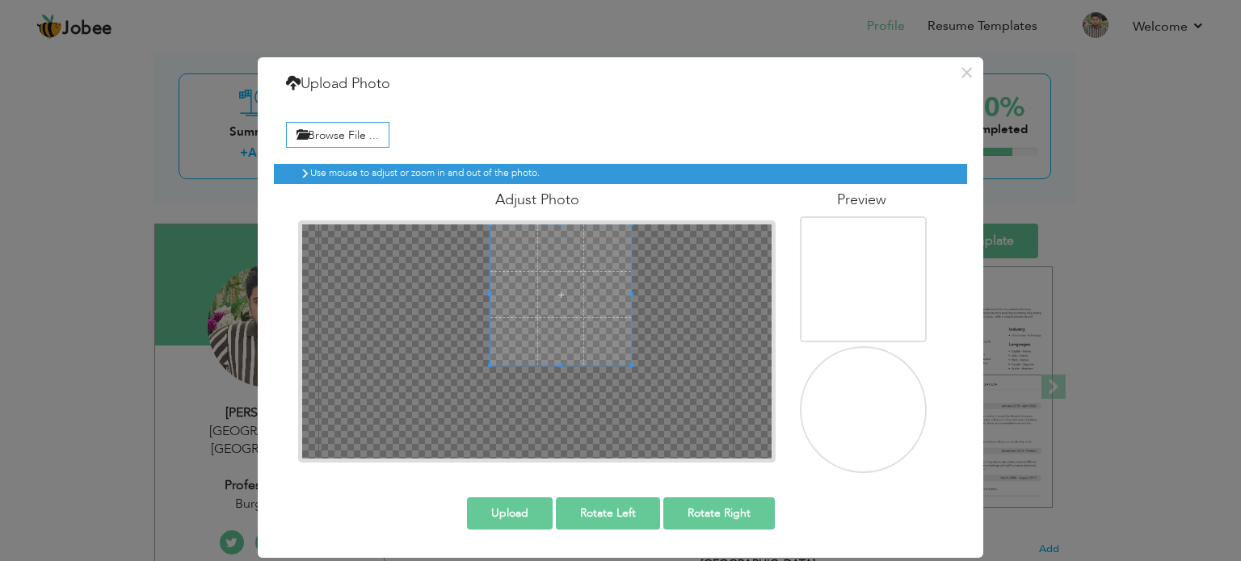
click at [525, 513] on button "Upload" at bounding box center [510, 514] width 86 height 32
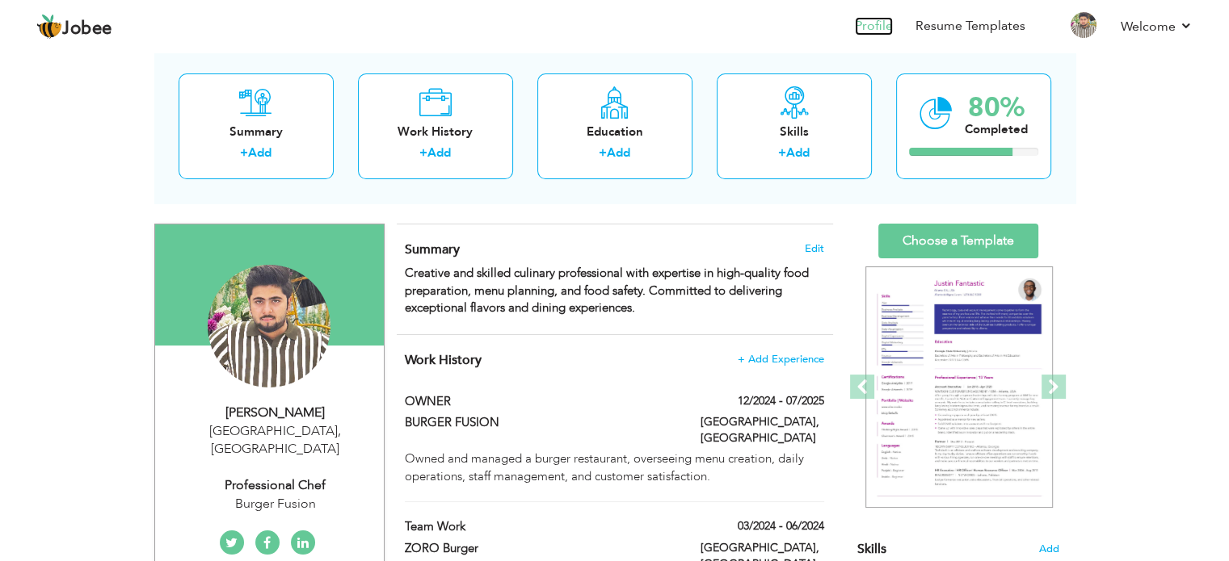
click at [873, 21] on link "Profile" at bounding box center [874, 26] width 38 height 19
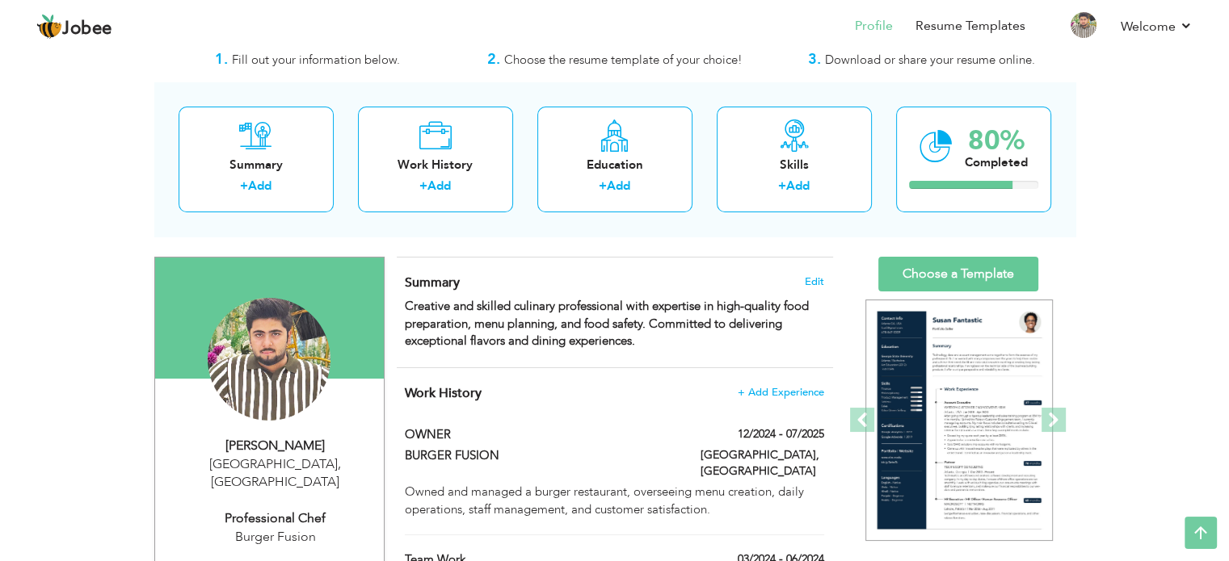
scroll to position [19, 0]
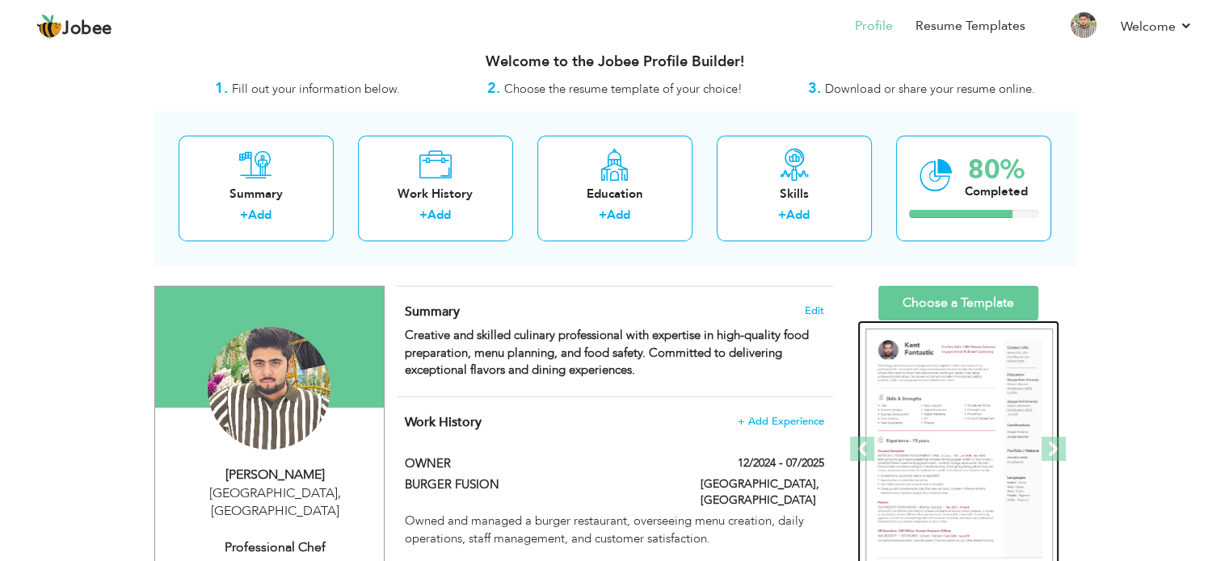
click at [964, 368] on img at bounding box center [958, 450] width 187 height 242
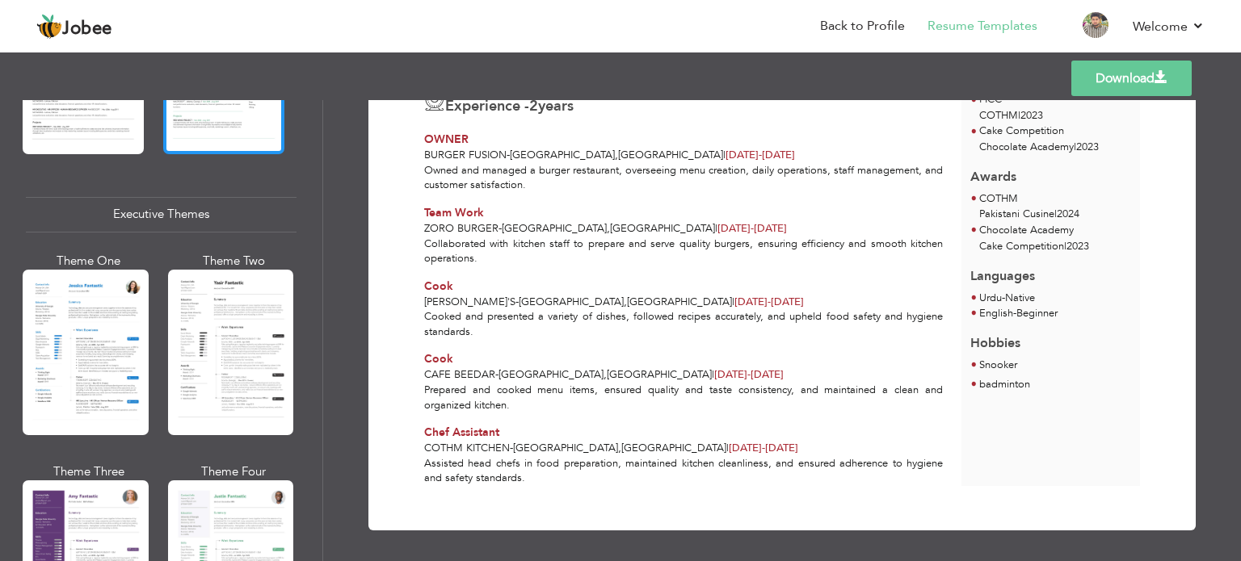
scroll to position [1131, 0]
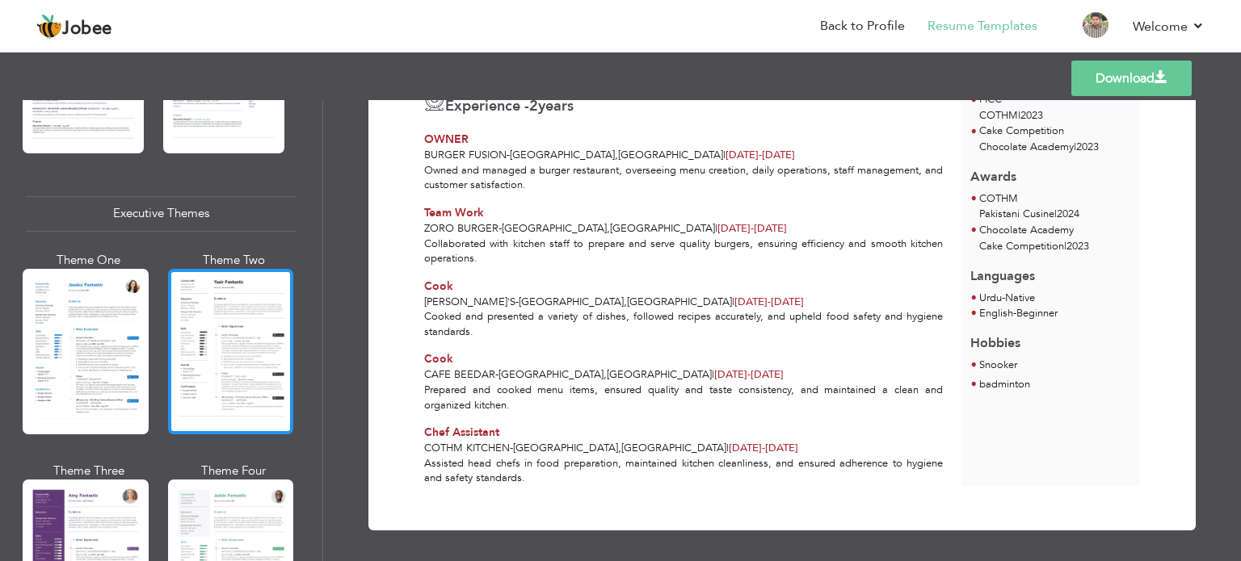
click at [243, 309] on div at bounding box center [231, 352] width 126 height 166
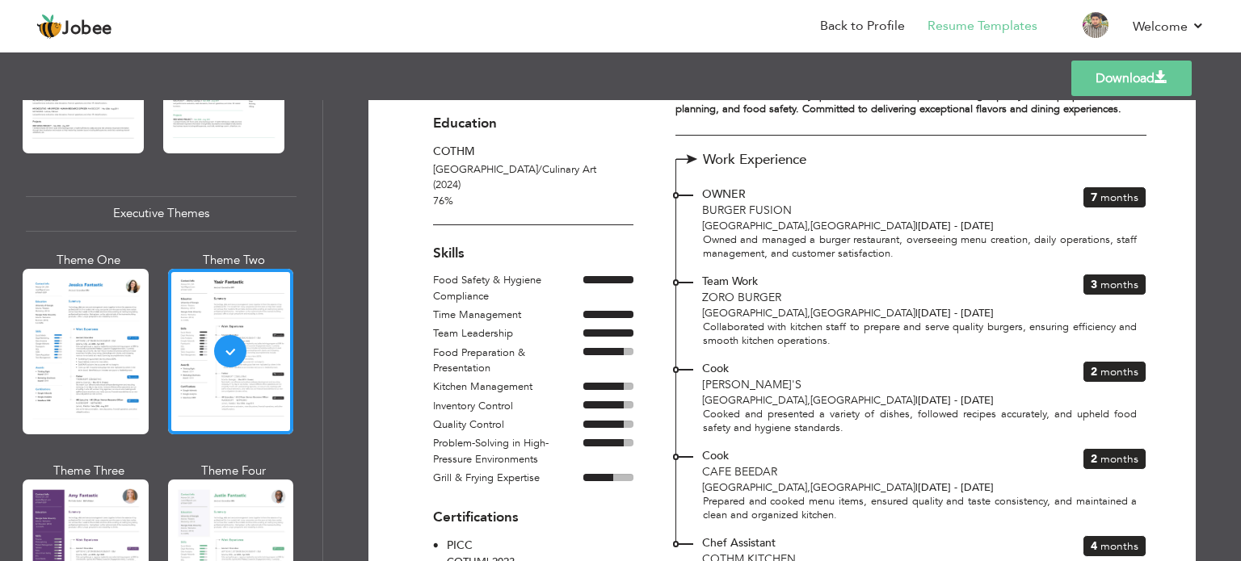
scroll to position [0, 0]
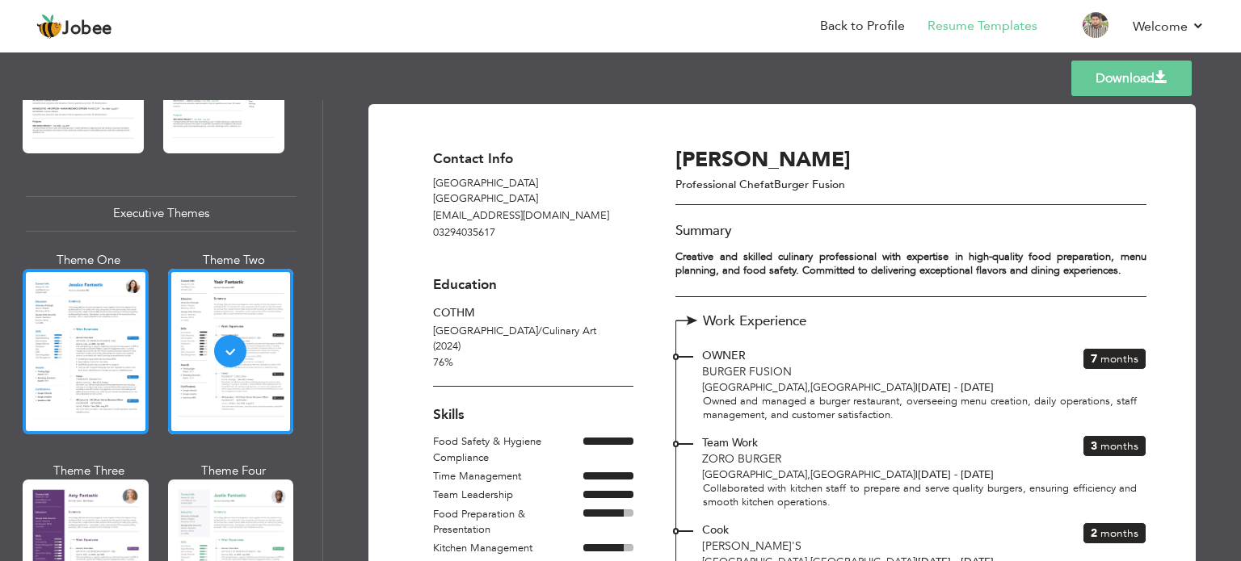
click at [89, 342] on div at bounding box center [86, 352] width 126 height 166
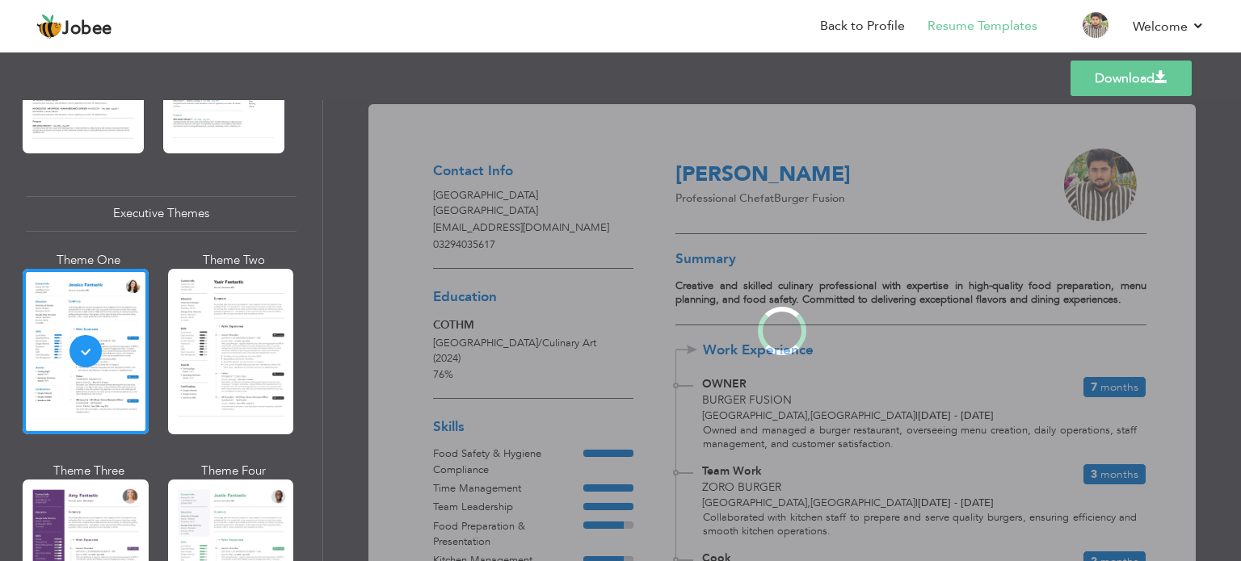
scroll to position [1130, 0]
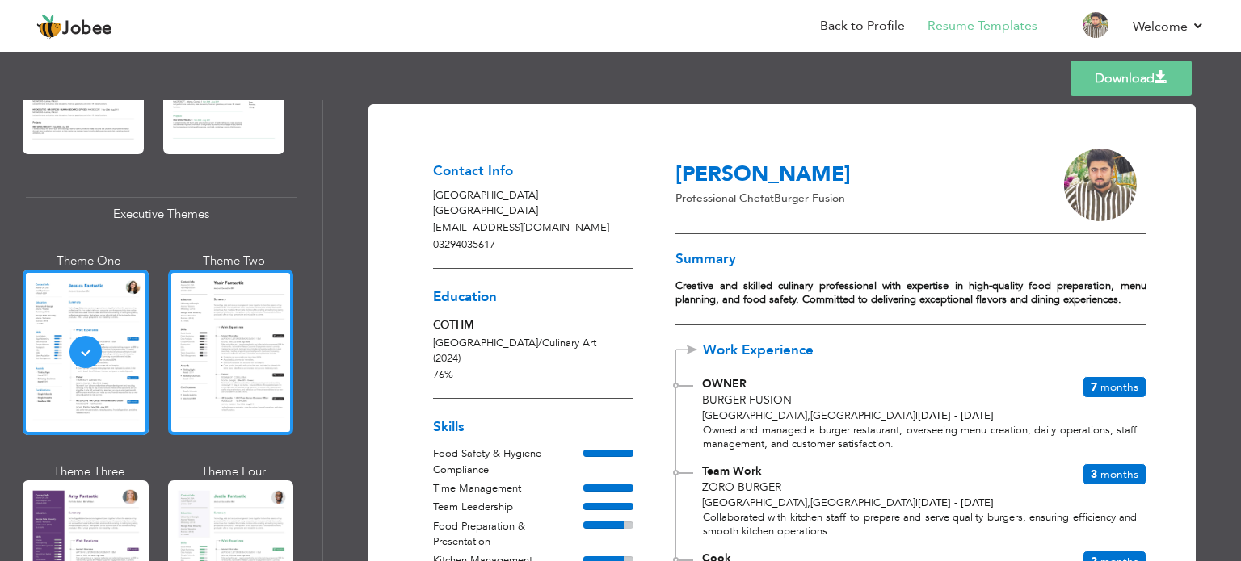
click at [268, 313] on div at bounding box center [231, 353] width 126 height 166
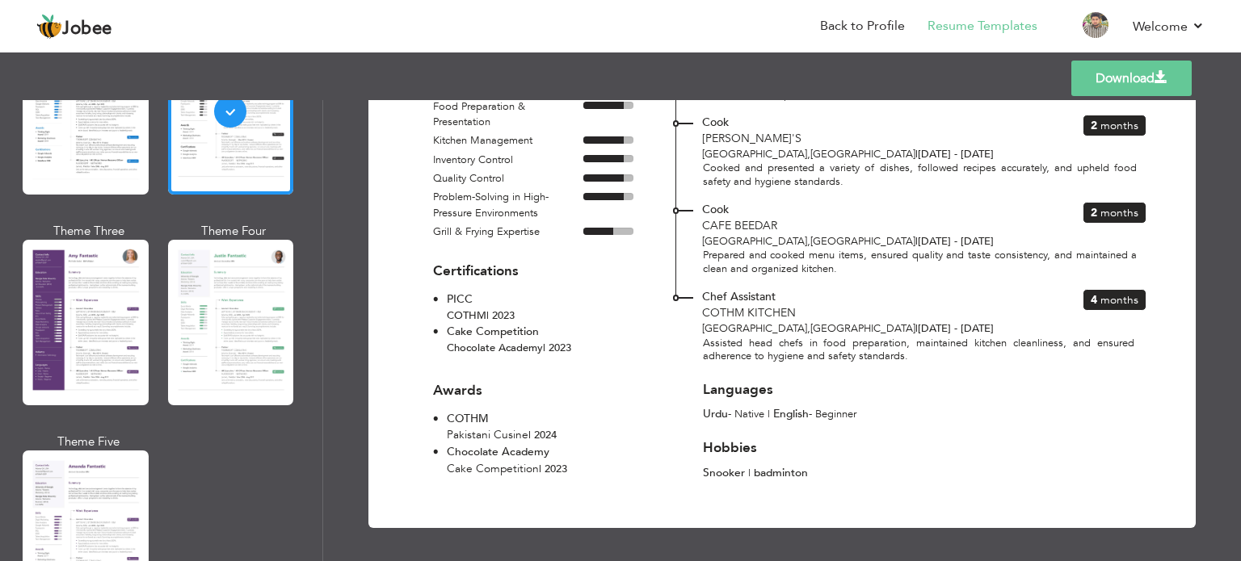
scroll to position [1373, 0]
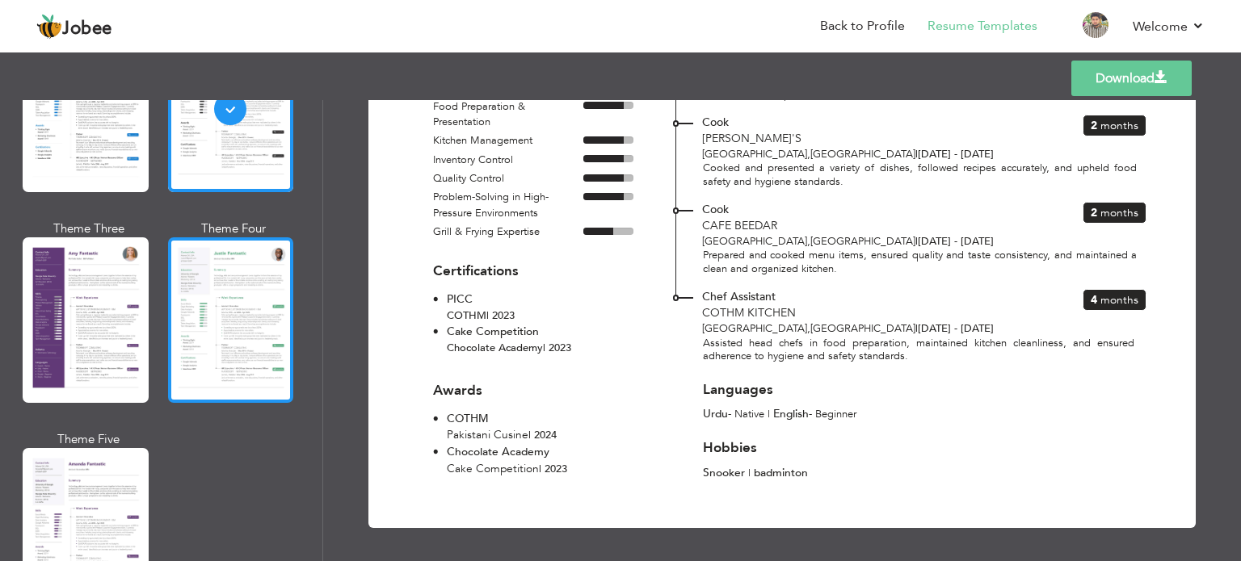
click at [188, 328] on div at bounding box center [231, 320] width 126 height 166
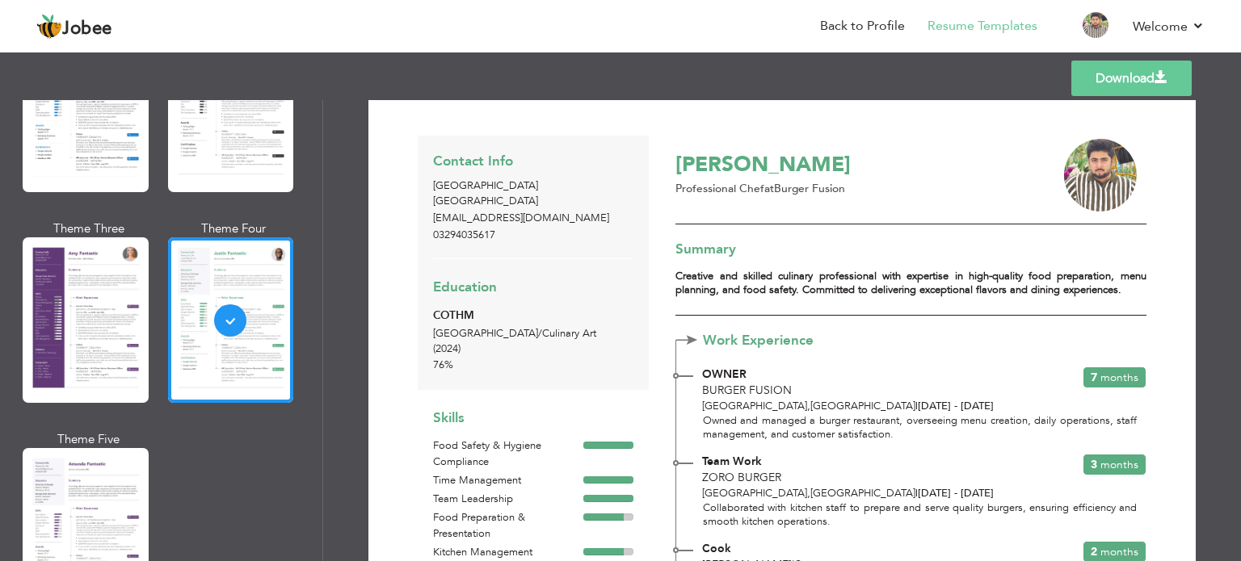
scroll to position [0, 0]
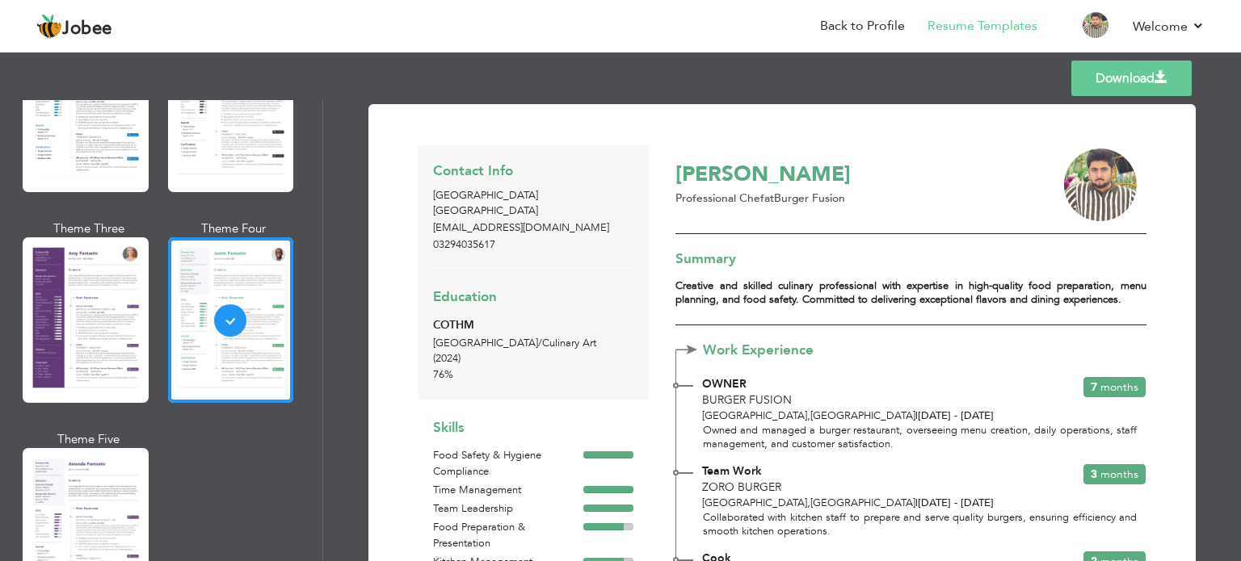
click at [1104, 85] on link "Download" at bounding box center [1131, 79] width 120 height 36
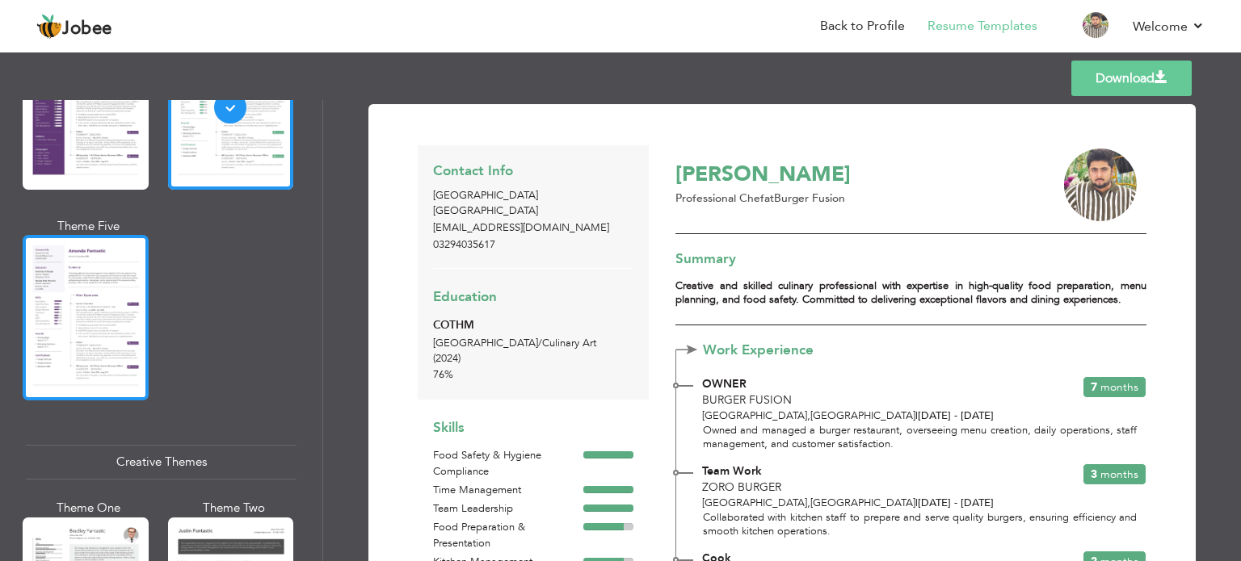
scroll to position [1615, 0]
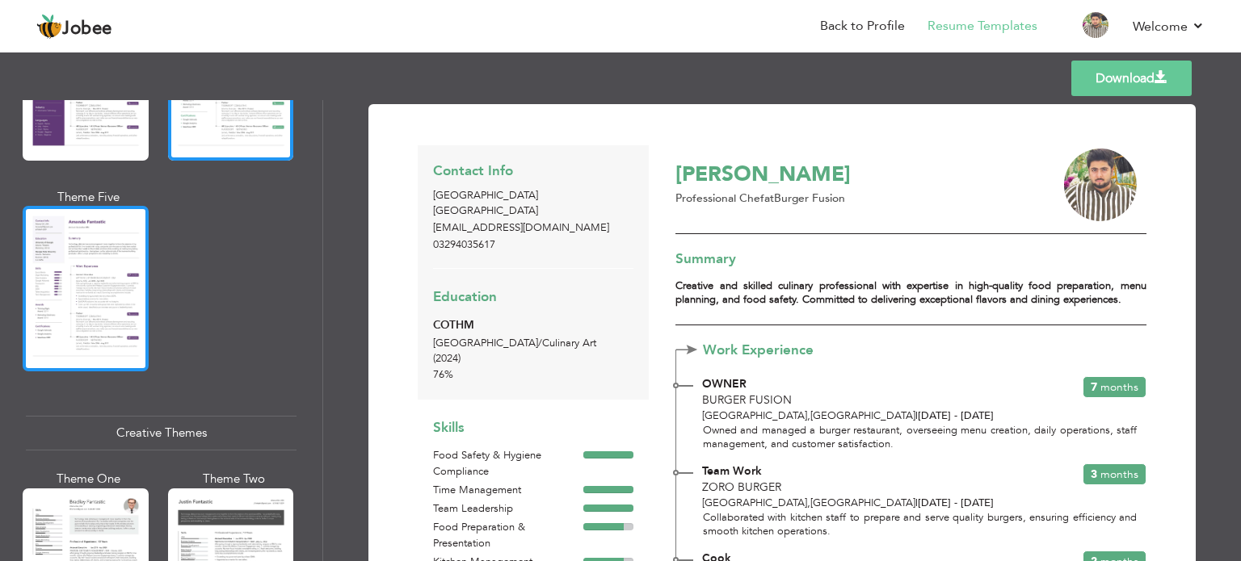
click at [111, 303] on div at bounding box center [86, 289] width 126 height 166
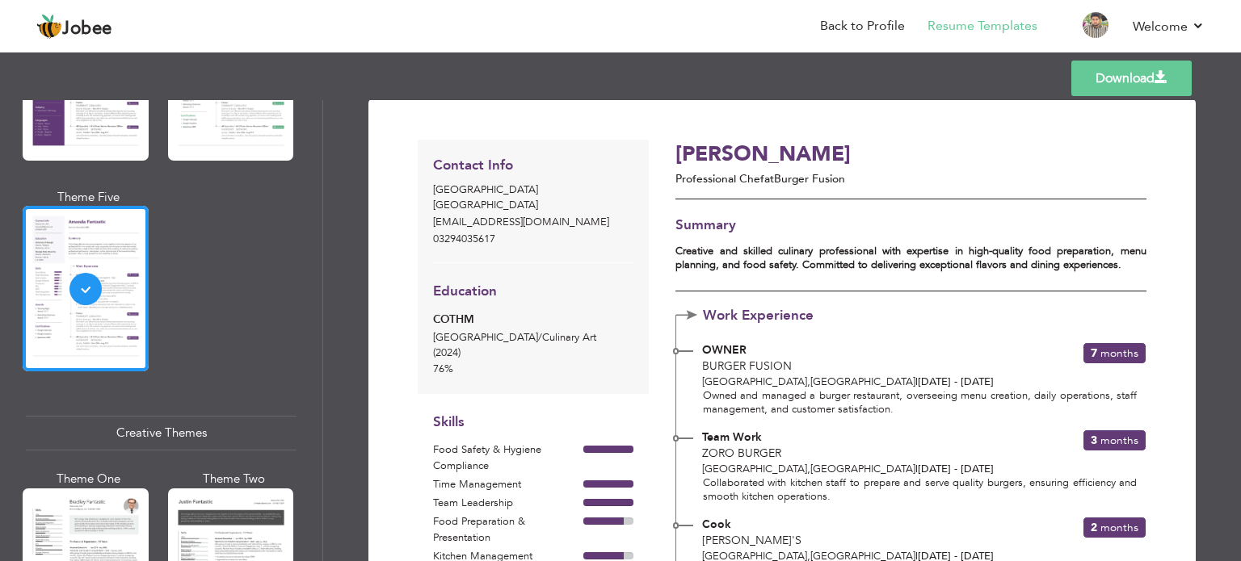
scroll to position [0, 0]
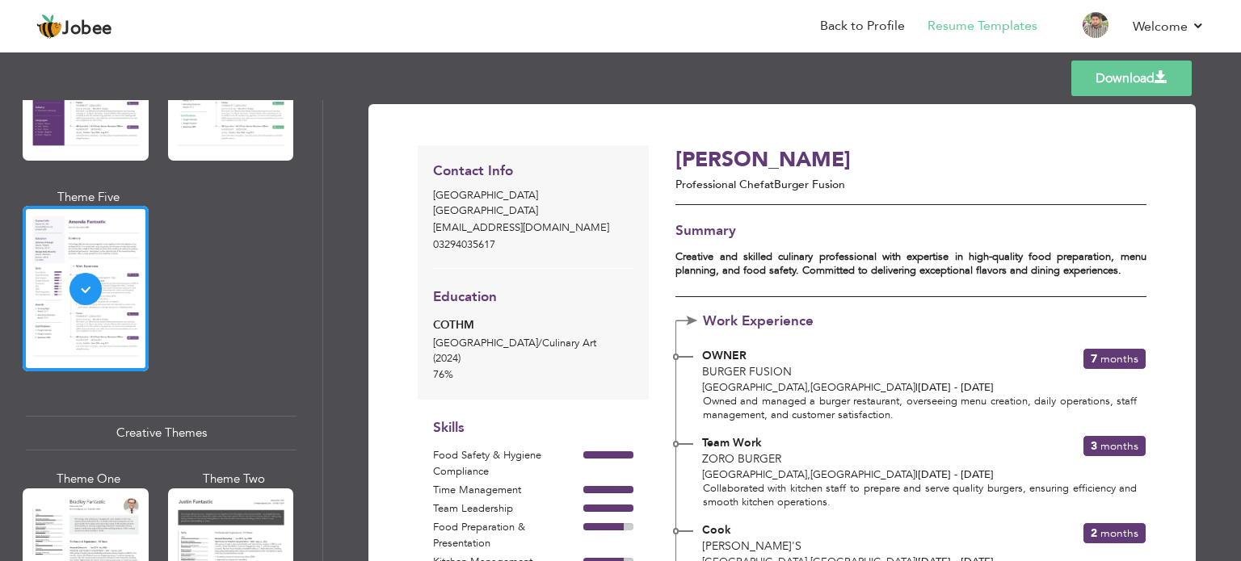
click at [834, 93] on div "Templates Download" at bounding box center [620, 79] width 1241 height 52
click at [1099, 78] on link "Download" at bounding box center [1131, 79] width 120 height 36
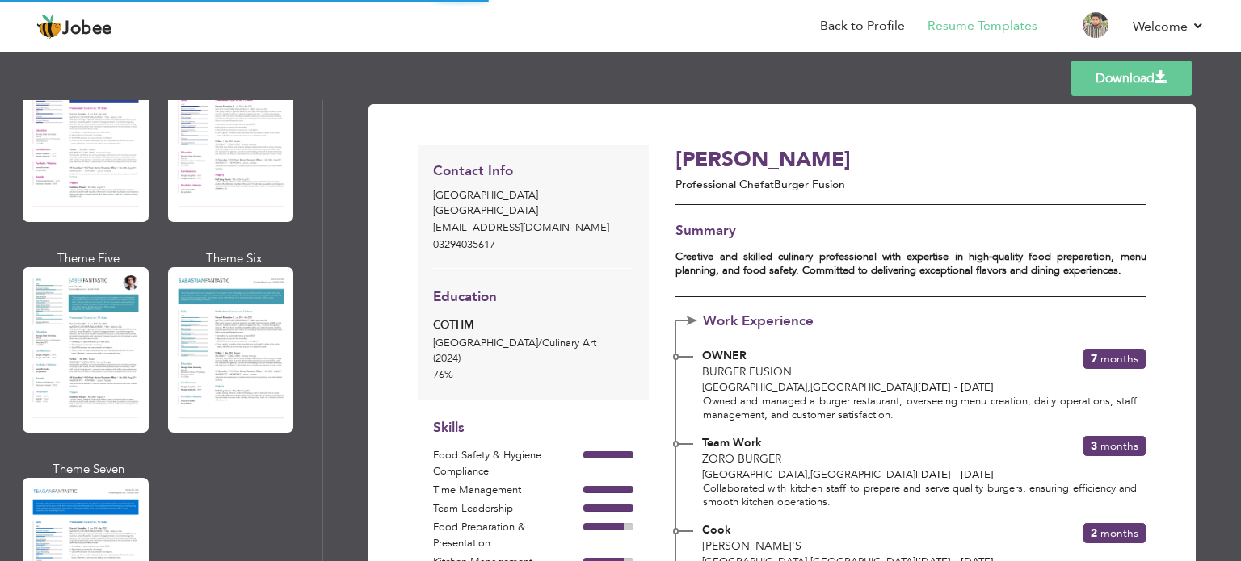
scroll to position [2262, 0]
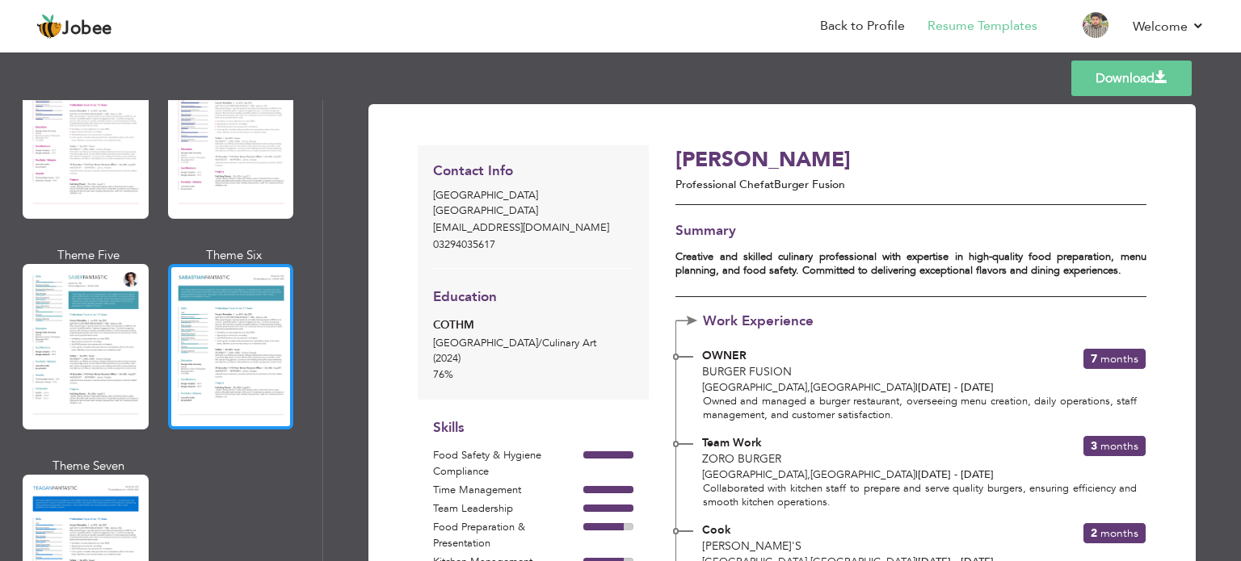
click at [206, 316] on div at bounding box center [231, 347] width 126 height 166
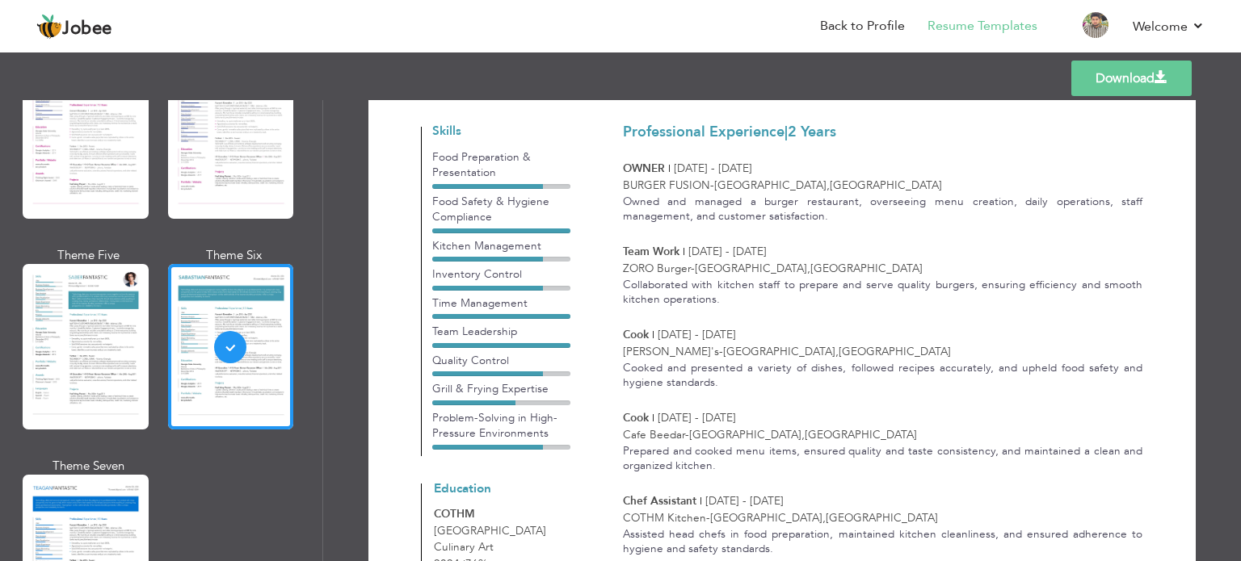
scroll to position [0, 0]
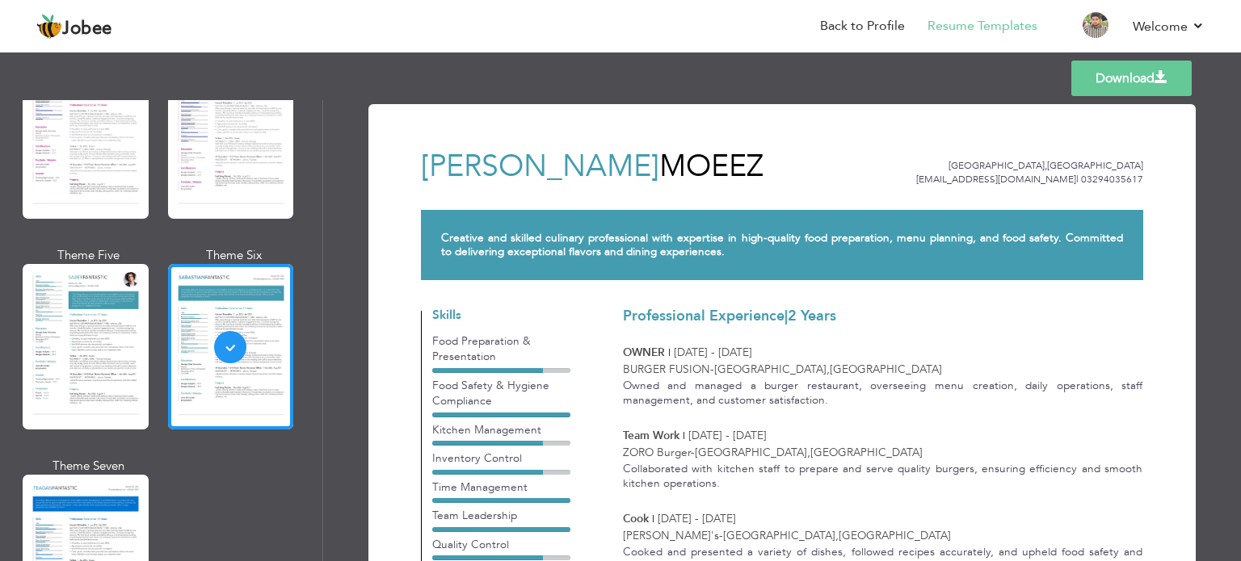
click at [743, 124] on div "Download [PERSON_NAME] [GEOGRAPHIC_DATA] , [GEOGRAPHIC_DATA] [EMAIL_ADDRESS][DO…" at bounding box center [782, 522] width 771 height 796
drag, startPoint x: 976, startPoint y: 179, endPoint x: 1066, endPoint y: 174, distance: 90.6
click at [1066, 174] on span "[EMAIL_ADDRESS][DOMAIN_NAME] |" at bounding box center [997, 179] width 162 height 13
click at [995, 174] on span "[EMAIL_ADDRESS][DOMAIN_NAME] |" at bounding box center [997, 179] width 162 height 13
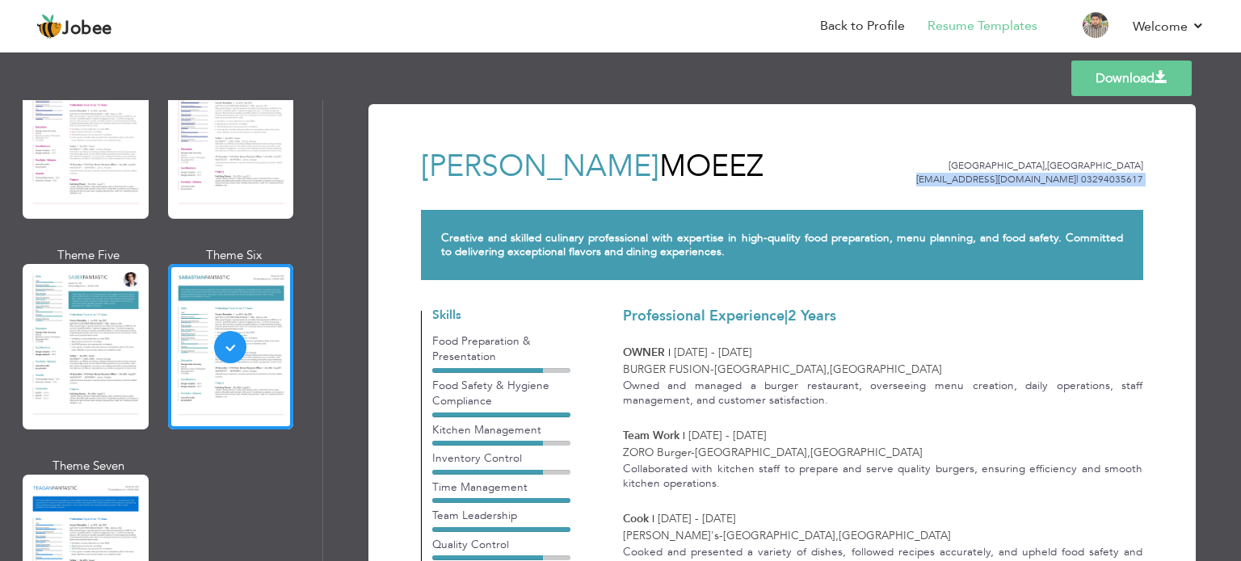
click at [995, 174] on span "[EMAIL_ADDRESS][DOMAIN_NAME] |" at bounding box center [997, 179] width 162 height 13
click at [935, 173] on p "[EMAIL_ADDRESS][DOMAIN_NAME] | 03294035617" at bounding box center [992, 180] width 301 height 14
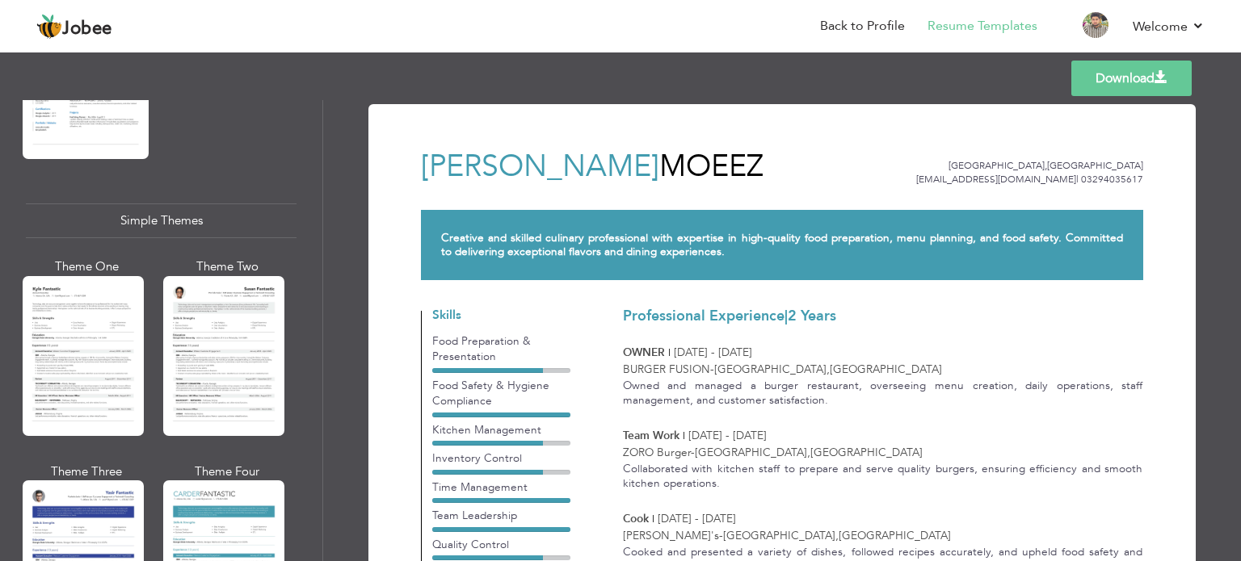
scroll to position [2834, 0]
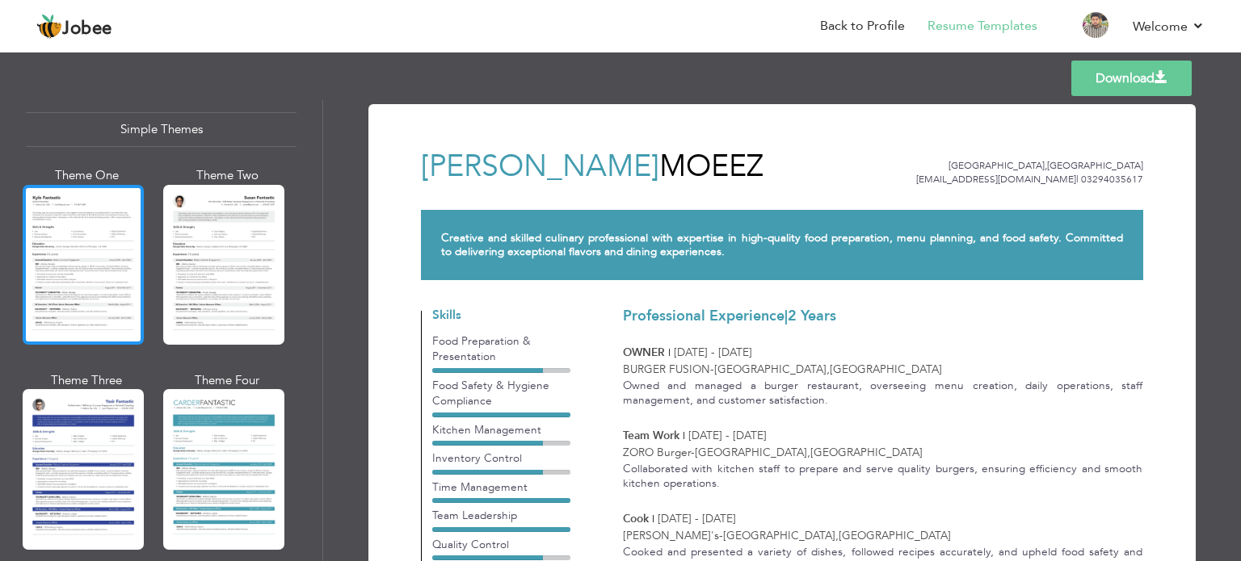
click at [70, 234] on div at bounding box center [83, 265] width 121 height 160
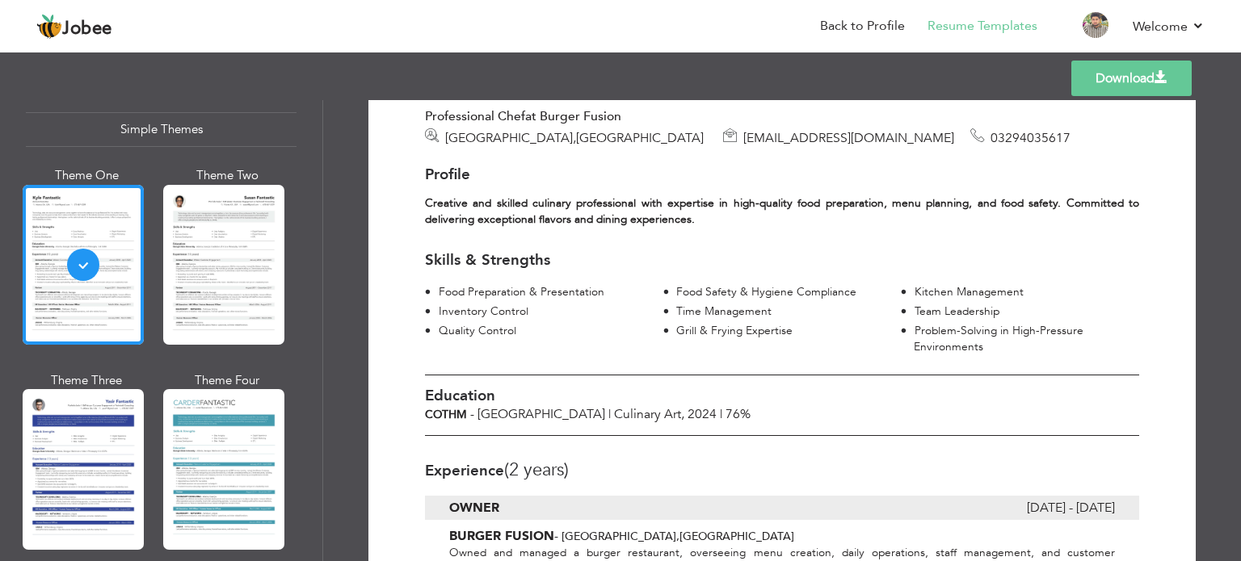
scroll to position [0, 0]
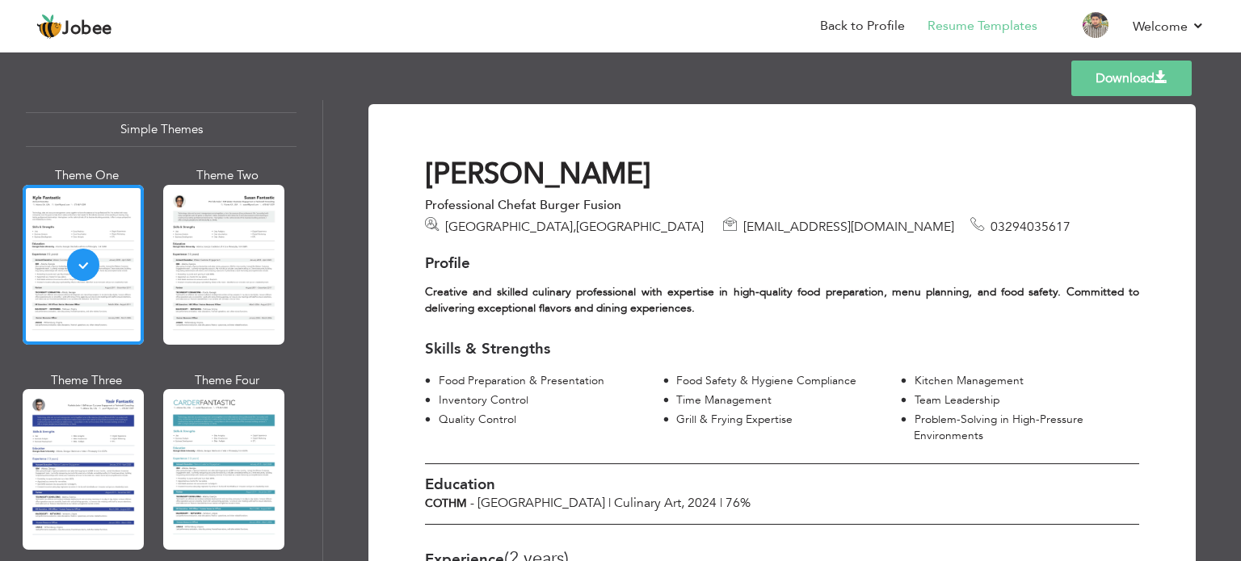
click at [1149, 65] on link "Download" at bounding box center [1131, 79] width 120 height 36
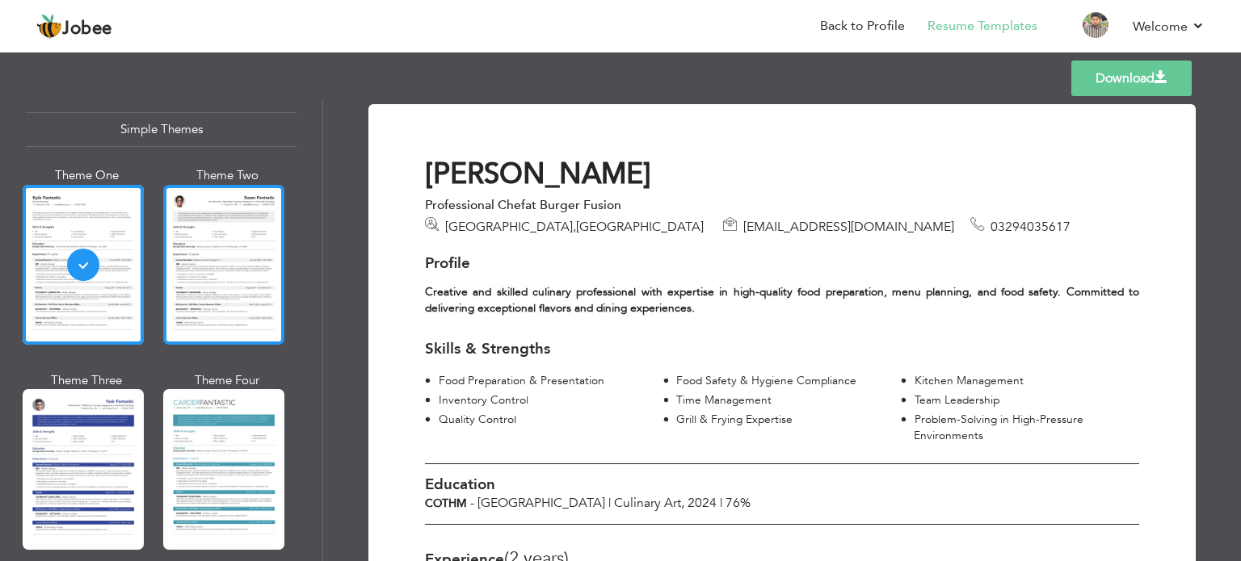
click at [258, 288] on div at bounding box center [223, 265] width 121 height 160
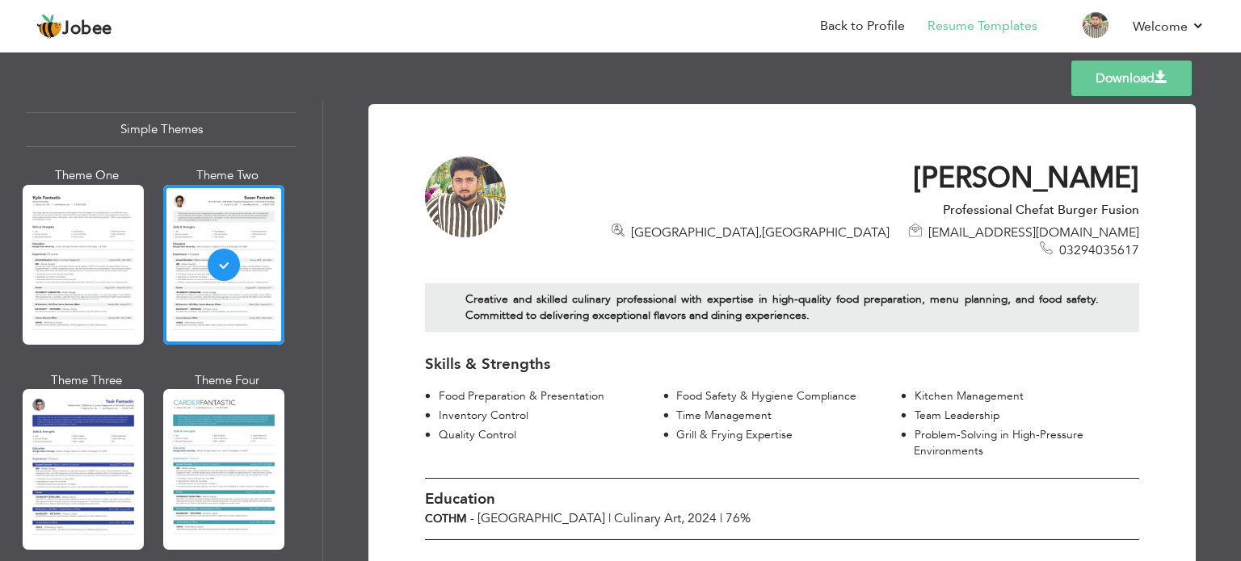
click at [693, 229] on div "[GEOGRAPHIC_DATA] , [GEOGRAPHIC_DATA] [EMAIL_ADDRESS][DOMAIN_NAME] 03294035617" at bounding box center [843, 242] width 591 height 36
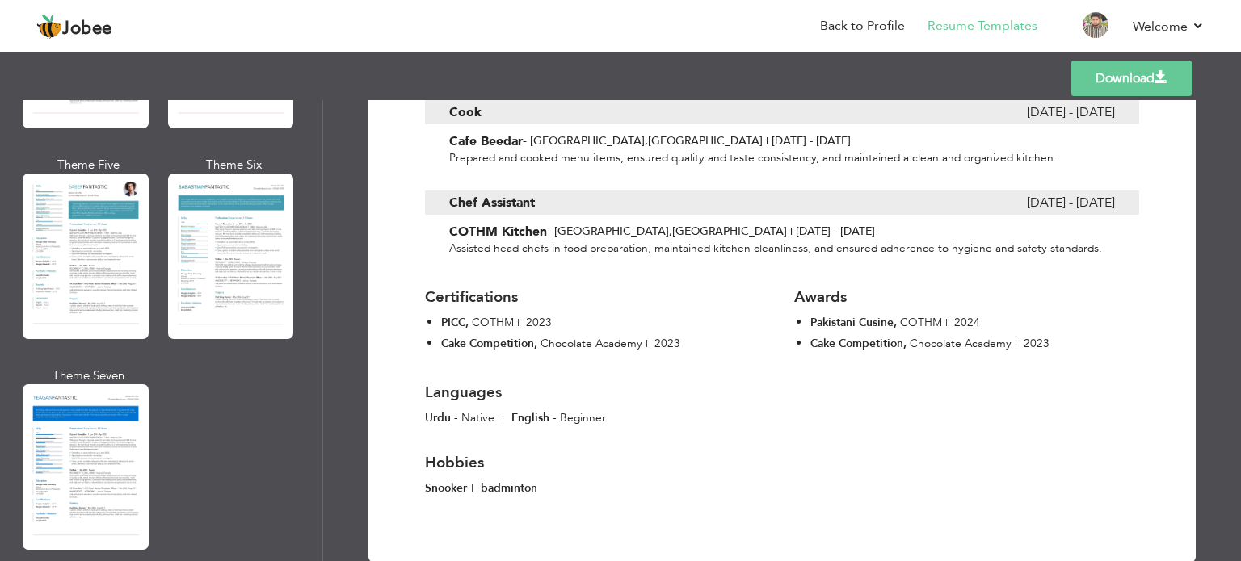
scroll to position [2350, 0]
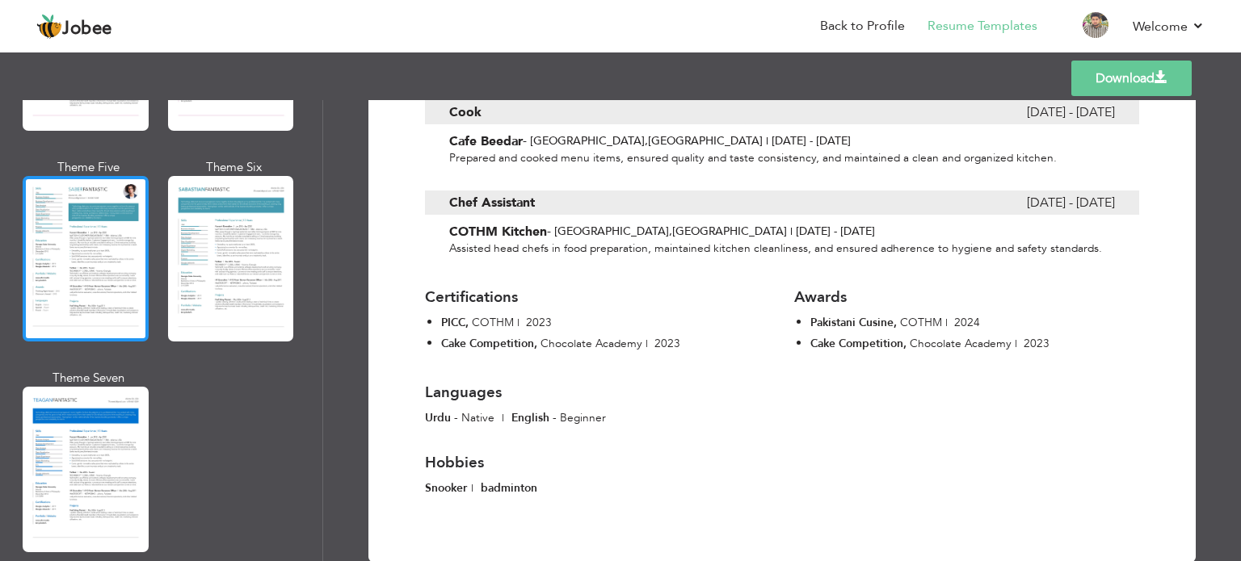
click at [94, 265] on div at bounding box center [86, 259] width 126 height 166
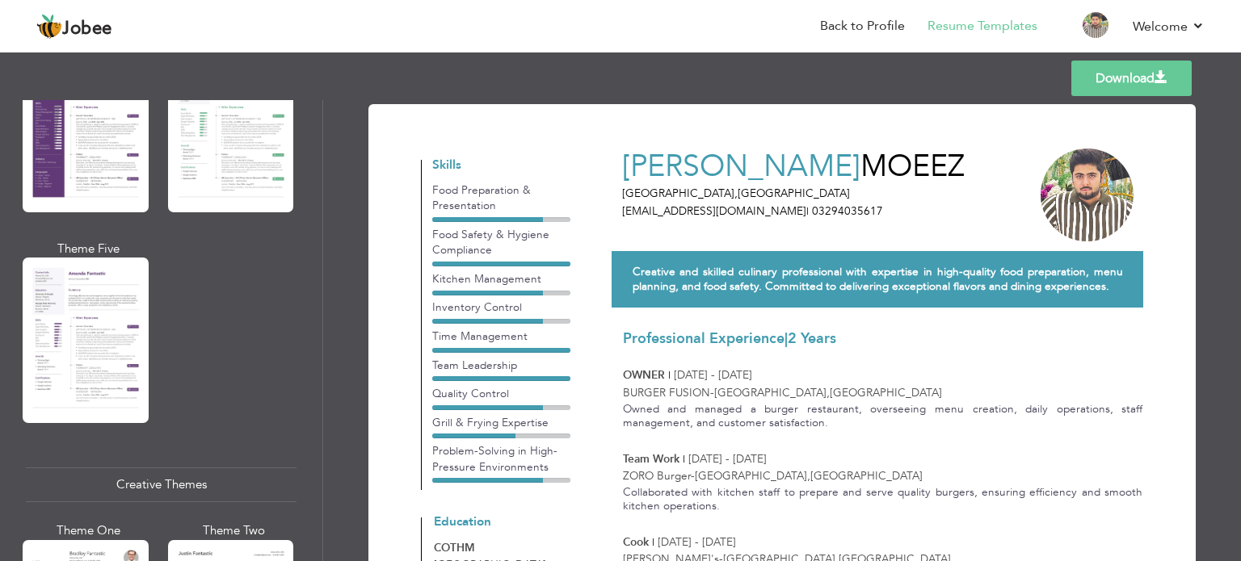
scroll to position [1542, 0]
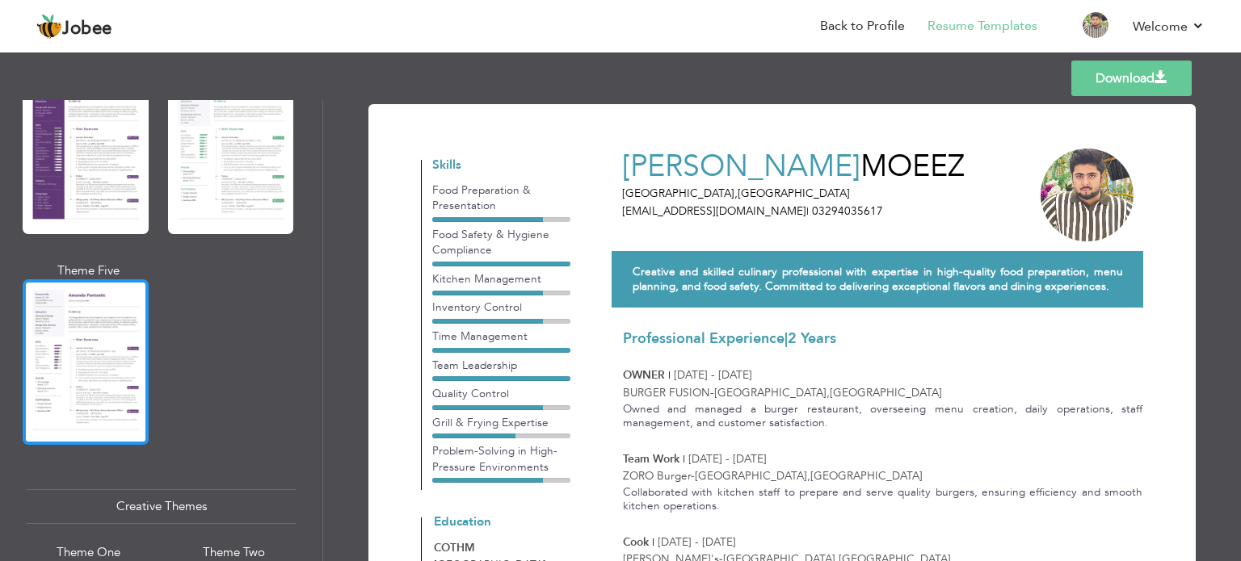
click at [61, 336] on div at bounding box center [86, 362] width 126 height 166
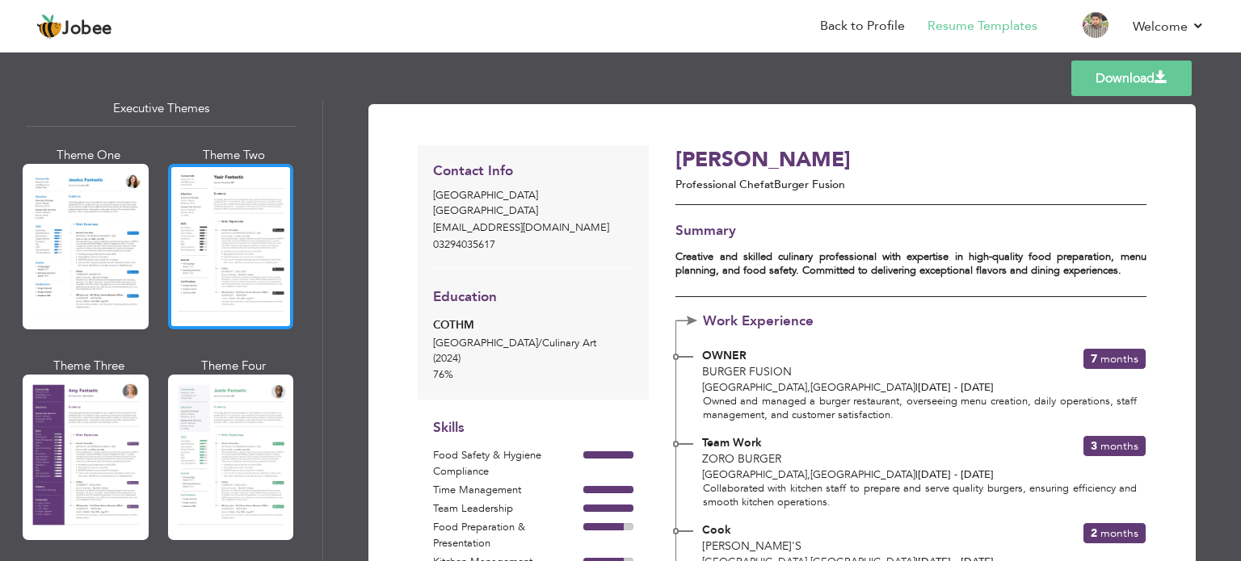
scroll to position [1219, 0]
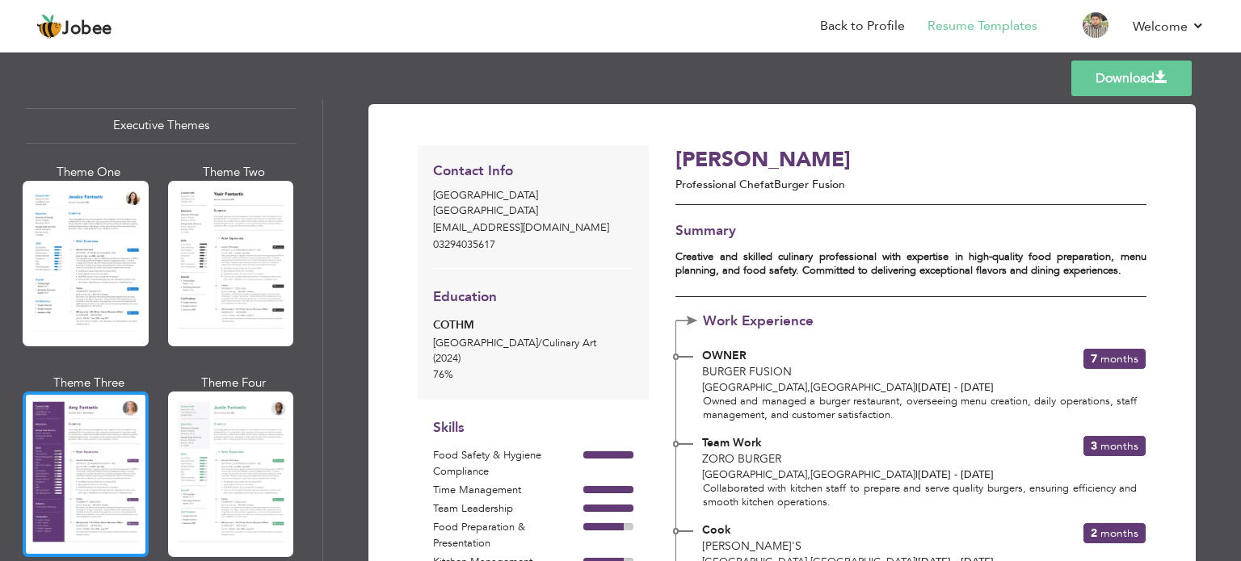
click at [107, 438] on div at bounding box center [86, 475] width 126 height 166
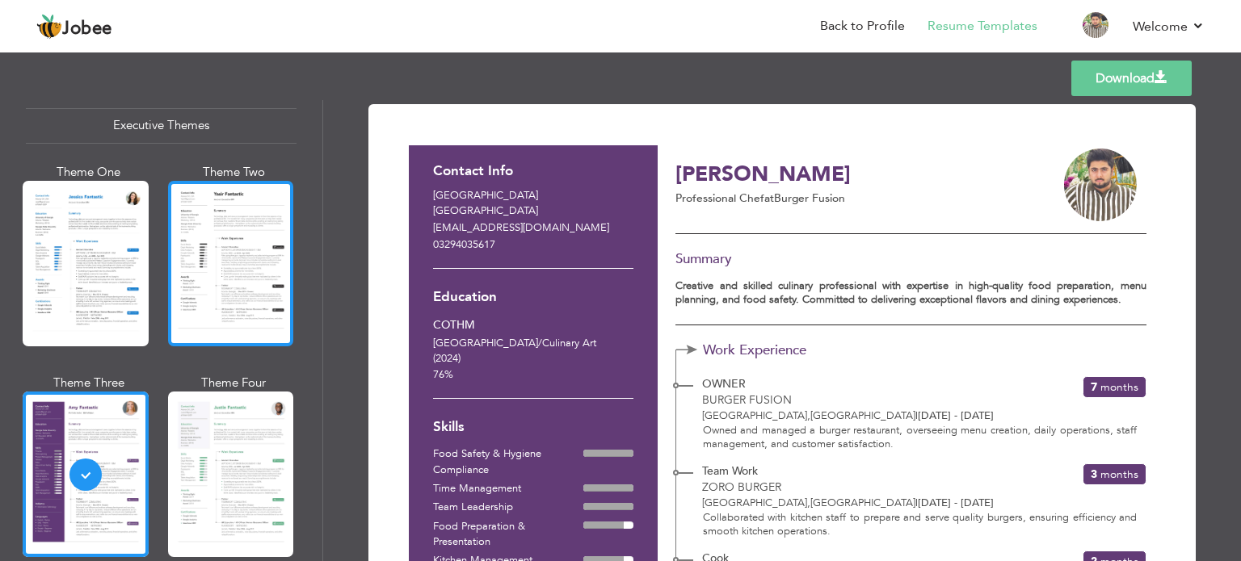
click at [252, 209] on div at bounding box center [231, 264] width 126 height 166
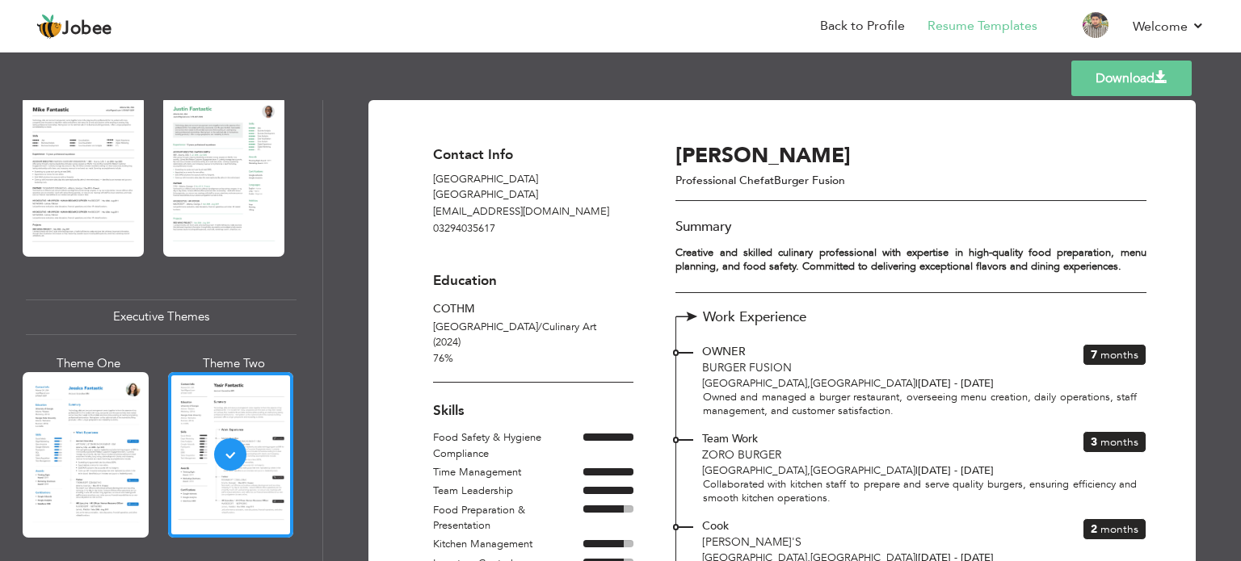
scroll to position [734, 0]
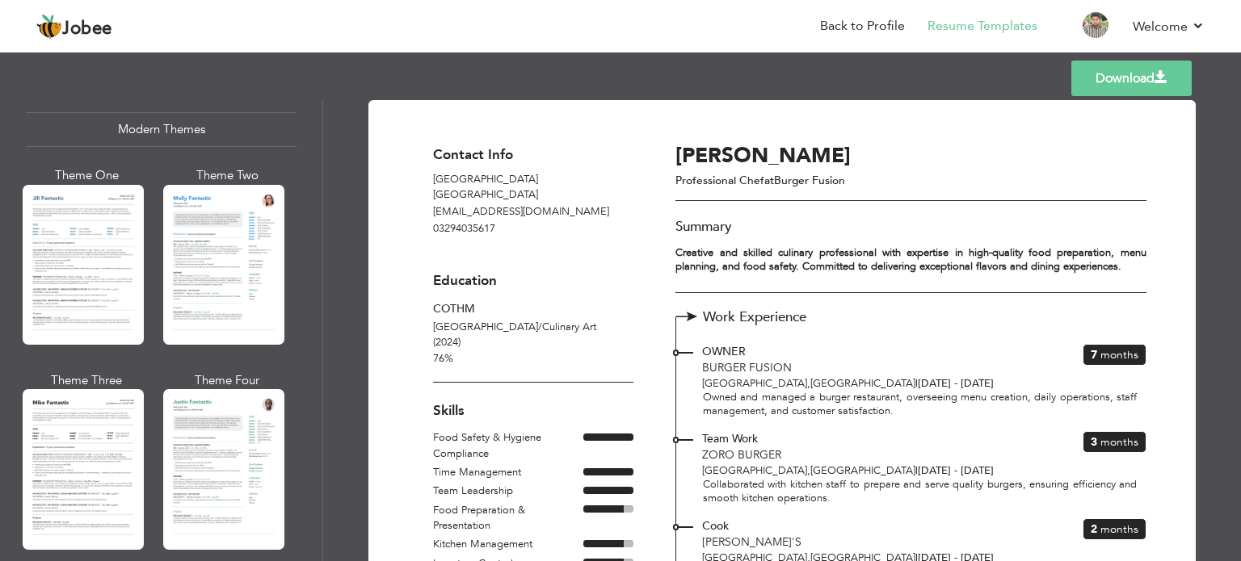
click at [115, 262] on div at bounding box center [83, 265] width 121 height 160
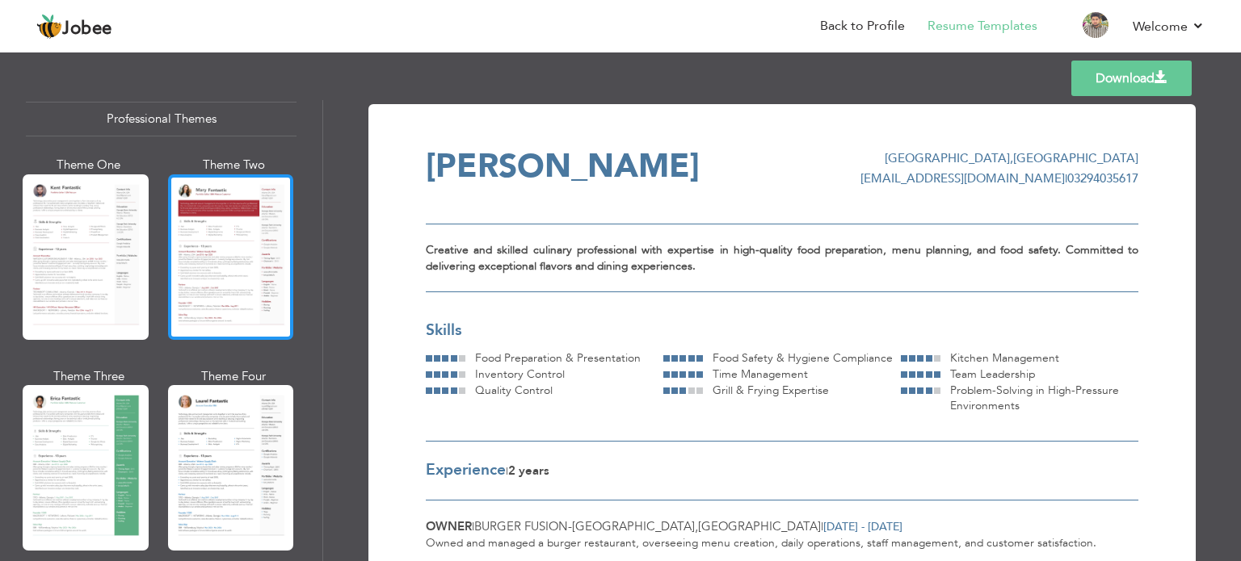
scroll to position [0, 0]
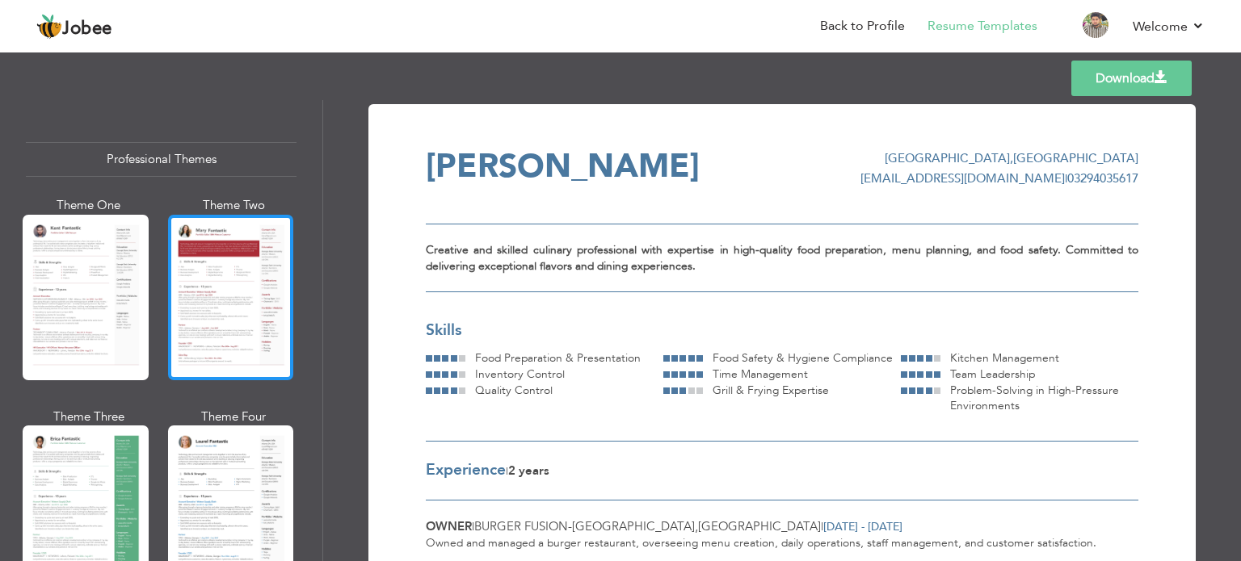
click at [247, 285] on div at bounding box center [231, 298] width 126 height 166
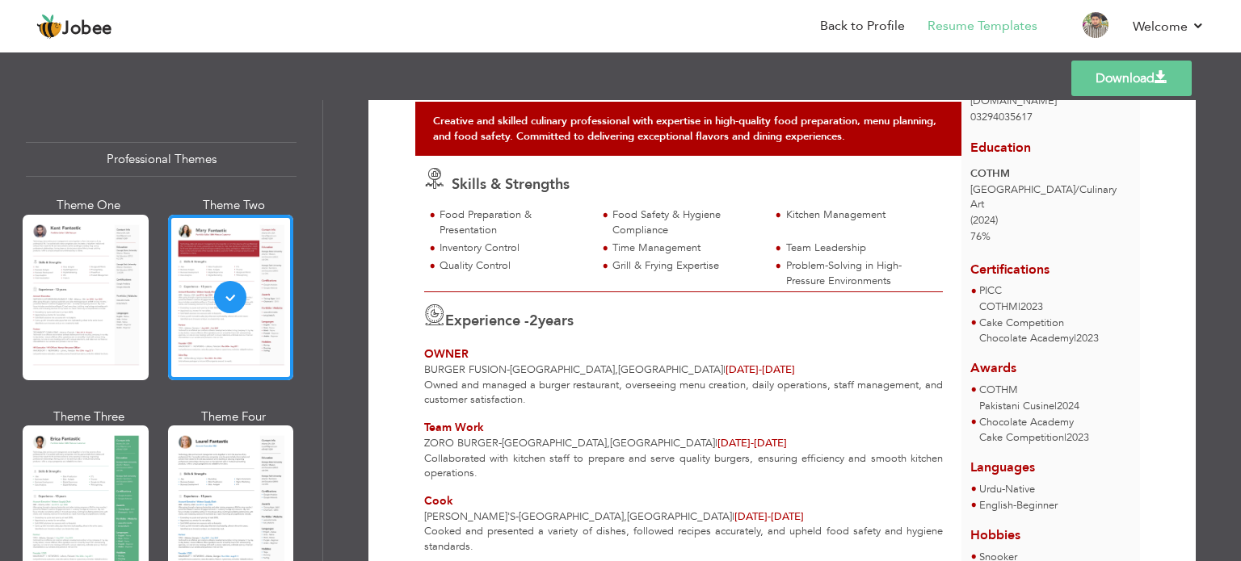
scroll to position [162, 0]
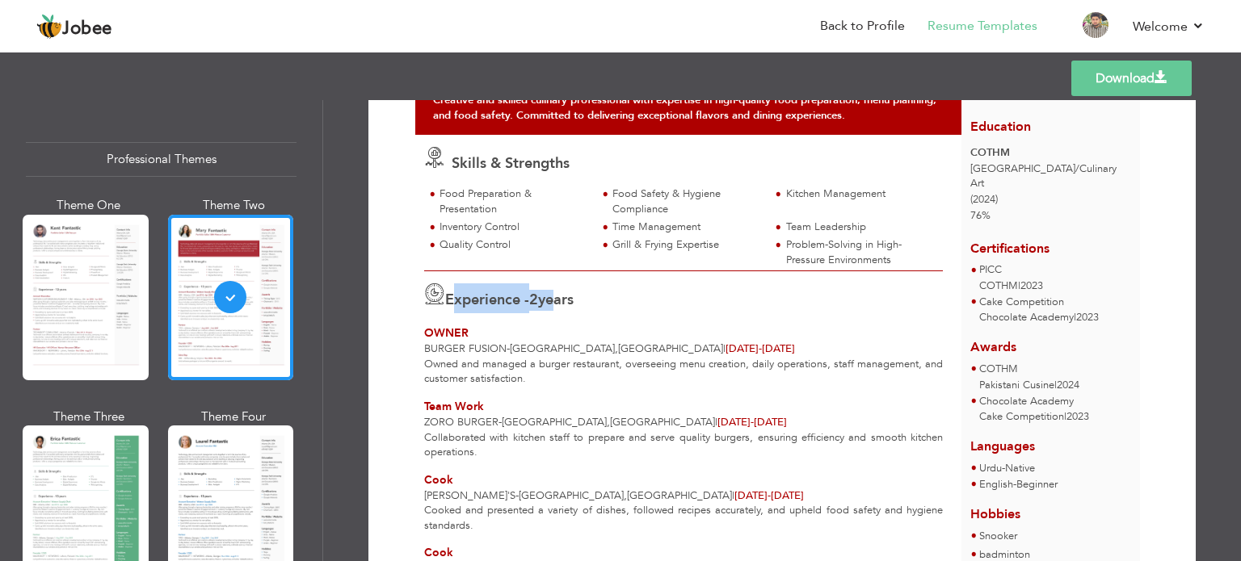
drag, startPoint x: 448, startPoint y: 296, endPoint x: 562, endPoint y: 296, distance: 113.9
click at [562, 296] on div "Experience - 2 years" at bounding box center [683, 299] width 519 height 30
click at [565, 295] on label "2 years" at bounding box center [551, 300] width 44 height 21
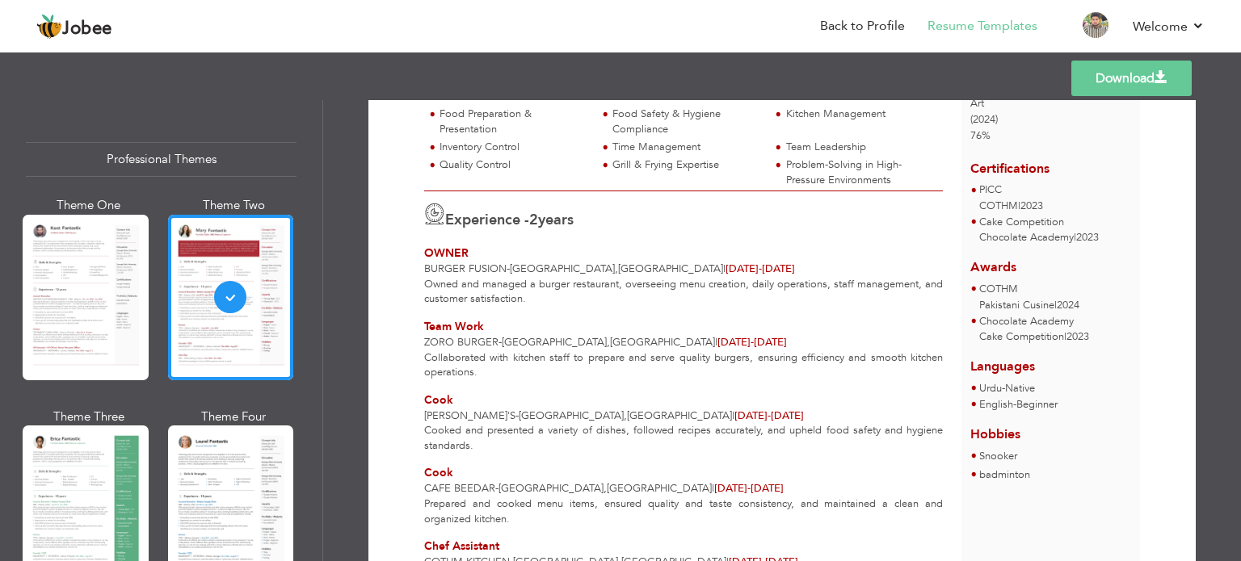
scroll to position [242, 0]
drag, startPoint x: 430, startPoint y: 271, endPoint x: 504, endPoint y: 267, distance: 74.4
click at [504, 267] on span "BURGER FUSION - [GEOGRAPHIC_DATA] , [GEOGRAPHIC_DATA]" at bounding box center [573, 268] width 299 height 15
click at [543, 256] on div "OWNER" at bounding box center [683, 253] width 519 height 16
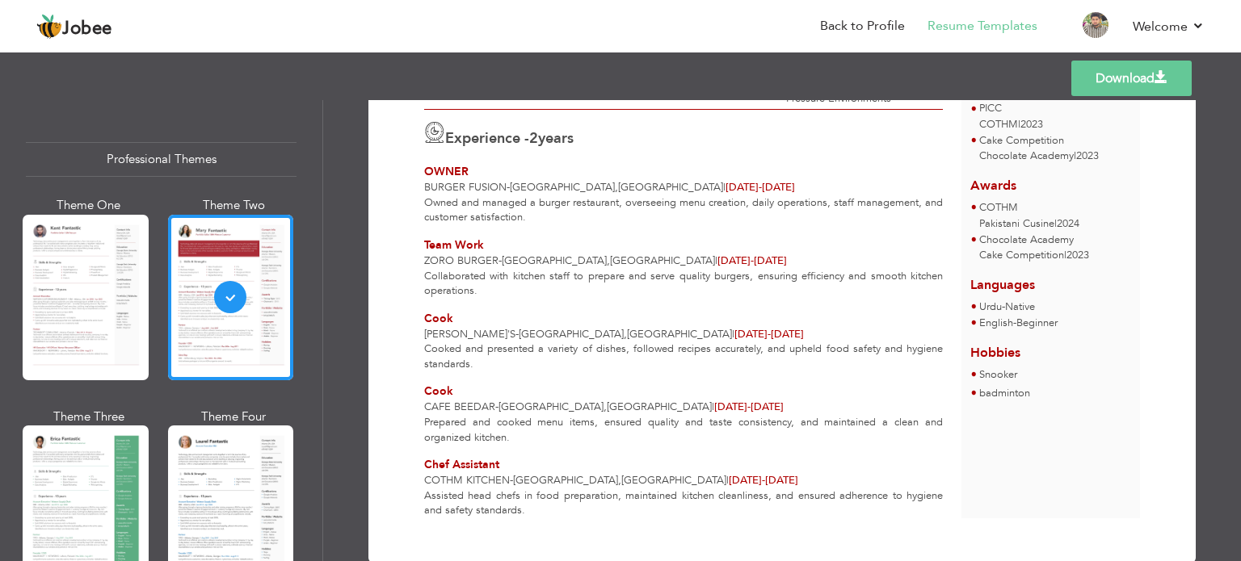
drag, startPoint x: 618, startPoint y: 182, endPoint x: 686, endPoint y: 185, distance: 67.9
click at [725, 185] on span "[DATE] - [DATE]" at bounding box center [759, 187] width 69 height 15
click at [725, 186] on span "[DATE] - [DATE]" at bounding box center [759, 187] width 69 height 15
drag, startPoint x: 437, startPoint y: 195, endPoint x: 452, endPoint y: 200, distance: 15.9
click at [452, 200] on div "Owned and managed a burger restaurant, overseeing menu creation, daily operatio…" at bounding box center [683, 210] width 537 height 30
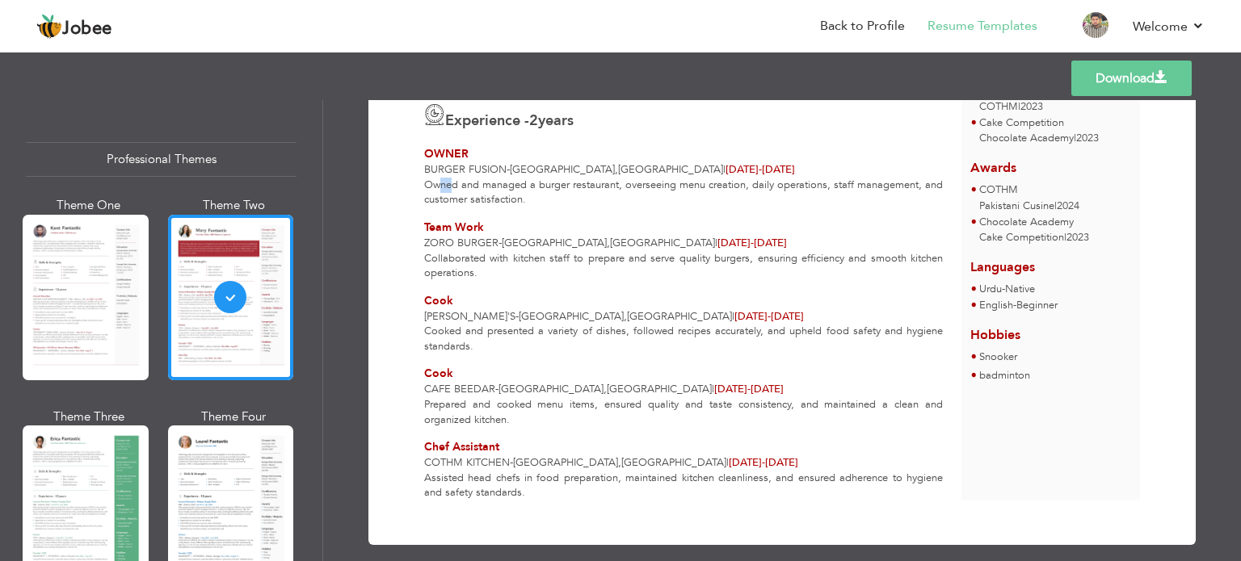
scroll to position [355, 0]
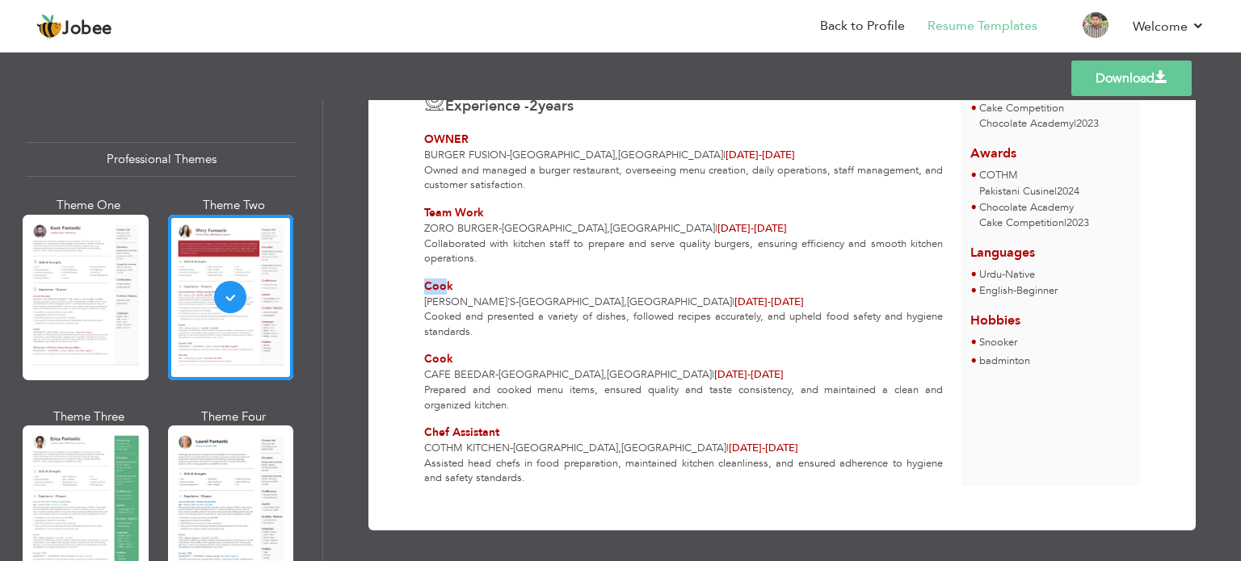
drag, startPoint x: 423, startPoint y: 284, endPoint x: 440, endPoint y: 283, distance: 17.0
click at [440, 283] on span "Cook" at bounding box center [438, 286] width 29 height 15
click at [424, 300] on span "[PERSON_NAME]'s" at bounding box center [469, 302] width 91 height 15
drag, startPoint x: 429, startPoint y: 347, endPoint x: 436, endPoint y: 365, distance: 19.9
click at [452, 348] on div "[PERSON_NAME] Professional Chef at Burger Fusion Creative and skilled culinary …" at bounding box center [692, 139] width 537 height 693
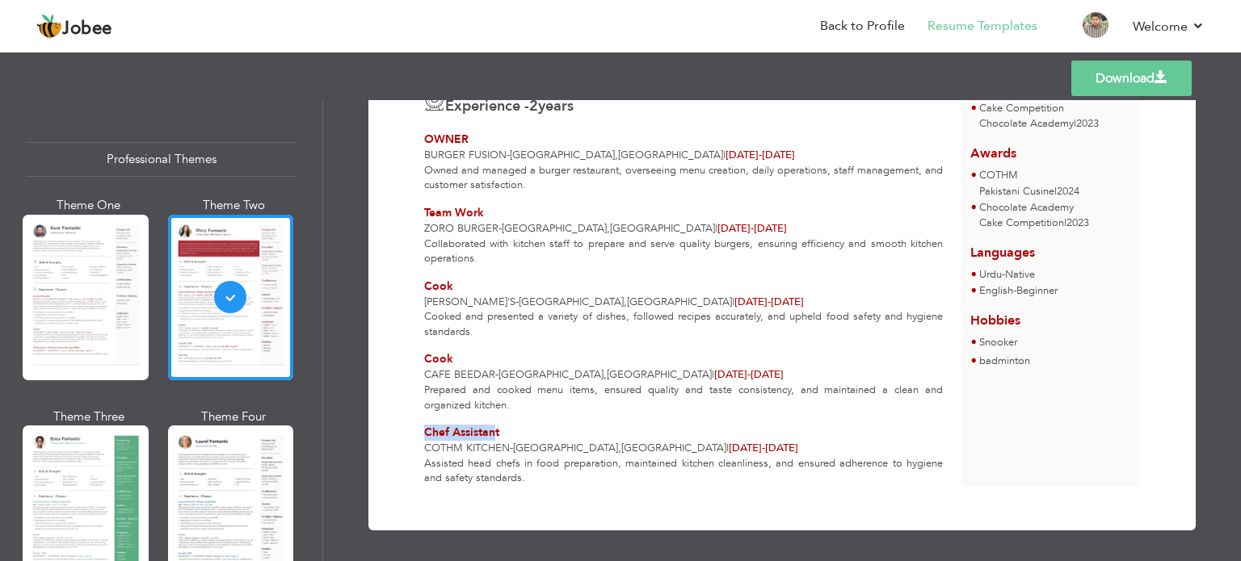
drag, startPoint x: 423, startPoint y: 426, endPoint x: 549, endPoint y: 409, distance: 127.3
click at [502, 415] on div "[PERSON_NAME] Professional Chef at Burger Fusion Creative and skilled culinary …" at bounding box center [692, 139] width 537 height 693
drag, startPoint x: 561, startPoint y: 413, endPoint x: 568, endPoint y: 419, distance: 9.7
click at [561, 414] on div "[PERSON_NAME] Professional Chef at Burger Fusion Creative and skilled culinary …" at bounding box center [692, 139] width 537 height 693
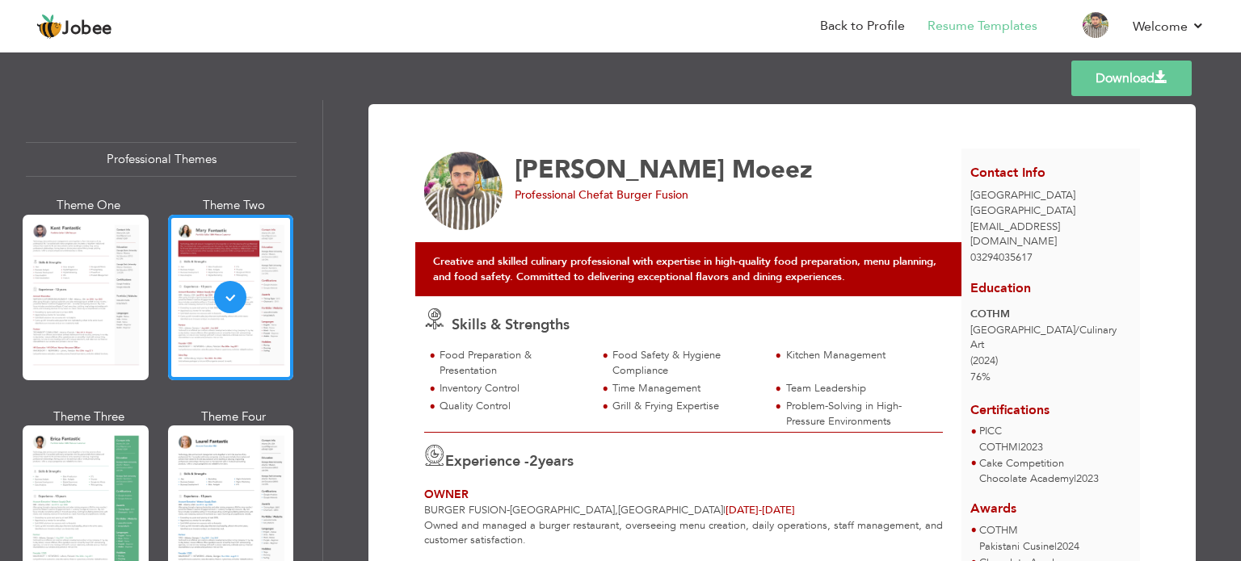
scroll to position [0, 0]
click at [1148, 79] on link "Download" at bounding box center [1131, 79] width 120 height 36
